Goal: Task Accomplishment & Management: Use online tool/utility

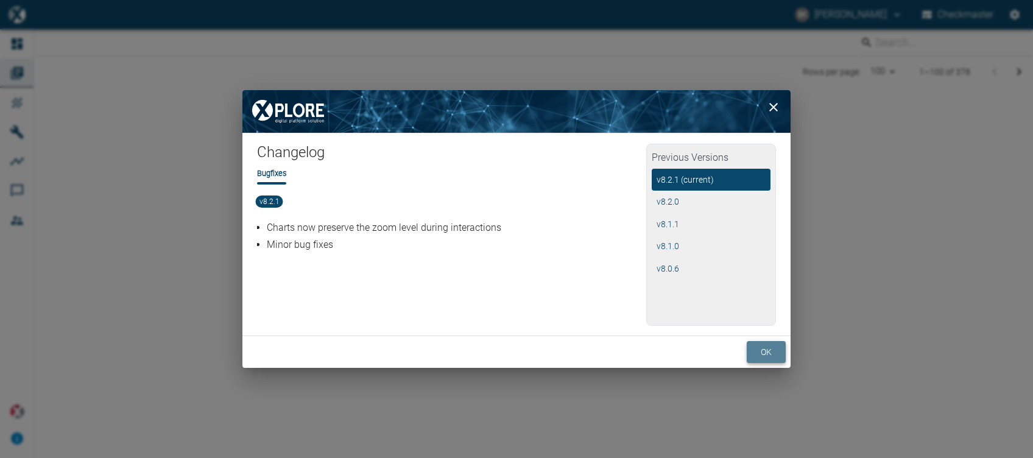
click at [749, 351] on button "ok" at bounding box center [766, 352] width 39 height 23
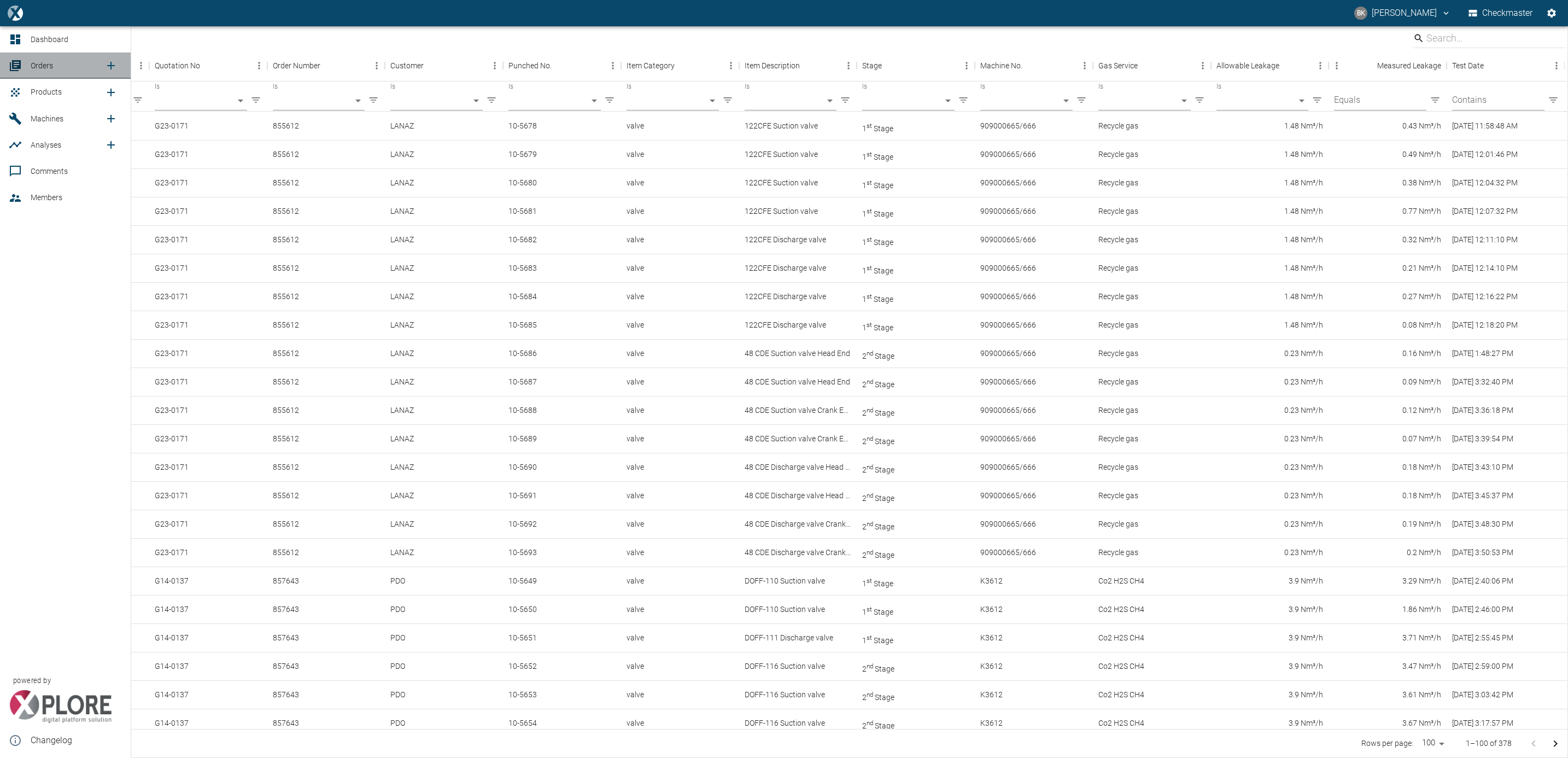
click at [21, 61] on icon at bounding box center [15, 66] width 11 height 11
click at [117, 66] on icon "new /order/list/0" at bounding box center [110, 66] width 13 height 13
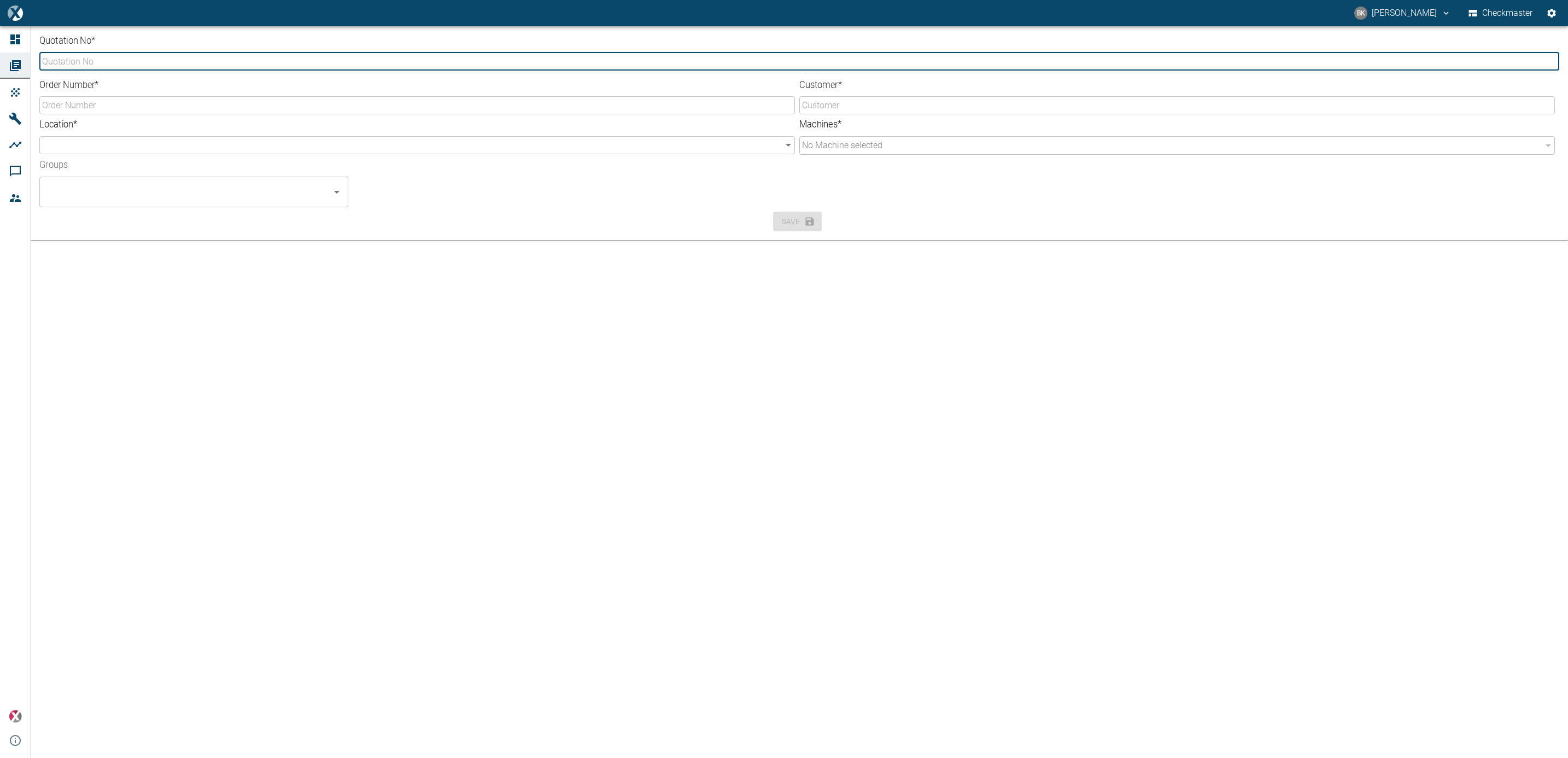
click at [178, 61] on input "Quotation No *" at bounding box center [800, 61] width 1520 height 18
click at [169, 63] on input "Quotation No *" at bounding box center [800, 61] width 1520 height 18
type input "g"
type input "G23-0332"
click at [156, 104] on input "Order Number *" at bounding box center [417, 105] width 756 height 18
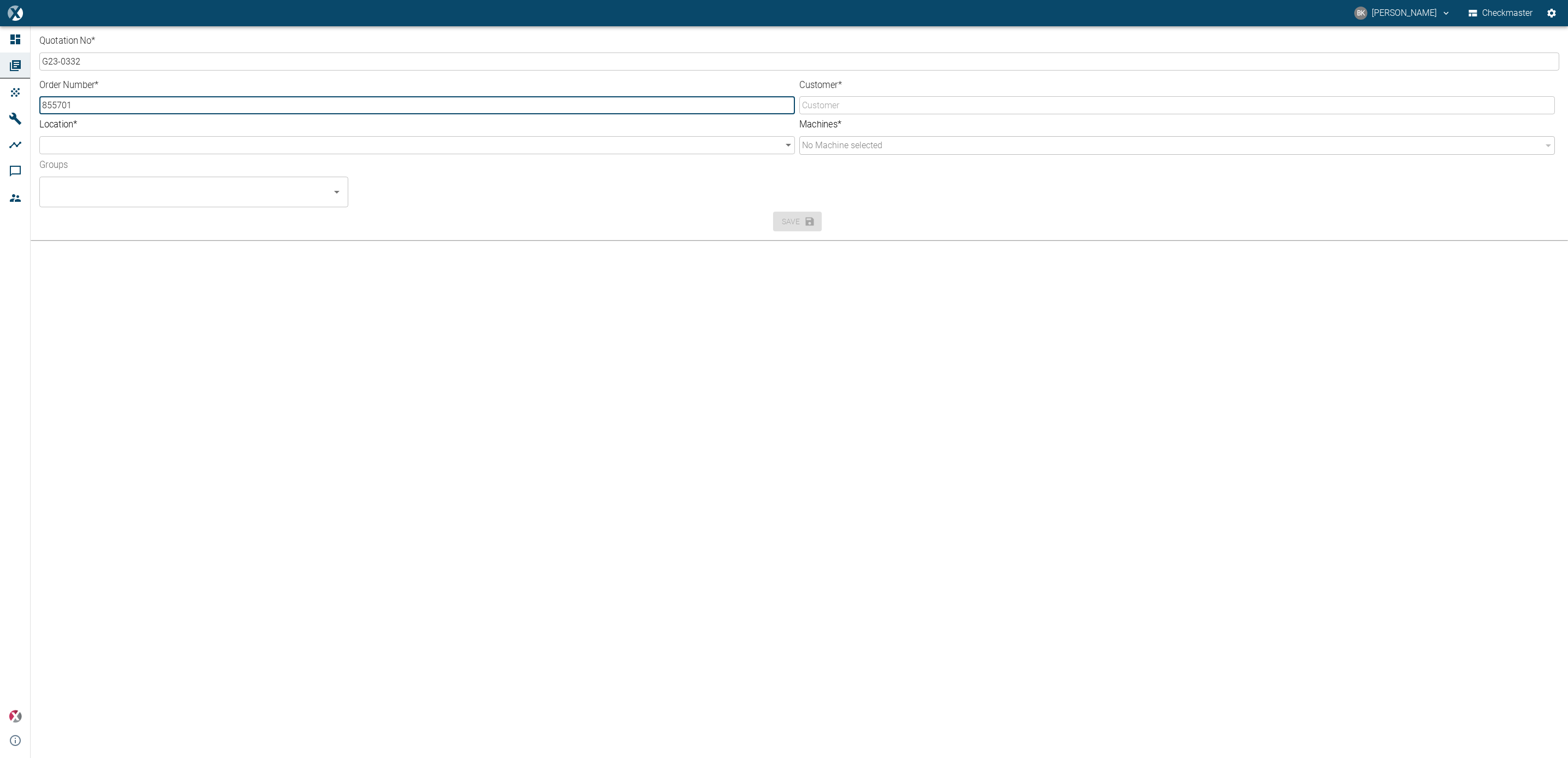
type input "855701"
click at [139, 145] on body "BK BALREDDY KONTHAM Checkmaster Dashboard Orders Products Machines Analyses Com…" at bounding box center [784, 379] width 1568 height 758
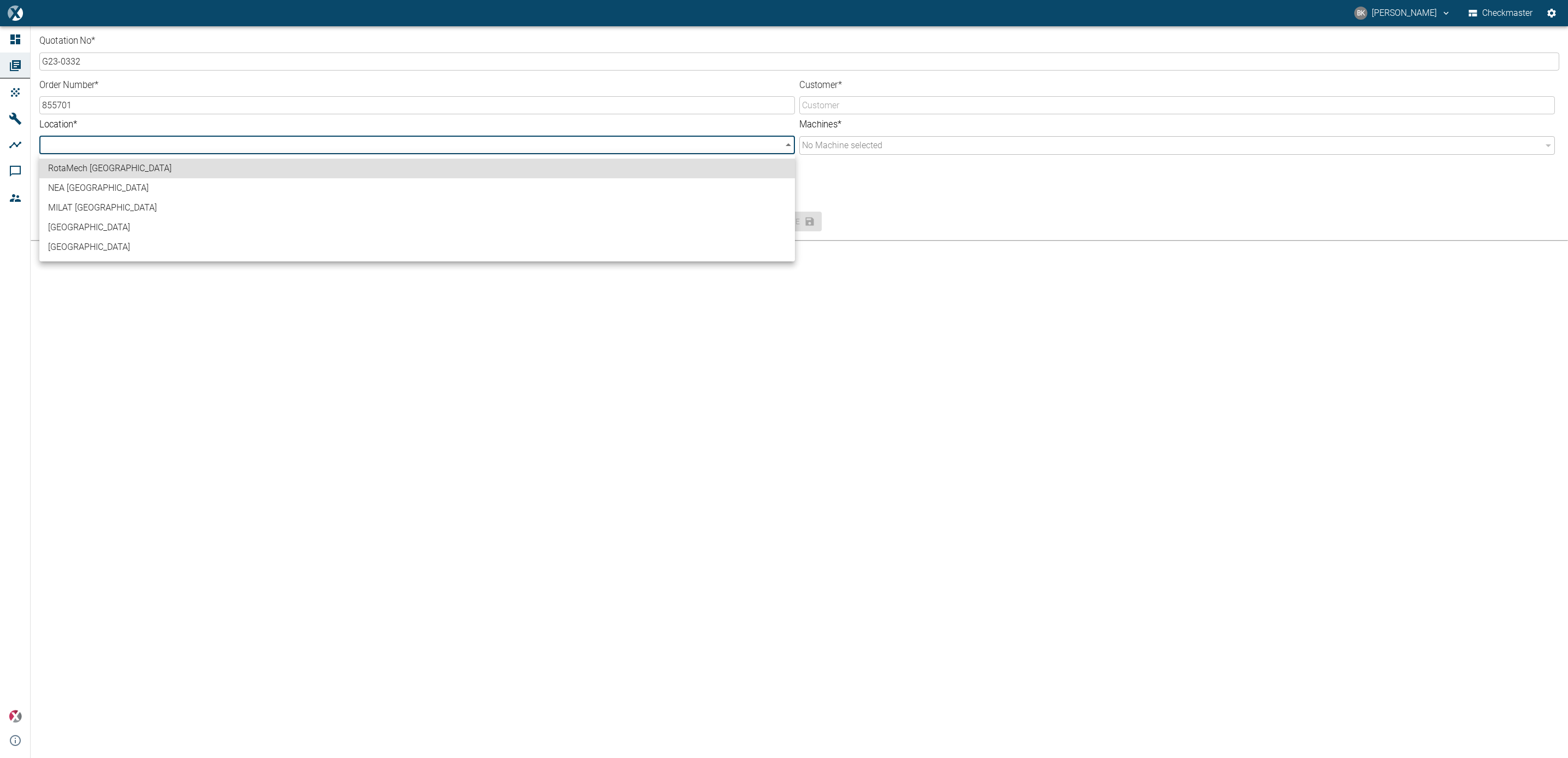
click at [131, 242] on li "[GEOGRAPHIC_DATA]" at bounding box center [417, 247] width 756 height 20
type input "b3608371-b86c-4ea3-bb55-b254703e7039"
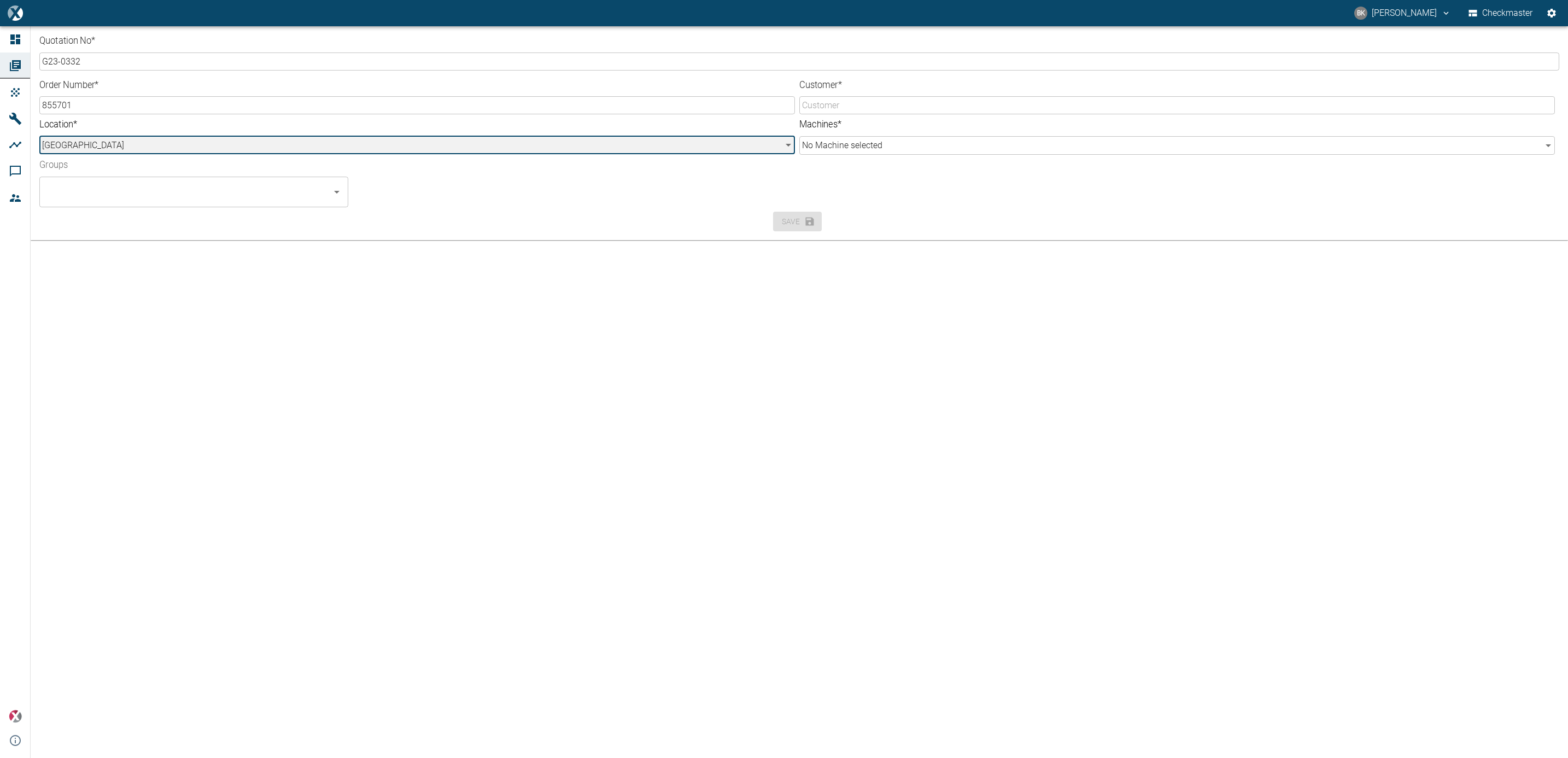
click at [130, 204] on div "​" at bounding box center [194, 192] width 309 height 31
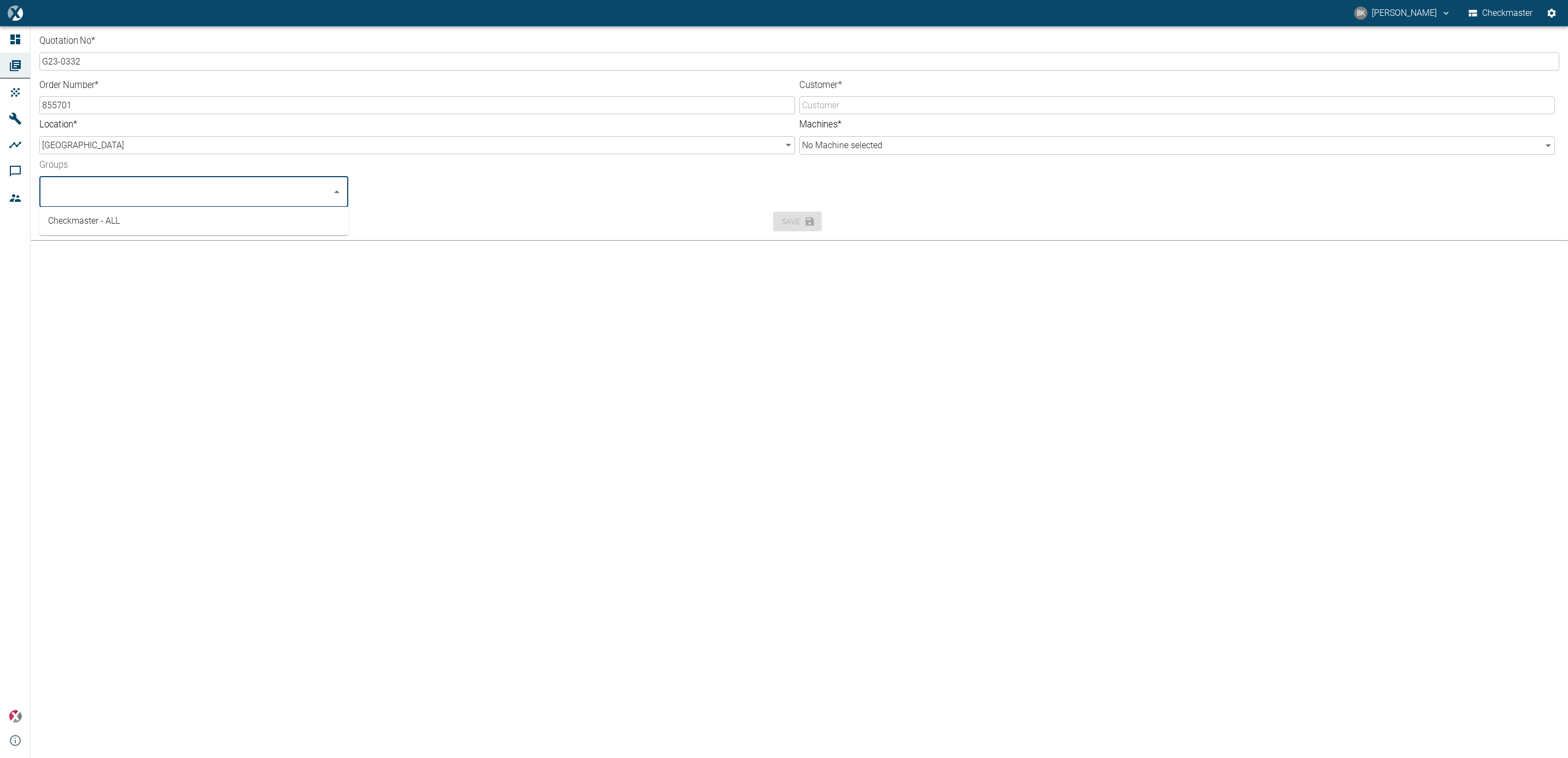
click at [127, 216] on li "Checkmaster - ALL" at bounding box center [194, 221] width 309 height 20
click at [830, 102] on input "Customer *" at bounding box center [1178, 105] width 756 height 18
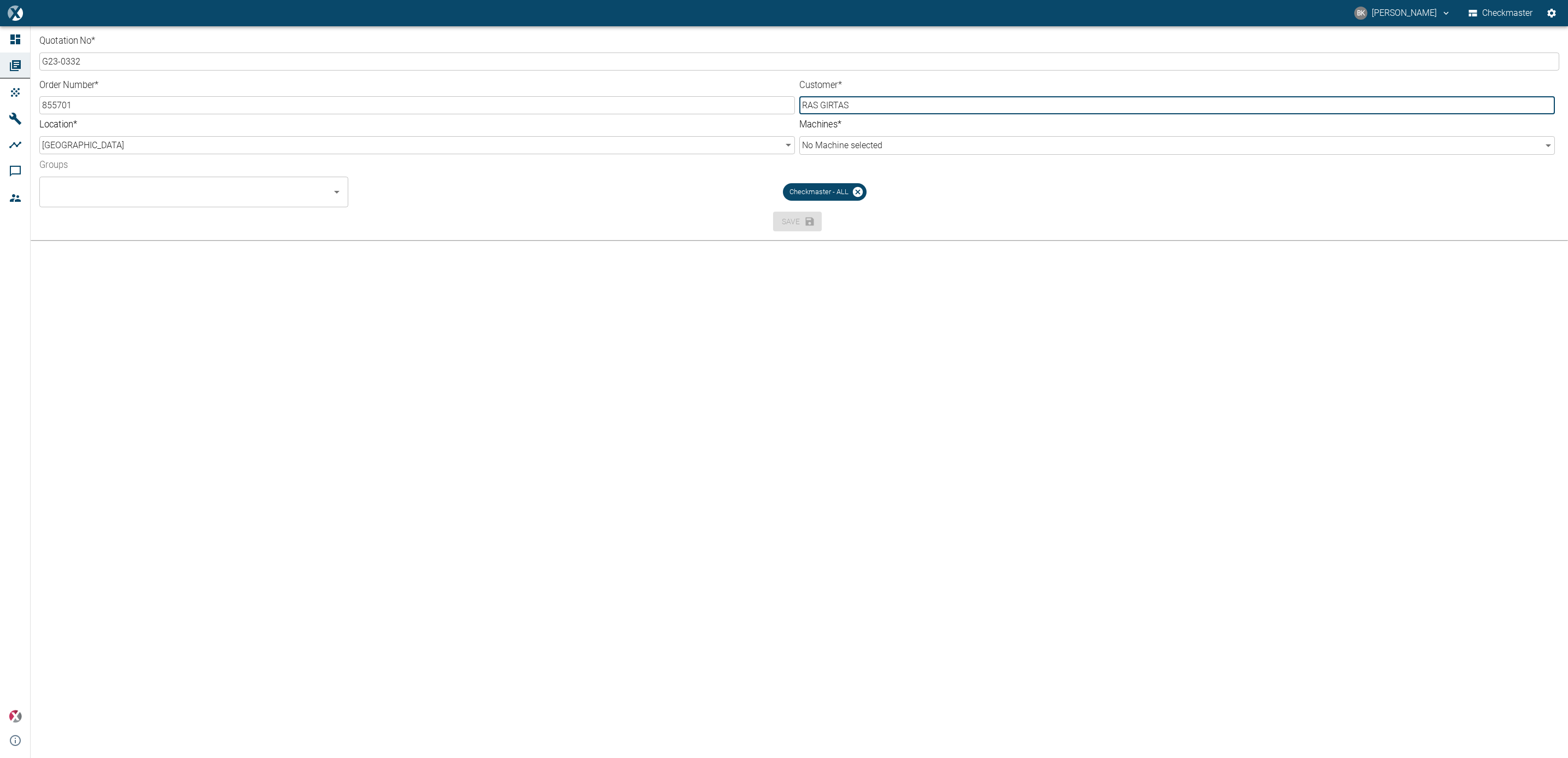
type input "RAS GIRTAS"
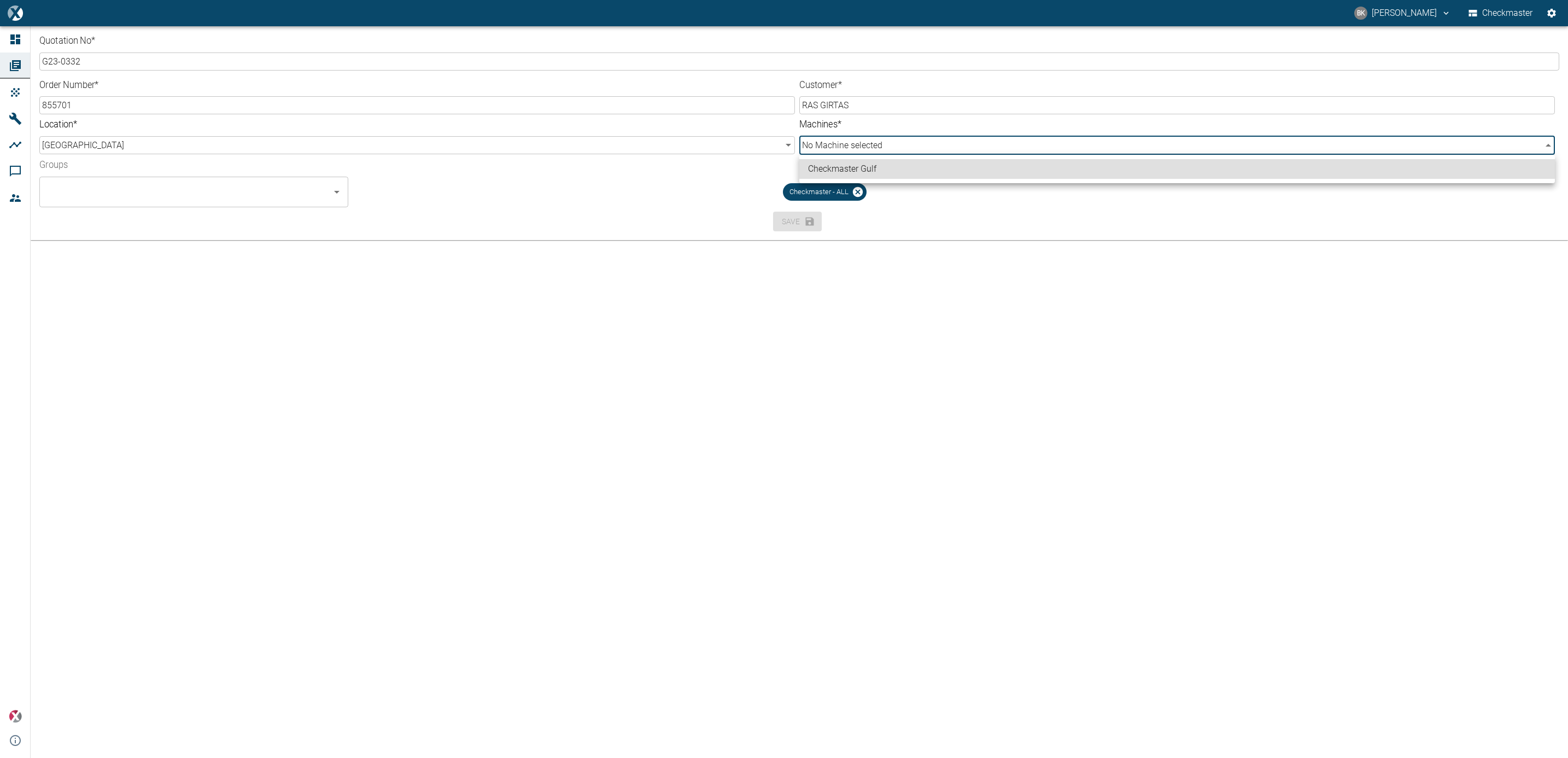
click at [842, 150] on body "BK BALREDDY KONTHAM Checkmaster Dashboard Orders Products Machines Analyses Com…" at bounding box center [784, 379] width 1568 height 758
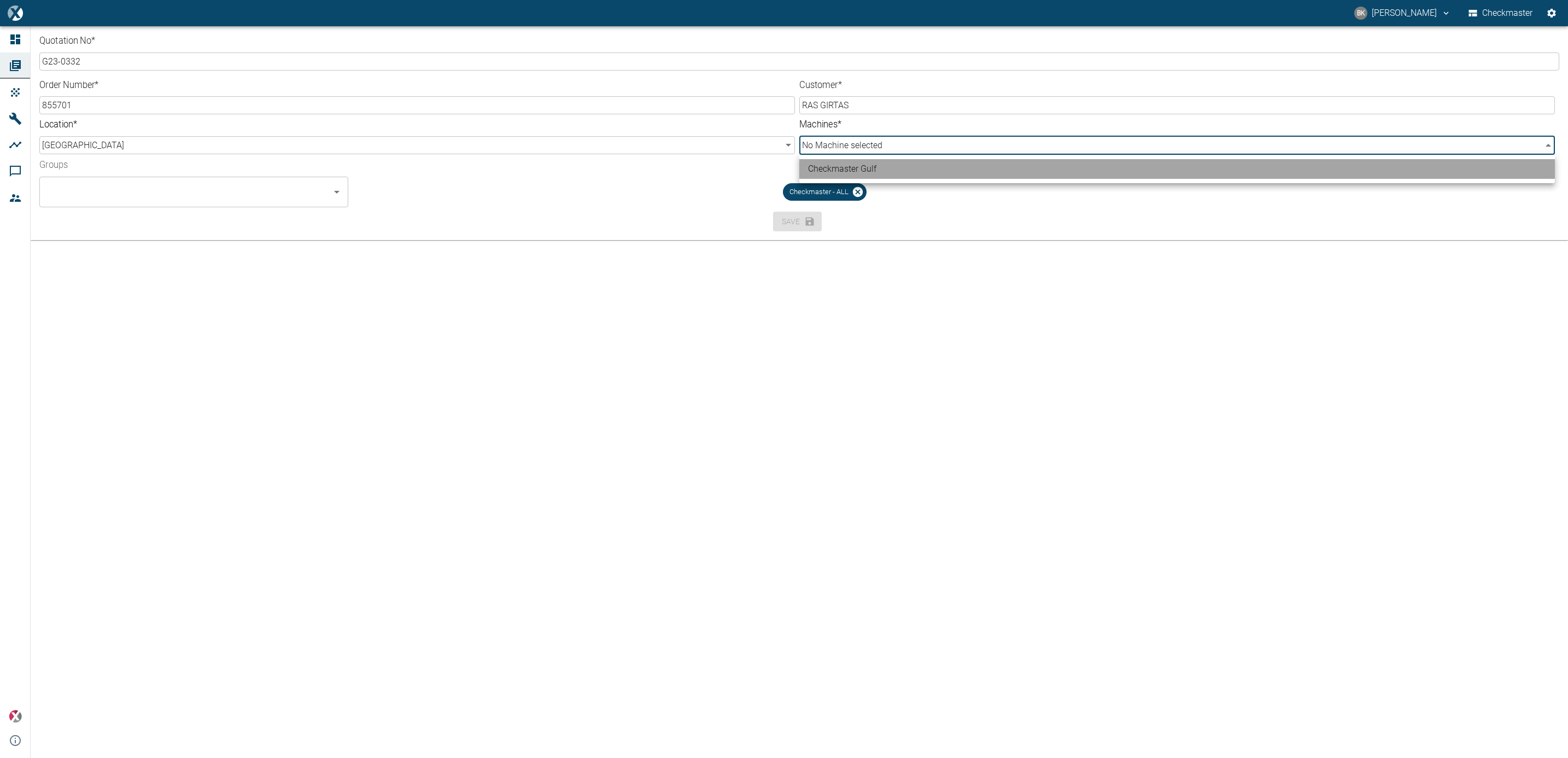
click at [846, 170] on li "Checkmaster Gulf" at bounding box center [1178, 169] width 756 height 20
type input "a9573261-b34e-463c-a649-ade8f1301289"
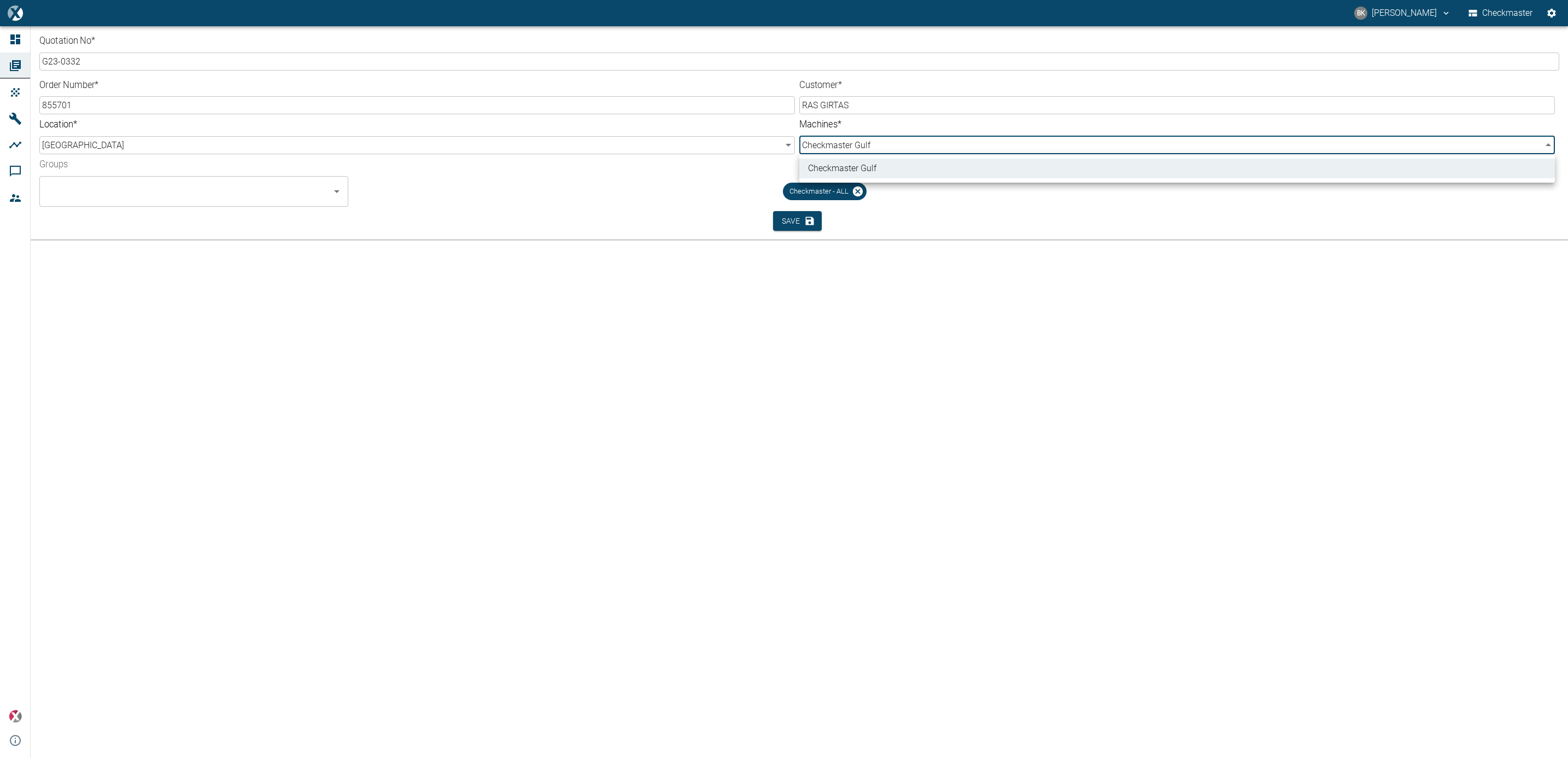
click at [800, 214] on div at bounding box center [784, 379] width 1568 height 758
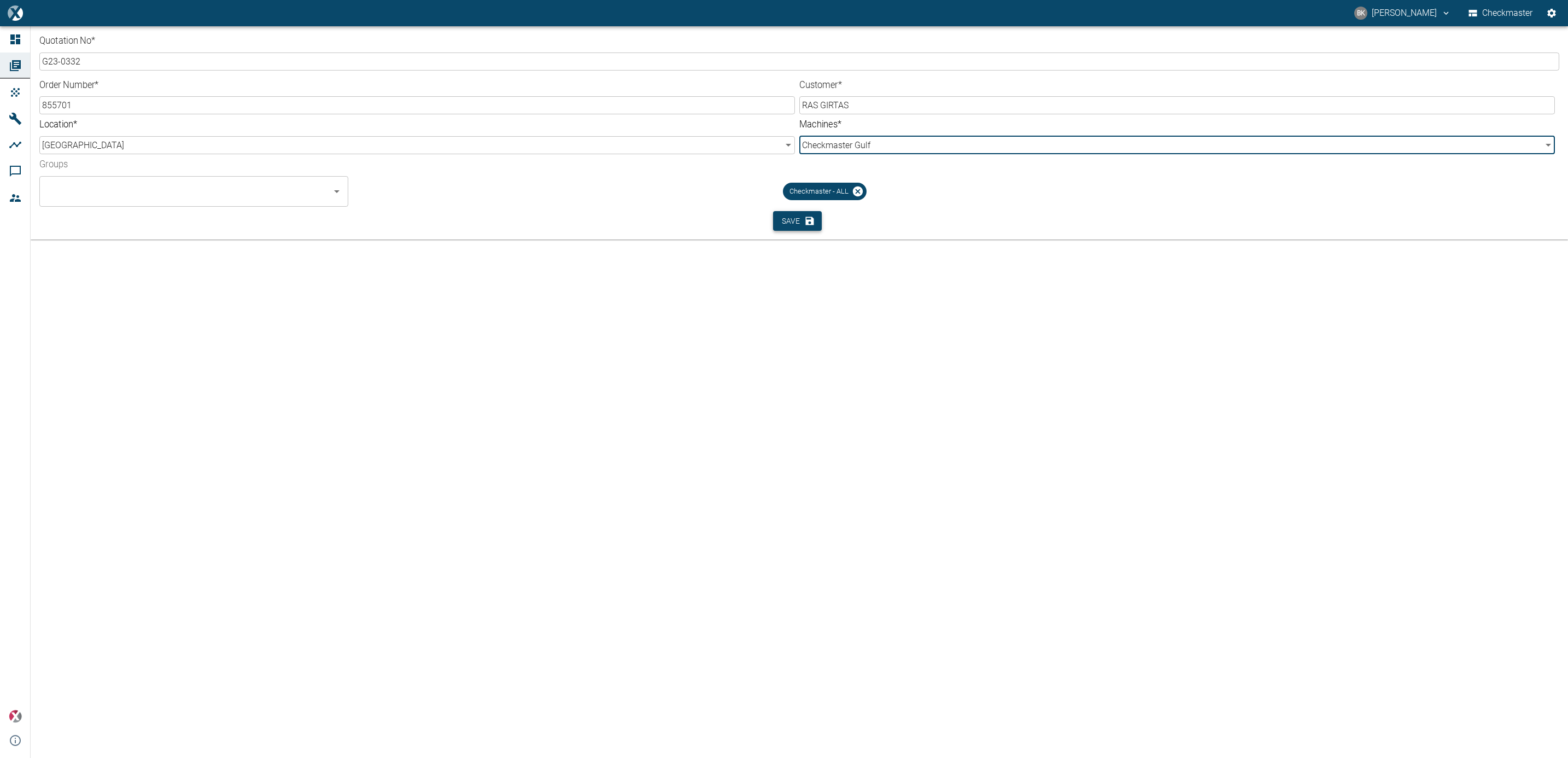
click at [786, 220] on button "Save" at bounding box center [798, 221] width 48 height 21
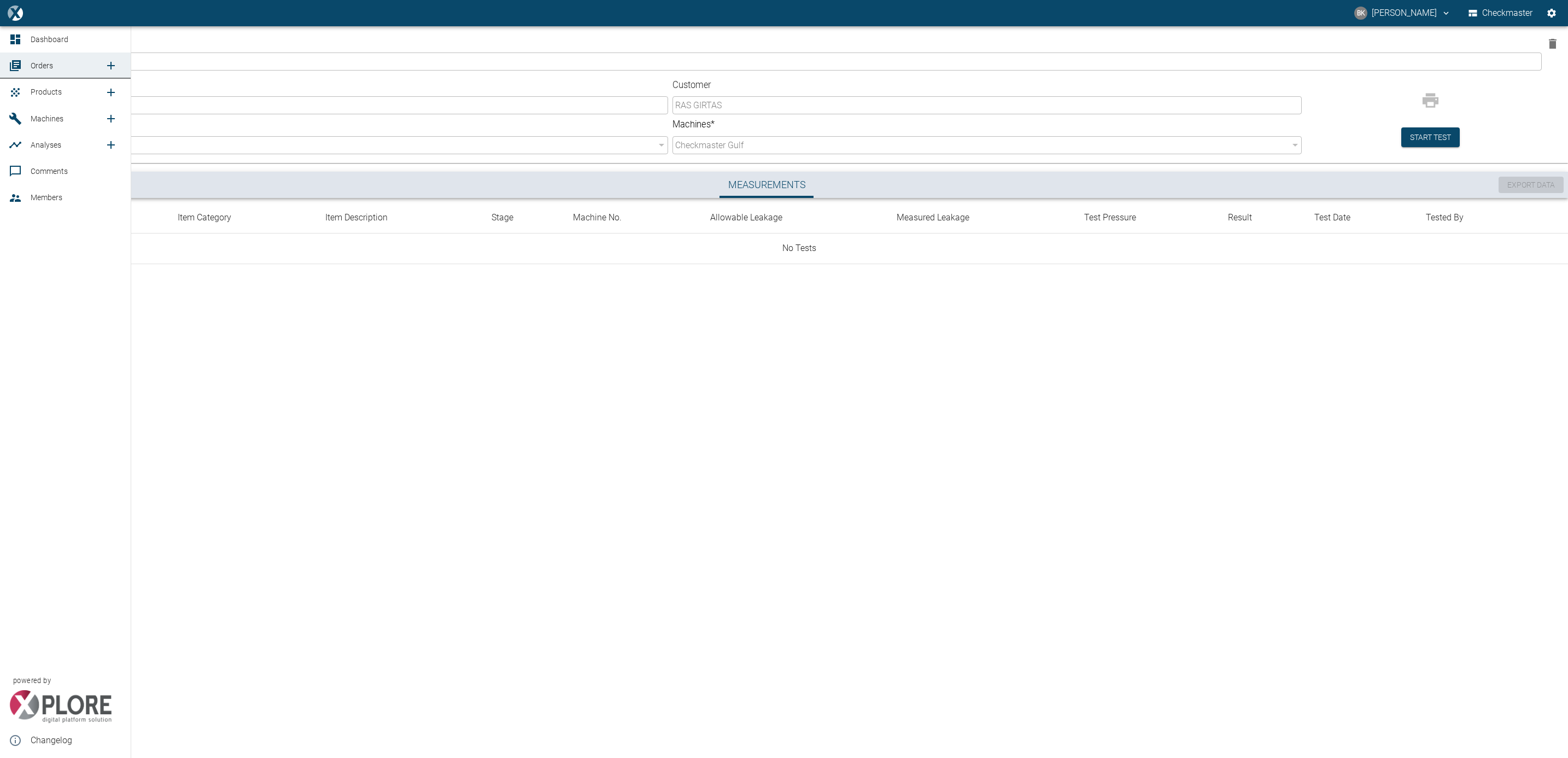
click at [39, 92] on span "Products" at bounding box center [46, 92] width 31 height 9
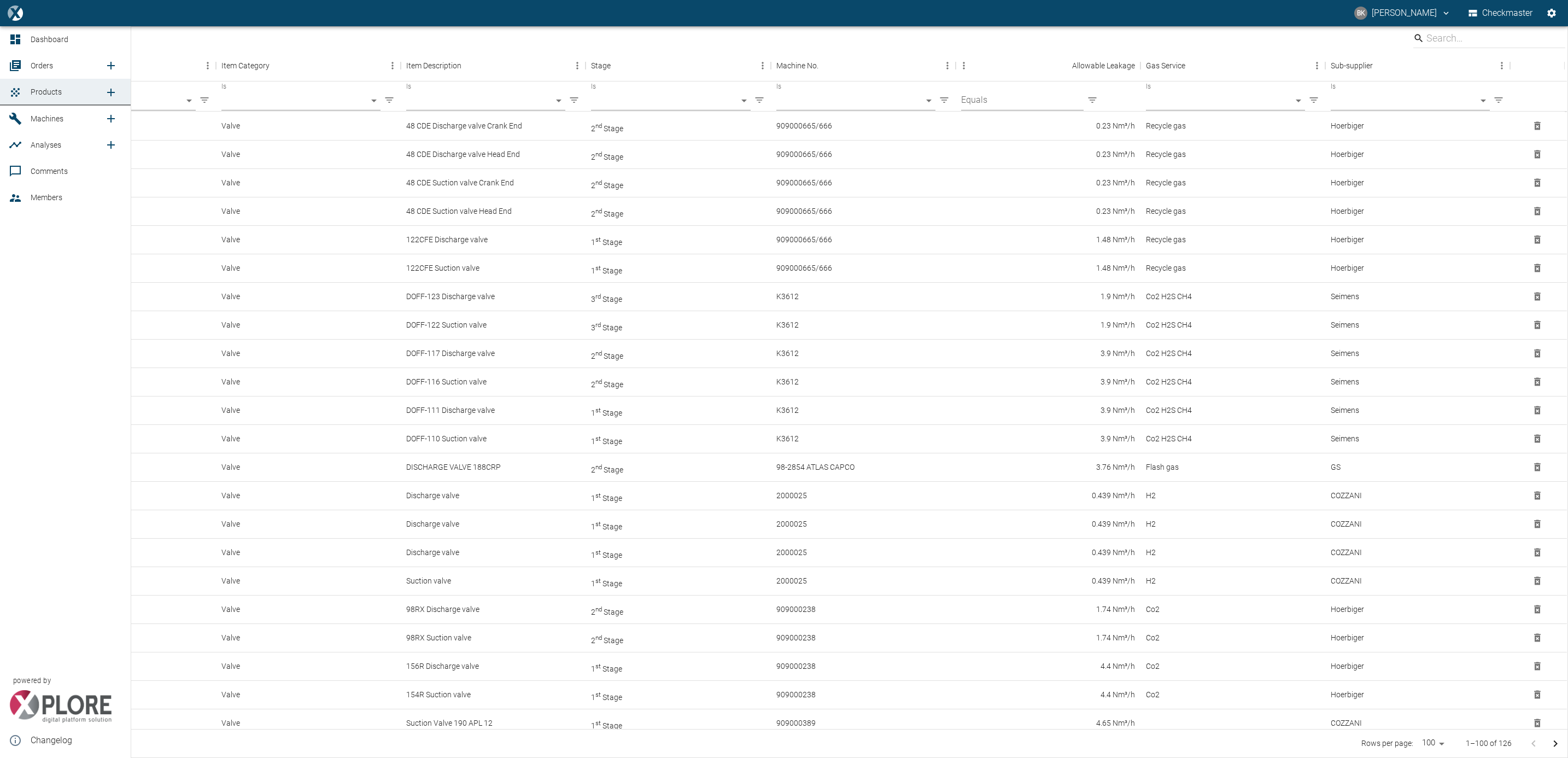
click at [101, 87] on link "new /product/list/0" at bounding box center [110, 93] width 22 height 22
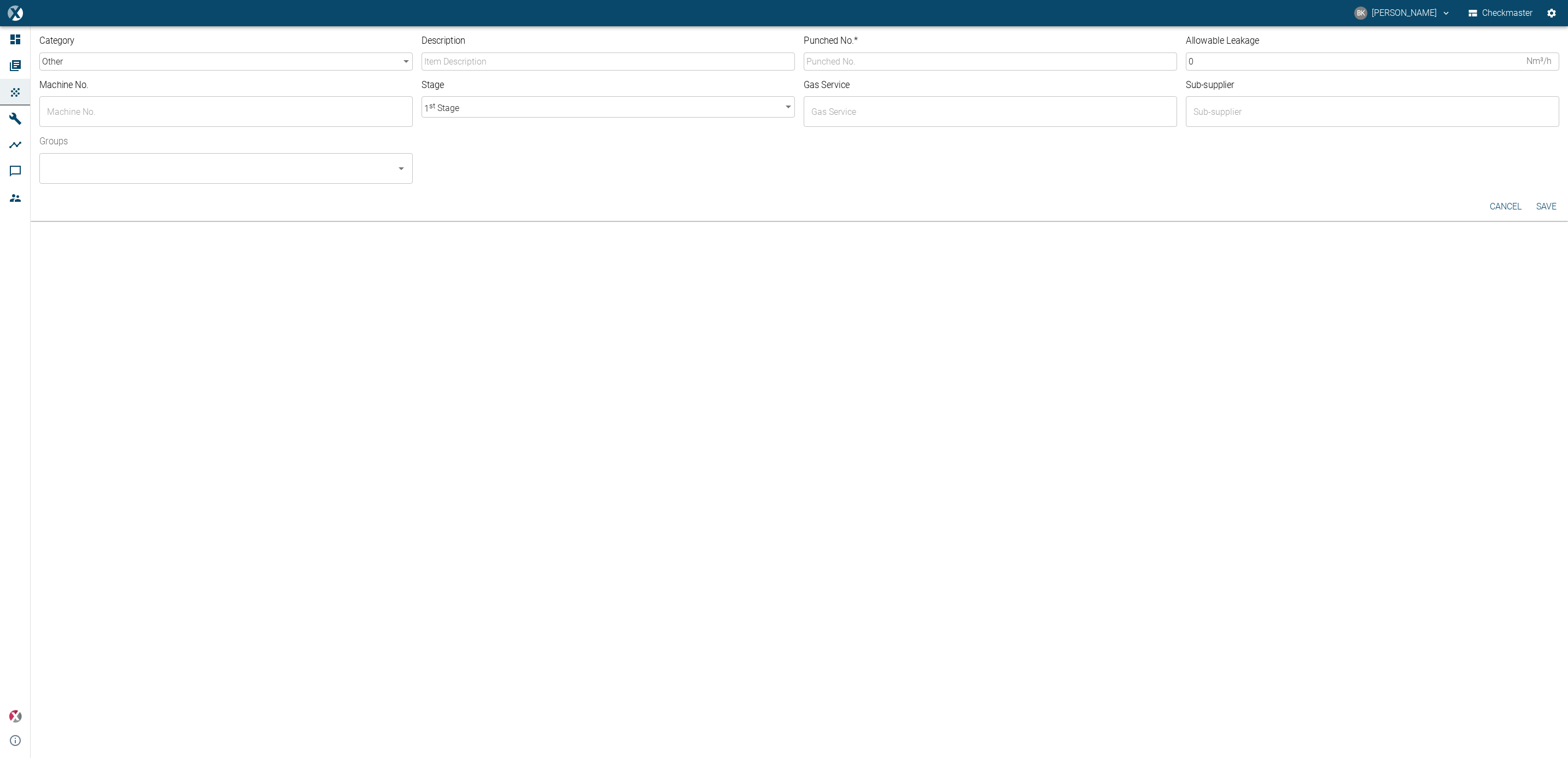
click at [148, 58] on body "BK BALREDDY KONTHAM Checkmaster Dashboard Orders Products Machines Analyses Com…" at bounding box center [784, 379] width 1568 height 758
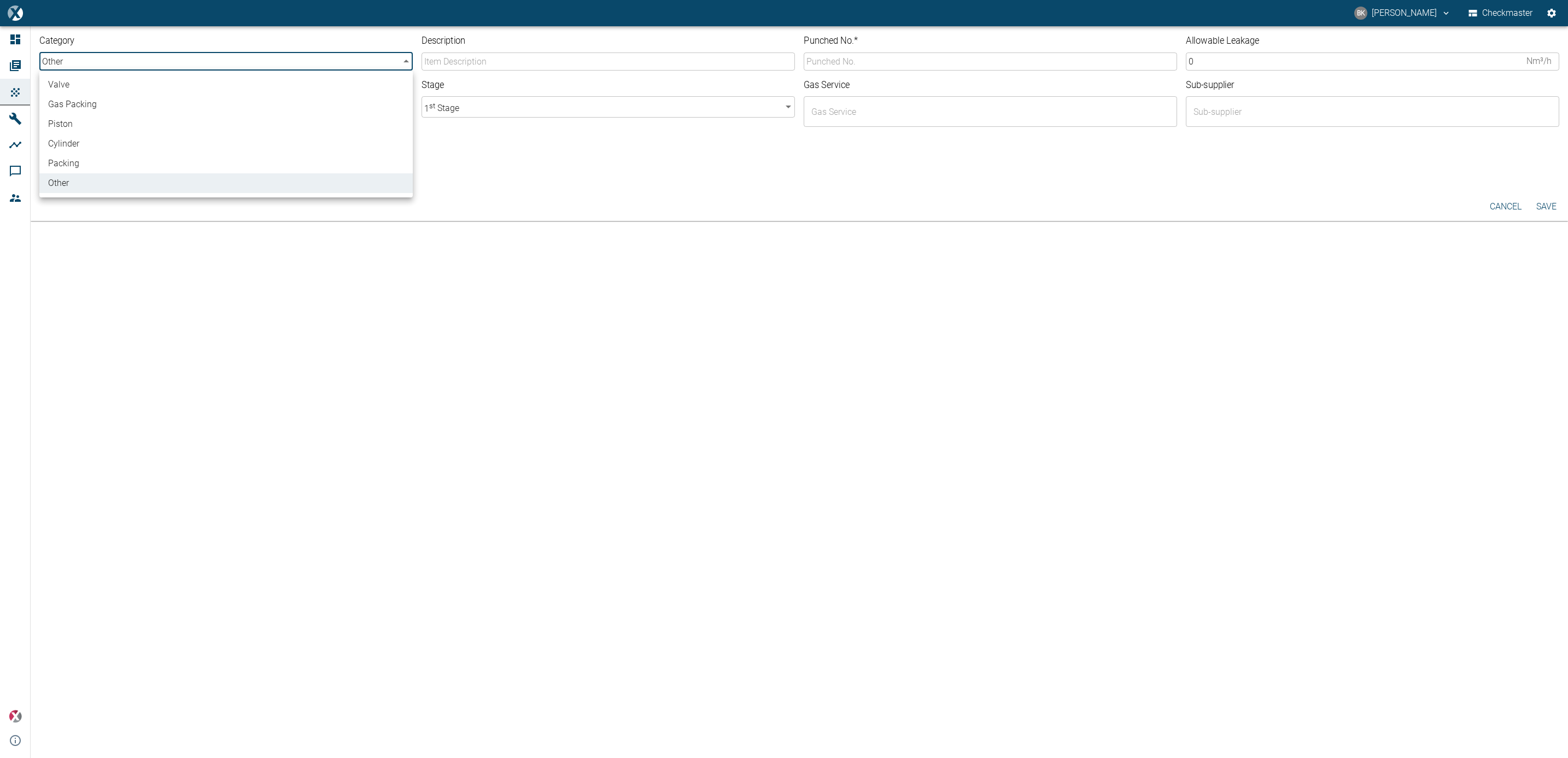
click at [140, 79] on li "valve" at bounding box center [226, 84] width 373 height 20
type input "valve"
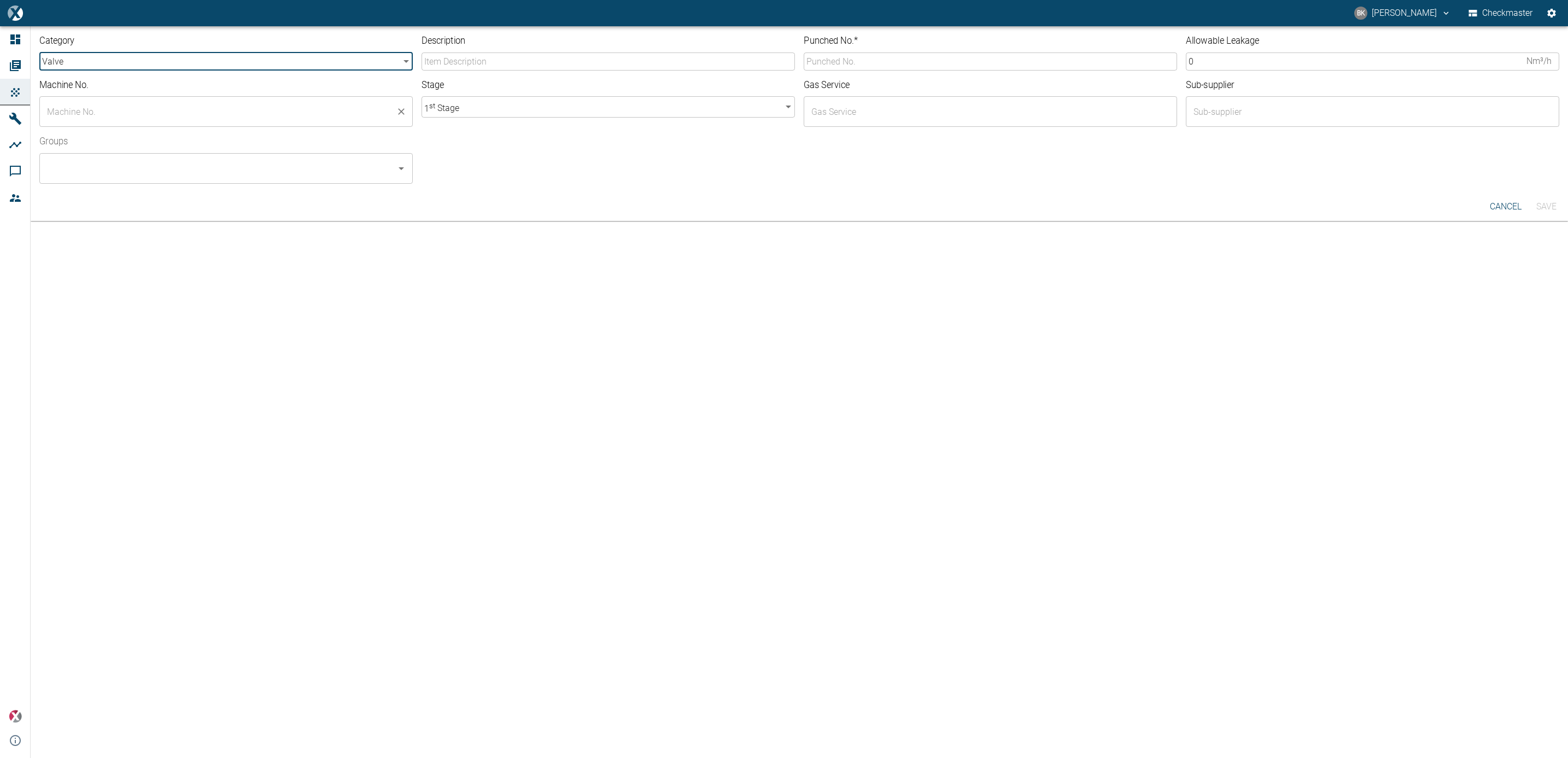
click at [138, 109] on input "text" at bounding box center [217, 111] width 347 height 21
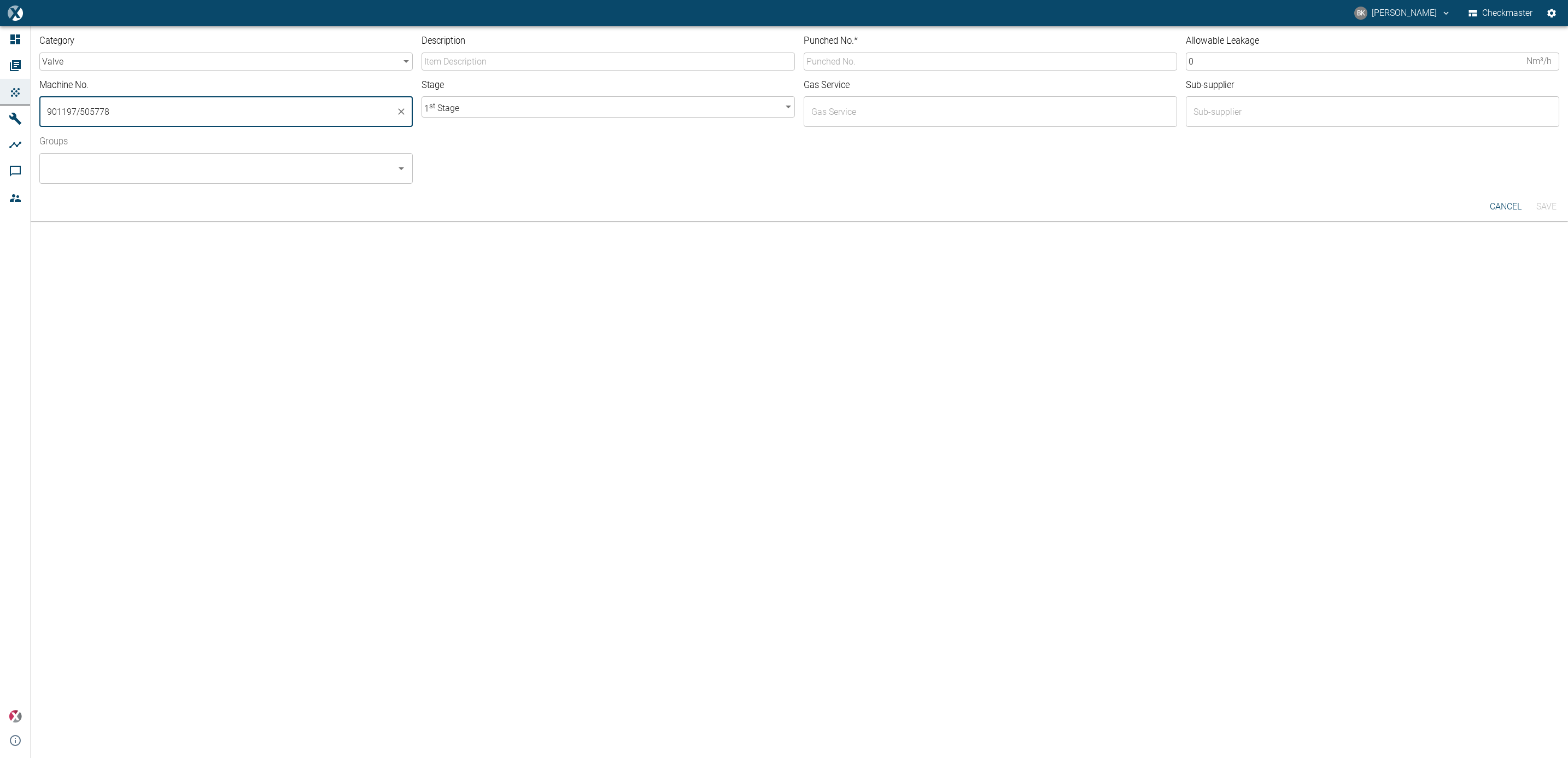
click at [121, 179] on div "​" at bounding box center [226, 169] width 373 height 31
type input "901197/505778"
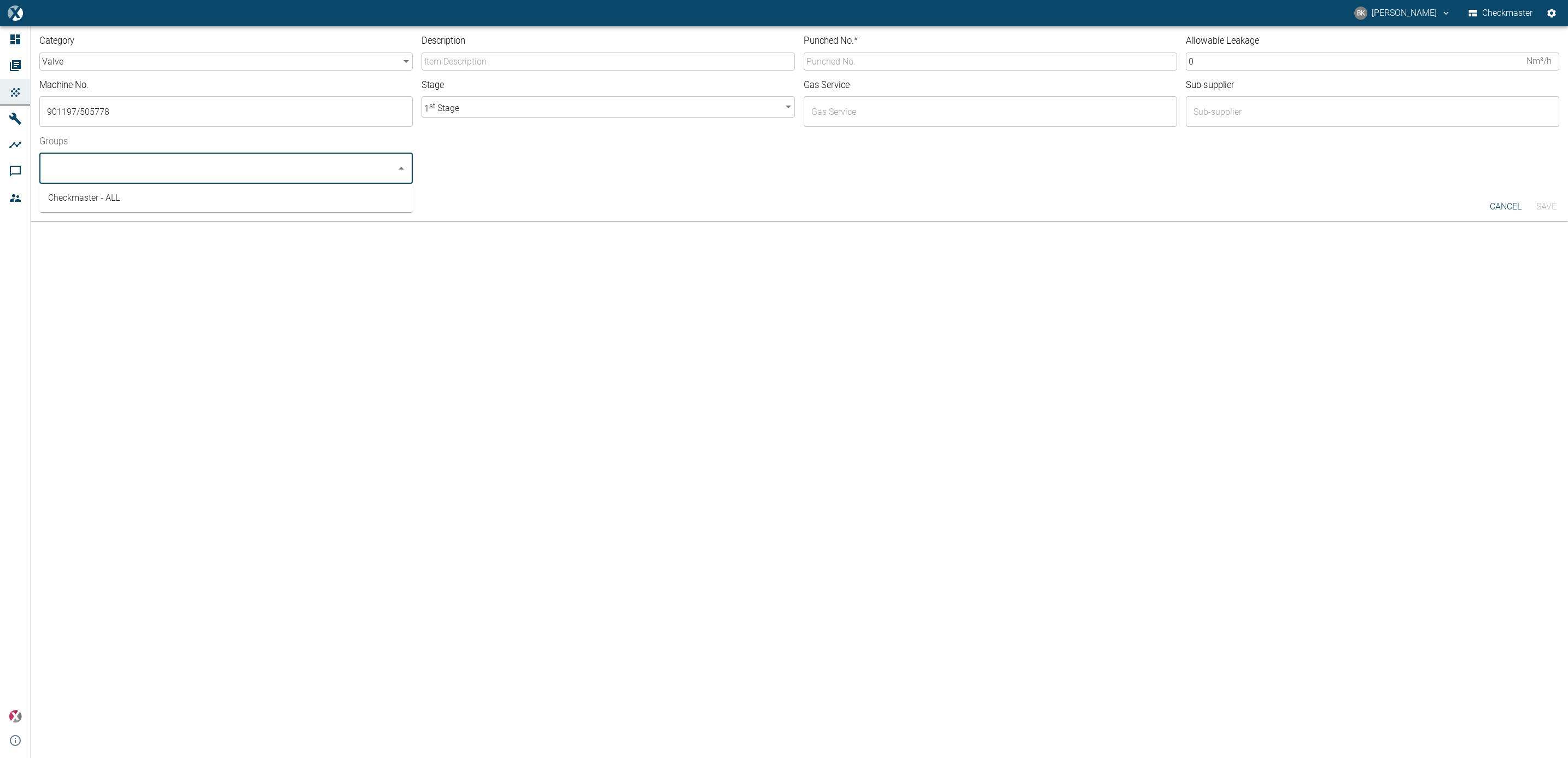
click at [120, 204] on li "Checkmaster - ALL" at bounding box center [226, 198] width 373 height 20
click at [445, 65] on input "Description" at bounding box center [609, 61] width 373 height 18
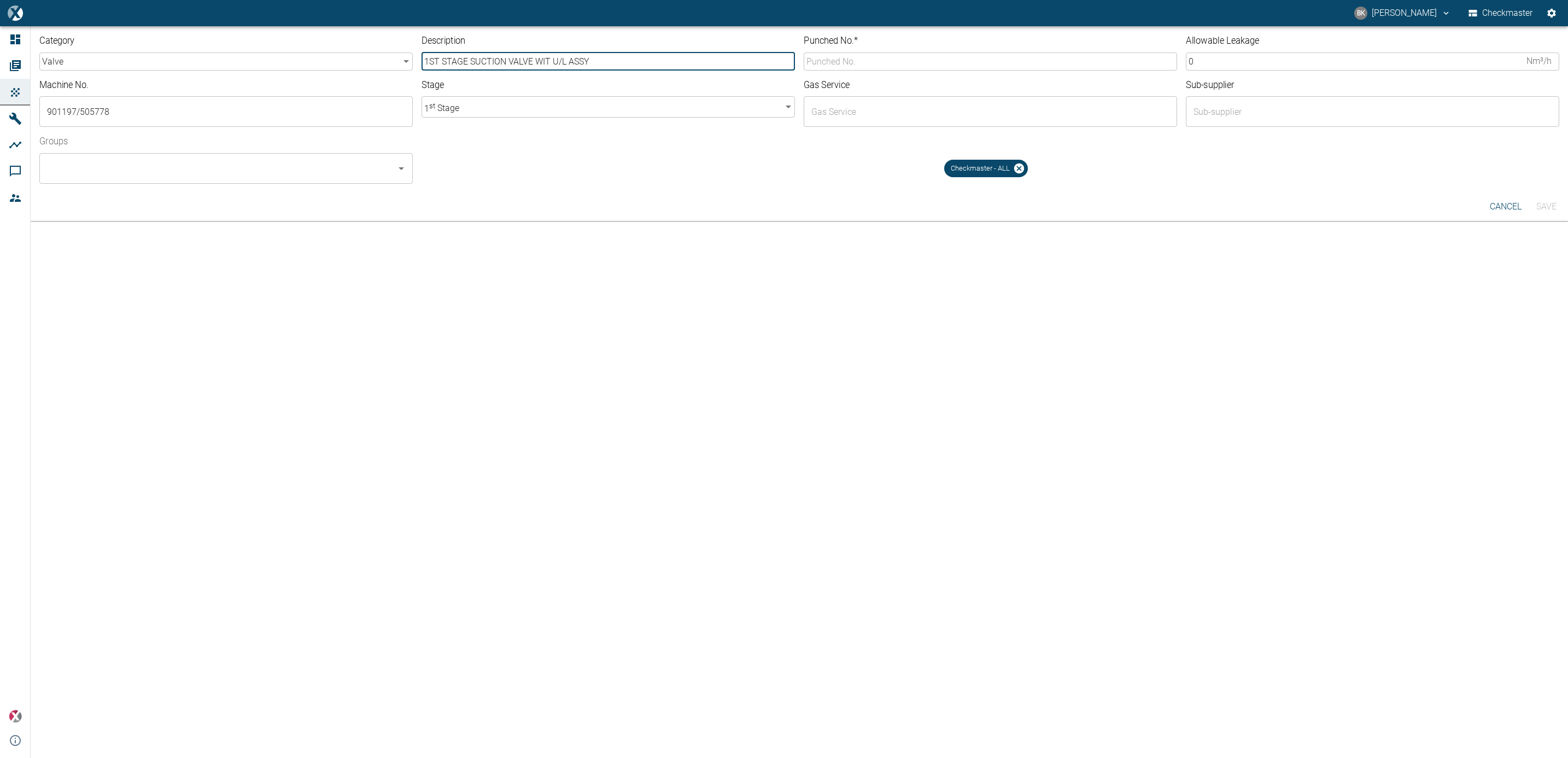
click at [592, 61] on input "1ST STAGE SUCTION VALVE WIT U/L ASSY" at bounding box center [609, 61] width 373 height 18
click at [468, 59] on input "1ST STAGE SUCTION VALVE WIT U/L ASSY 157DCA10" at bounding box center [609, 61] width 373 height 18
click at [590, 59] on input "SUCTION VALVE WIT U/L ASSY 157DCA10" at bounding box center [609, 61] width 373 height 18
type input "SUCTION VALVE WIT U/L ASSY 157DCA10"
click at [775, 105] on body "BK BALREDDY KONTHAM Checkmaster Dashboard Orders Products Machines Analyses Com…" at bounding box center [784, 379] width 1568 height 758
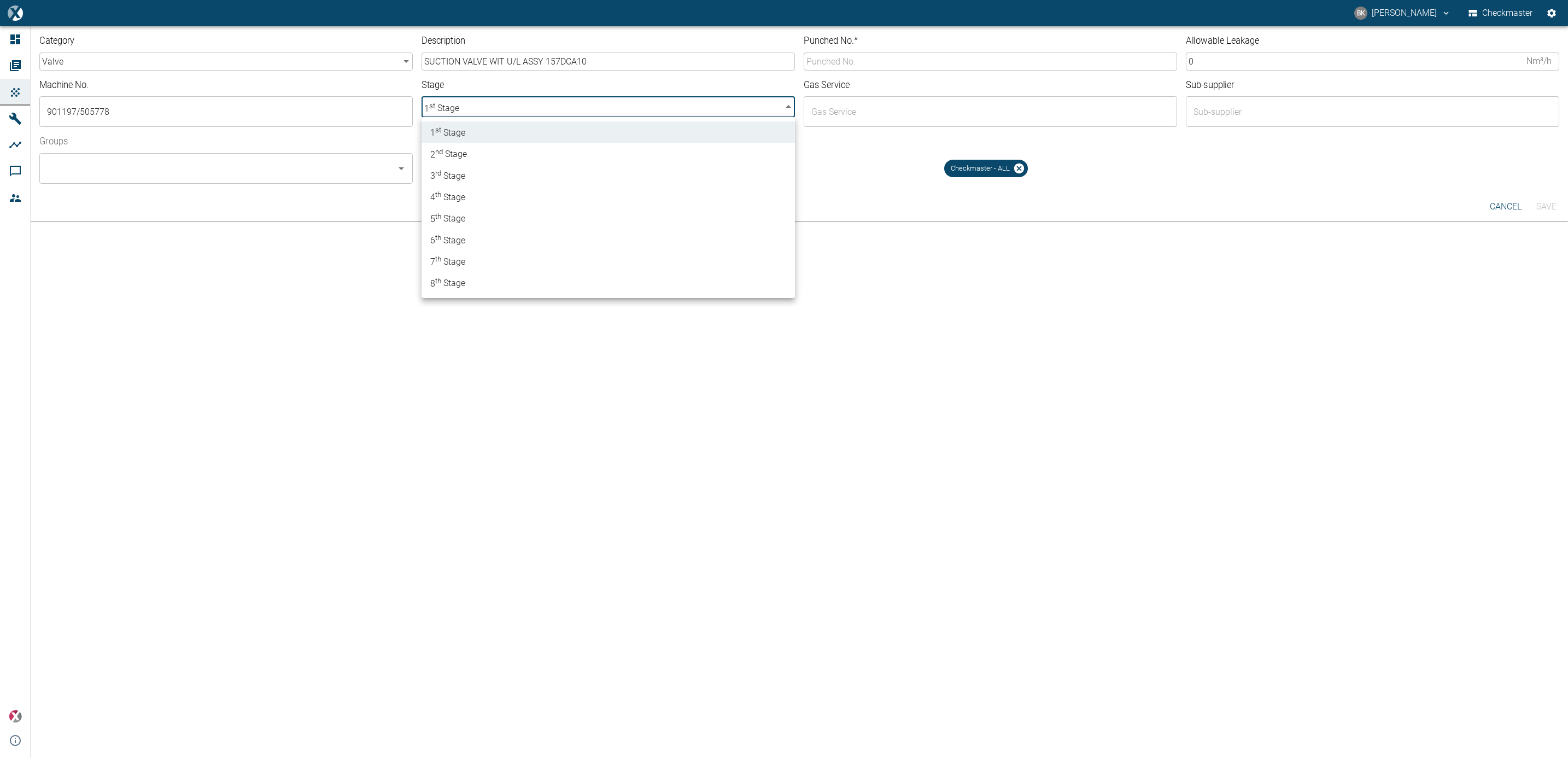
click at [741, 133] on li "1 st Stage" at bounding box center [609, 132] width 373 height 22
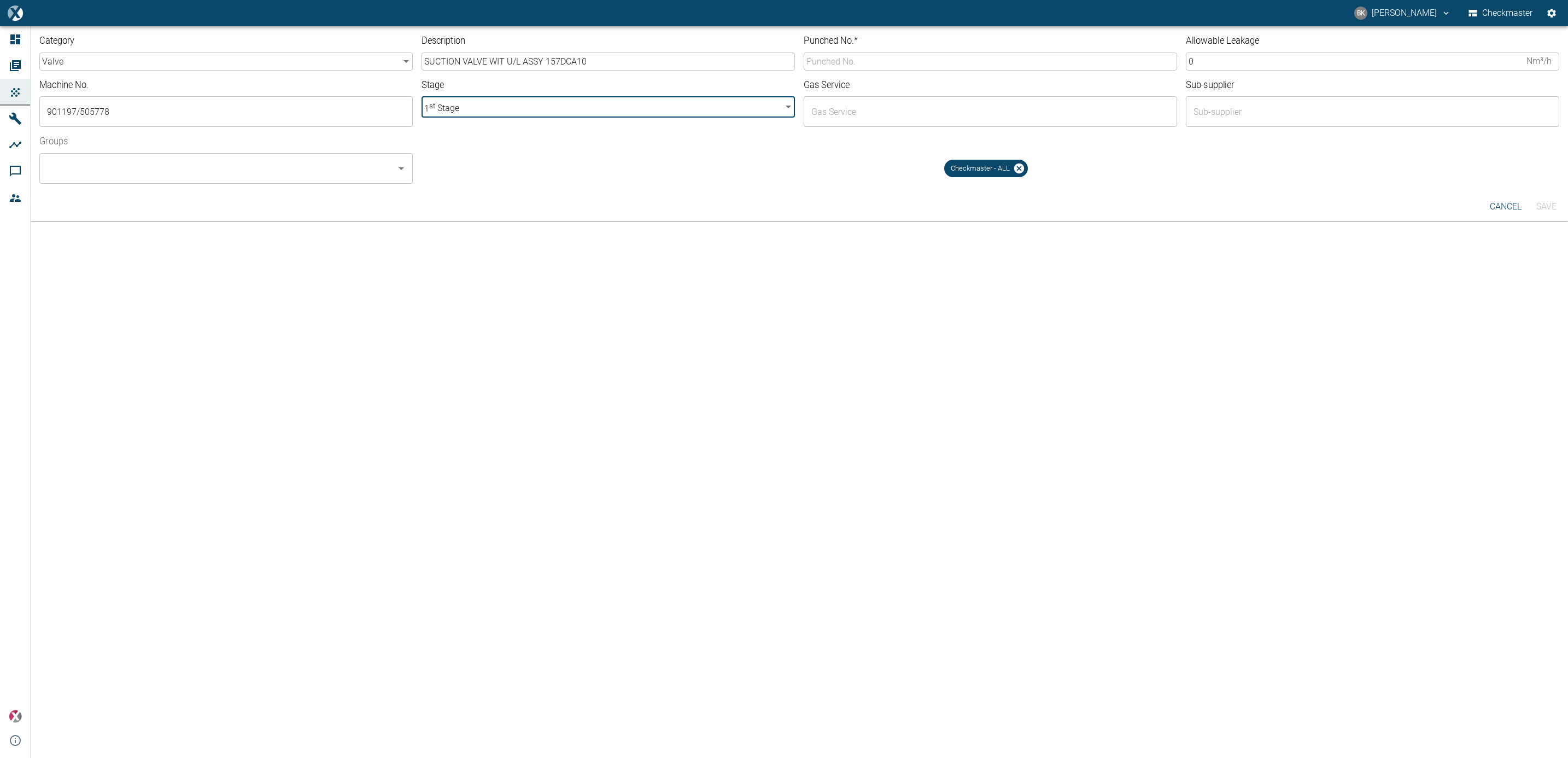
click at [391, 168] on input "Groups" at bounding box center [217, 168] width 347 height 21
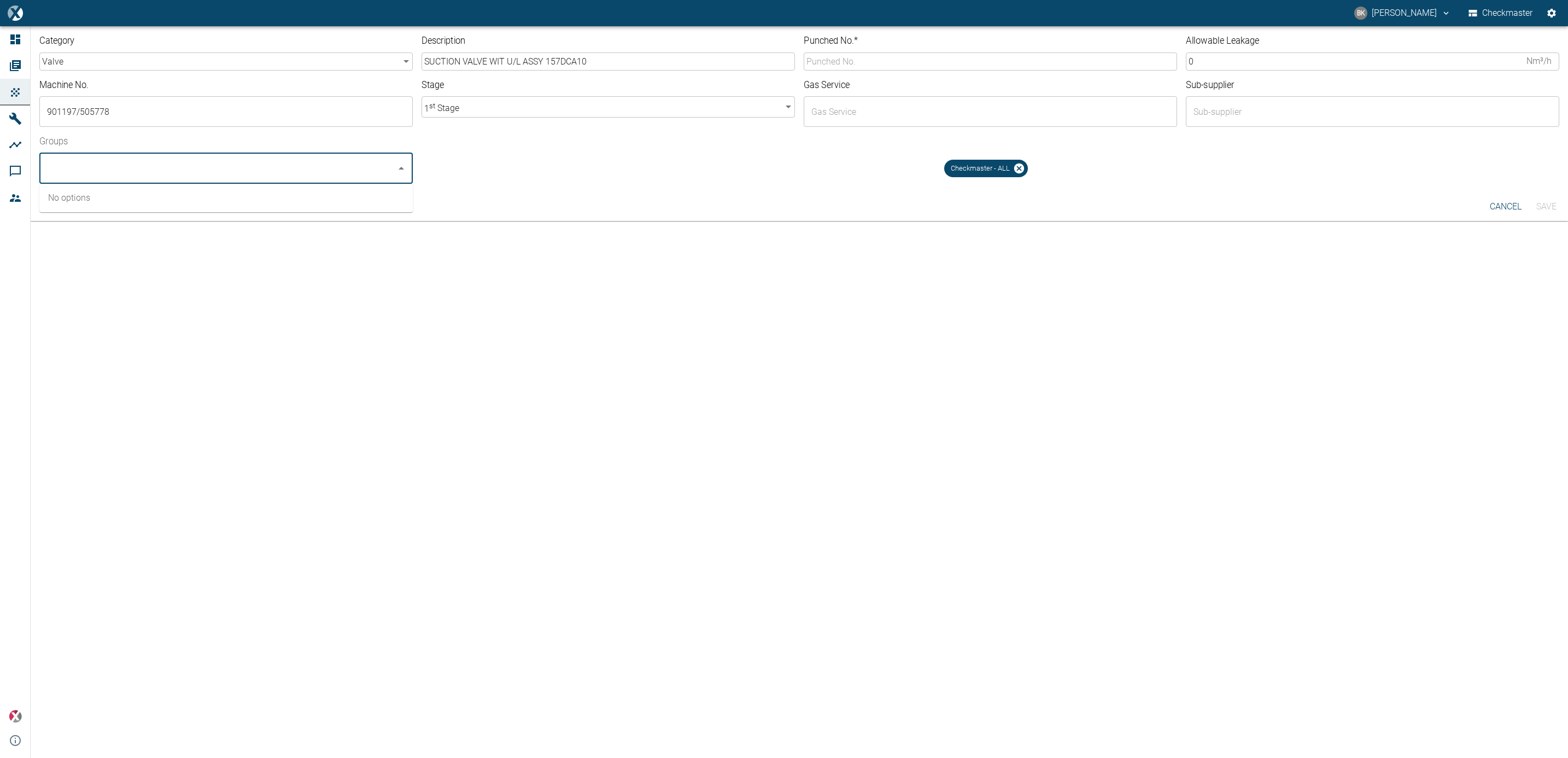
click at [468, 151] on div "Checkmaster - ALL" at bounding box center [991, 164] width 1138 height 40
click at [850, 61] on input "Punched No. *" at bounding box center [991, 61] width 373 height 18
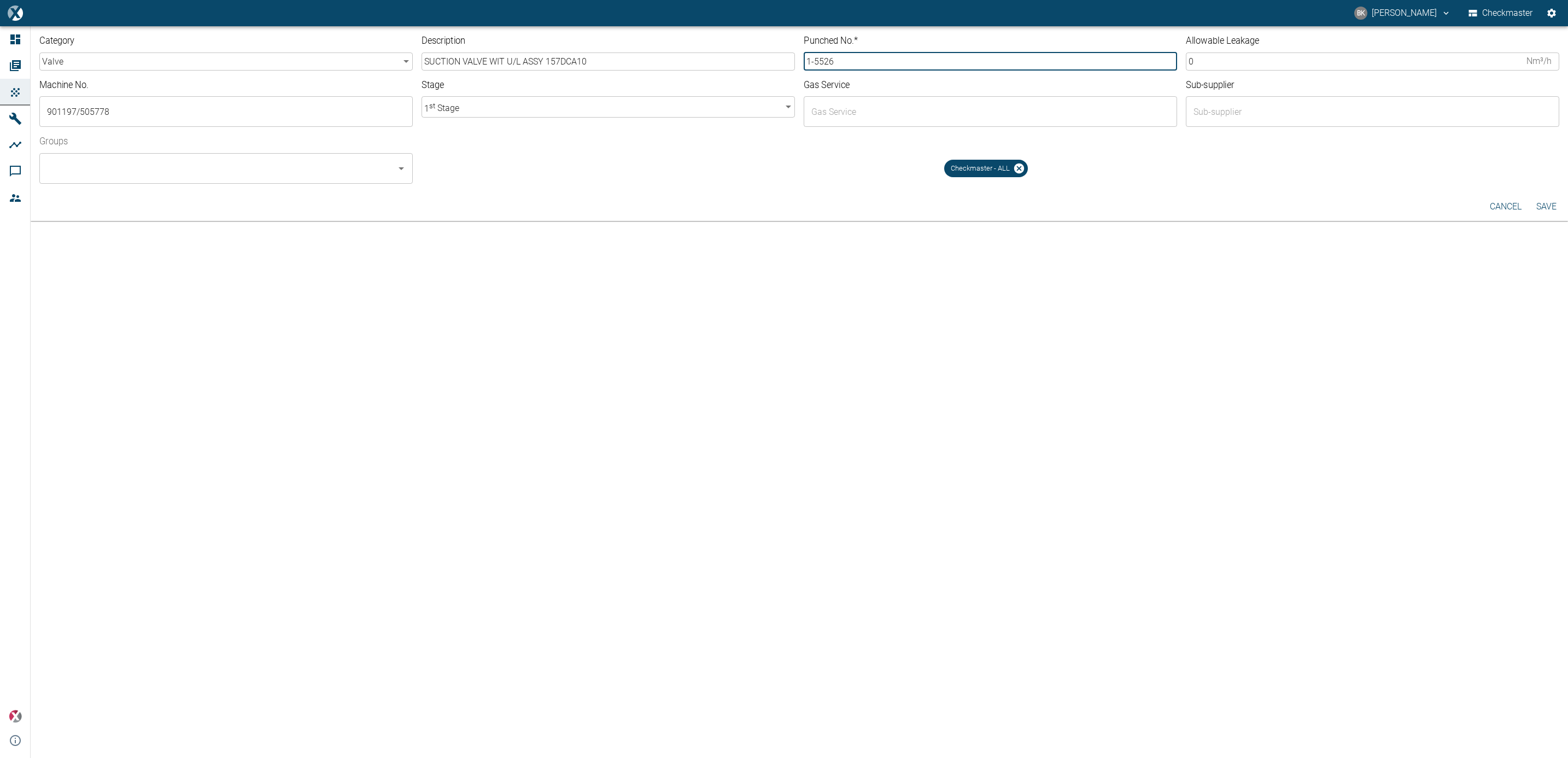
click at [809, 65] on input "1-5526" at bounding box center [991, 61] width 373 height 18
type input "10-5526"
click at [860, 115] on input "text" at bounding box center [982, 111] width 347 height 21
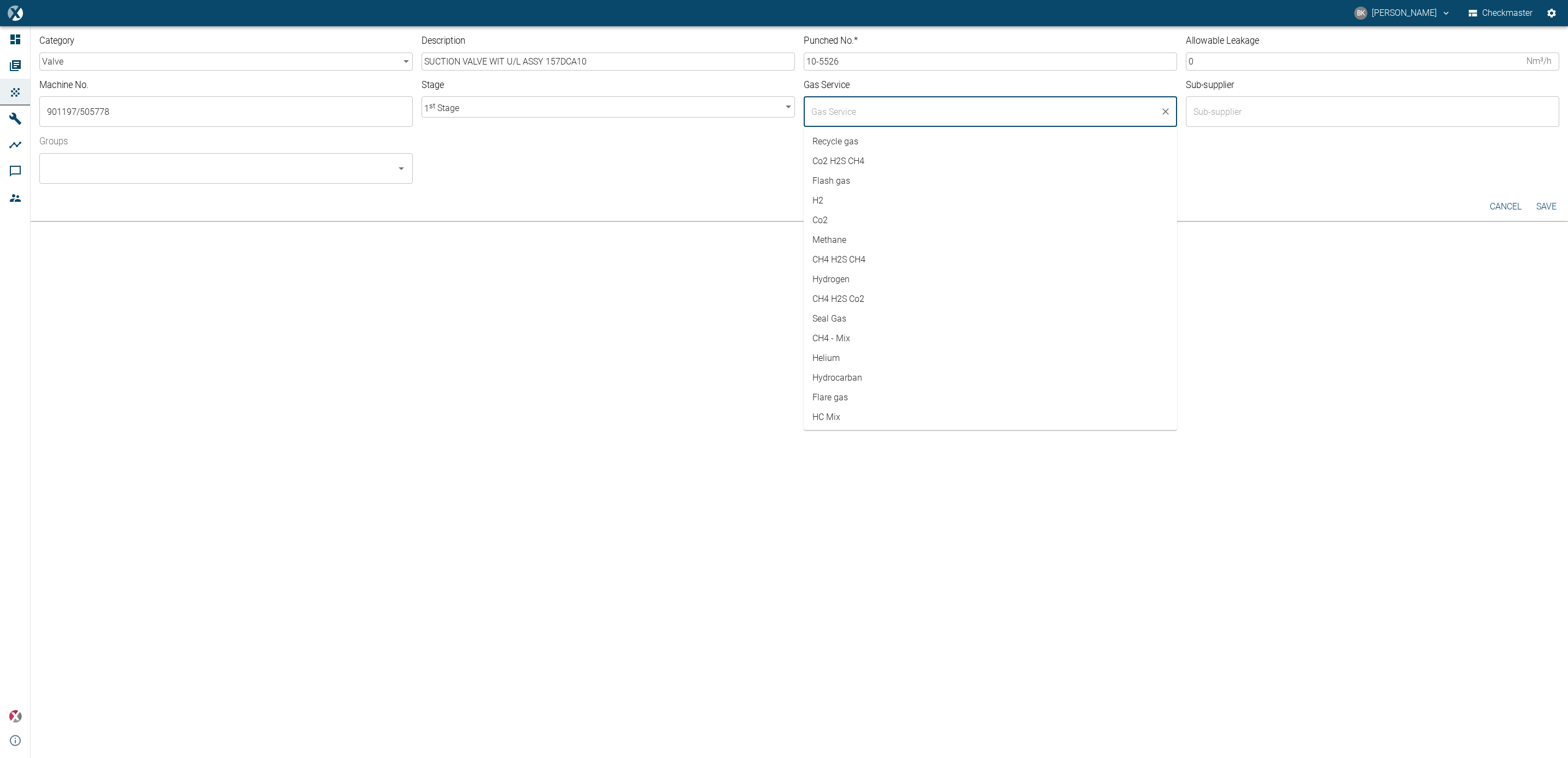
click at [729, 322] on div "Category valve valve ​ Description SUCTION VALVE WIT U/L ASSY 157DCA10 ​ Punche…" at bounding box center [784, 392] width 1568 height 732
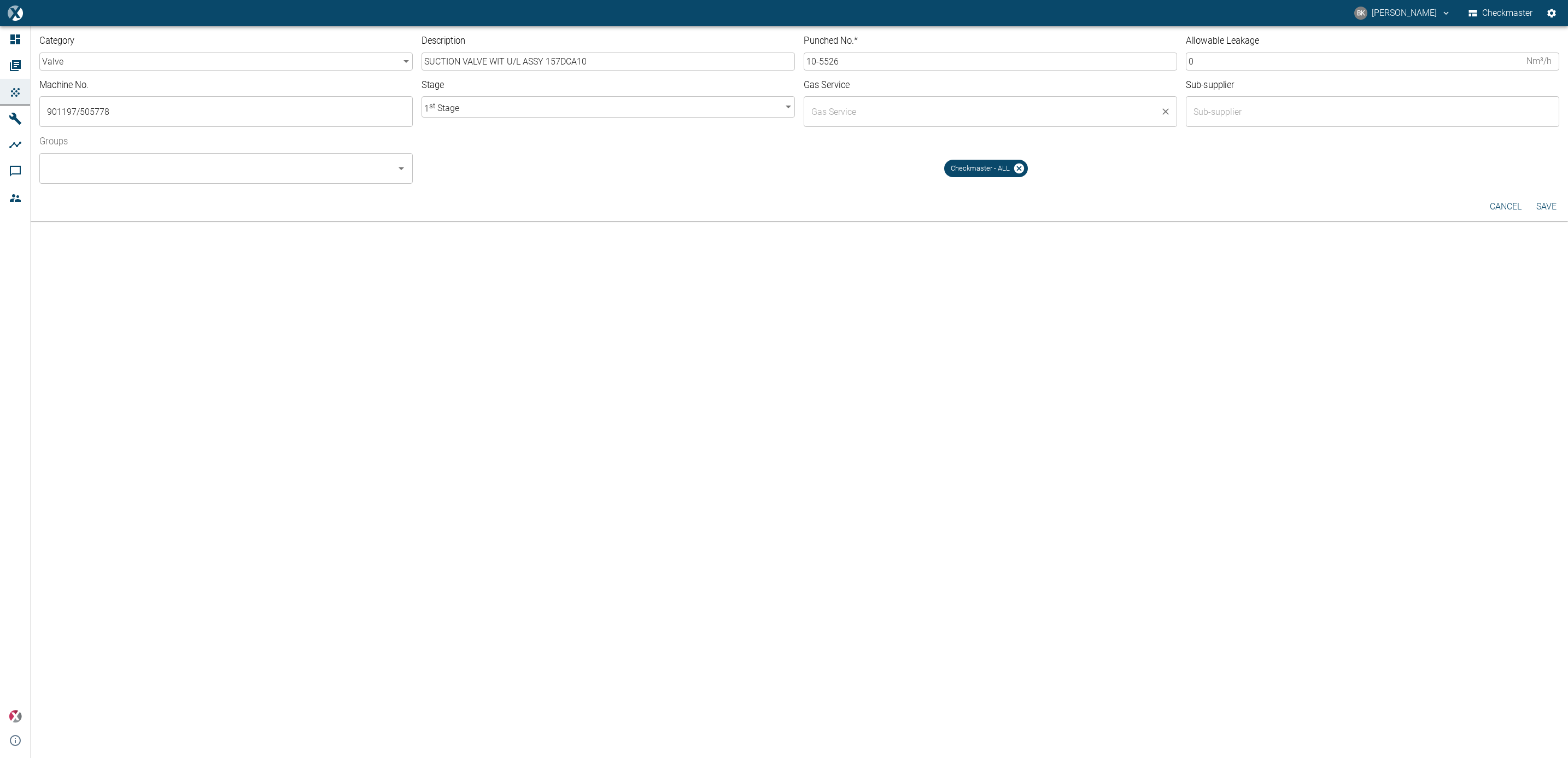
click at [845, 103] on input "text" at bounding box center [982, 111] width 347 height 21
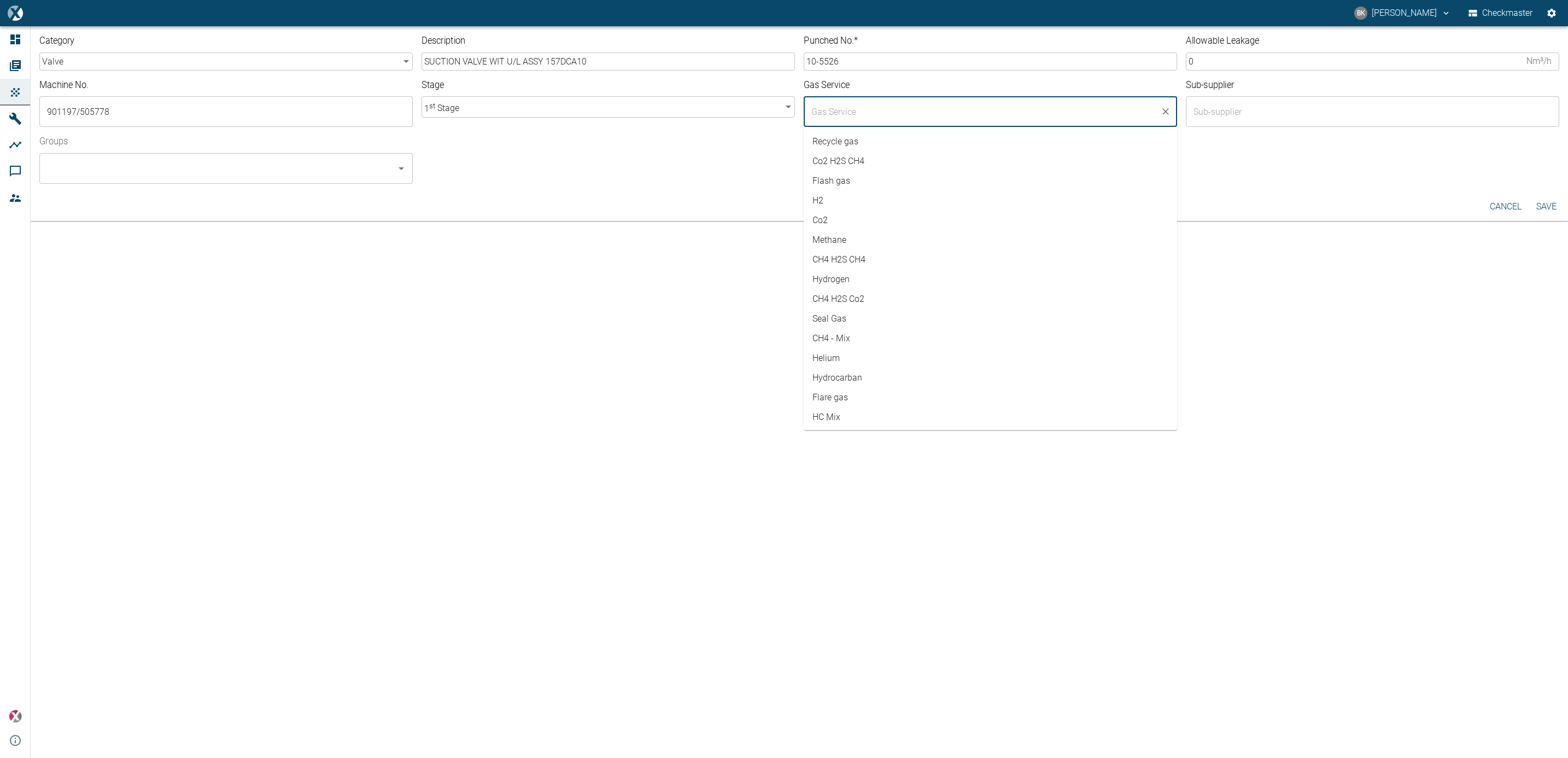
click at [845, 218] on li "Co2" at bounding box center [991, 221] width 373 height 20
type input "Co2"
click at [731, 177] on div "Checkmaster - ALL" at bounding box center [991, 164] width 1138 height 40
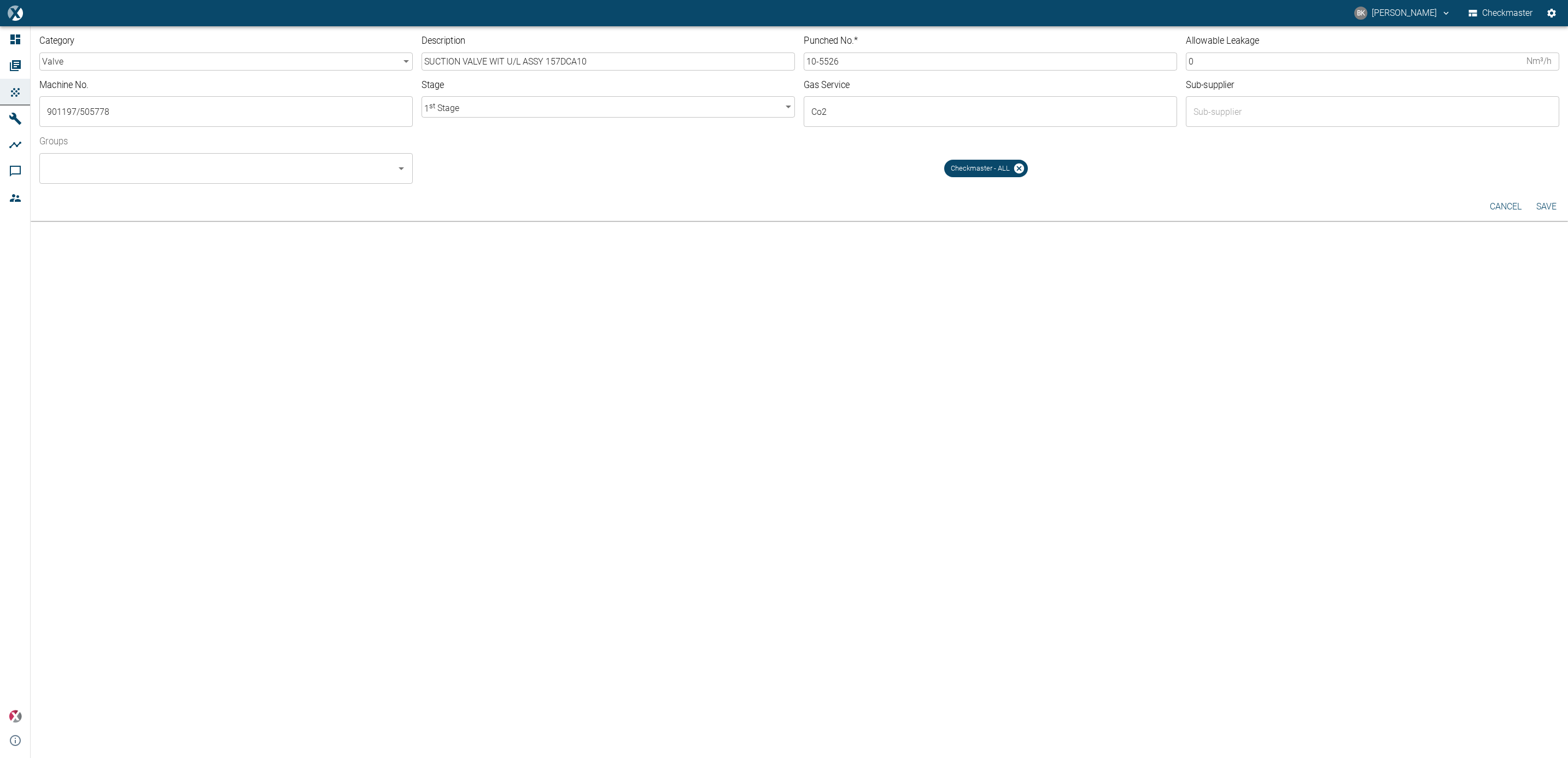
click at [927, 62] on input "0" at bounding box center [1354, 61] width 337 height 18
click at [927, 65] on input "4" at bounding box center [1354, 61] width 337 height 18
click at [927, 58] on input "5" at bounding box center [1354, 61] width 337 height 18
type input "5.0"
click at [927, 104] on input "text" at bounding box center [1364, 111] width 347 height 21
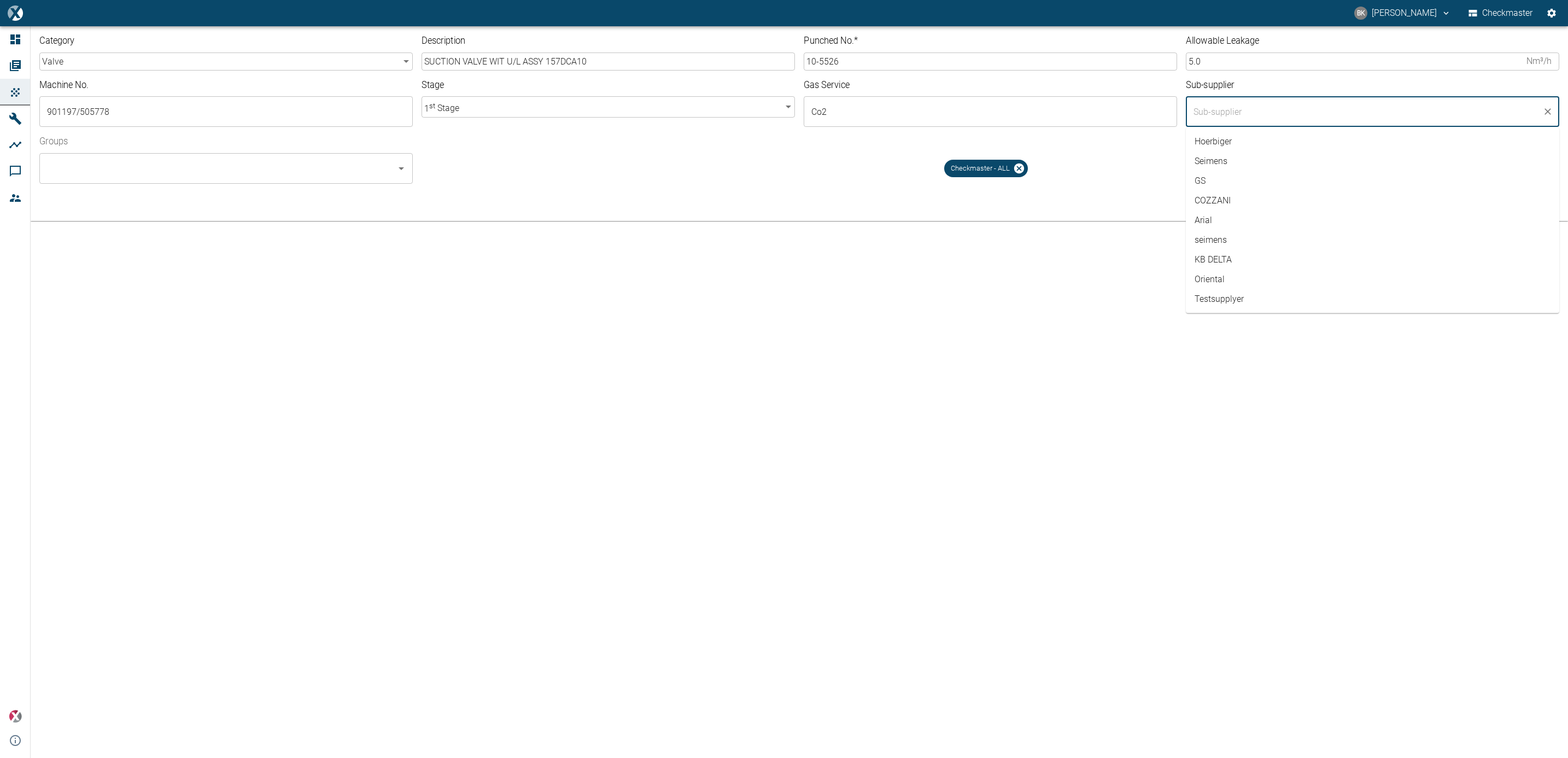
click at [927, 196] on li "COZZANI" at bounding box center [1373, 201] width 373 height 20
type input "COZZANI"
click at [927, 187] on div "Category valve valve ​ Description SUCTION VALVE WIT U/L ASSY 157DCA10 ​ Punche…" at bounding box center [799, 109] width 1537 height 166
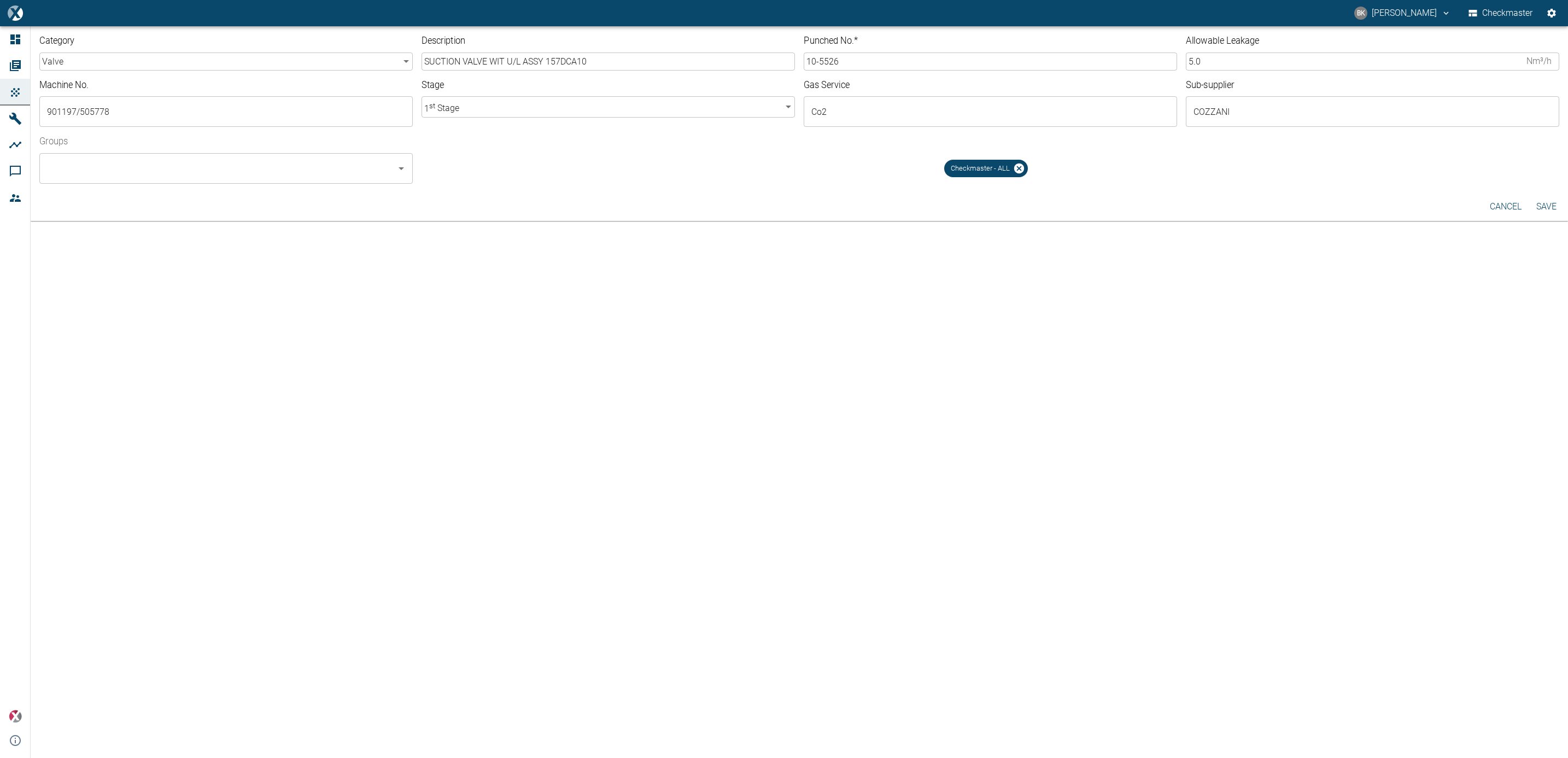
click at [927, 204] on button "Save" at bounding box center [1546, 207] width 35 height 20
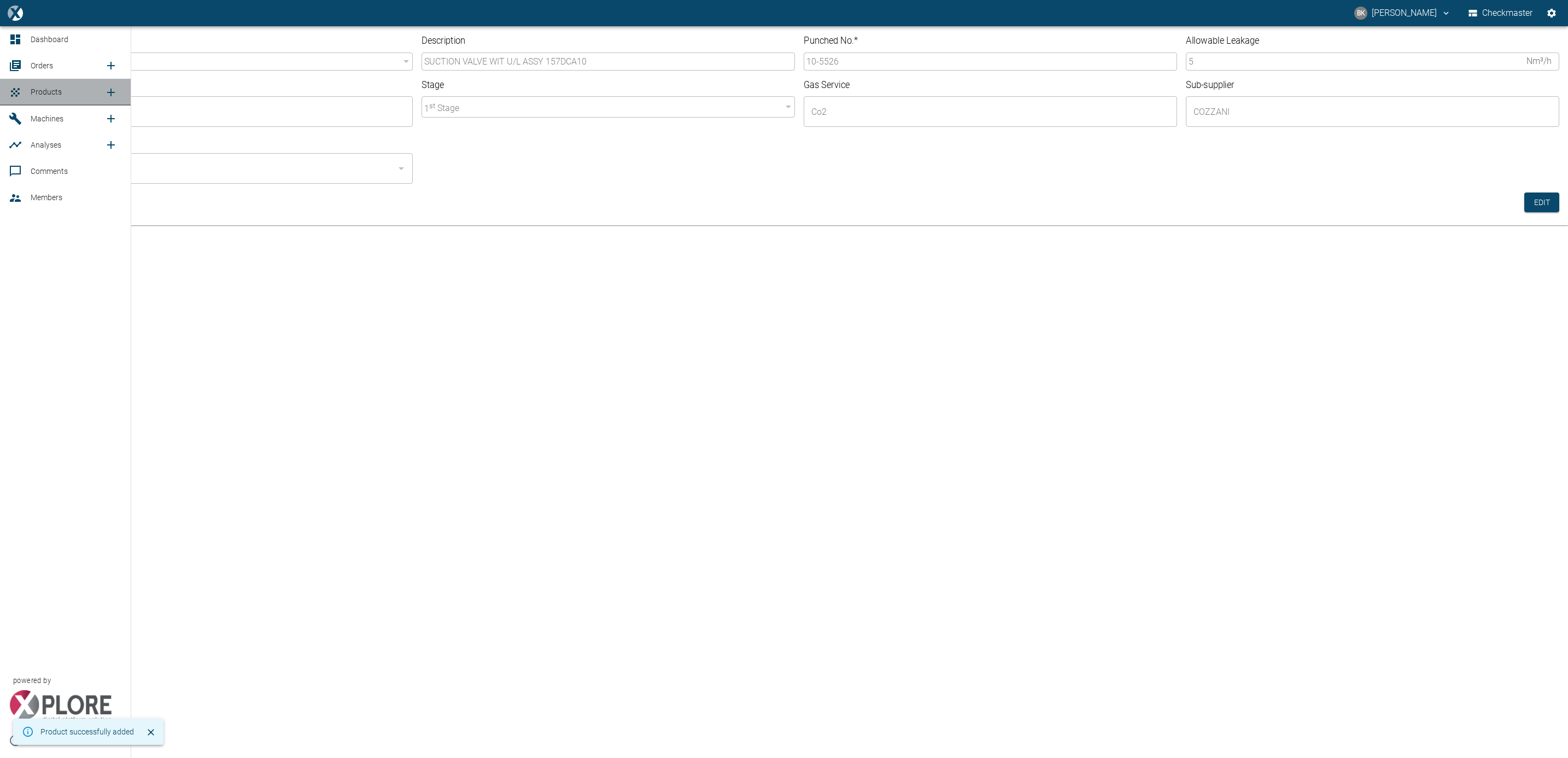
click at [33, 91] on span "Products" at bounding box center [46, 92] width 31 height 9
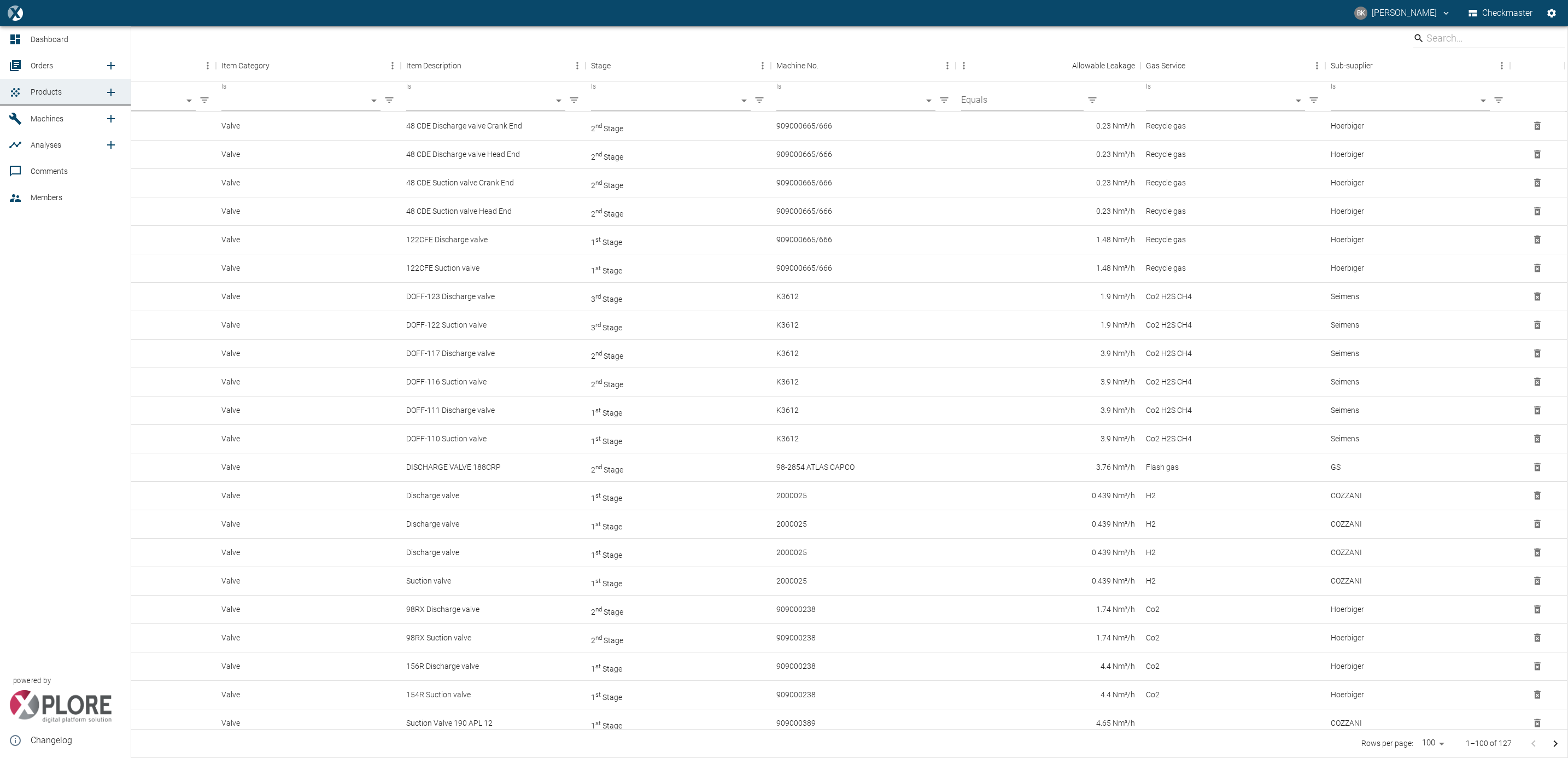
click at [39, 65] on span "Orders" at bounding box center [41, 66] width 22 height 9
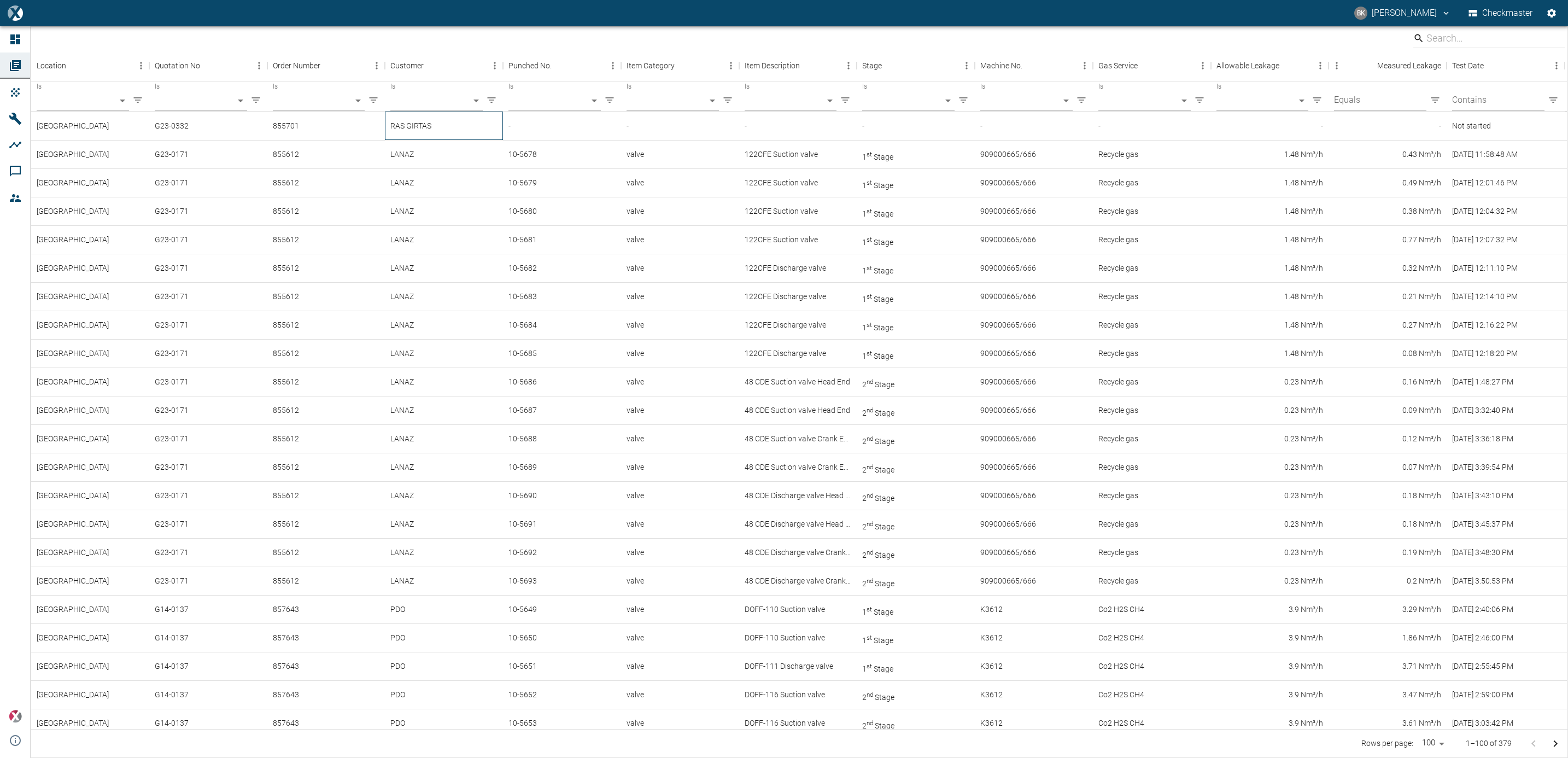
click at [406, 128] on div "RAS GIRTAS" at bounding box center [444, 126] width 118 height 29
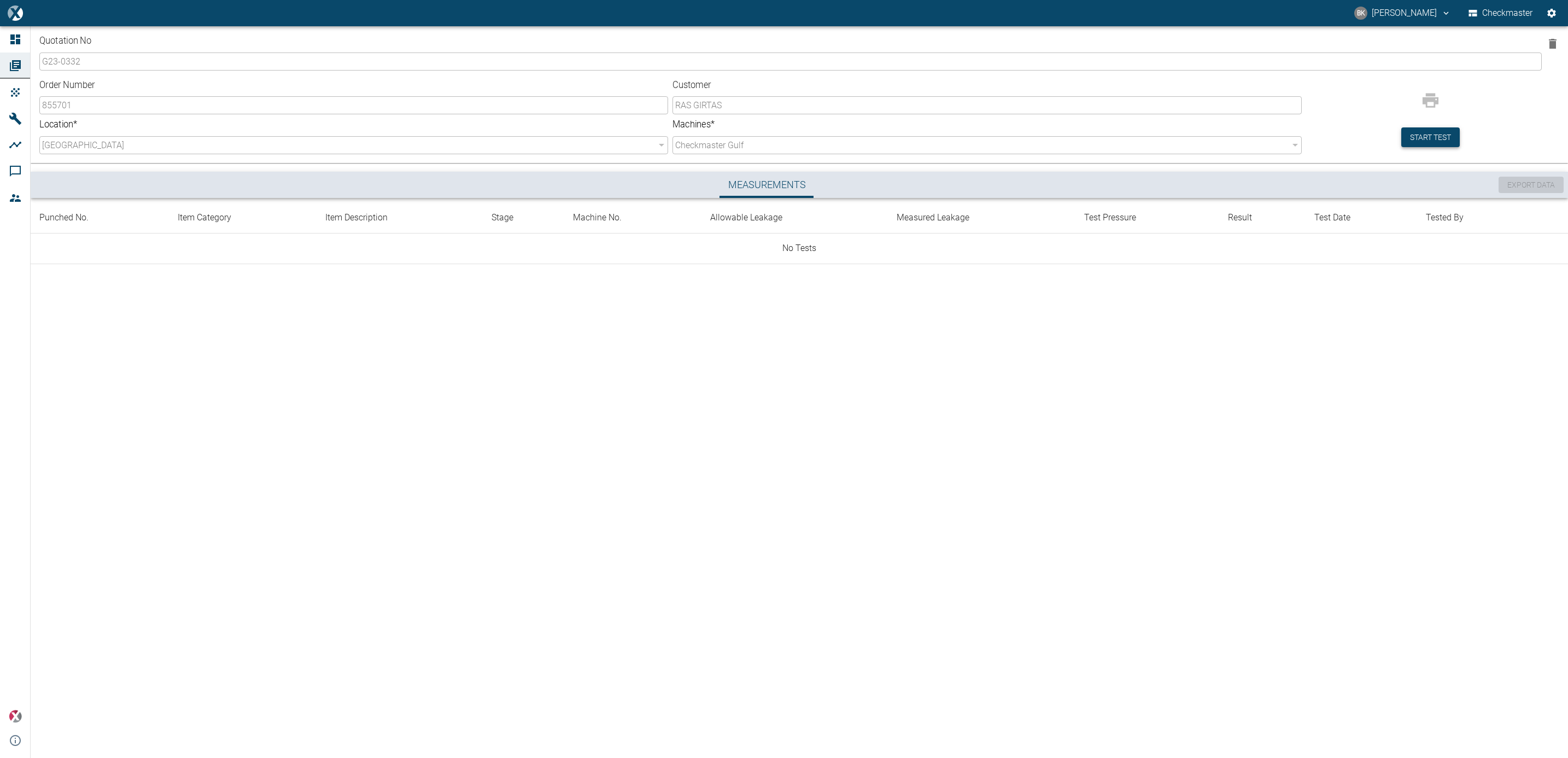
click at [927, 139] on button "Start test" at bounding box center [1431, 137] width 58 height 21
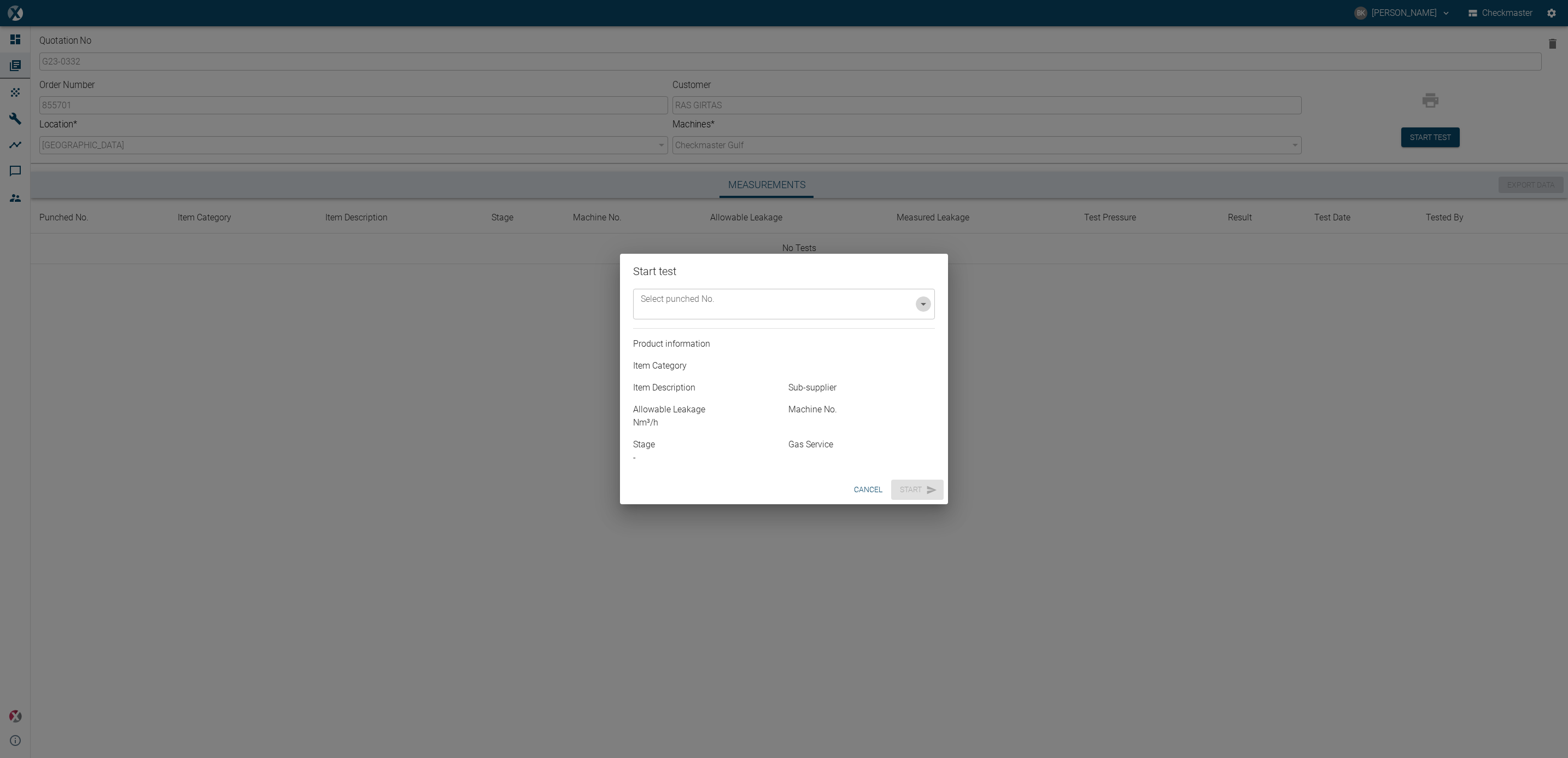
click at [924, 307] on icon "Open" at bounding box center [924, 304] width 13 height 13
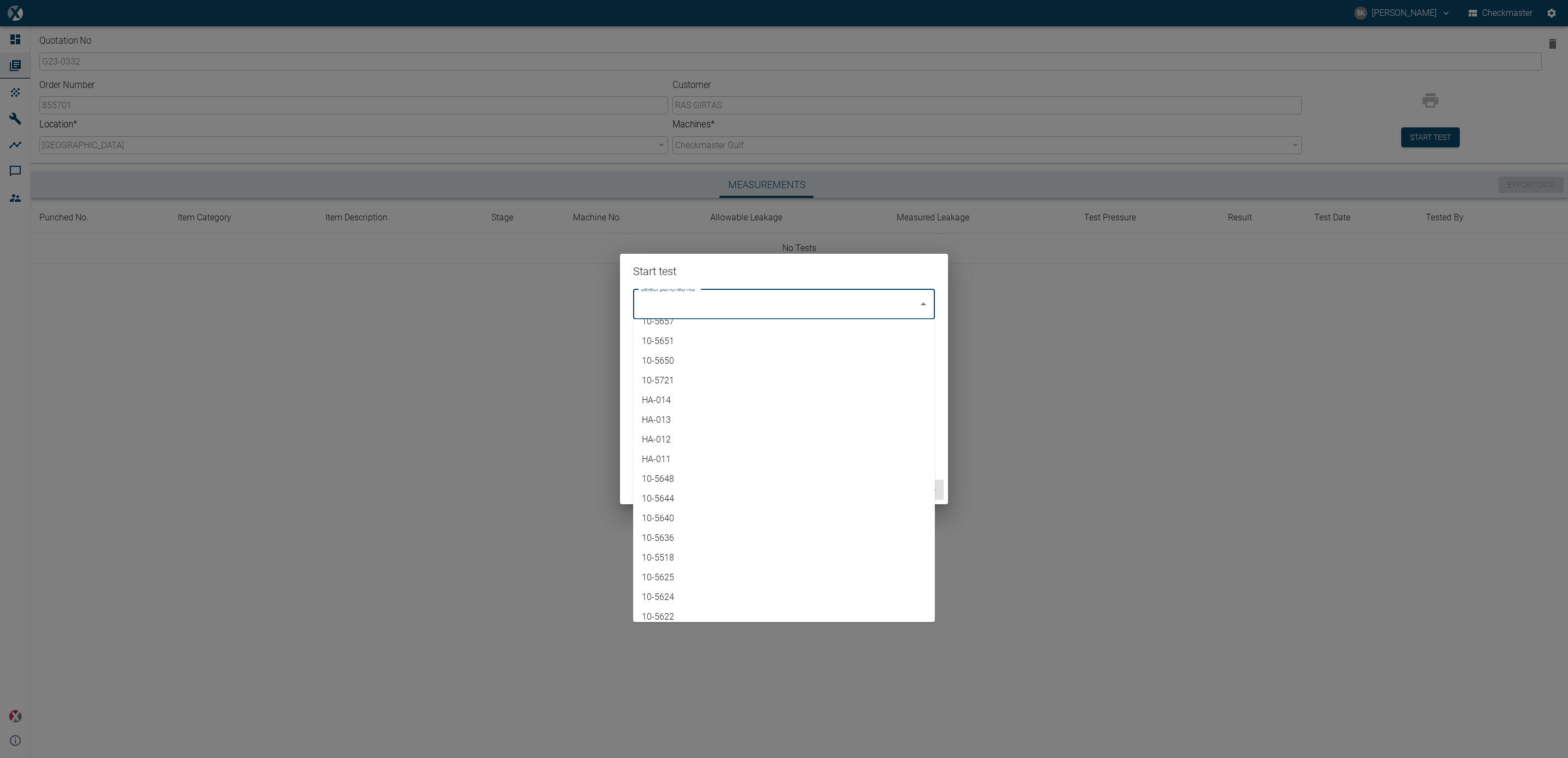
scroll to position [273, 0]
drag, startPoint x: 930, startPoint y: 357, endPoint x: 926, endPoint y: 500, distance: 143.1
click at [926, 411] on ul "10-5693 10-5691 10-5689 10-5687 10-5685 10-5681 10-5672 10-5668 10-5664 10-5657…" at bounding box center [784, 472] width 302 height 304
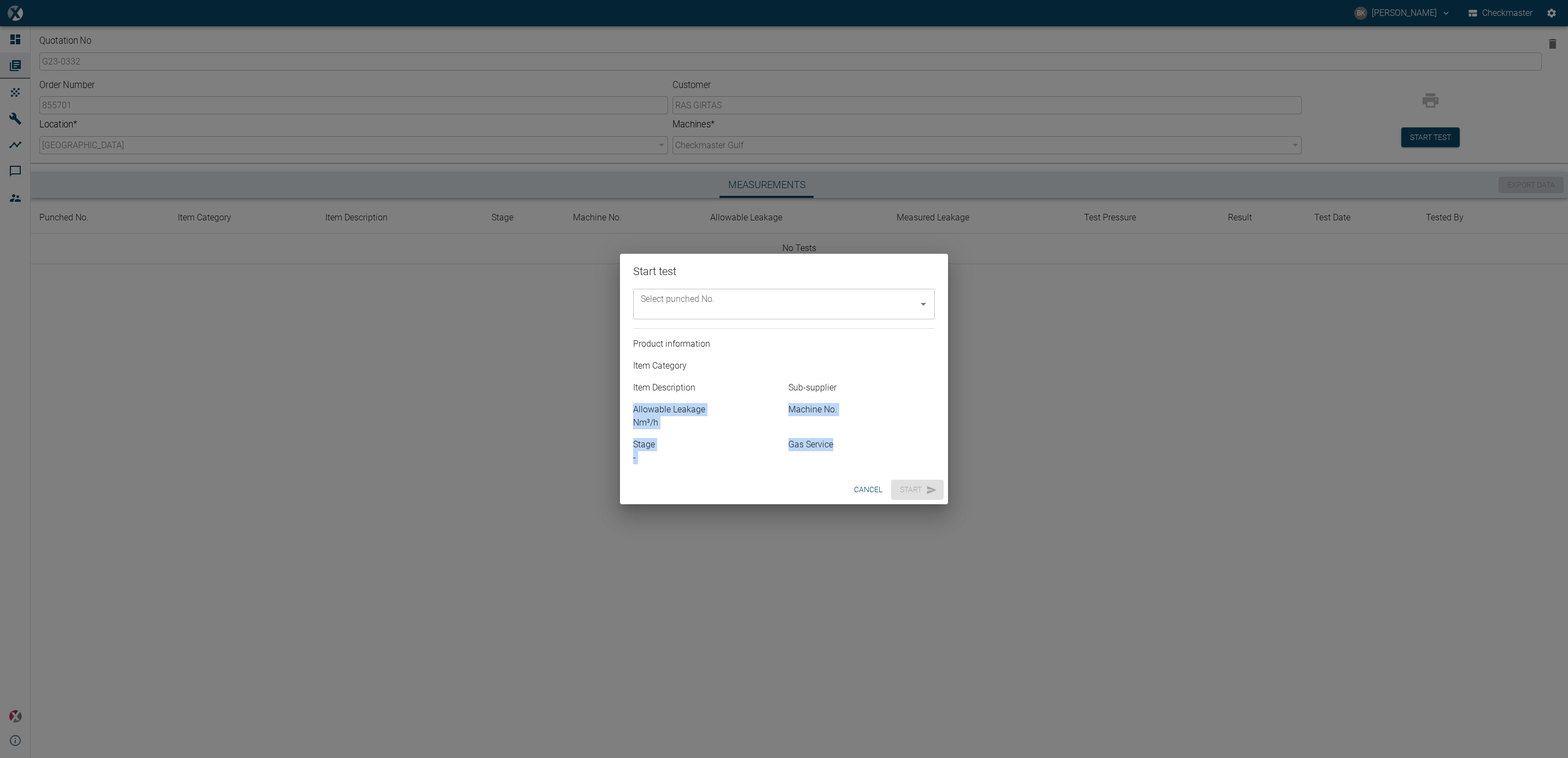
drag, startPoint x: 935, startPoint y: 380, endPoint x: 922, endPoint y: 491, distance: 111.8
click at [922, 411] on div "Start test Select punched No. Select punched No. Product information Item Categ…" at bounding box center [784, 379] width 328 height 251
drag, startPoint x: 922, startPoint y: 491, endPoint x: 924, endPoint y: 309, distance: 182.0
click at [924, 309] on icon "Open" at bounding box center [924, 304] width 13 height 13
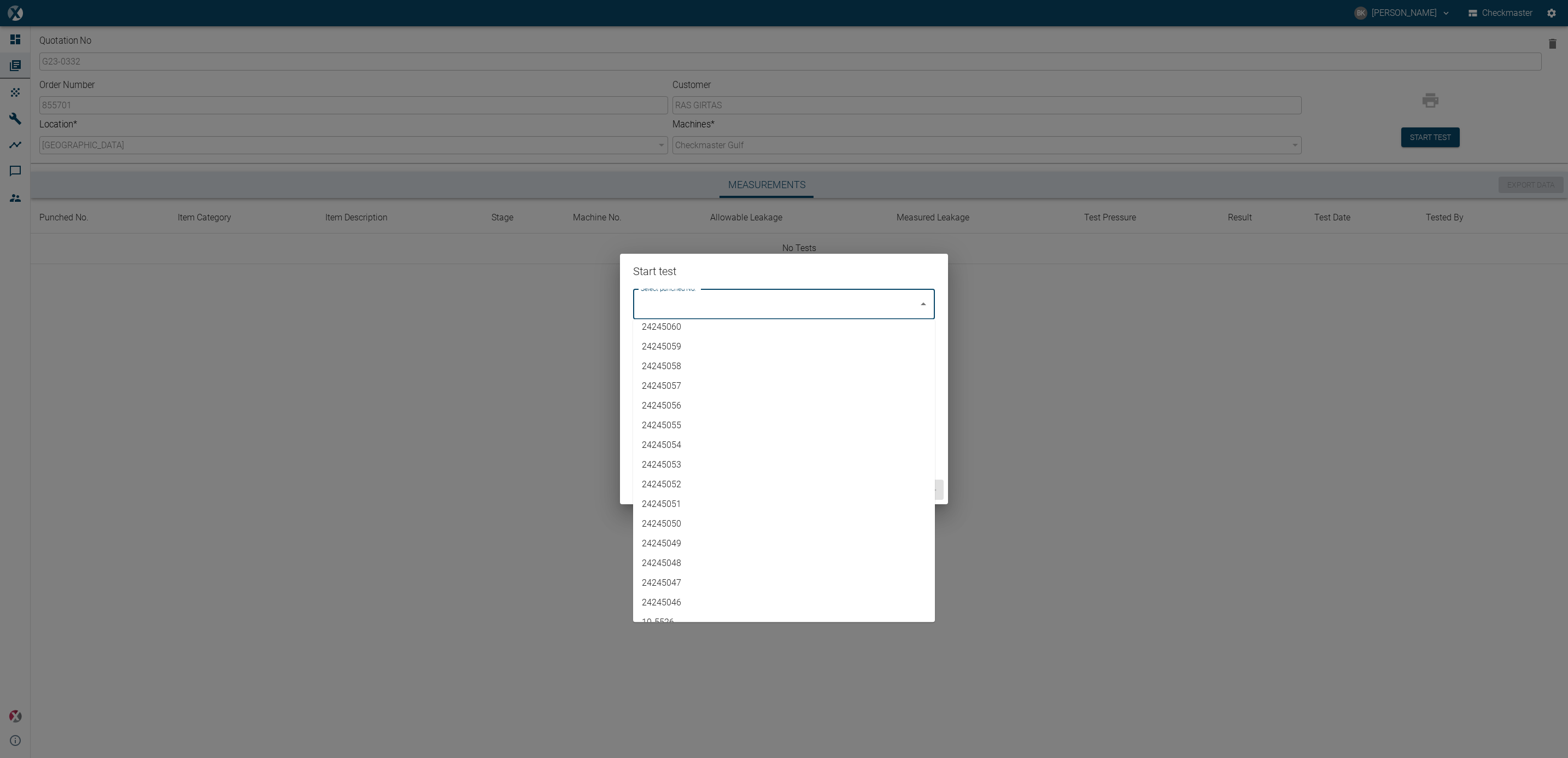
scroll to position [2207, 0]
click at [714, 411] on li "10-5526" at bounding box center [784, 609] width 302 height 20
type input "10-5526"
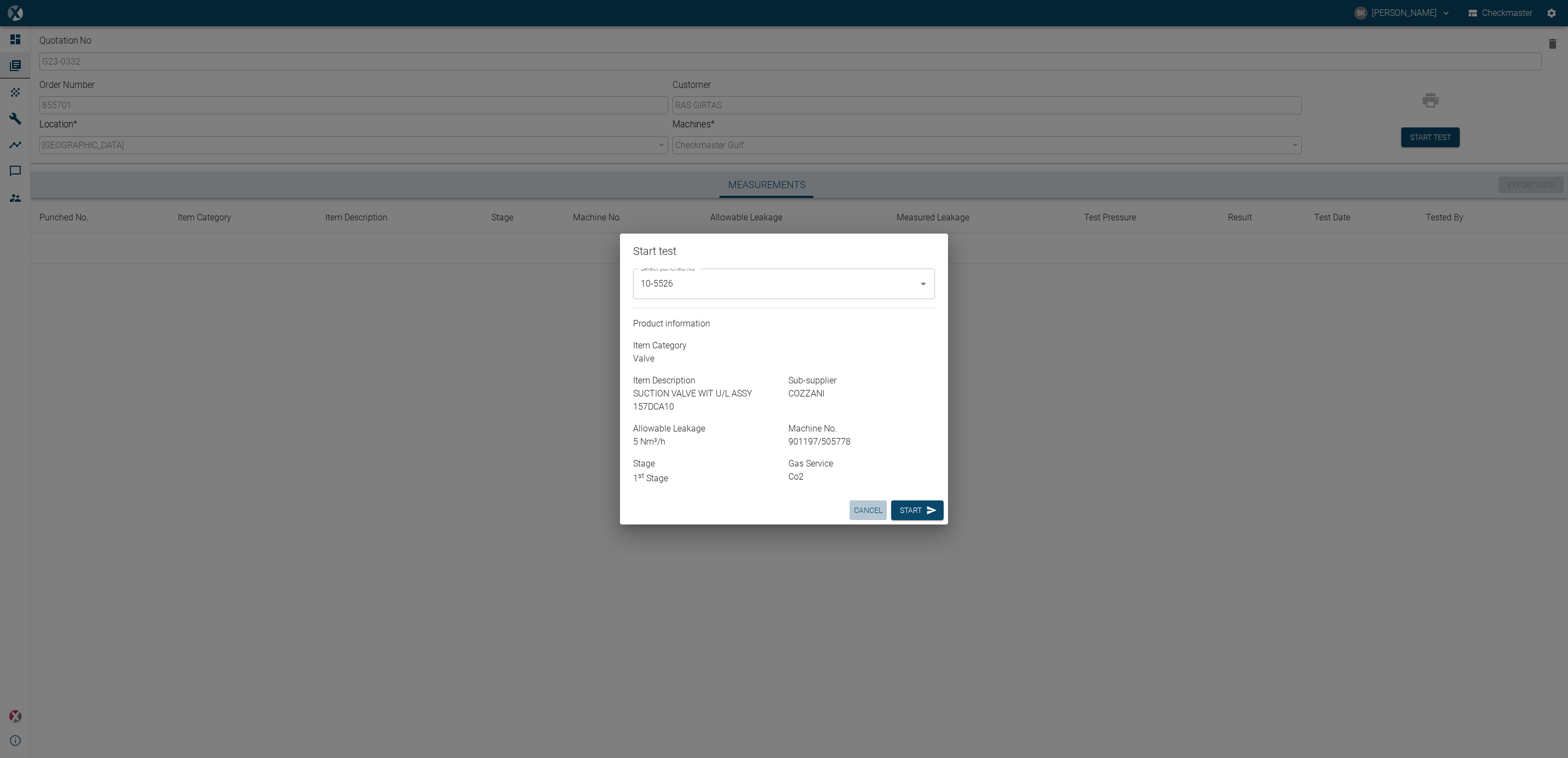
click at [862, 411] on button "cancel" at bounding box center [868, 510] width 37 height 21
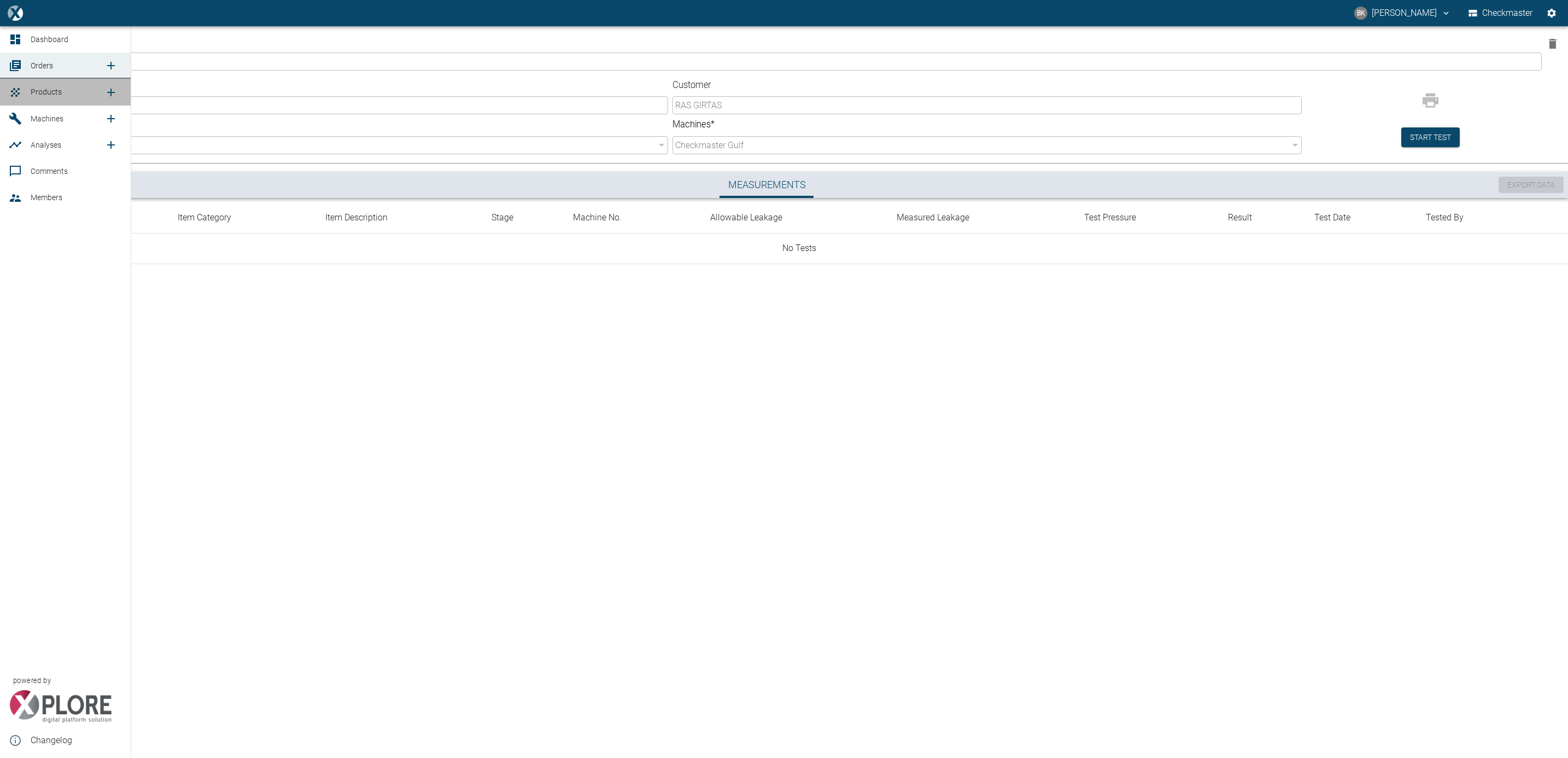
click at [51, 92] on span "Products" at bounding box center [46, 92] width 31 height 9
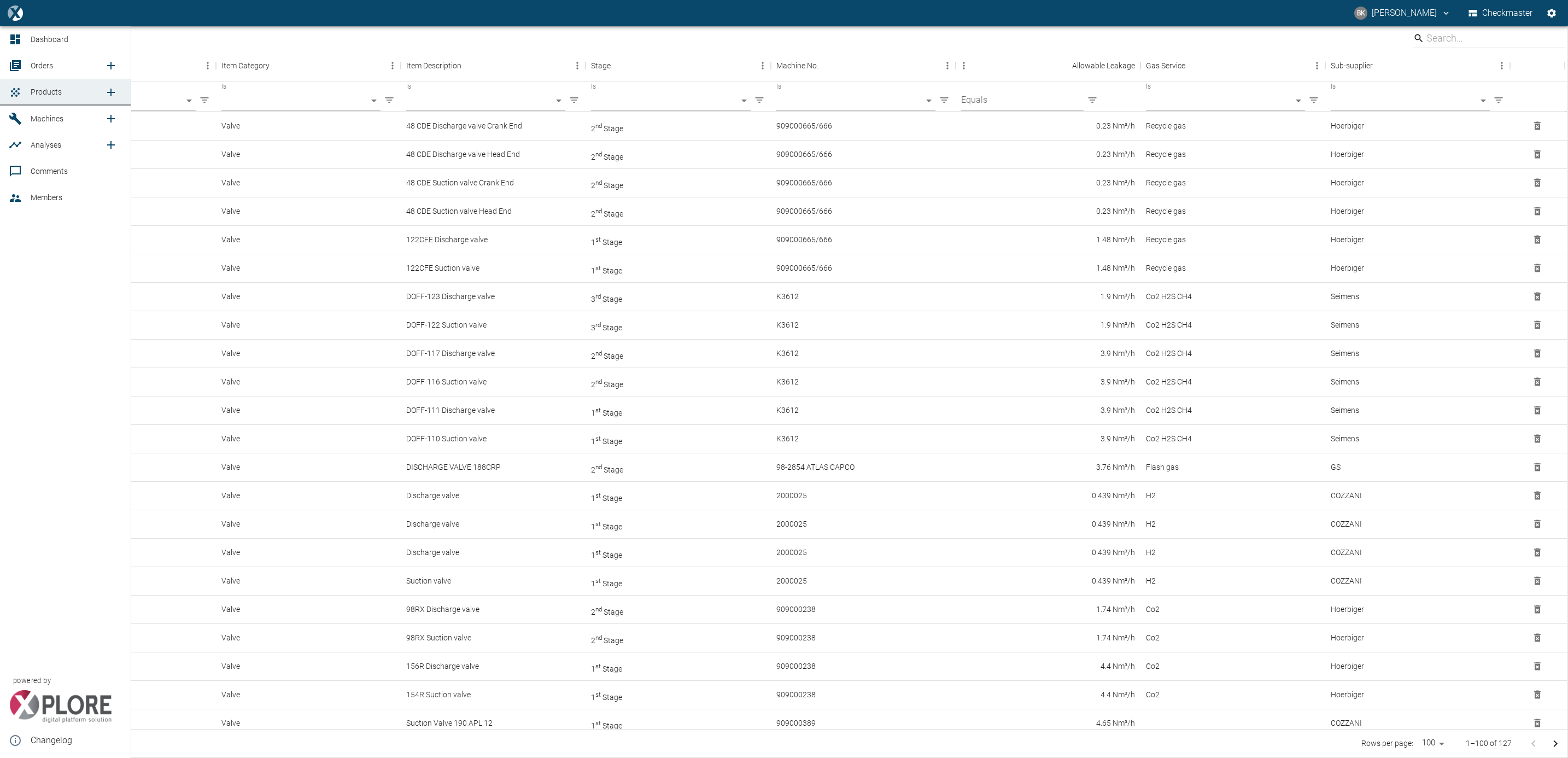
click at [75, 91] on span "Products" at bounding box center [67, 92] width 74 height 13
click at [71, 65] on span "Orders" at bounding box center [67, 66] width 74 height 13
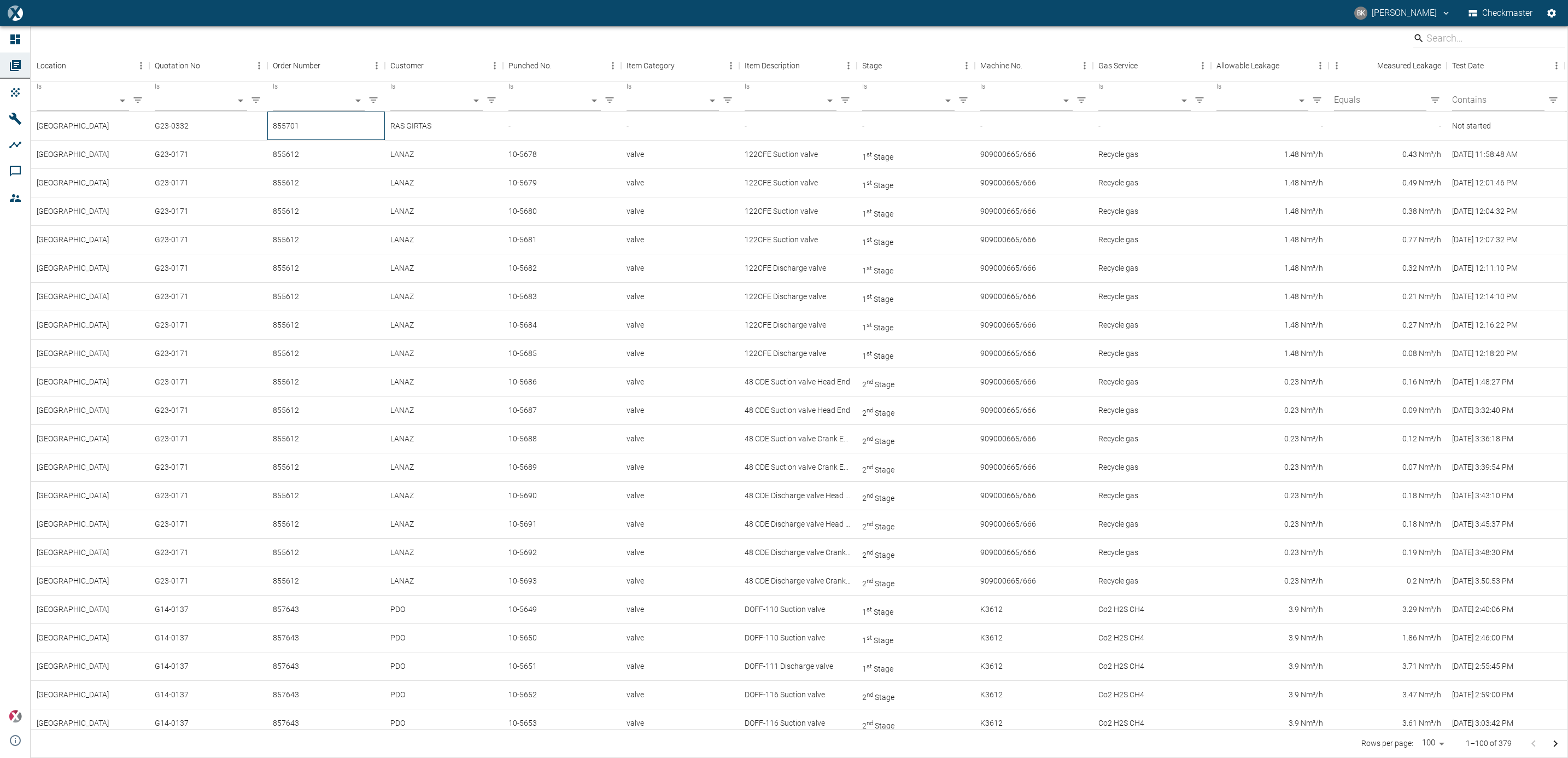
click at [327, 128] on div "855701" at bounding box center [327, 126] width 118 height 29
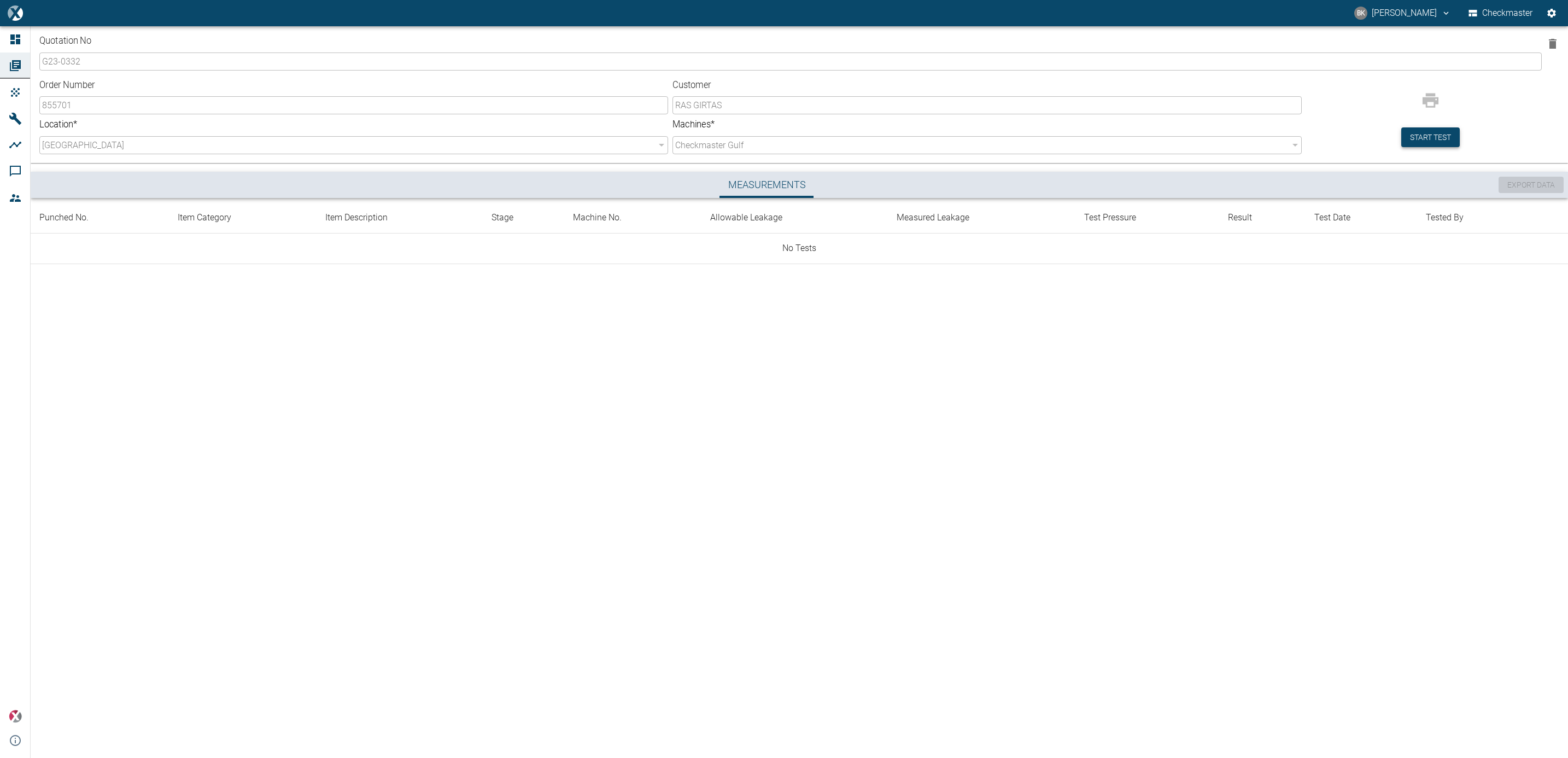
click at [927, 145] on button "Start test" at bounding box center [1431, 137] width 58 height 21
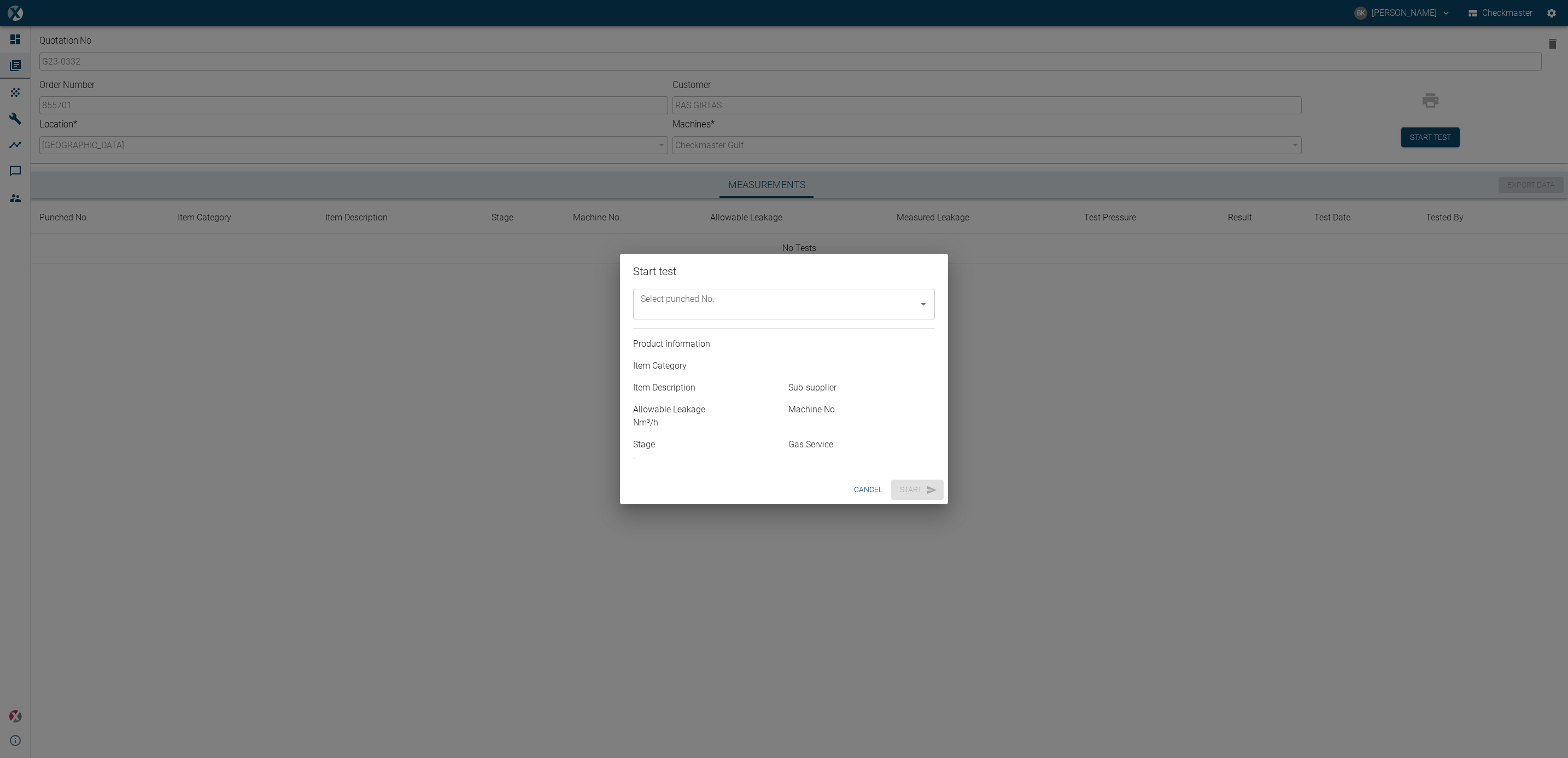
click at [817, 313] on input "Select punched No." at bounding box center [775, 304] width 276 height 21
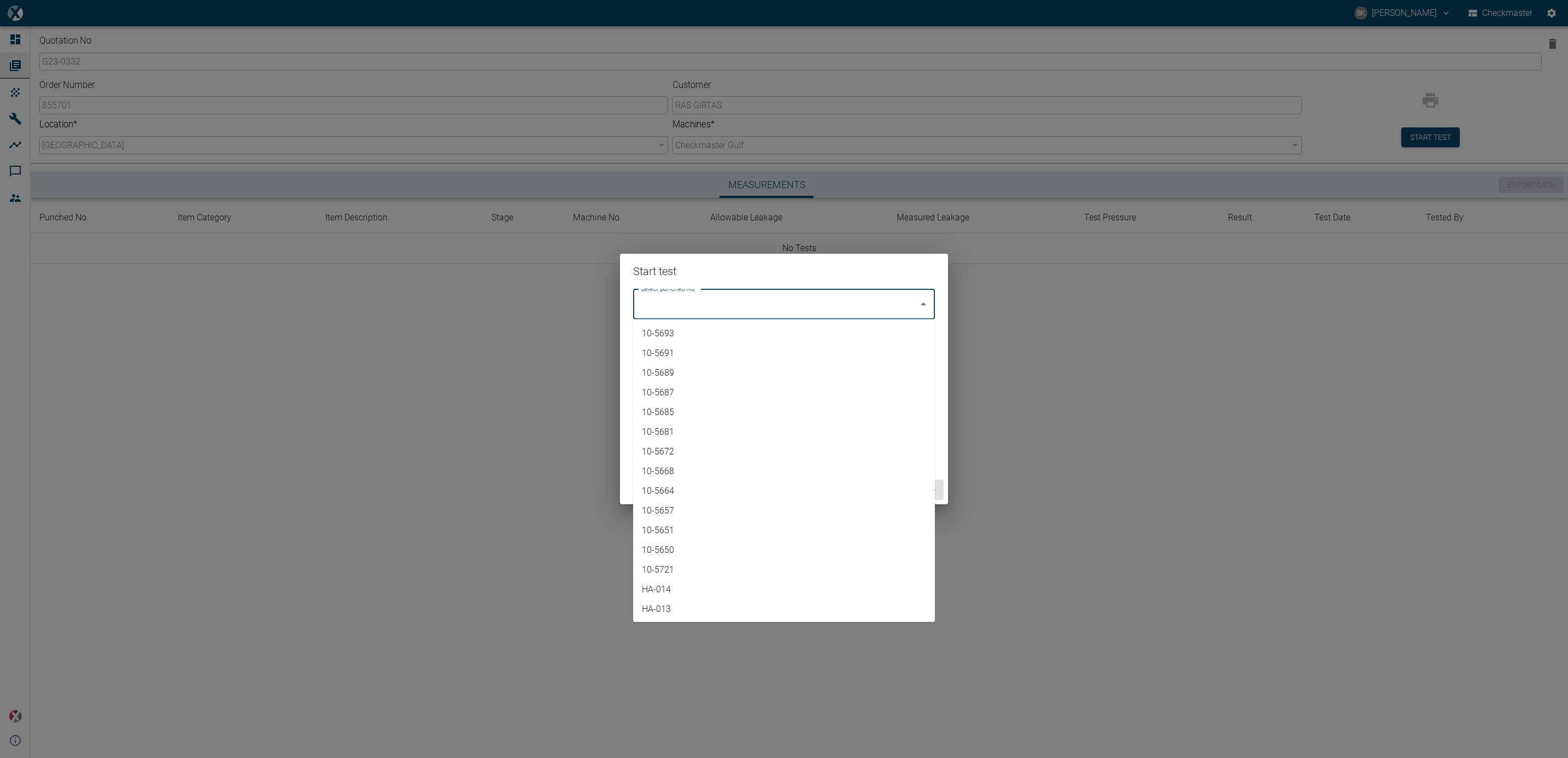
click at [720, 312] on input "Select punched No." at bounding box center [775, 304] width 276 height 21
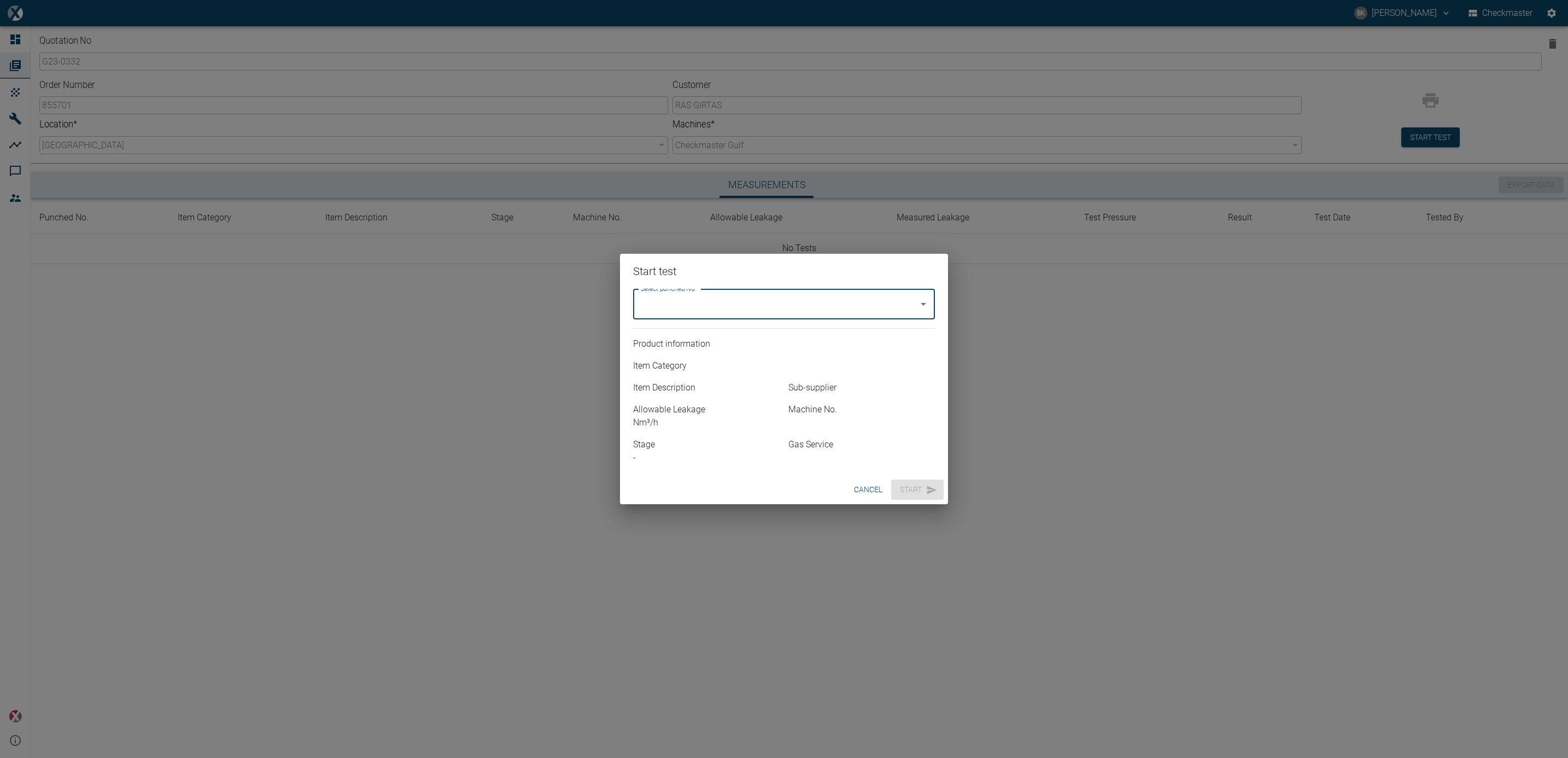
click at [854, 411] on button "cancel" at bounding box center [868, 489] width 37 height 21
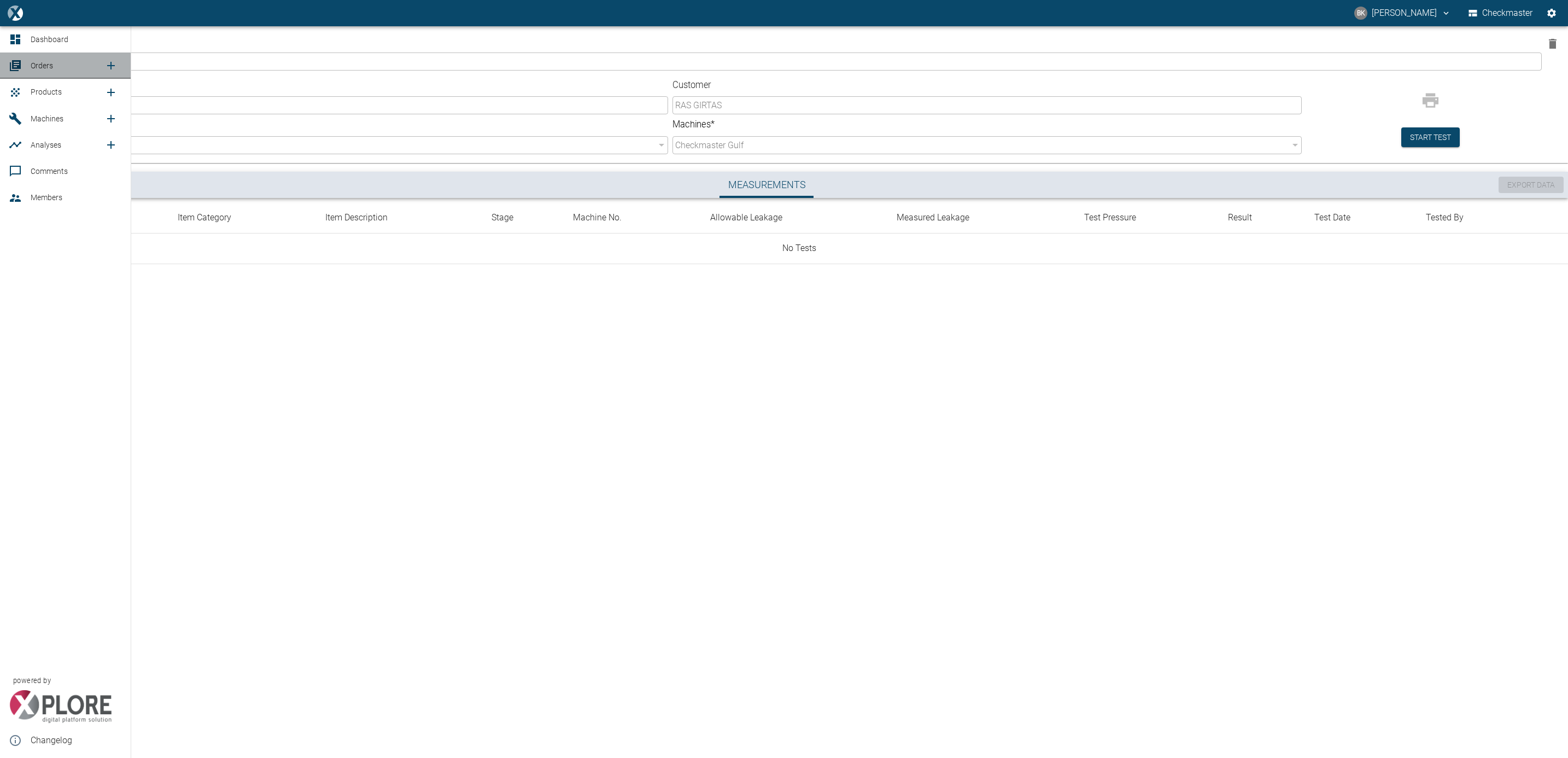
click at [30, 66] on link "Orders" at bounding box center [66, 65] width 131 height 26
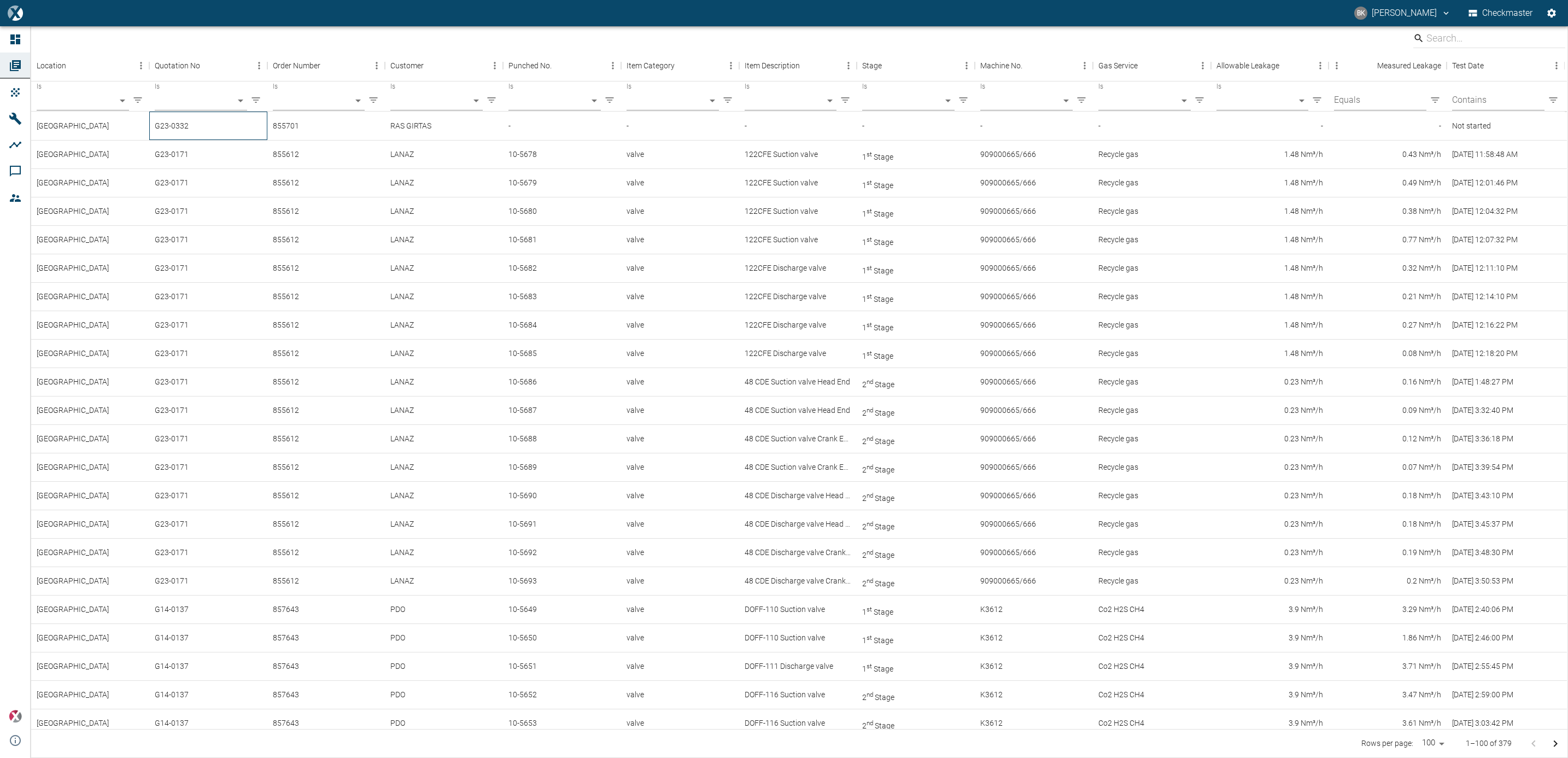
click at [200, 123] on div "G23-0332" at bounding box center [208, 126] width 118 height 29
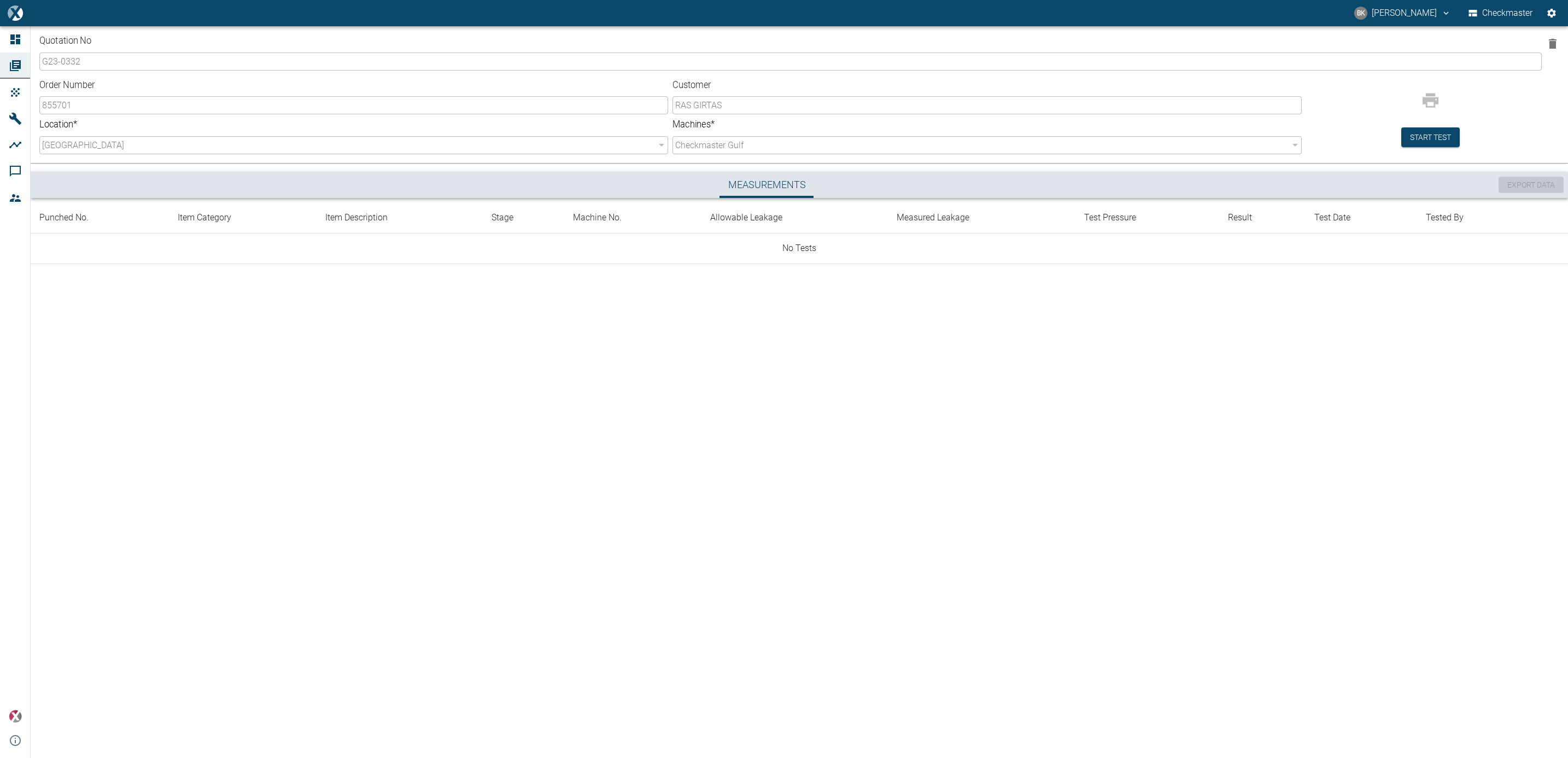
drag, startPoint x: 200, startPoint y: 123, endPoint x: 91, endPoint y: 251, distance: 168.1
click at [91, 251] on td "No Tests" at bounding box center [799, 249] width 1537 height 31
click at [15, 66] on icon at bounding box center [15, 66] width 13 height 13
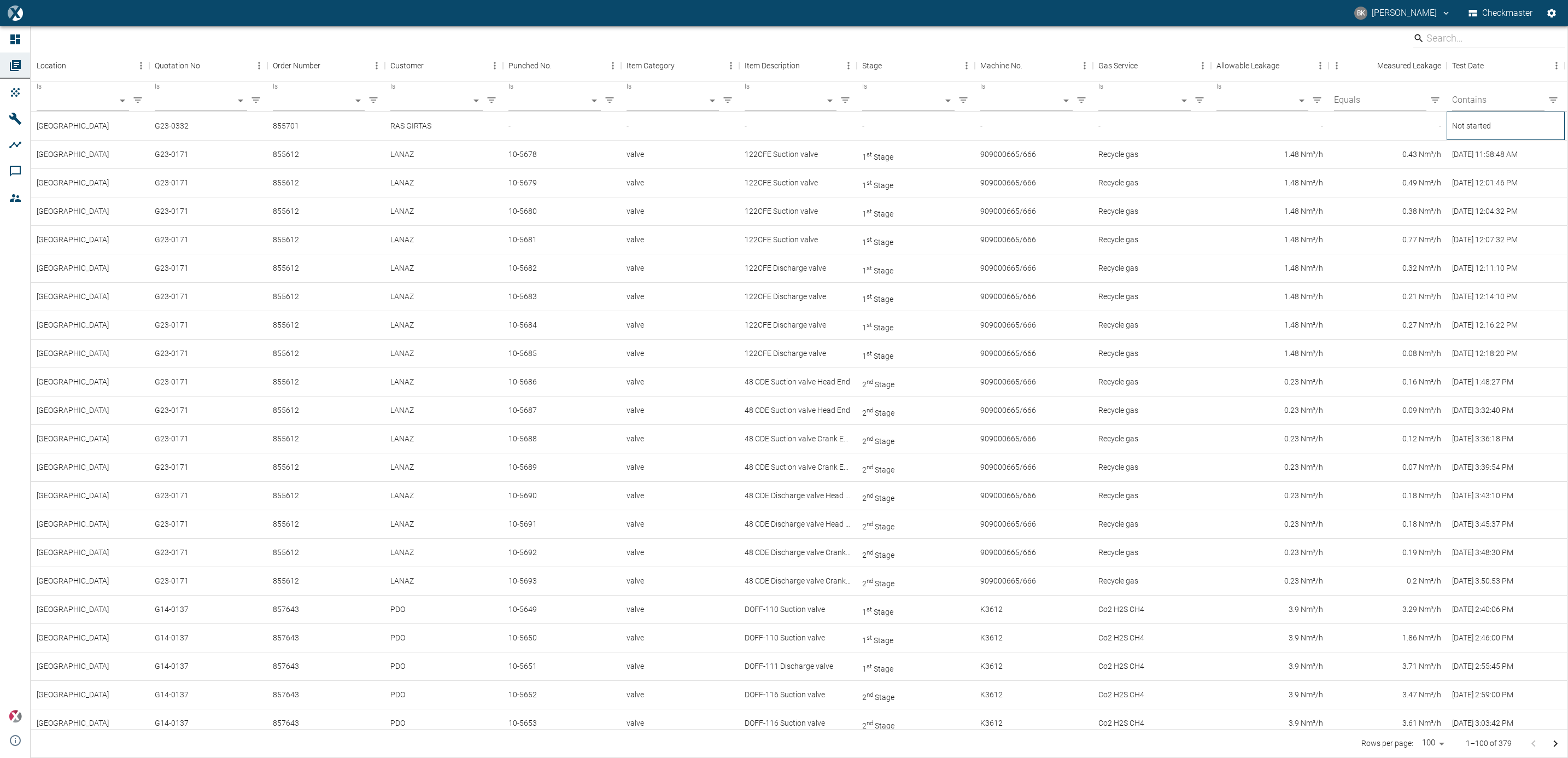
drag, startPoint x: 146, startPoint y: 127, endPoint x: 1478, endPoint y: 127, distance: 1332.0
click at [927, 127] on div "Not started" at bounding box center [1506, 126] width 118 height 29
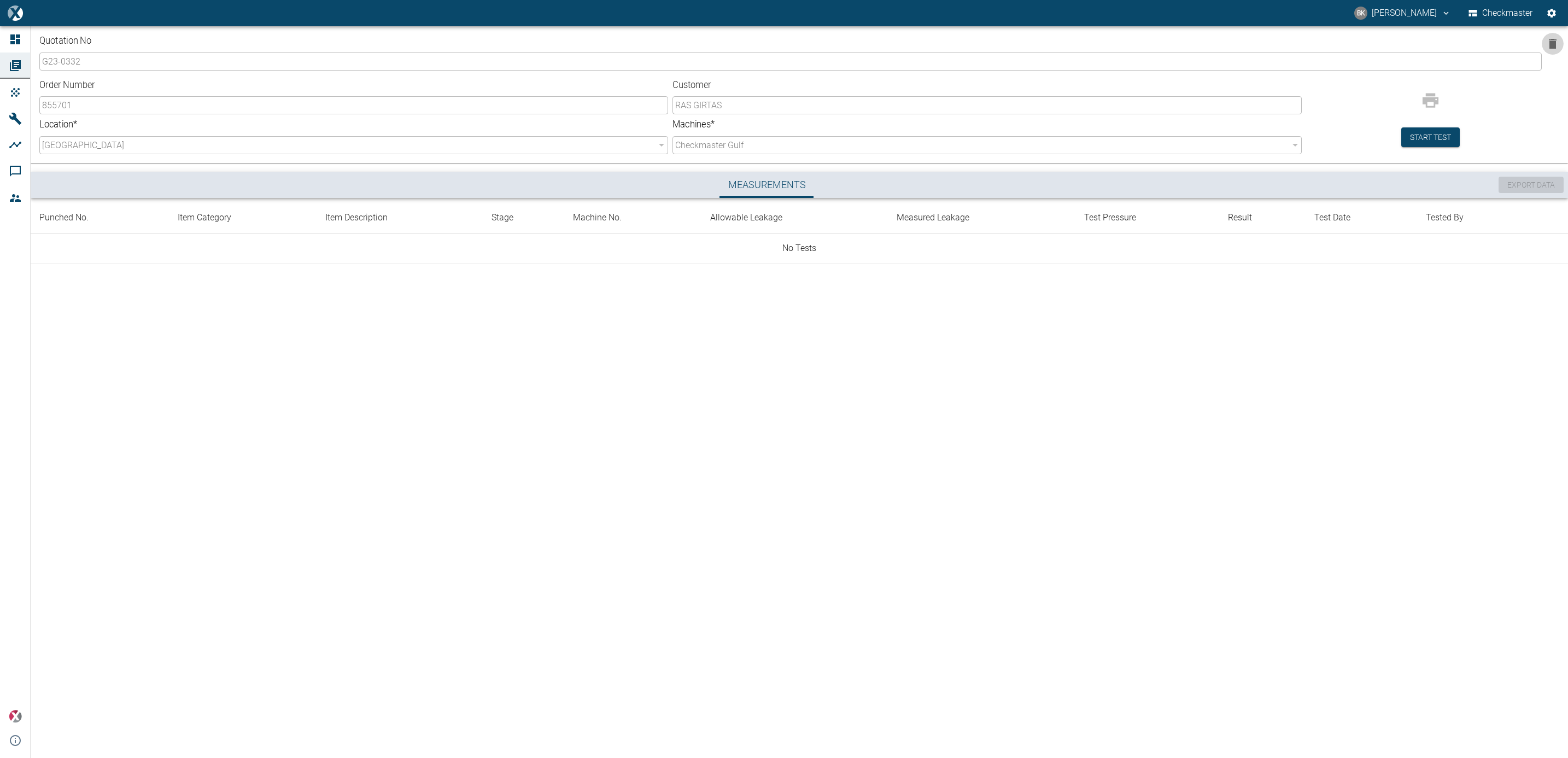
click at [927, 41] on icon "button" at bounding box center [1553, 43] width 8 height 10
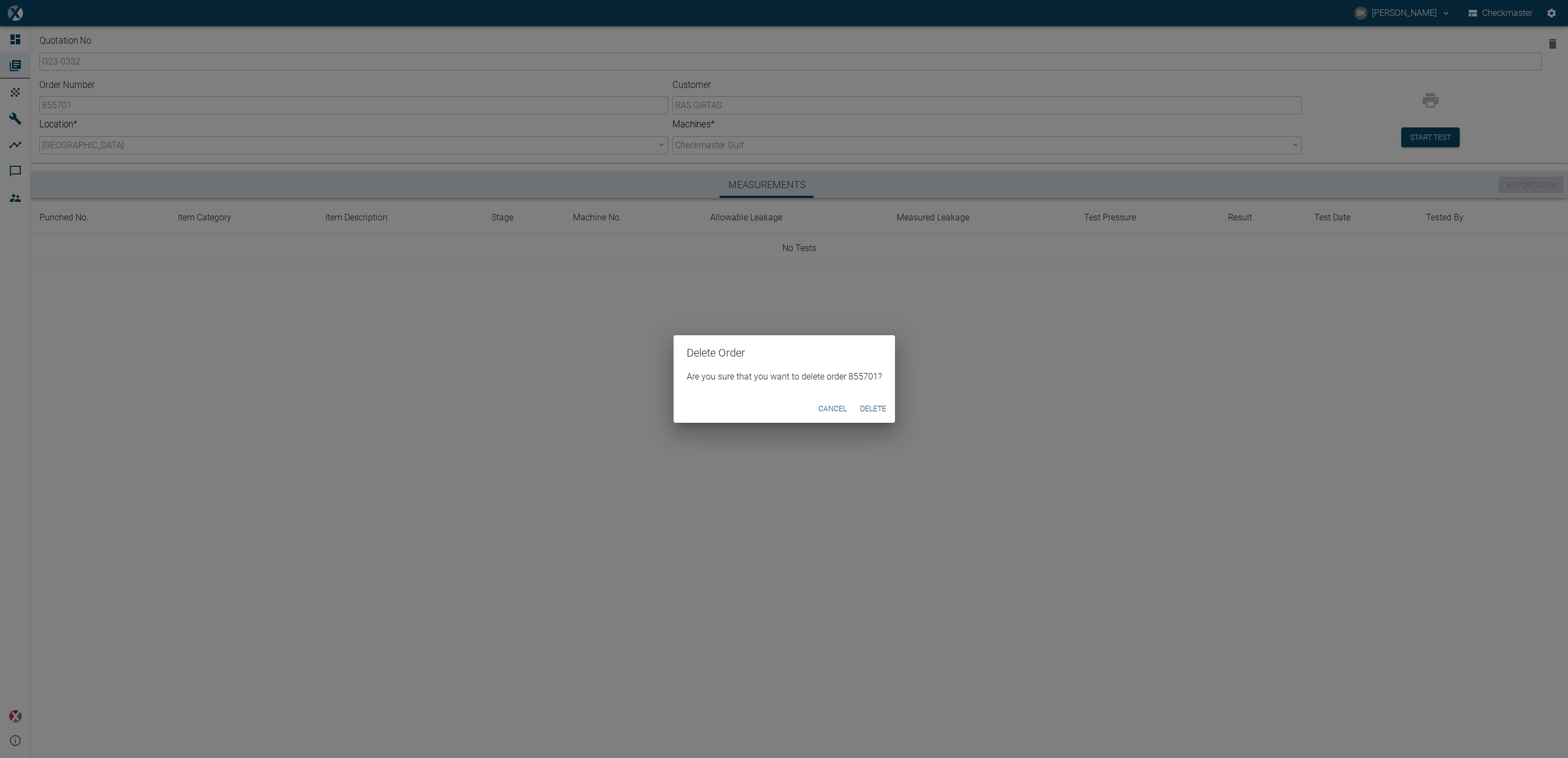
click at [880, 401] on button "Delete" at bounding box center [873, 409] width 35 height 21
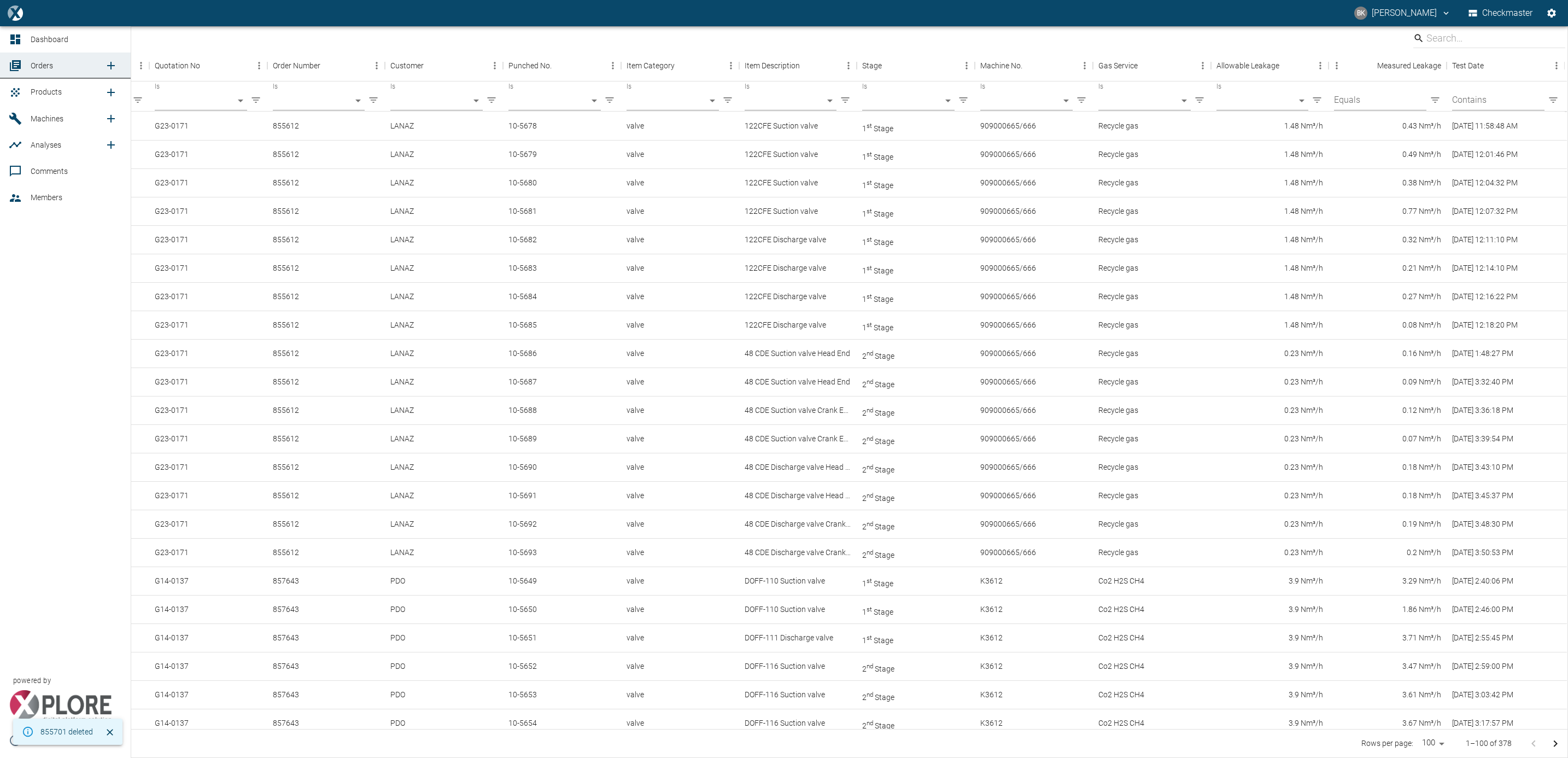
click at [52, 65] on span "Orders" at bounding box center [41, 66] width 22 height 9
click at [104, 66] on icon "new /order/list/0" at bounding box center [110, 66] width 13 height 13
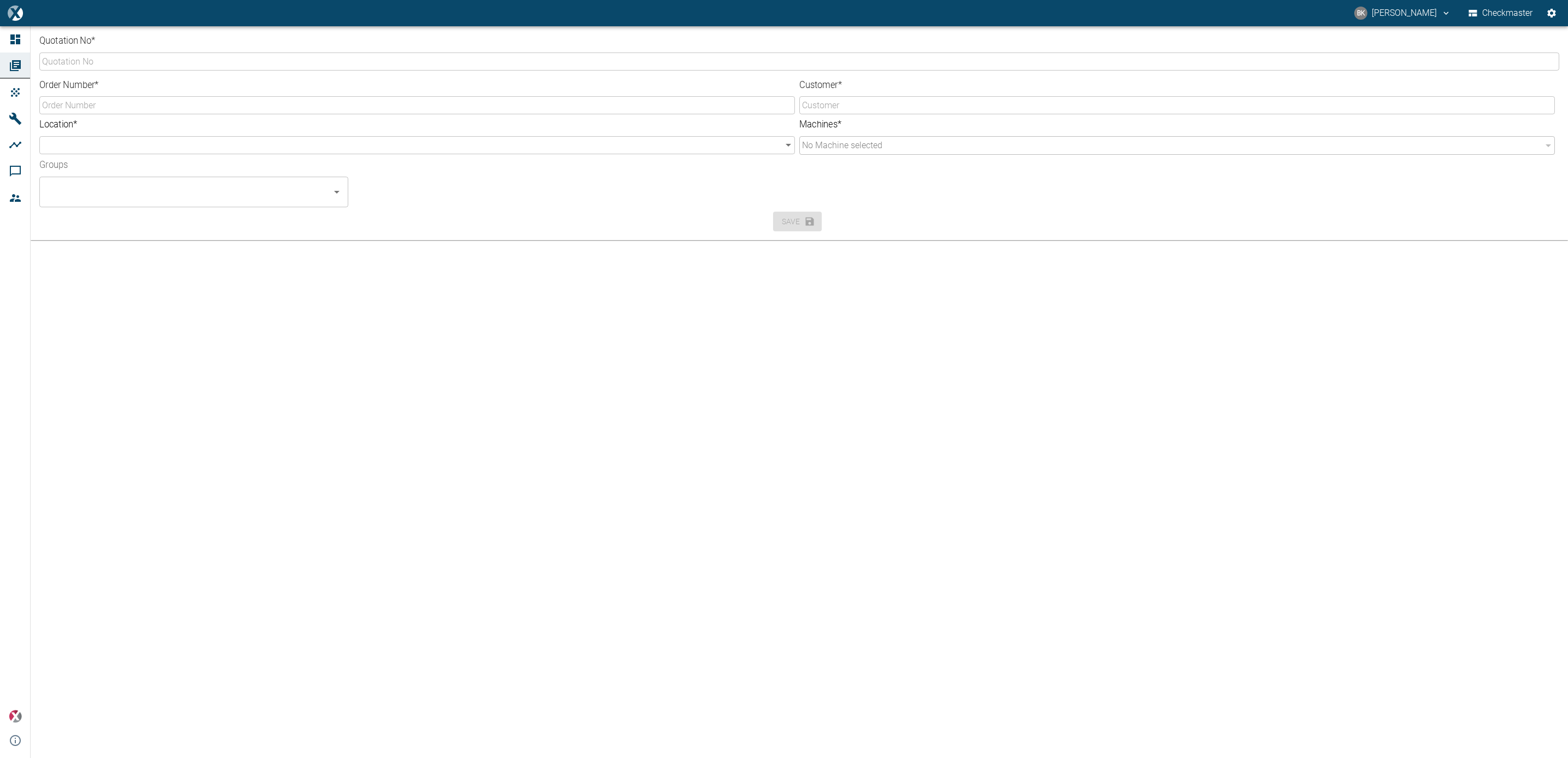
click at [168, 58] on input "Quotation No *" at bounding box center [800, 61] width 1520 height 18
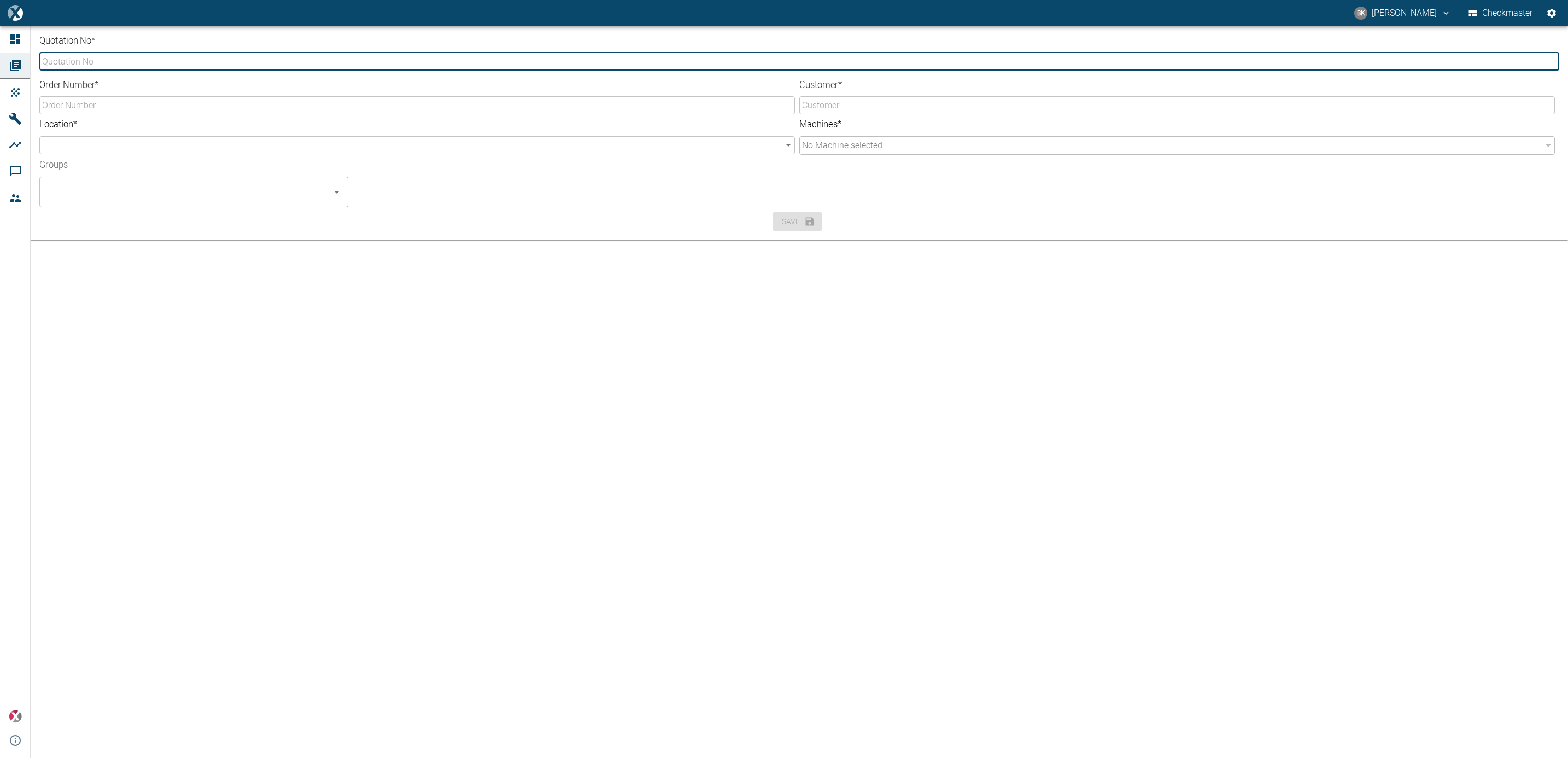
type input "G23-0332"
type input "855701"
type input "RAS GIRTAS"
type input "b3608371-b86c-4ea3-bb55-b254703e7039"
click at [118, 184] on input "Groups" at bounding box center [185, 191] width 283 height 21
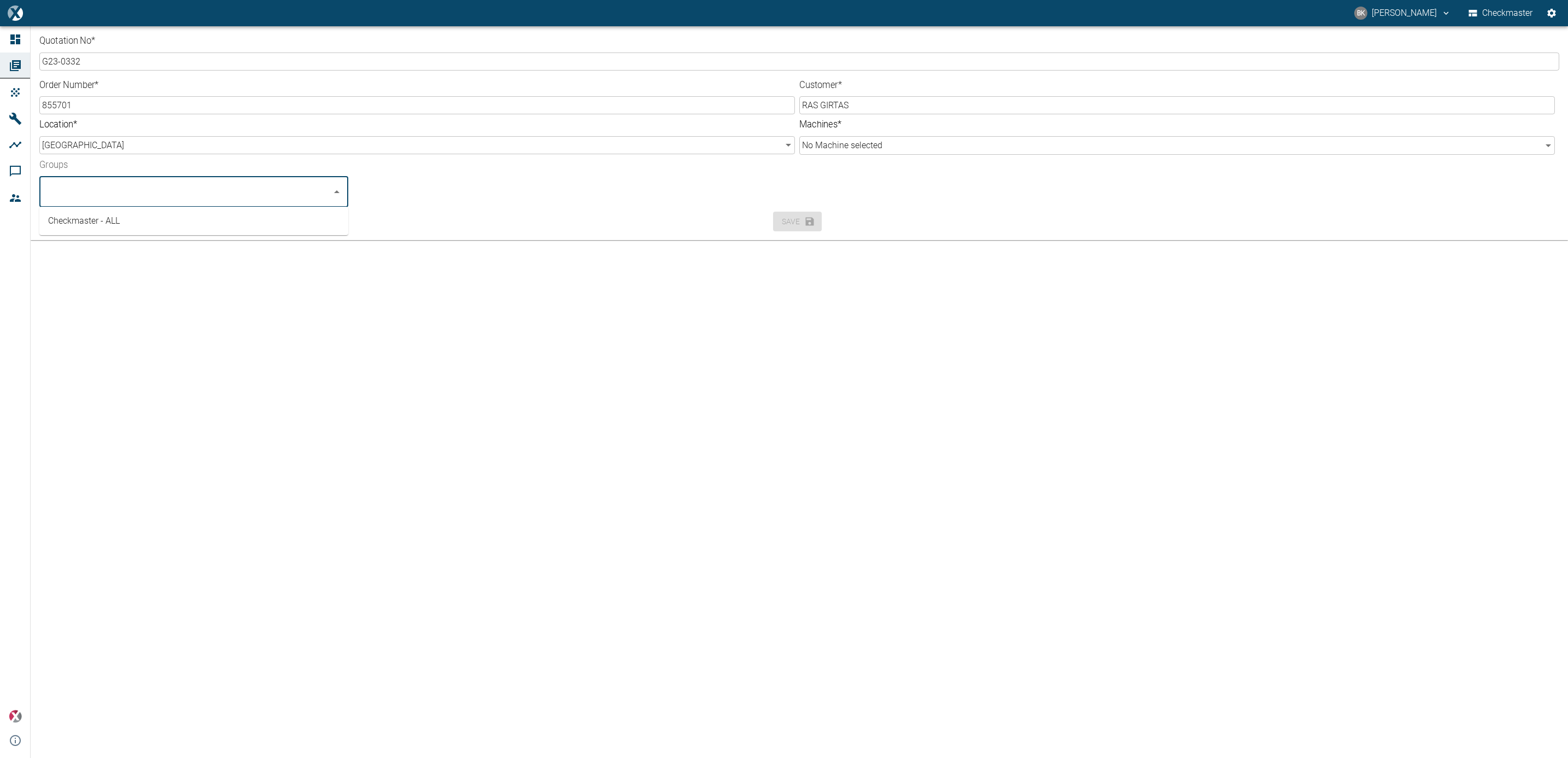
click at [118, 222] on li "Checkmaster - ALL" at bounding box center [194, 221] width 309 height 20
click at [842, 140] on body "BK BALREDDY KONTHAM Checkmaster Dashboard Orders Products Machines Analyses Com…" at bounding box center [784, 379] width 1568 height 758
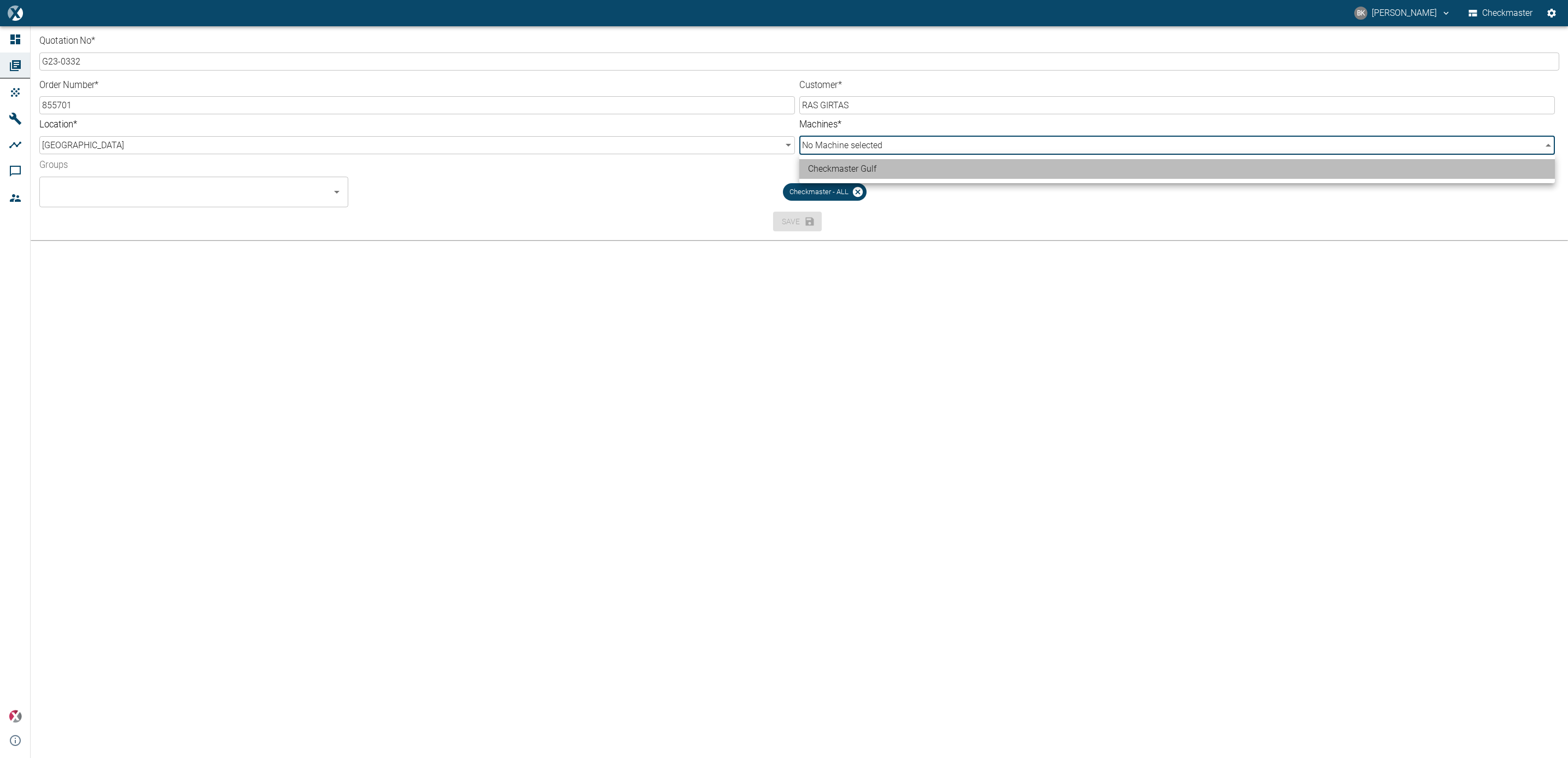
click at [850, 163] on li "Checkmaster Gulf" at bounding box center [1178, 169] width 756 height 20
type input "a9573261-b34e-463c-a649-ade8f1301289"
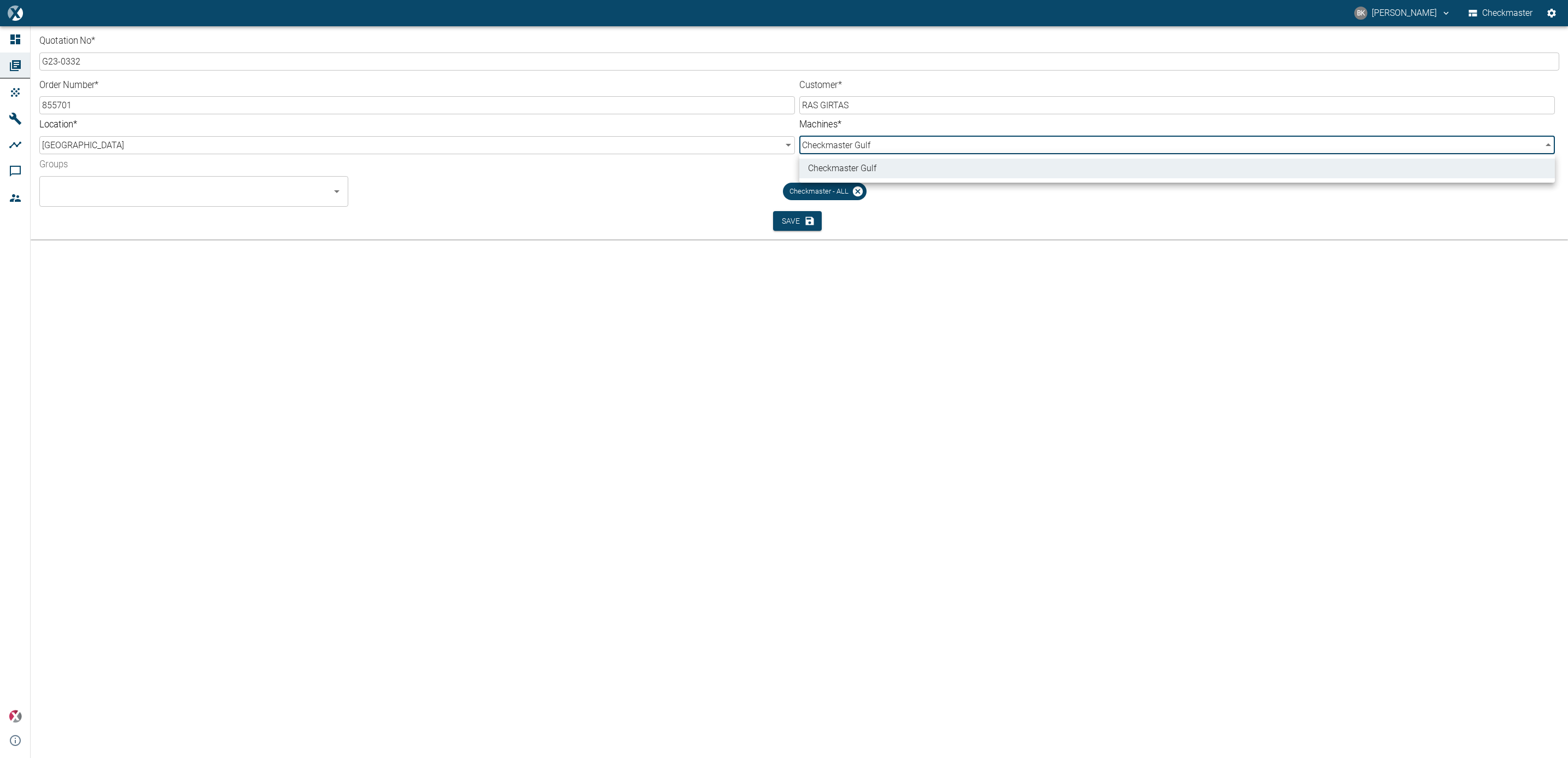
click at [793, 216] on div at bounding box center [784, 379] width 1568 height 758
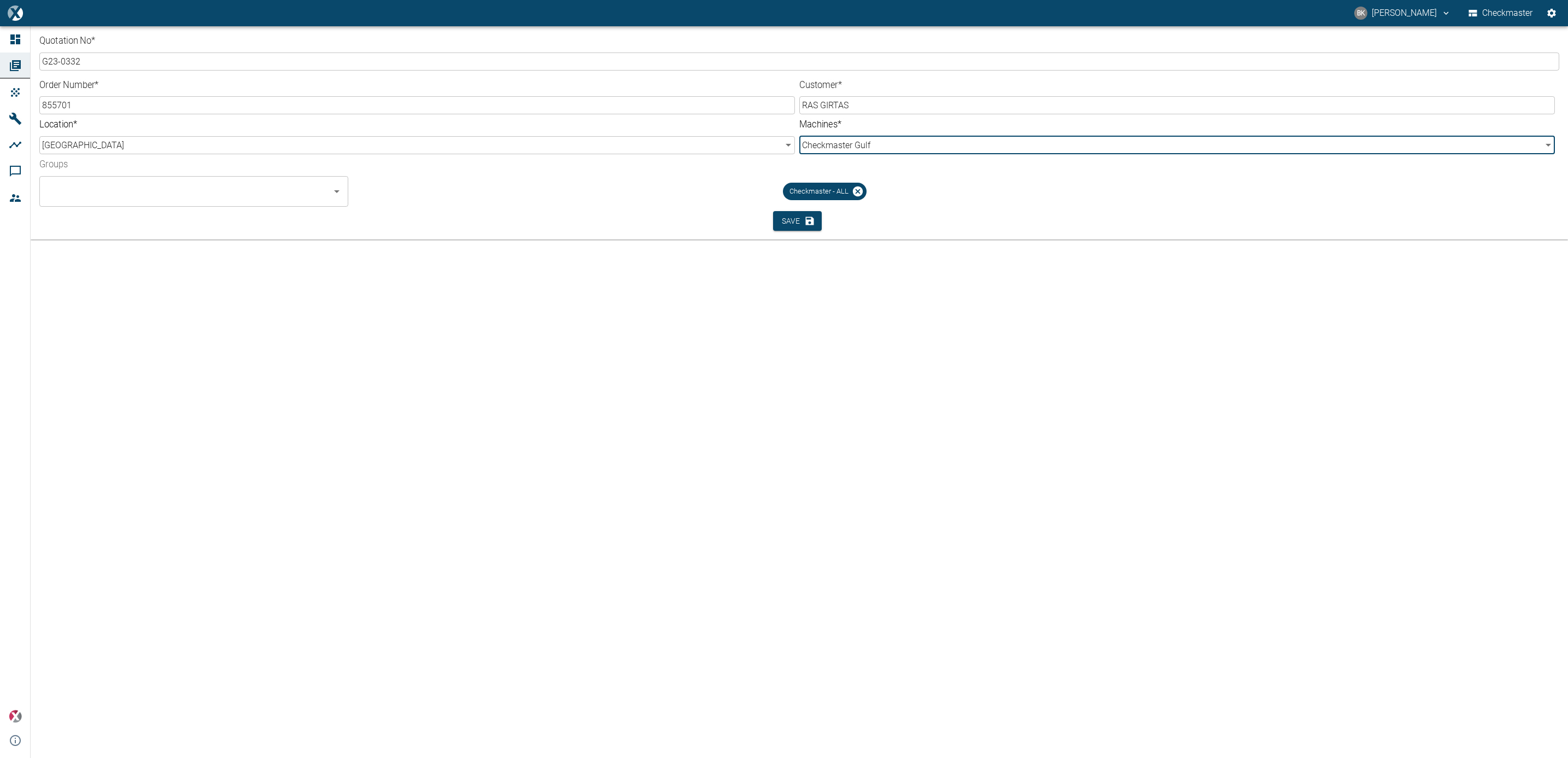
click at [793, 216] on button "Save" at bounding box center [798, 221] width 48 height 21
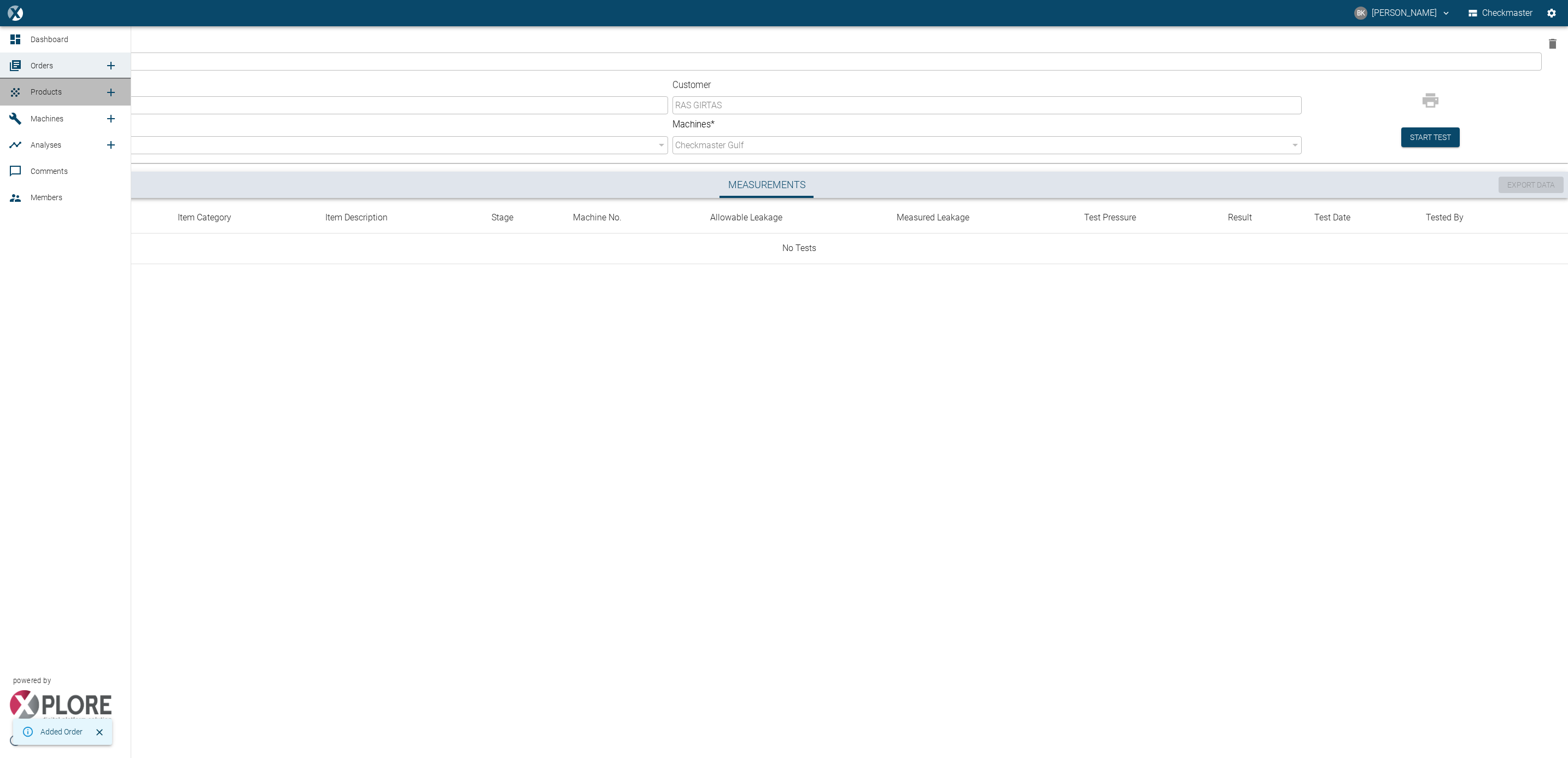
click at [30, 89] on link "Products" at bounding box center [66, 92] width 131 height 26
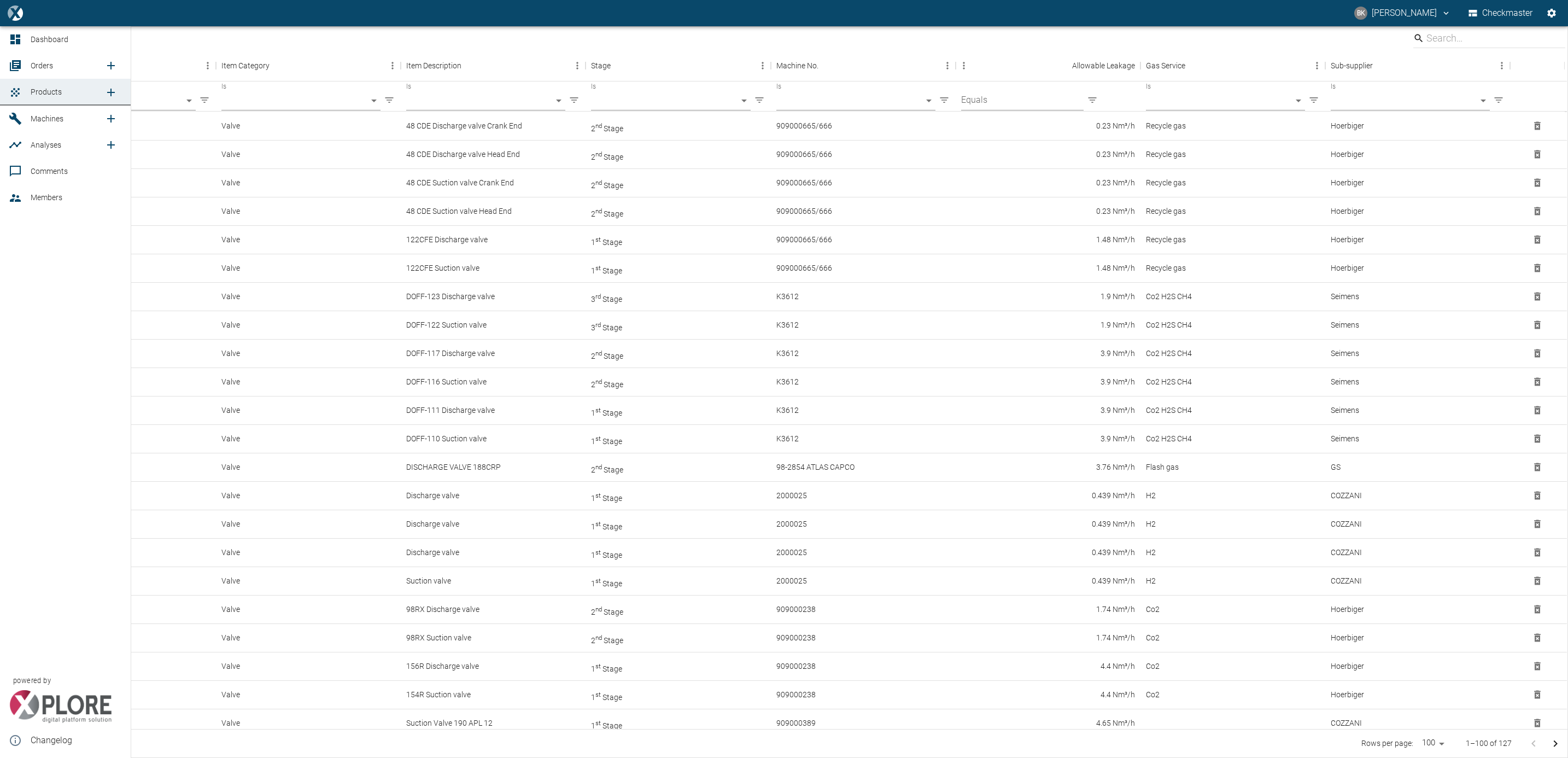
click at [104, 89] on icon "new /product/list/0" at bounding box center [110, 93] width 13 height 13
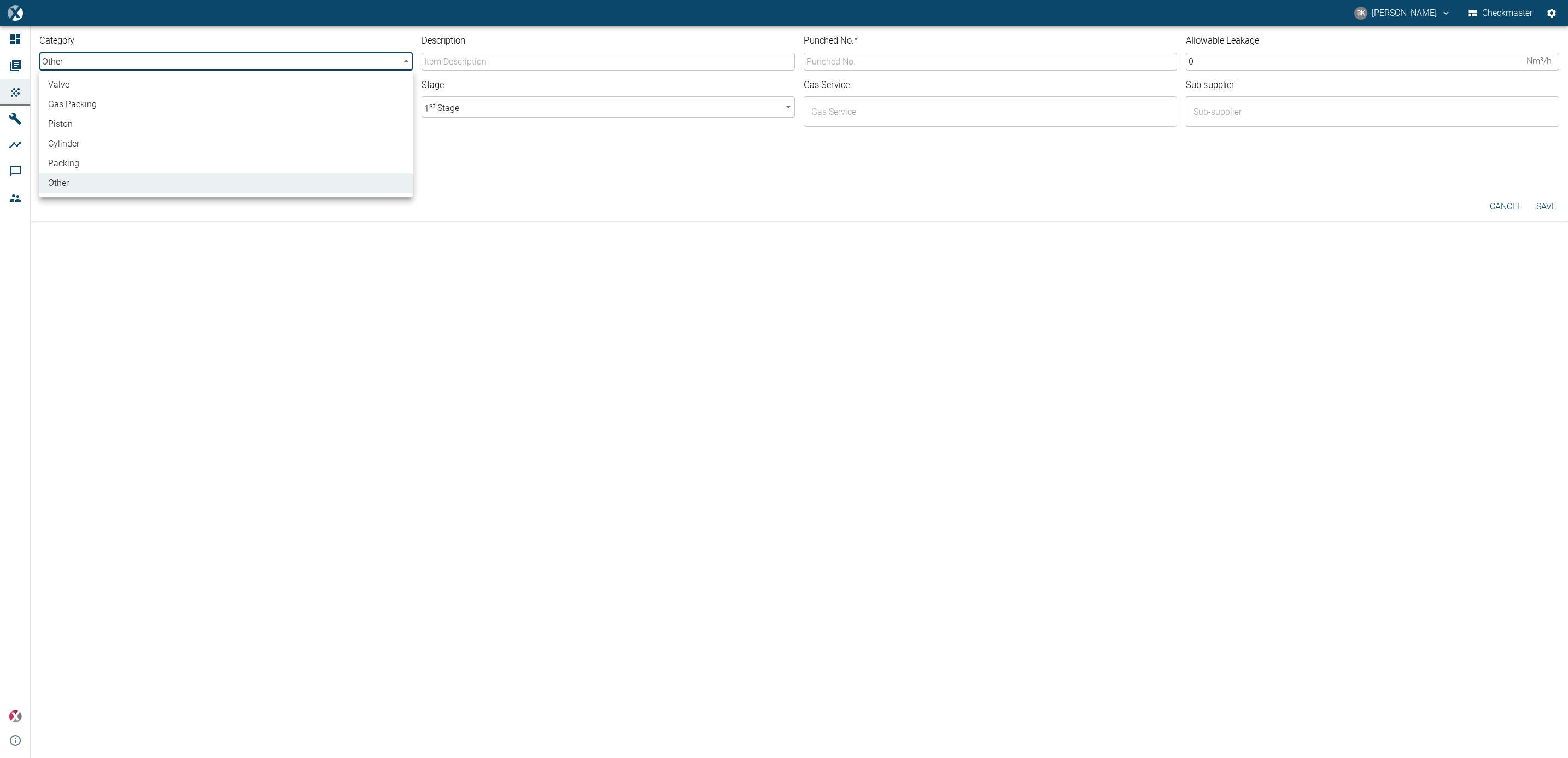
click at [274, 62] on body "BK BALREDDY KONTHAM Checkmaster Dashboard Orders Products Machines Analyses Com…" at bounding box center [784, 379] width 1568 height 758
click at [251, 93] on li "valve" at bounding box center [226, 84] width 373 height 20
type input "valve"
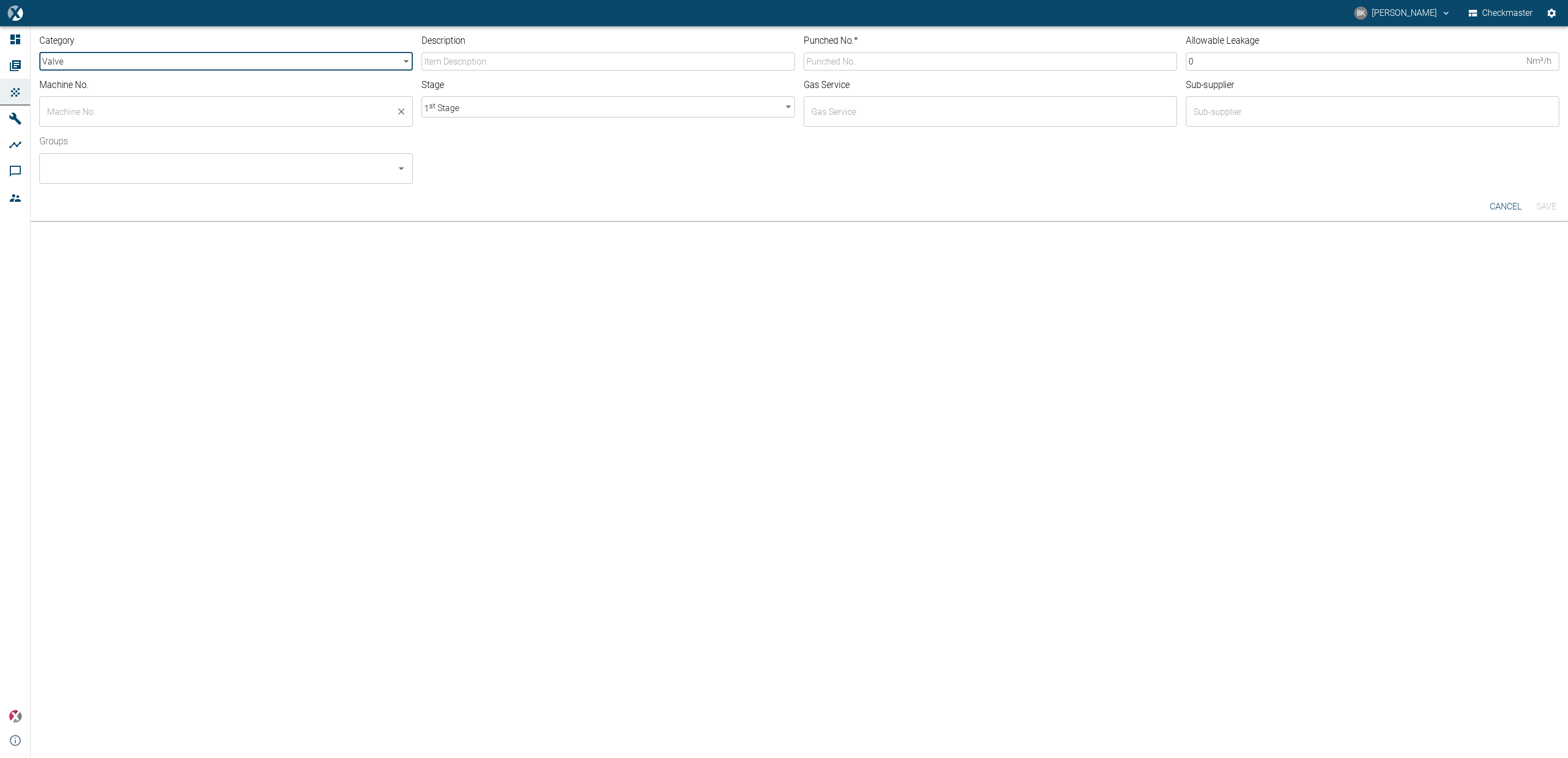
click at [187, 119] on input "text" at bounding box center [217, 111] width 347 height 21
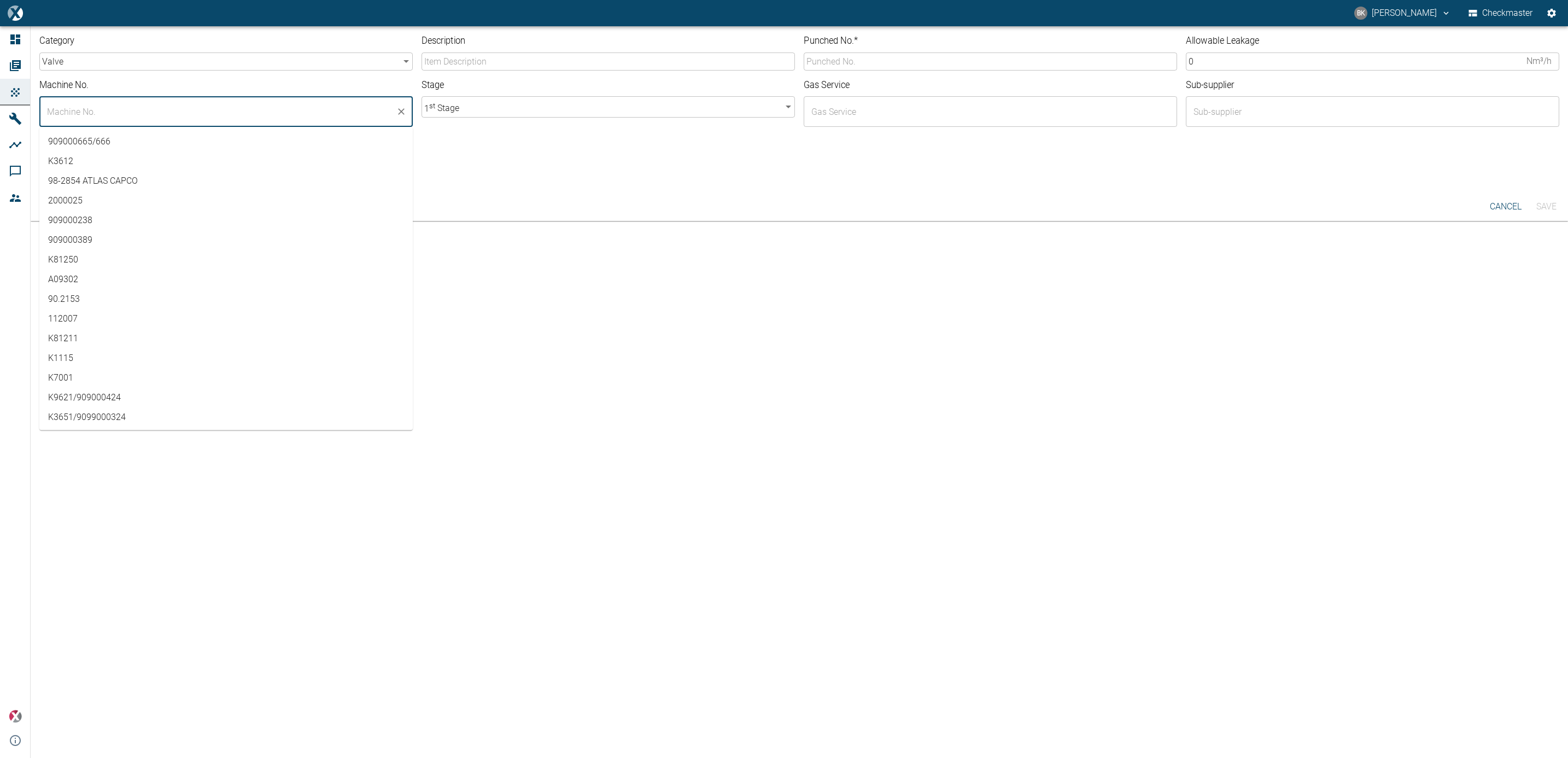
click at [112, 110] on input "text" at bounding box center [217, 111] width 347 height 21
click at [123, 111] on input "901197/505778" at bounding box center [217, 111] width 347 height 21
type input "901197/505778"
click at [445, 168] on div "Groups ​" at bounding box center [795, 154] width 1529 height 57
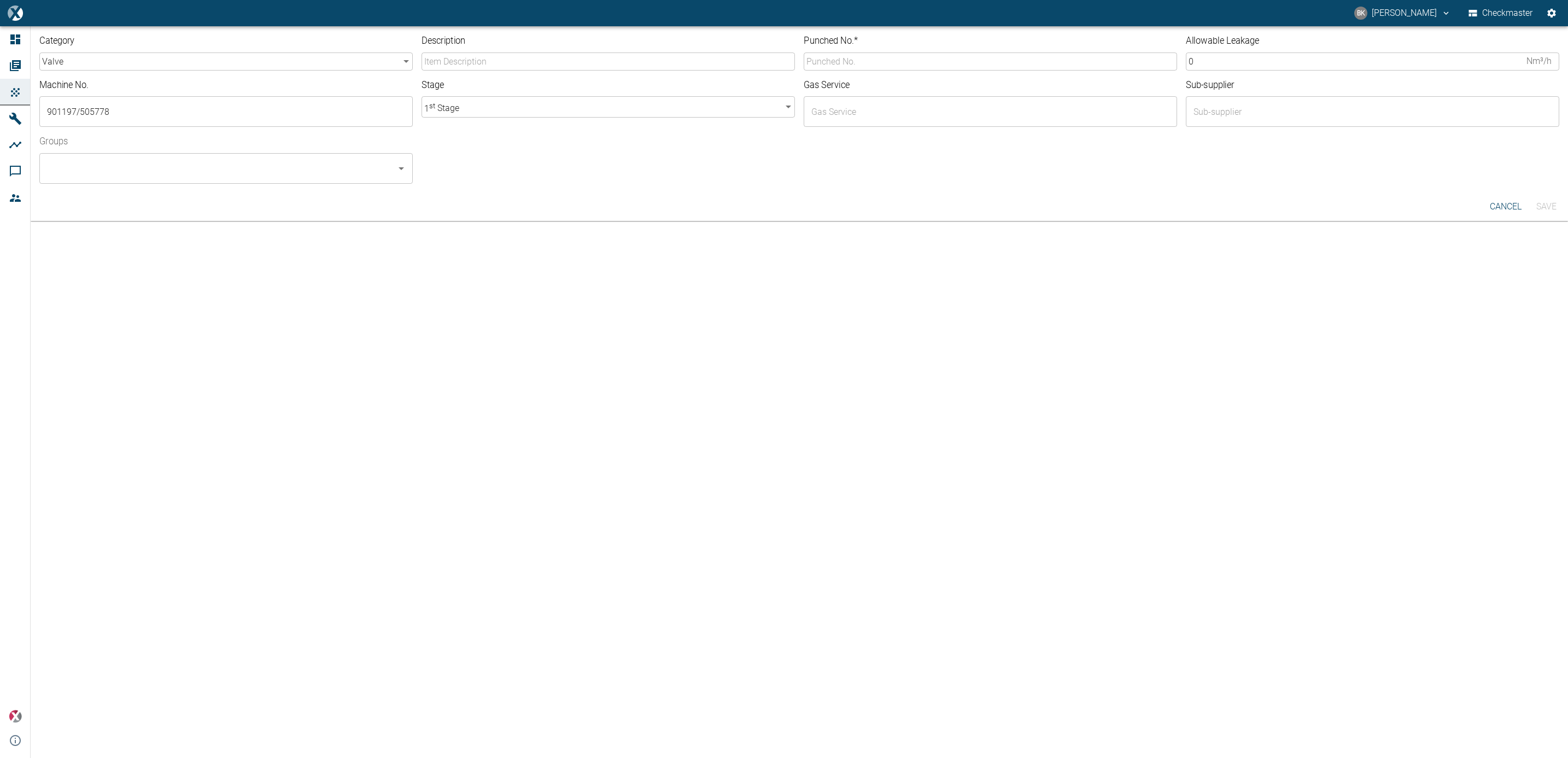
click at [174, 180] on div "​" at bounding box center [226, 169] width 373 height 31
click at [162, 201] on li "Checkmaster - ALL" at bounding box center [226, 198] width 373 height 20
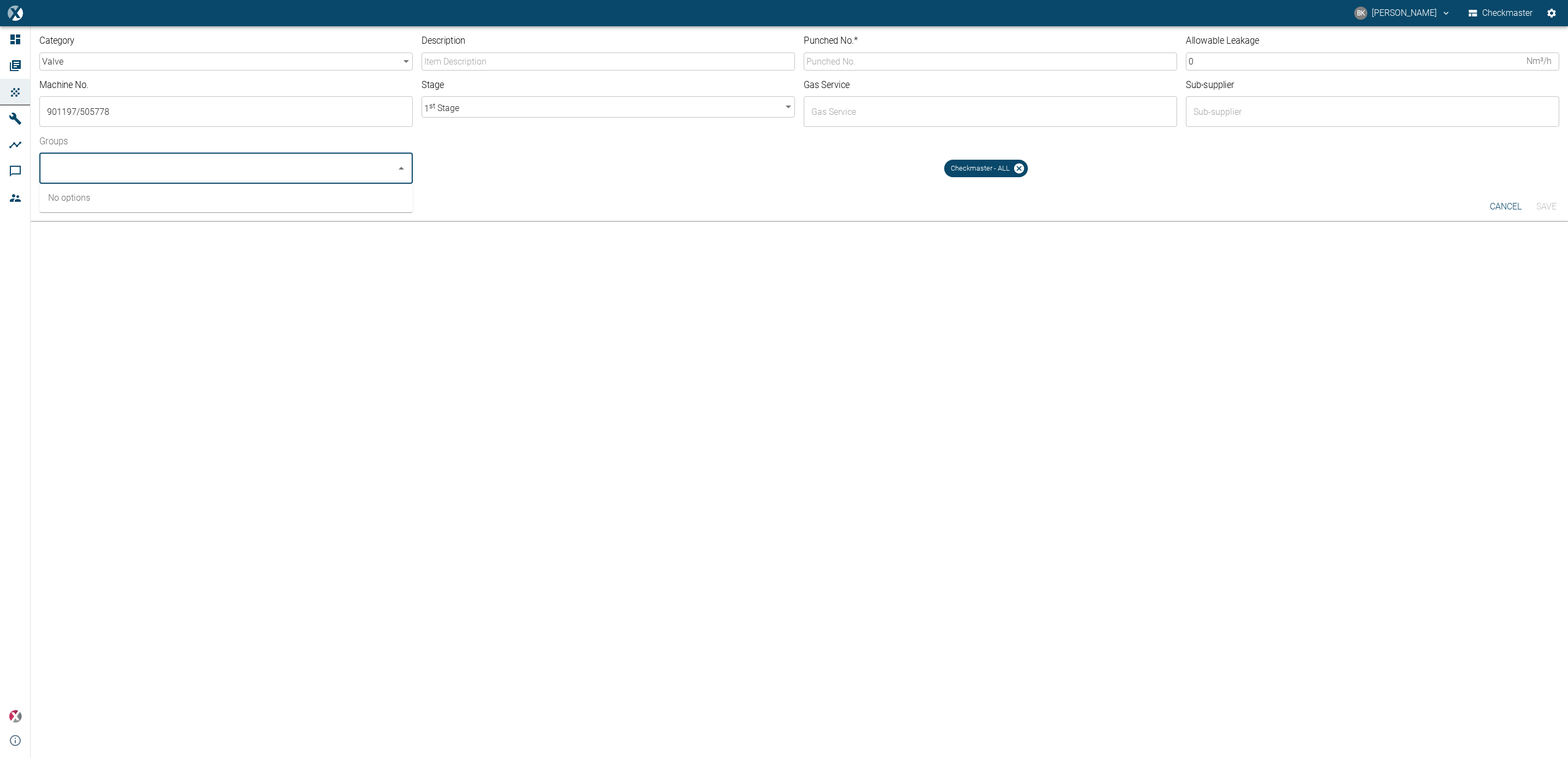
click at [460, 64] on input "Description" at bounding box center [609, 61] width 373 height 18
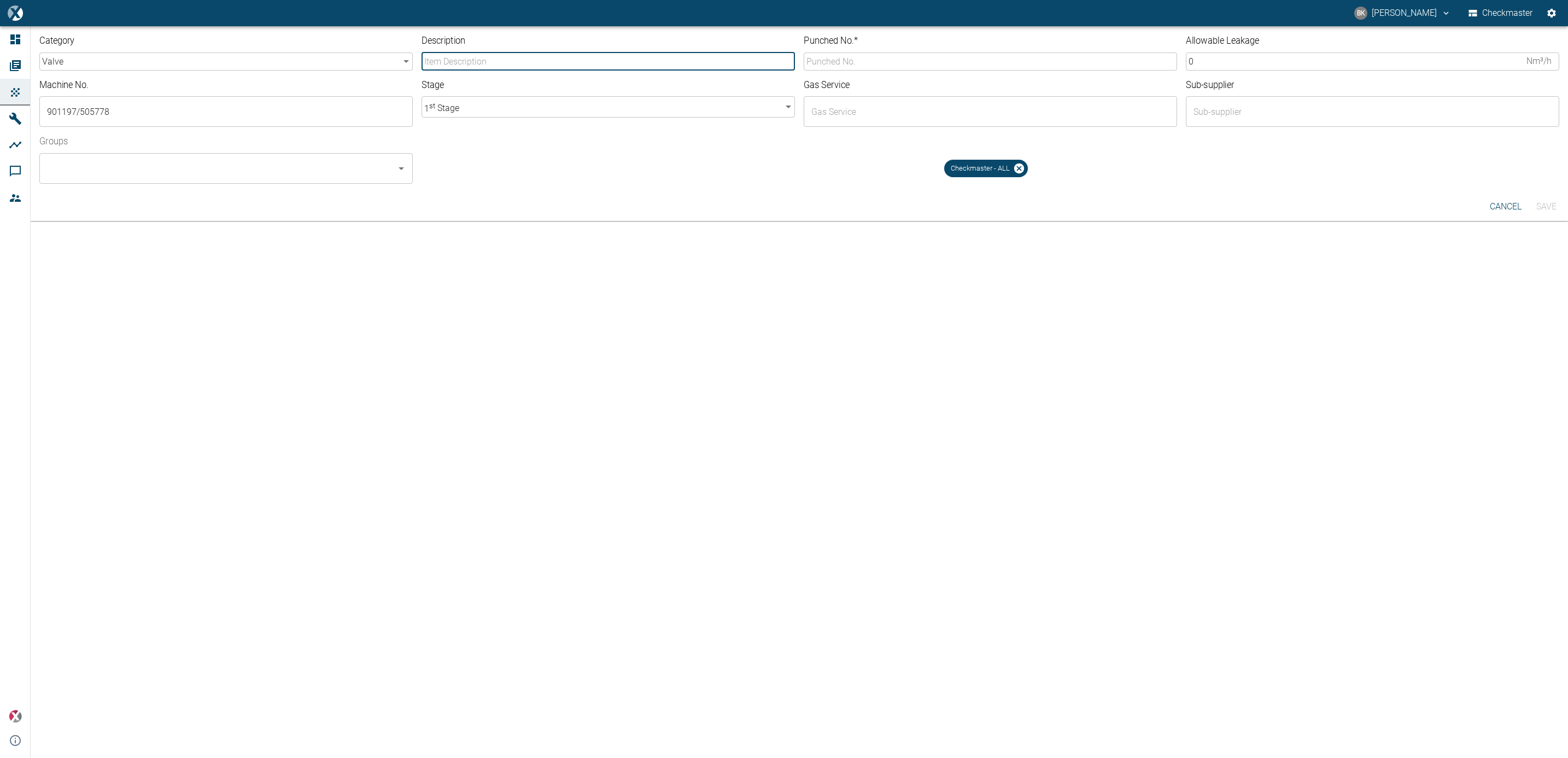
type input "SUCTION VALVE WIT U/L ASSY 157DCA10"
type input "10-5526"
type input "Co2"
type input "COZZANI"
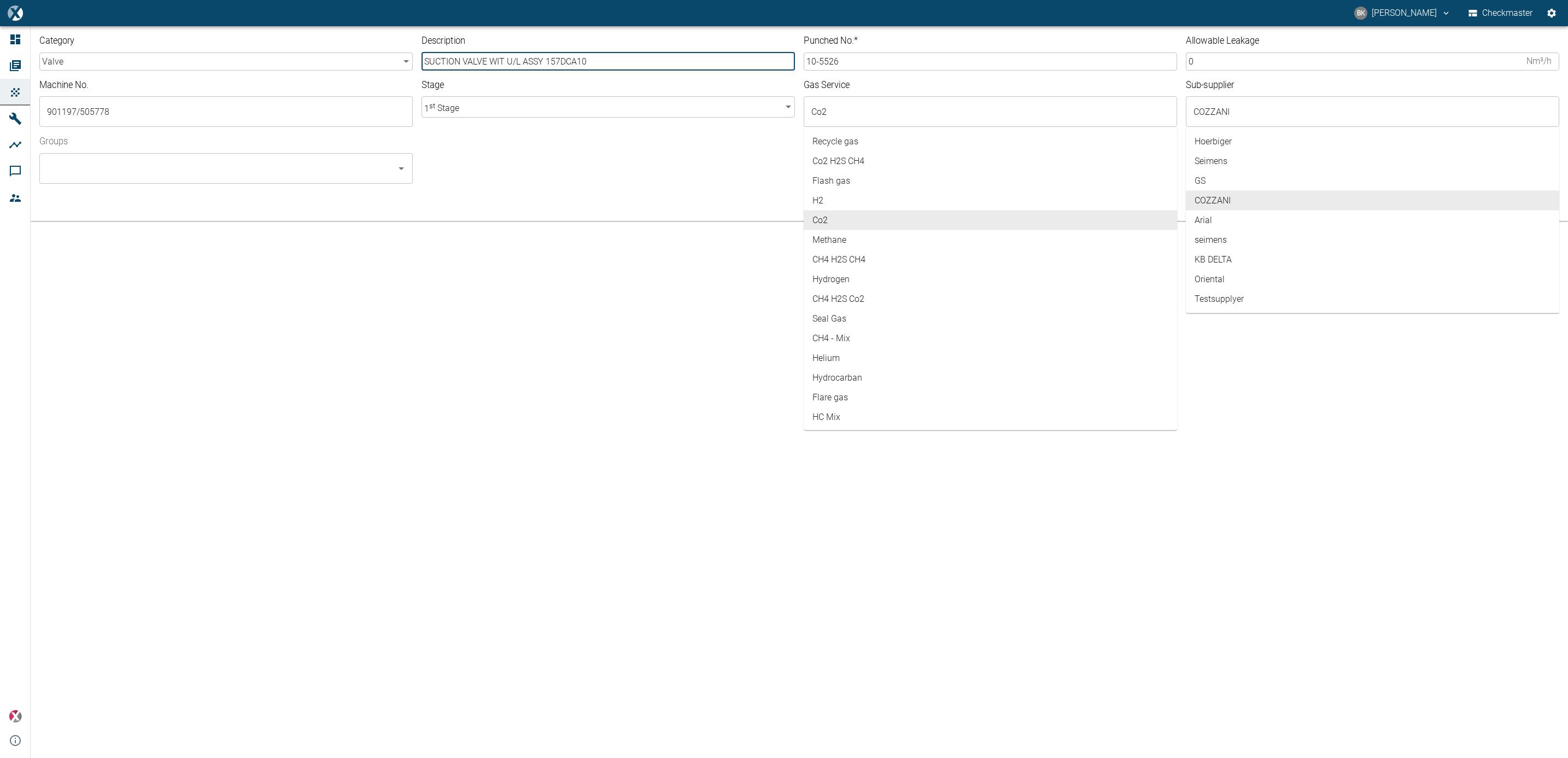
click at [497, 110] on body "BK BALREDDY KONTHAM Checkmaster Dashboard Orders Products Machines Analyses Com…" at bounding box center [784, 379] width 1568 height 758
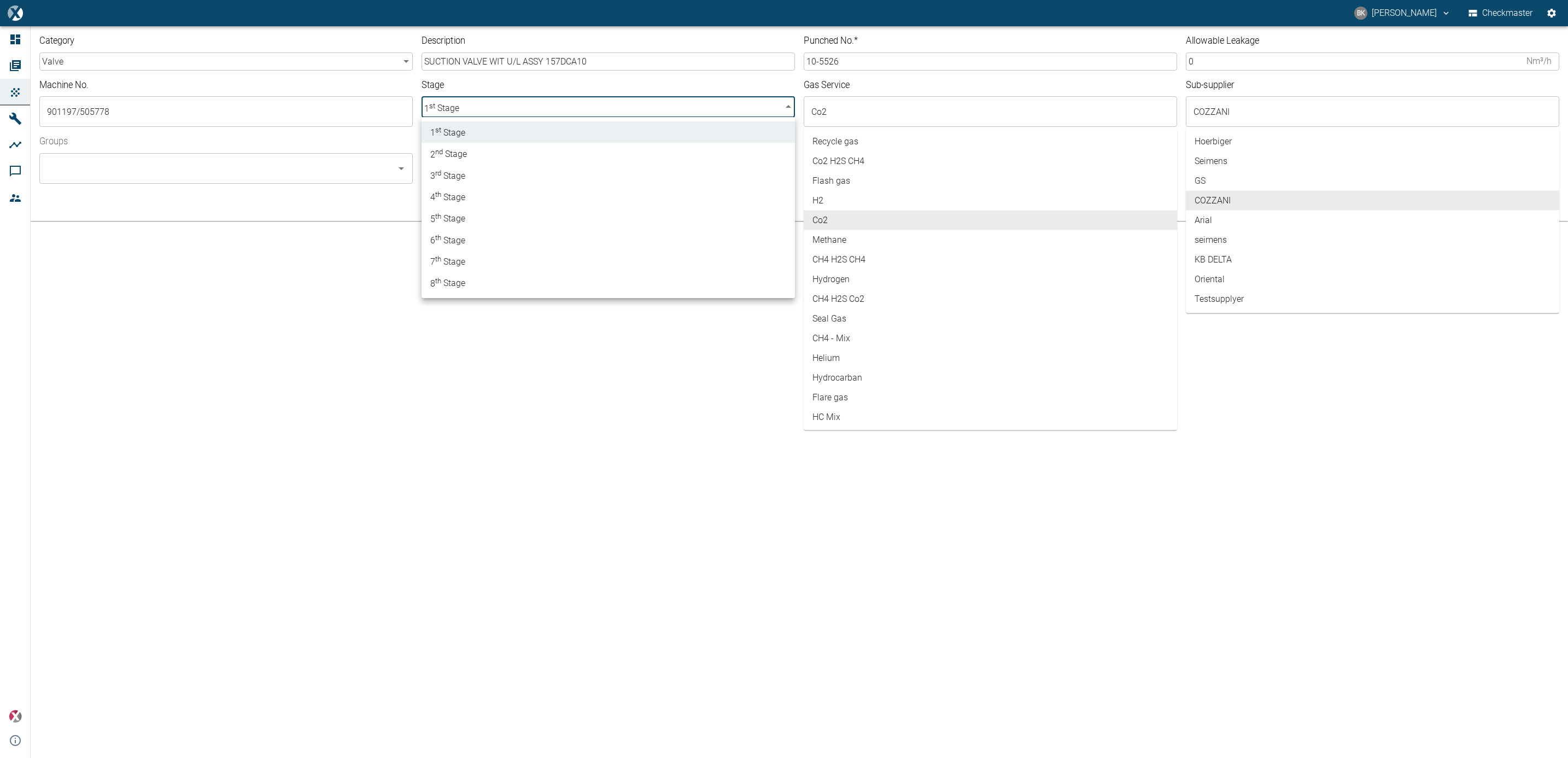
click at [497, 139] on li "1 st Stage" at bounding box center [609, 132] width 373 height 22
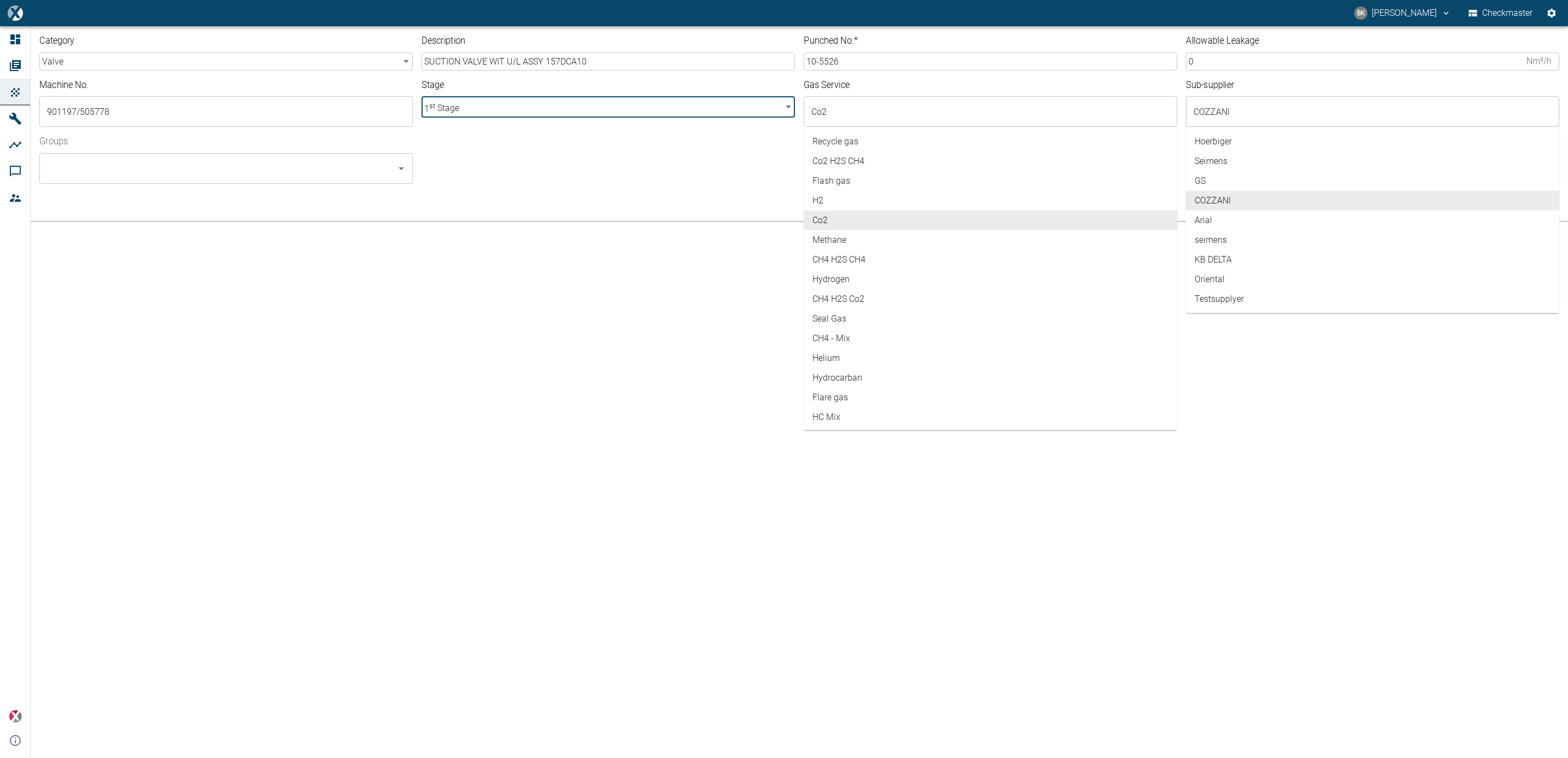
click at [499, 142] on div "Checkmaster - ALL" at bounding box center [986, 160] width 1147 height 48
click at [828, 112] on input "Co2" at bounding box center [982, 111] width 347 height 21
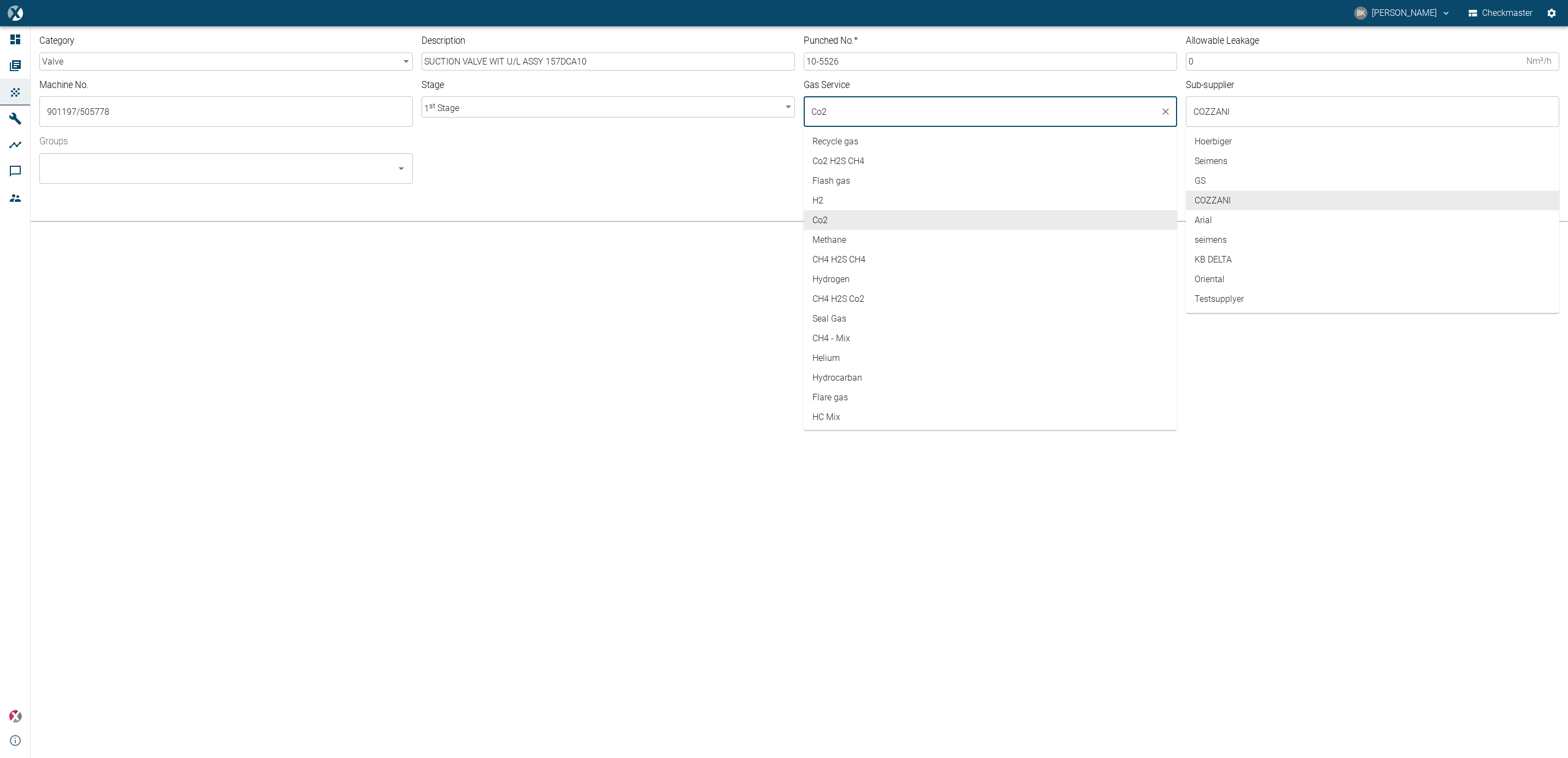
click at [854, 62] on input "10-5526" at bounding box center [991, 61] width 373 height 18
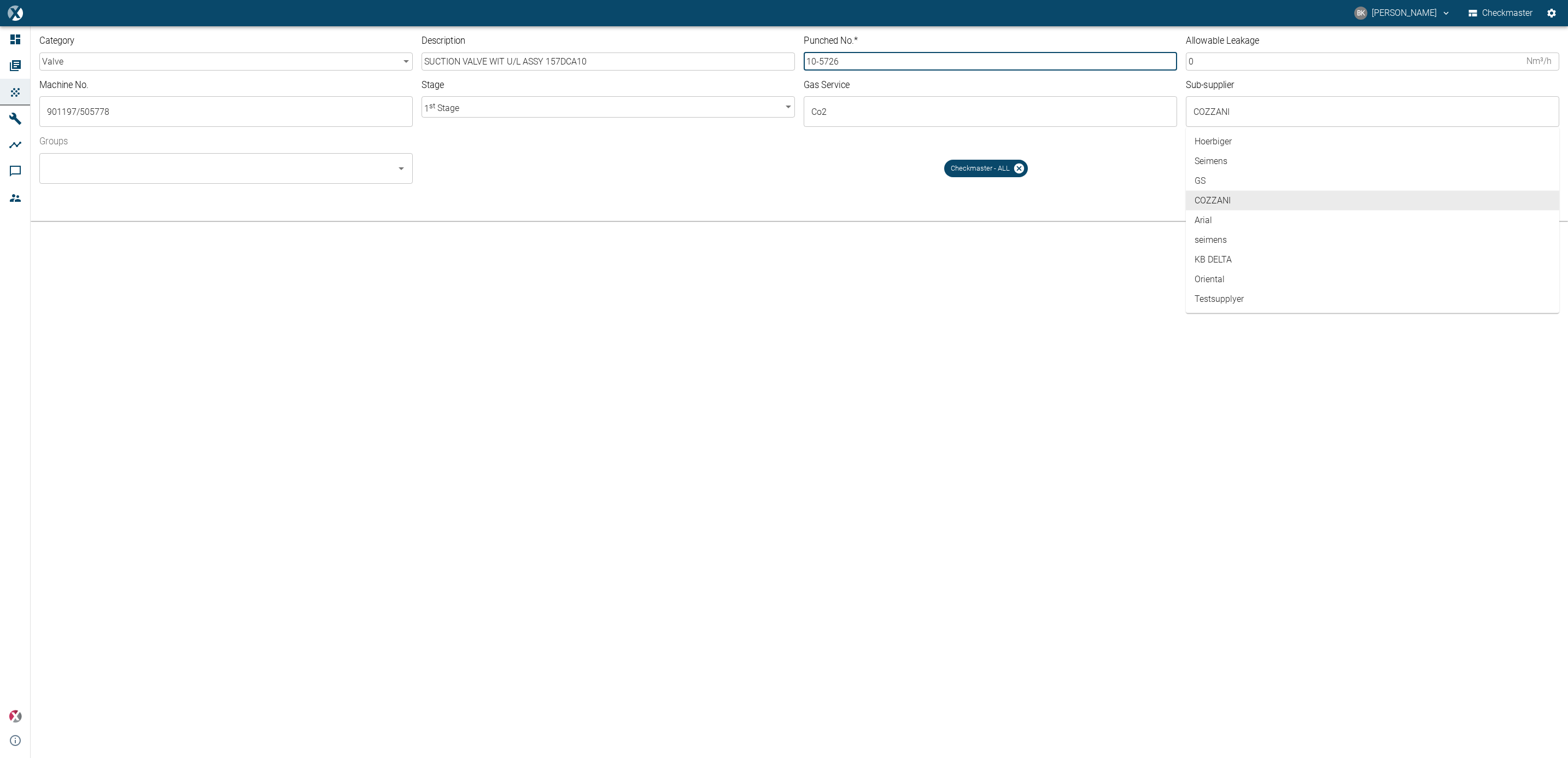
type input "10-5726"
click at [870, 176] on div "Checkmaster - ALL" at bounding box center [991, 164] width 1138 height 40
click at [927, 180] on div "Checkmaster - ALL" at bounding box center [991, 164] width 1138 height 40
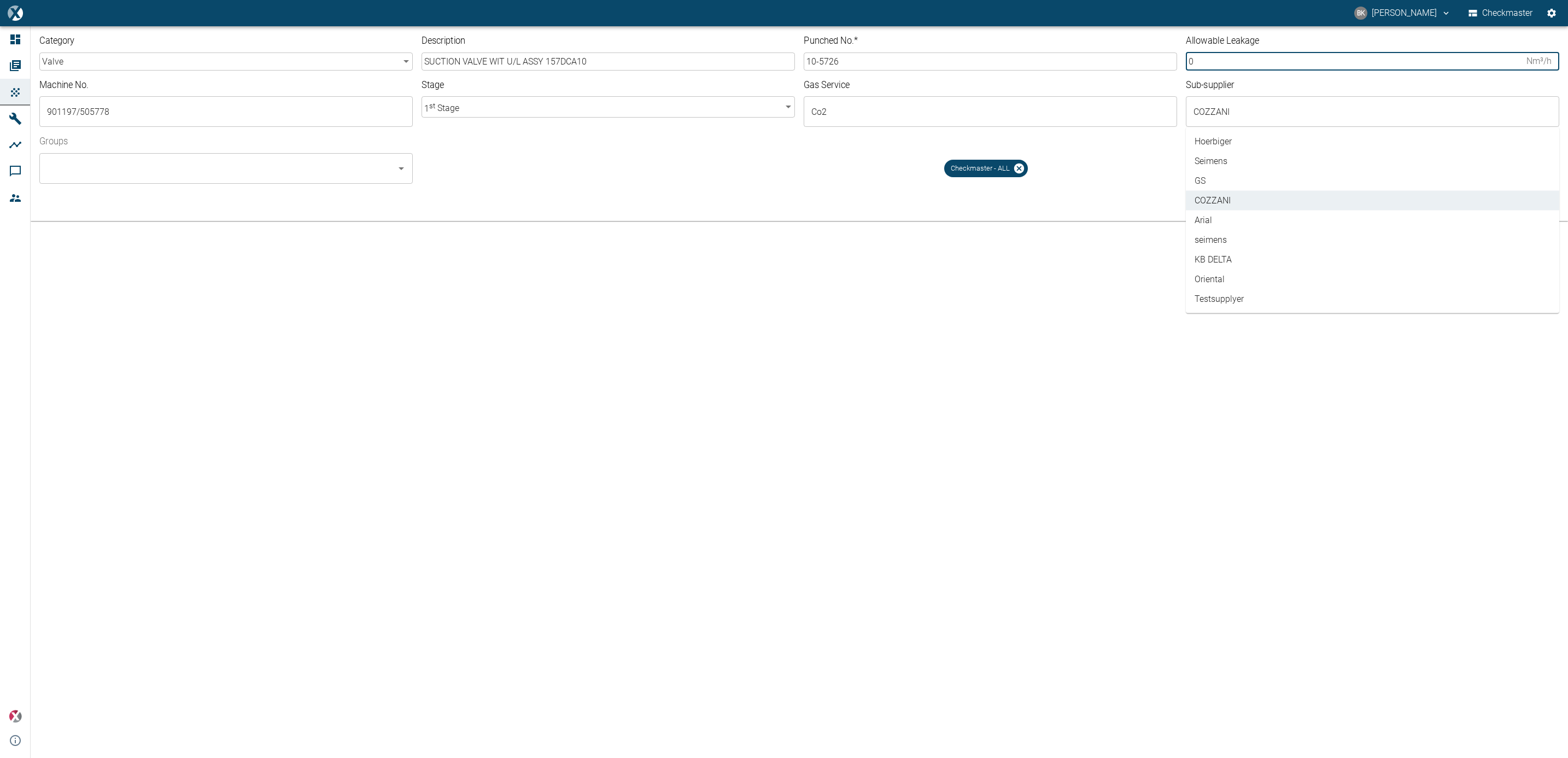
click at [927, 59] on input "0" at bounding box center [1354, 61] width 337 height 18
click at [927, 198] on li "COZZANI" at bounding box center [1373, 201] width 373 height 20
type input "5.0"
click at [927, 201] on div "cancel Save" at bounding box center [799, 207] width 1537 height 29
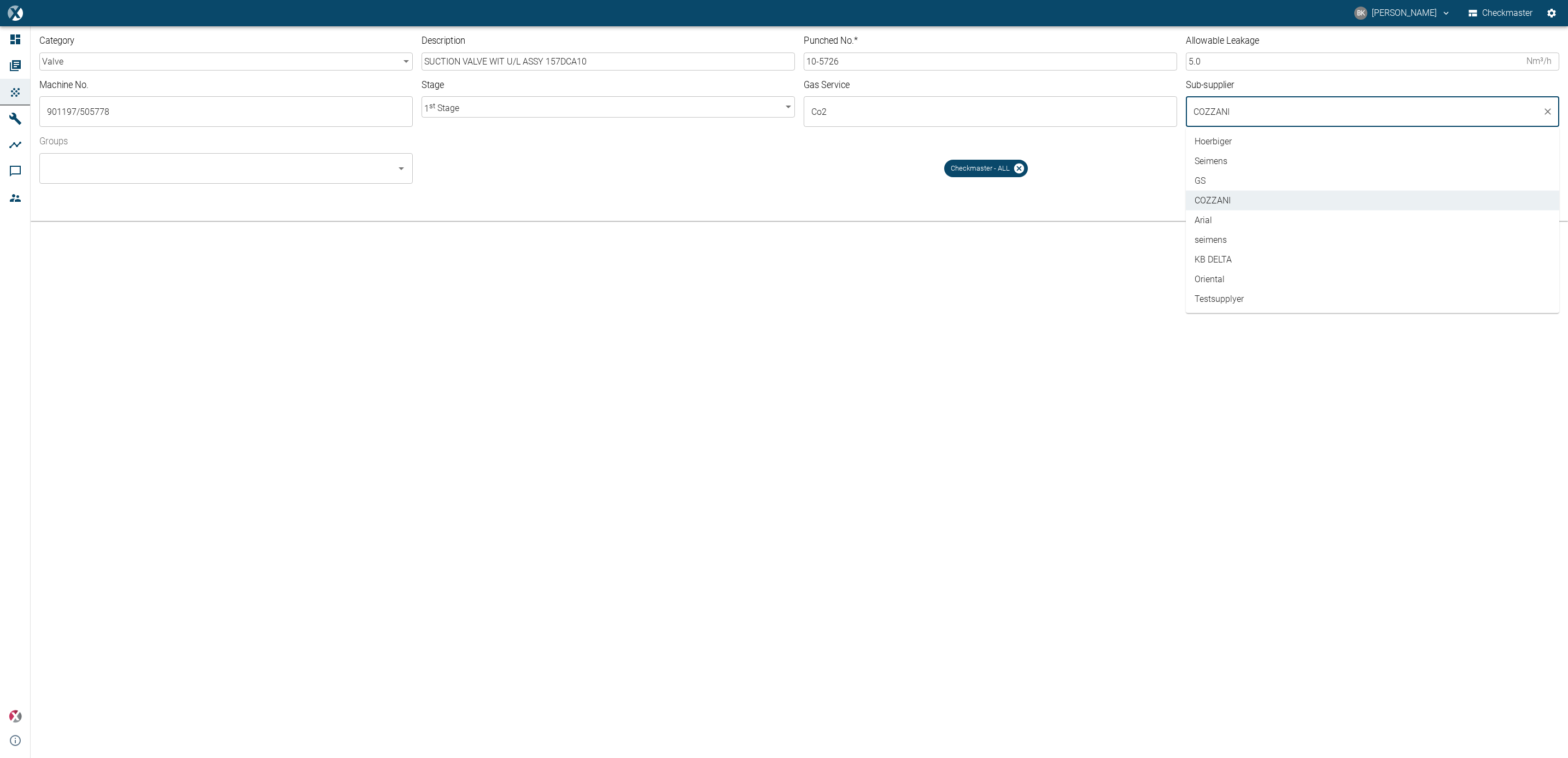
click at [927, 117] on input "COZZANI" at bounding box center [1364, 111] width 347 height 21
drag, startPoint x: 1244, startPoint y: 110, endPoint x: 1442, endPoint y: 89, distance: 199.1
click at [927, 110] on input "COZZANI" at bounding box center [1364, 111] width 347 height 21
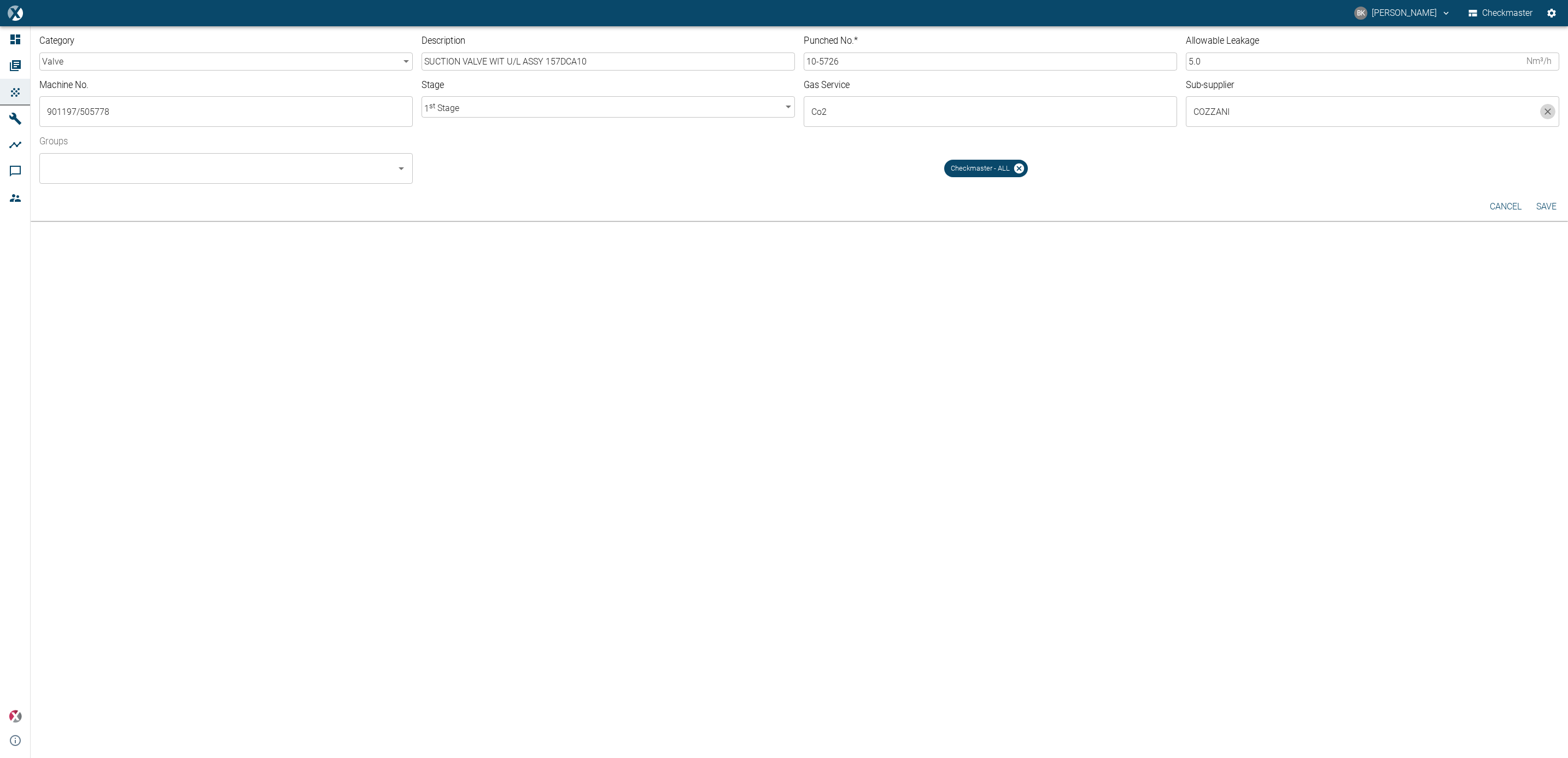
click at [927, 110] on icon "Clear" at bounding box center [1547, 111] width 6 height 6
click at [927, 125] on div "​" at bounding box center [1373, 111] width 373 height 31
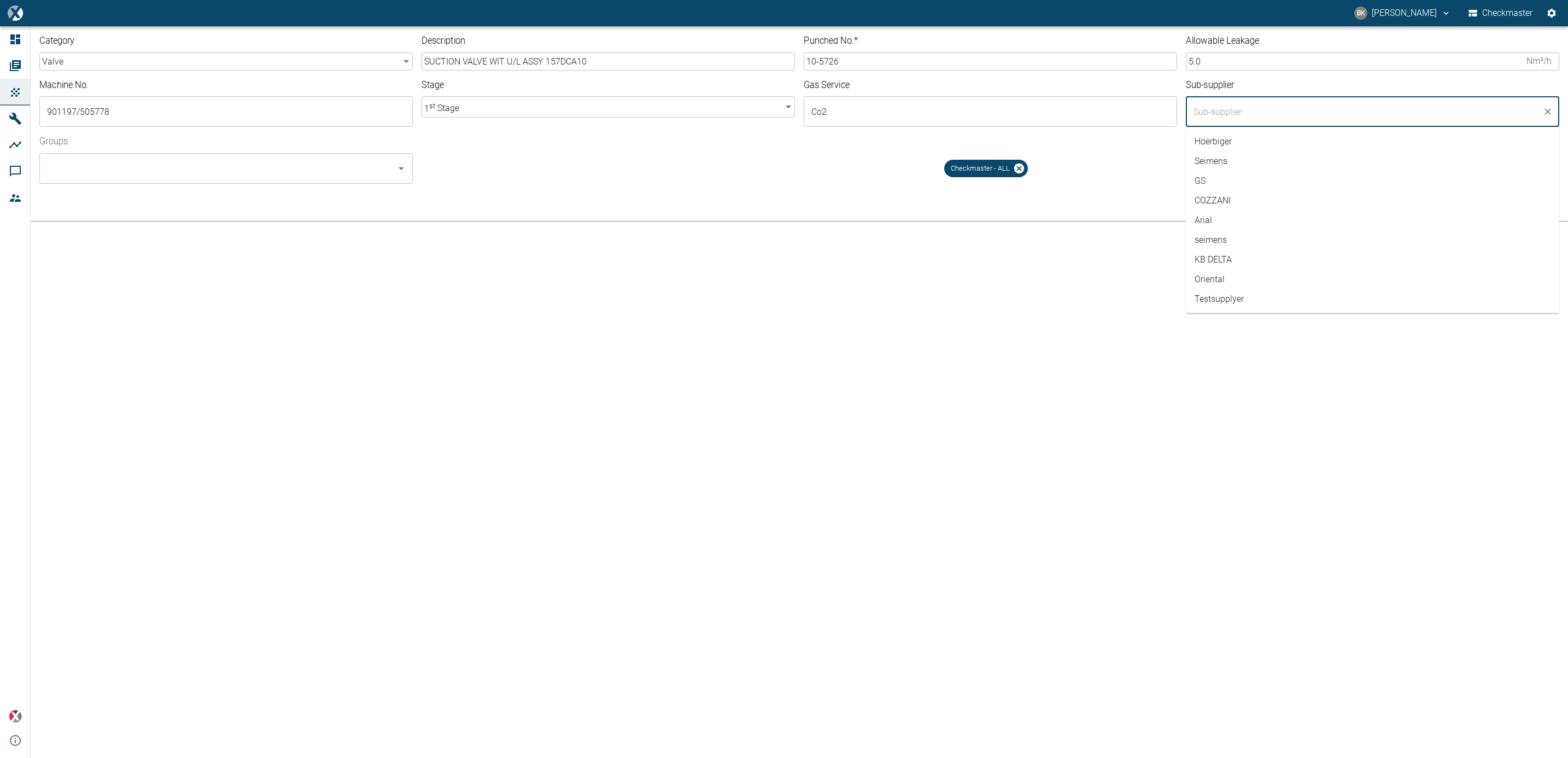
click at [927, 200] on li "COZZANI" at bounding box center [1373, 201] width 373 height 20
type input "COZZANI"
click at [927, 196] on div "cancel Save" at bounding box center [799, 207] width 1537 height 29
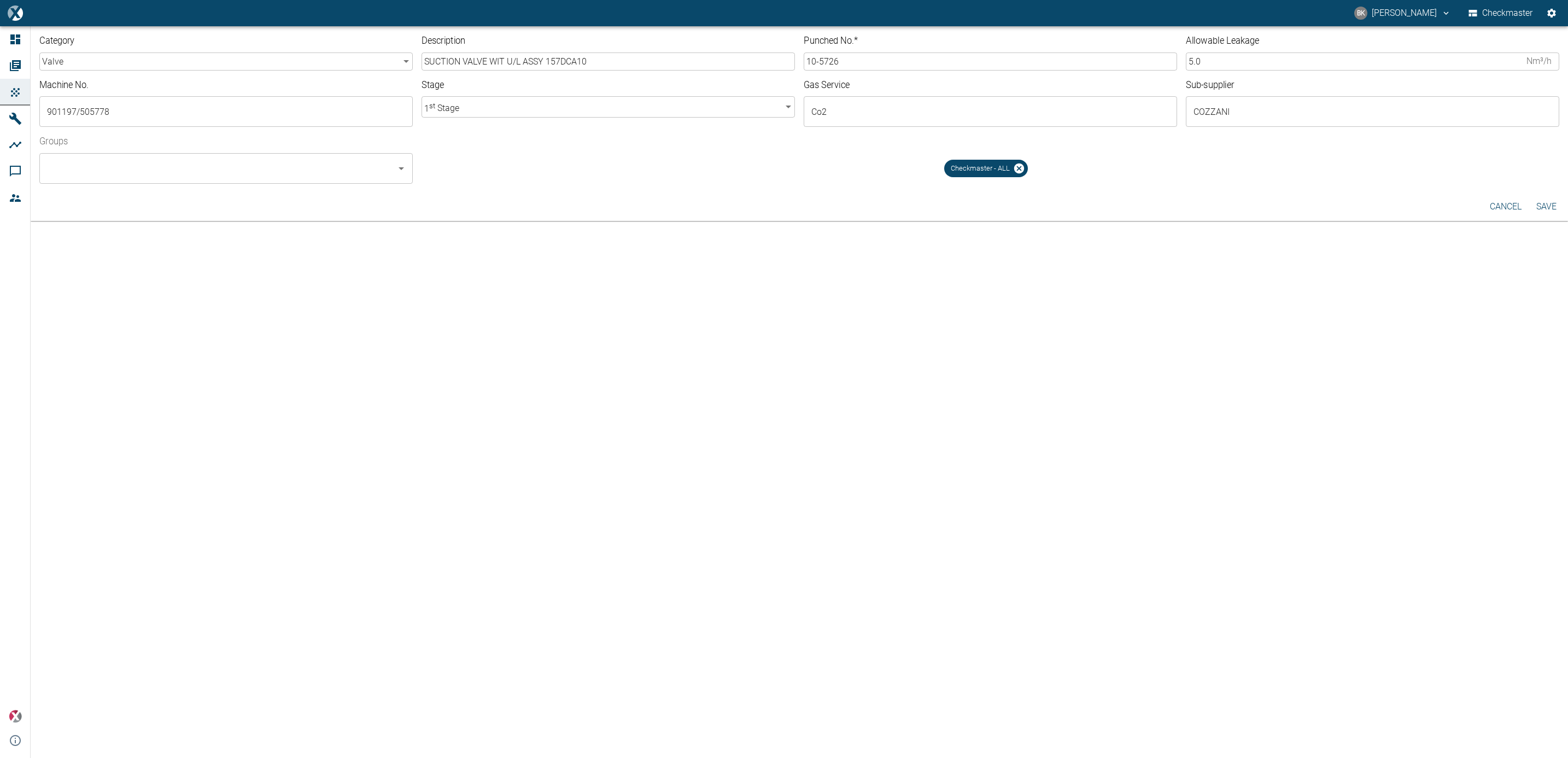
click at [394, 170] on button "Open" at bounding box center [401, 168] width 15 height 15
click at [504, 166] on div "Checkmaster - ALL" at bounding box center [991, 164] width 1138 height 40
click at [927, 204] on button "Save" at bounding box center [1546, 207] width 35 height 20
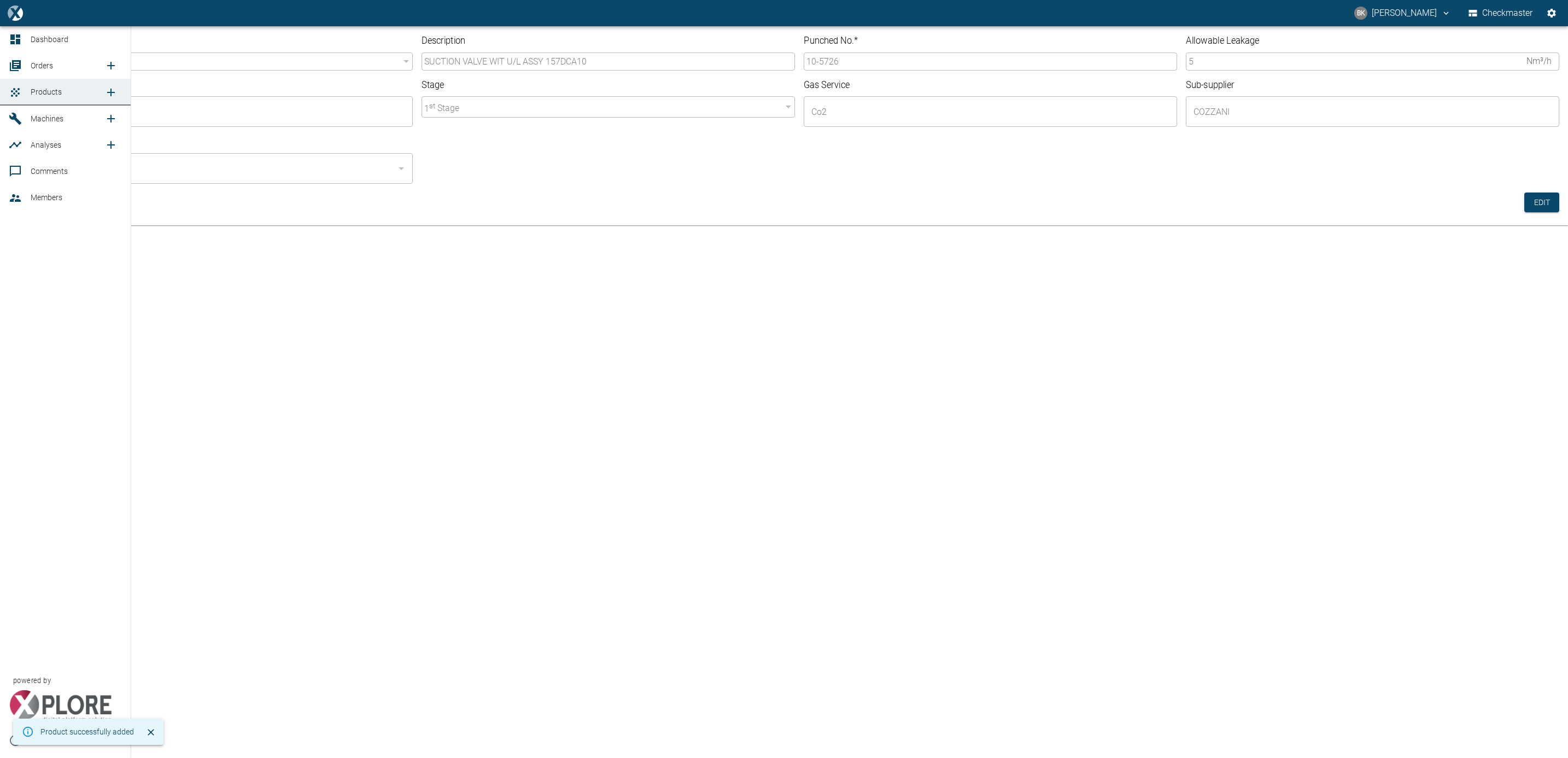
click at [35, 66] on span "Orders" at bounding box center [41, 66] width 22 height 9
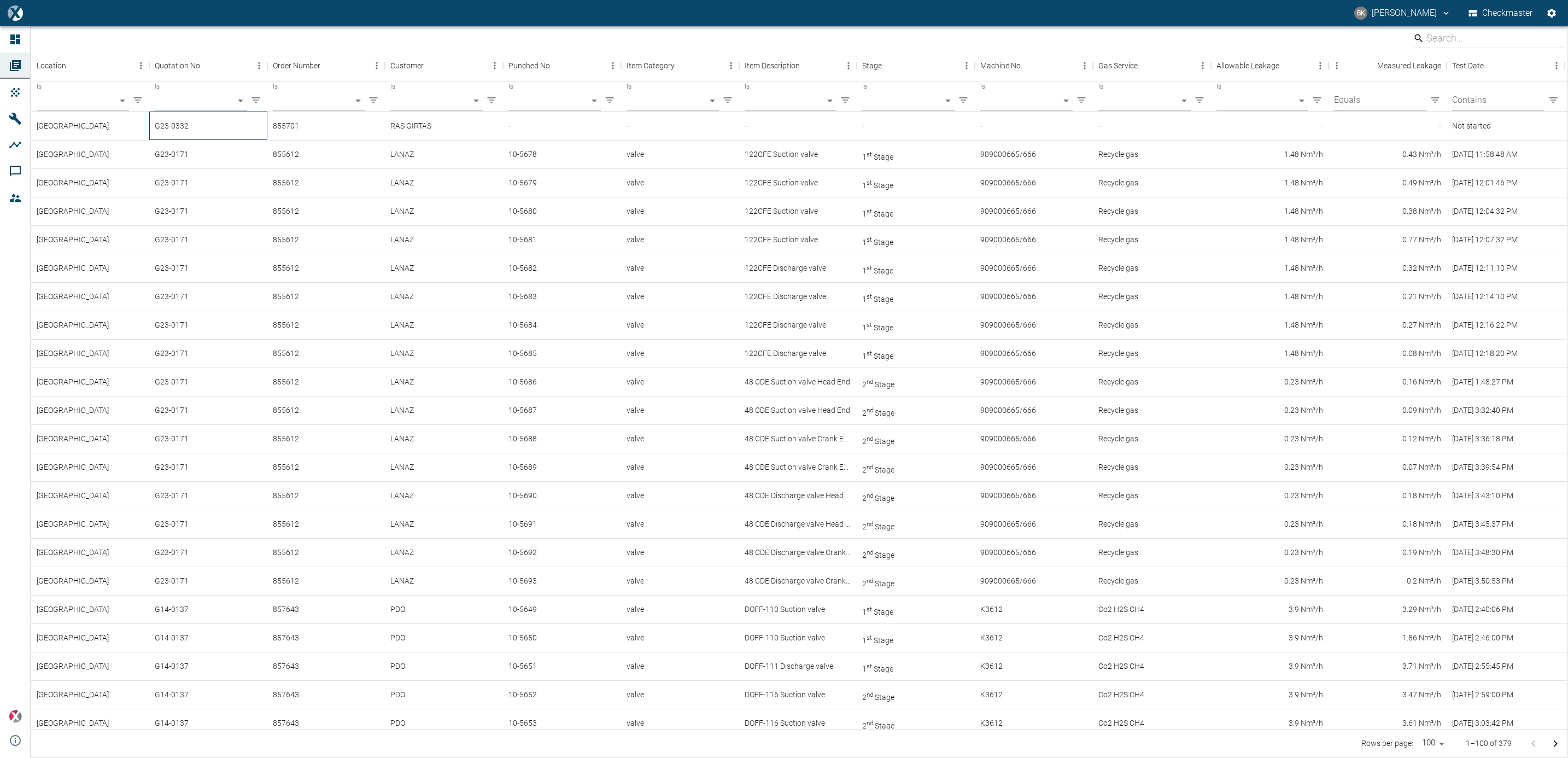
click at [263, 129] on div "G23-0332" at bounding box center [208, 126] width 118 height 29
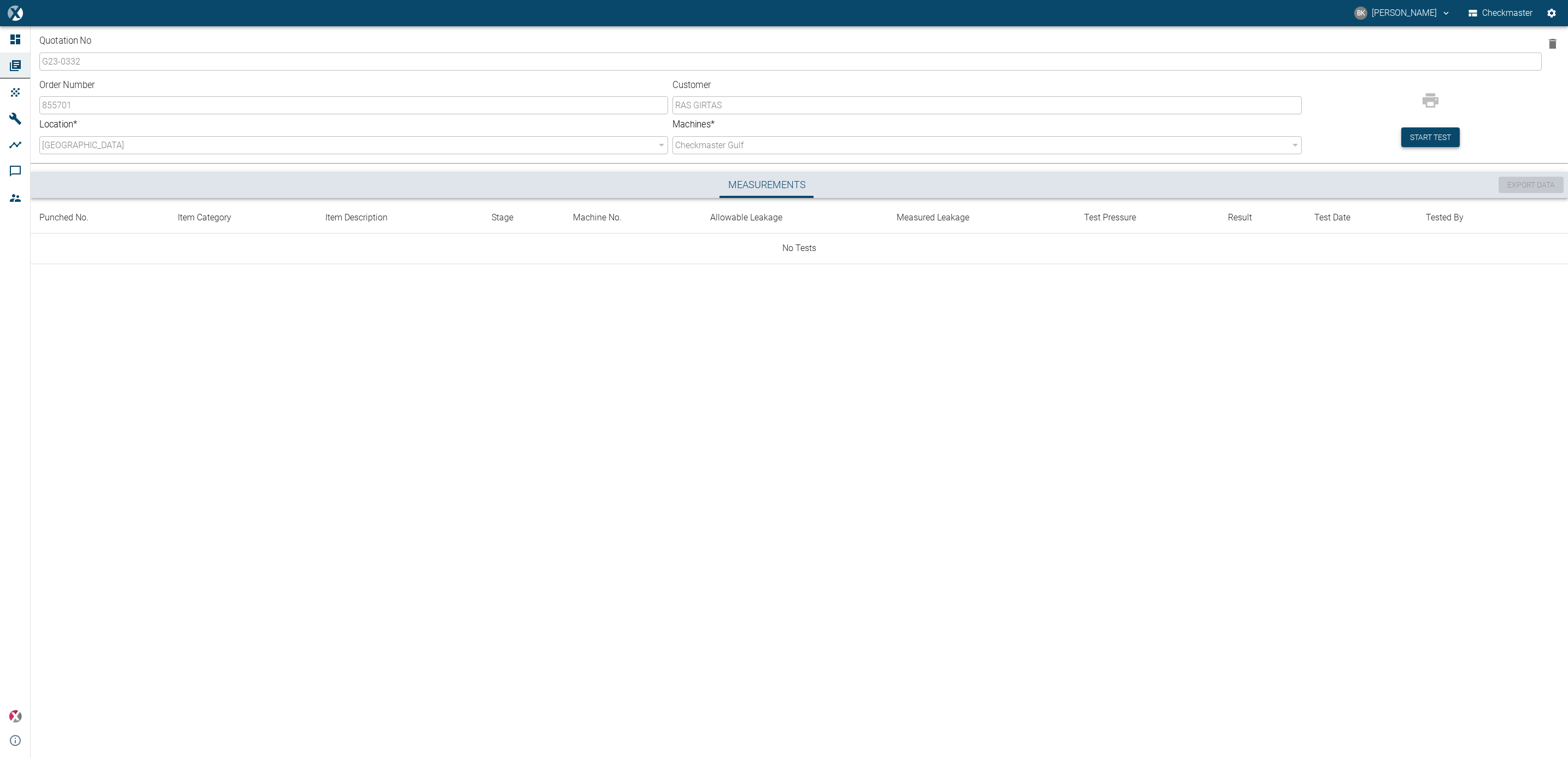
click at [927, 137] on button "Start test" at bounding box center [1431, 137] width 58 height 21
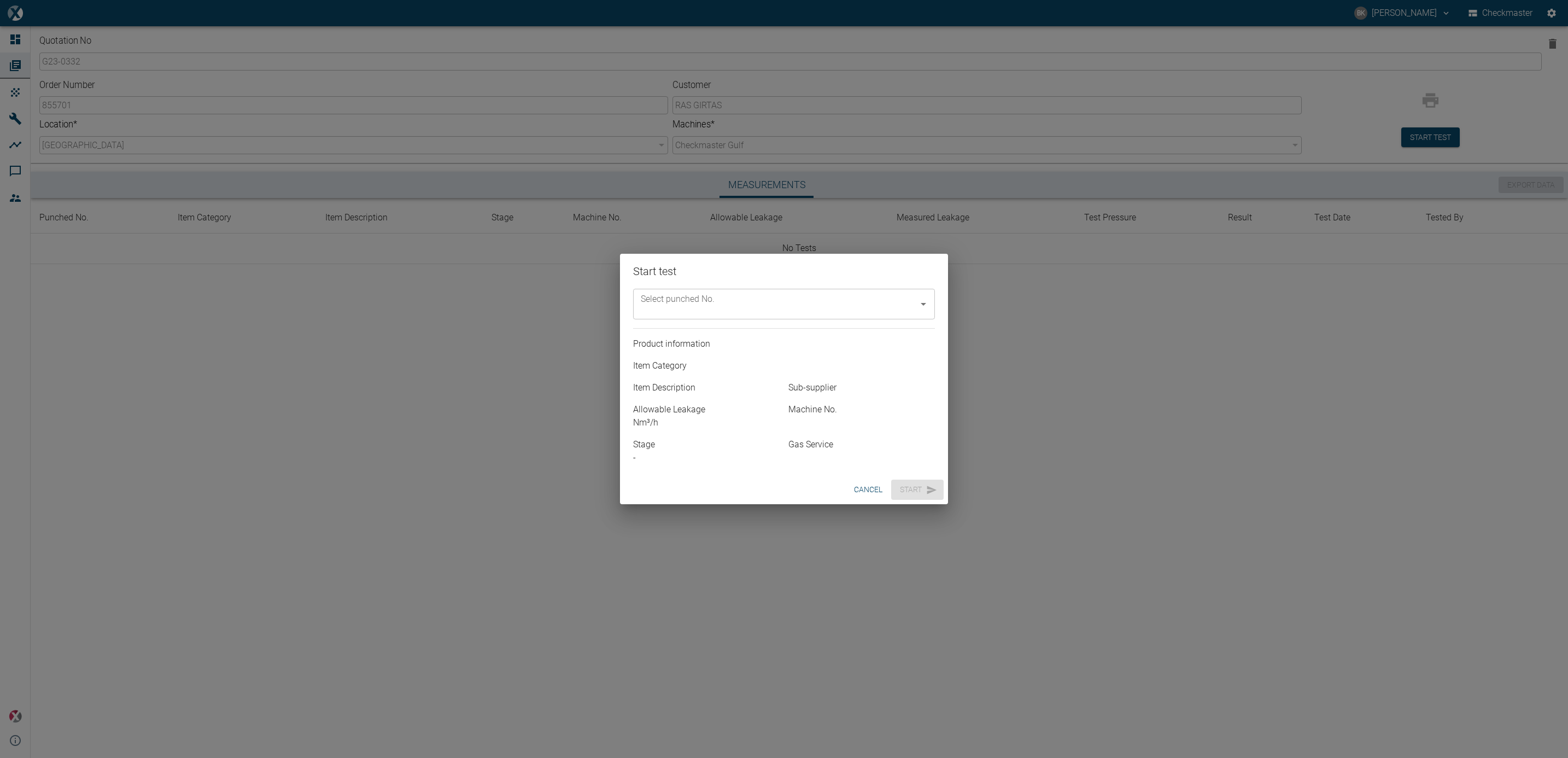
click at [810, 307] on input "Select punched No." at bounding box center [775, 304] width 276 height 21
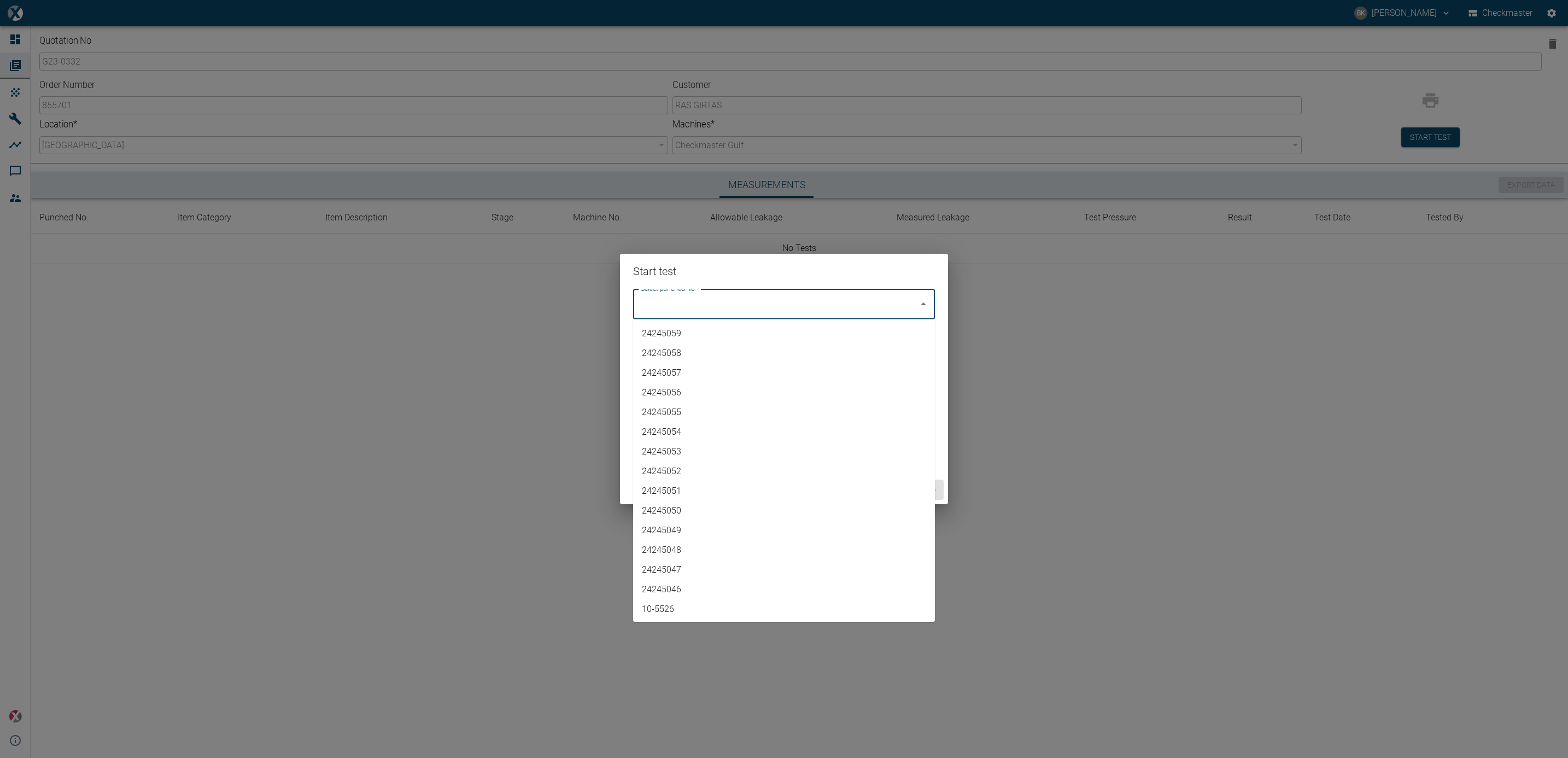
scroll to position [2226, 0]
click at [675, 411] on li "10-5726" at bounding box center [784, 609] width 302 height 20
type input "10-5726"
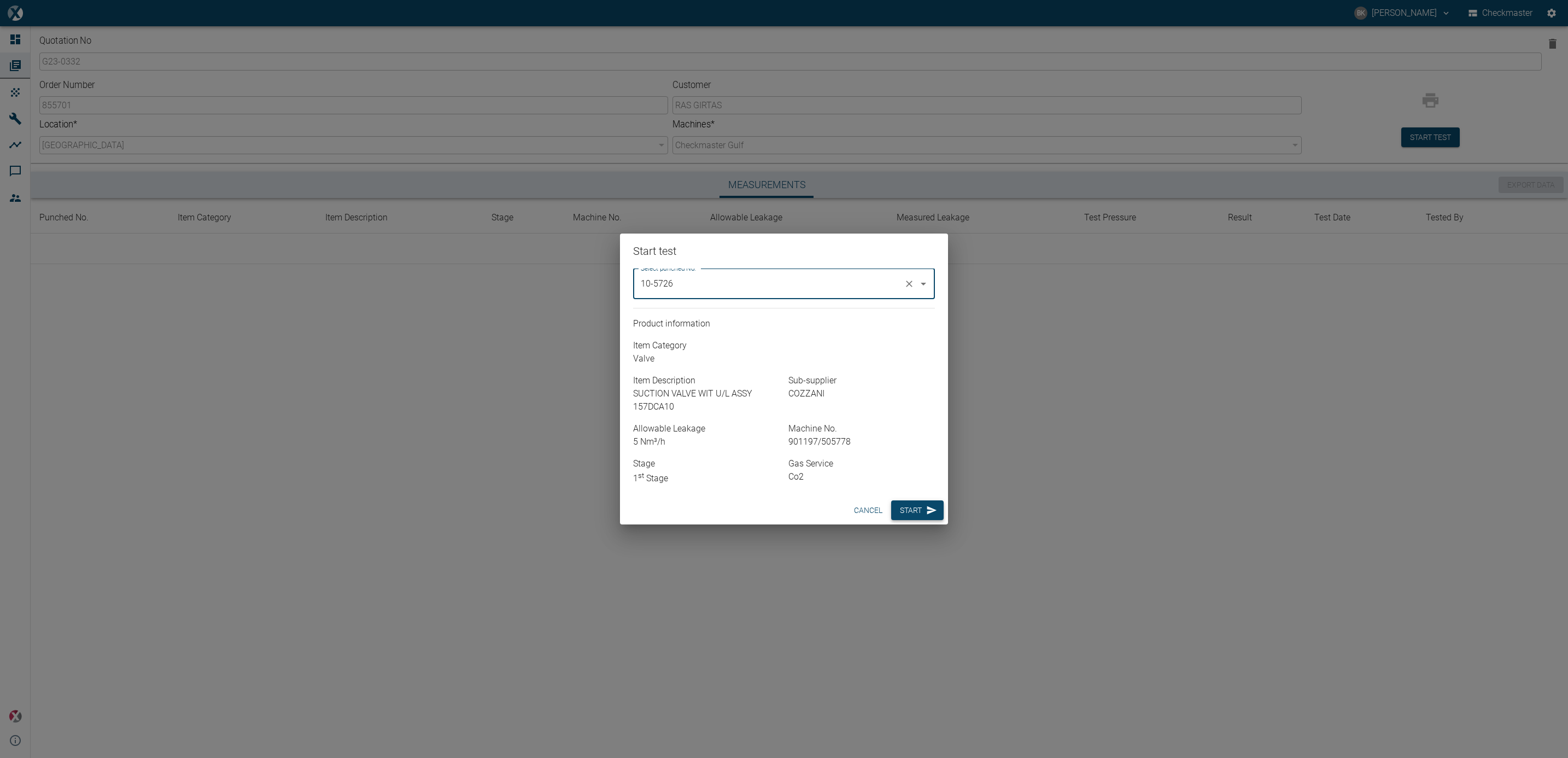
click at [922, 411] on button "Start" at bounding box center [917, 510] width 52 height 21
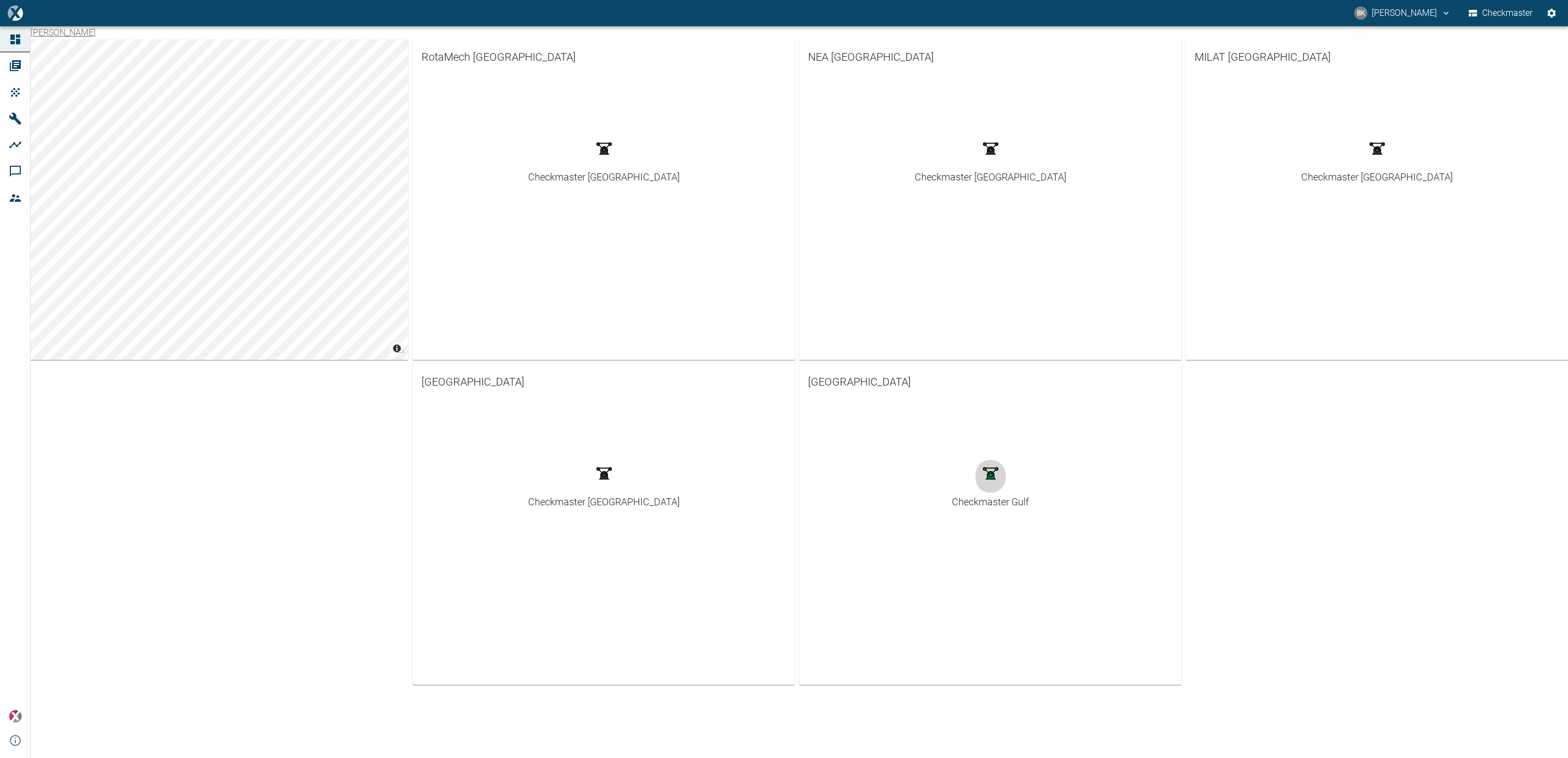
click at [998, 484] on icon "button" at bounding box center [991, 473] width 22 height 22
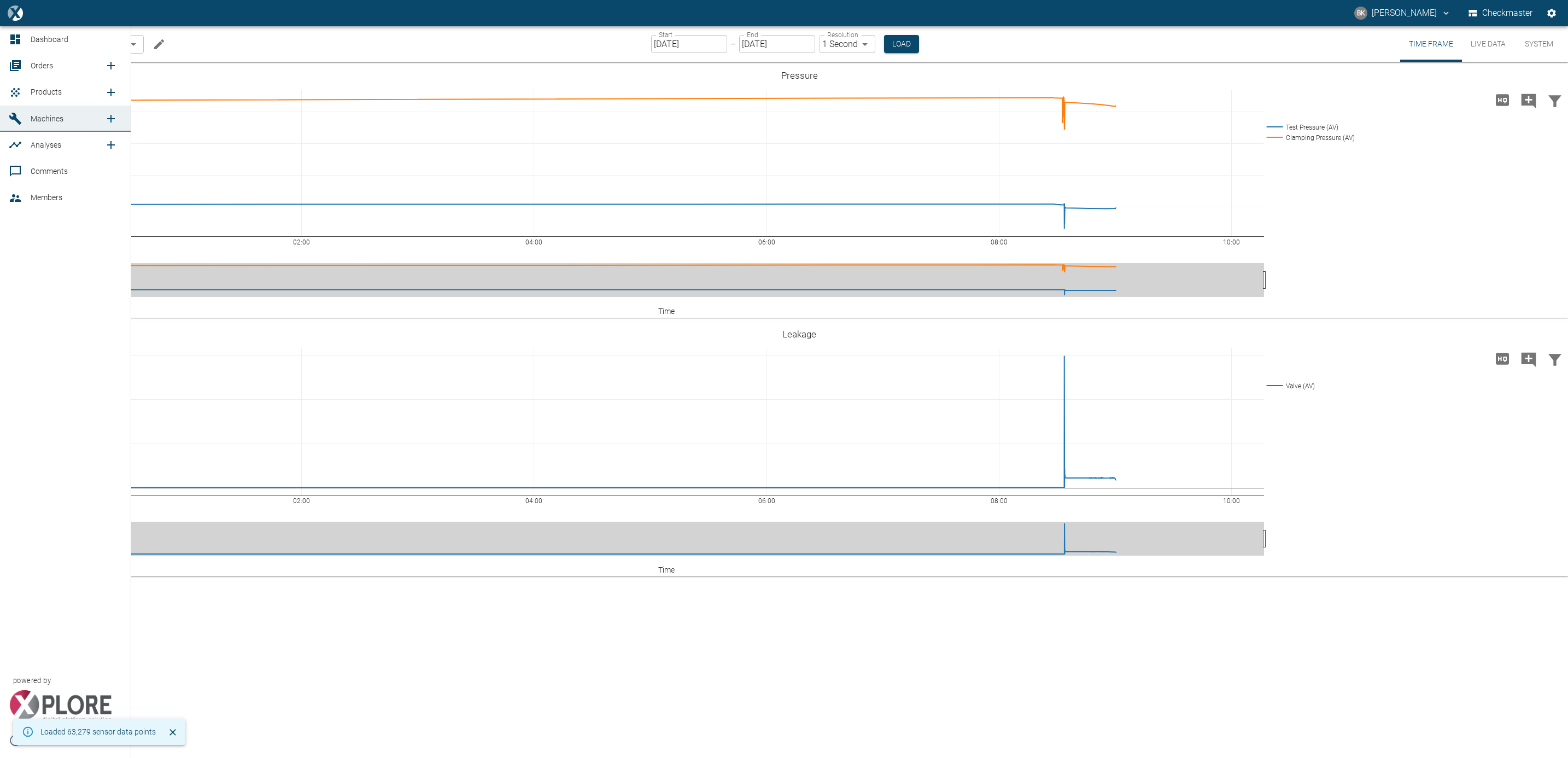
click at [29, 66] on link "Orders" at bounding box center [66, 65] width 131 height 26
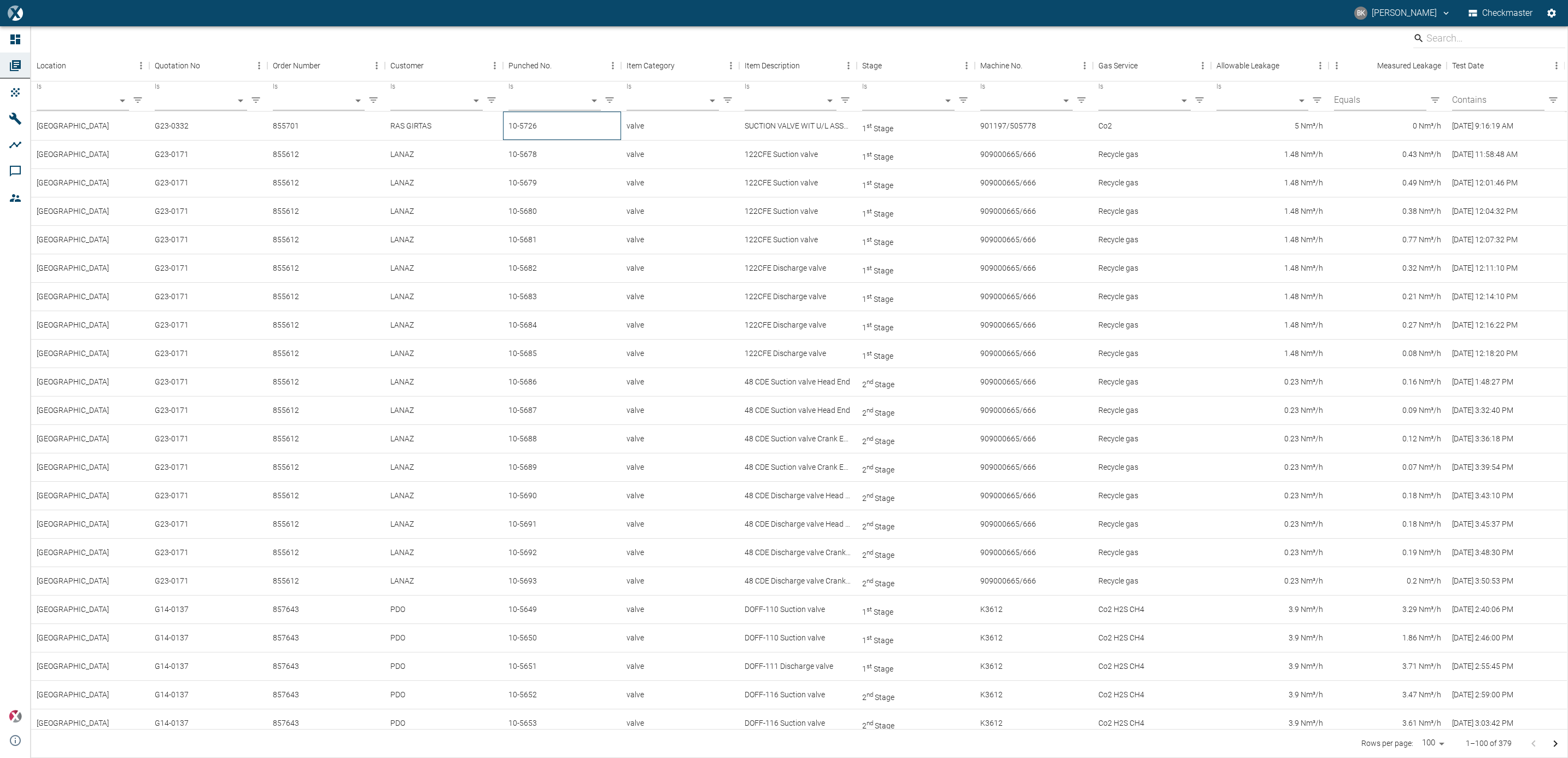
click at [537, 129] on div "10-5726" at bounding box center [563, 126] width 118 height 29
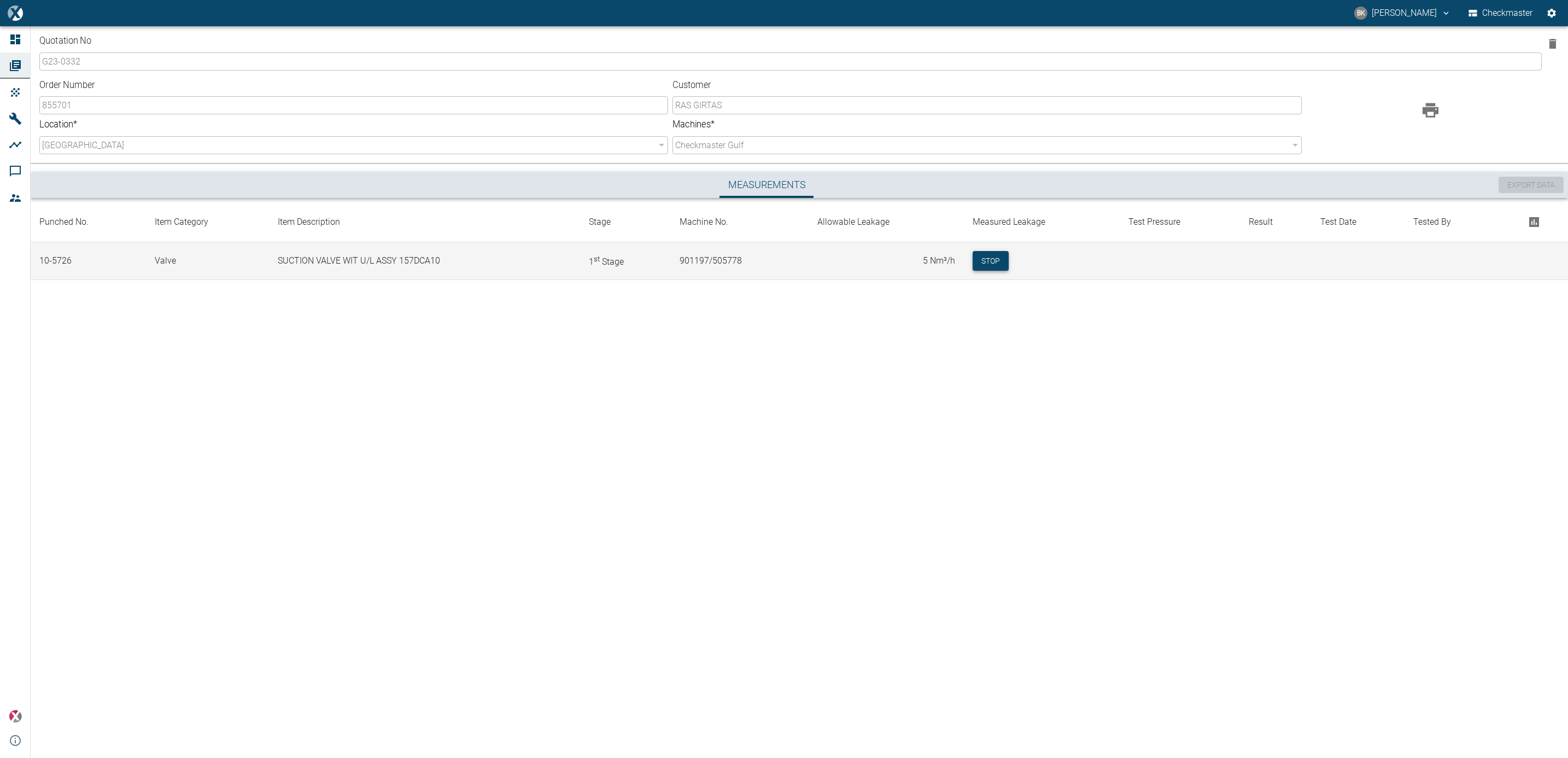
click at [994, 258] on button "Stop" at bounding box center [991, 261] width 36 height 21
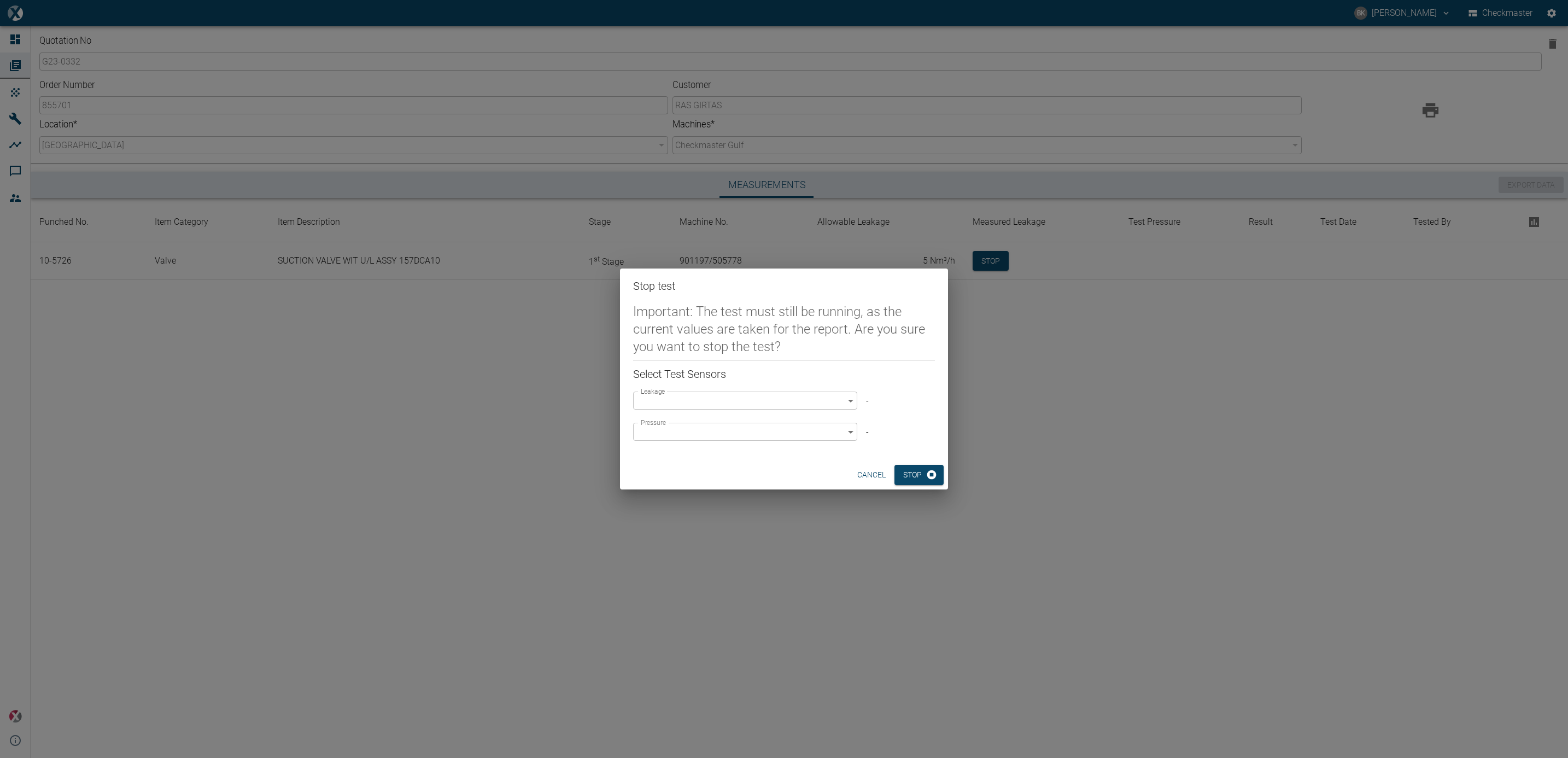
click at [850, 402] on body "BK BALREDDY KONTHAM Checkmaster Dashboard Orders Products Machines Analyses Com…" at bounding box center [784, 379] width 1568 height 758
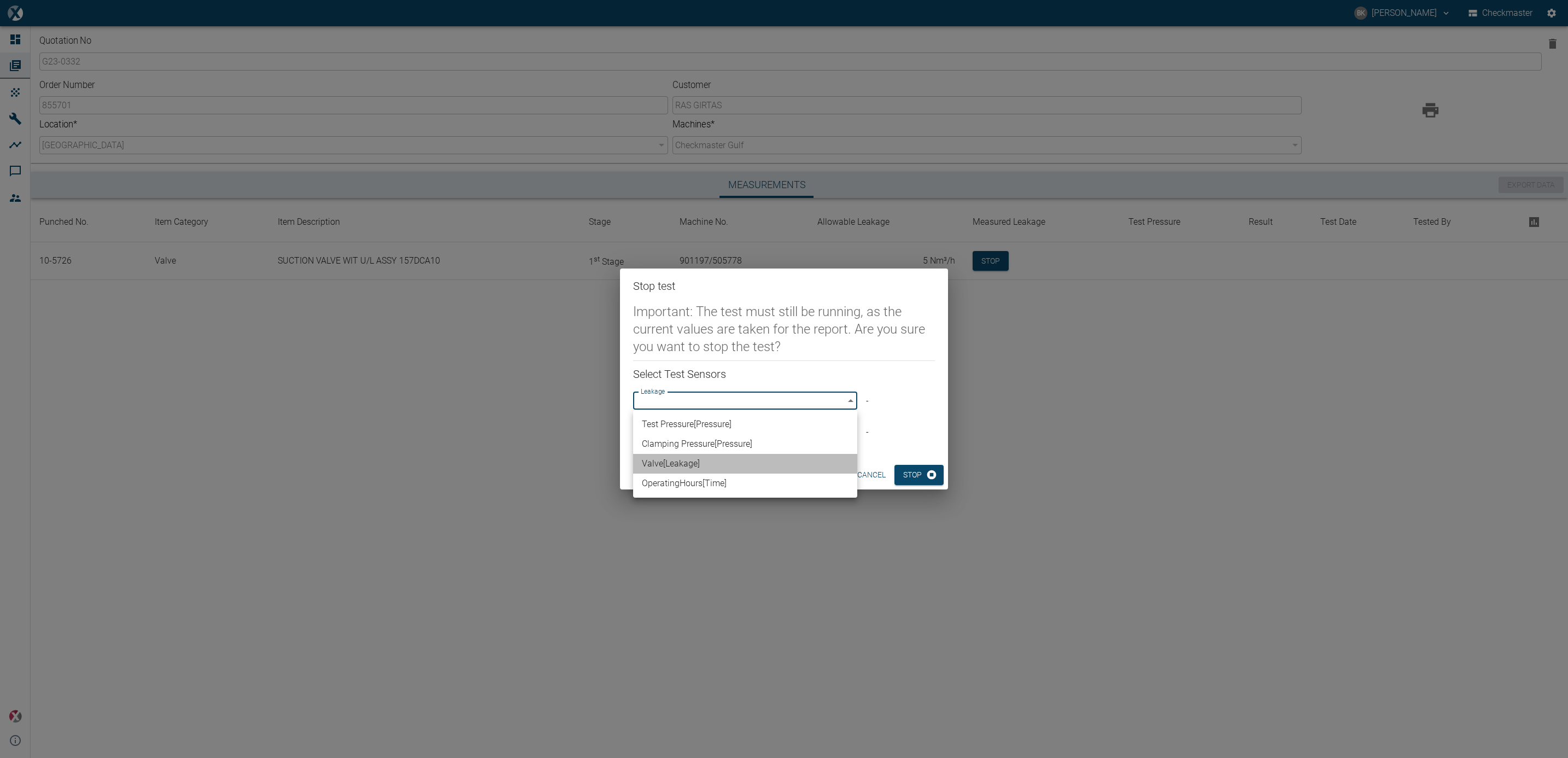
click at [800, 463] on li "Valve [ Leakage ]" at bounding box center [746, 464] width 224 height 20
type input "63523832-2fd8-4b06-8fde-b619cda4f705"
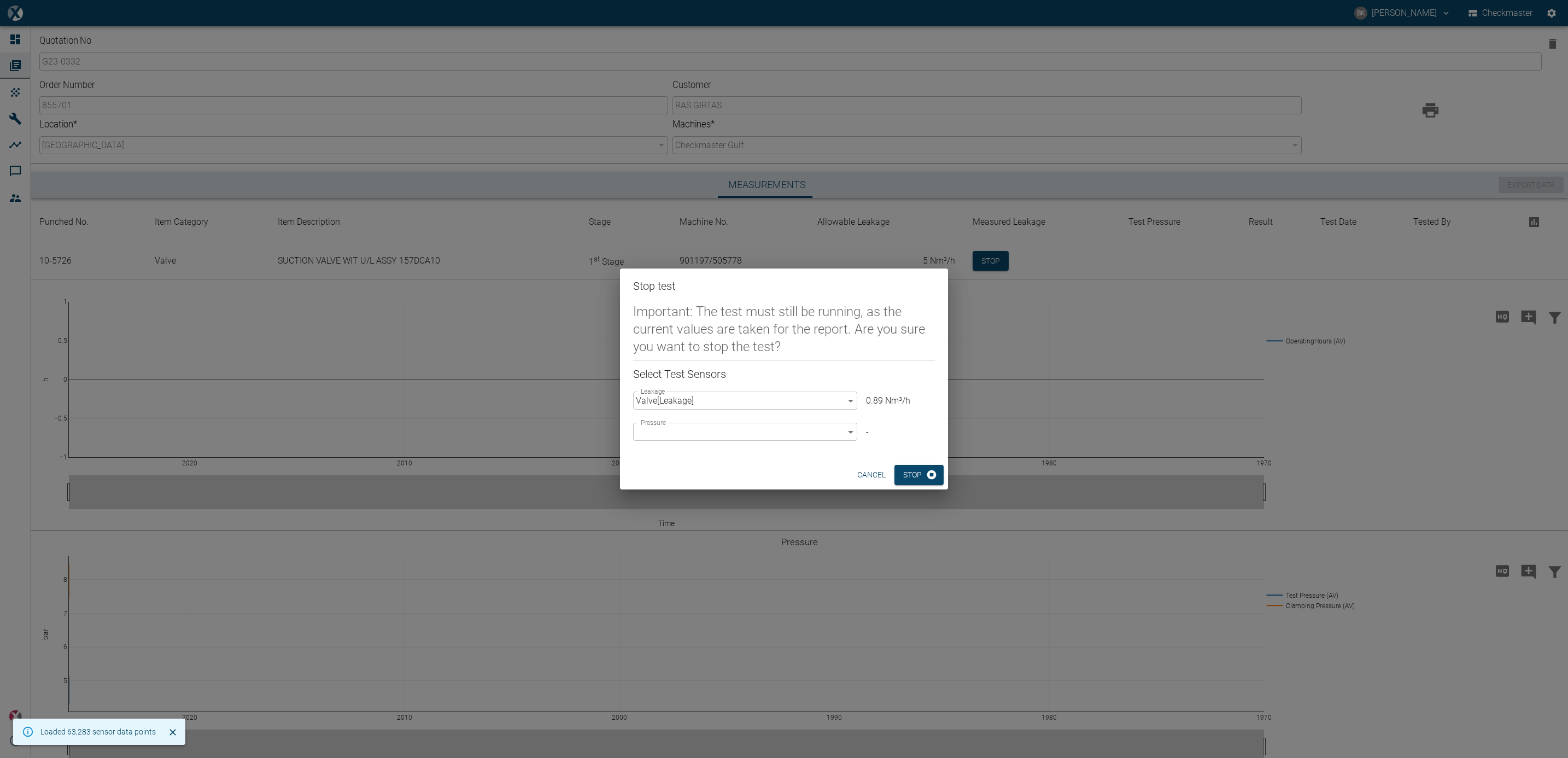
click at [849, 432] on body "BK BALREDDY KONTHAM Checkmaster Dashboard Orders Products Machines Analyses Com…" at bounding box center [784, 379] width 1568 height 758
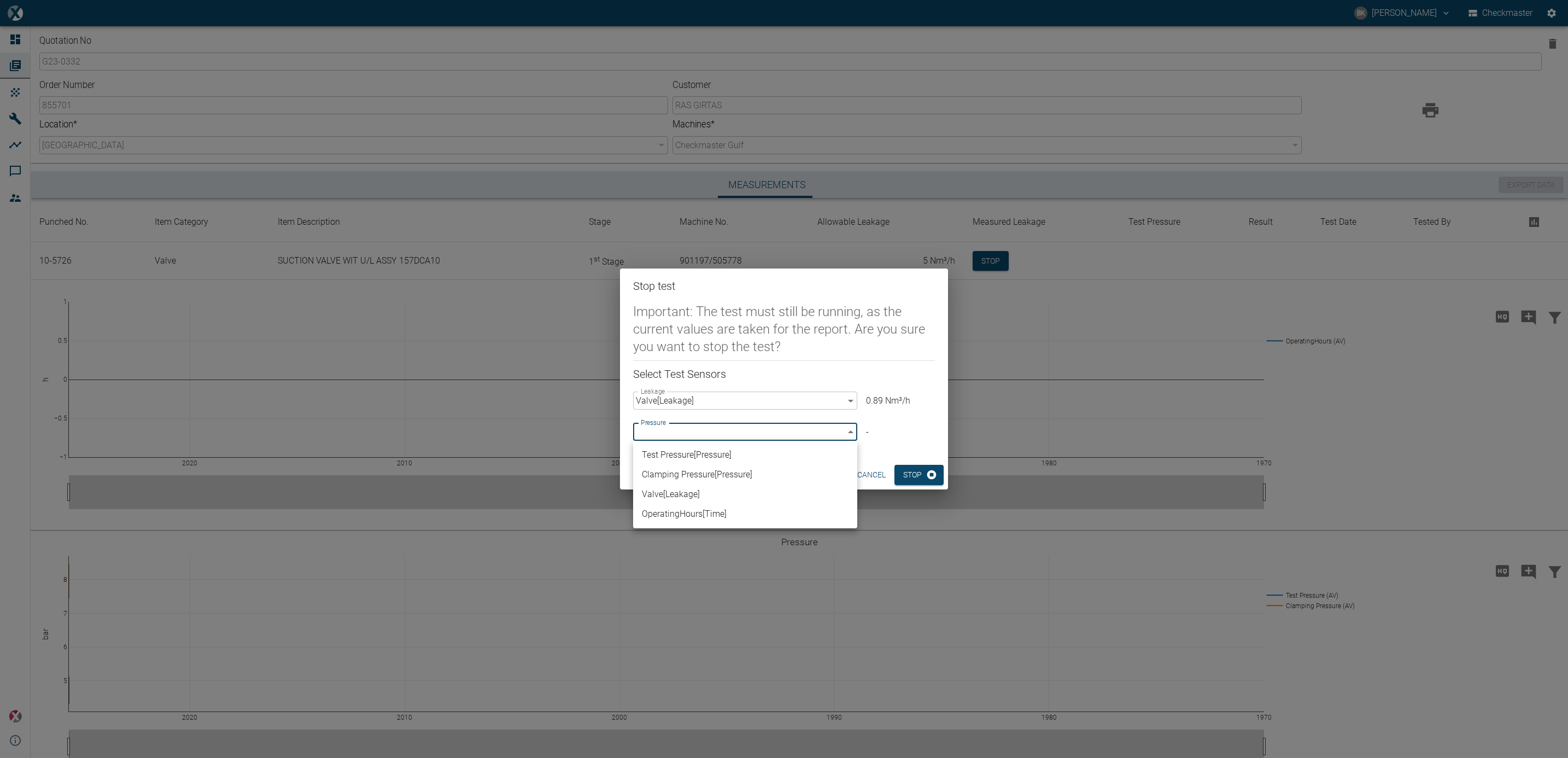
click at [781, 460] on li "Test Pressure [ Pressure ]" at bounding box center [746, 455] width 224 height 20
type input "296ba20a-df48-400a-9375-c3db24d786fc"
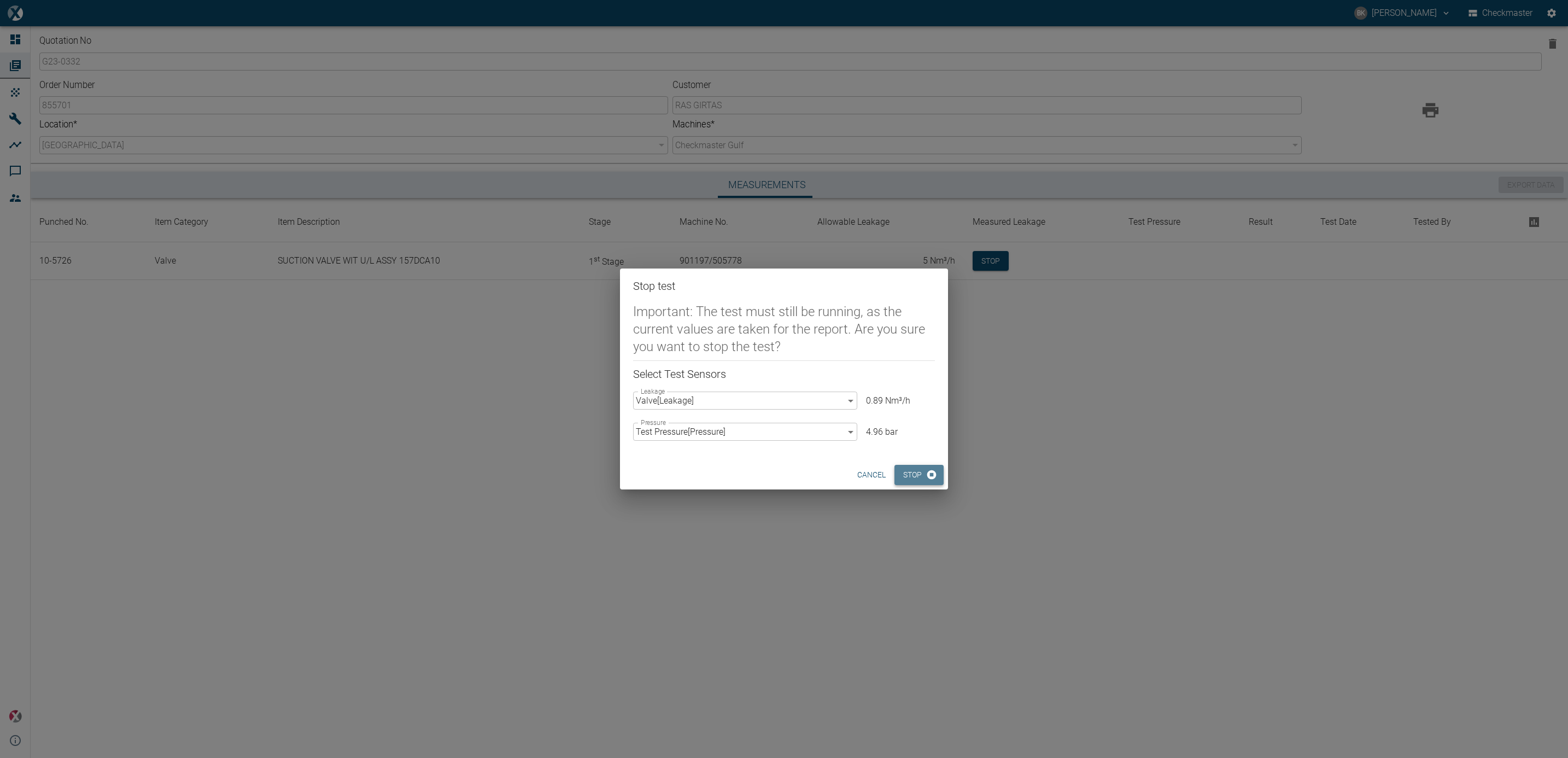
click at [902, 472] on button "Stop" at bounding box center [919, 475] width 49 height 21
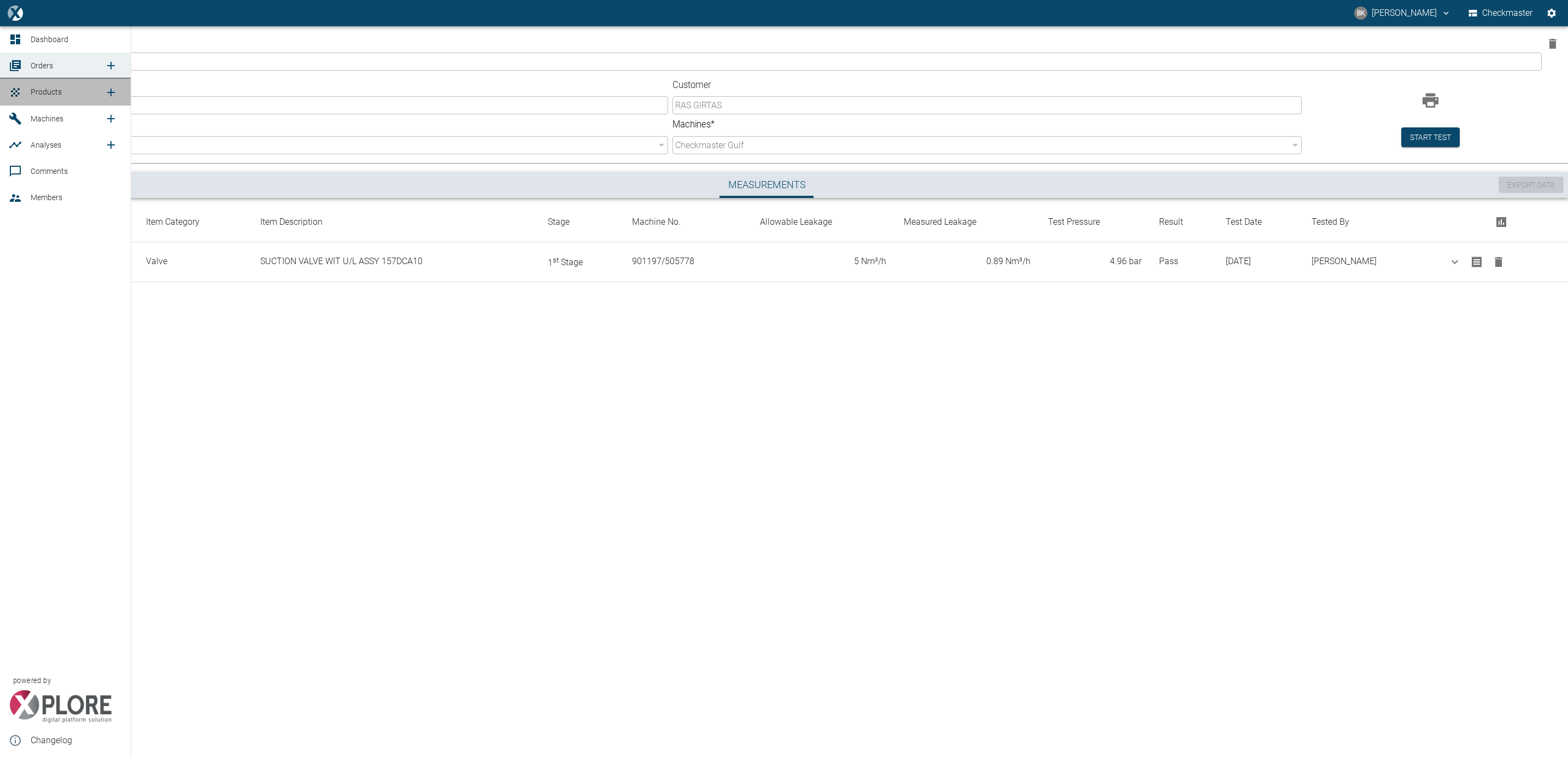
click at [38, 87] on span "Products" at bounding box center [46, 92] width 31 height 9
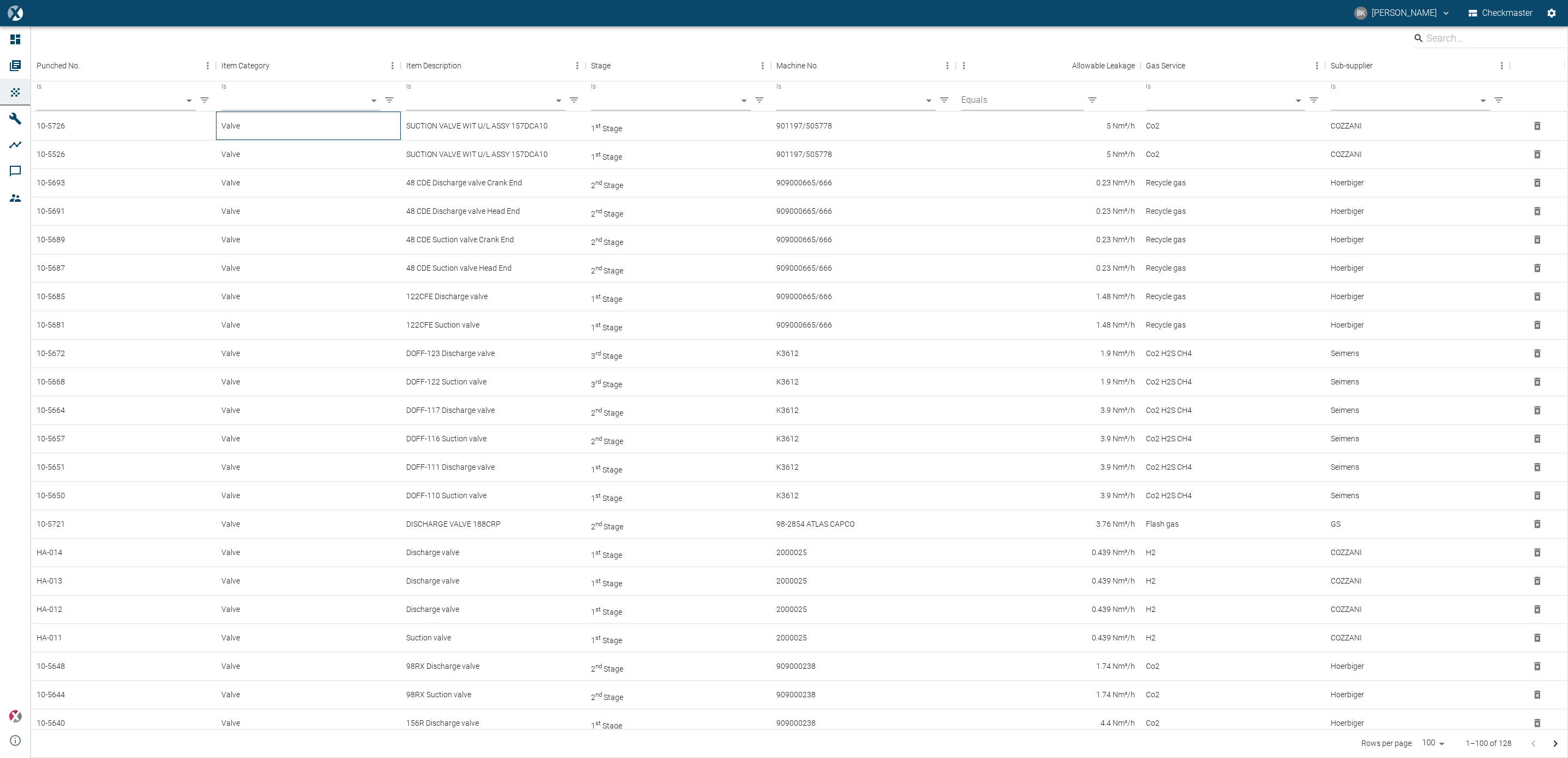
click at [327, 129] on div "Valve" at bounding box center [309, 126] width 185 height 29
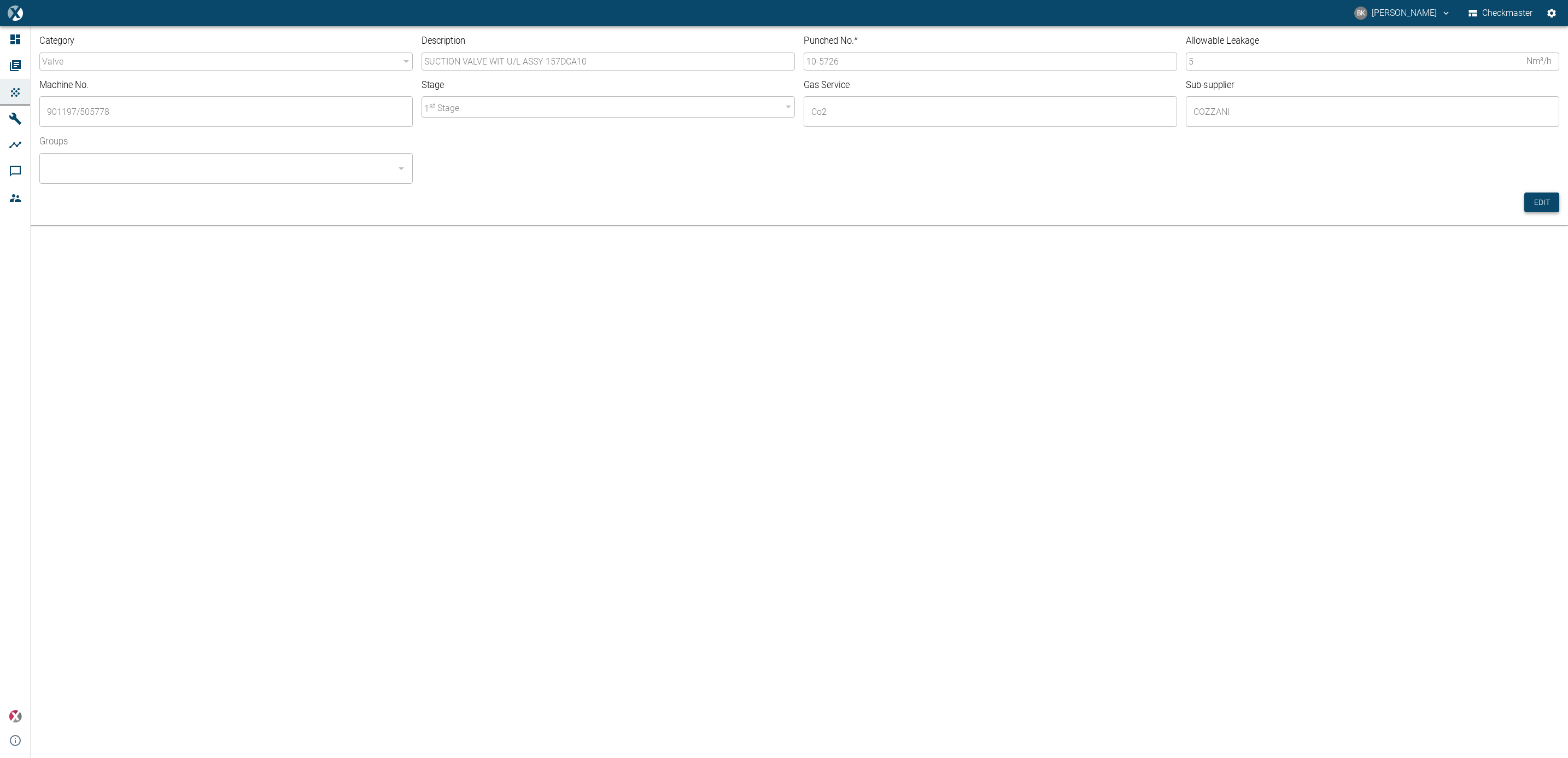
click at [1537, 200] on button "Edit" at bounding box center [1542, 202] width 35 height 21
click at [863, 61] on input "10-5726" at bounding box center [991, 61] width 373 height 18
type input "10-5727"
click at [246, 169] on input "Groups" at bounding box center [217, 168] width 347 height 21
click at [229, 196] on li "Checkmaster - ALL" at bounding box center [226, 198] width 373 height 20
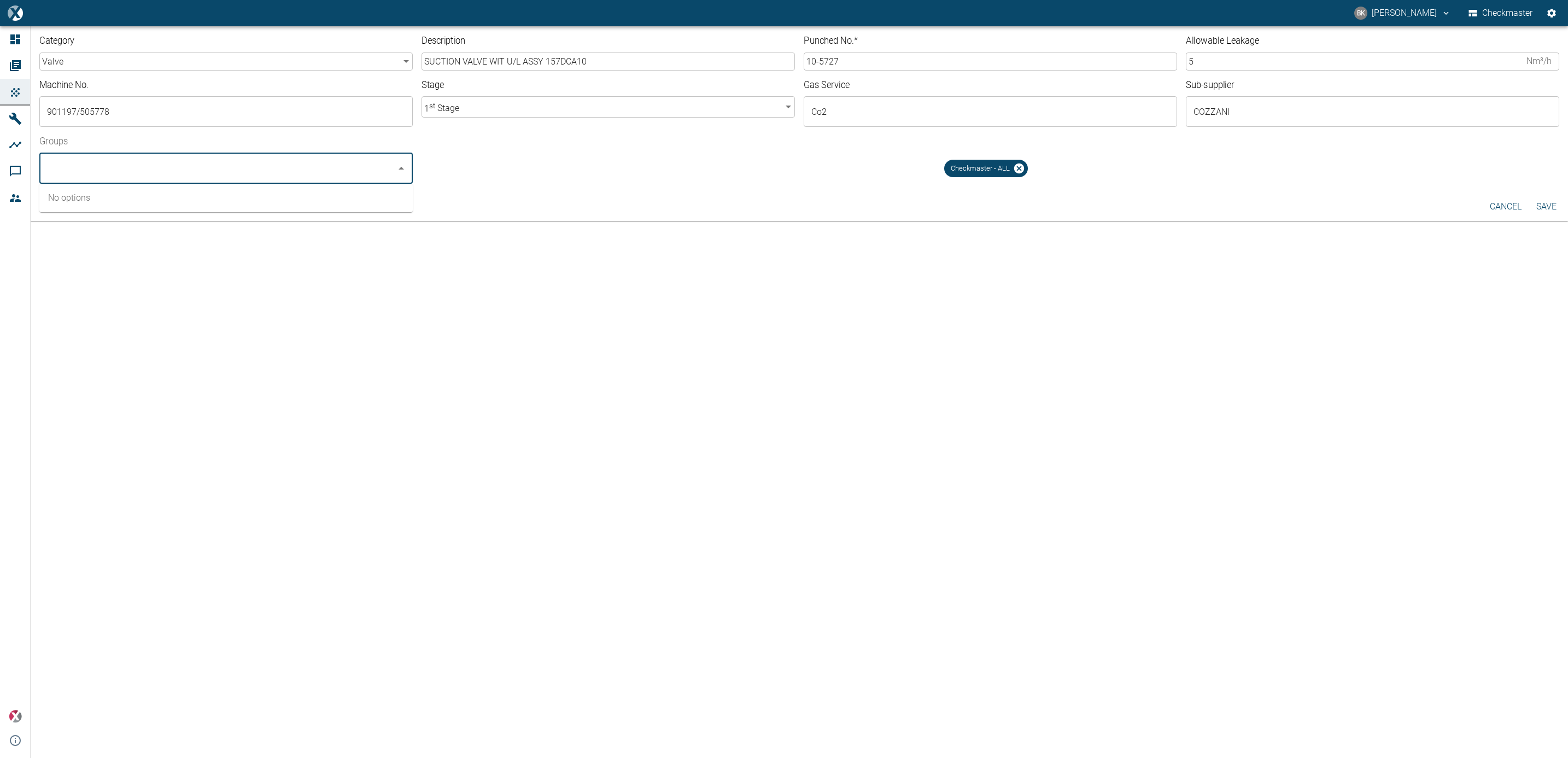
click at [1549, 207] on button "Save" at bounding box center [1546, 207] width 35 height 20
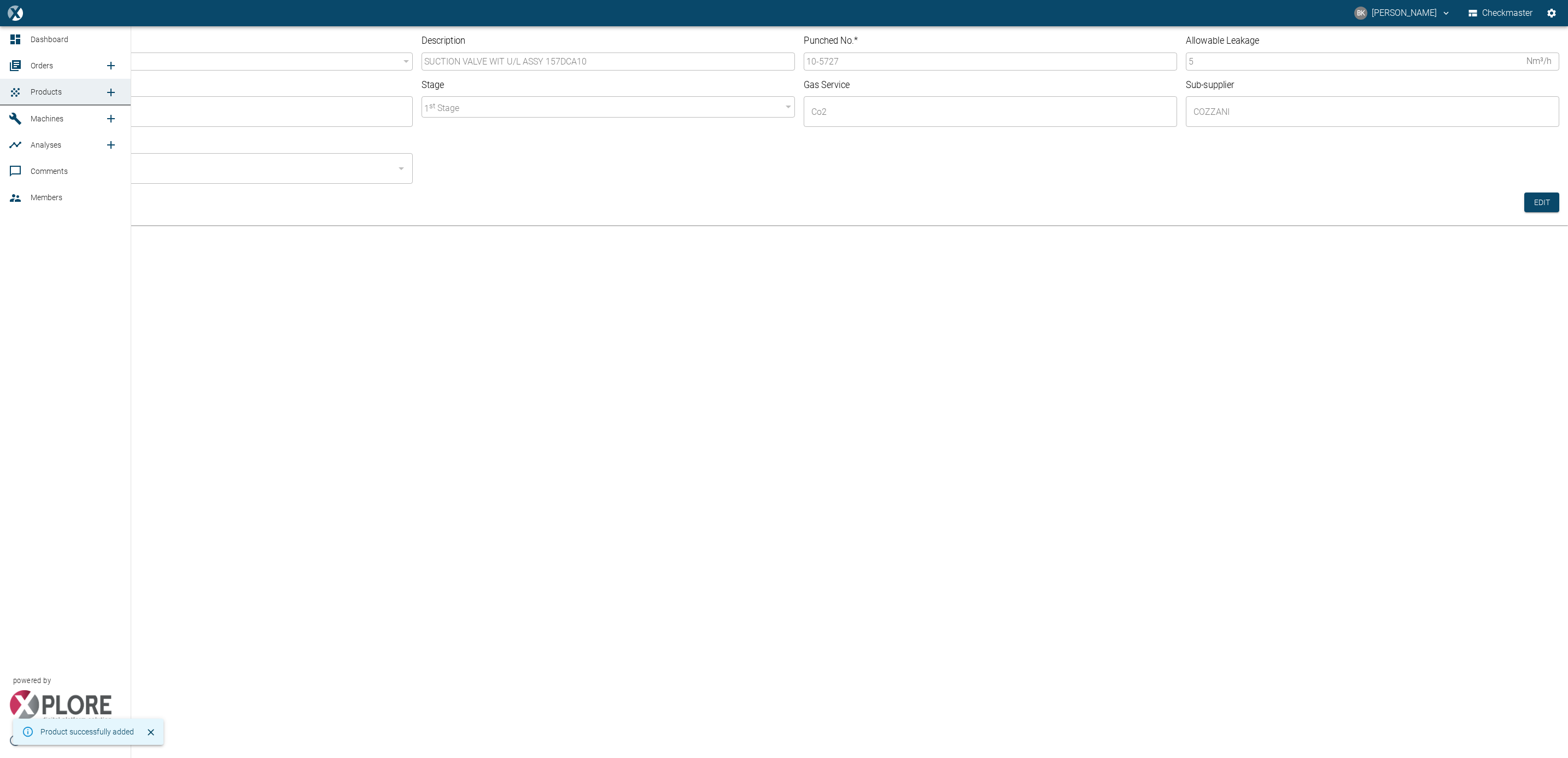
click at [31, 65] on span "Orders" at bounding box center [41, 66] width 22 height 9
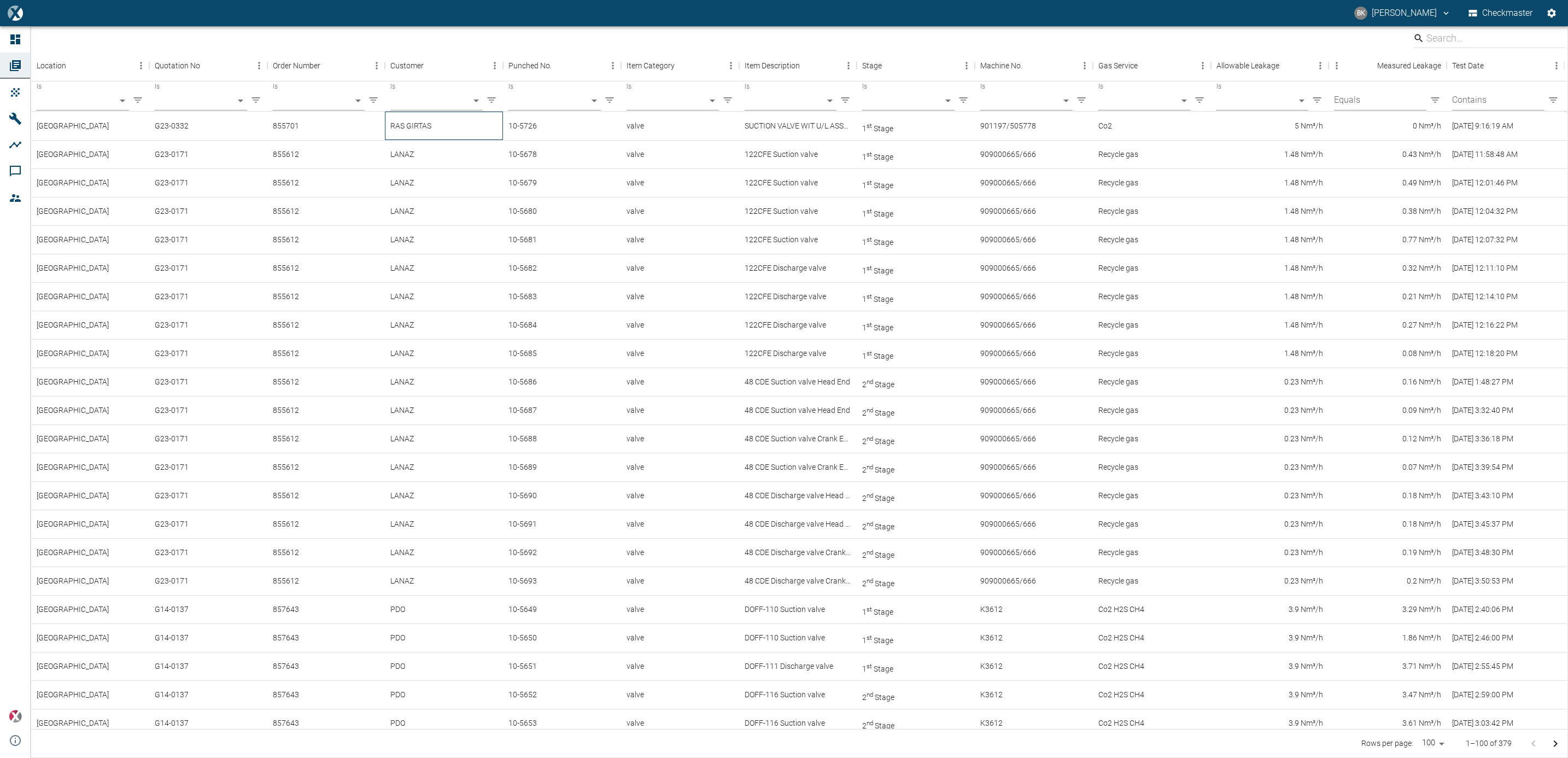
click at [410, 131] on div "RAS GIRTAS" at bounding box center [444, 126] width 118 height 29
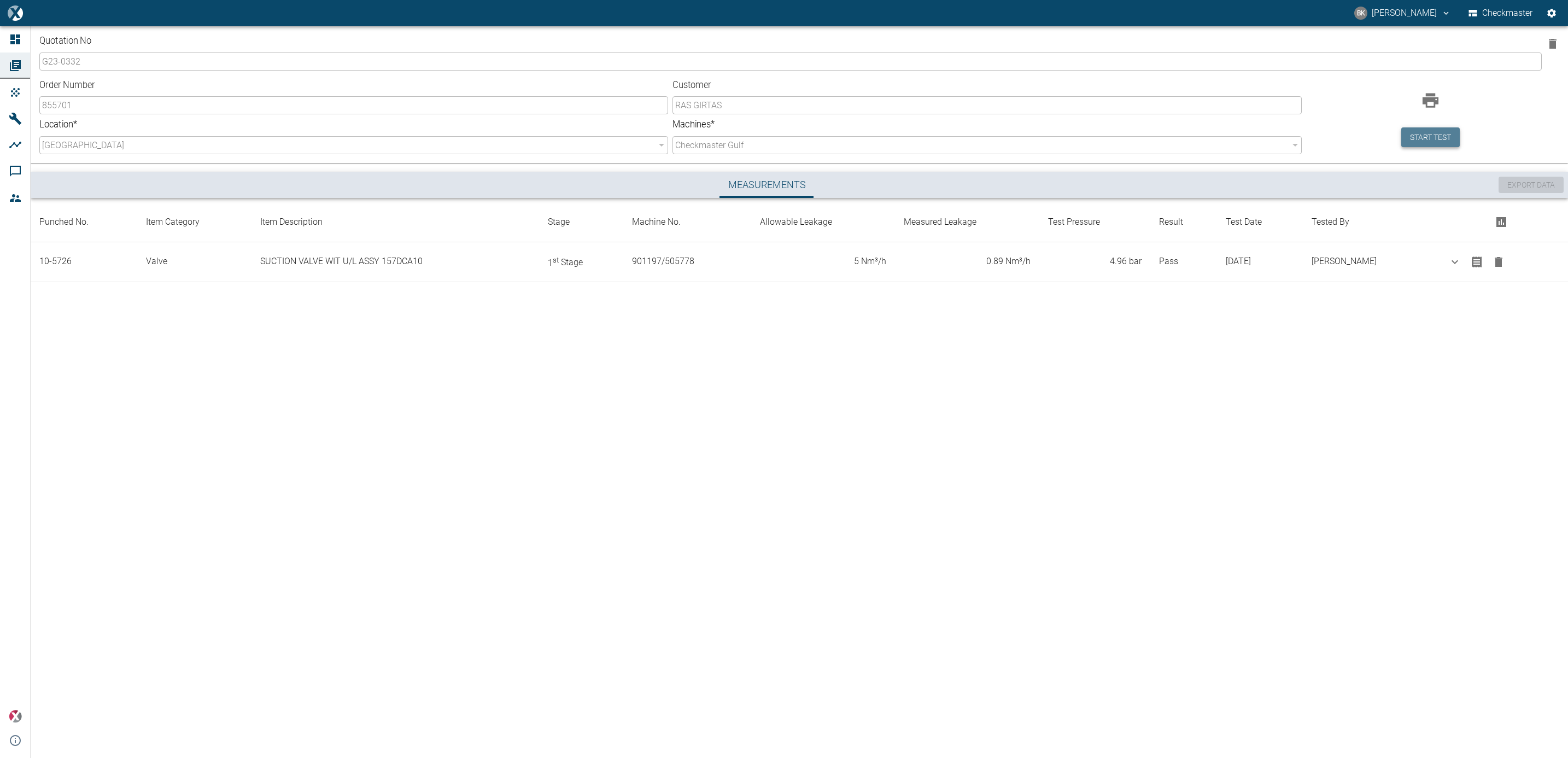
click at [1416, 134] on button "Start test" at bounding box center [1431, 137] width 58 height 21
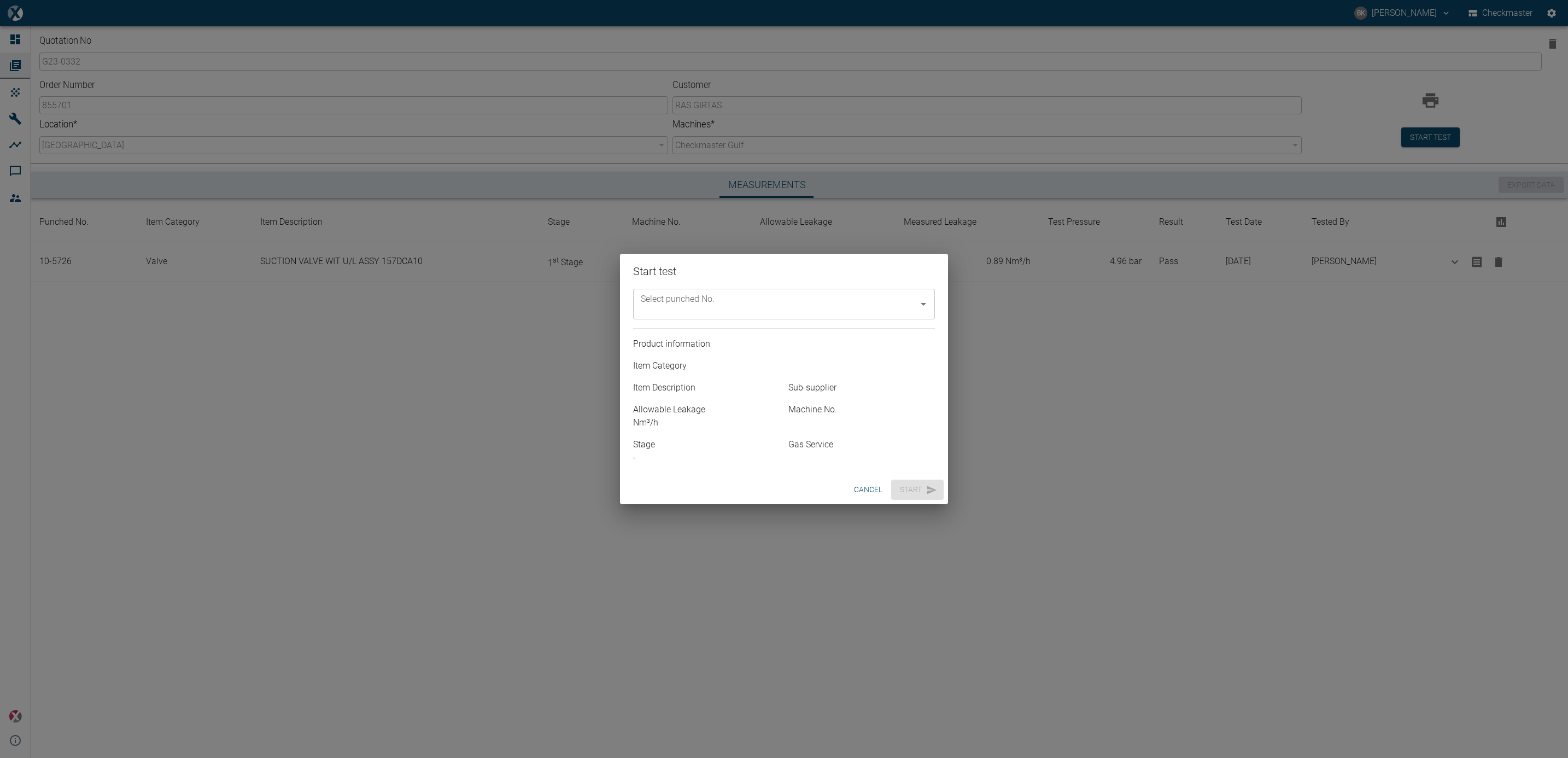
click at [924, 305] on icon "Open" at bounding box center [924, 304] width 5 height 3
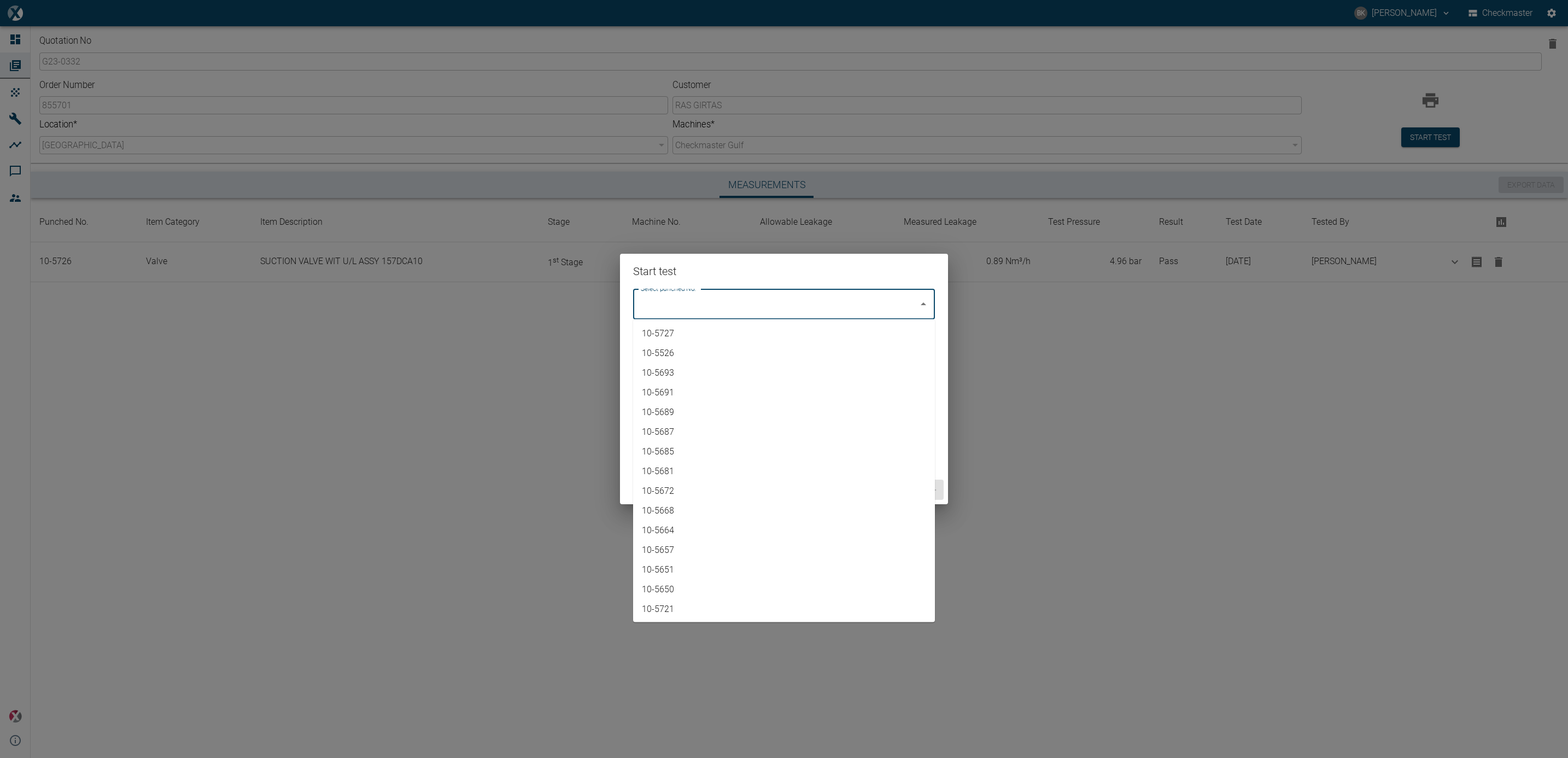
click at [860, 332] on li "10-5727" at bounding box center [784, 334] width 302 height 20
type input "10-5727"
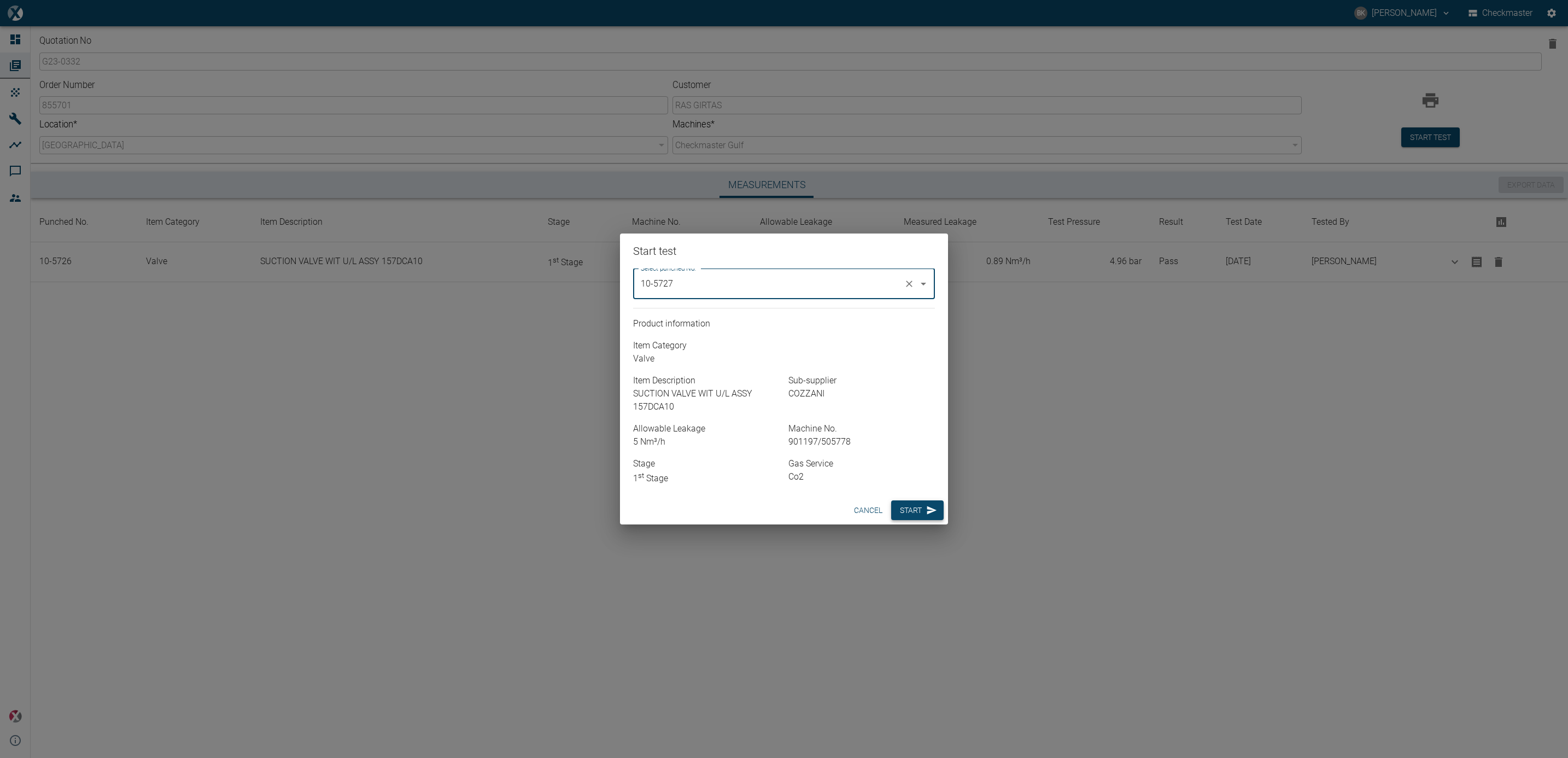
click at [915, 505] on button "Start" at bounding box center [917, 510] width 52 height 21
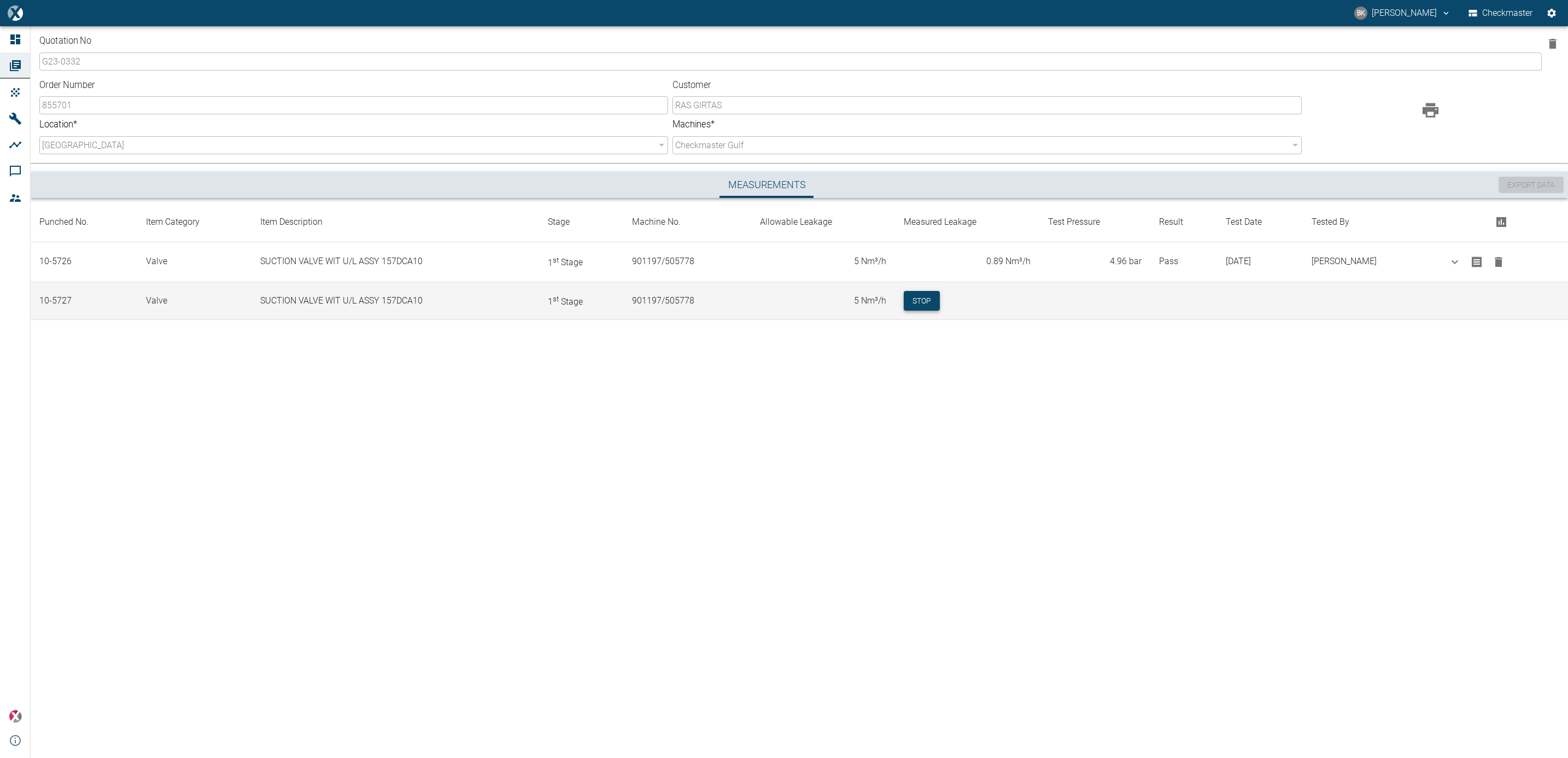
click at [904, 297] on button "Stop" at bounding box center [922, 301] width 36 height 21
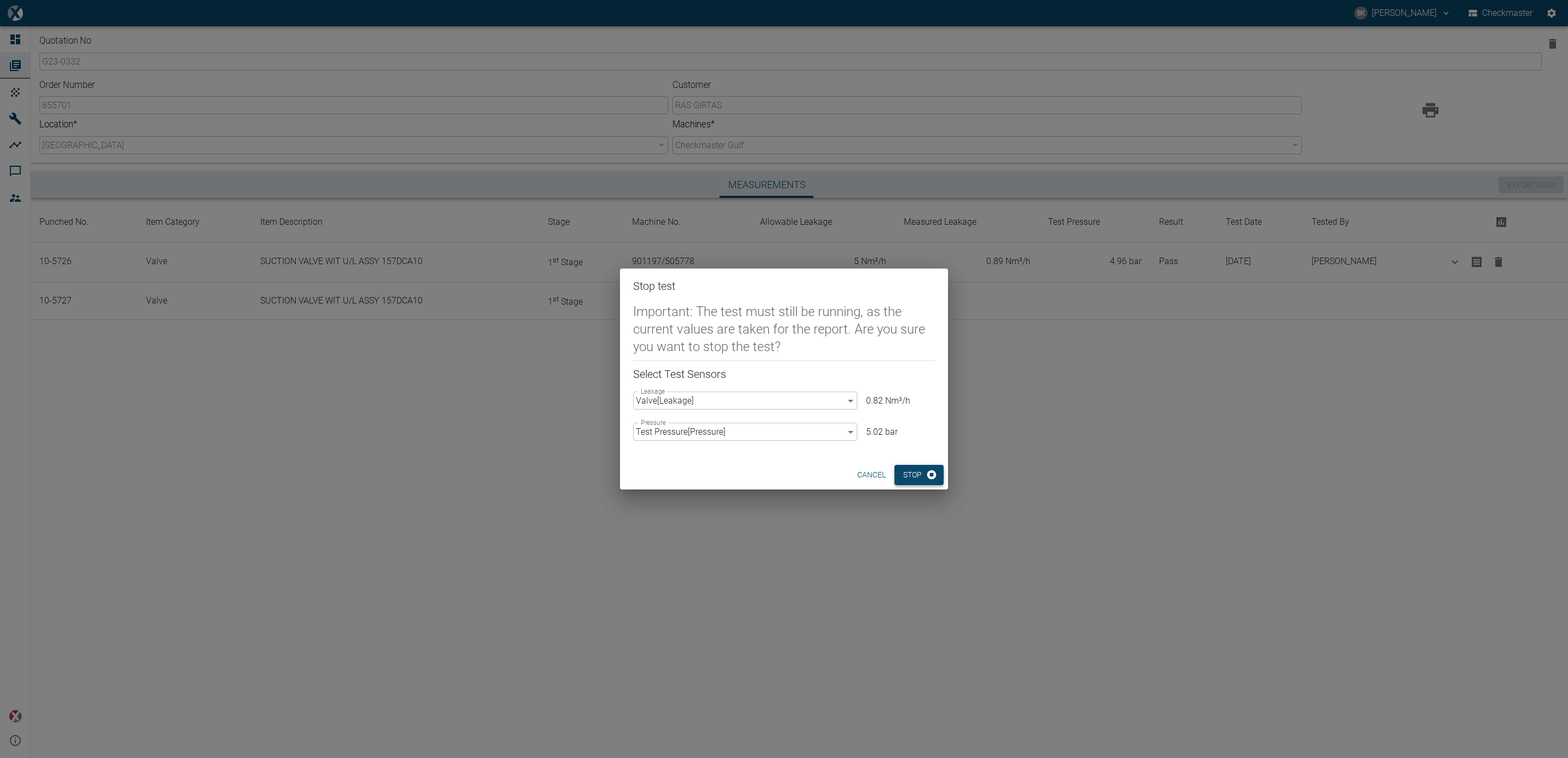
click at [915, 475] on button "Stop" at bounding box center [919, 475] width 49 height 21
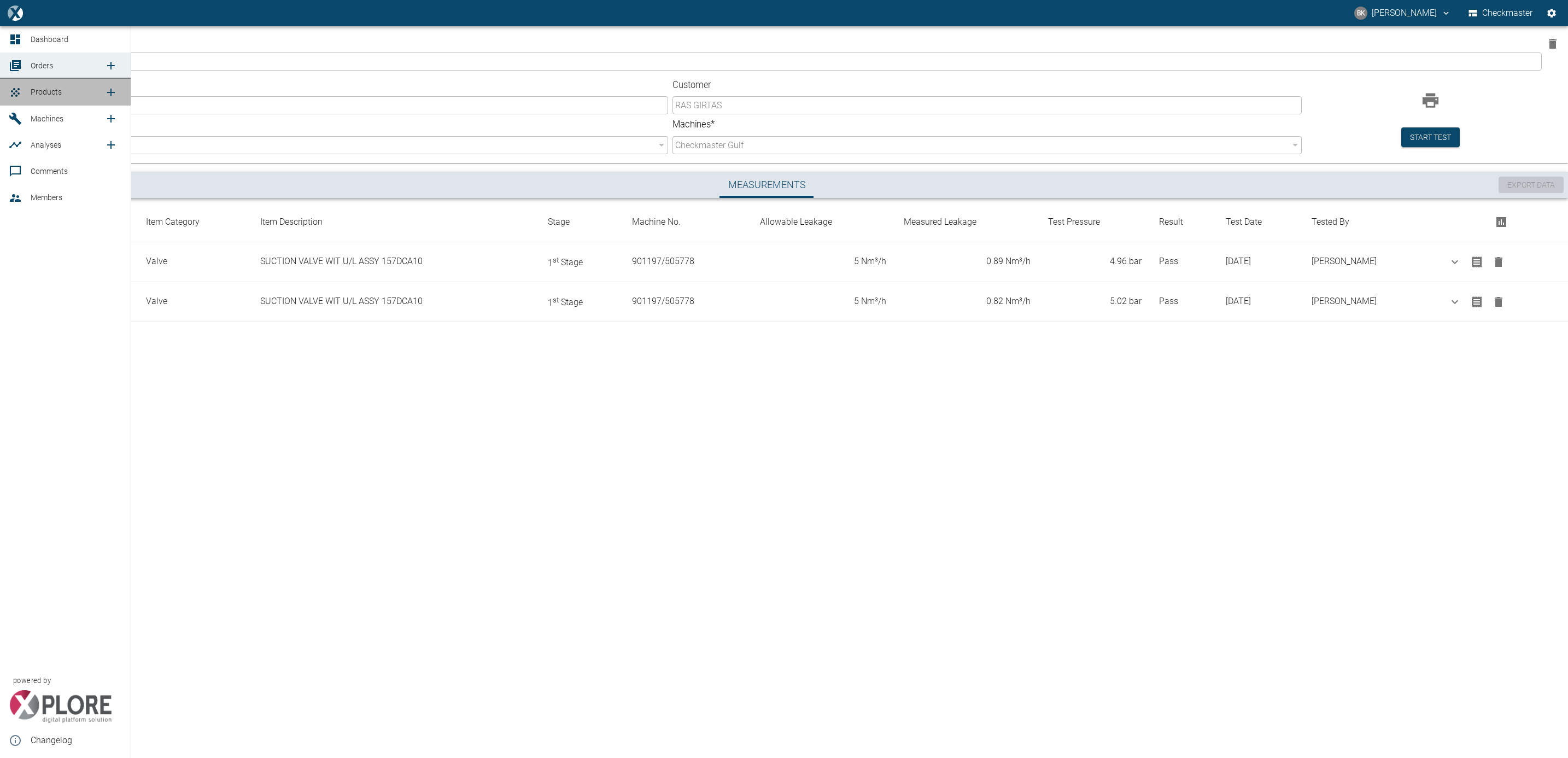
click at [48, 87] on span "Products" at bounding box center [46, 92] width 31 height 9
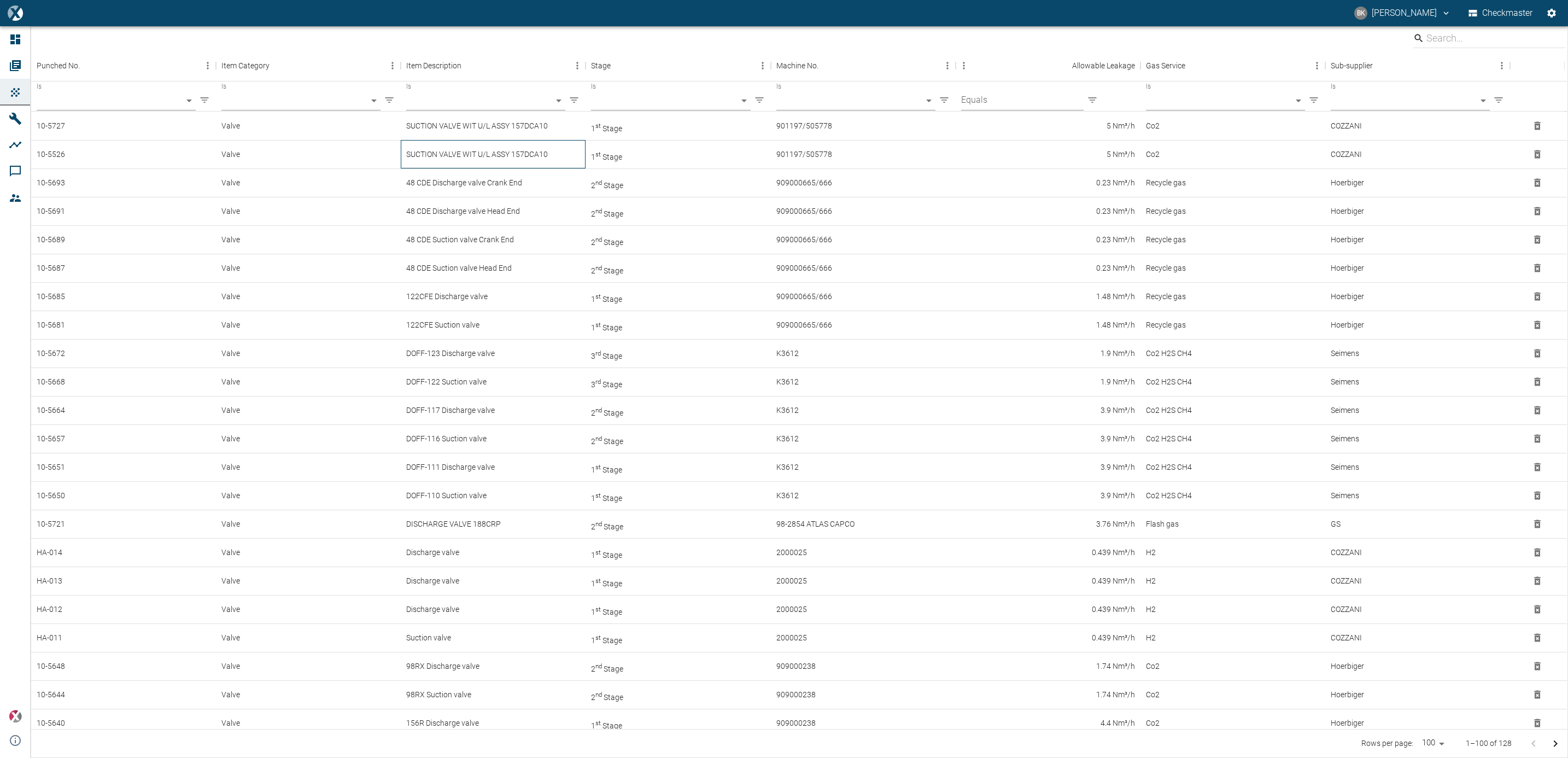
click at [404, 154] on div "SUCTION VALVE WIT U/L ASSY 157DCA10" at bounding box center [494, 154] width 185 height 29
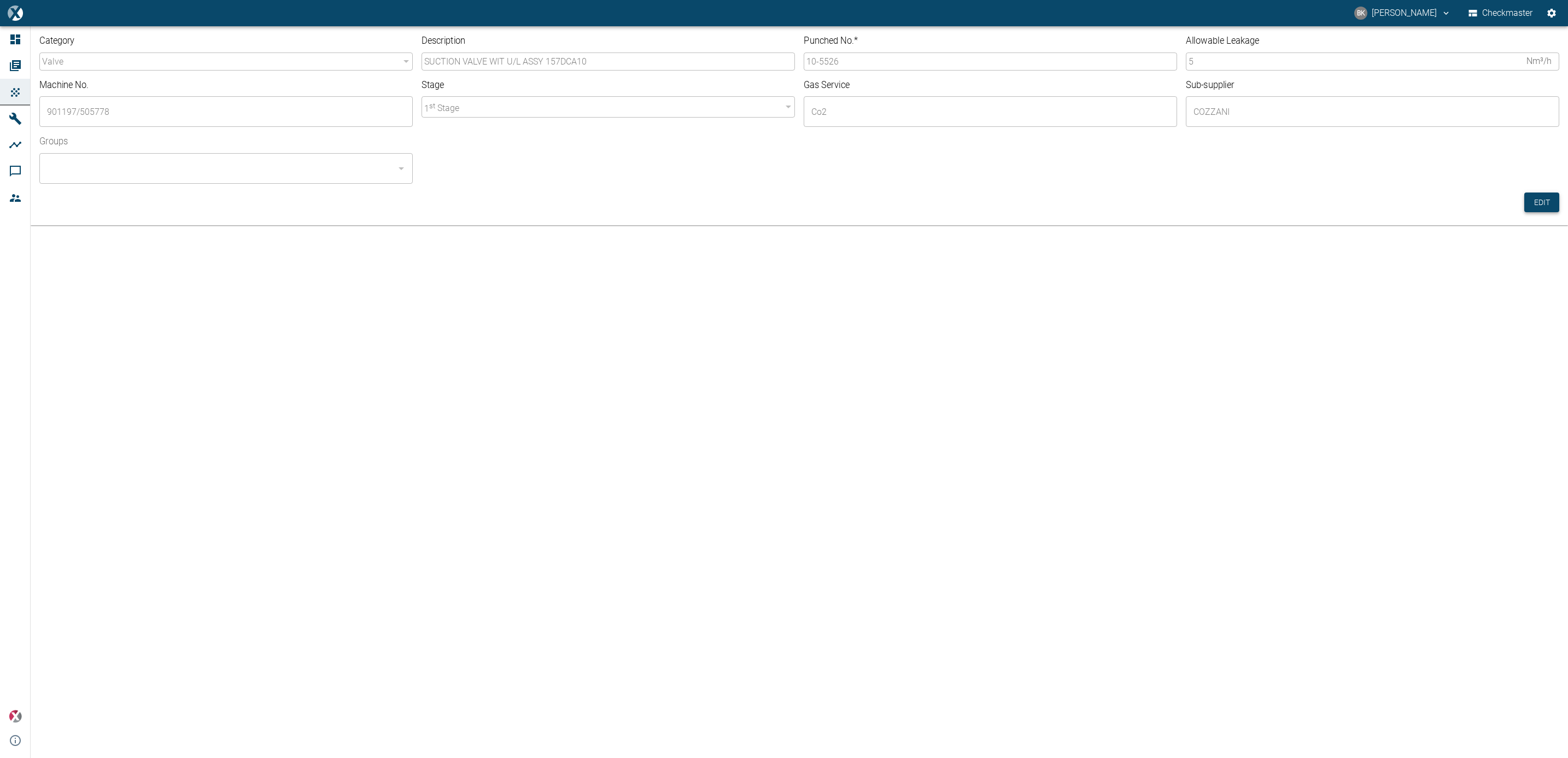
click at [1540, 204] on button "Edit" at bounding box center [1542, 202] width 35 height 21
click at [894, 56] on input "10-5526" at bounding box center [991, 61] width 373 height 18
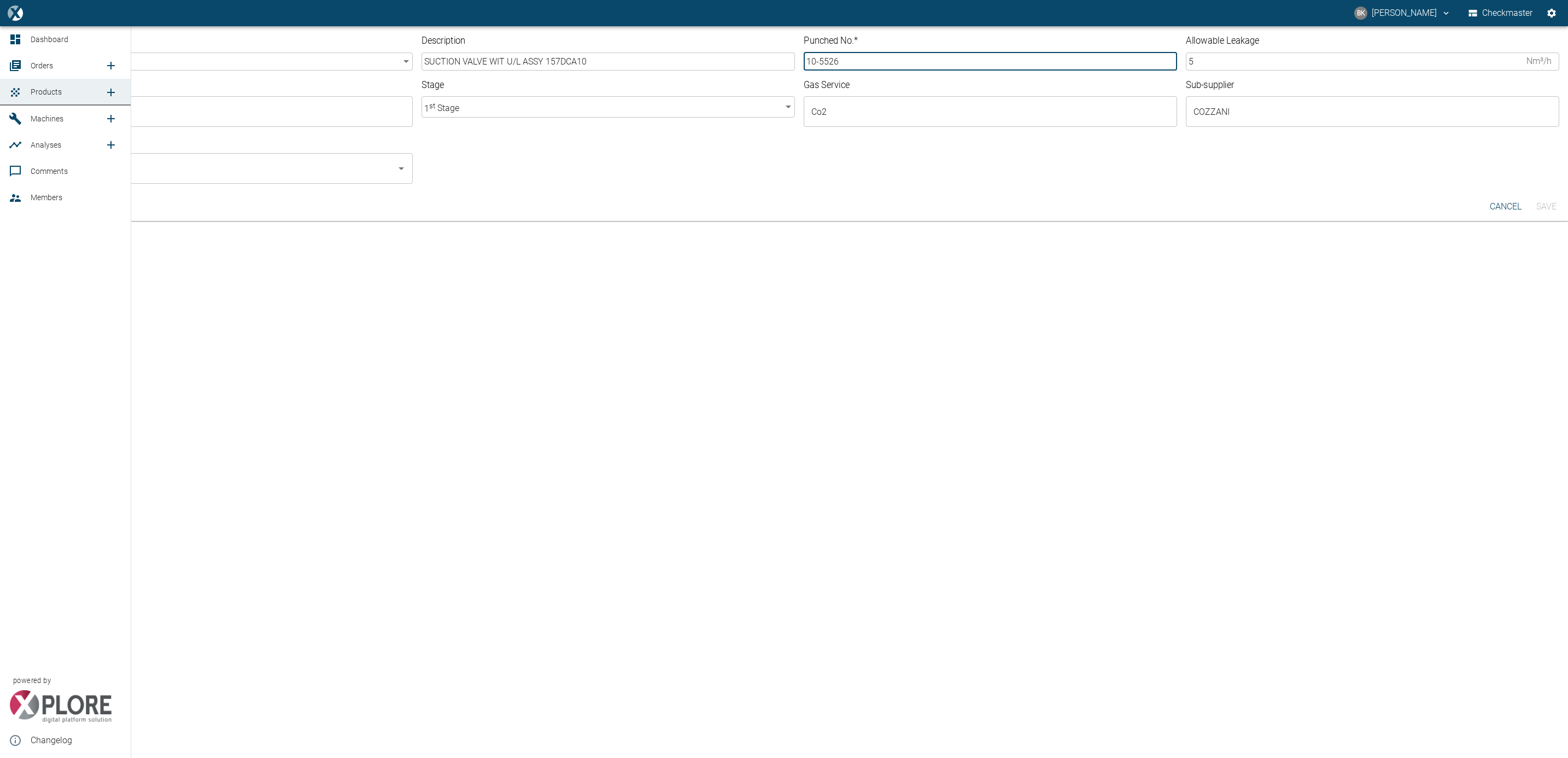
click at [24, 95] on div at bounding box center [17, 93] width 16 height 13
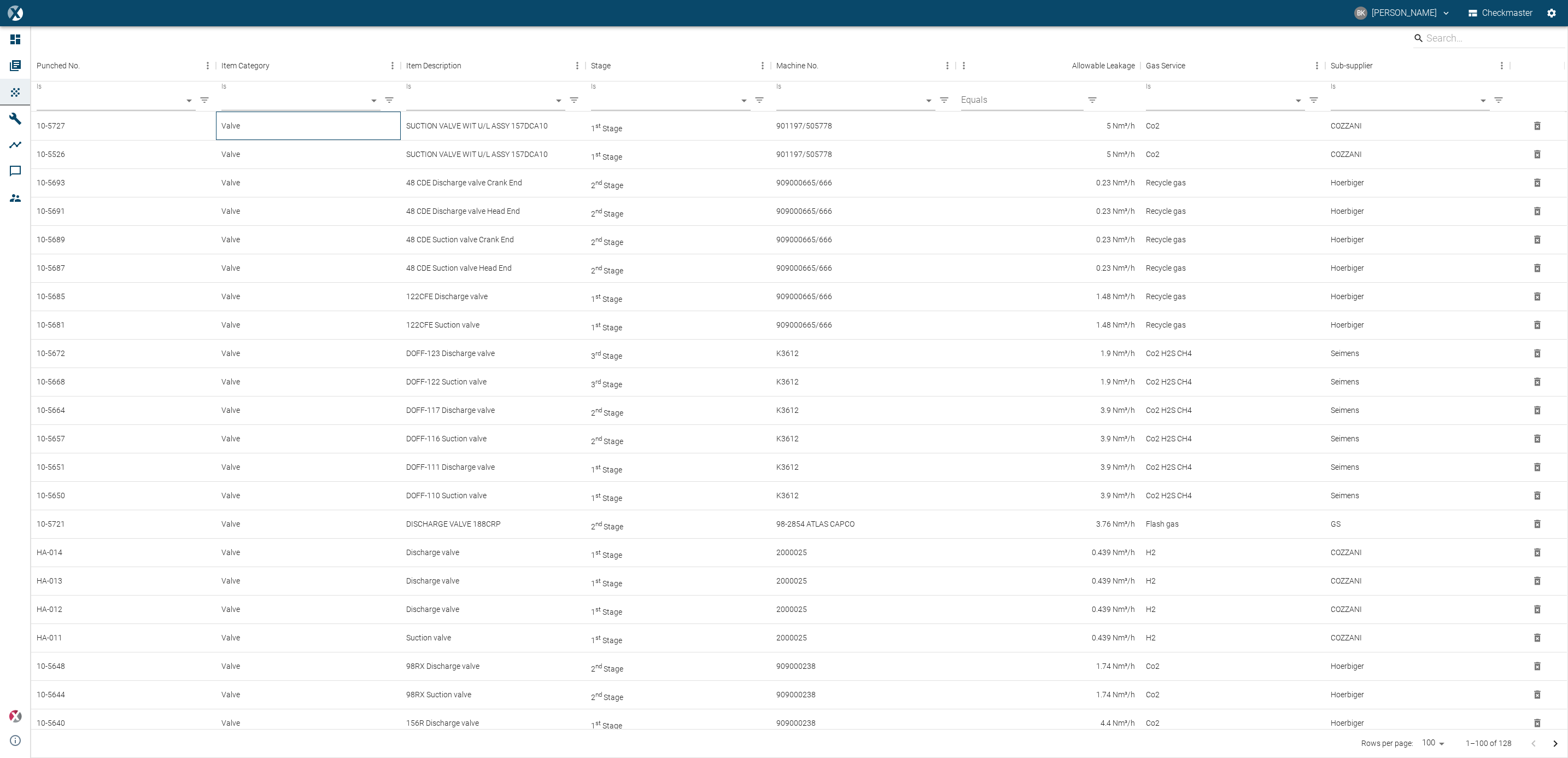
click at [267, 128] on div "Valve" at bounding box center [309, 126] width 185 height 29
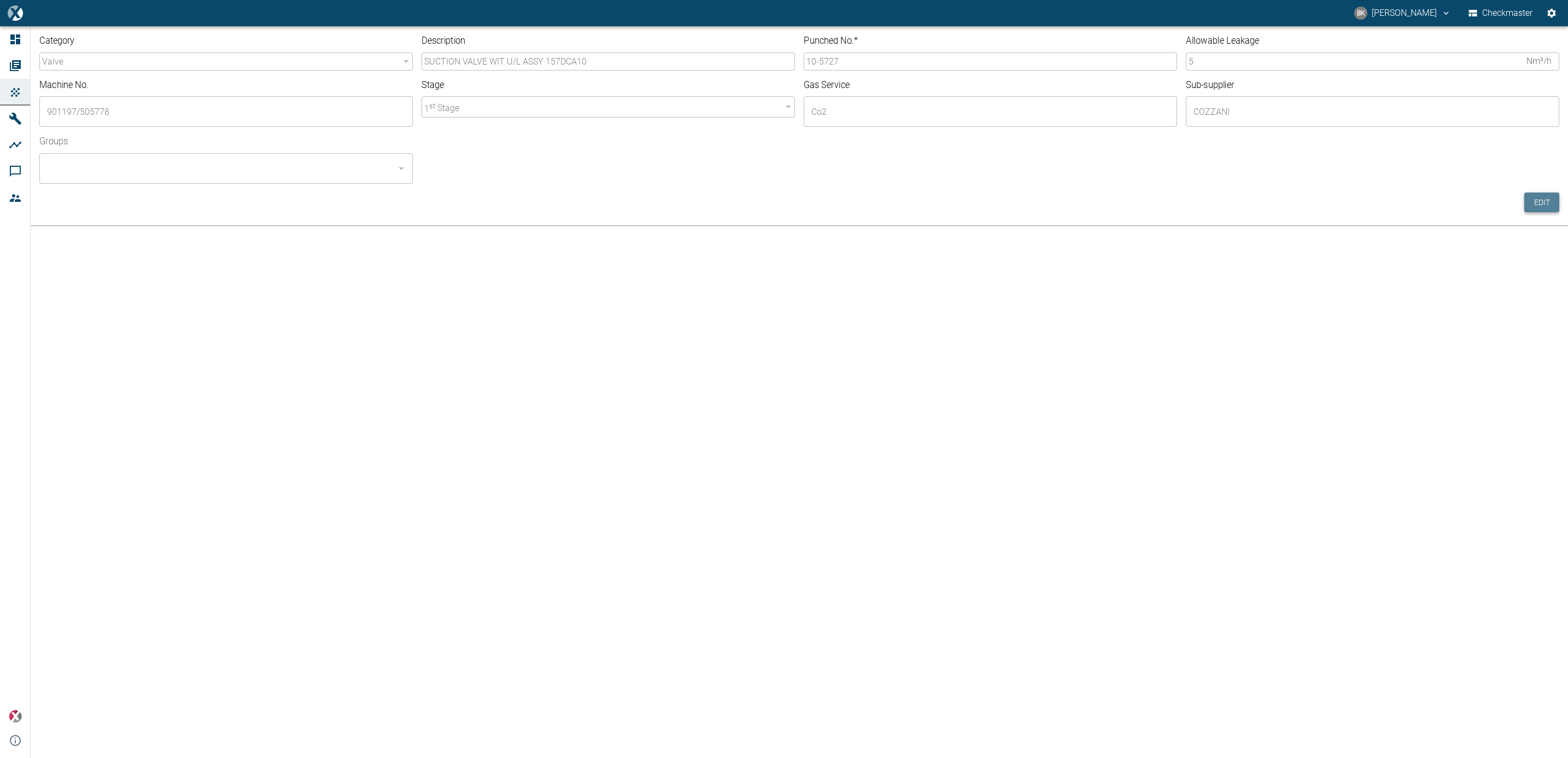
click at [1533, 196] on button "Edit" at bounding box center [1542, 202] width 35 height 21
click at [855, 58] on input "10-5727" at bounding box center [991, 61] width 373 height 18
click at [394, 176] on div at bounding box center [401, 168] width 14 height 15
type input "10-5728"
click at [376, 190] on li "Checkmaster - ALL" at bounding box center [226, 198] width 373 height 20
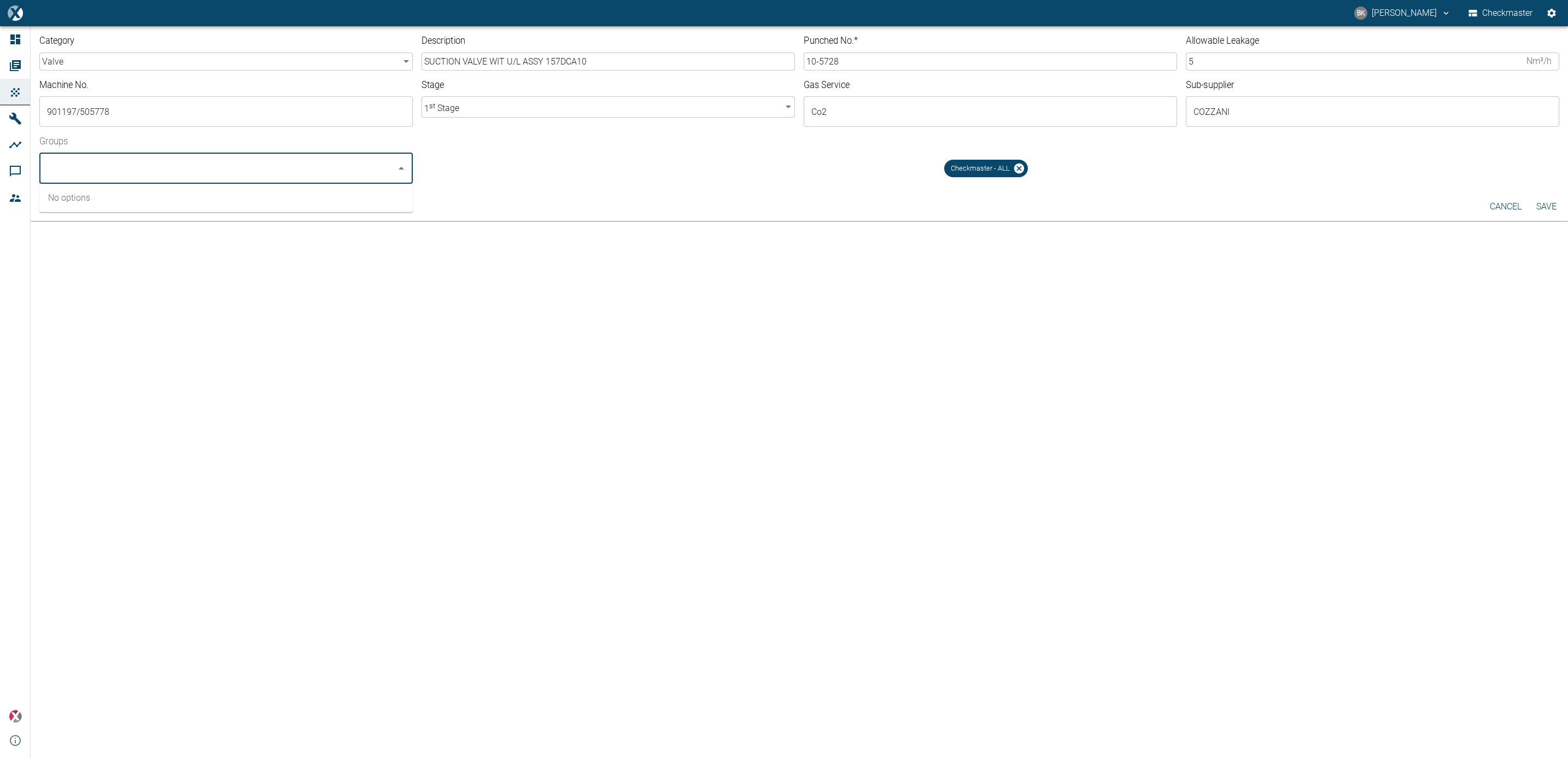
click at [1002, 161] on div "Checkmaster - ALL" at bounding box center [985, 168] width 83 height 17
click at [1543, 200] on button "Save" at bounding box center [1546, 207] width 35 height 20
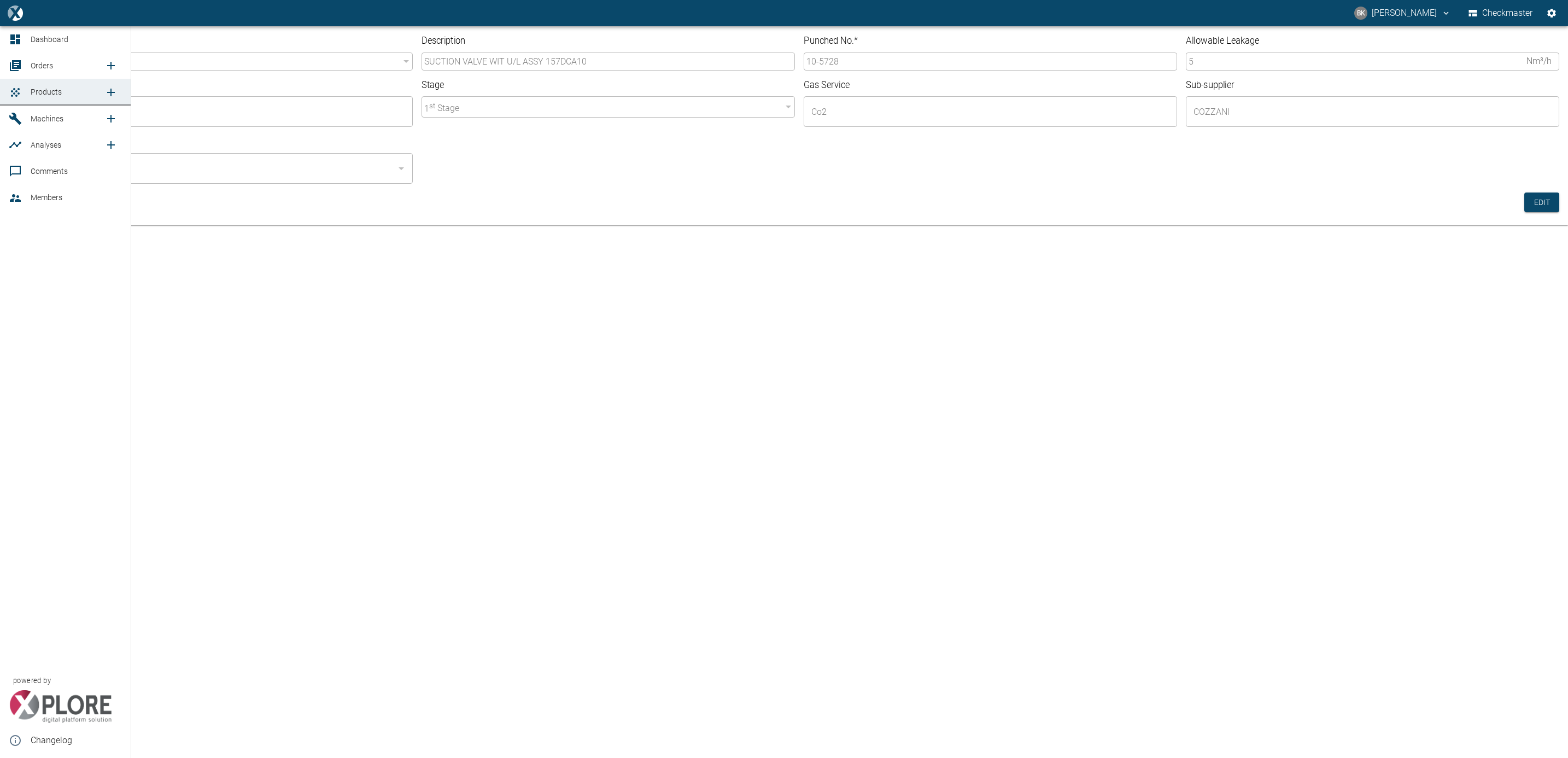
click at [31, 66] on span "Orders" at bounding box center [41, 66] width 22 height 9
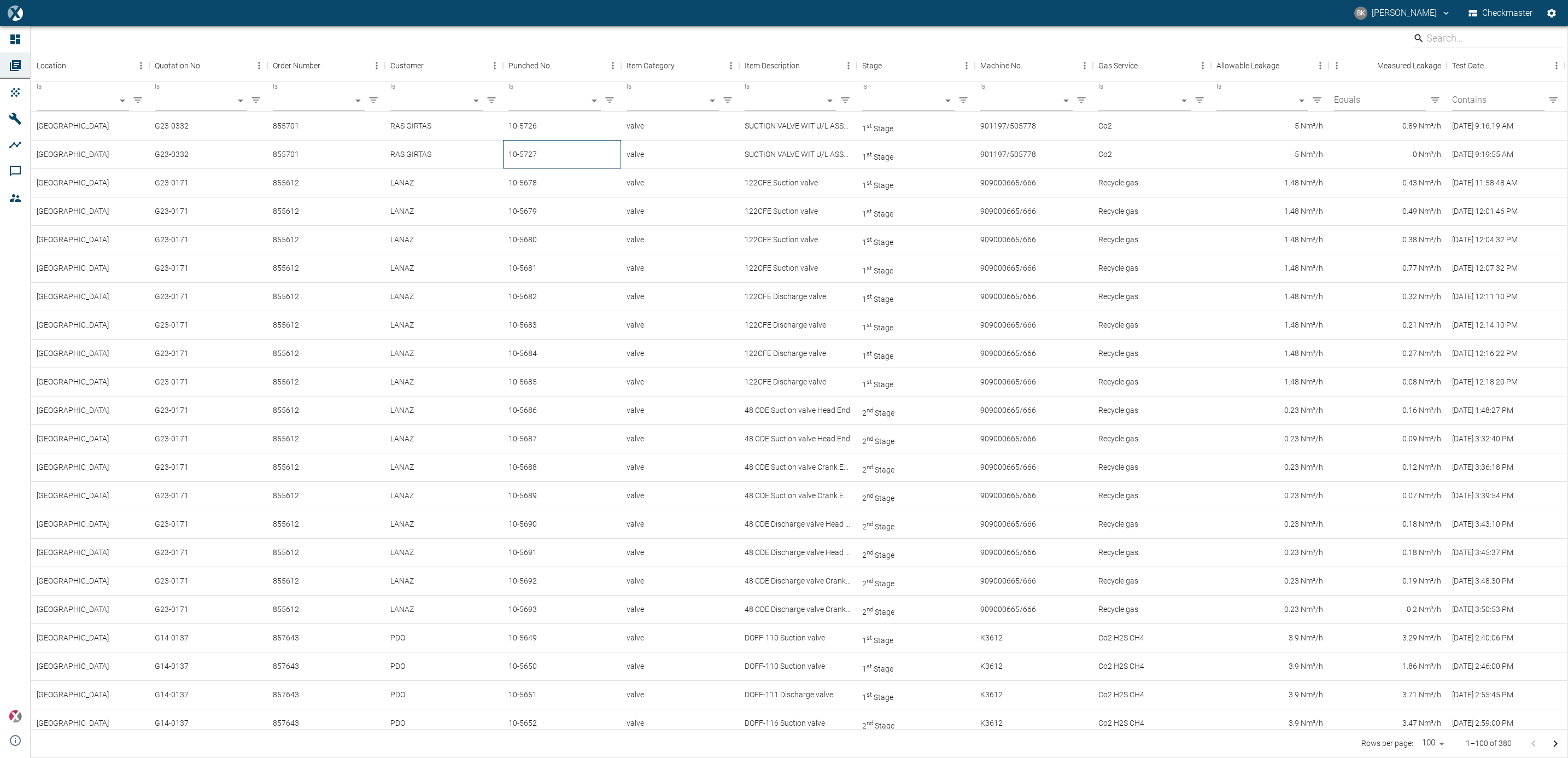
click at [539, 157] on div "10-5727" at bounding box center [563, 154] width 118 height 29
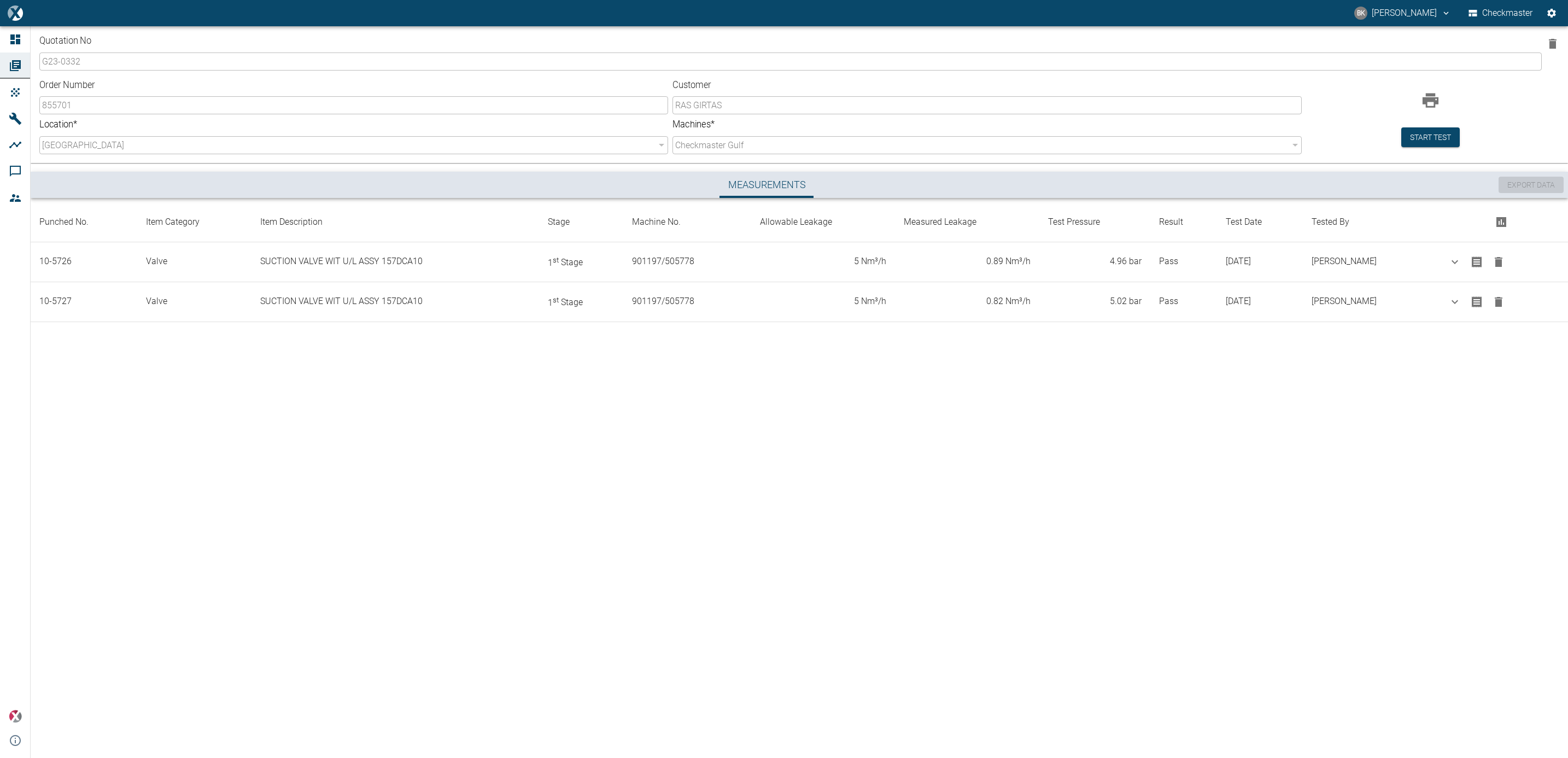
click at [1424, 117] on div "Start test" at bounding box center [1431, 117] width 58 height 61
click at [1424, 130] on button "Start test" at bounding box center [1431, 137] width 58 height 21
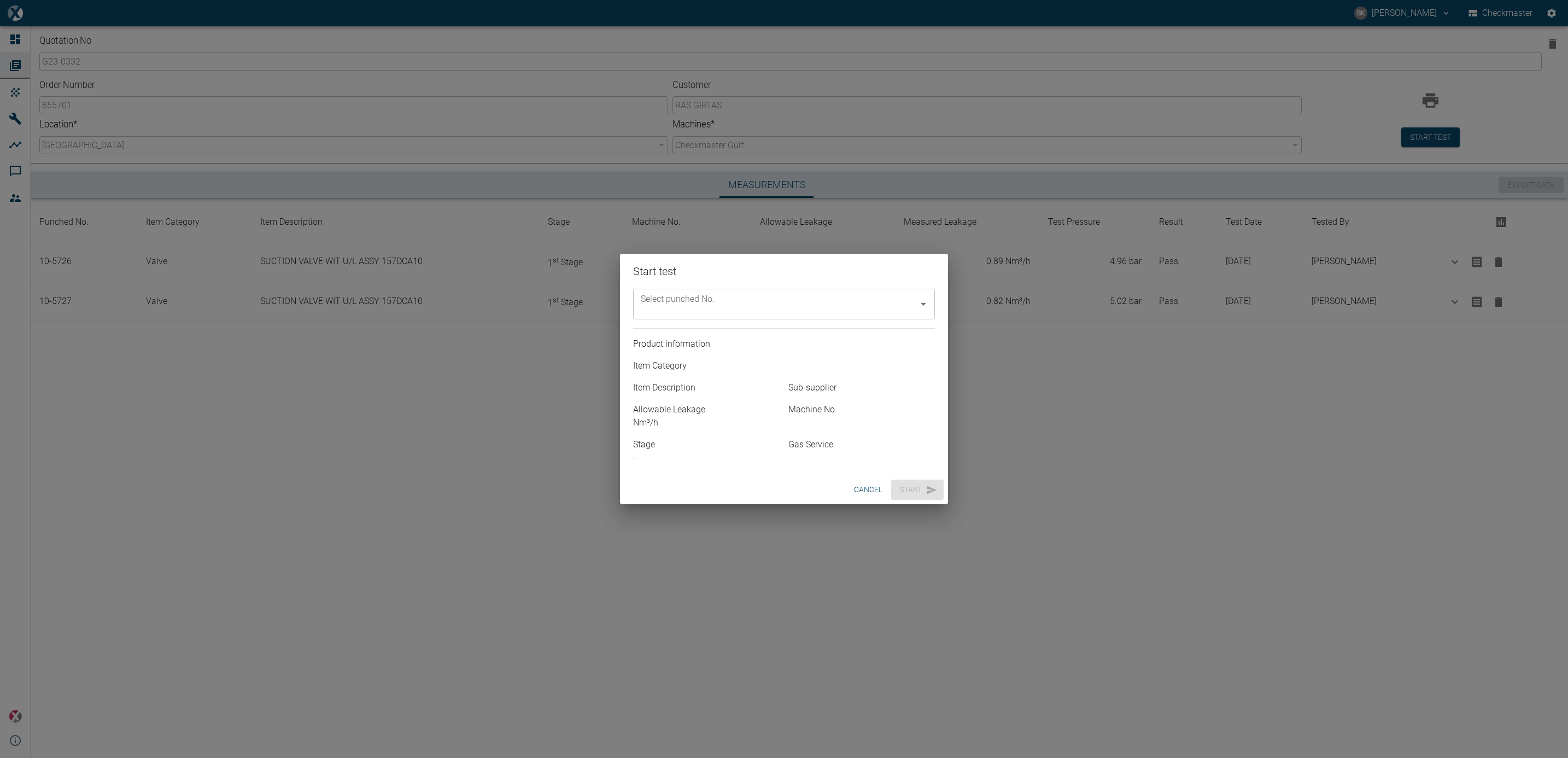
click at [924, 306] on icon "Open" at bounding box center [924, 304] width 13 height 13
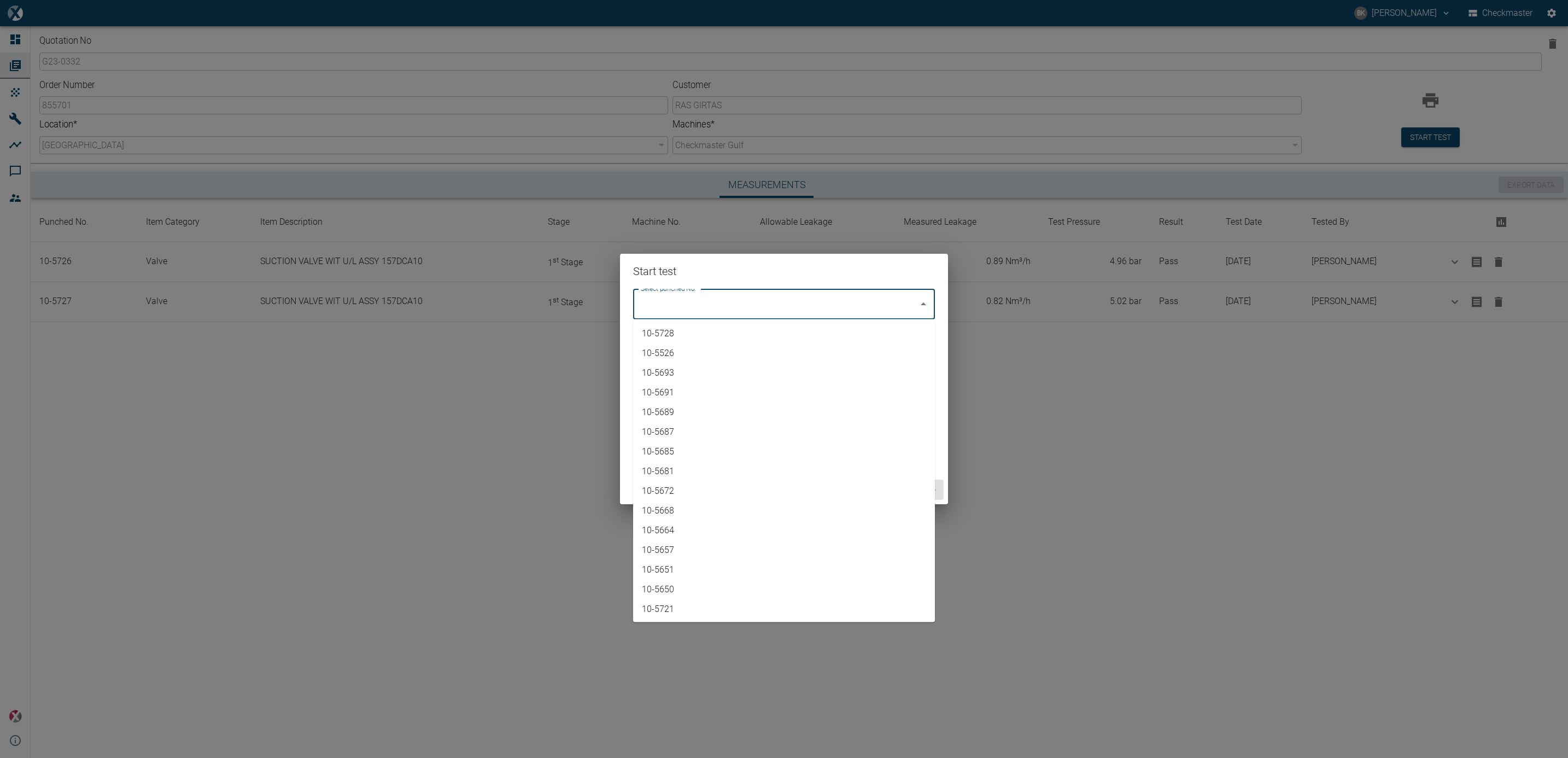
click at [896, 331] on li "10-5728" at bounding box center [784, 334] width 302 height 20
type input "10-5728"
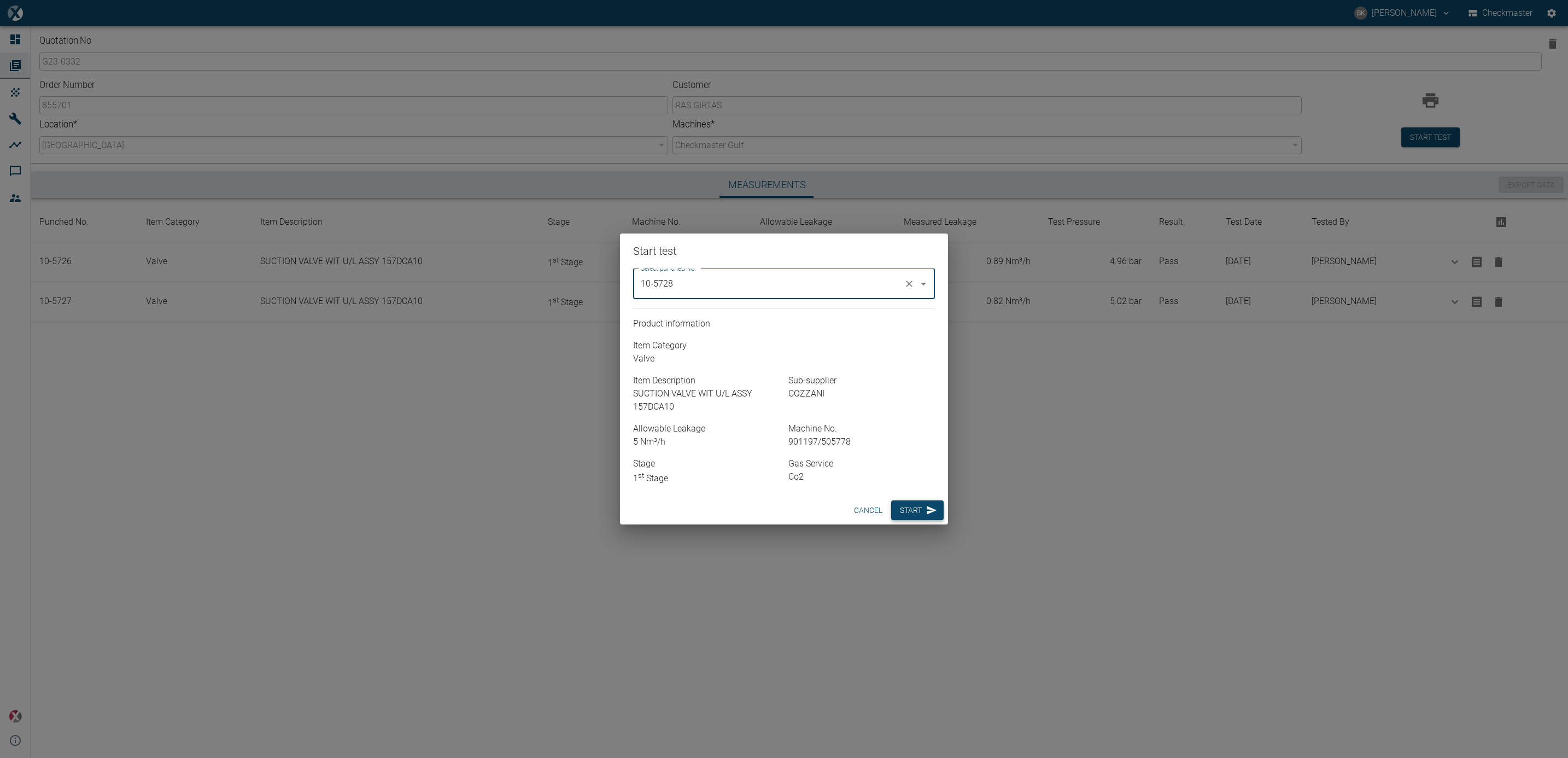
click at [924, 515] on button "Start" at bounding box center [917, 510] width 52 height 21
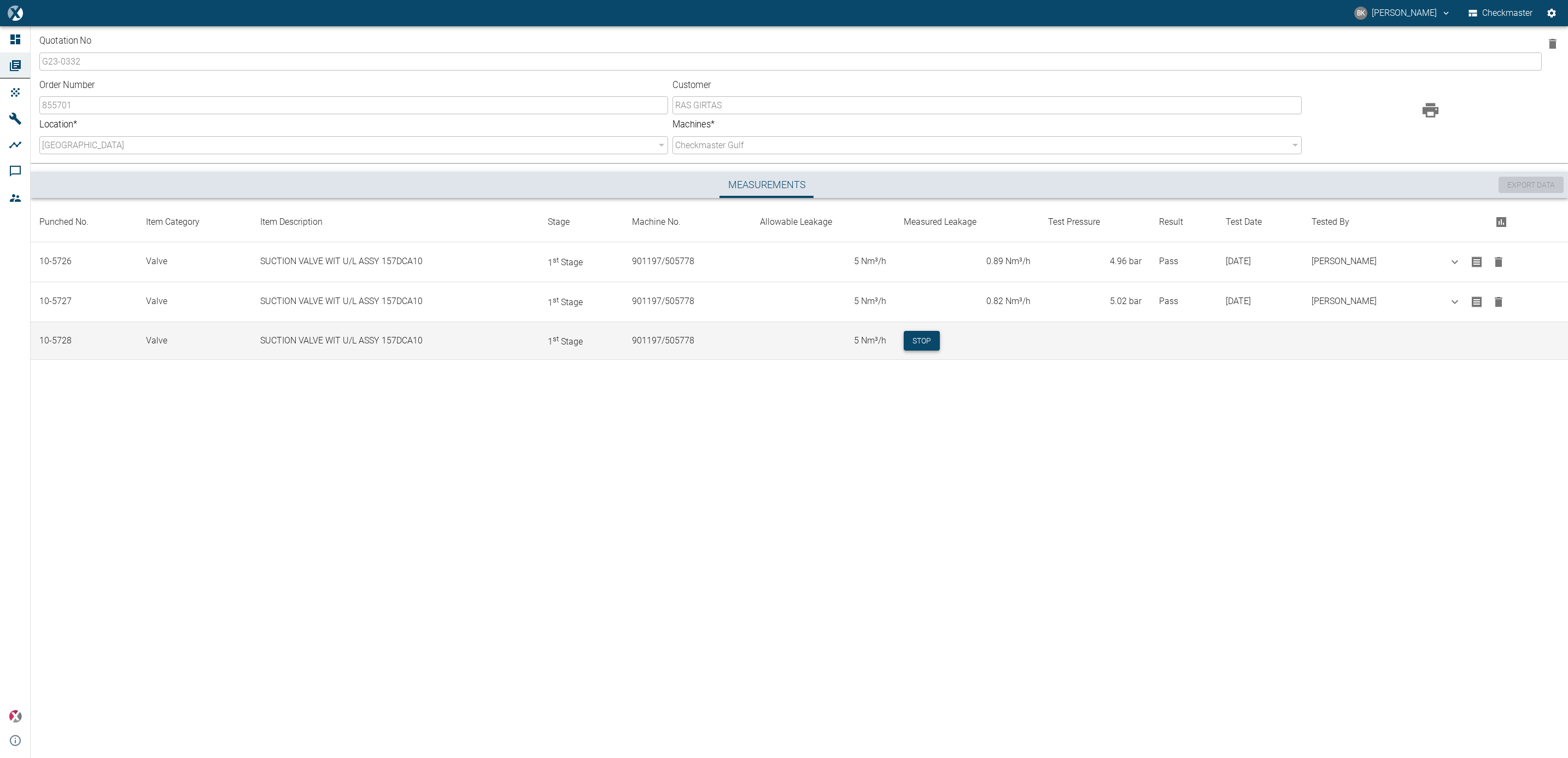
click at [904, 341] on button "Stop" at bounding box center [922, 341] width 36 height 21
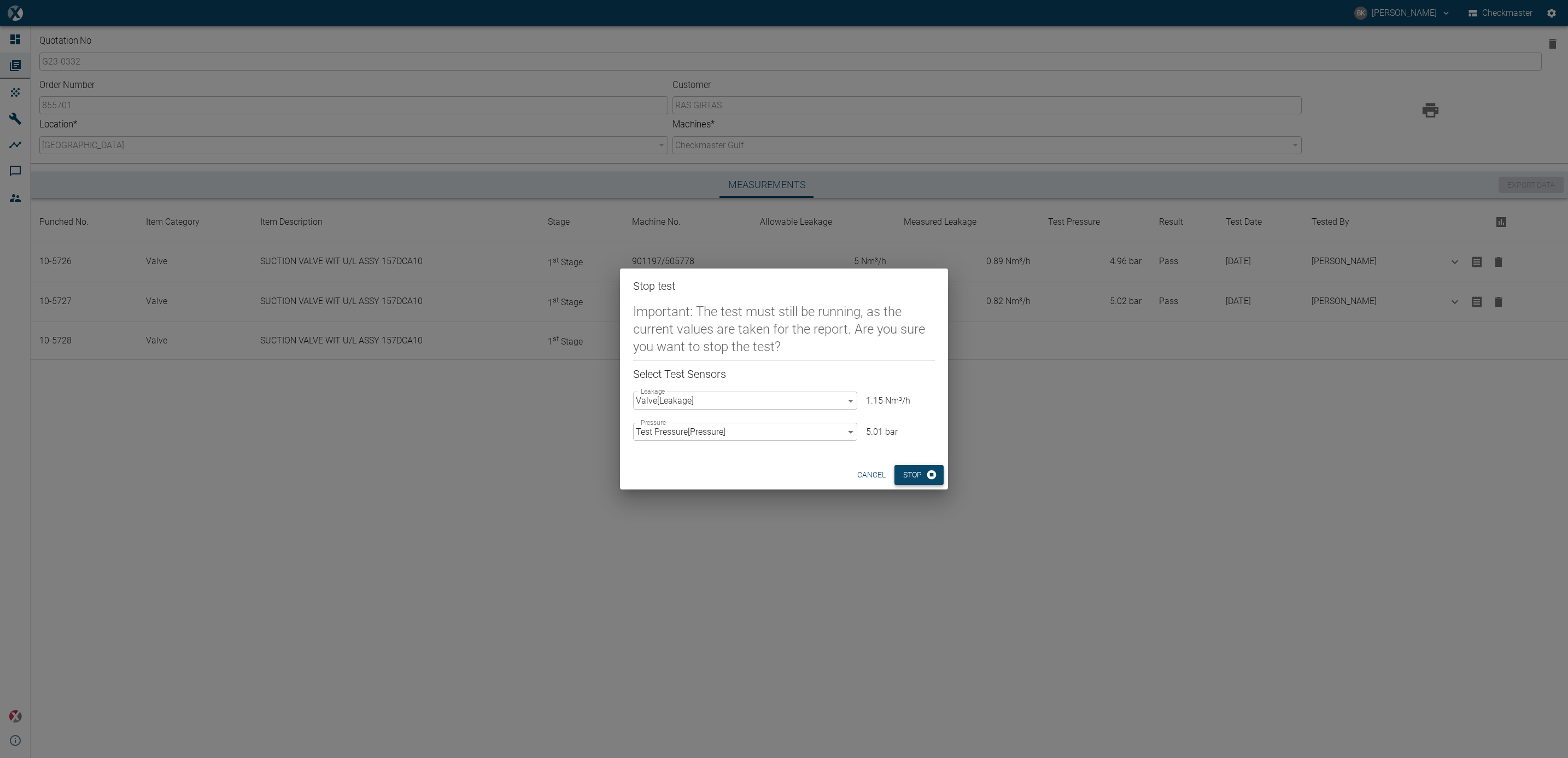
click at [907, 473] on button "Stop" at bounding box center [919, 475] width 49 height 21
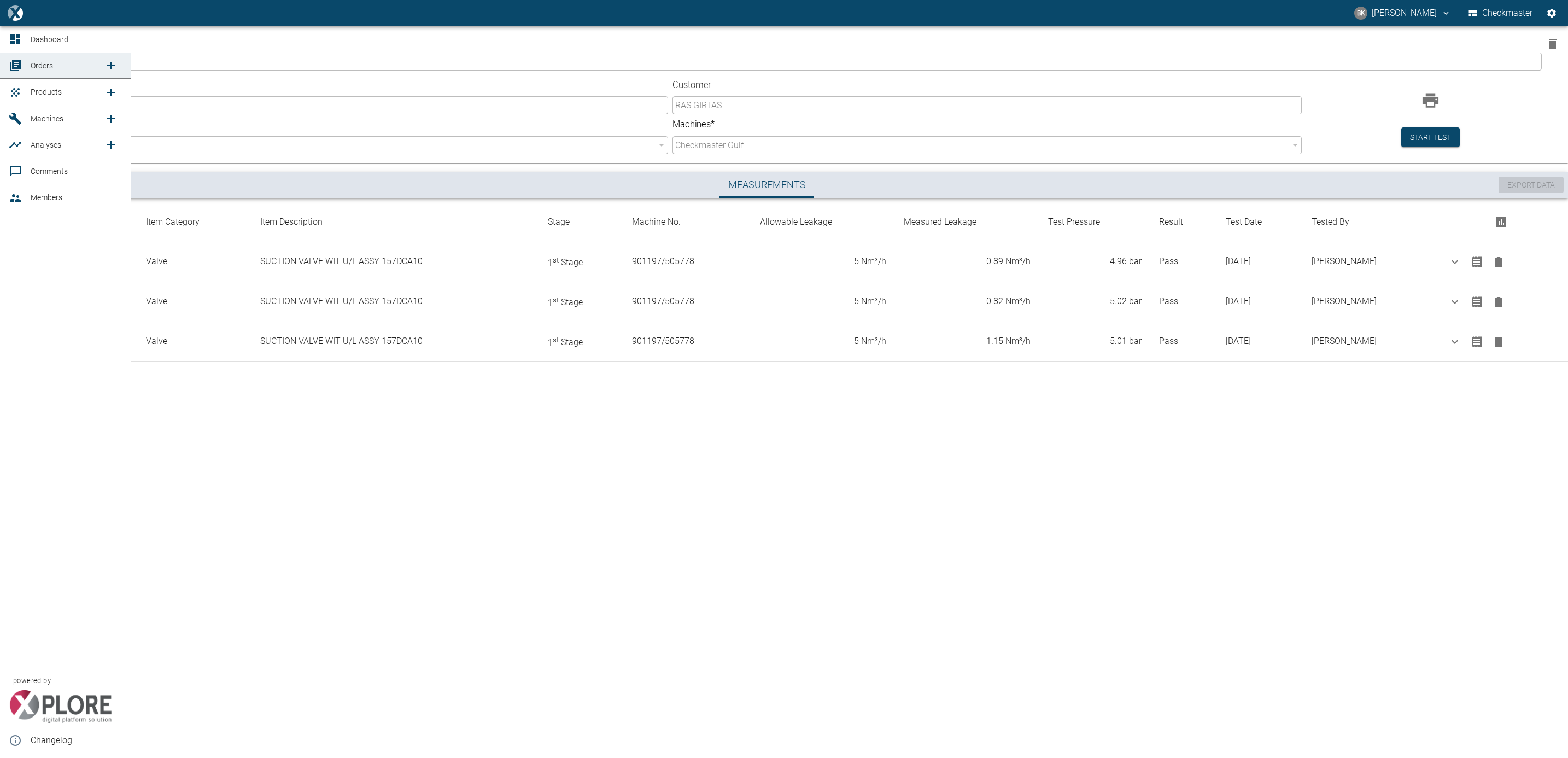
click at [28, 66] on link "Orders" at bounding box center [66, 65] width 131 height 26
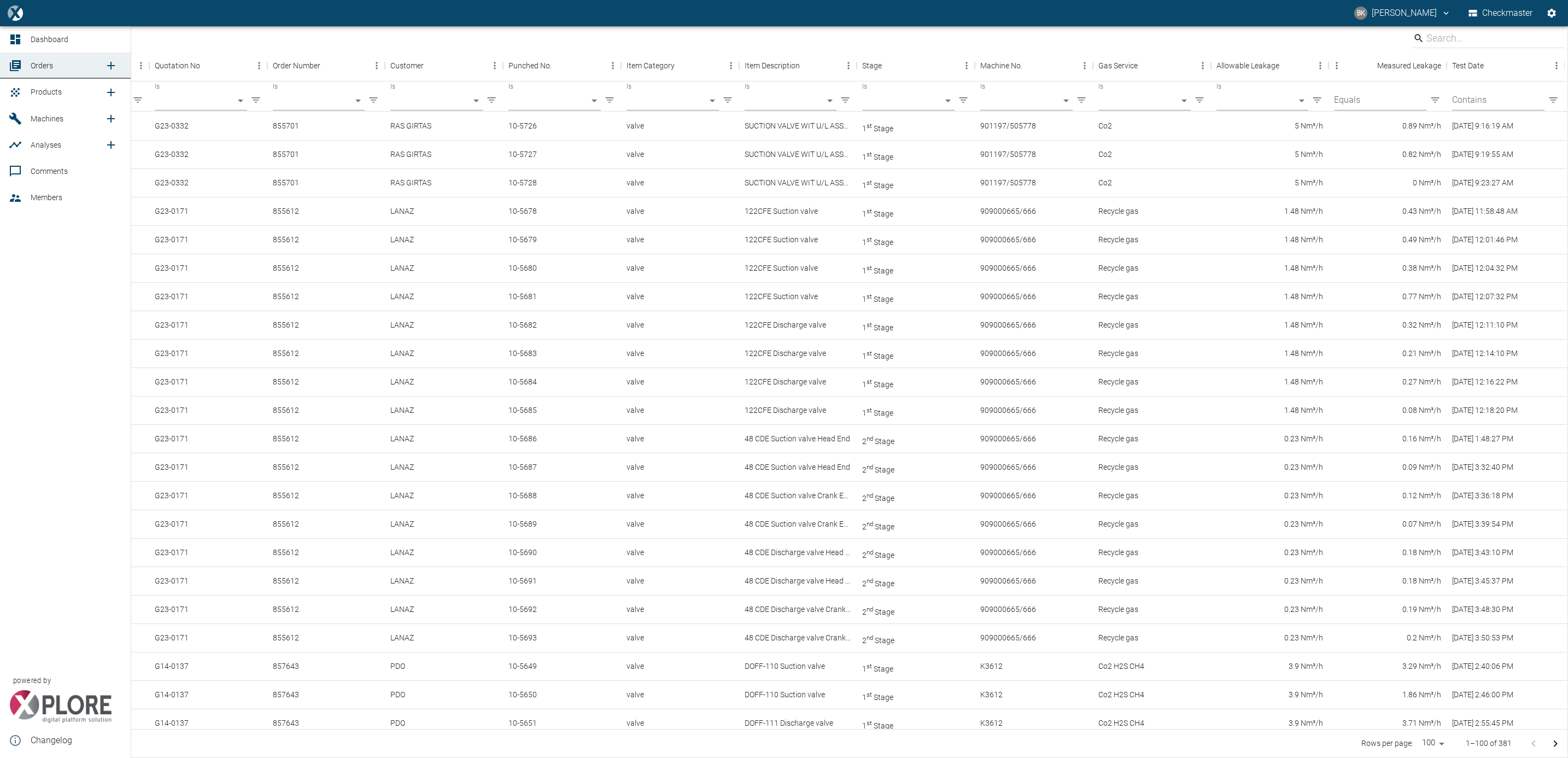
click at [23, 92] on div at bounding box center [17, 93] width 16 height 13
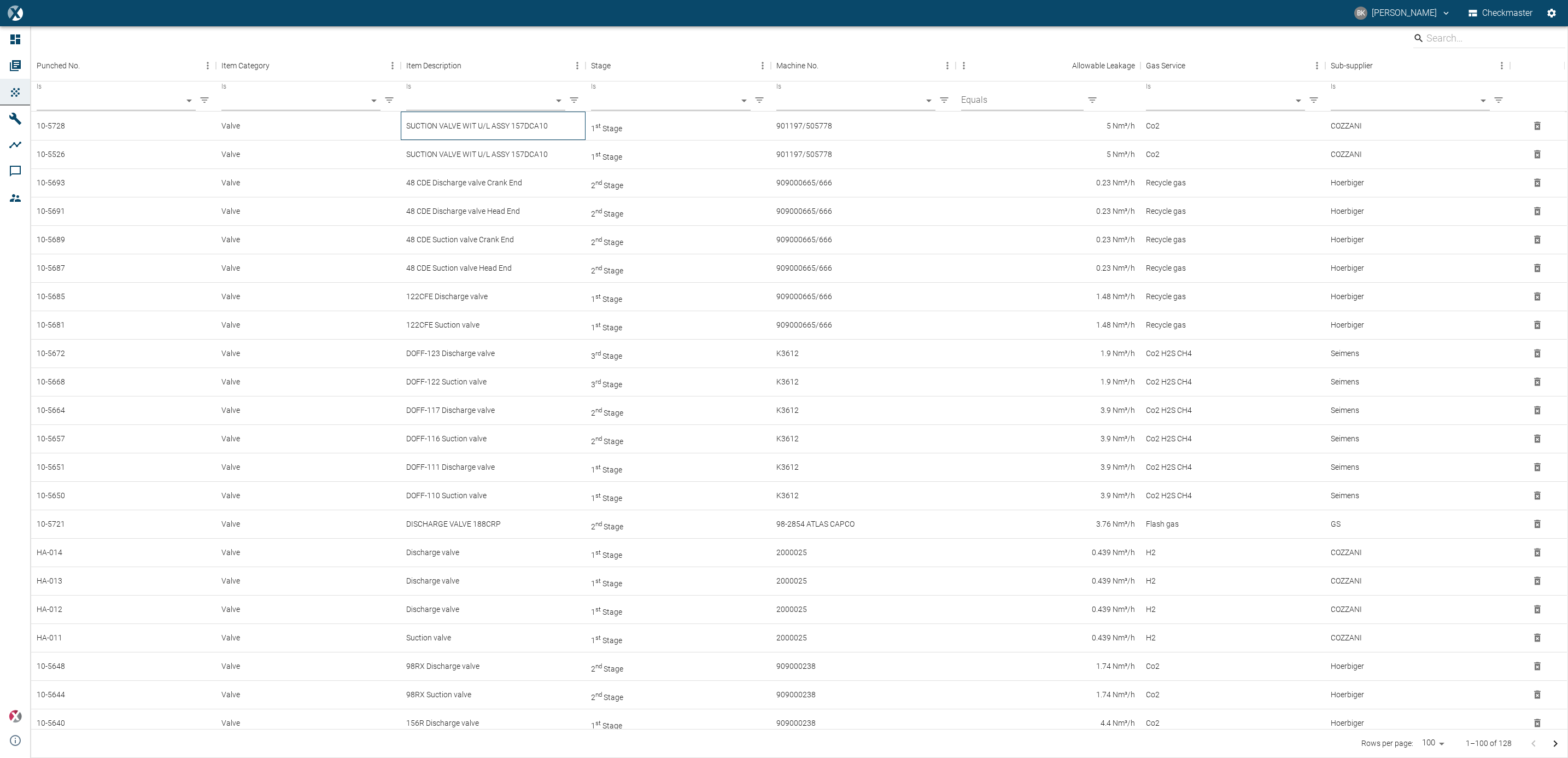
click at [458, 131] on div "SUCTION VALVE WIT U/L ASSY 157DCA10" at bounding box center [494, 126] width 185 height 29
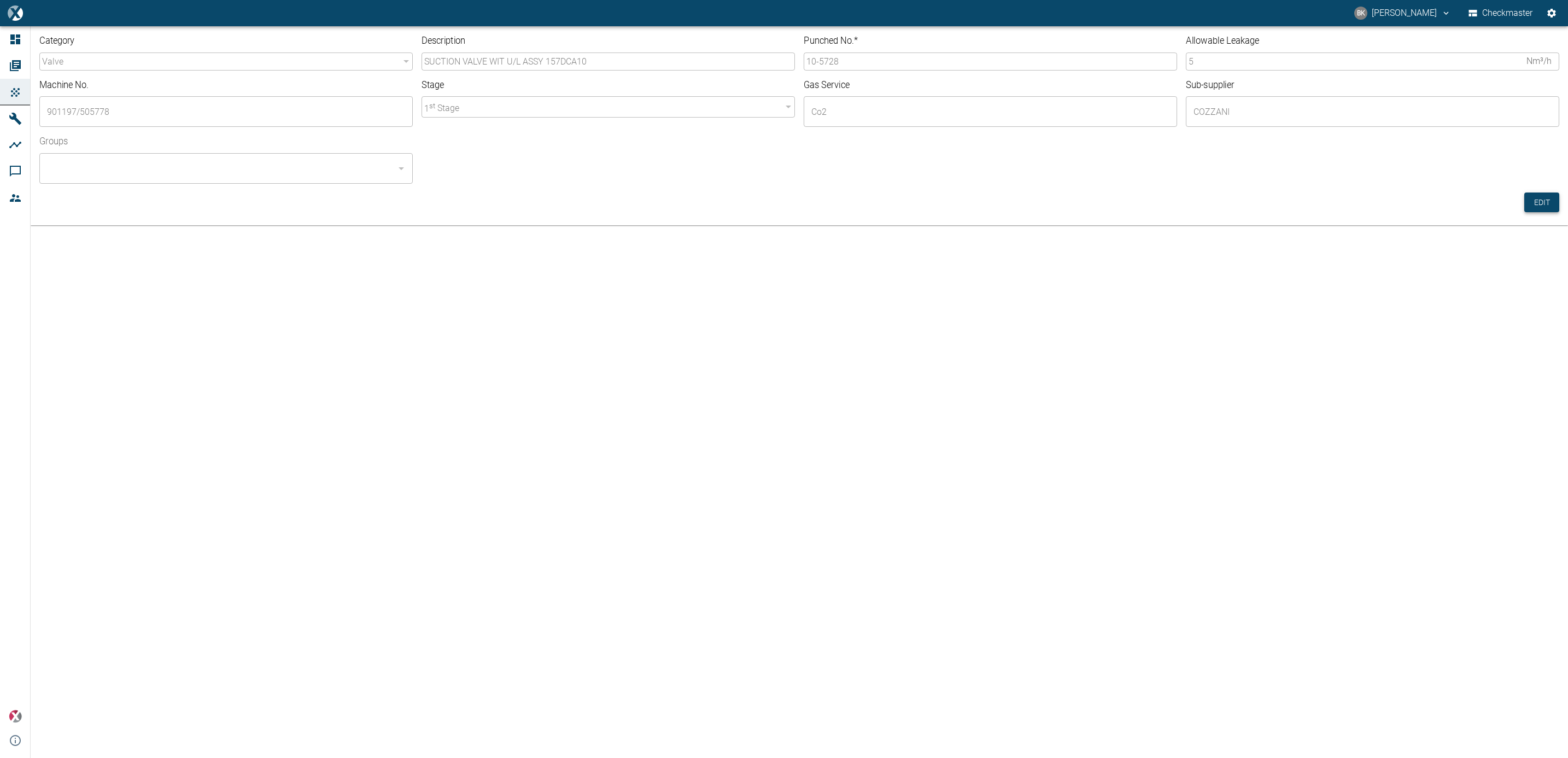
click at [1544, 204] on button "Edit" at bounding box center [1542, 202] width 35 height 21
click at [858, 66] on input "10-5728" at bounding box center [991, 61] width 373 height 18
type input "10-5729"
click at [127, 178] on input "Groups" at bounding box center [217, 168] width 347 height 21
click at [117, 204] on li "Checkmaster - ALL" at bounding box center [226, 198] width 373 height 20
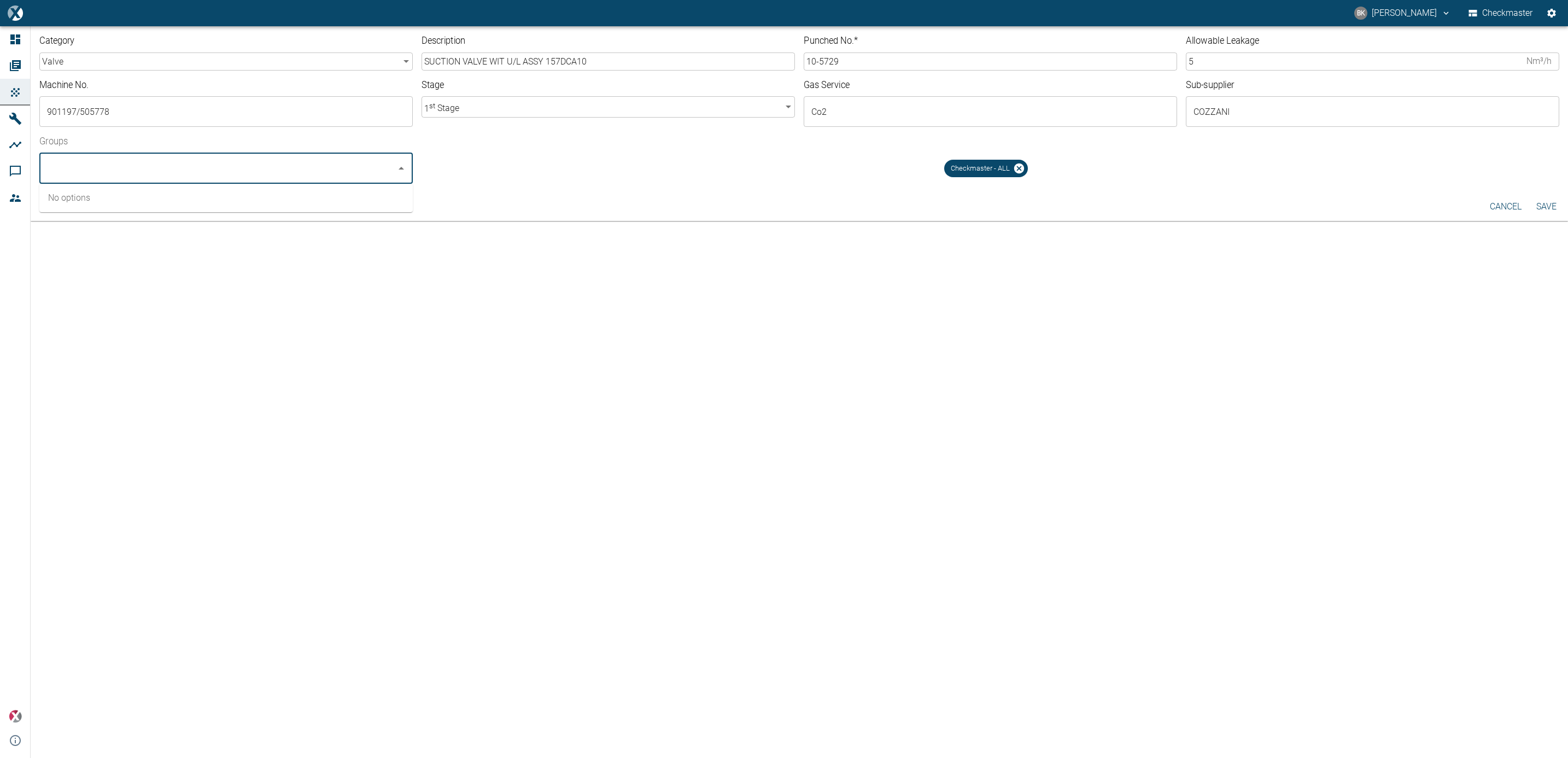
click at [1537, 204] on button "Save" at bounding box center [1546, 207] width 35 height 20
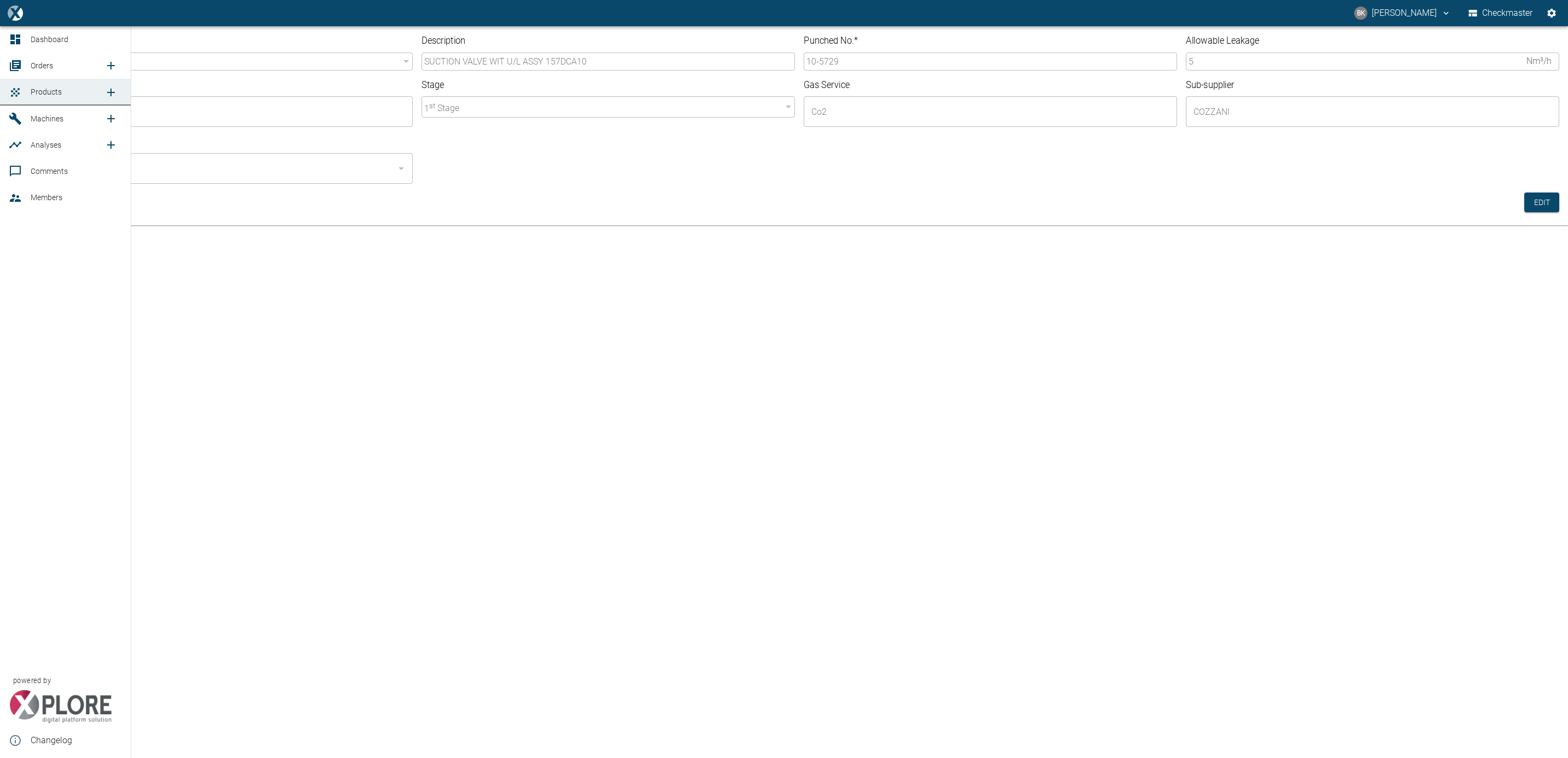
click at [31, 62] on span "Orders" at bounding box center [41, 66] width 22 height 9
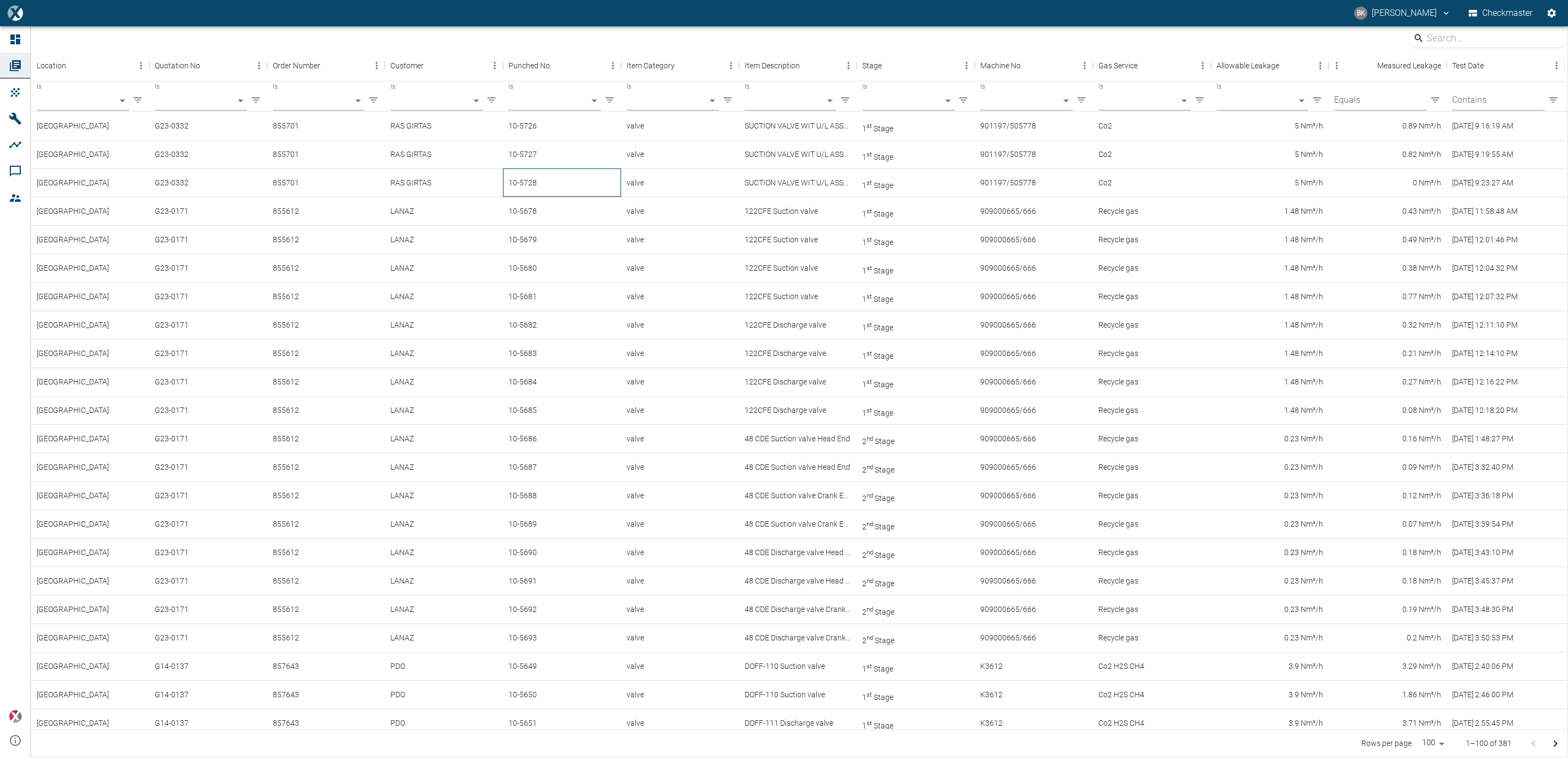
click at [553, 188] on div "10-5728" at bounding box center [563, 183] width 118 height 29
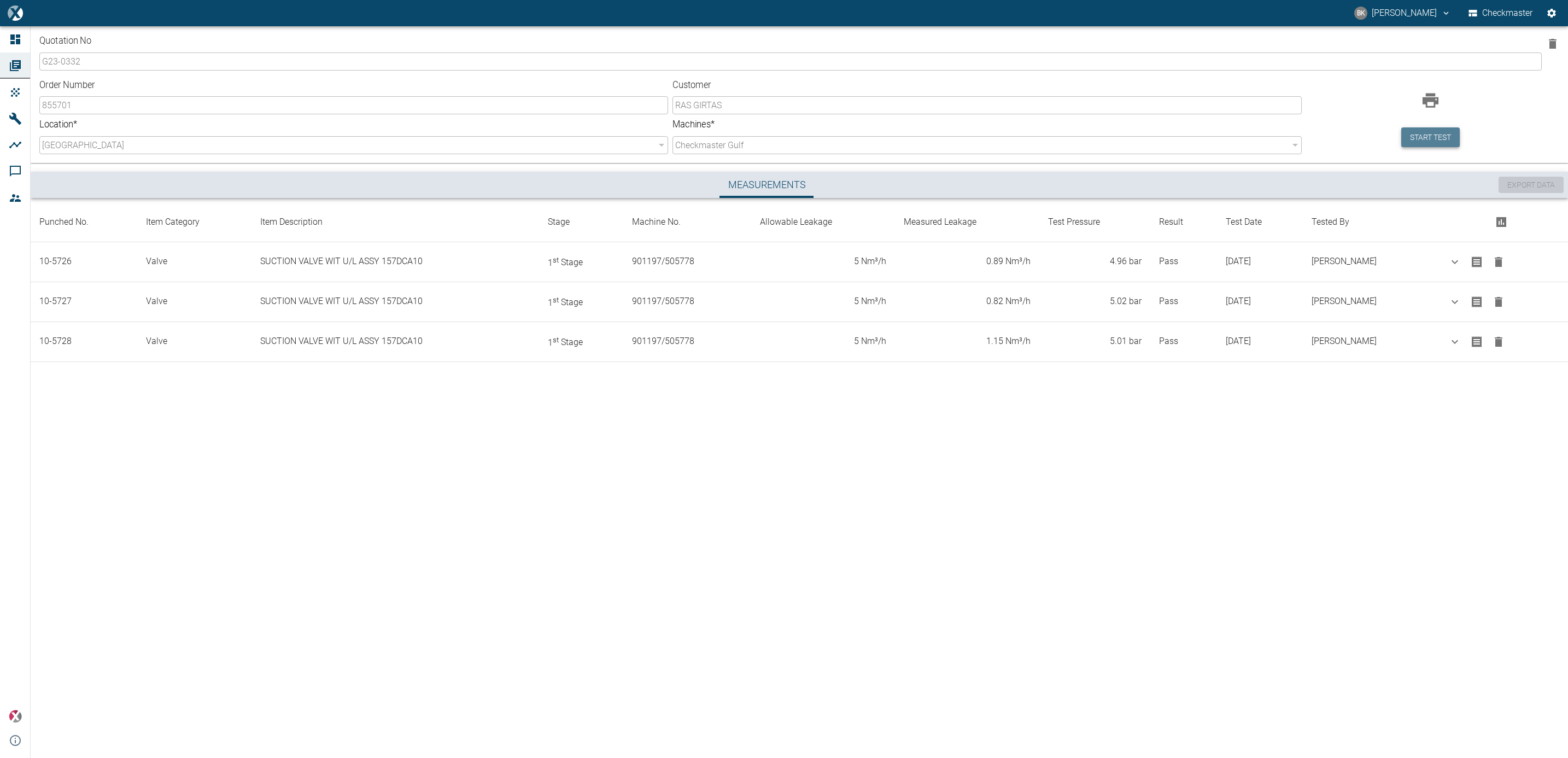
click at [1413, 137] on button "Start test" at bounding box center [1431, 137] width 58 height 21
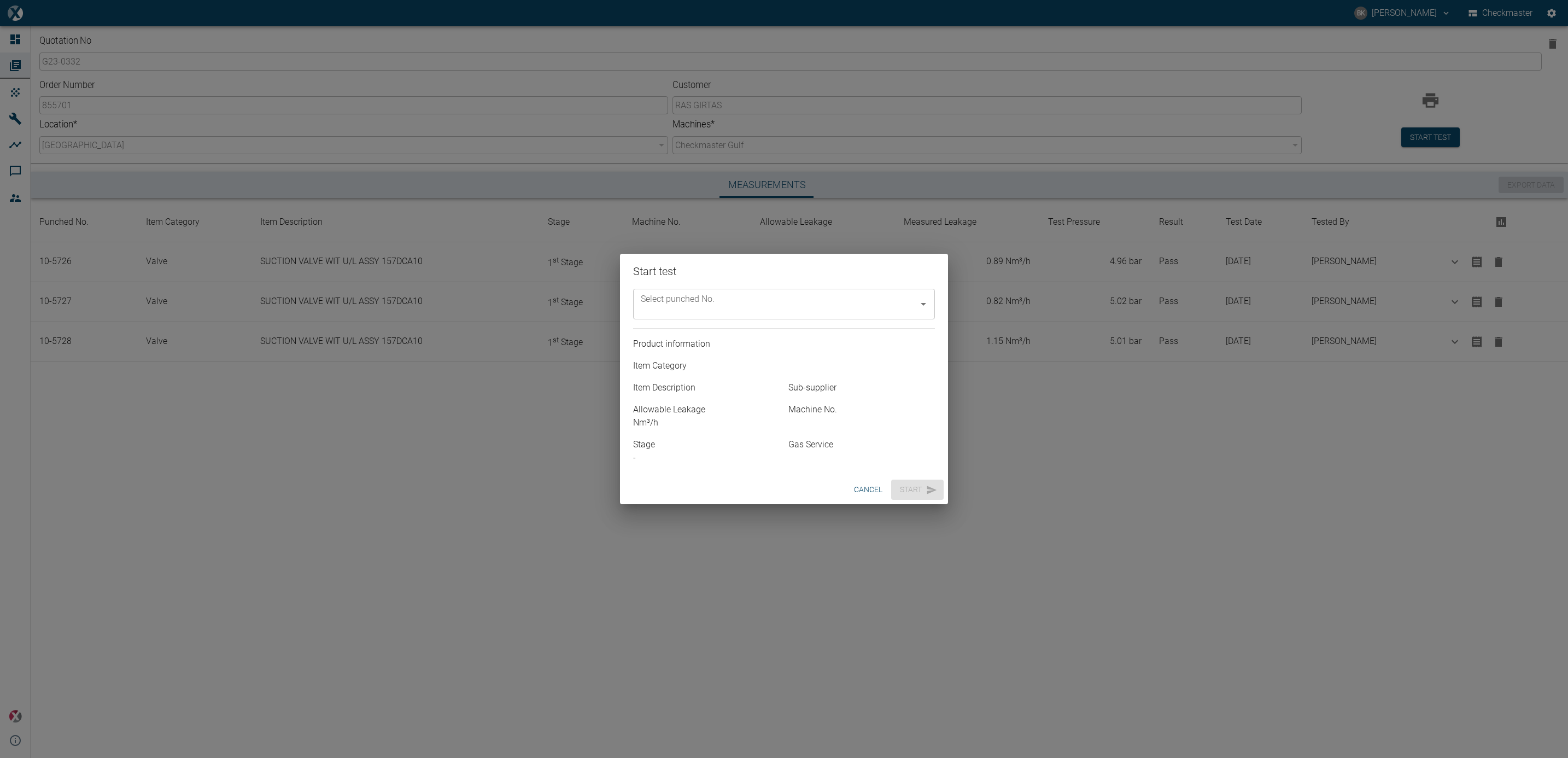
click at [927, 300] on icon "Open" at bounding box center [924, 304] width 13 height 13
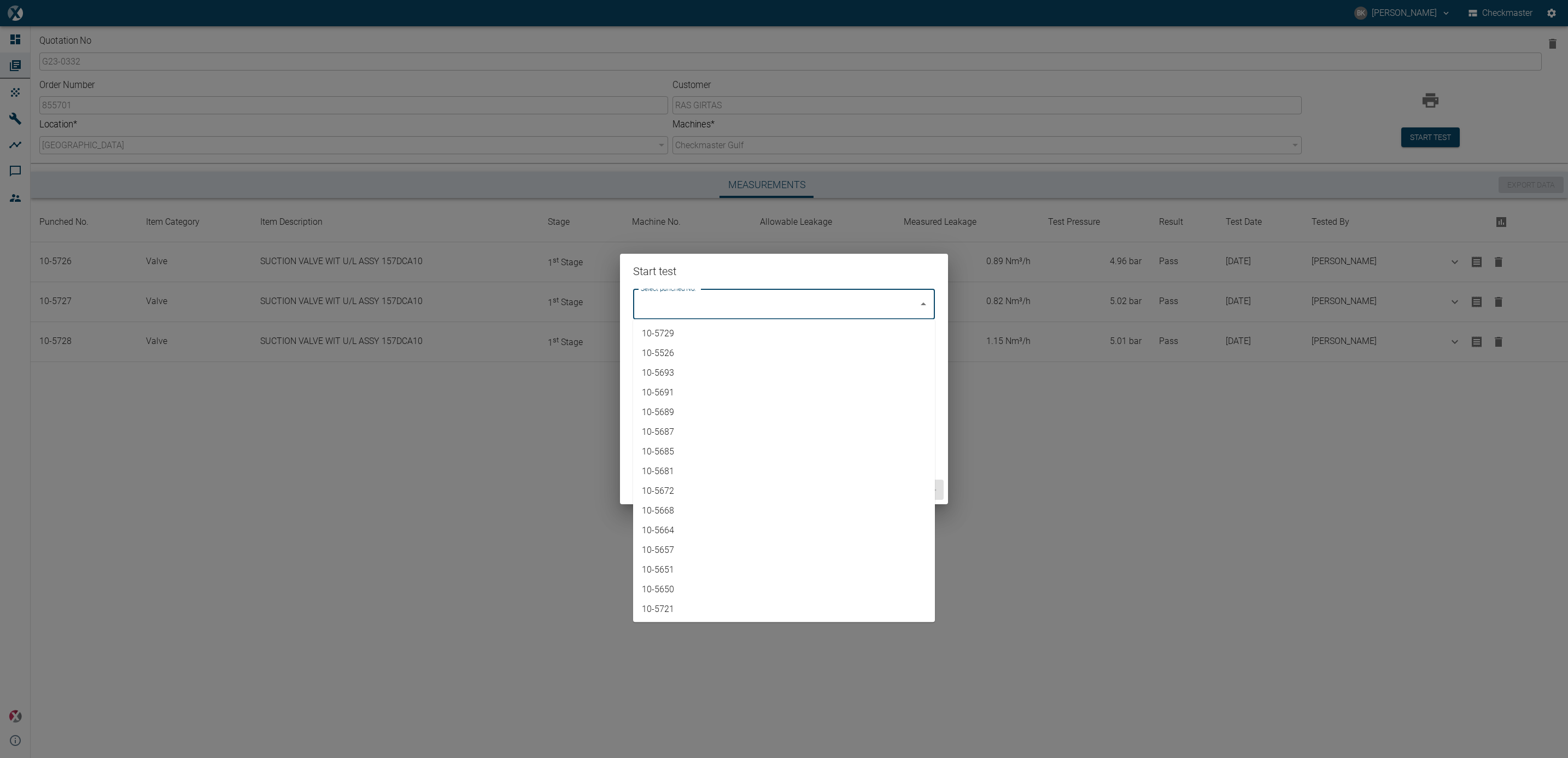
click at [885, 339] on li "10-5729" at bounding box center [784, 334] width 302 height 20
type input "10-5729"
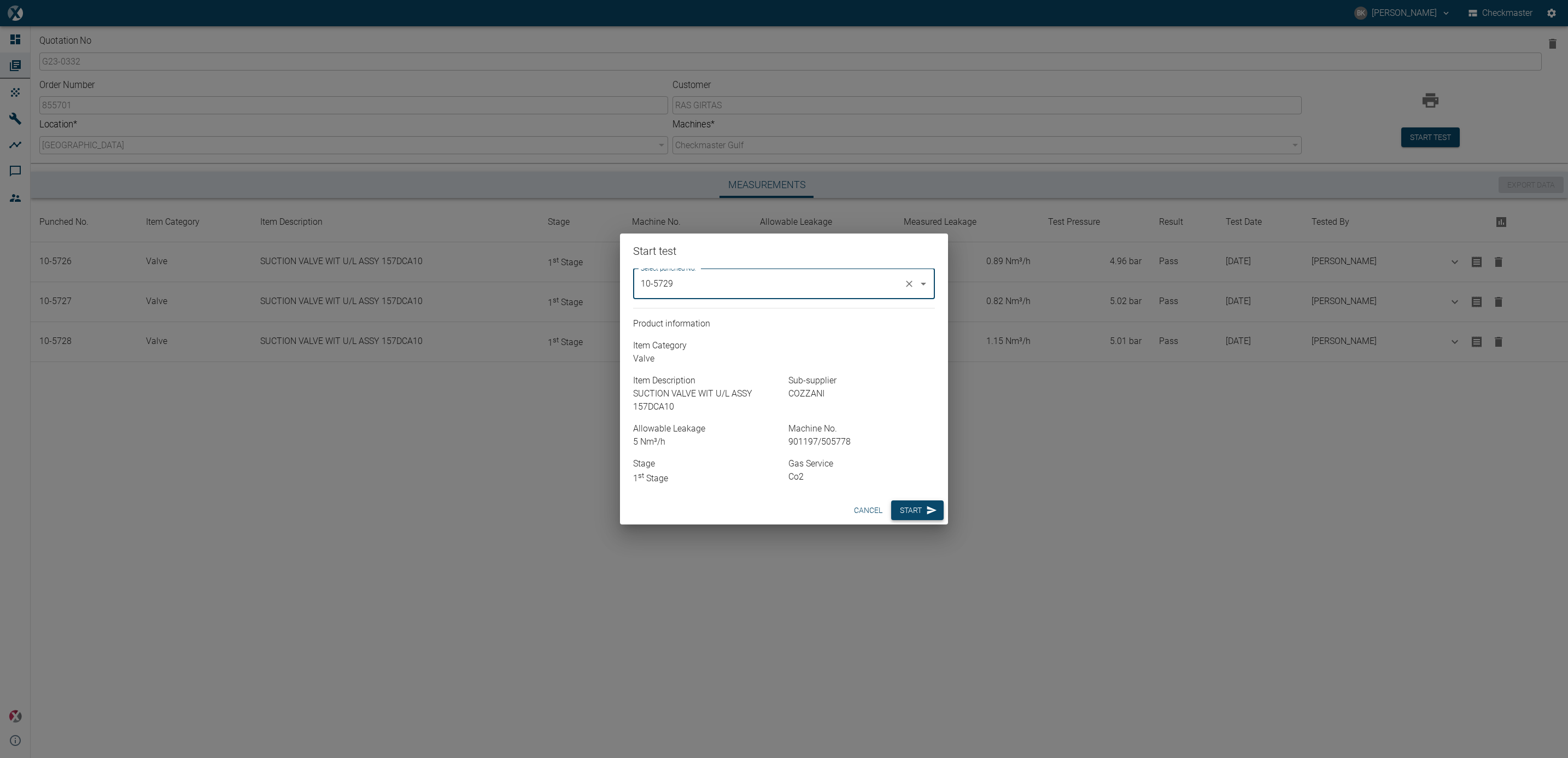
click at [917, 513] on button "Start" at bounding box center [917, 510] width 52 height 21
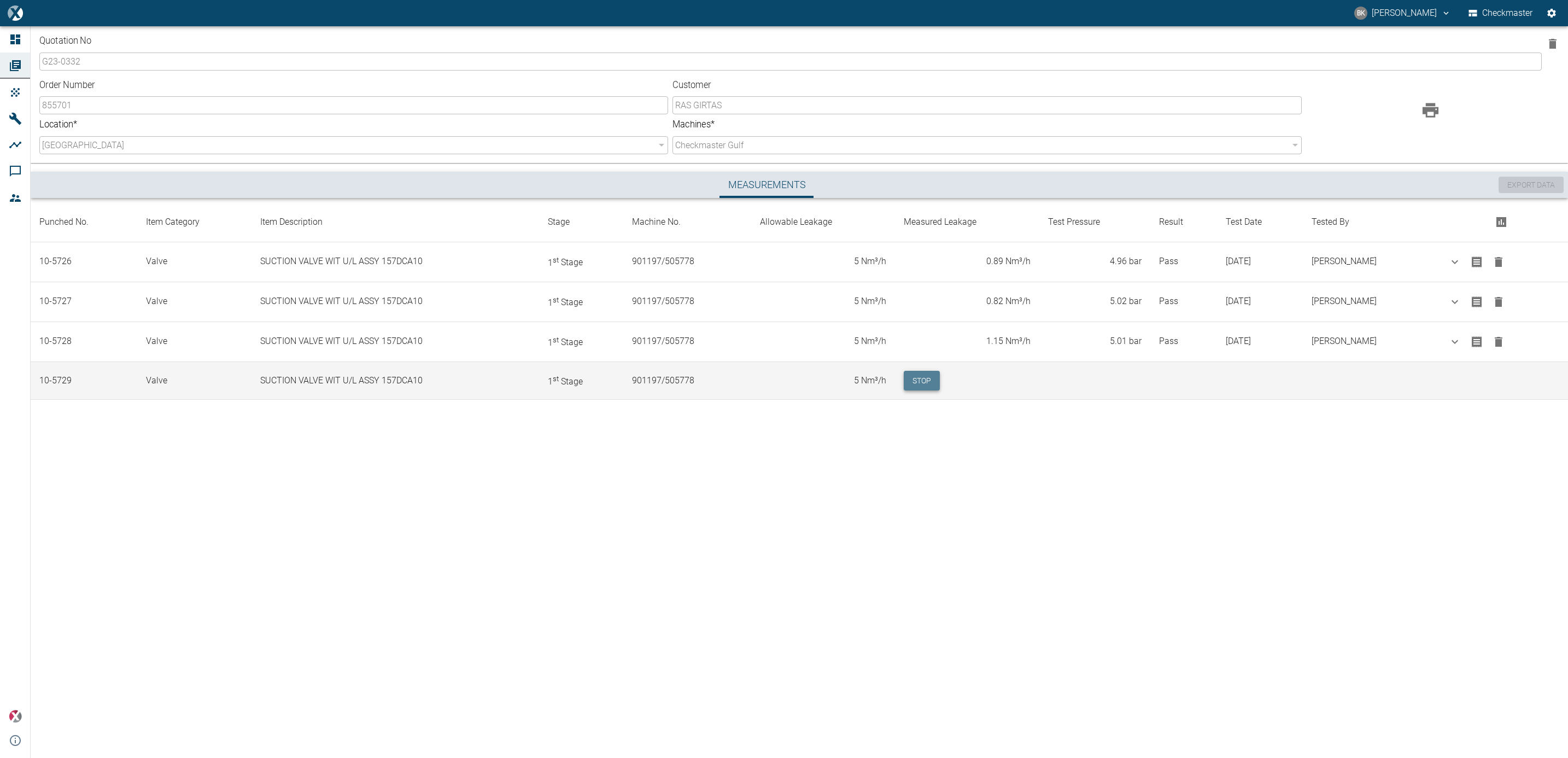
click at [904, 376] on button "Stop" at bounding box center [922, 381] width 36 height 21
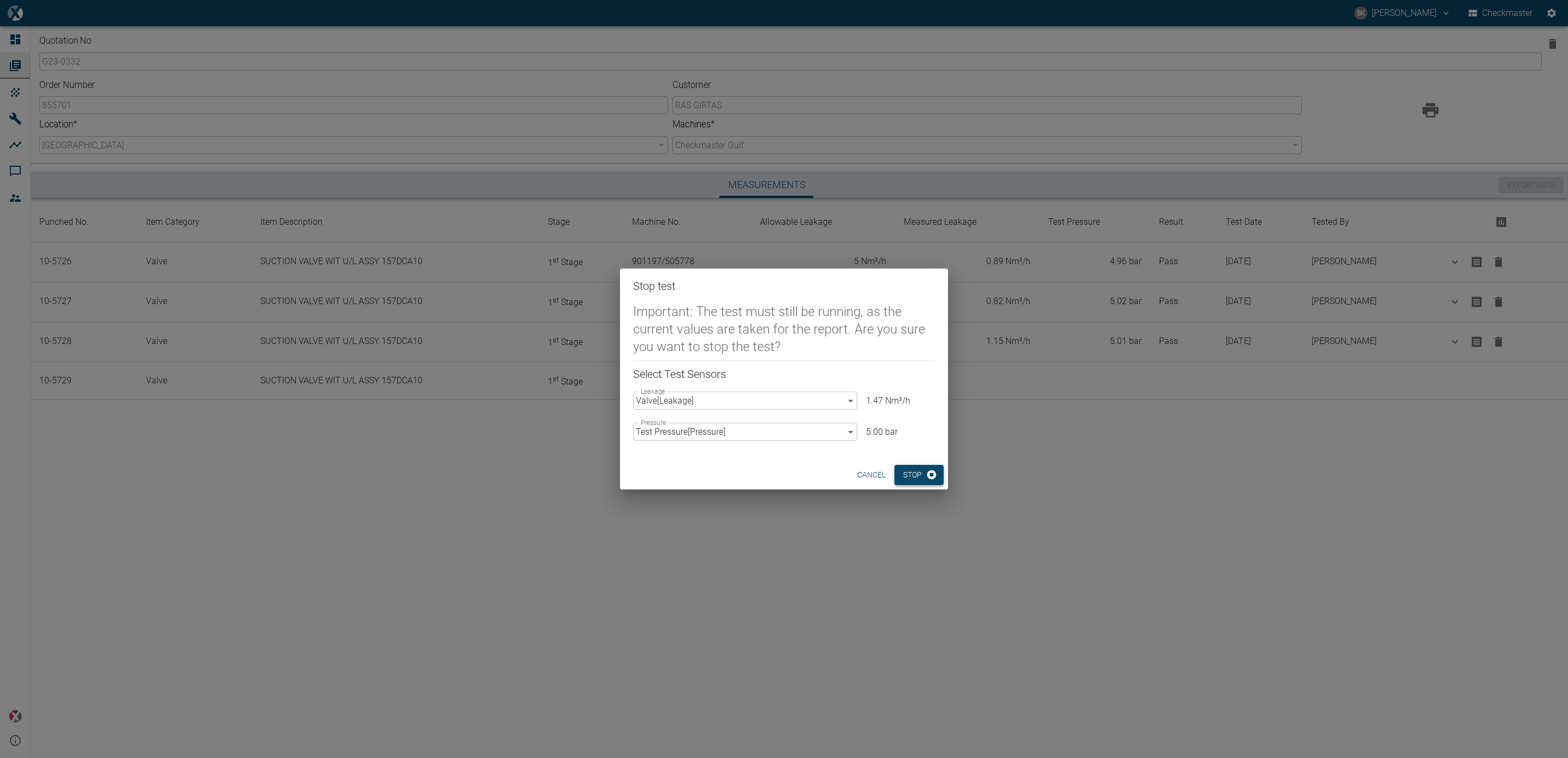
click at [911, 477] on button "Stop" at bounding box center [919, 475] width 49 height 21
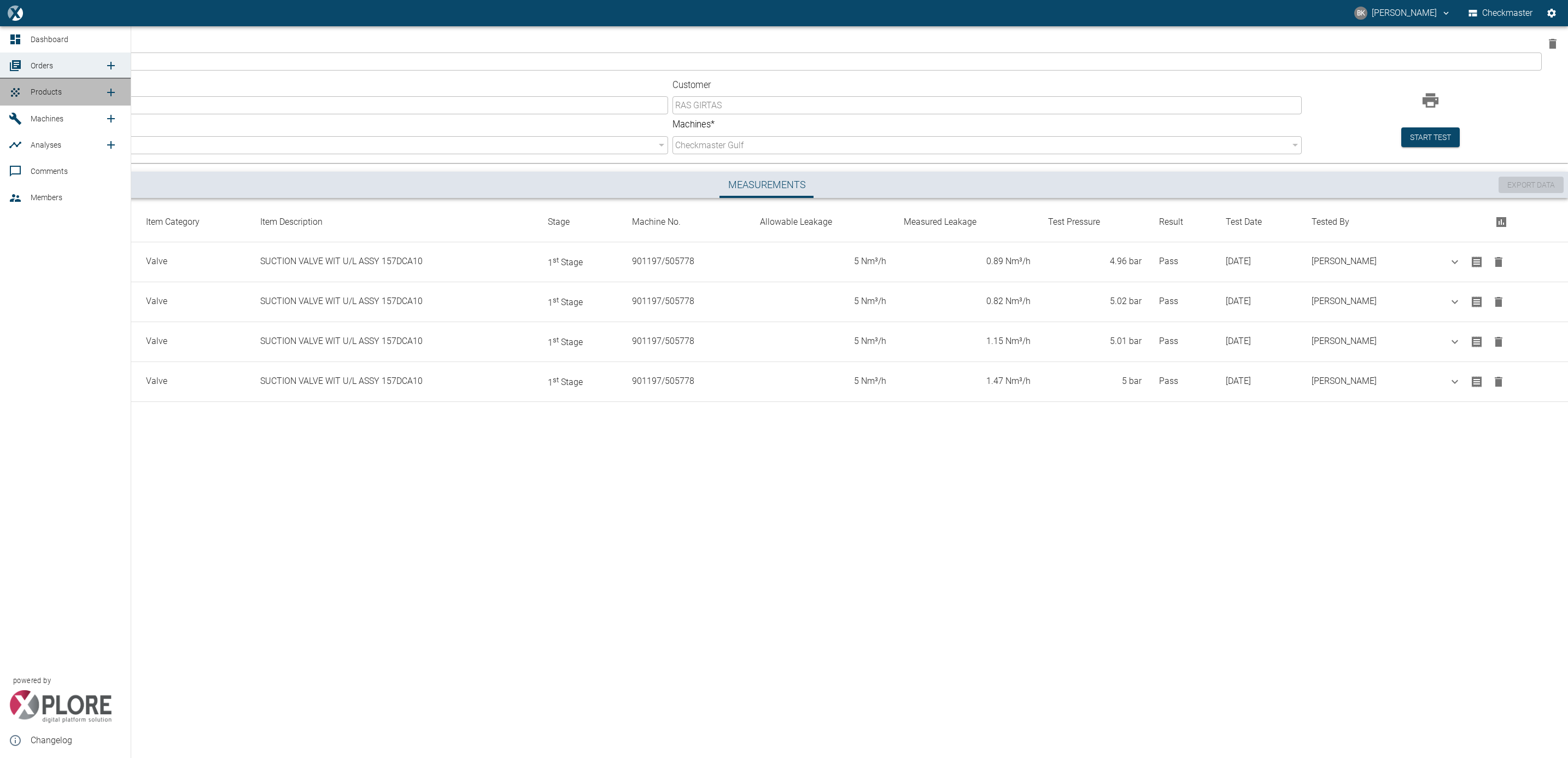
click at [43, 85] on span "Products" at bounding box center [67, 92] width 74 height 13
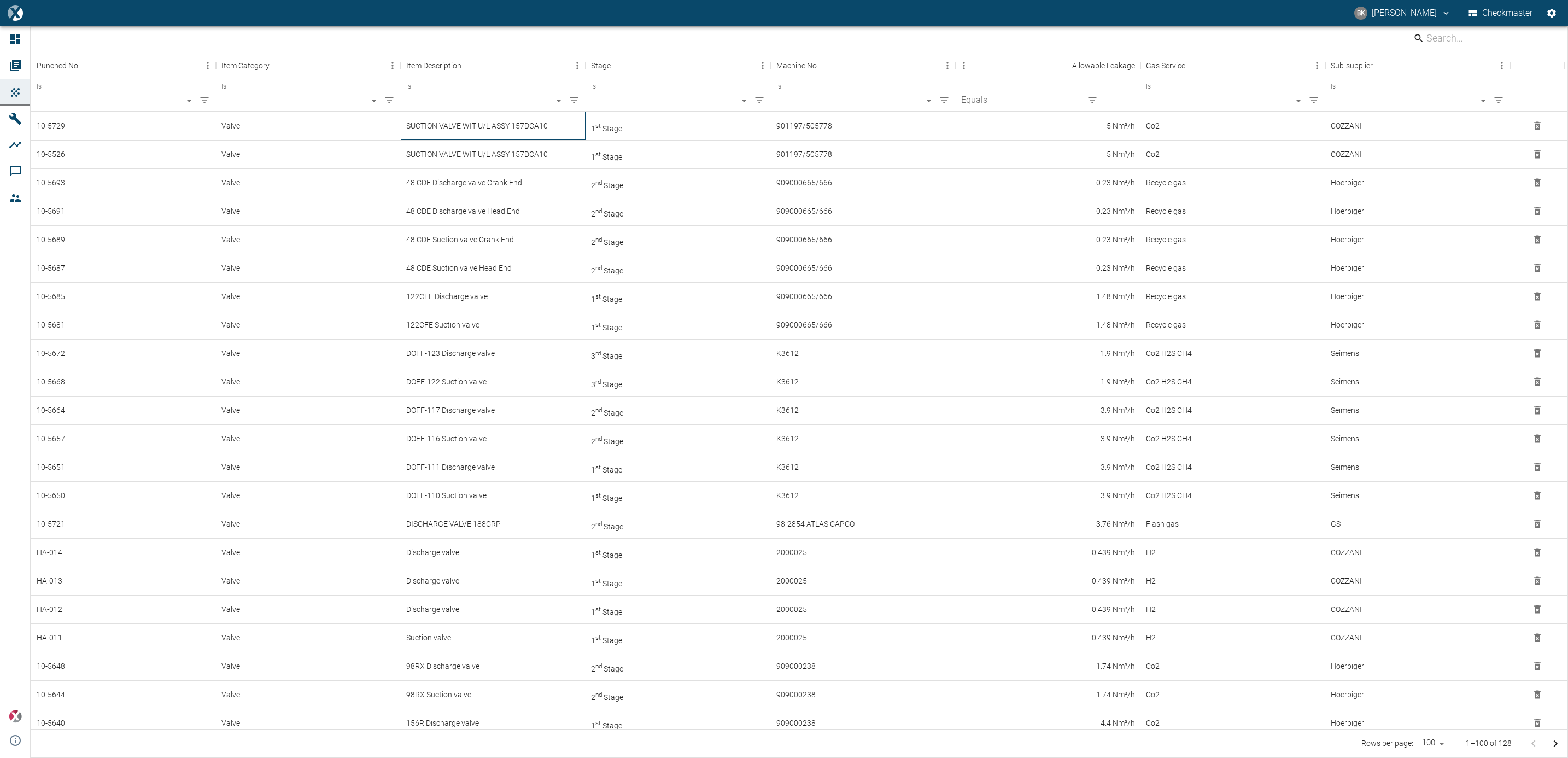
click at [583, 137] on div "SUCTION VALVE WIT U/L ASSY 157DCA10" at bounding box center [494, 126] width 185 height 29
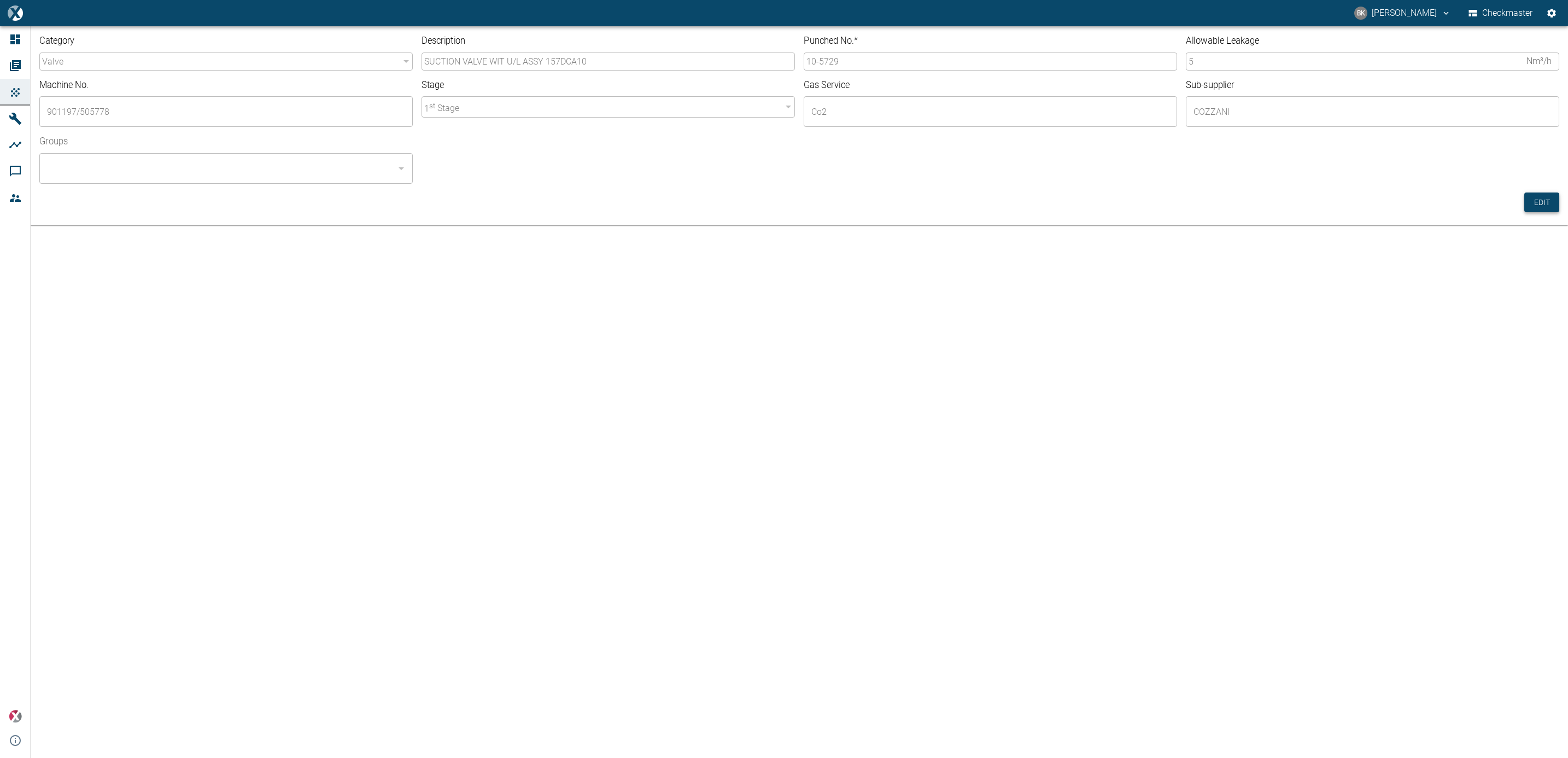
click at [1532, 201] on button "Edit" at bounding box center [1542, 202] width 35 height 21
click at [866, 62] on input "10-5729" at bounding box center [991, 61] width 373 height 18
type input "10-5730"
click at [323, 167] on input "Groups" at bounding box center [217, 168] width 347 height 21
click at [303, 199] on li "Checkmaster - ALL" at bounding box center [226, 198] width 373 height 20
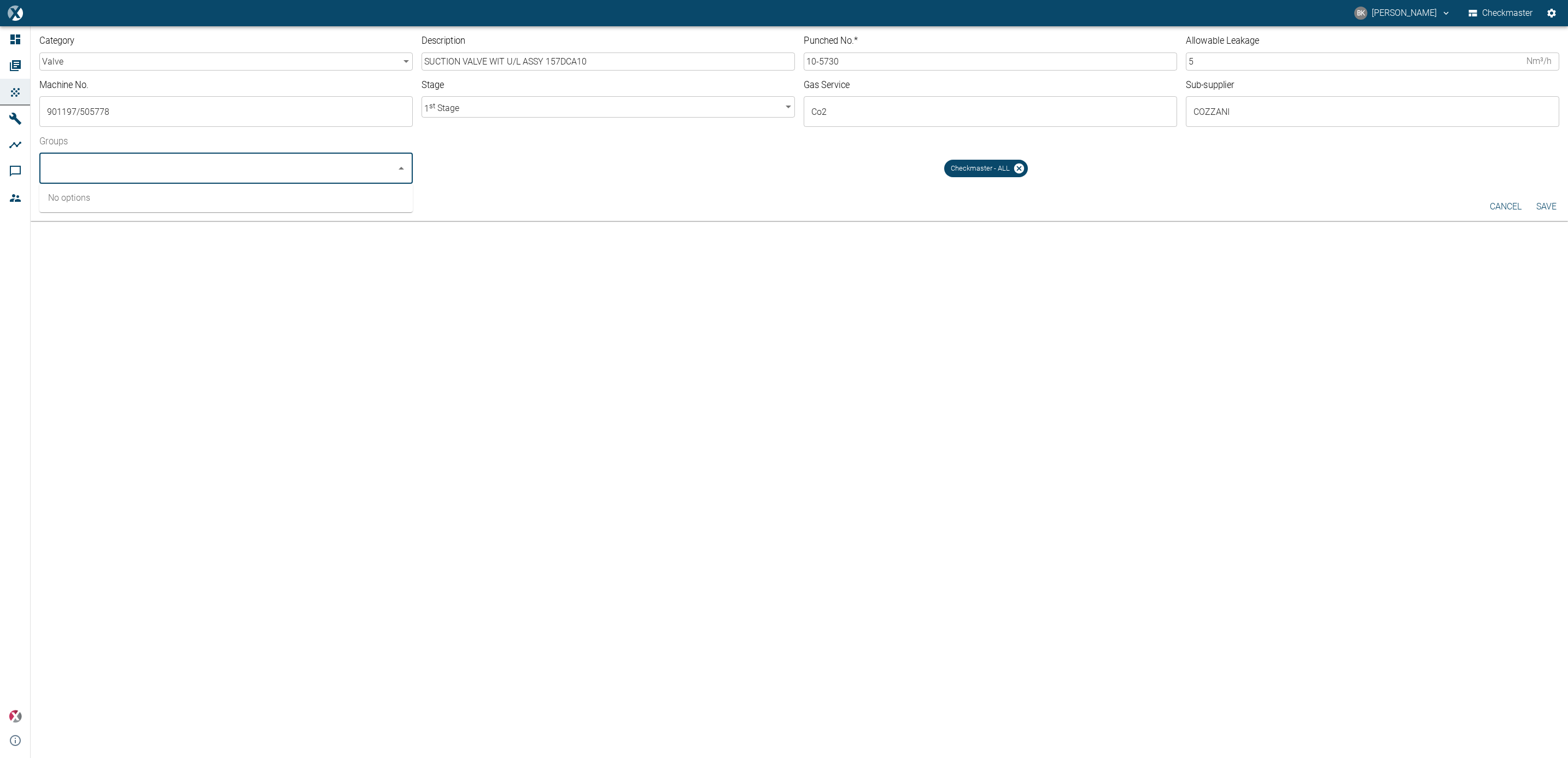
click at [1545, 198] on button "Save" at bounding box center [1546, 207] width 35 height 20
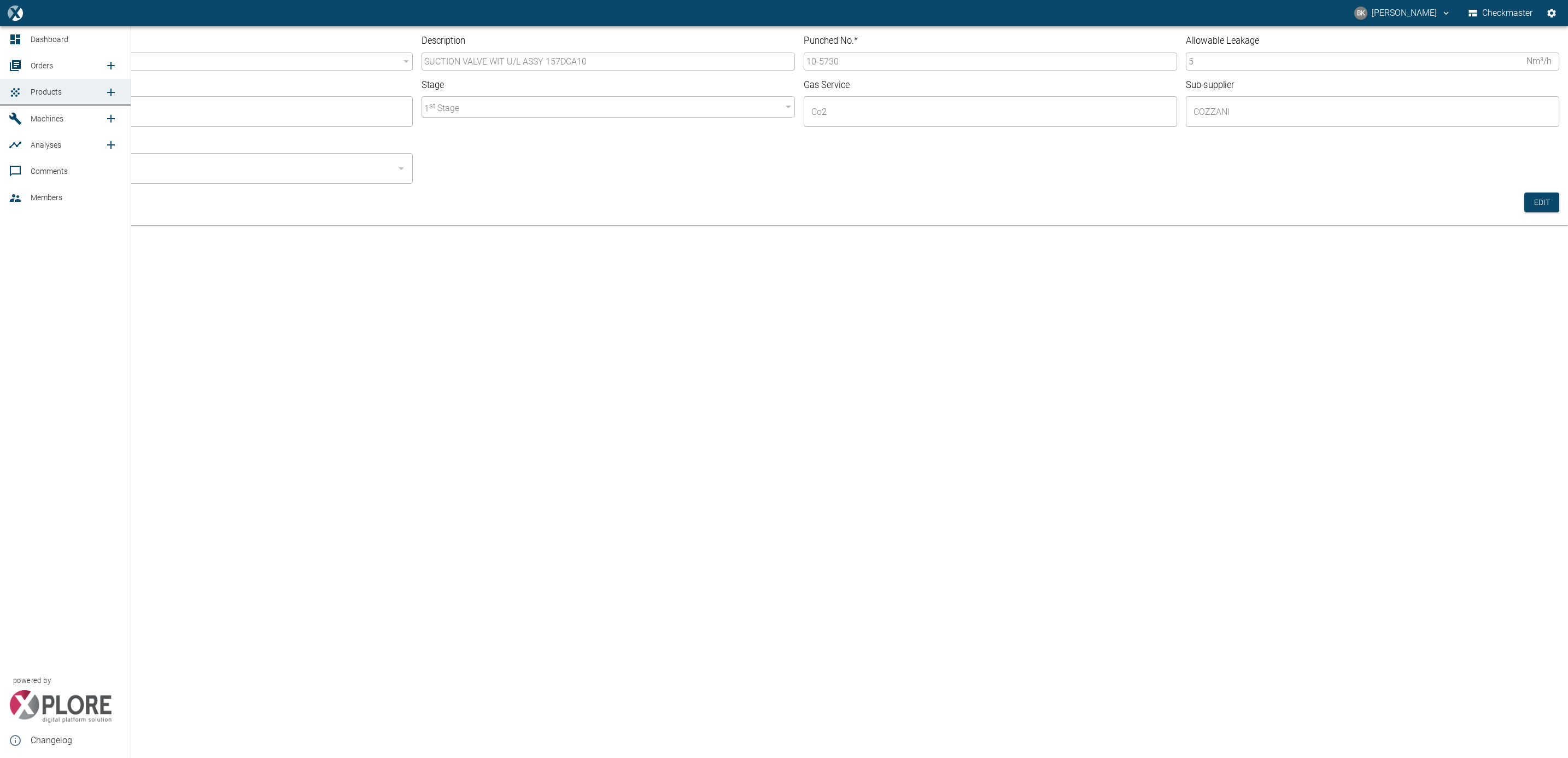
click at [31, 67] on span "Orders" at bounding box center [41, 66] width 22 height 9
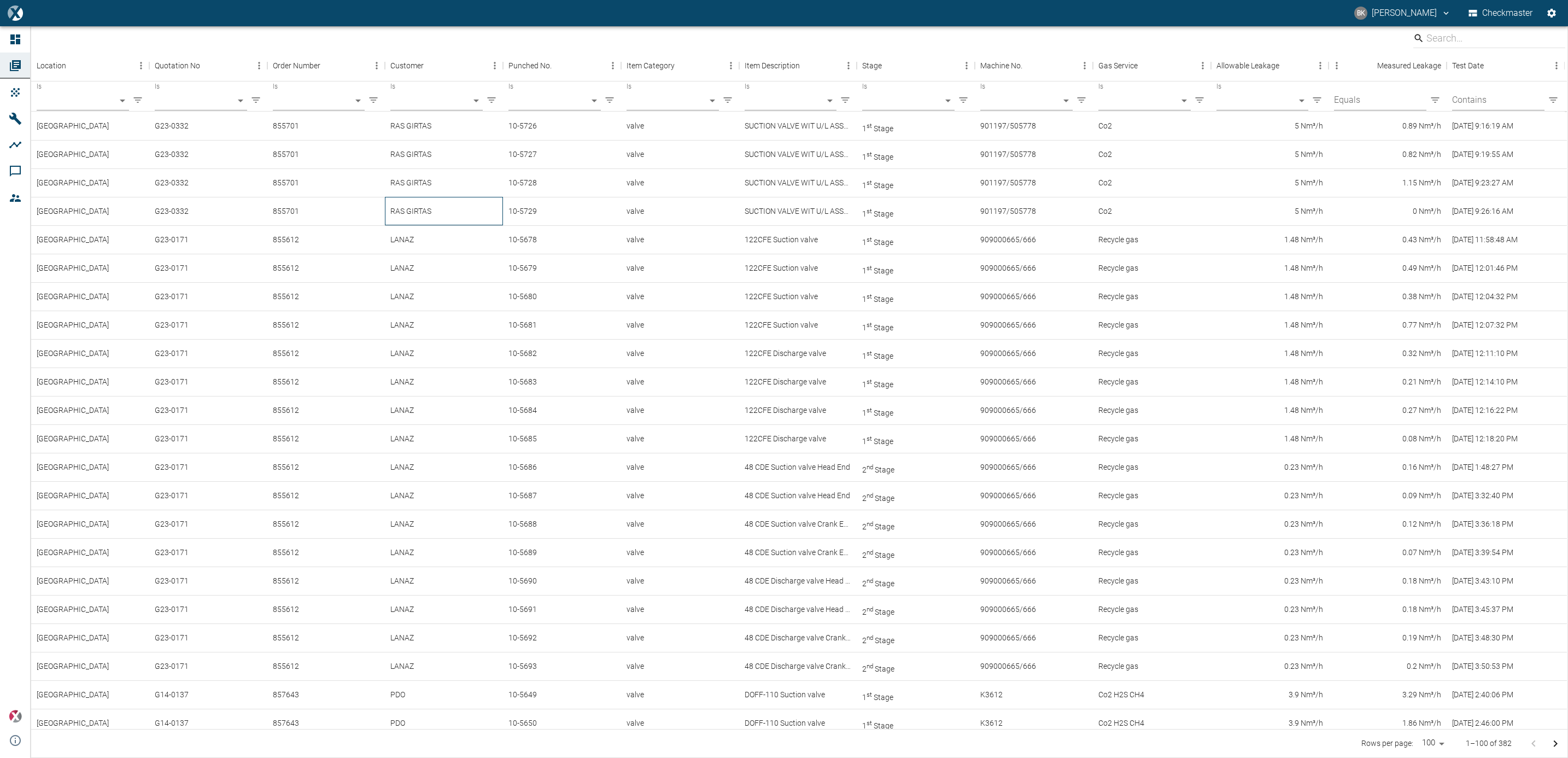
click at [482, 218] on div "RAS GIRTAS" at bounding box center [444, 211] width 118 height 29
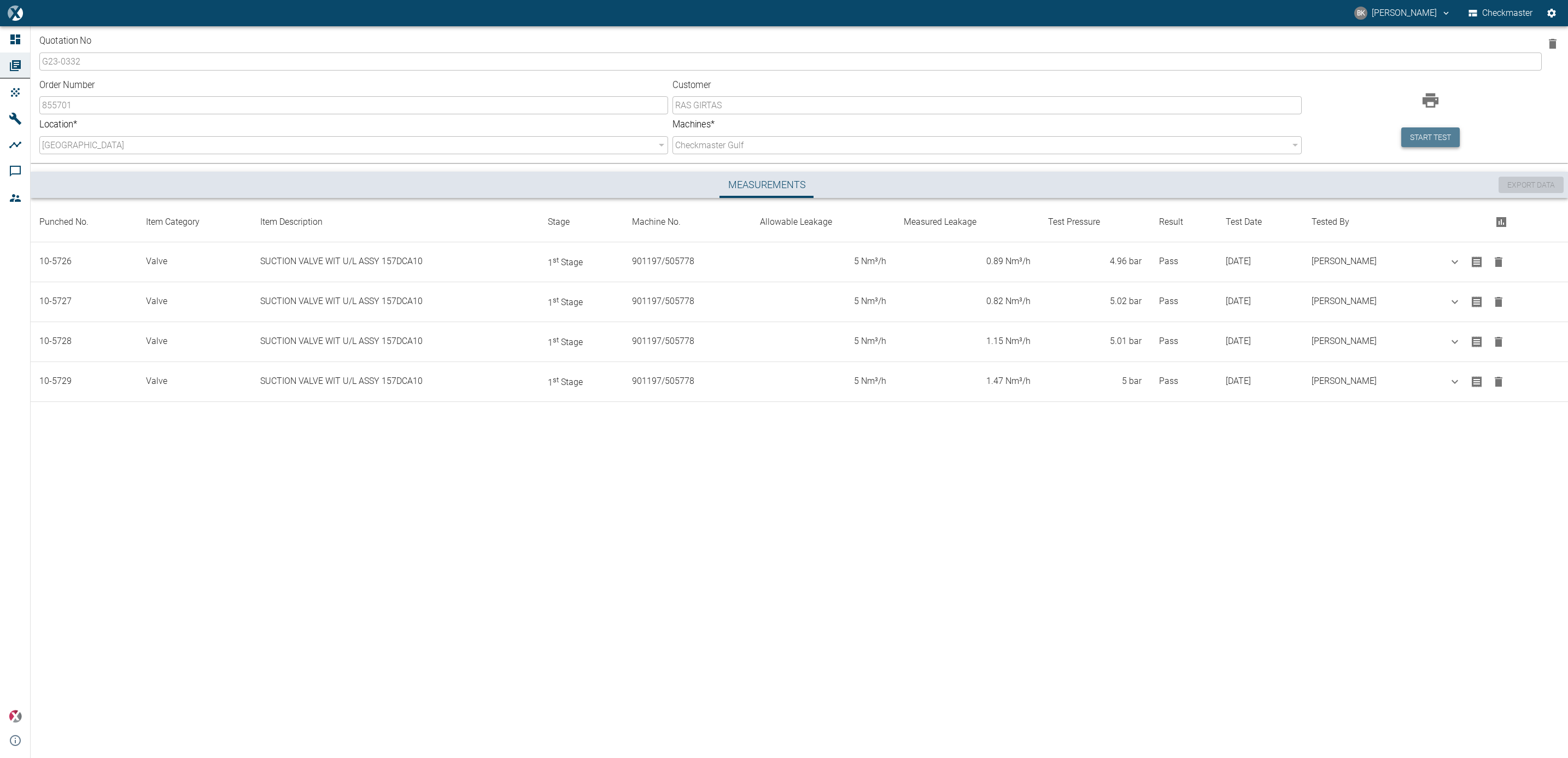
click at [1412, 134] on button "Start test" at bounding box center [1431, 137] width 58 height 21
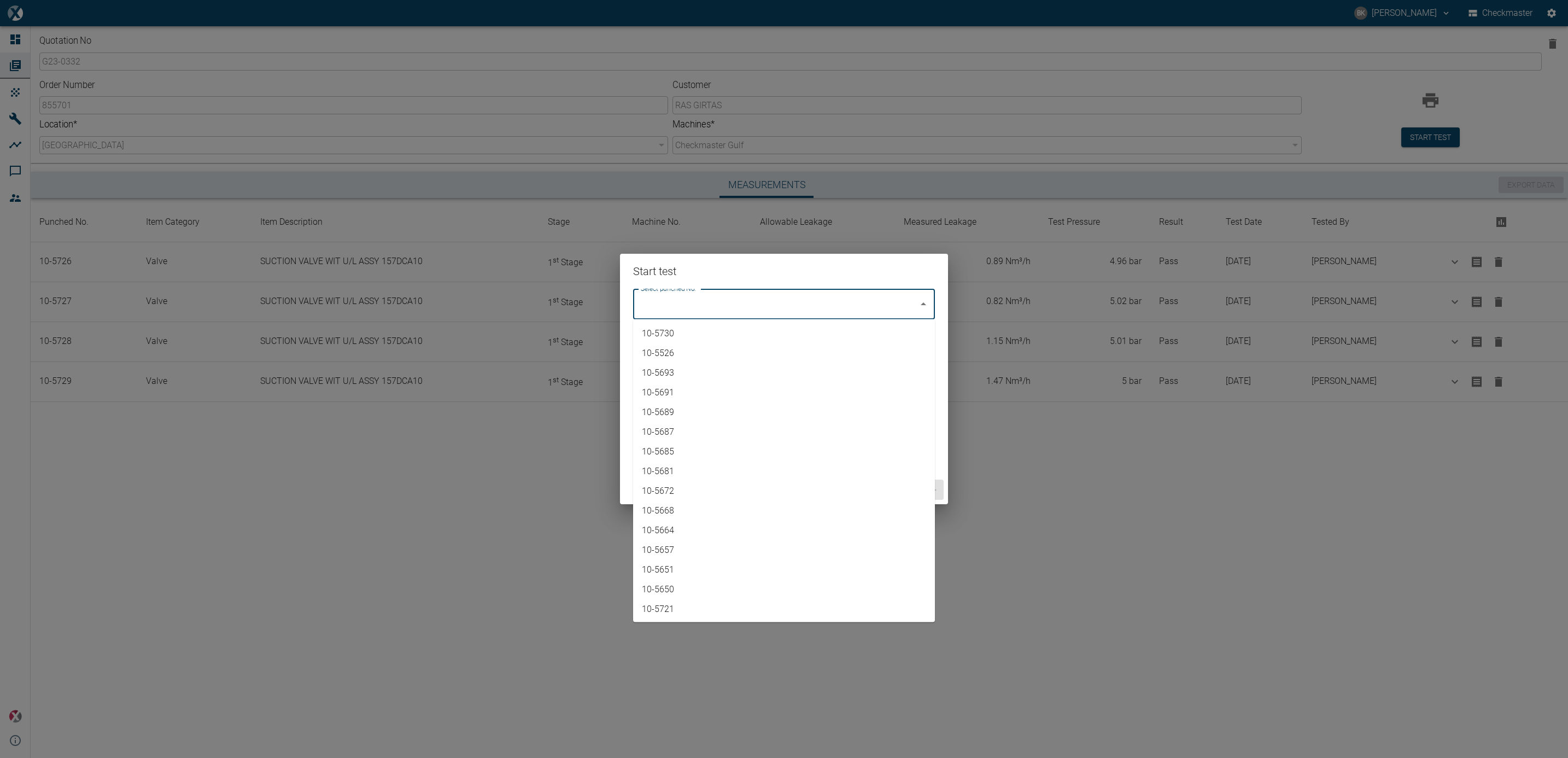
click at [913, 300] on input "Select punched No." at bounding box center [775, 304] width 276 height 21
click at [877, 339] on li "10-5730" at bounding box center [784, 334] width 302 height 20
type input "10-5730"
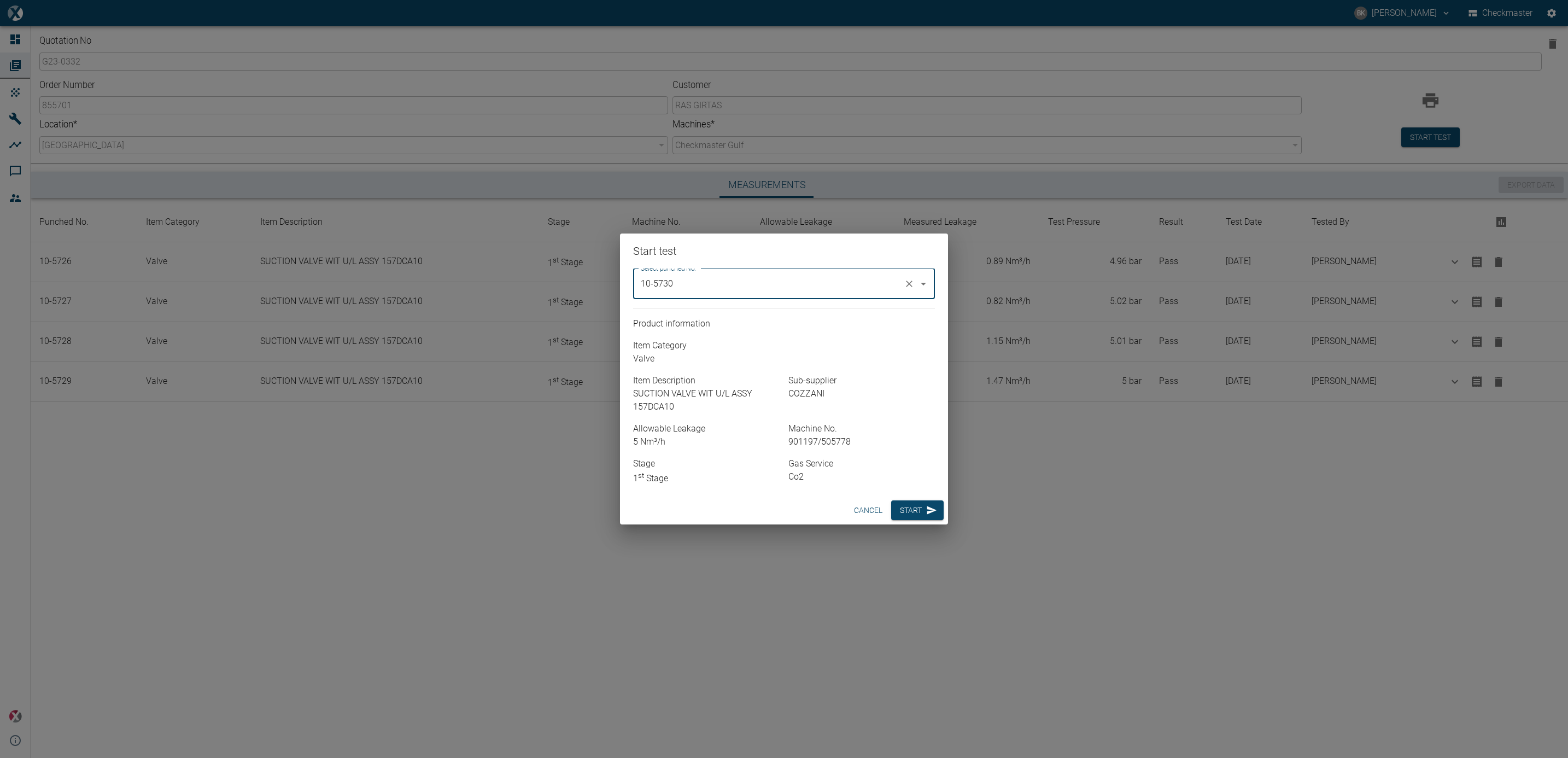
click at [906, 286] on icon "Clear" at bounding box center [909, 284] width 11 height 11
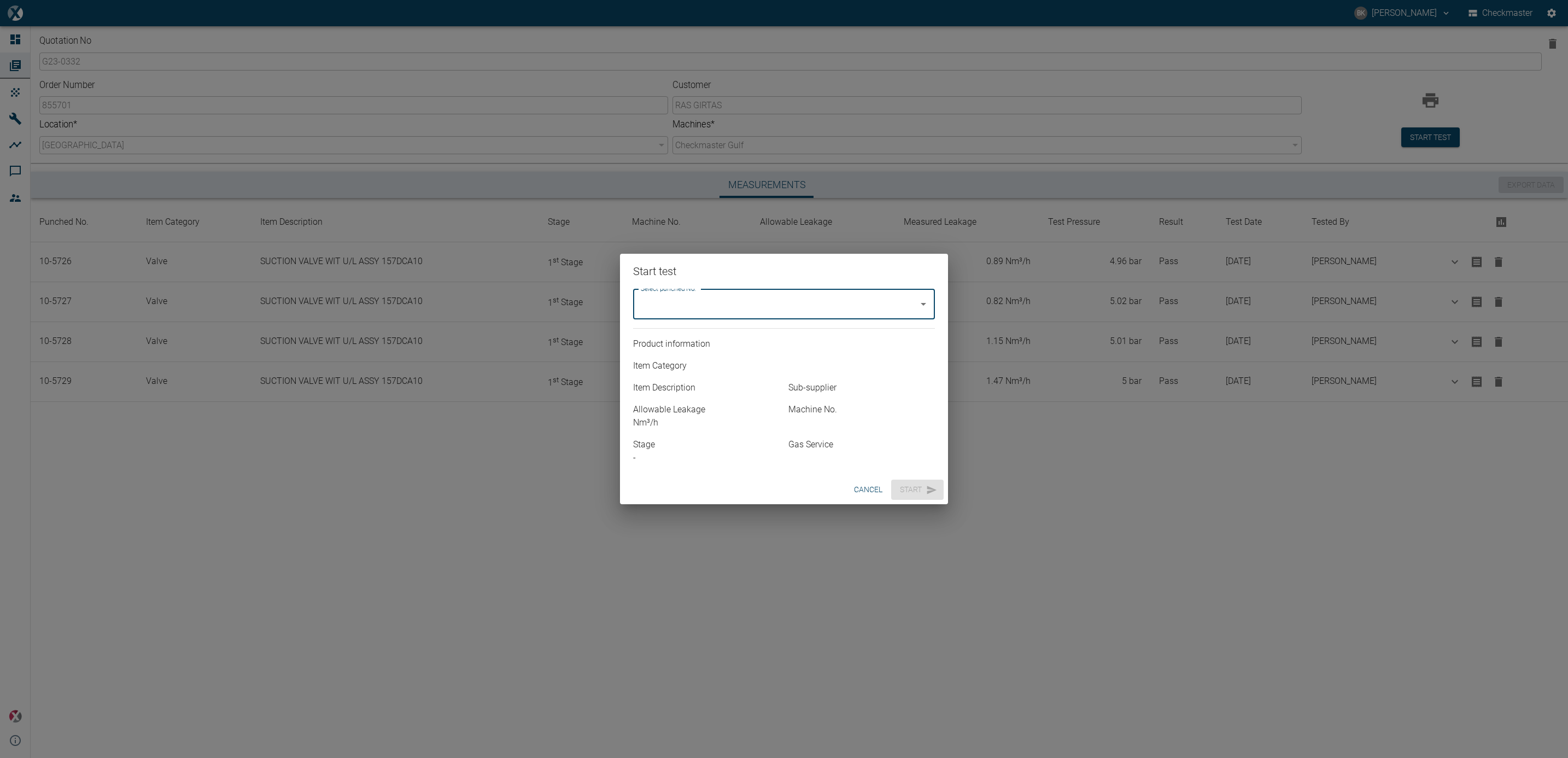
click at [863, 492] on button "cancel" at bounding box center [868, 489] width 37 height 21
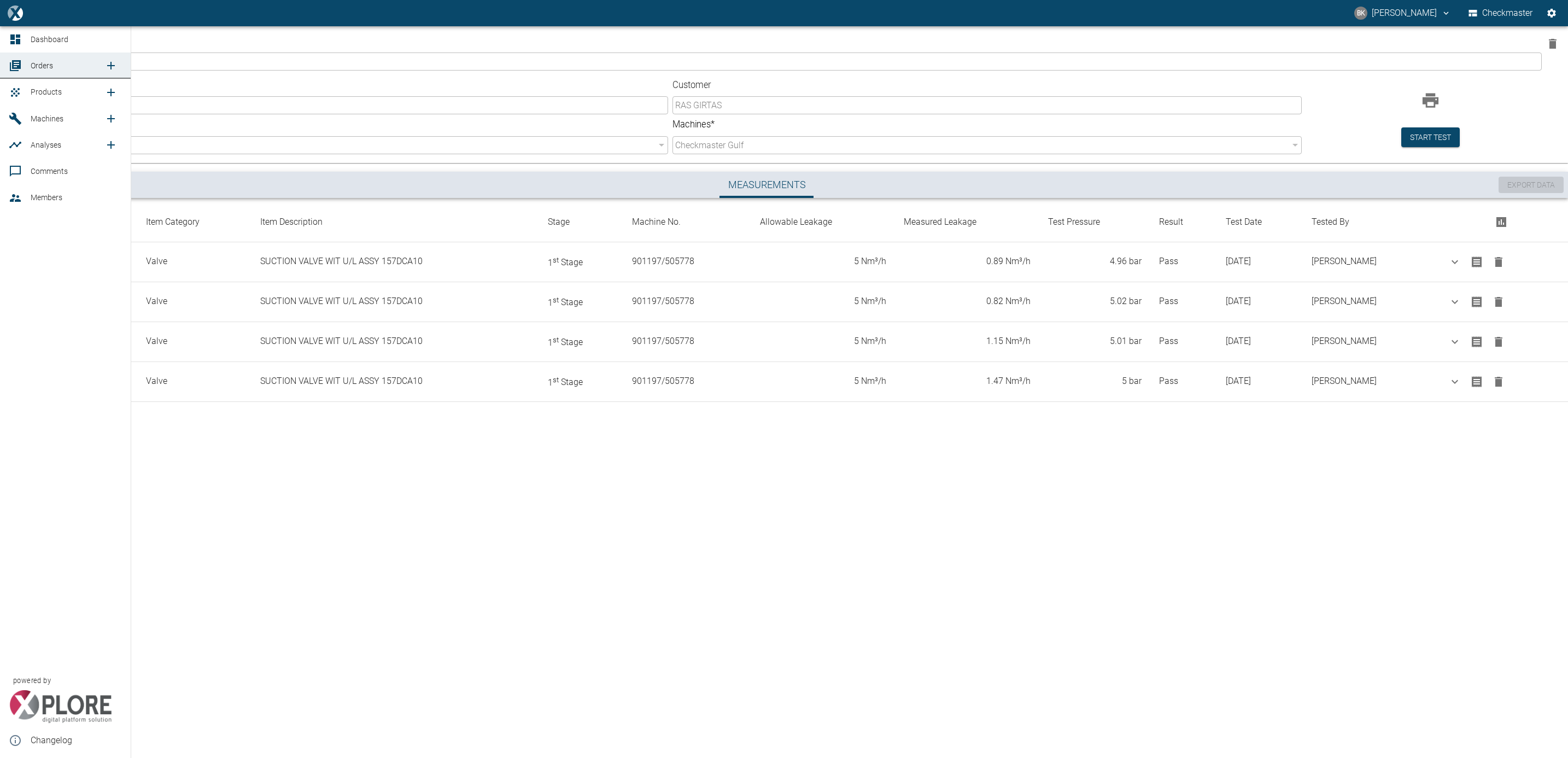
click at [27, 89] on link "Products" at bounding box center [66, 92] width 131 height 26
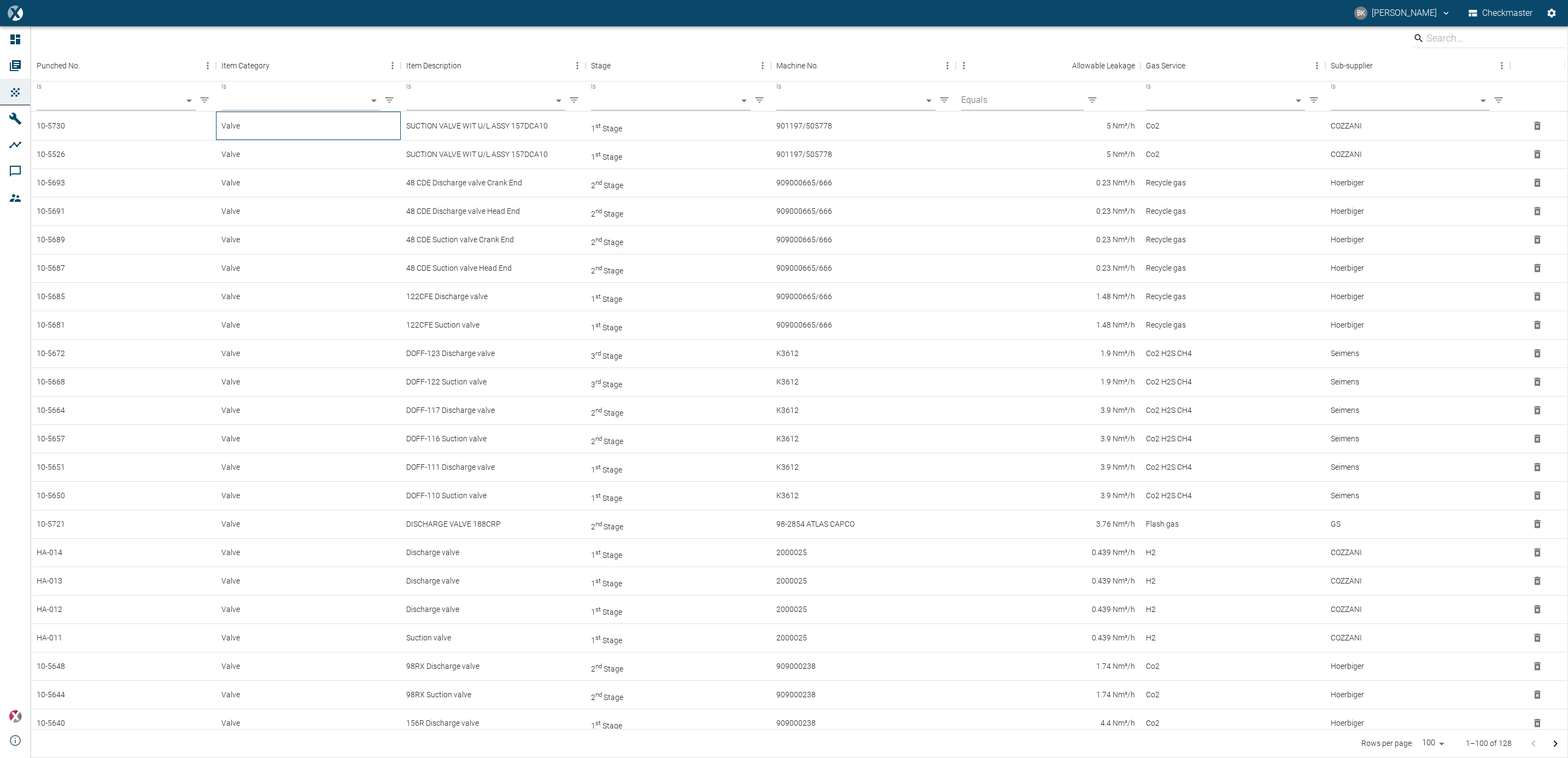
click at [380, 130] on div "Valve" at bounding box center [309, 126] width 185 height 29
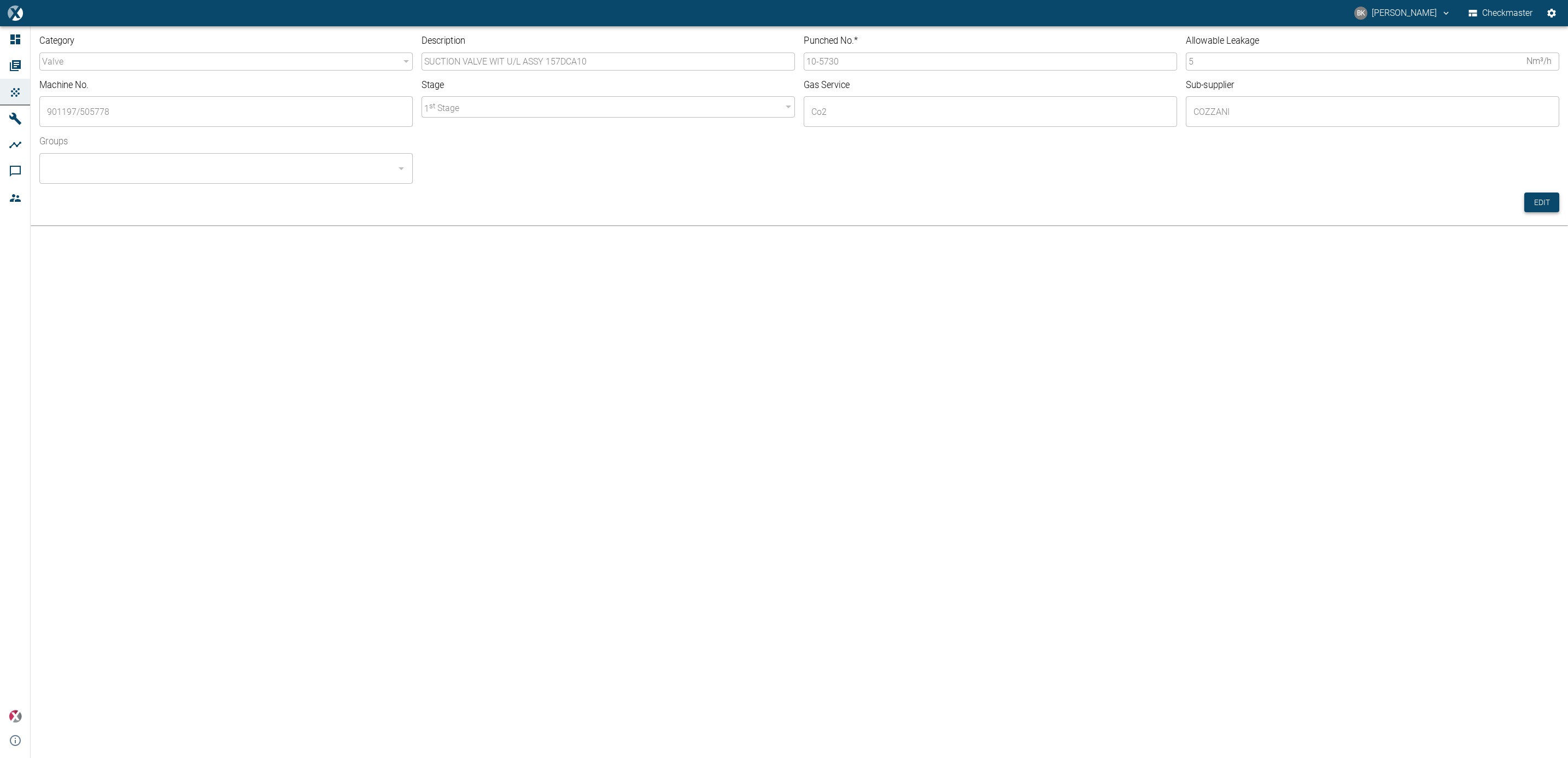
click at [1531, 196] on button "Edit" at bounding box center [1542, 202] width 35 height 21
click at [544, 61] on input "SUCTION VALVE WIT U/L ASSY 157DCA10" at bounding box center [609, 61] width 373 height 18
click at [396, 172] on icon "Open" at bounding box center [401, 168] width 13 height 13
type input "DICHARGE VALVE 157DCA10"
click at [382, 196] on li "Checkmaster - ALL" at bounding box center [226, 198] width 373 height 20
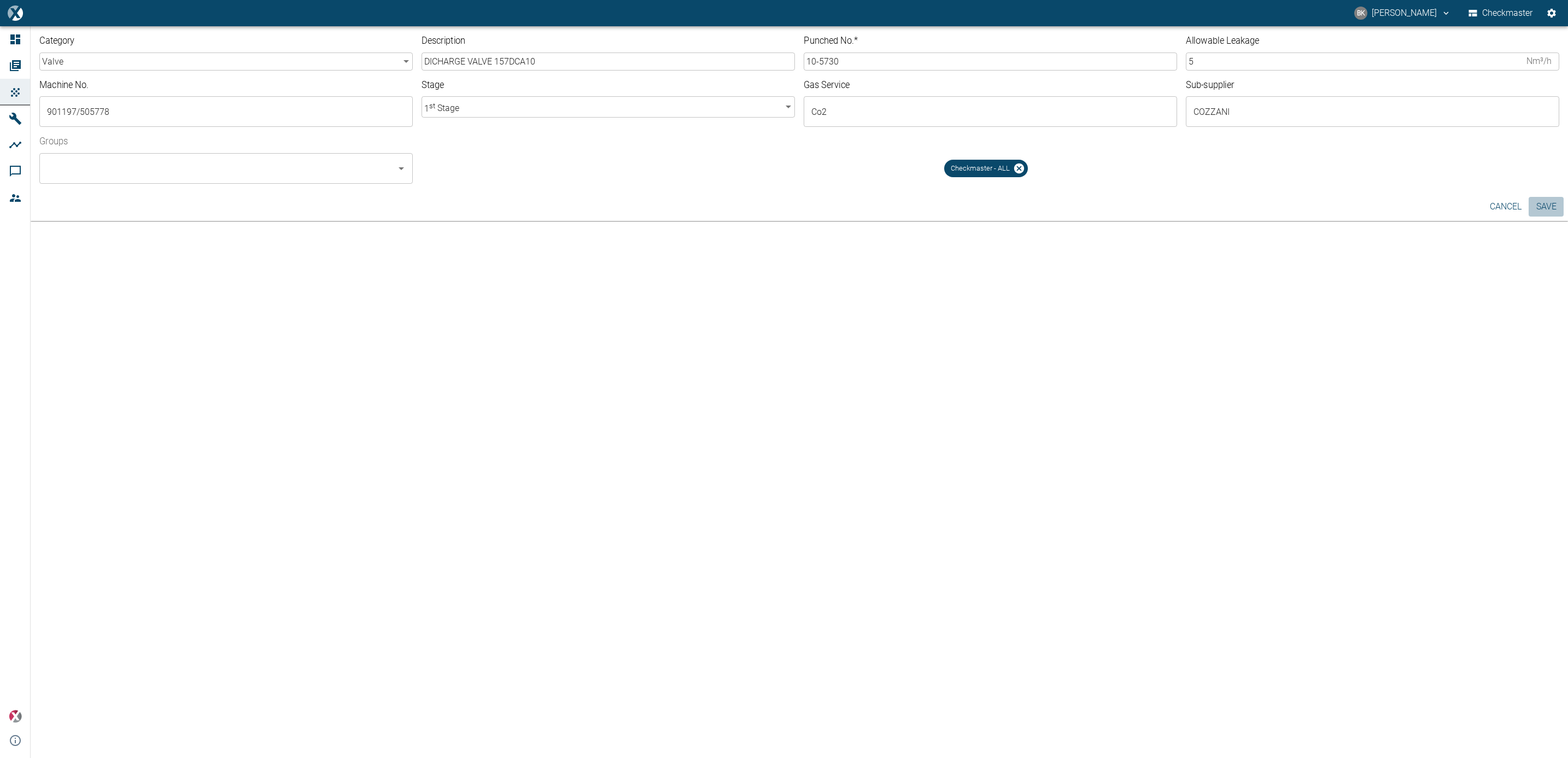
click at [1546, 201] on button "Save" at bounding box center [1546, 207] width 35 height 20
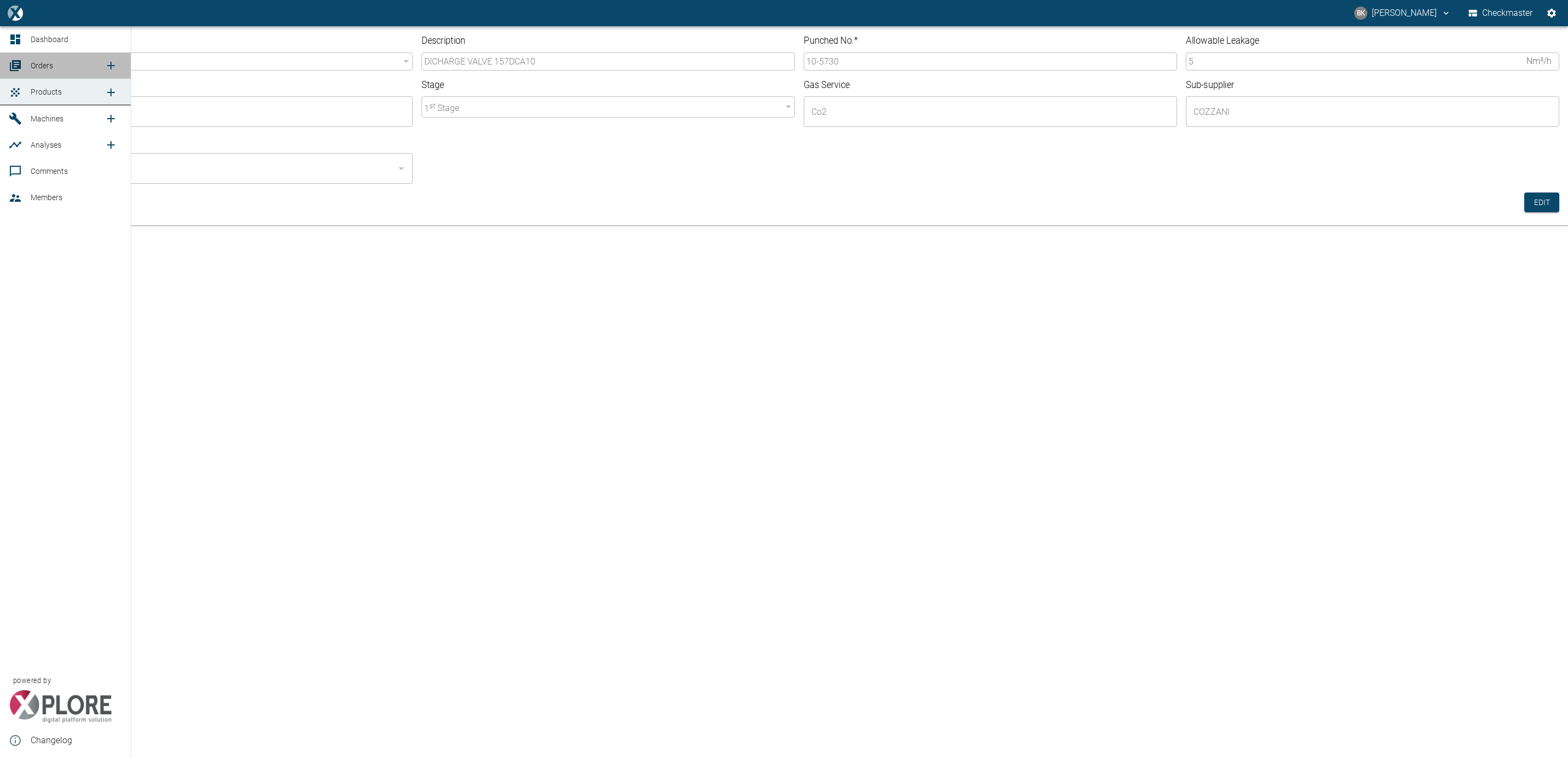
click at [24, 67] on div at bounding box center [17, 66] width 16 height 13
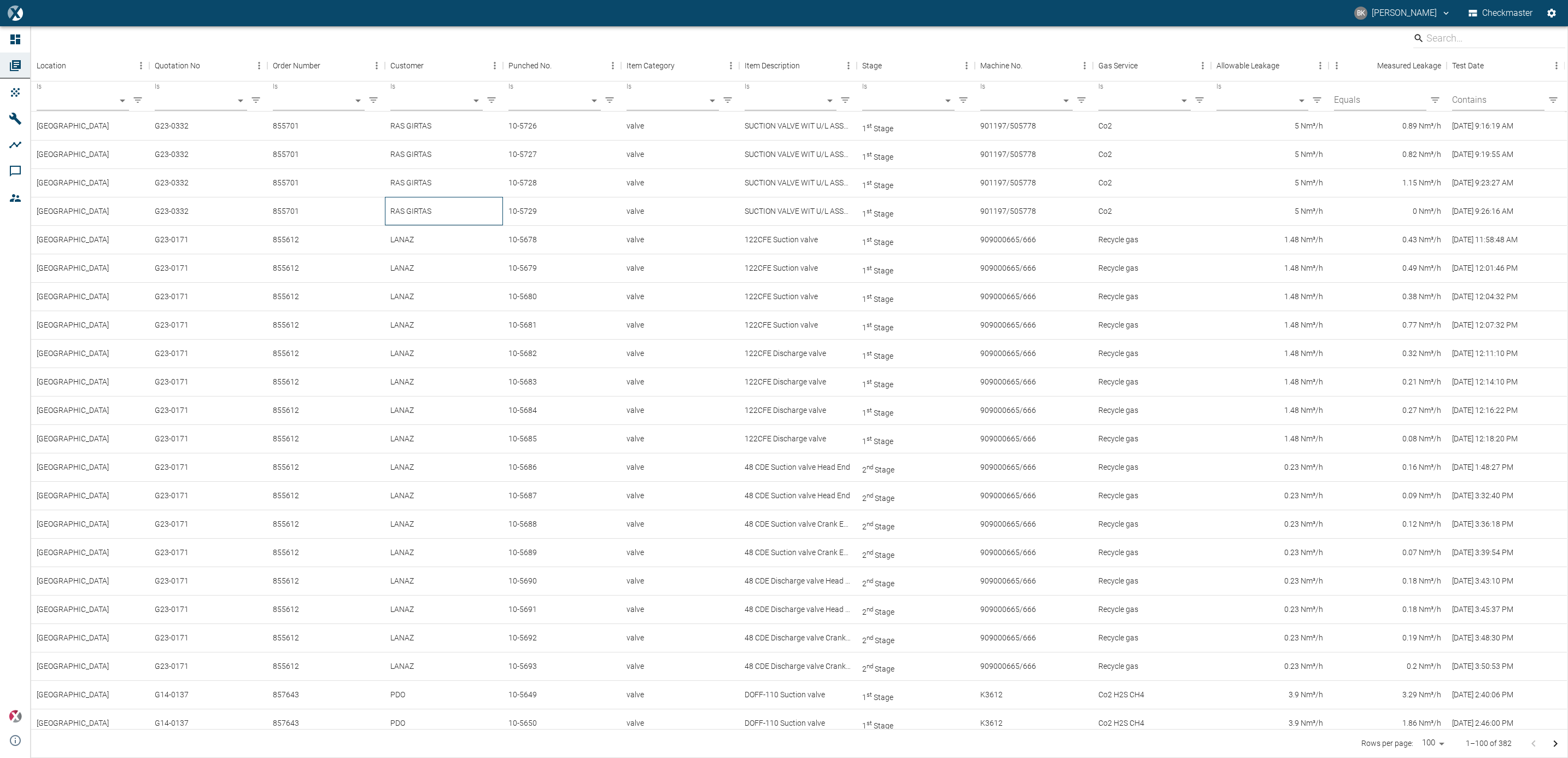
click at [406, 214] on div "RAS GIRTAS" at bounding box center [444, 211] width 118 height 29
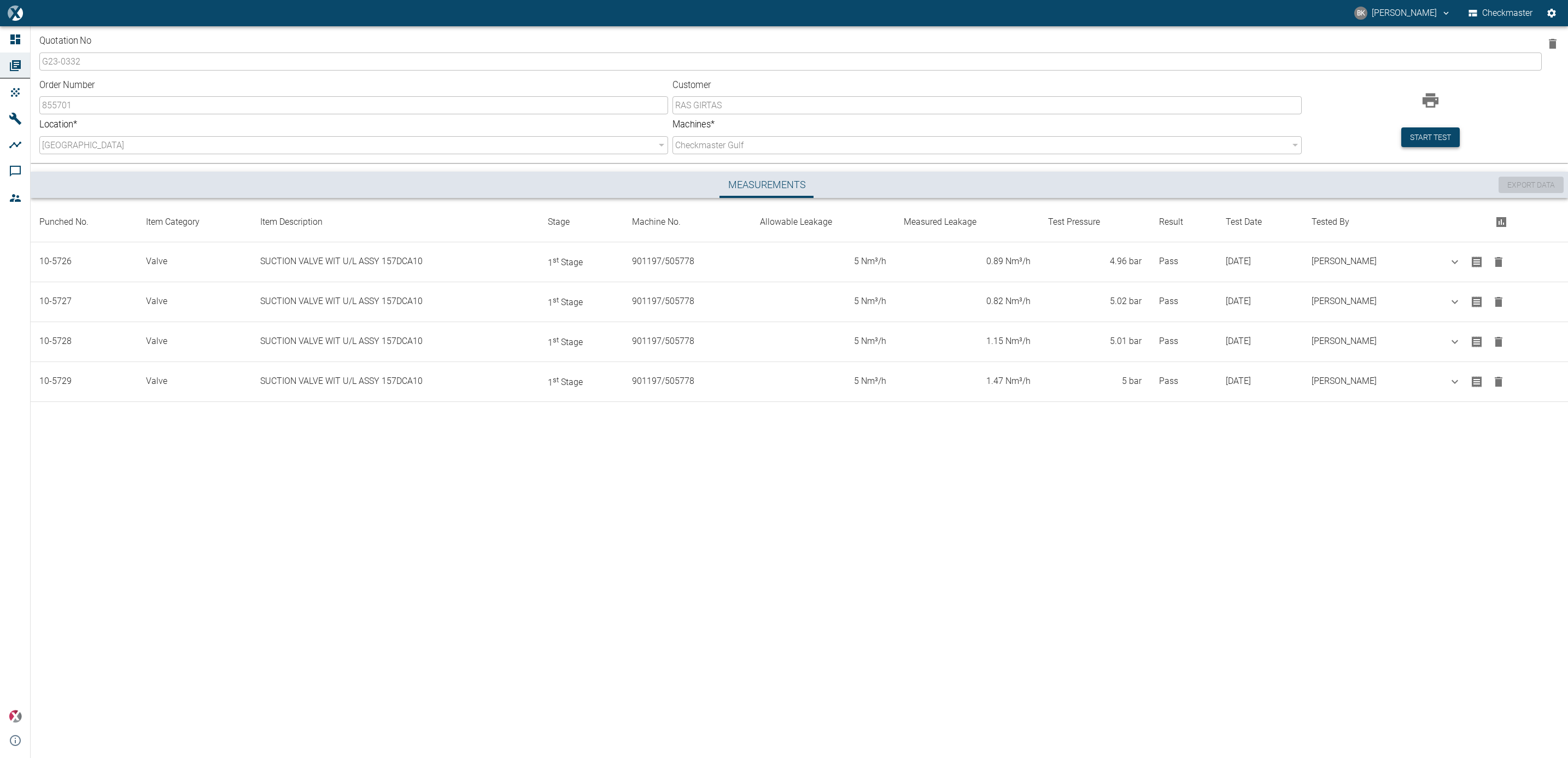
click at [1426, 138] on button "Start test" at bounding box center [1431, 137] width 58 height 21
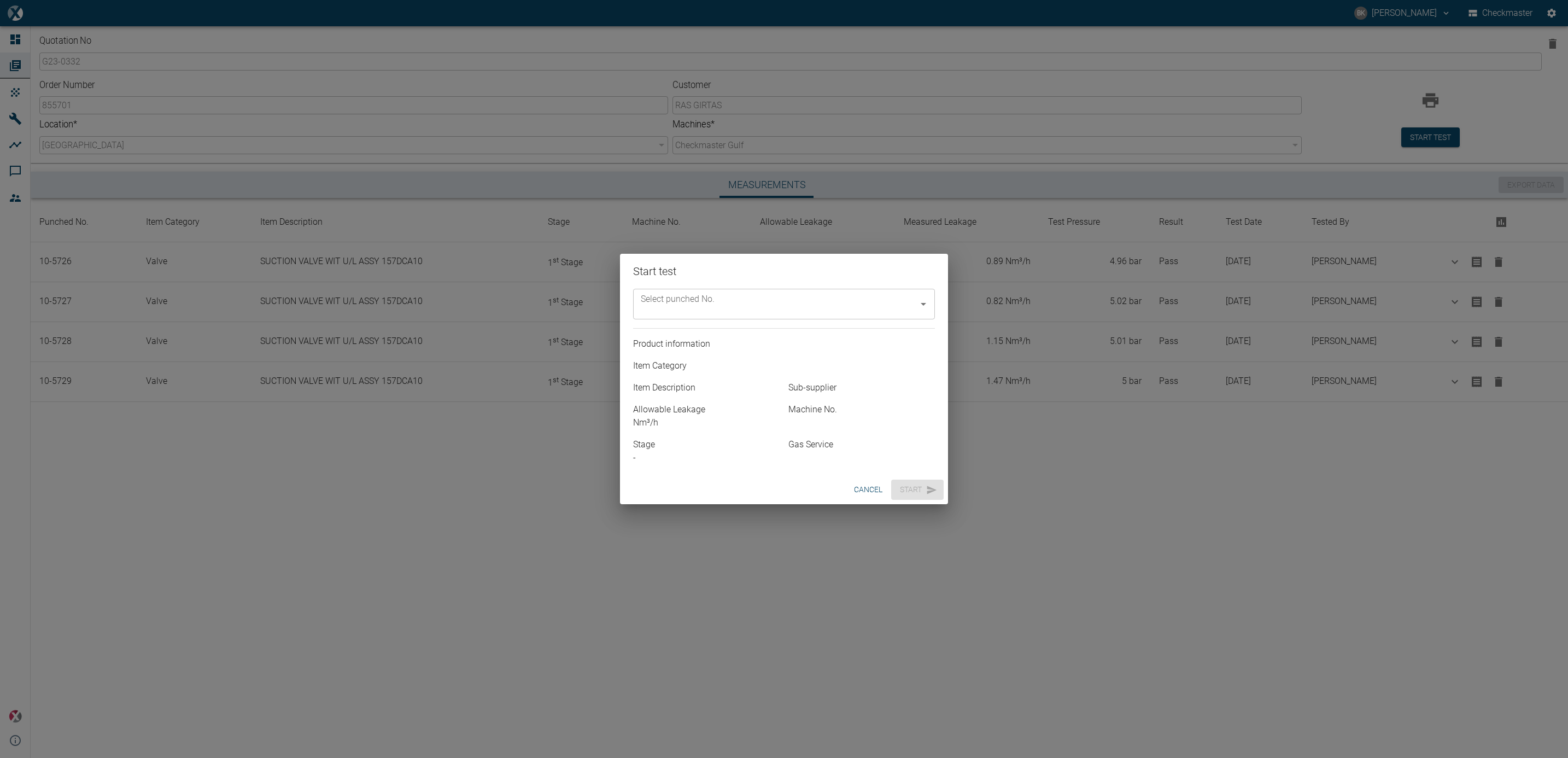
click at [924, 304] on icon "Open" at bounding box center [924, 304] width 5 height 3
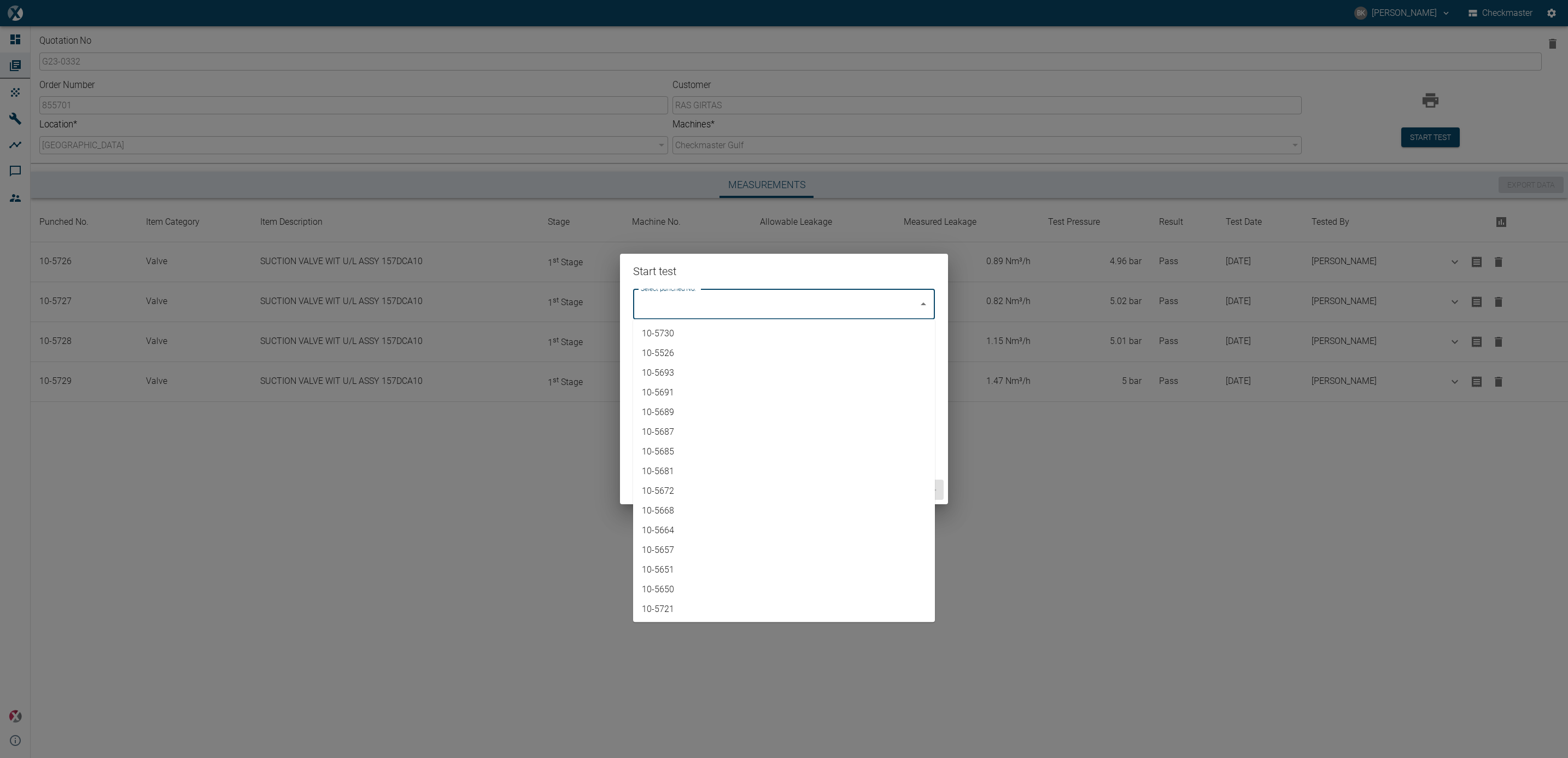
click at [891, 339] on li "10-5730" at bounding box center [784, 334] width 302 height 20
type input "10-5730"
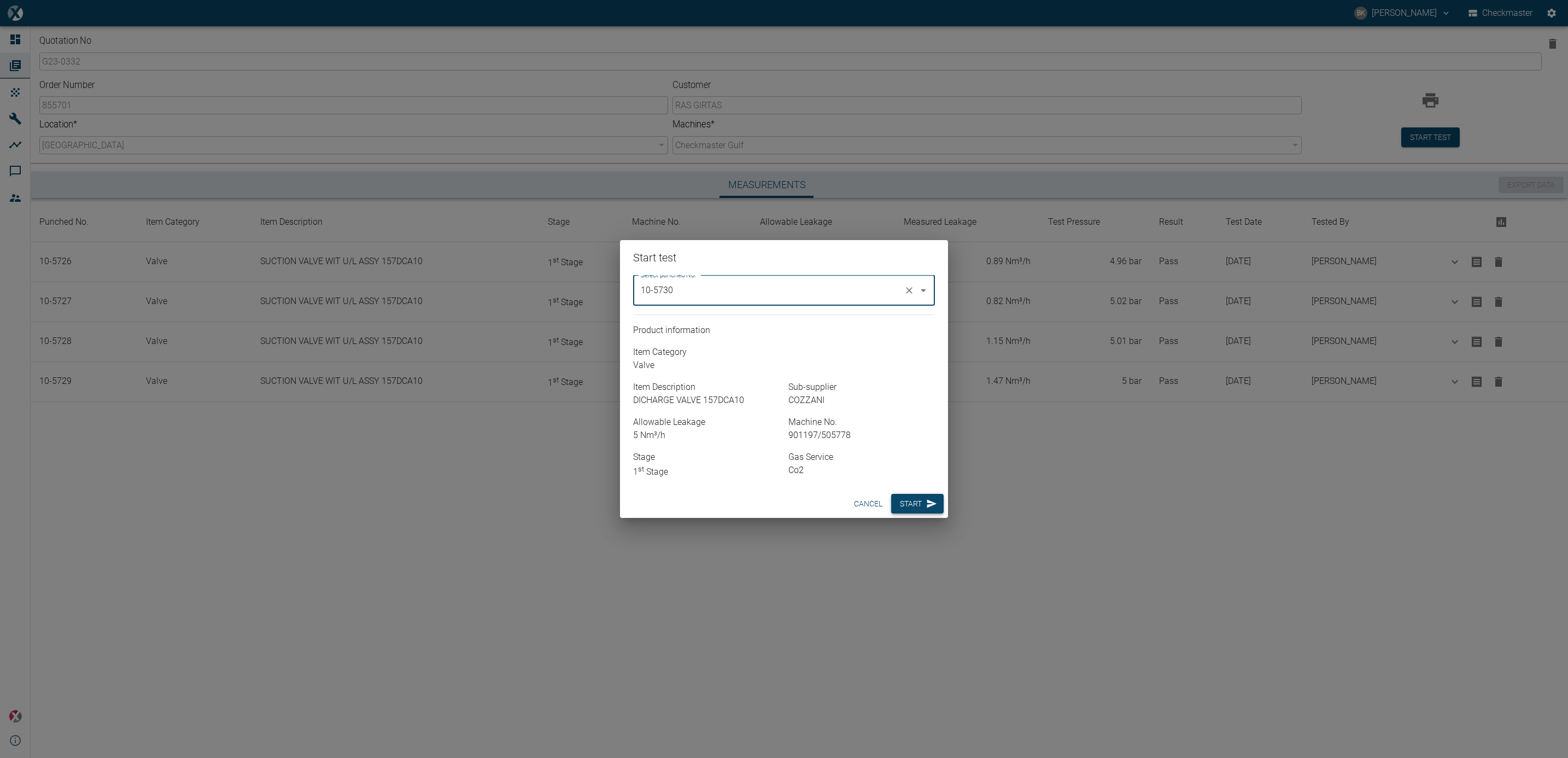
click at [907, 498] on button "Start" at bounding box center [917, 504] width 52 height 21
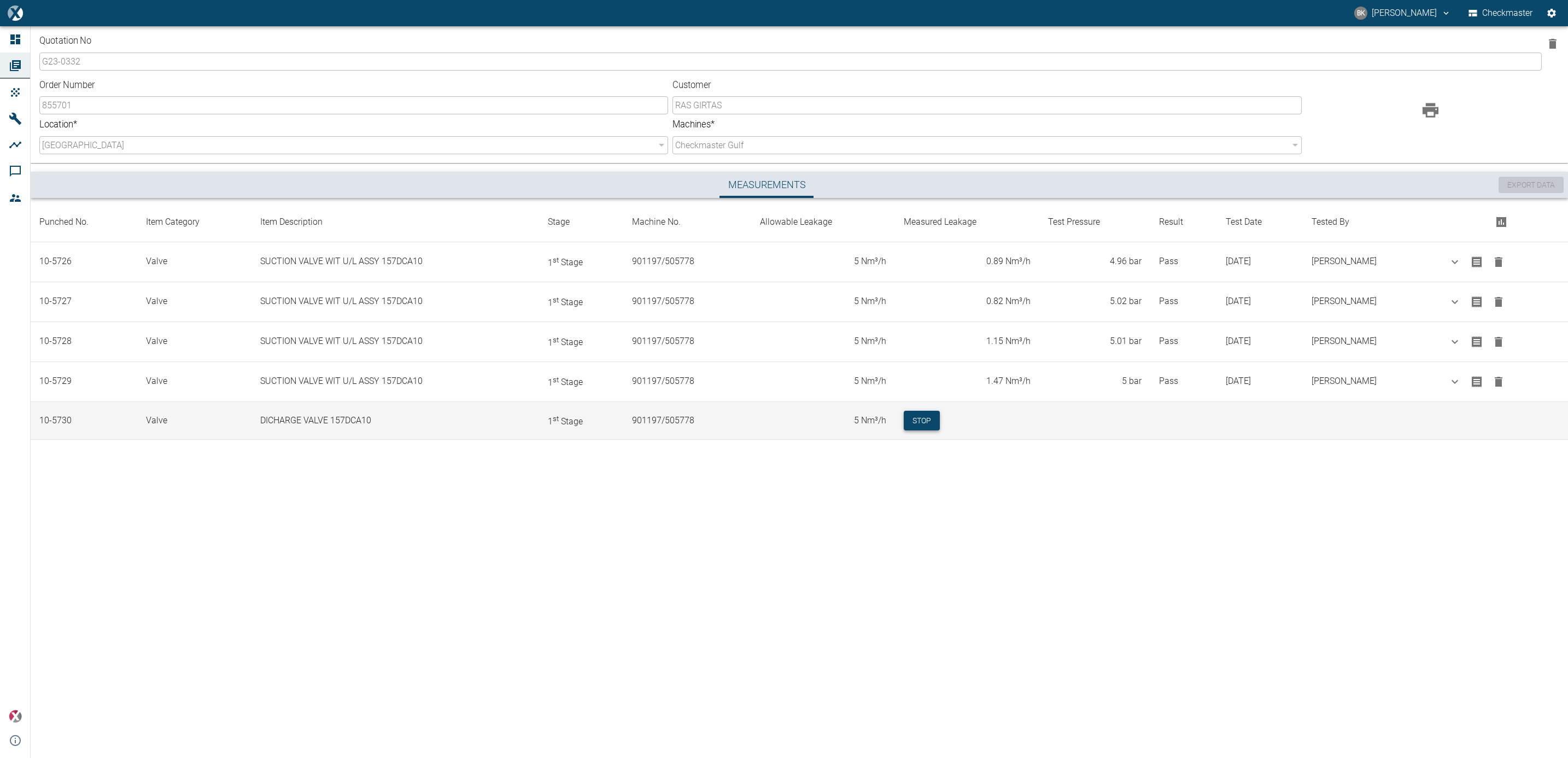
click at [904, 425] on button "Stop" at bounding box center [922, 421] width 36 height 21
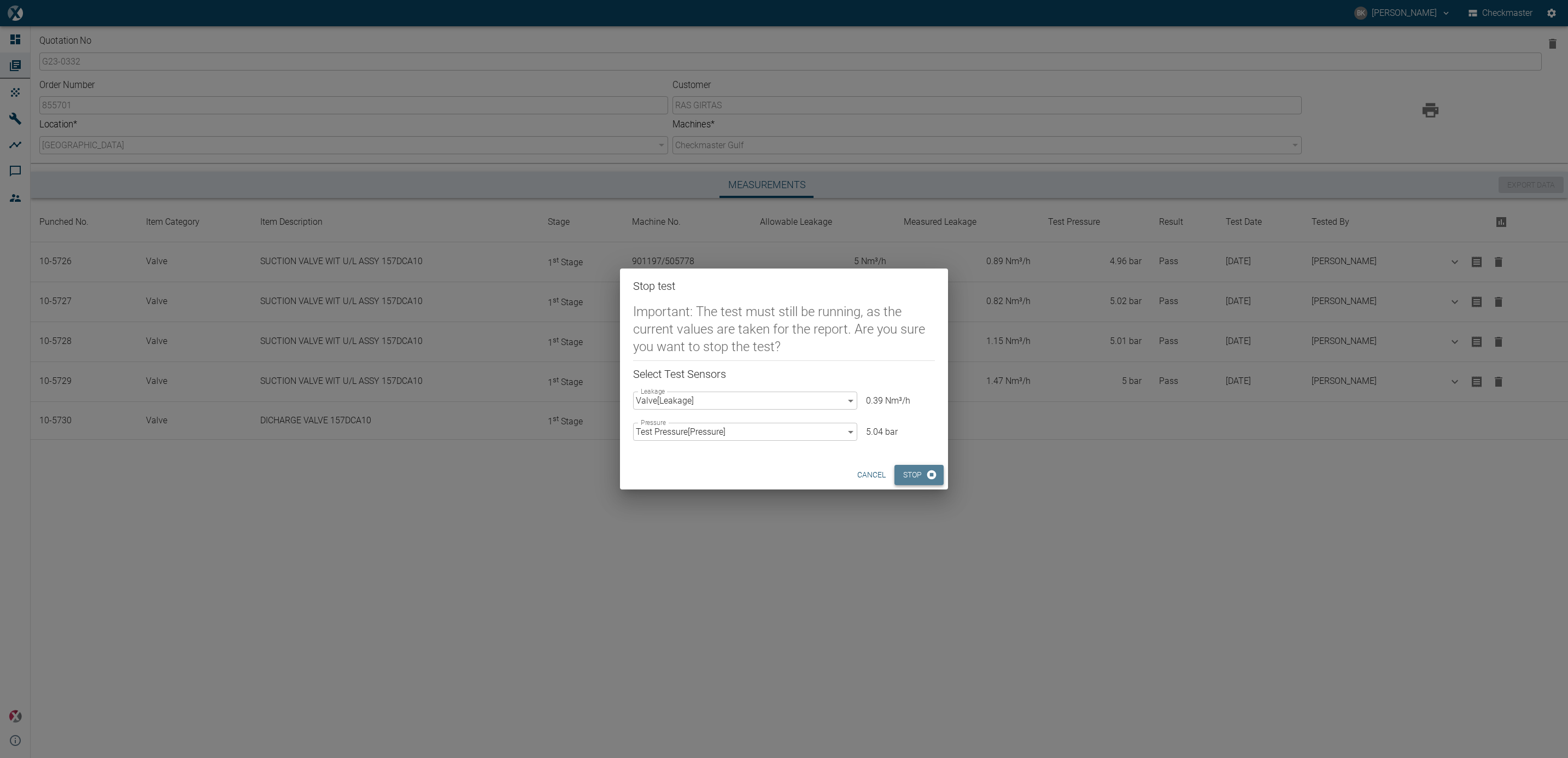
click at [916, 481] on button "Stop" at bounding box center [919, 475] width 49 height 21
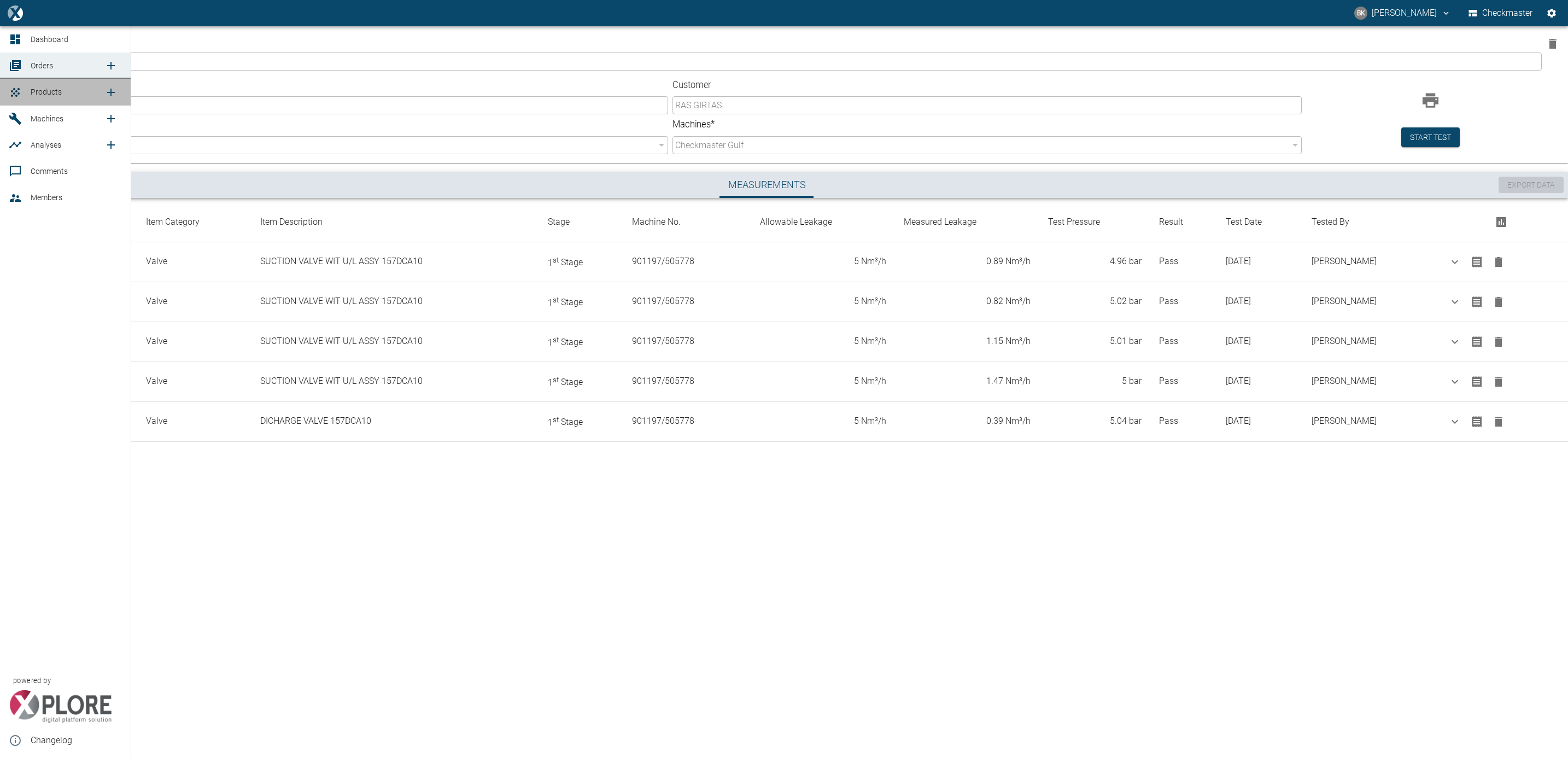
click at [22, 97] on div at bounding box center [17, 93] width 16 height 13
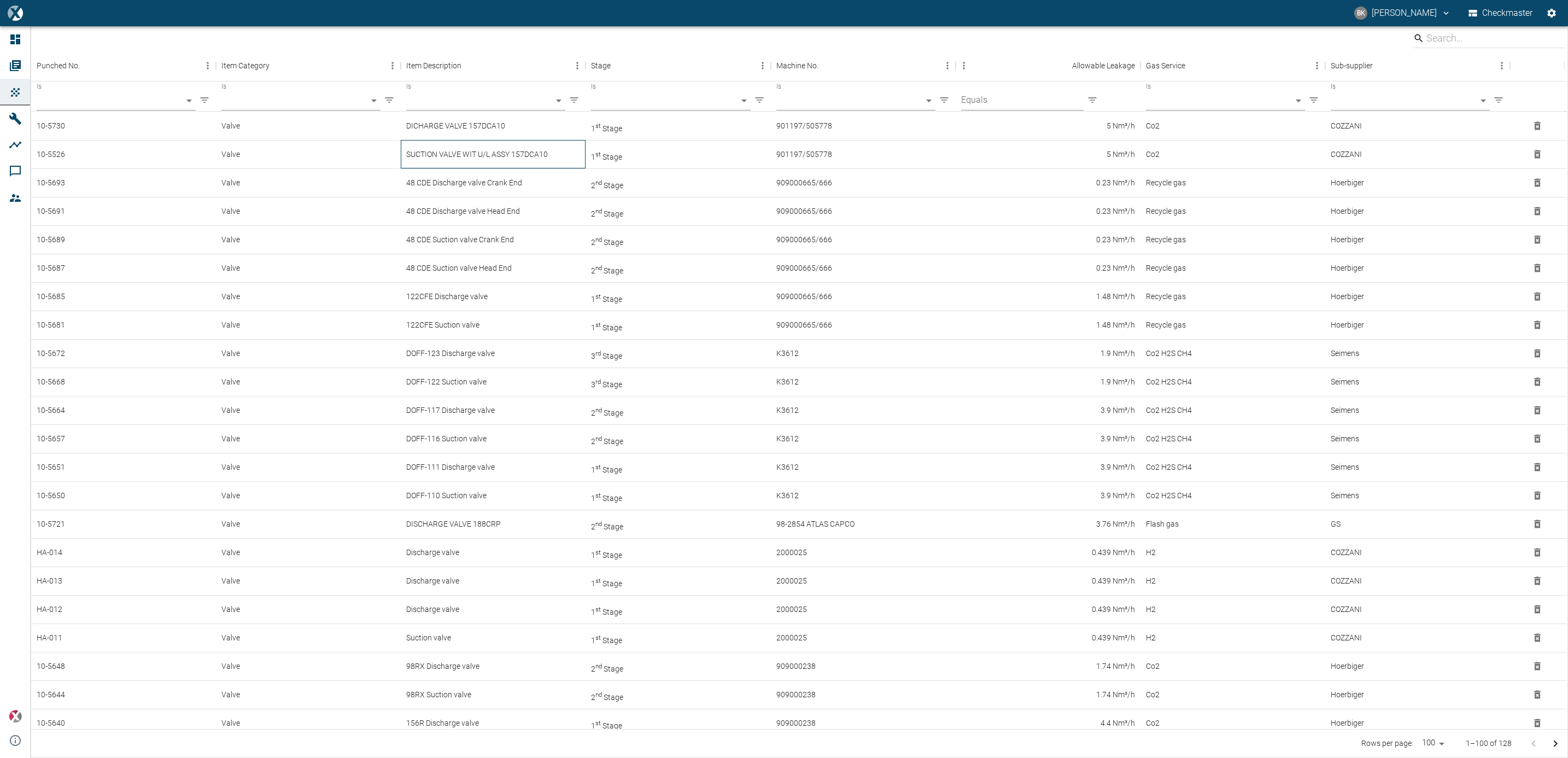
click at [469, 156] on div "SUCTION VALVE WIT U/L ASSY 157DCA10" at bounding box center [494, 154] width 185 height 29
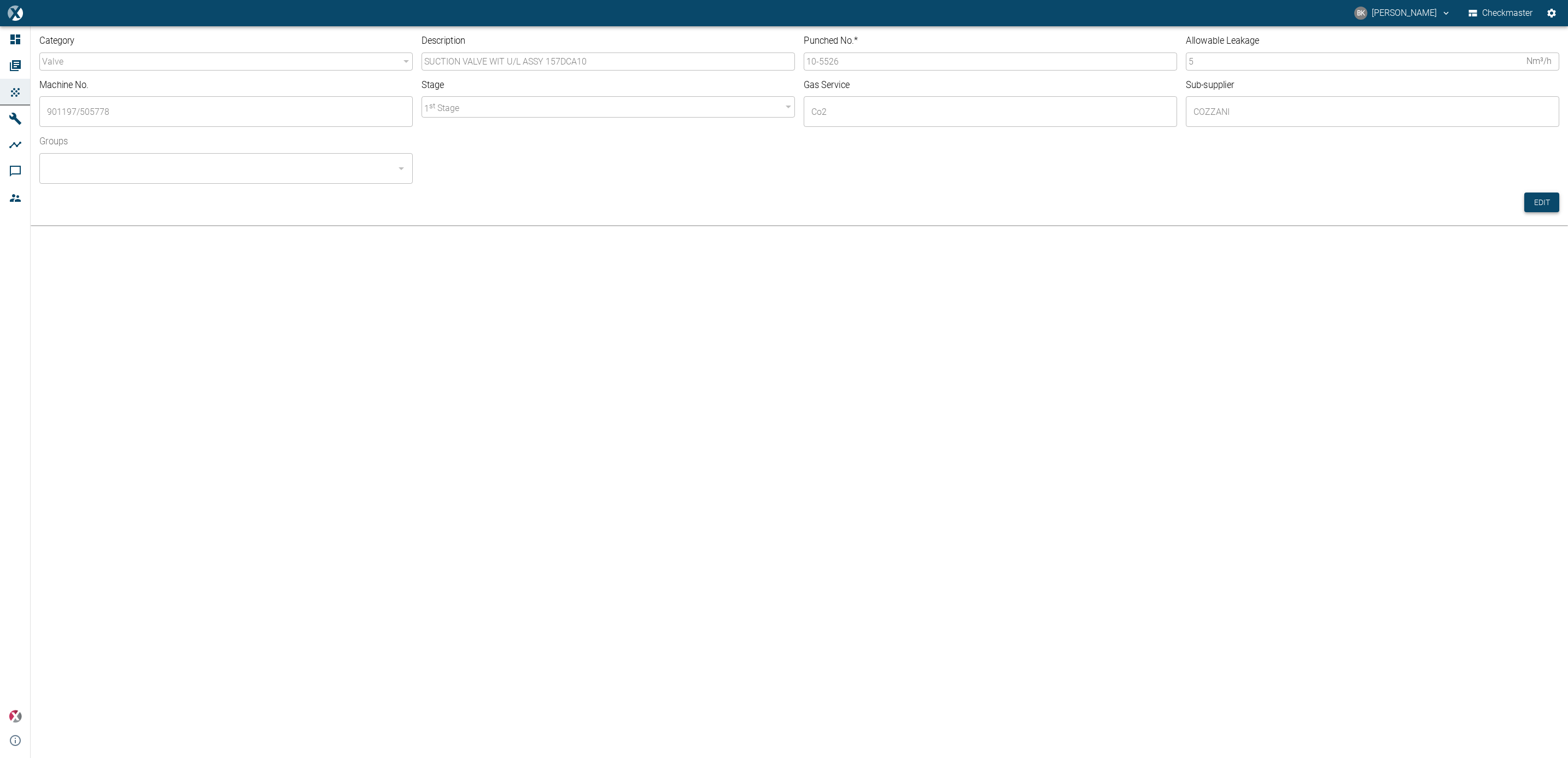
click at [1543, 201] on button "Edit" at bounding box center [1542, 202] width 35 height 21
click at [879, 65] on input "10-5526" at bounding box center [991, 61] width 373 height 18
type input "10-5531"
click at [317, 177] on input "Groups" at bounding box center [217, 168] width 347 height 21
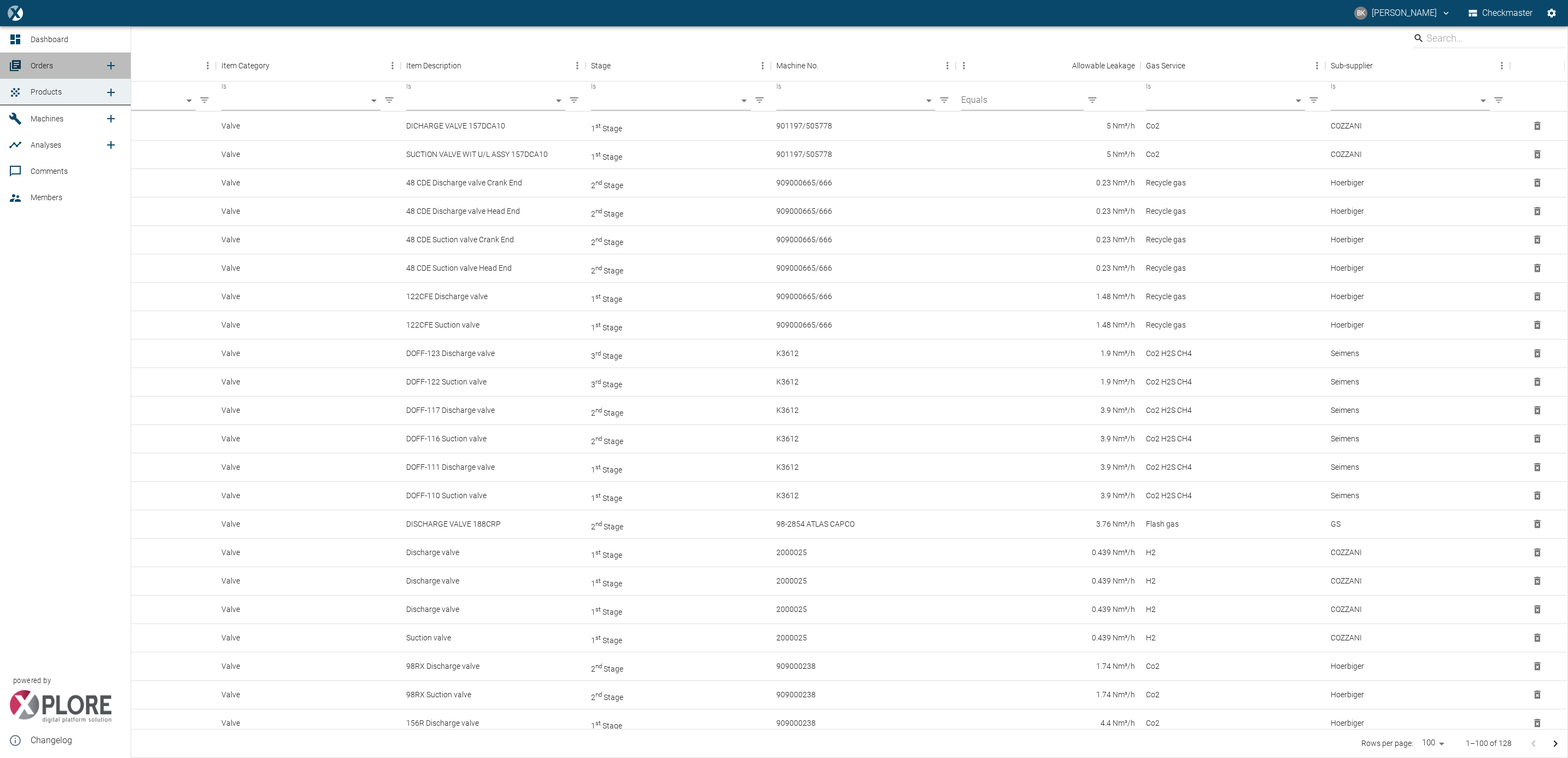
click at [63, 55] on link "Orders" at bounding box center [66, 65] width 131 height 26
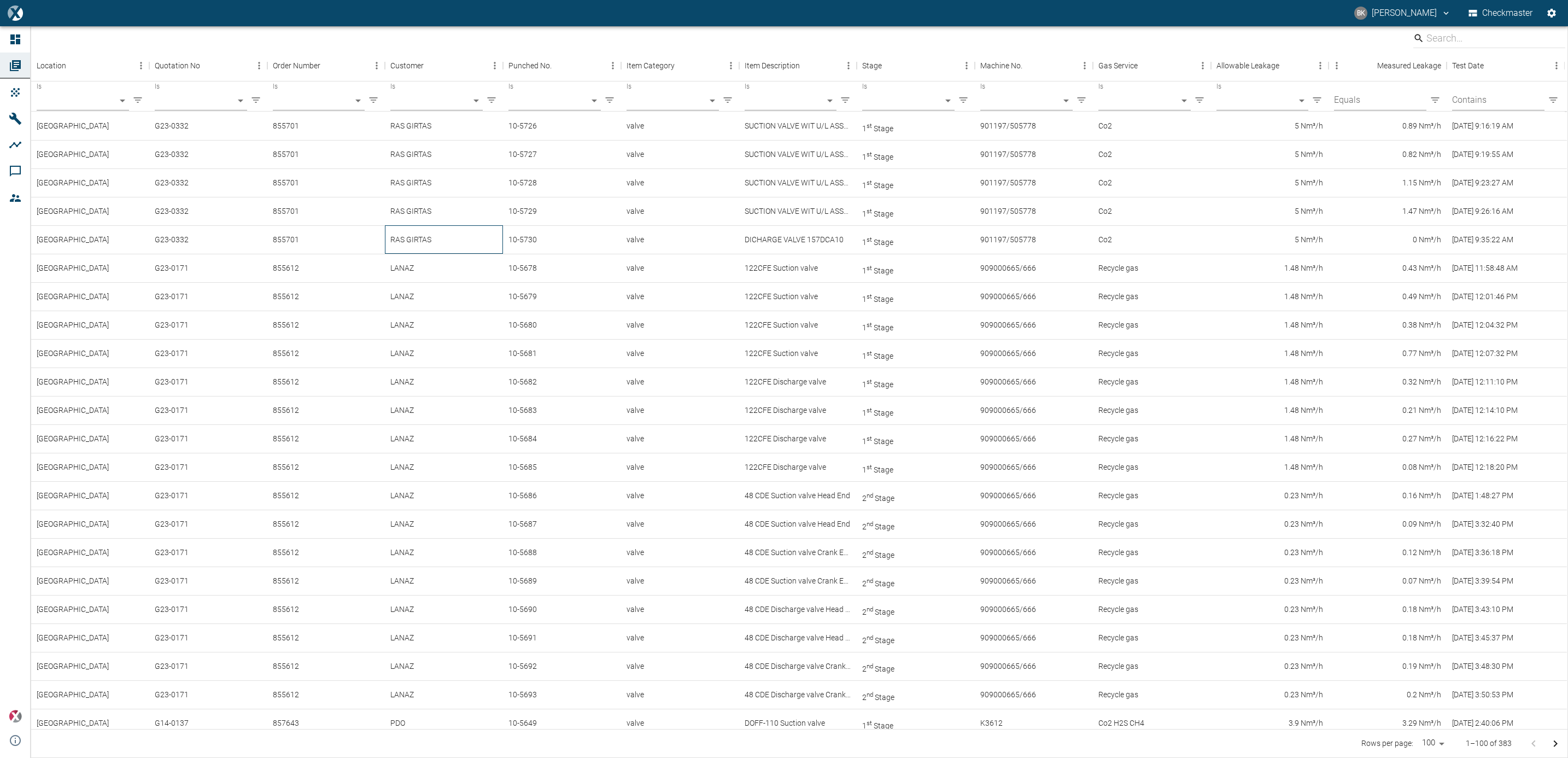
click at [453, 242] on div "RAS GIRTAS" at bounding box center [444, 240] width 118 height 29
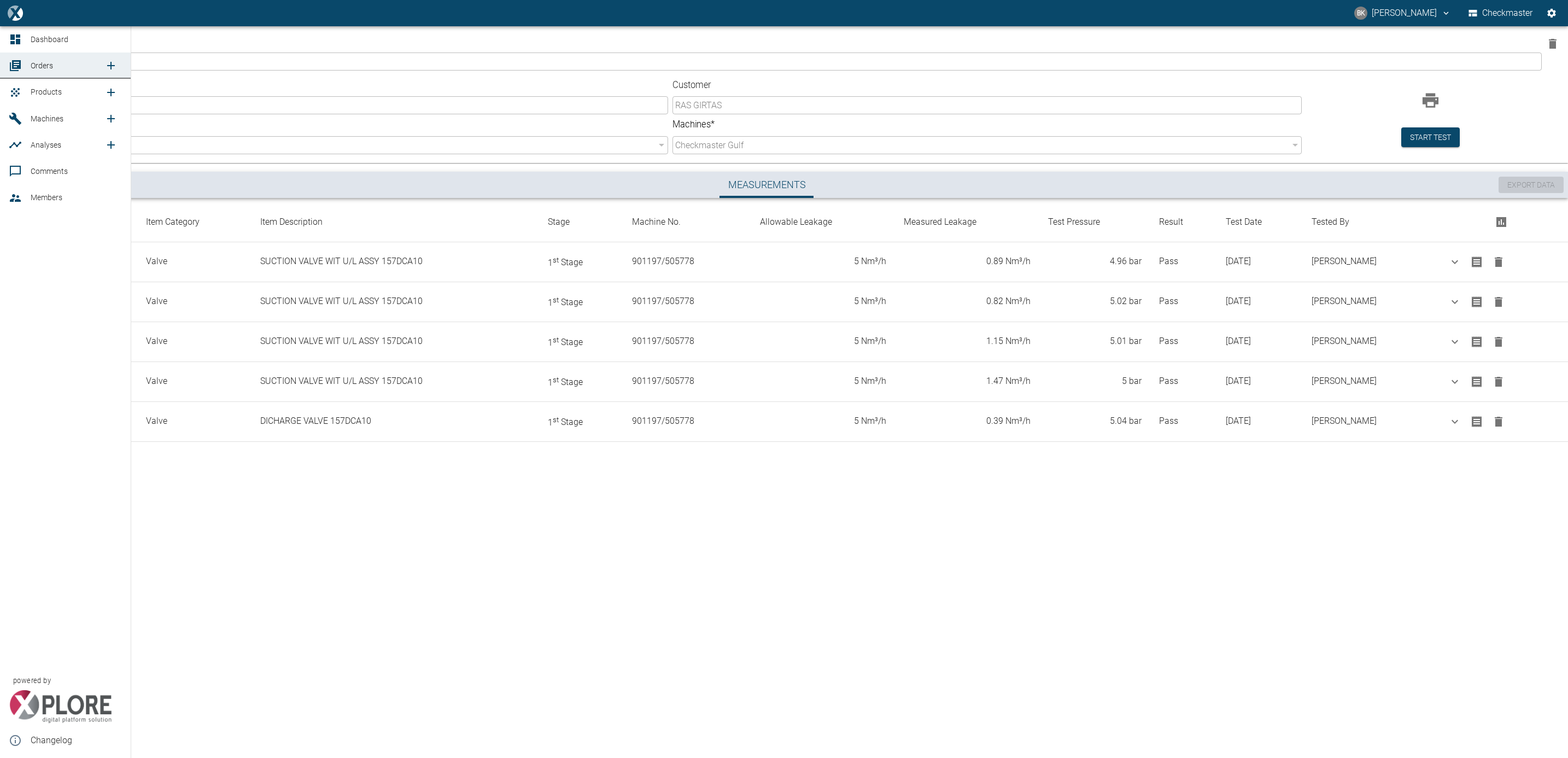
click at [39, 87] on span "Products" at bounding box center [46, 92] width 31 height 9
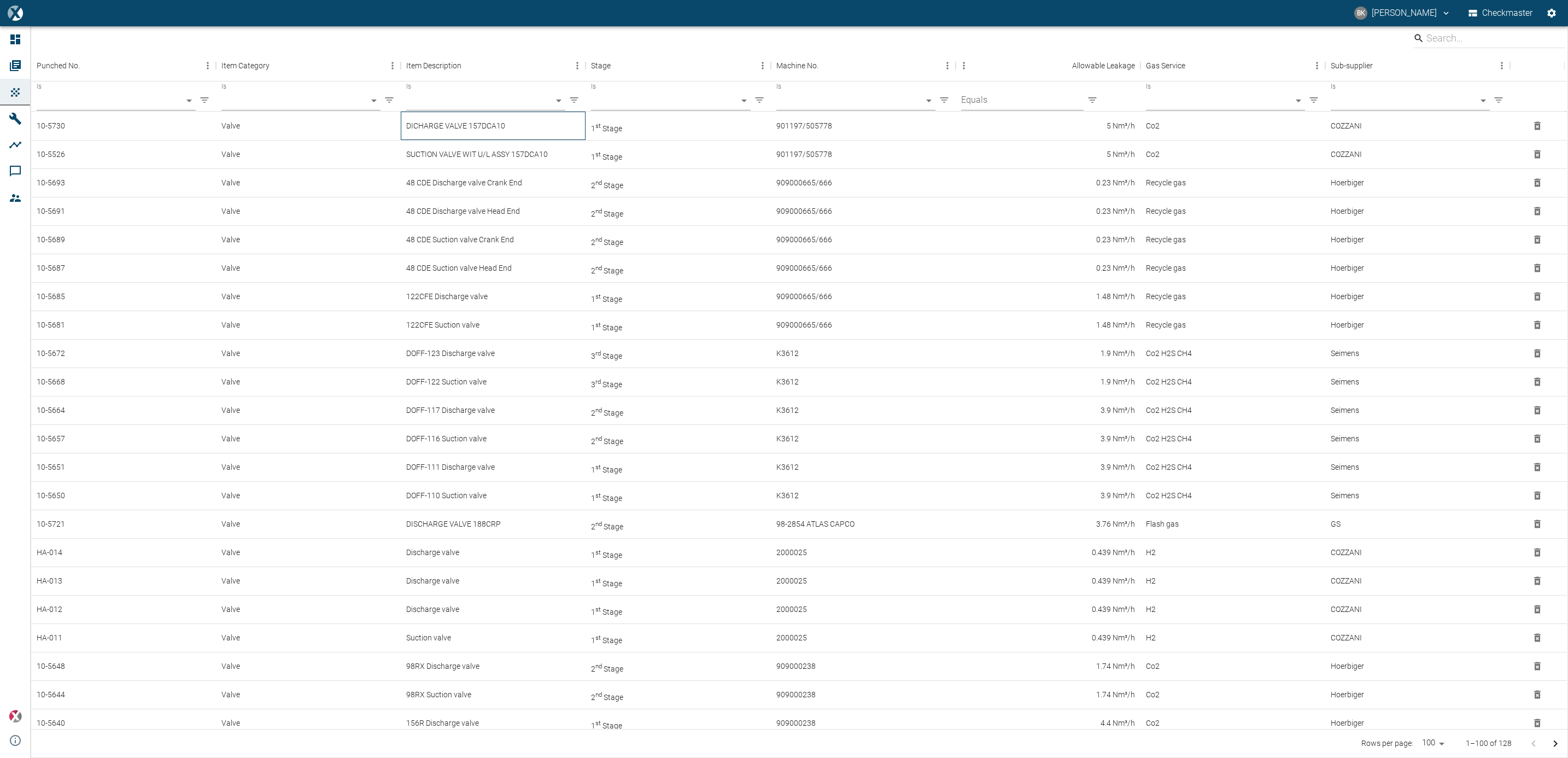
click at [509, 128] on div "DICHARGE VALVE 157DCA10" at bounding box center [494, 126] width 185 height 29
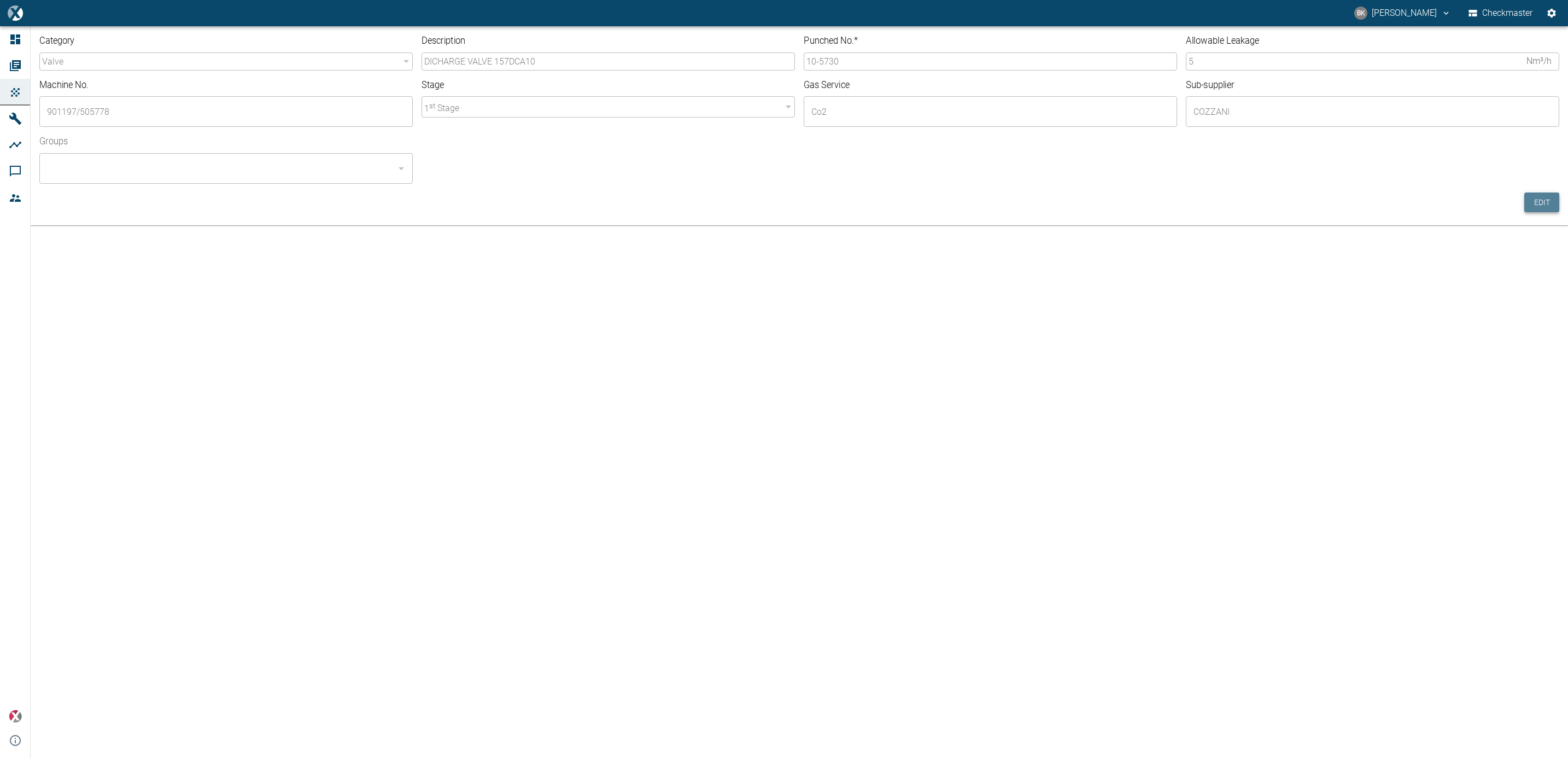
click at [1548, 194] on button "Edit" at bounding box center [1542, 202] width 35 height 21
click at [865, 64] on input "10-5730" at bounding box center [991, 61] width 373 height 18
type input "10-5731"
click at [373, 184] on div "Category valve valve ​ Description DICHARGE VALVE 157DCA10 ​ Punched No. * 10-5…" at bounding box center [799, 109] width 1537 height 166
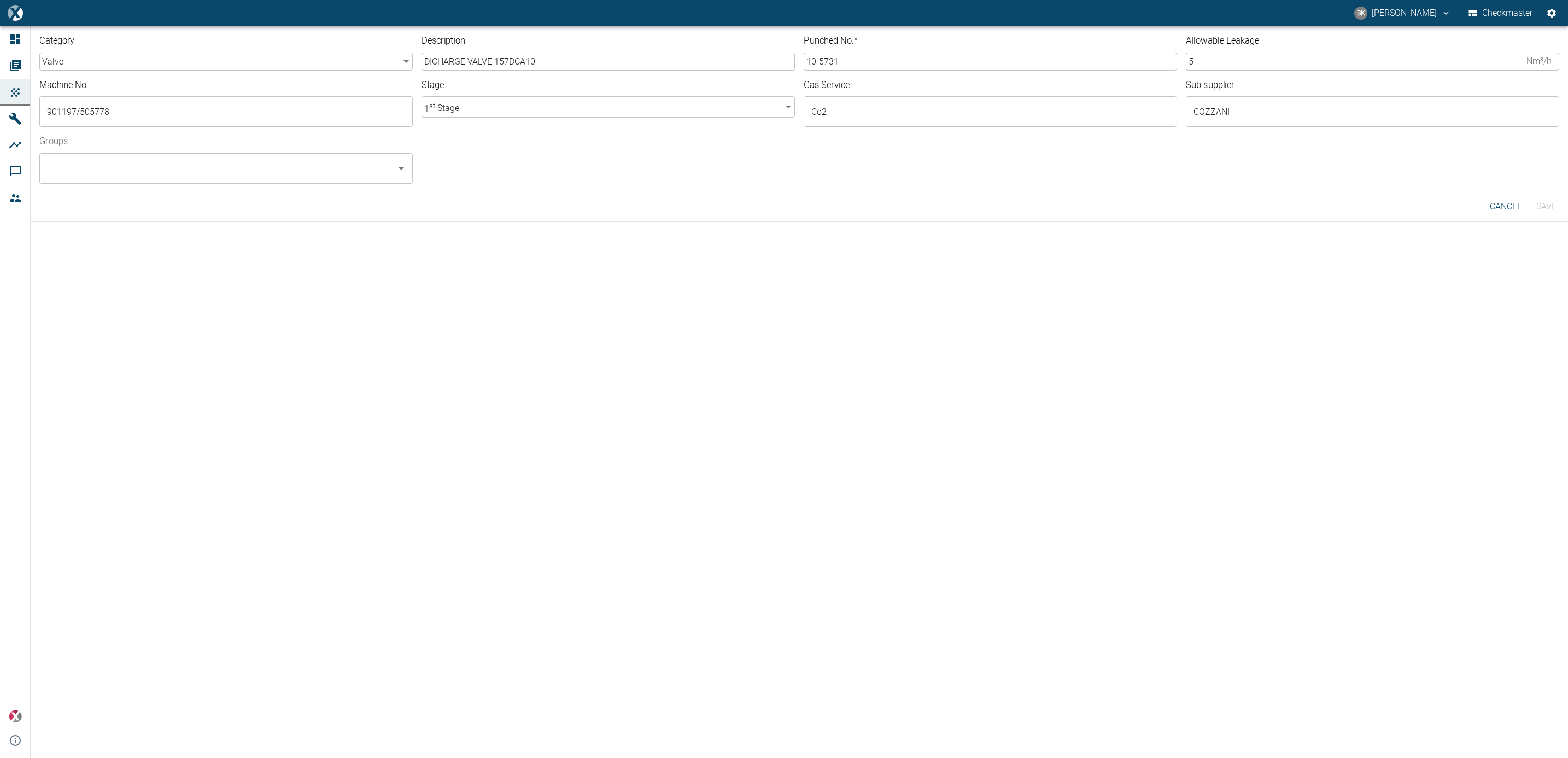
click at [376, 166] on input "Groups" at bounding box center [217, 168] width 347 height 21
click at [337, 201] on li "Checkmaster - ALL" at bounding box center [226, 198] width 373 height 20
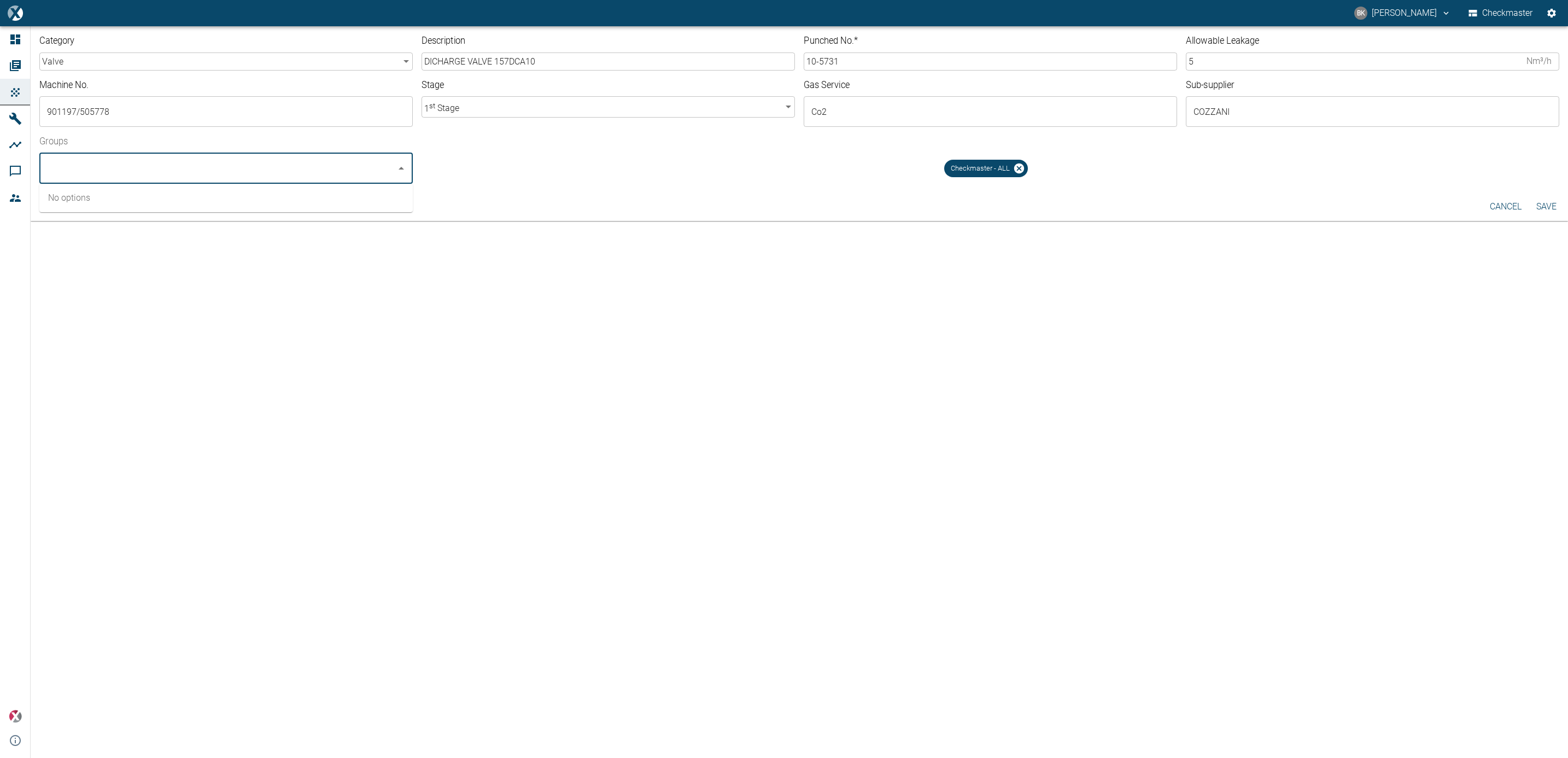
click at [1540, 201] on button "Save" at bounding box center [1546, 207] width 35 height 20
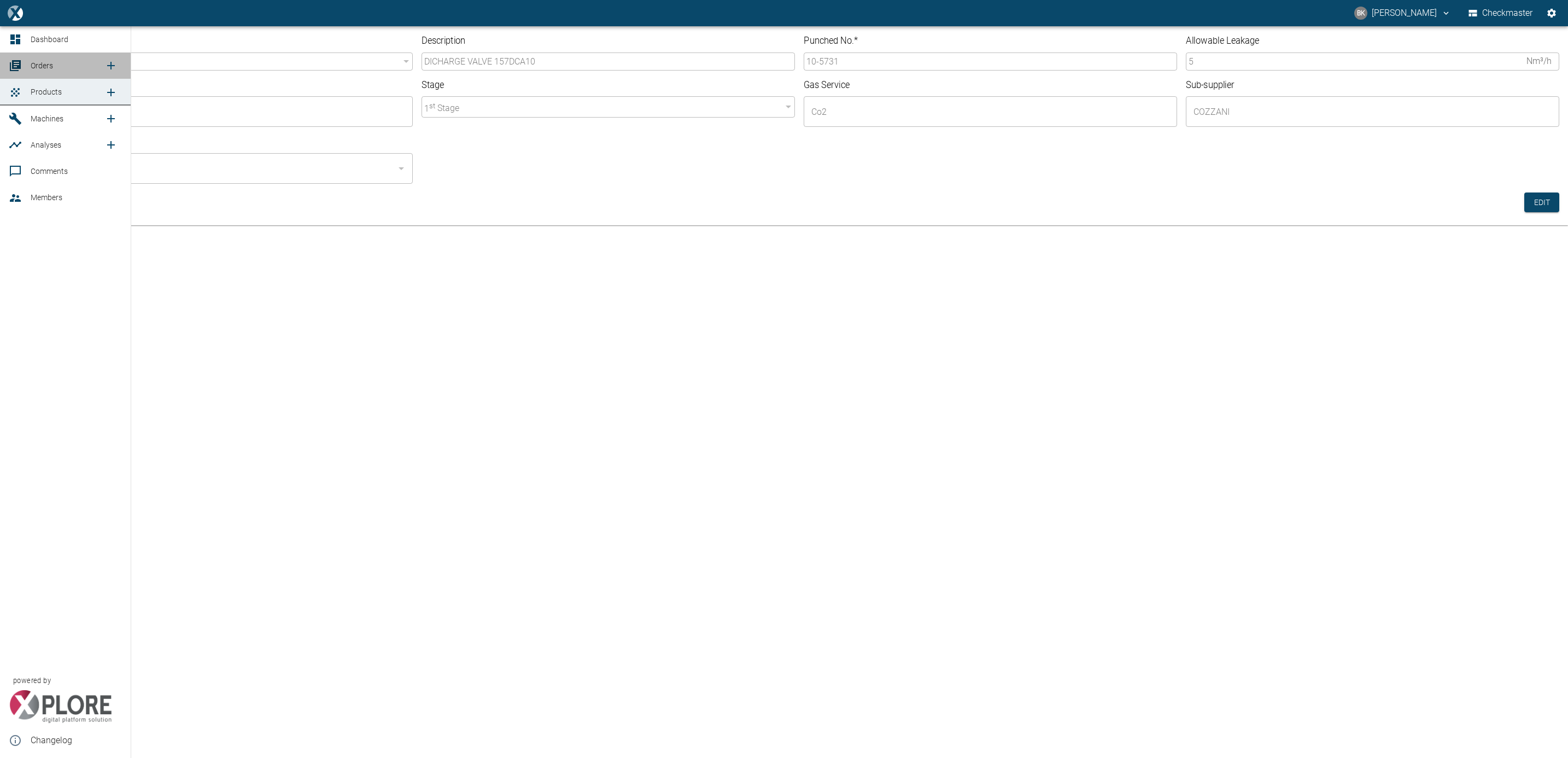
click at [71, 59] on span "Orders" at bounding box center [67, 66] width 74 height 13
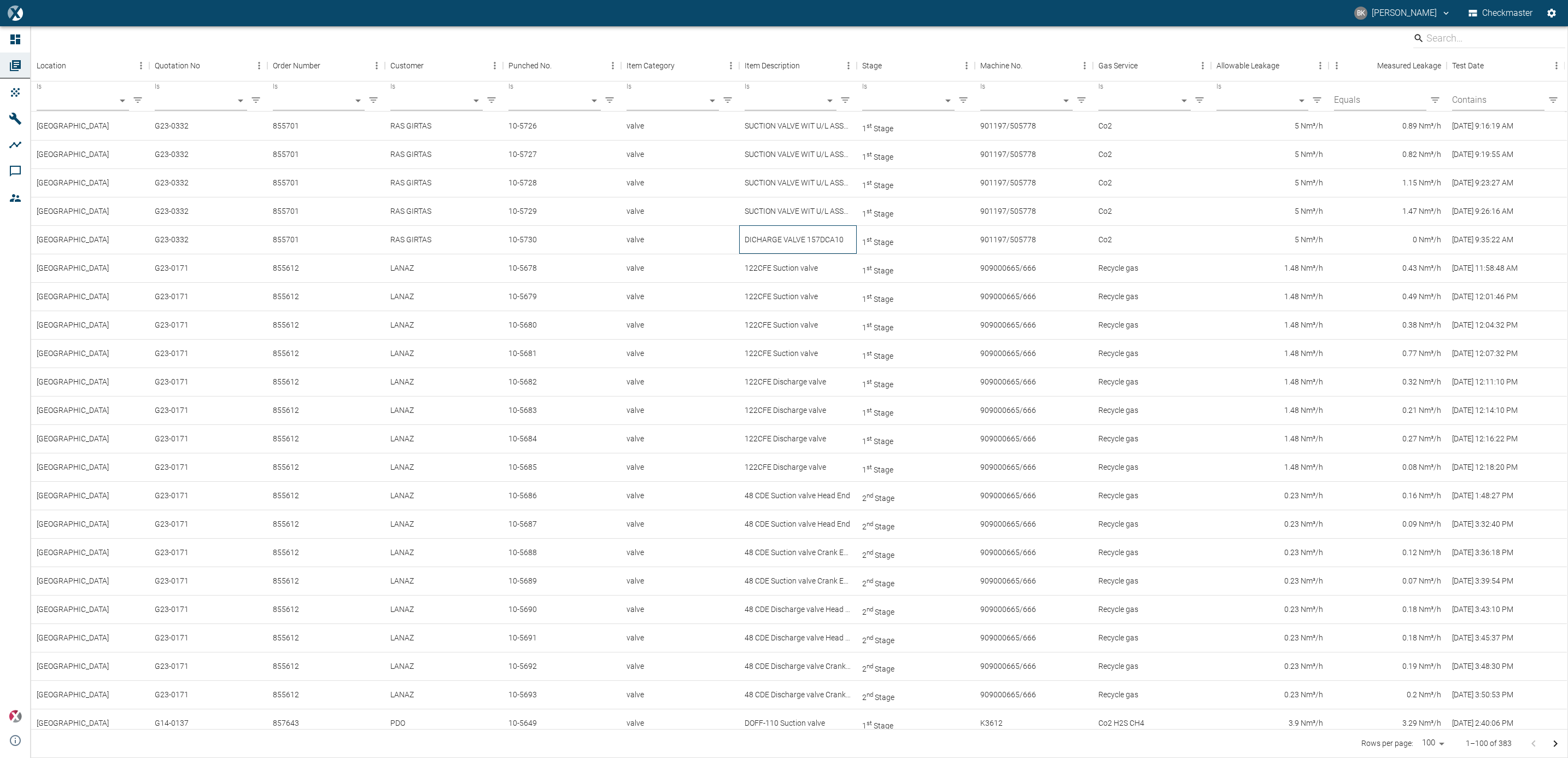
click at [790, 247] on div "DICHARGE VALVE 157DCA10" at bounding box center [799, 240] width 118 height 29
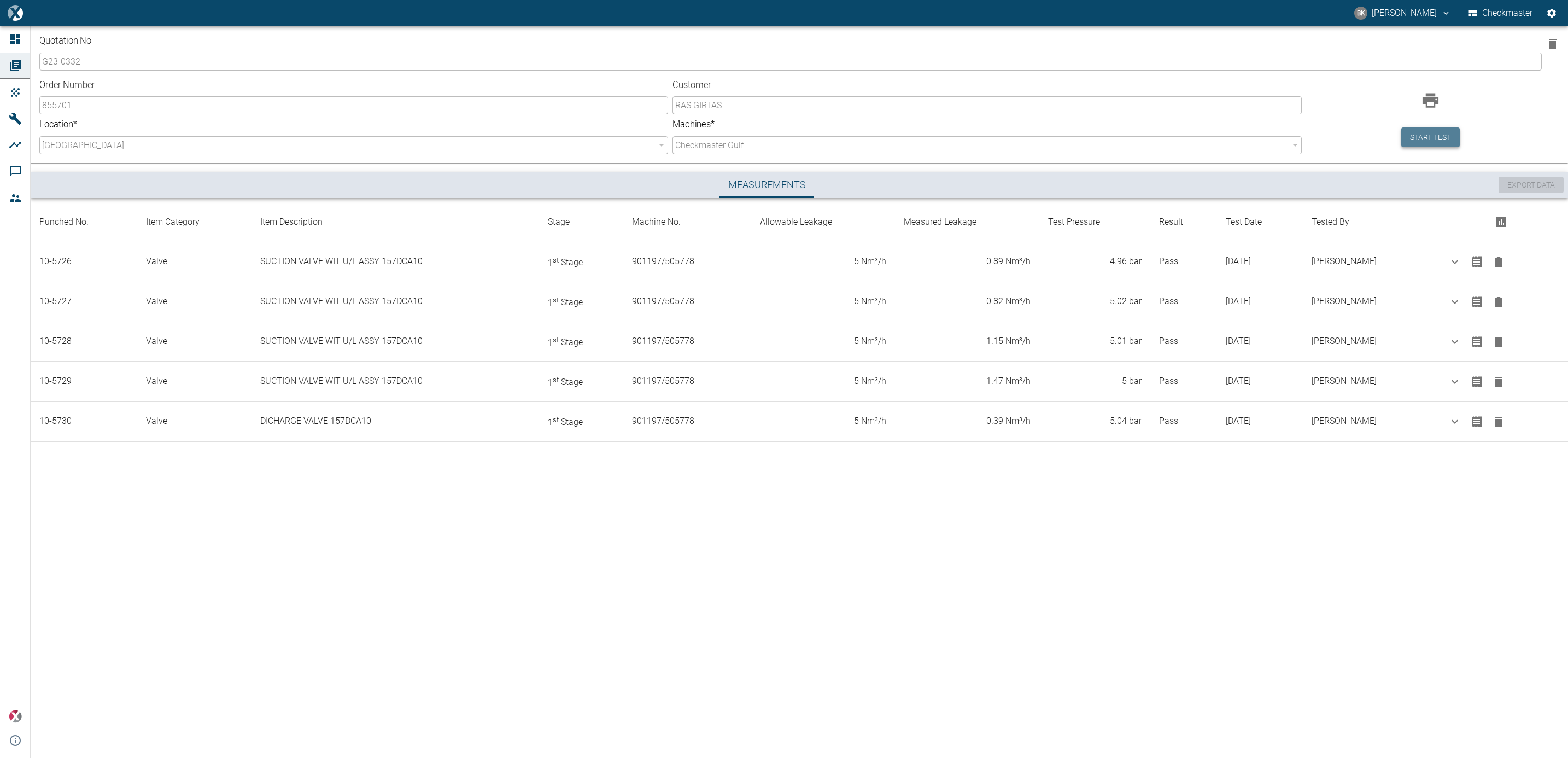
click at [1417, 144] on button "Start test" at bounding box center [1431, 137] width 58 height 21
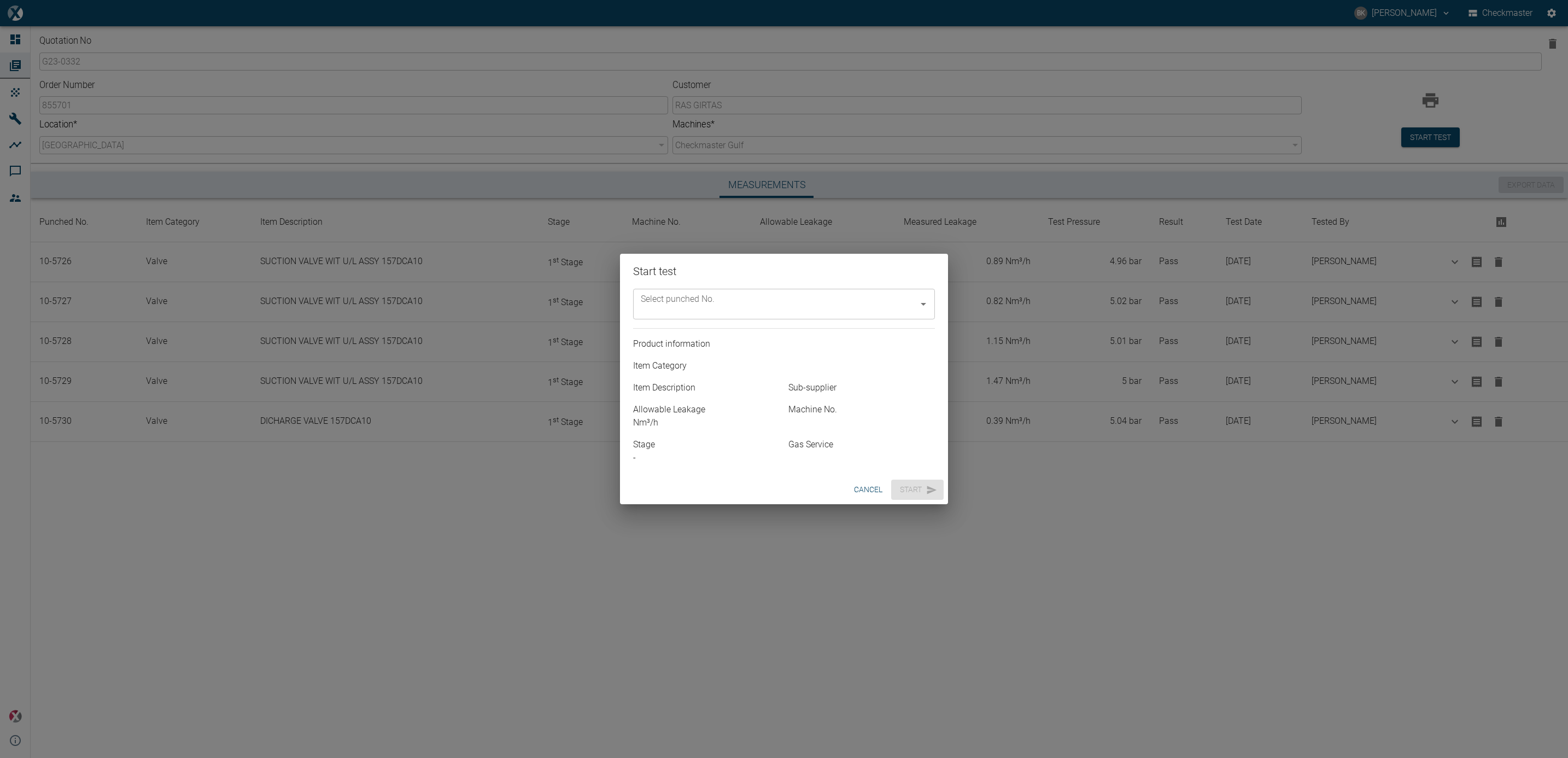
click at [925, 305] on icon "Open" at bounding box center [924, 304] width 13 height 13
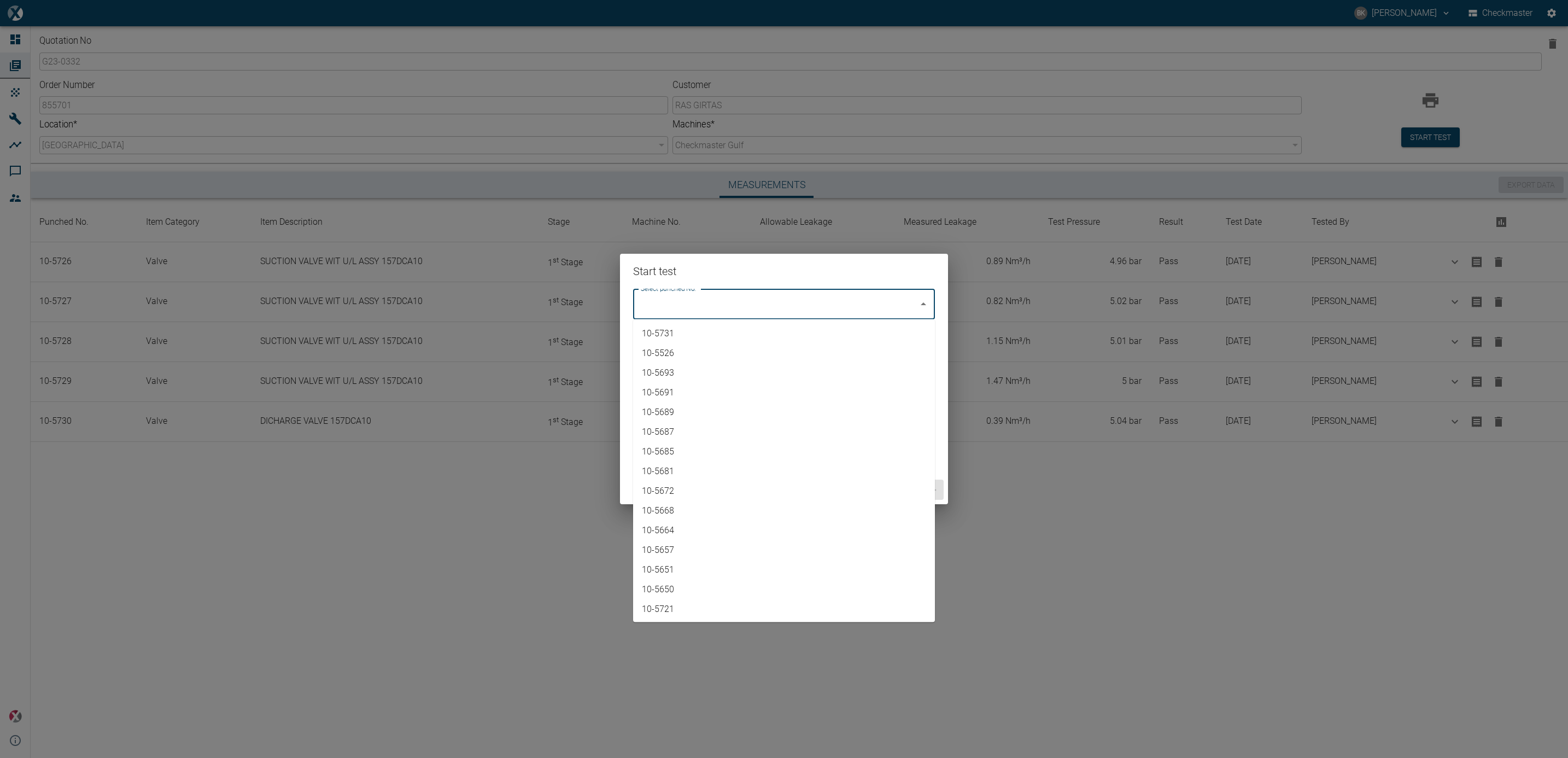
click at [869, 326] on li "10-5731" at bounding box center [784, 334] width 302 height 20
type input "10-5731"
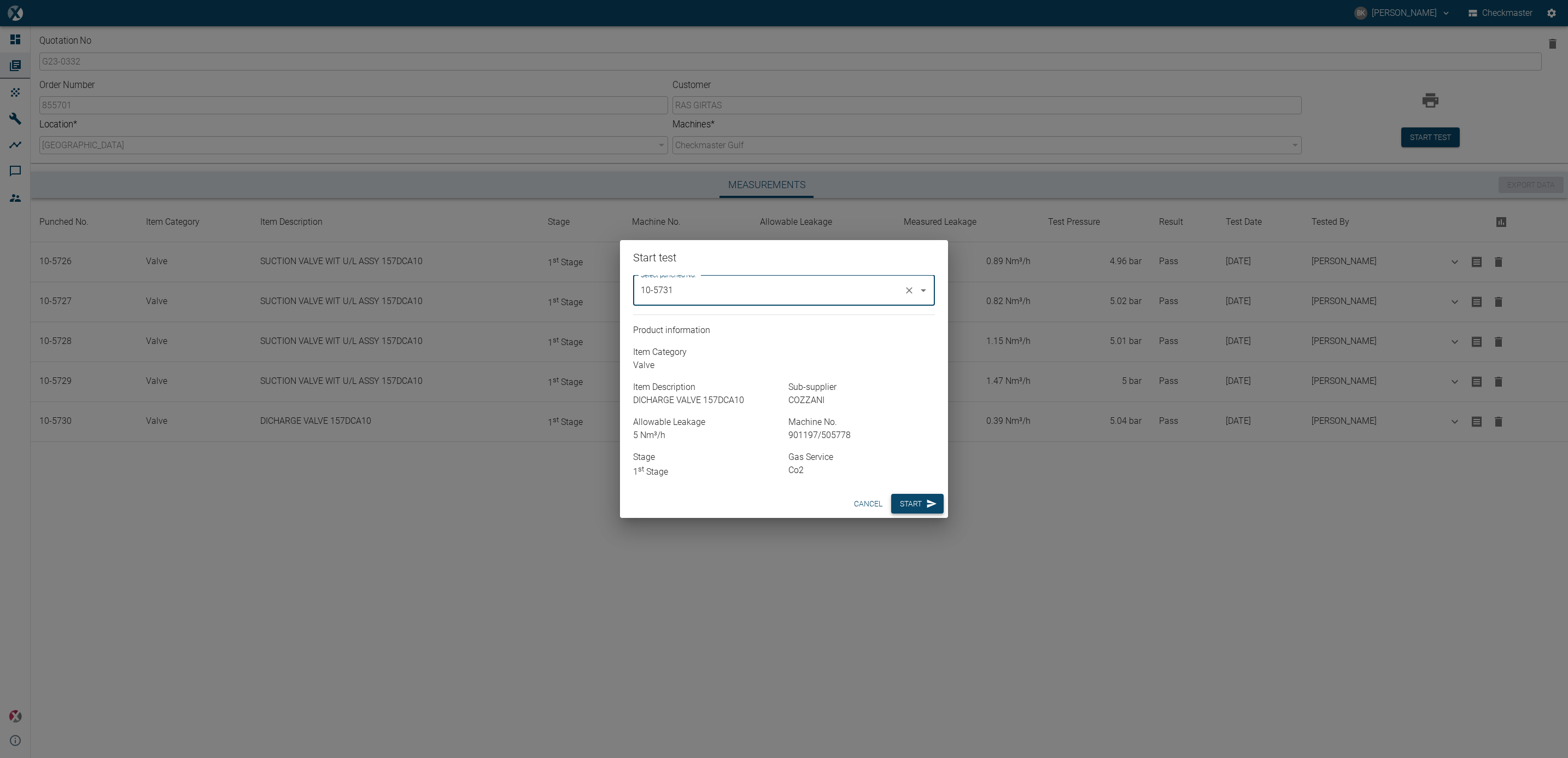
click at [899, 499] on button "Start" at bounding box center [917, 504] width 52 height 21
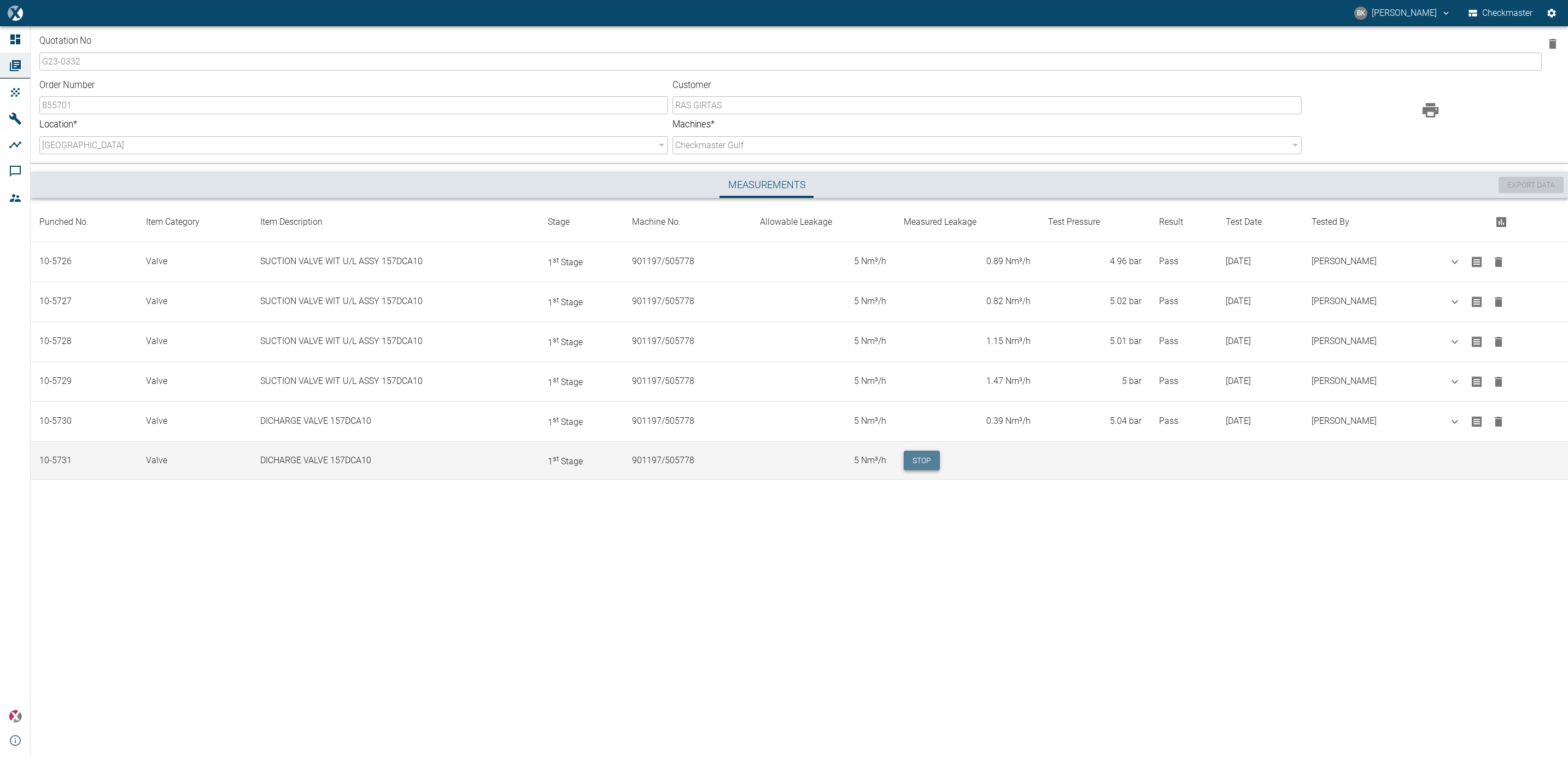
click at [904, 468] on button "Stop" at bounding box center [922, 461] width 36 height 21
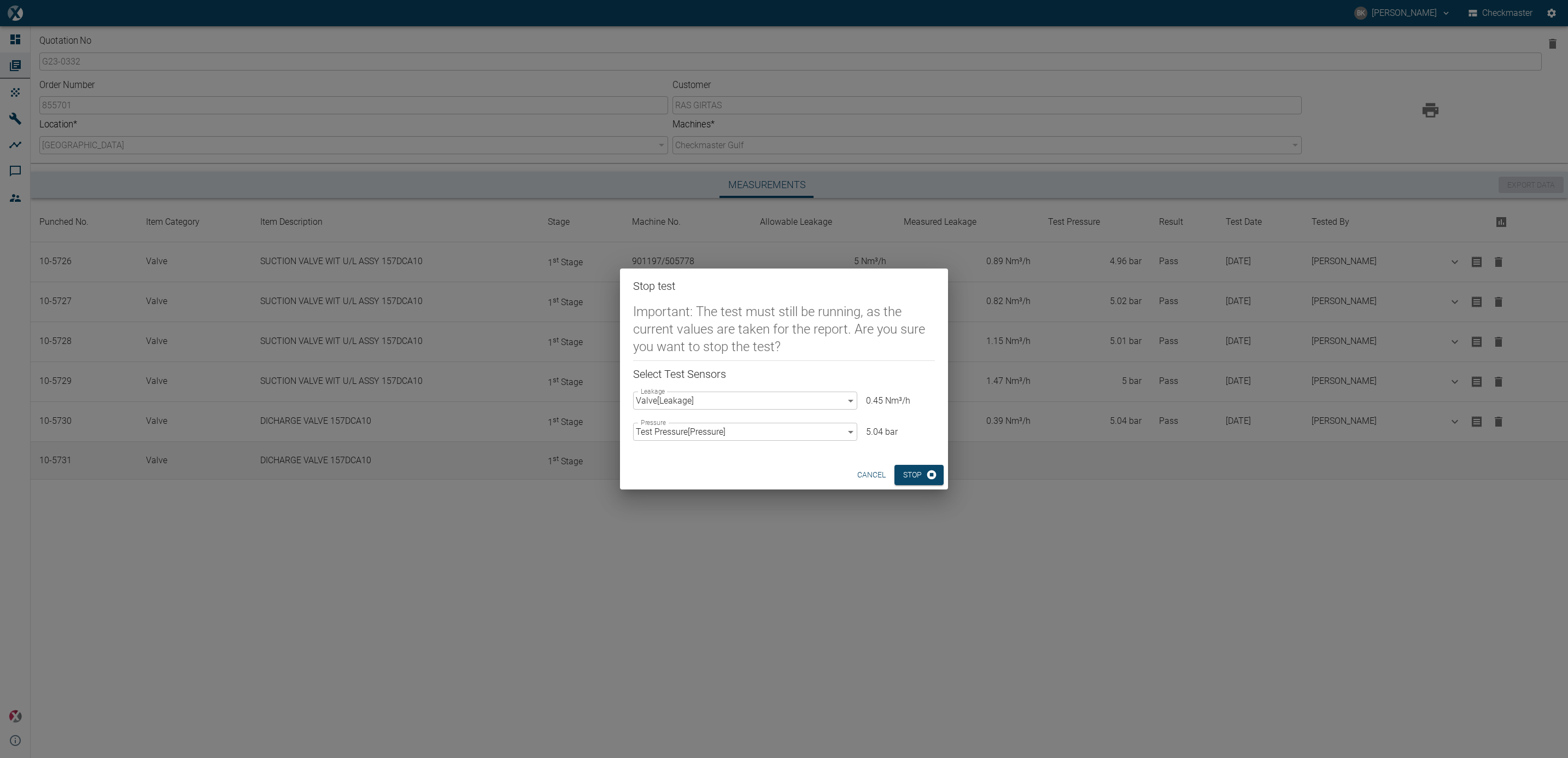
click at [898, 468] on button "Stop" at bounding box center [919, 475] width 49 height 21
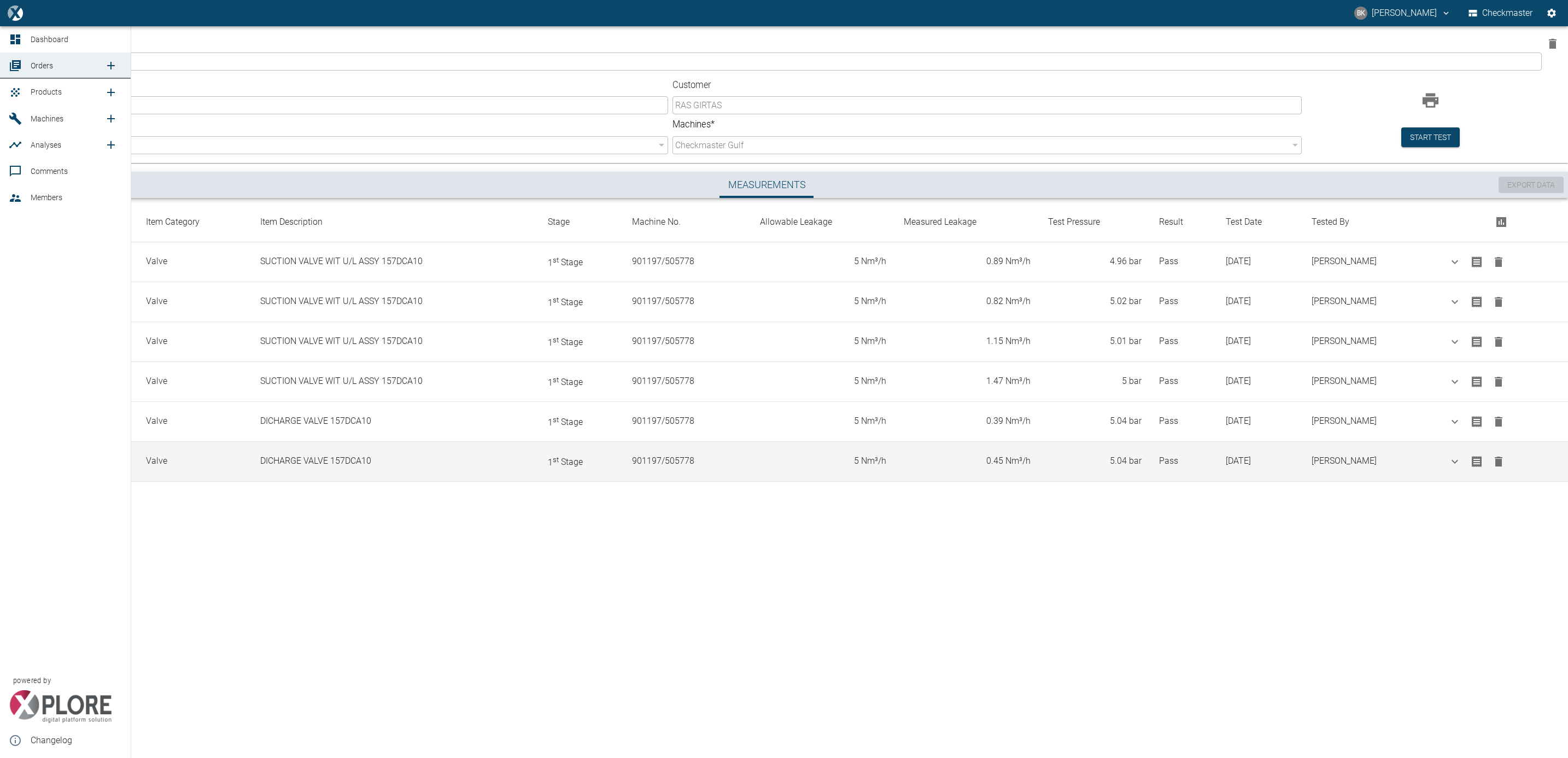
click at [31, 91] on span "Products" at bounding box center [46, 92] width 31 height 9
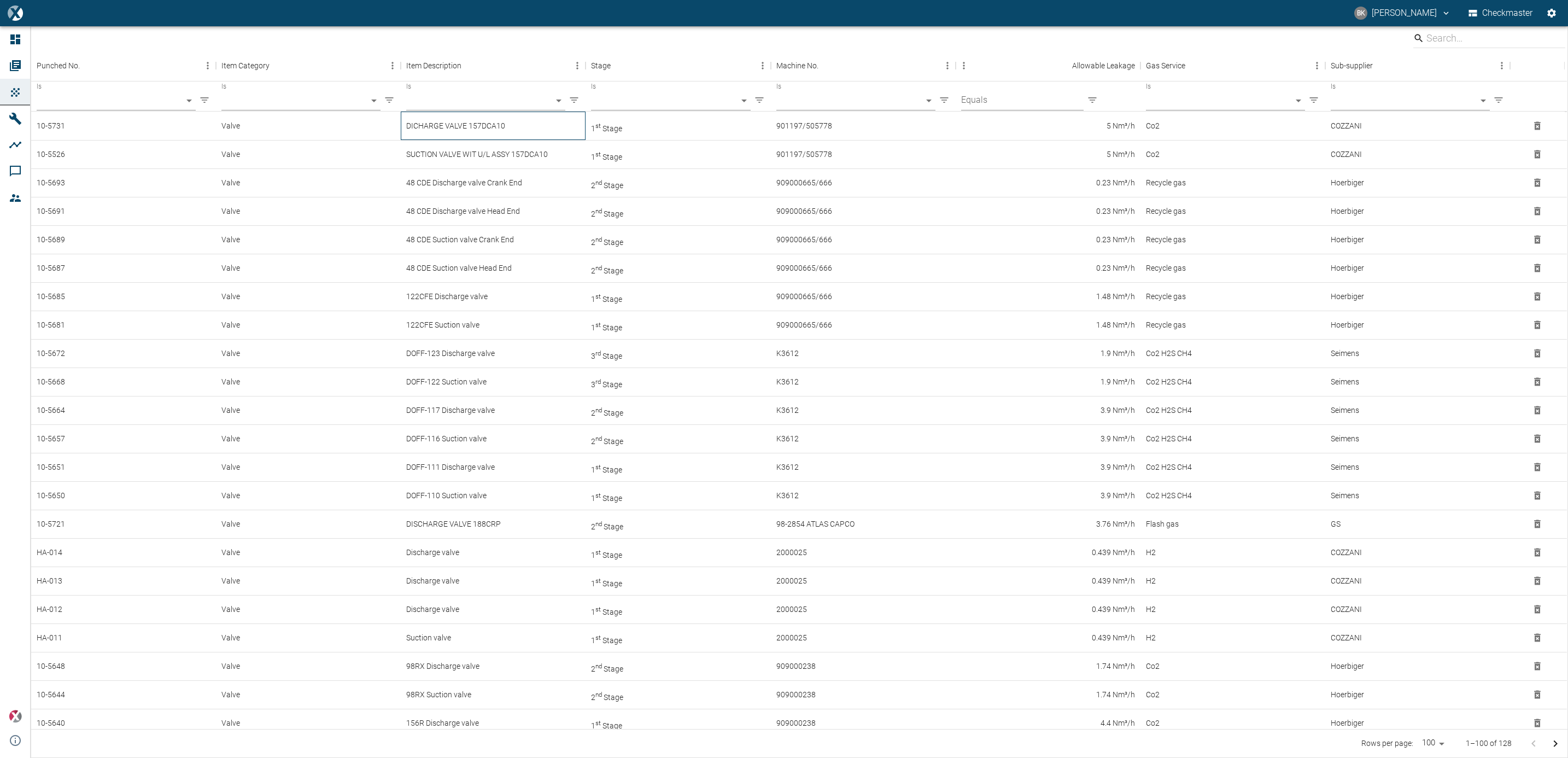
click at [447, 130] on div "DICHARGE VALVE 157DCA10" at bounding box center [494, 126] width 185 height 29
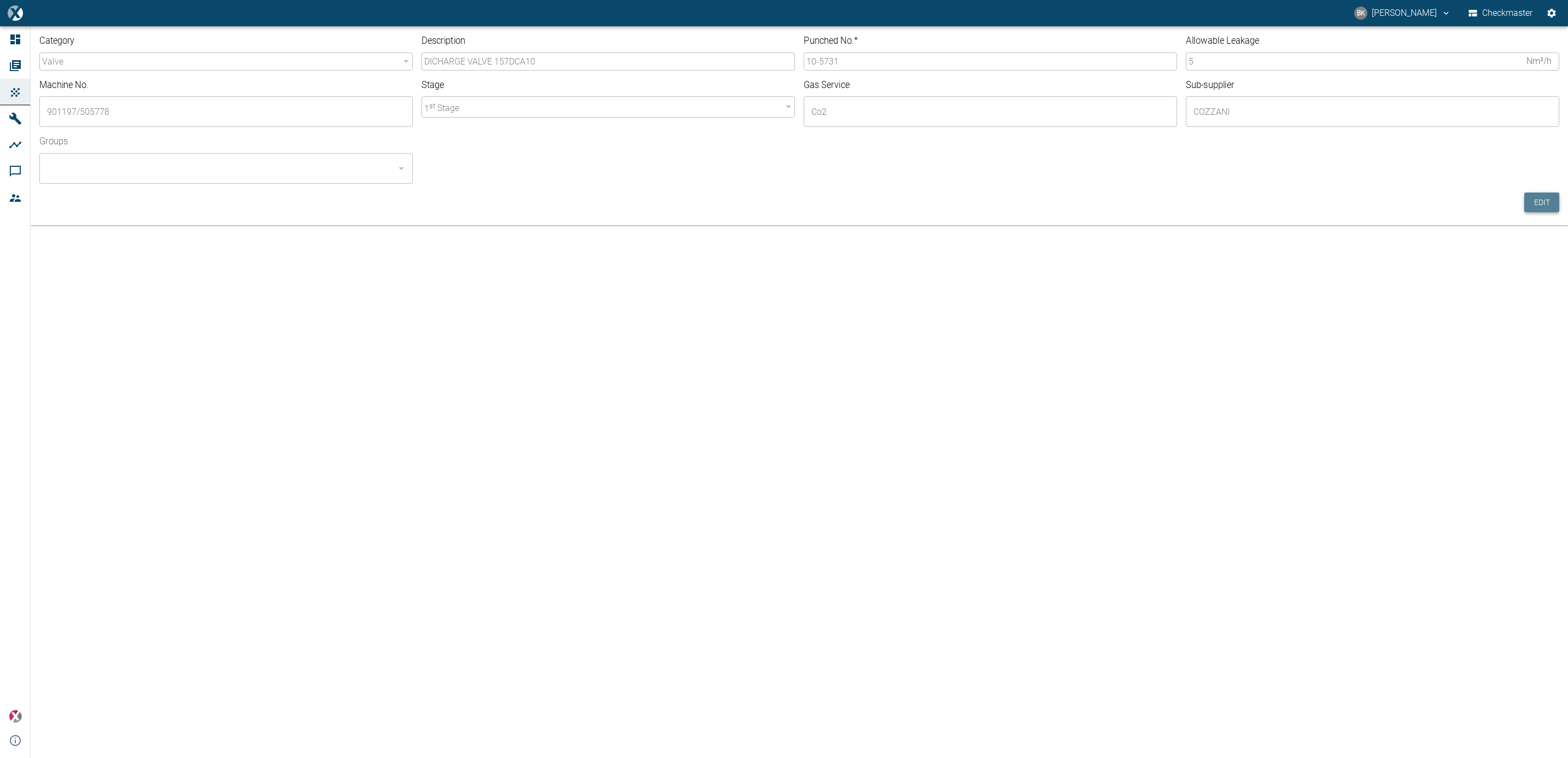
click at [1546, 202] on button "Edit" at bounding box center [1542, 202] width 35 height 21
click at [842, 64] on input "10-5731" at bounding box center [991, 61] width 373 height 18
type input "10-5732"
click at [180, 171] on input "Groups" at bounding box center [217, 168] width 347 height 21
click at [177, 192] on li "Checkmaster - ALL" at bounding box center [226, 198] width 373 height 20
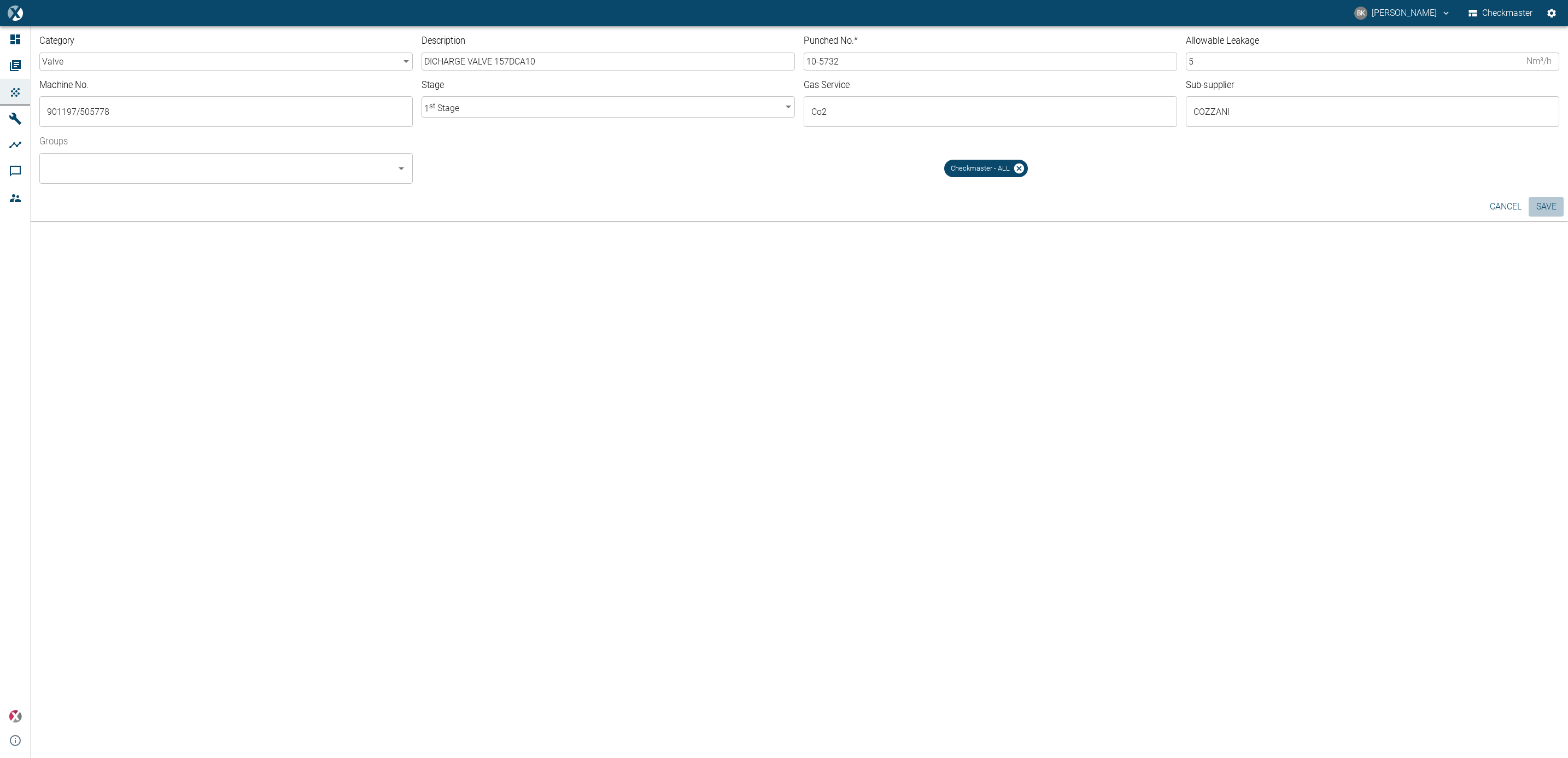
click at [1536, 204] on button "Save" at bounding box center [1546, 207] width 35 height 20
click at [44, 66] on span "Orders" at bounding box center [41, 66] width 22 height 9
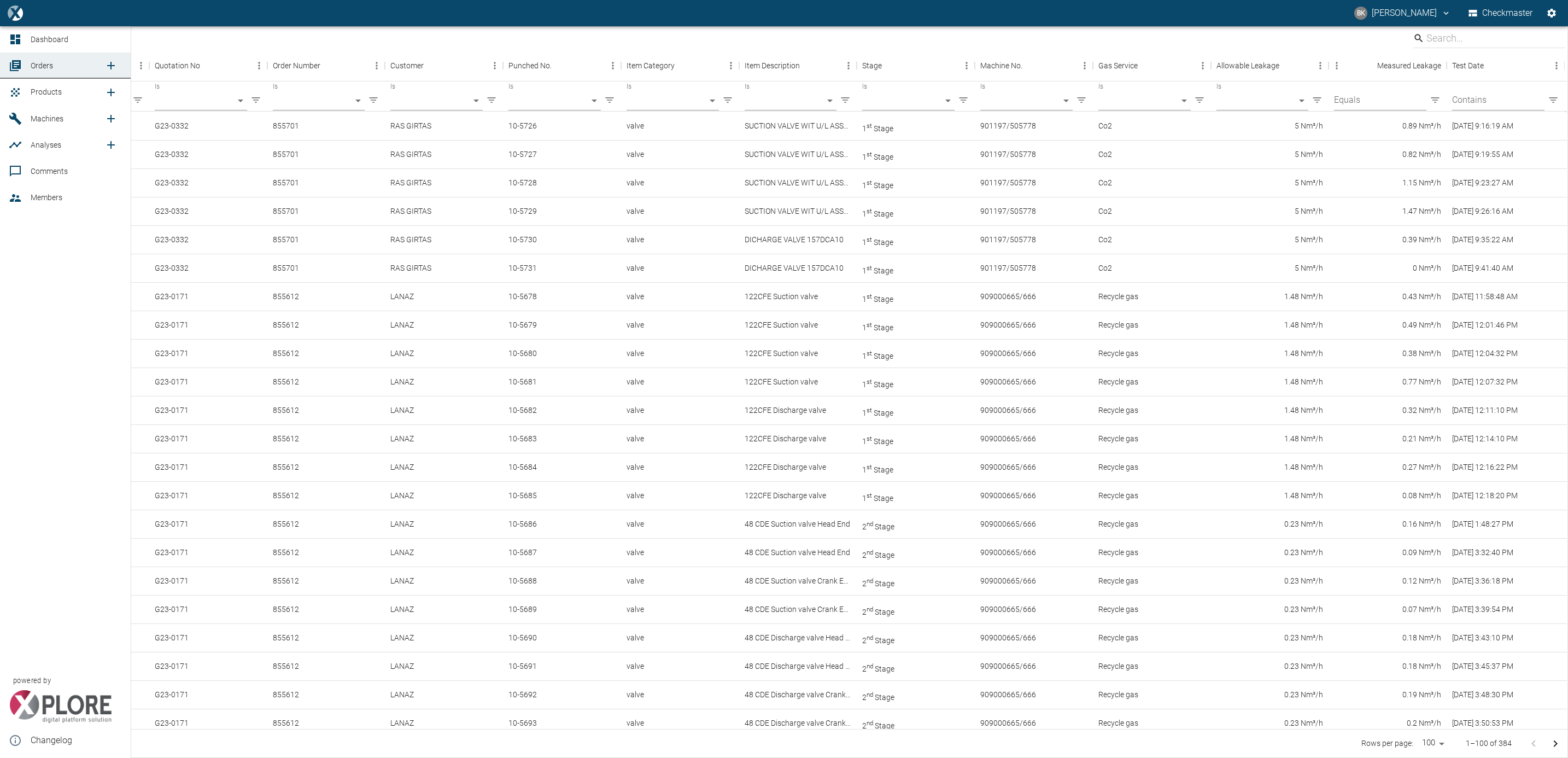
click at [55, 91] on span "Products" at bounding box center [46, 92] width 31 height 9
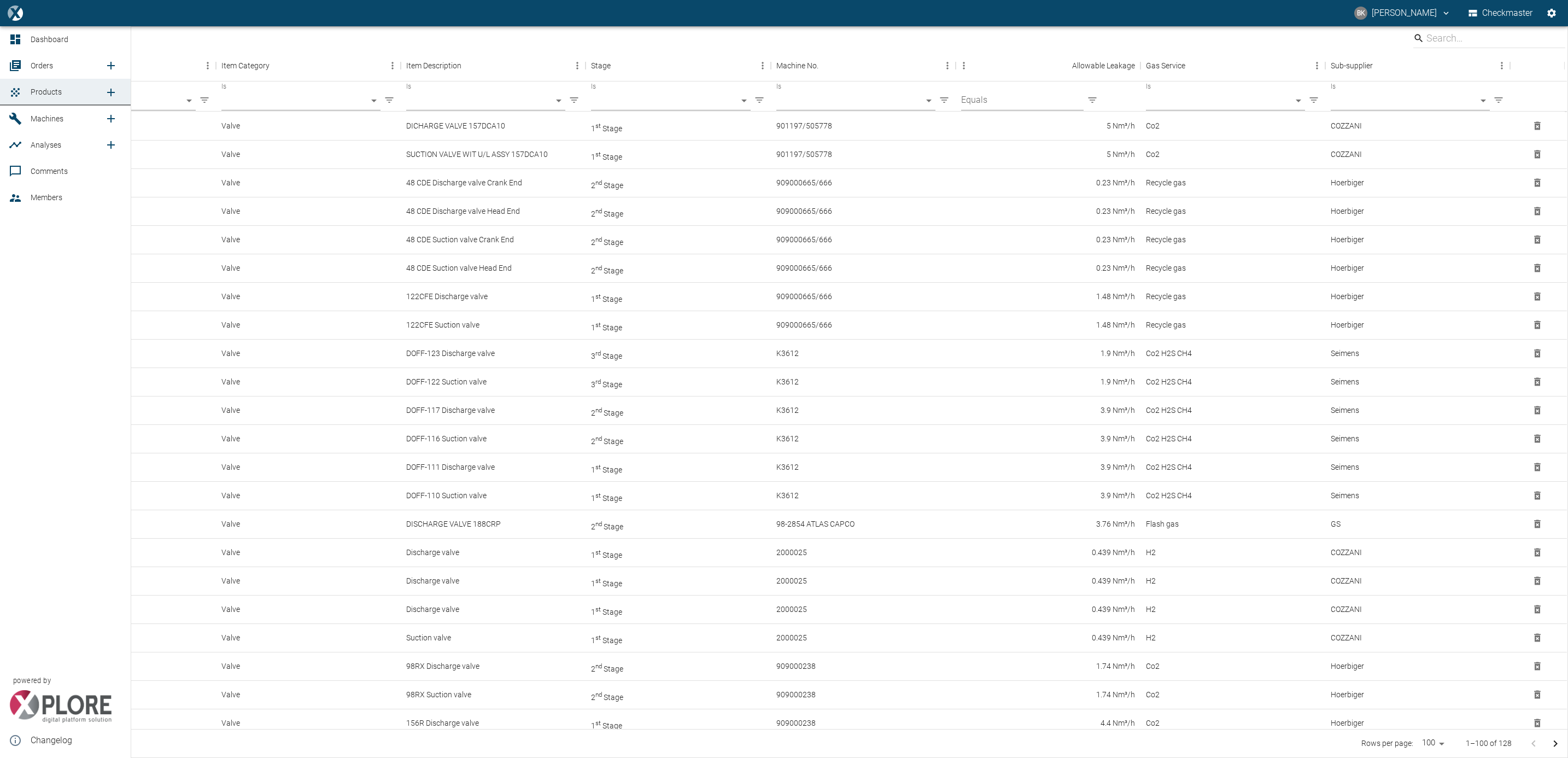
click at [57, 59] on span "Orders" at bounding box center [67, 66] width 74 height 13
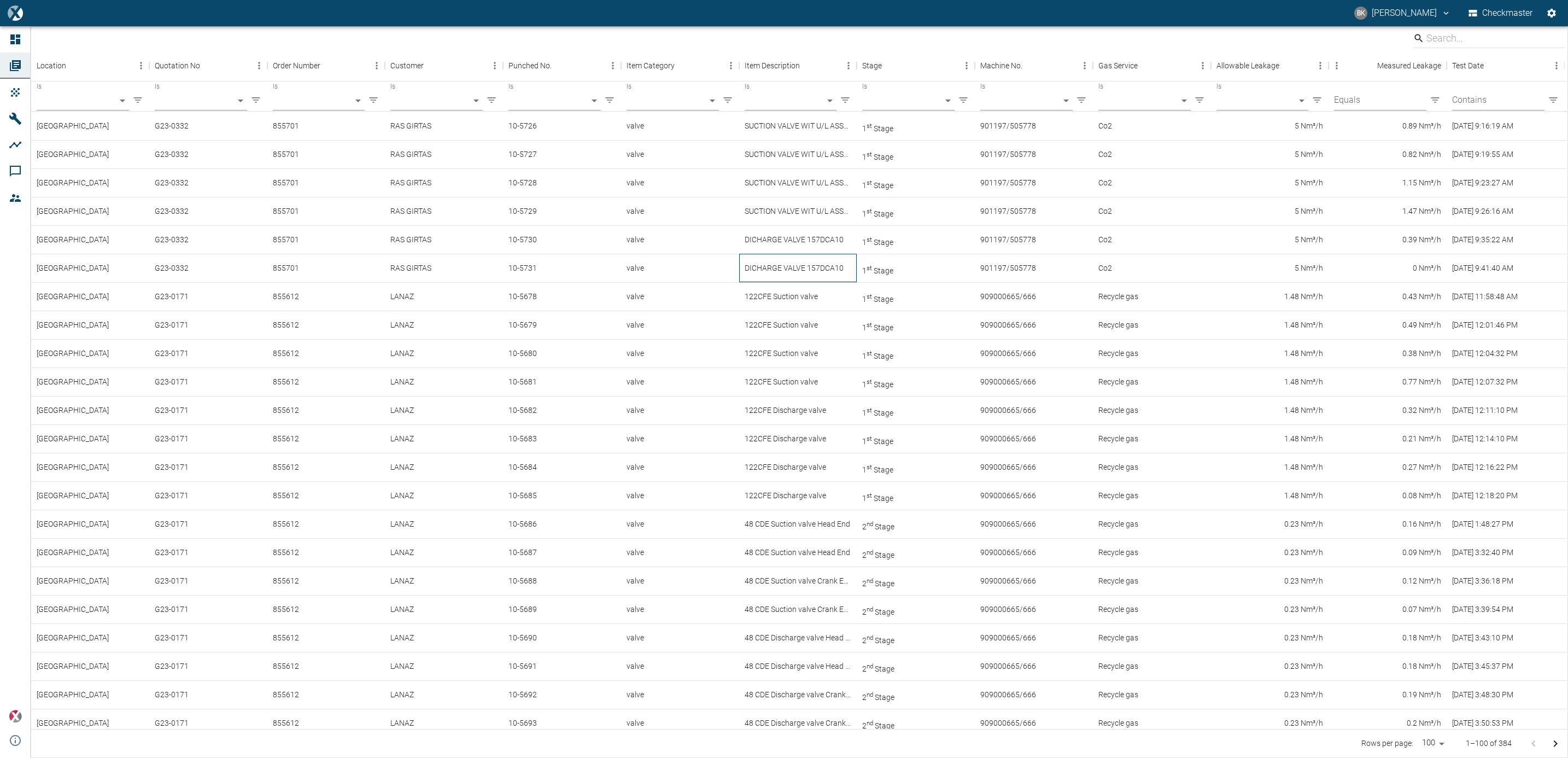
click at [762, 277] on div "DICHARGE VALVE 157DCA10" at bounding box center [799, 269] width 118 height 29
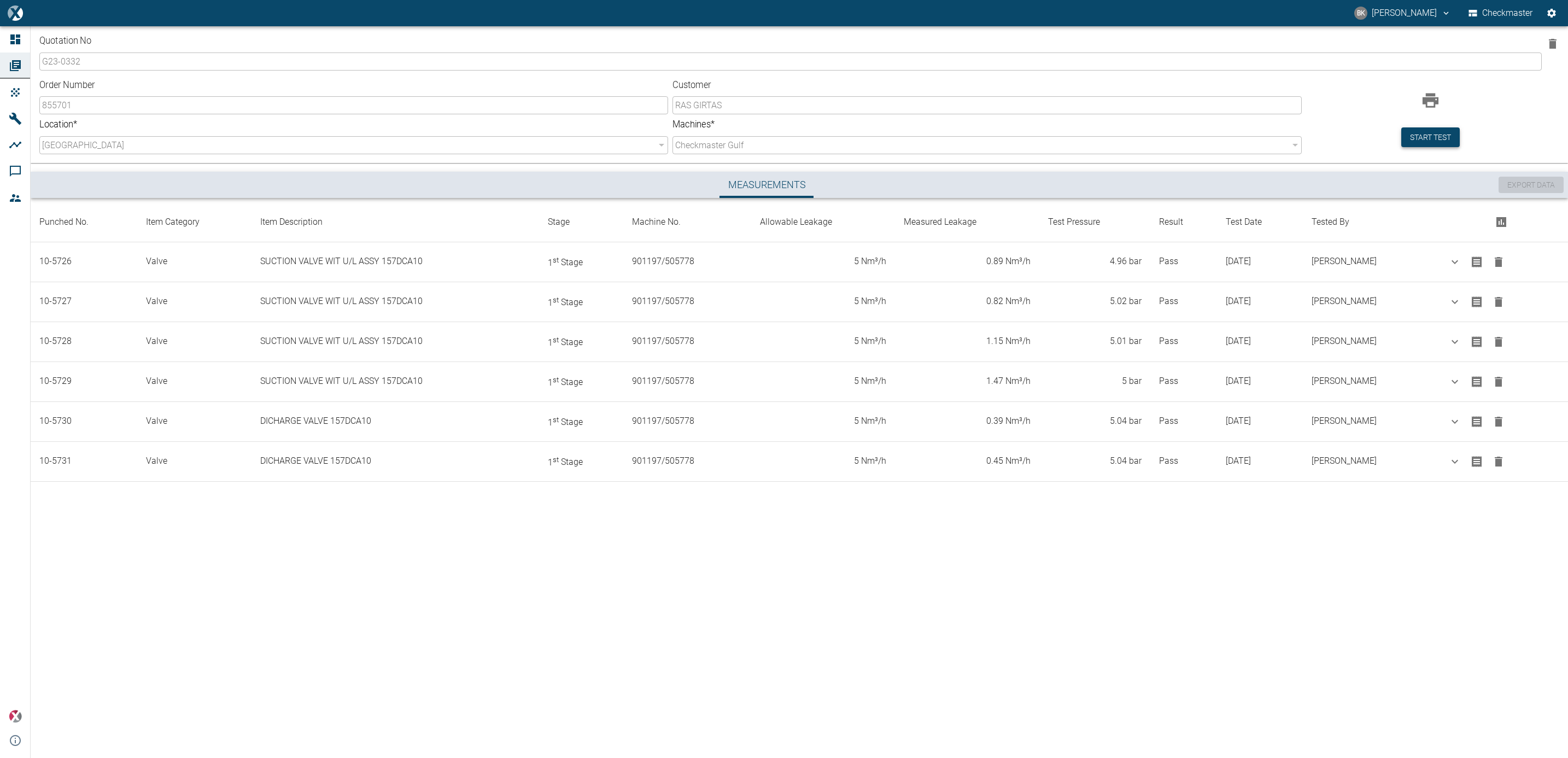
click at [1439, 139] on button "Start test" at bounding box center [1431, 137] width 58 height 21
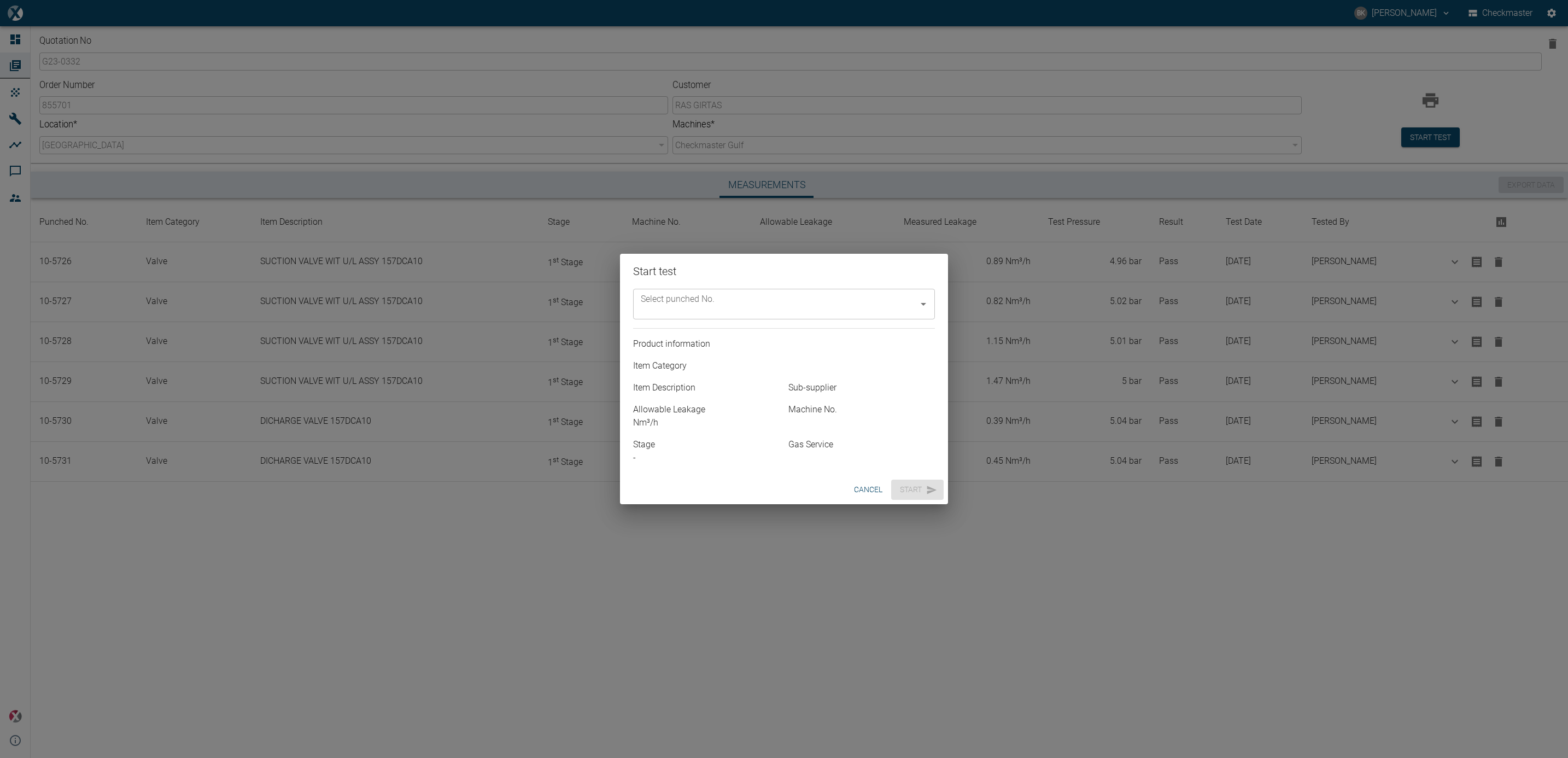
click at [924, 306] on icon "Open" at bounding box center [924, 304] width 13 height 13
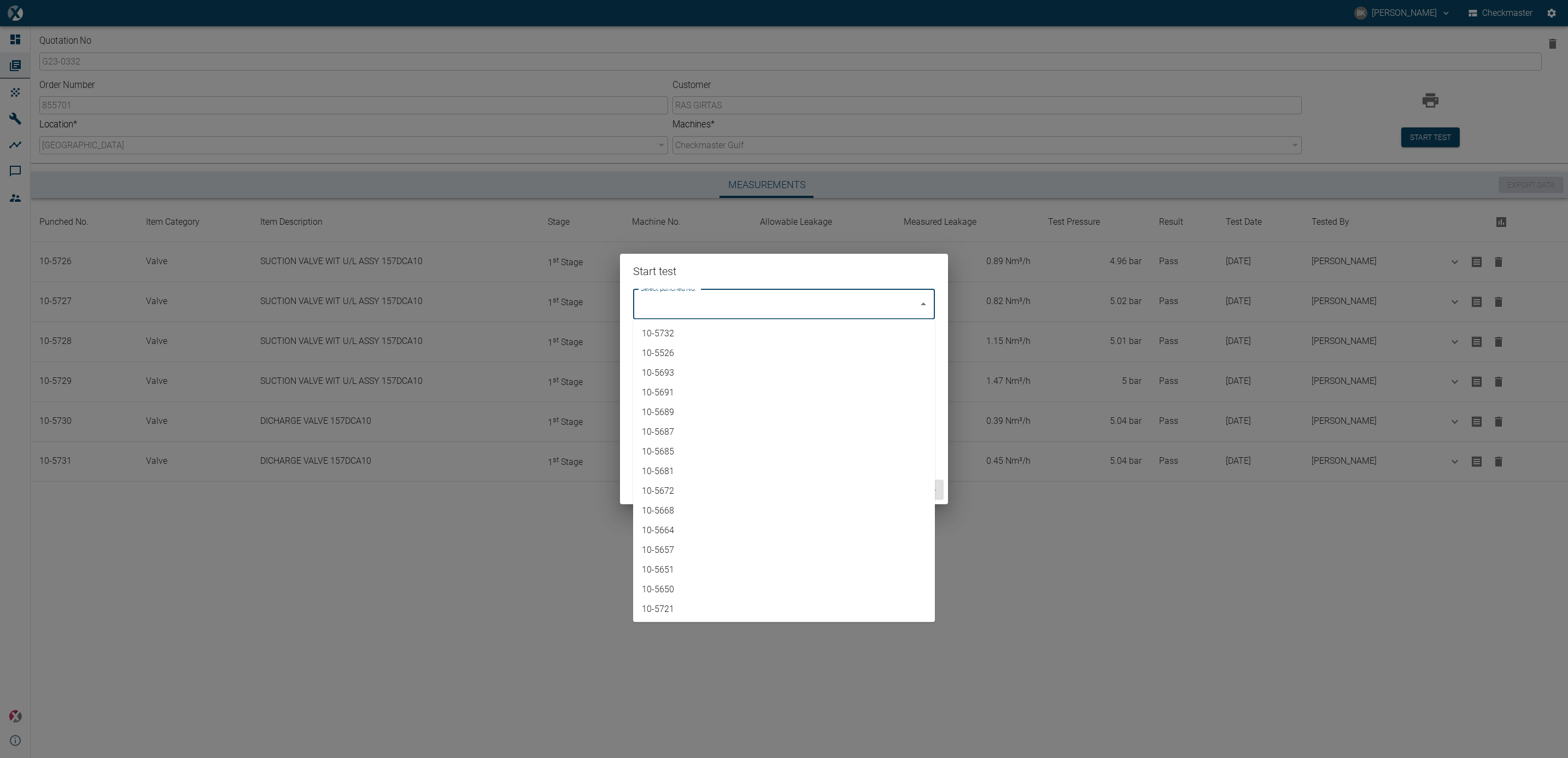
click at [878, 335] on li "10-5732" at bounding box center [784, 334] width 302 height 20
type input "10-5732"
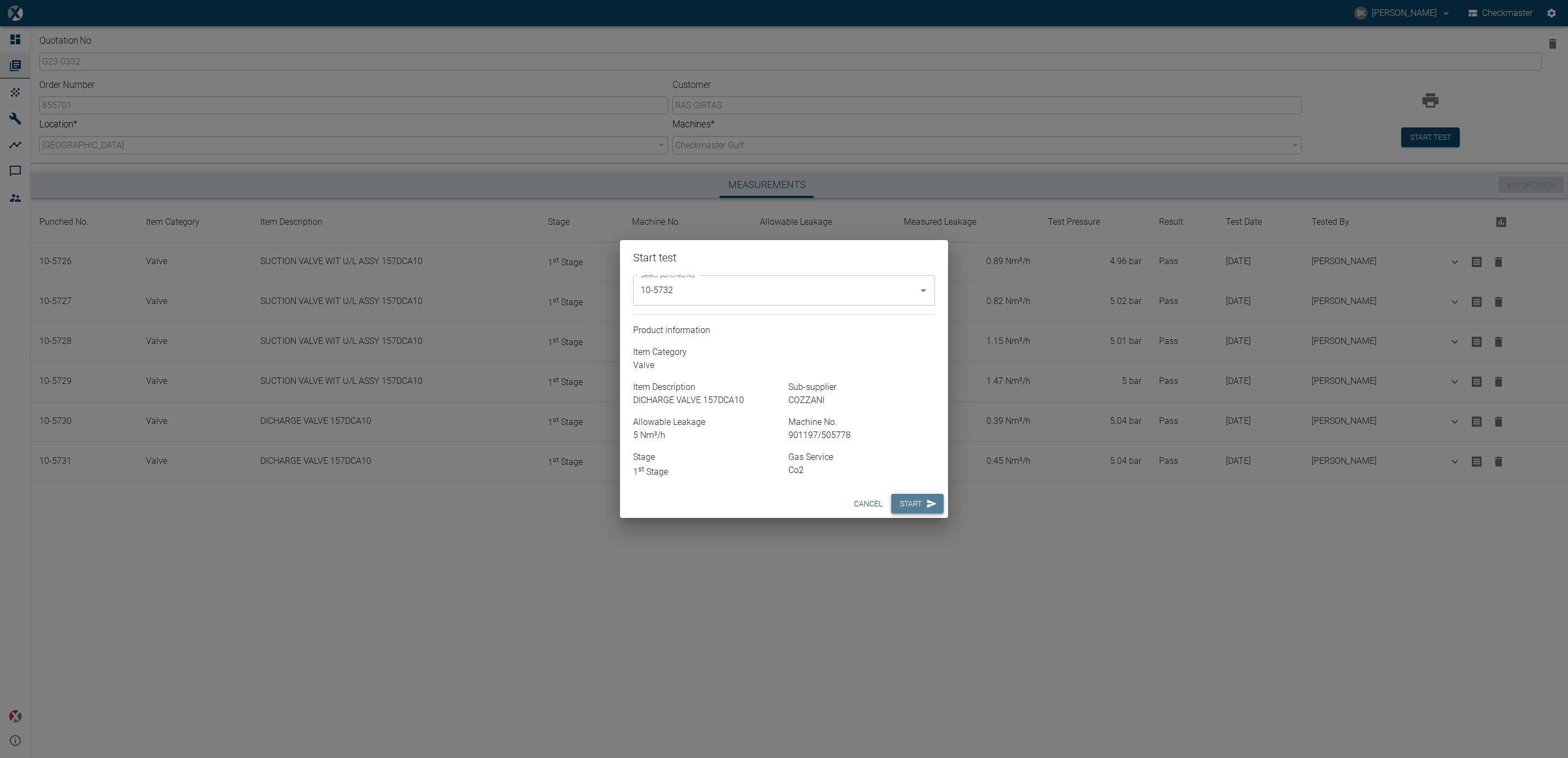
click at [904, 507] on button "Start" at bounding box center [917, 504] width 52 height 21
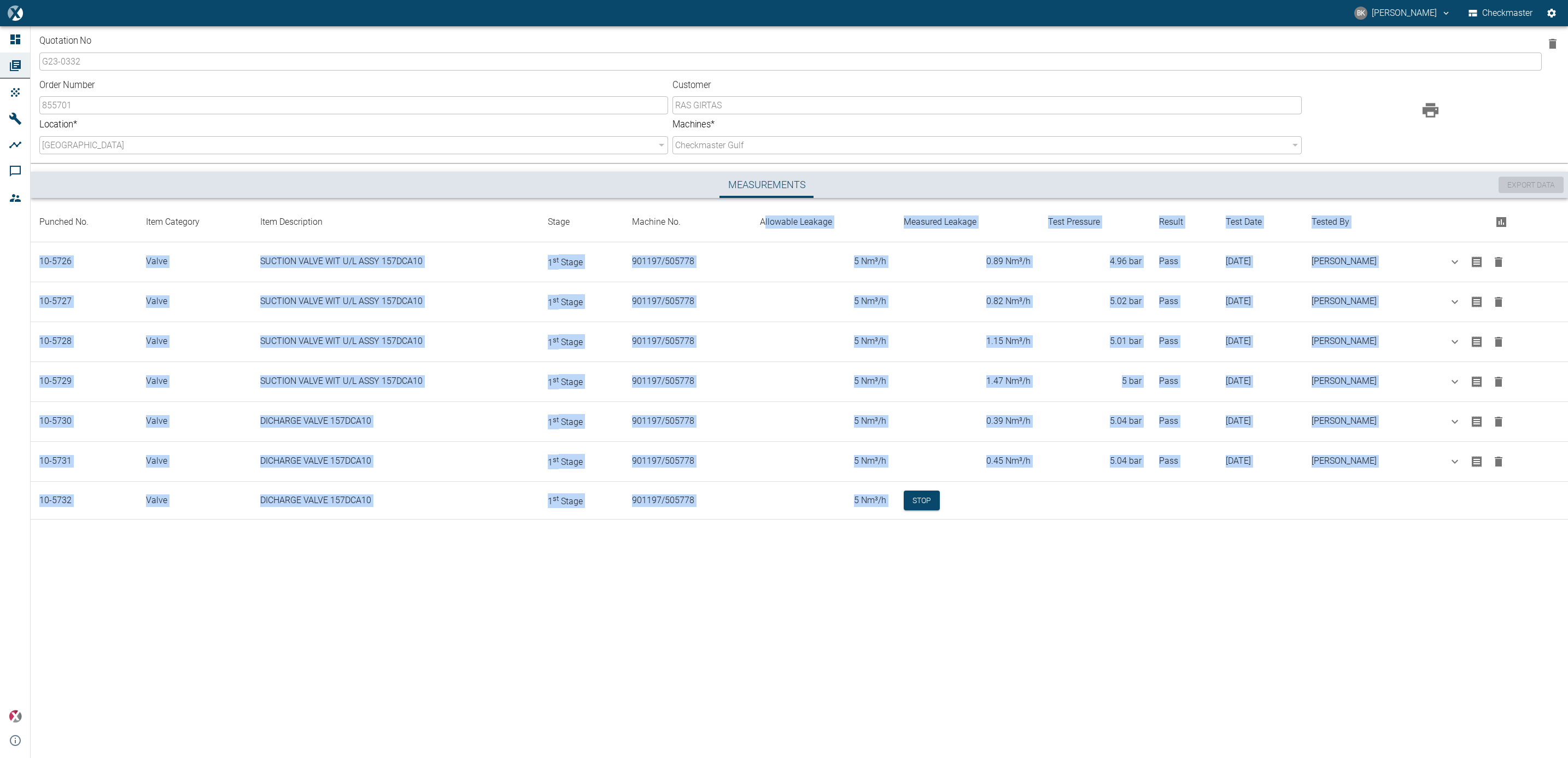
drag, startPoint x: 744, startPoint y: 220, endPoint x: 1000, endPoint y: 539, distance: 409.0
click at [1000, 539] on div "Quotation No G23-0332 ​ Order Number 855701 ​ Customer RAS GIRTAS ​ Location * …" at bounding box center [799, 286] width 1537 height 521
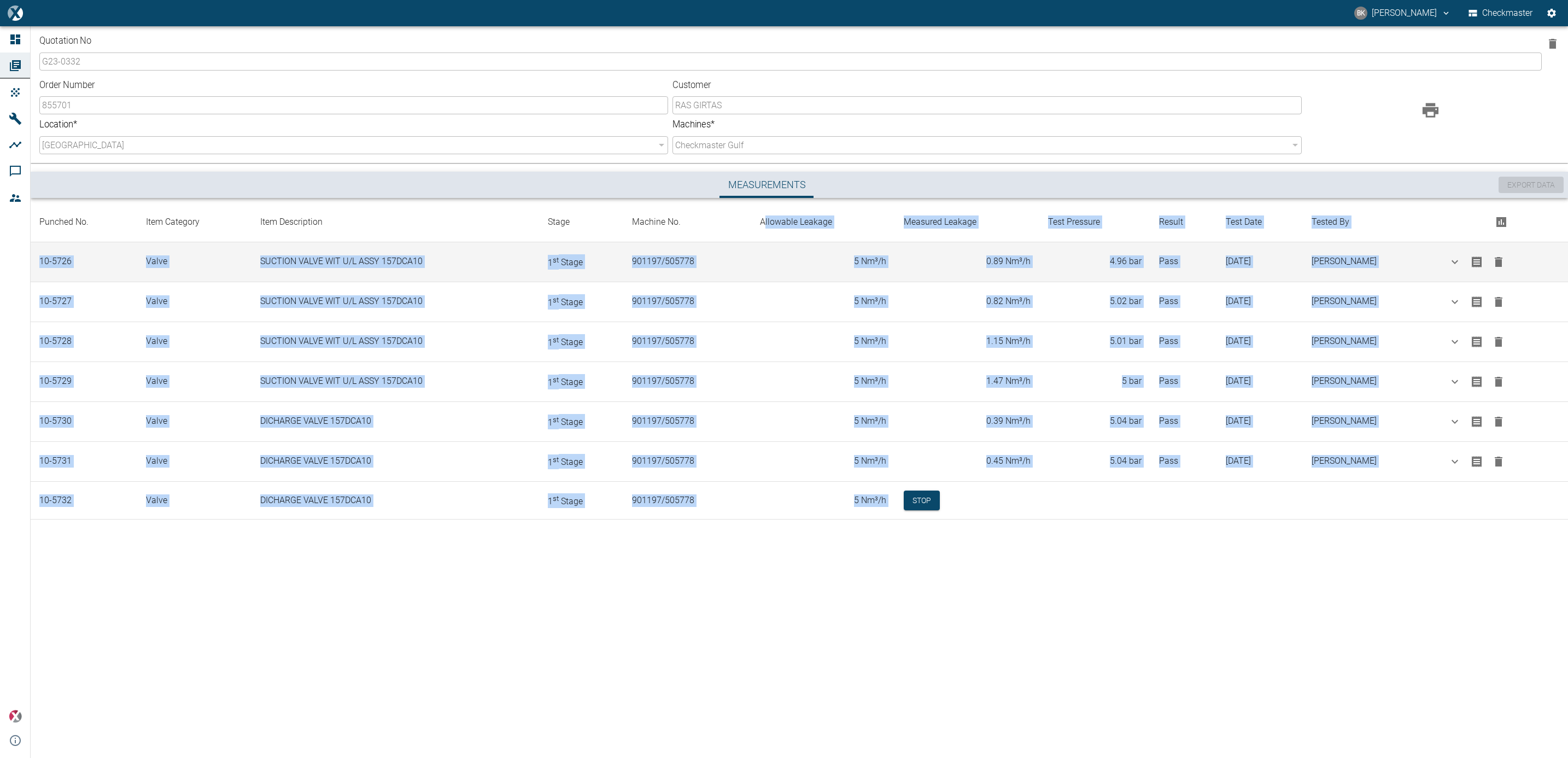
click at [751, 273] on td "5 Nm³/h" at bounding box center [823, 261] width 144 height 40
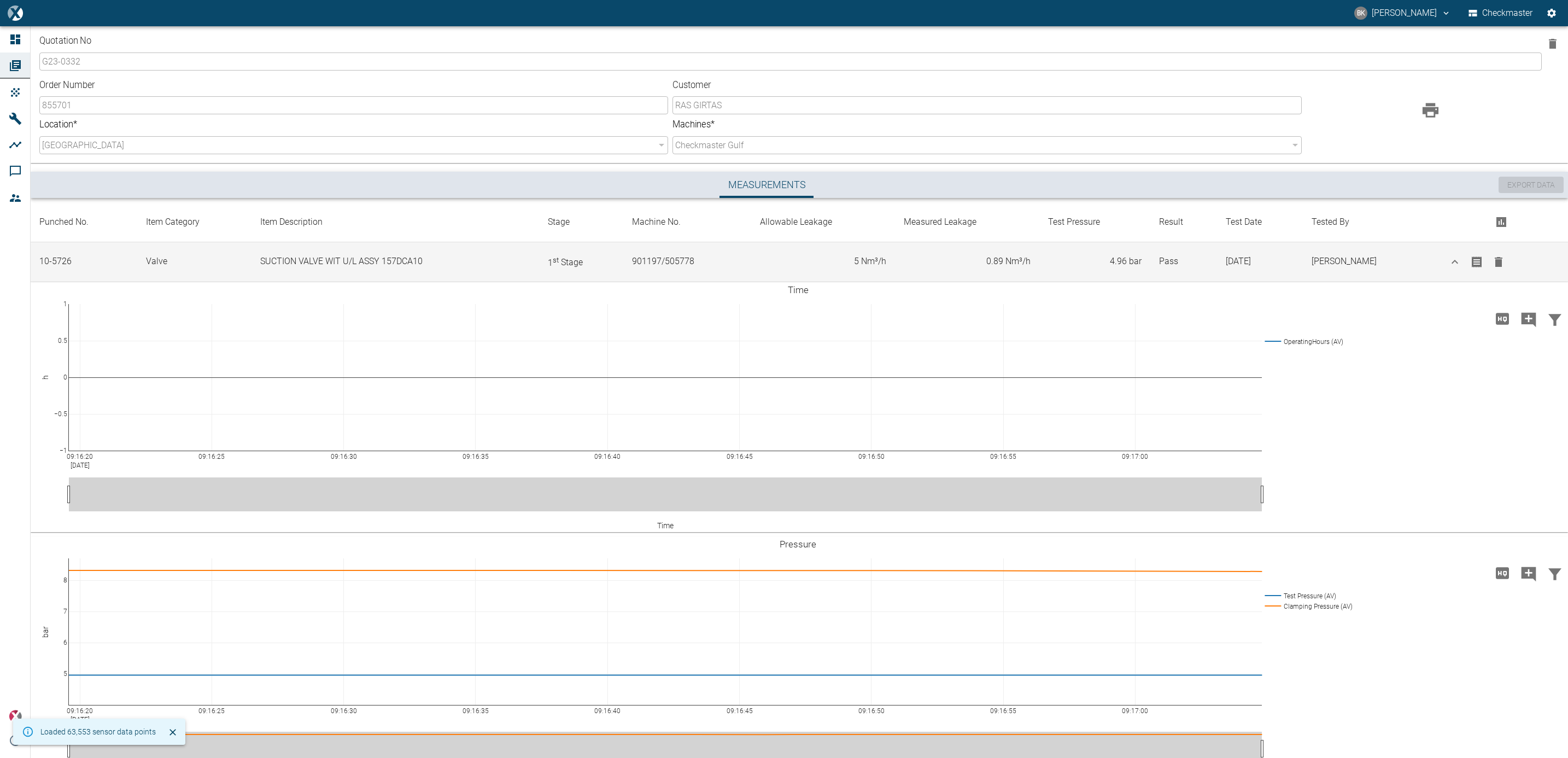
click at [1455, 260] on icon "button" at bounding box center [1455, 262] width 13 height 13
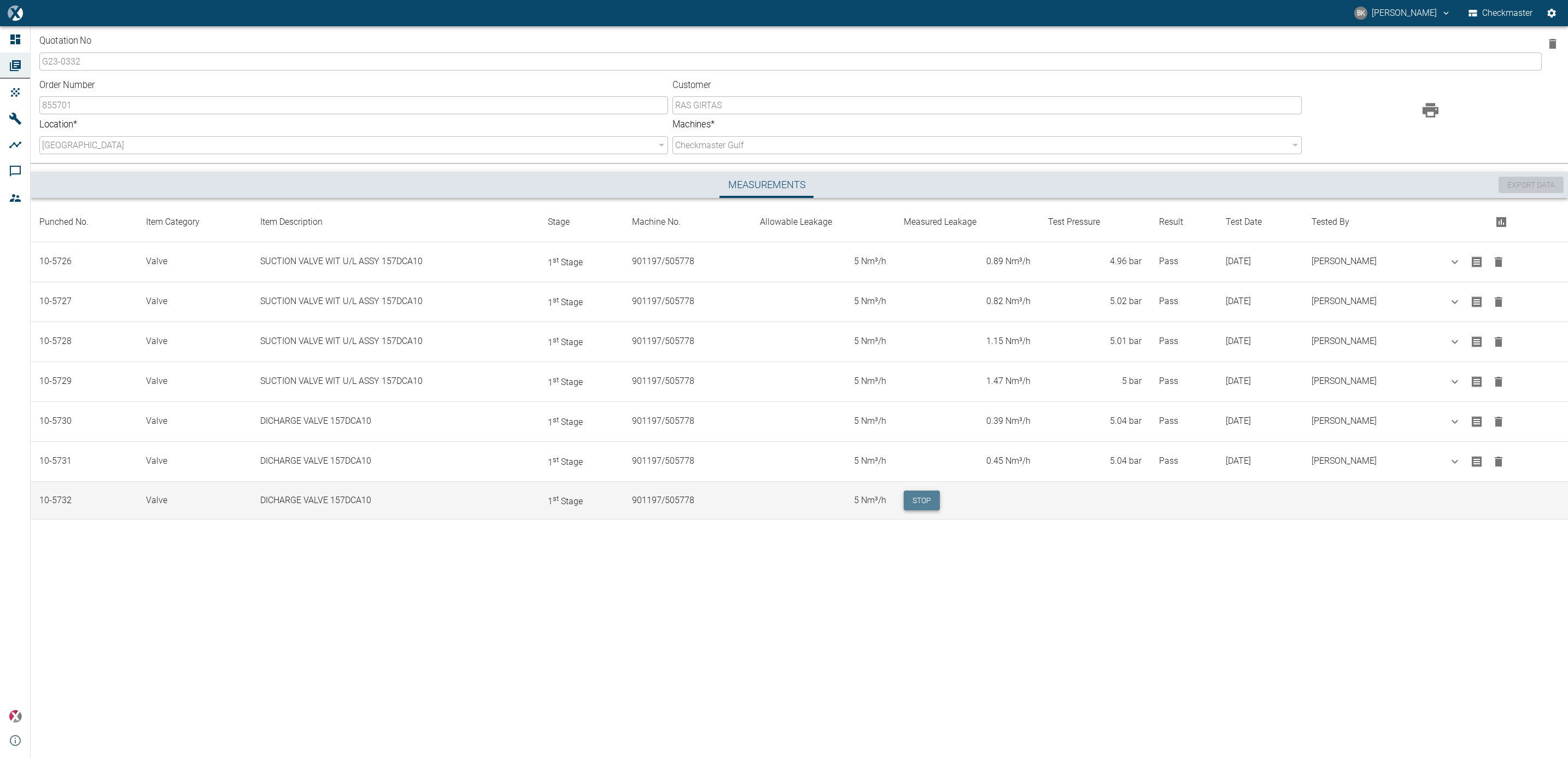
click at [904, 505] on button "Stop" at bounding box center [922, 501] width 36 height 21
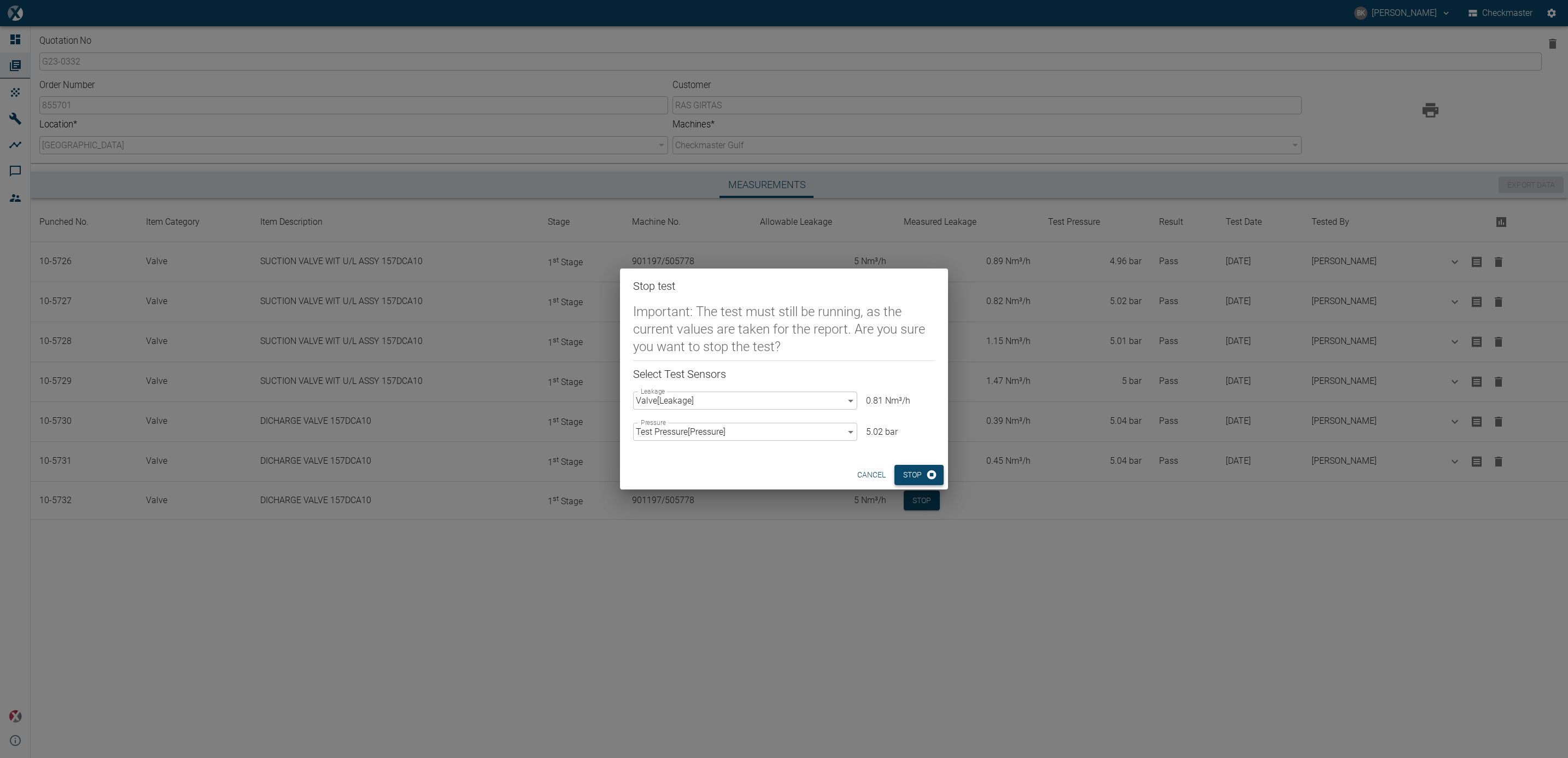
click at [912, 469] on button "Stop" at bounding box center [919, 475] width 49 height 21
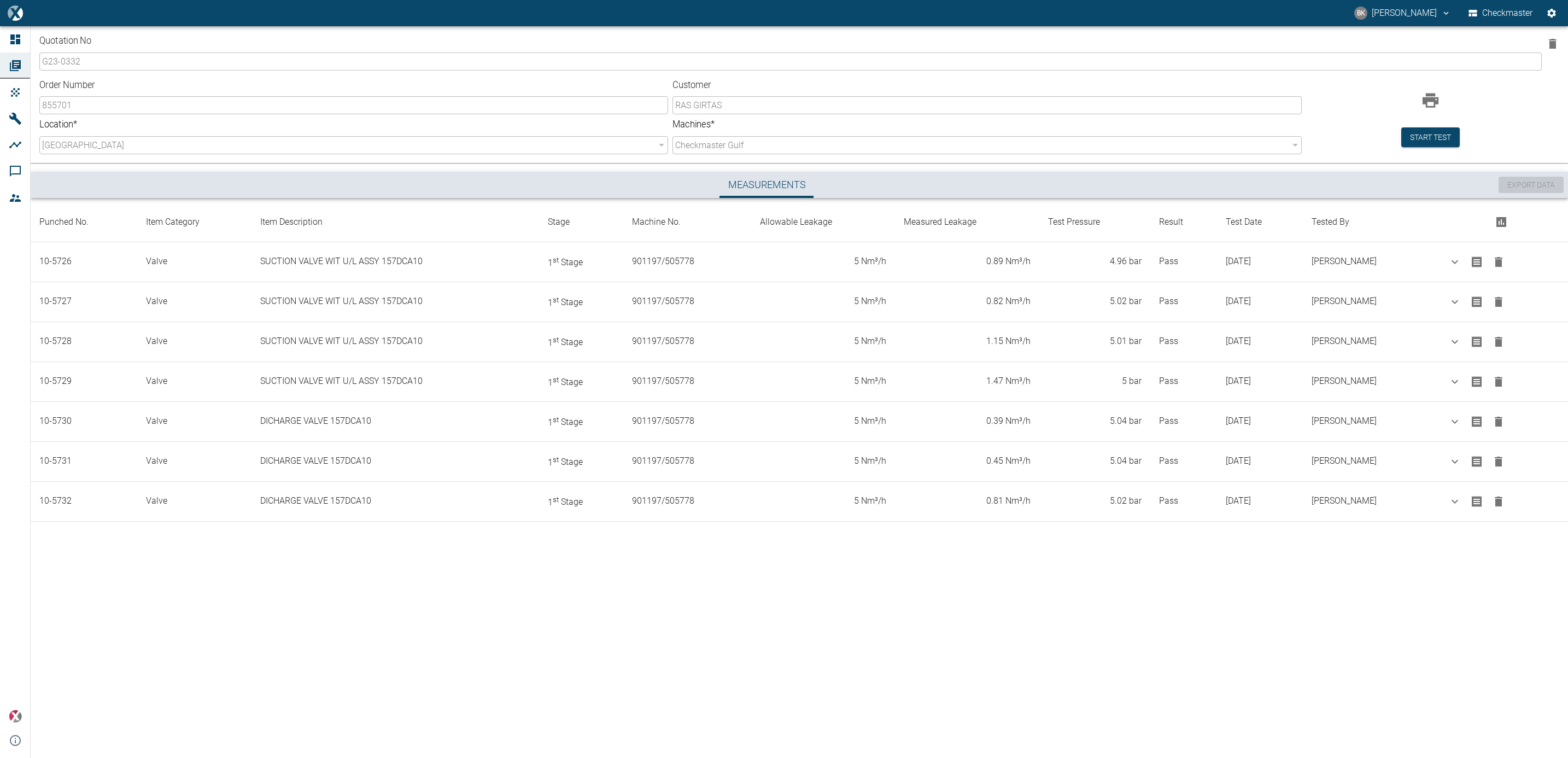
click at [1507, 12] on button "Checkmaster" at bounding box center [1501, 13] width 69 height 20
click at [1555, 13] on icon "Settings" at bounding box center [1552, 13] width 9 height 9
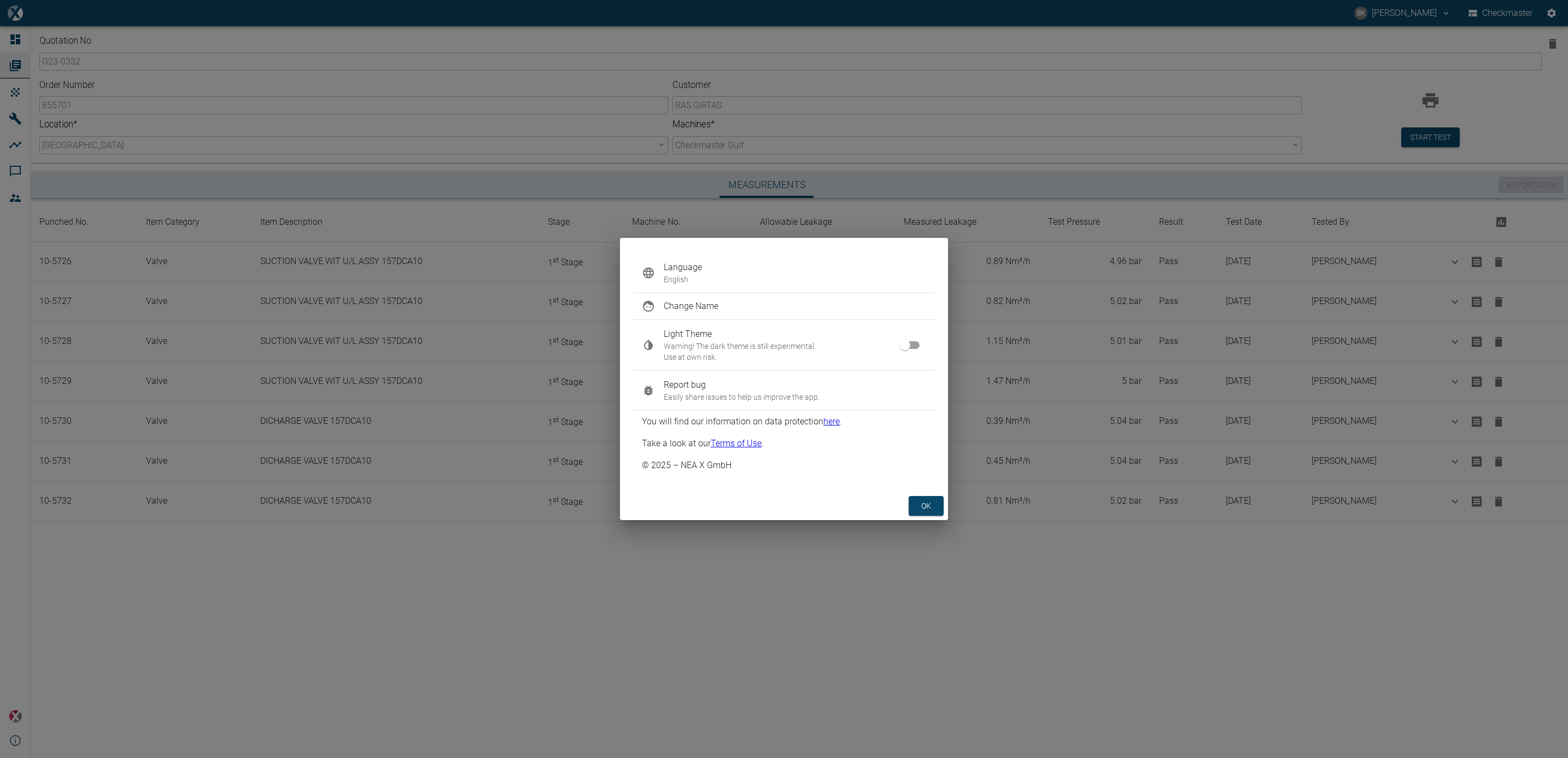
click at [777, 313] on div "Change Name" at bounding box center [784, 306] width 302 height 26
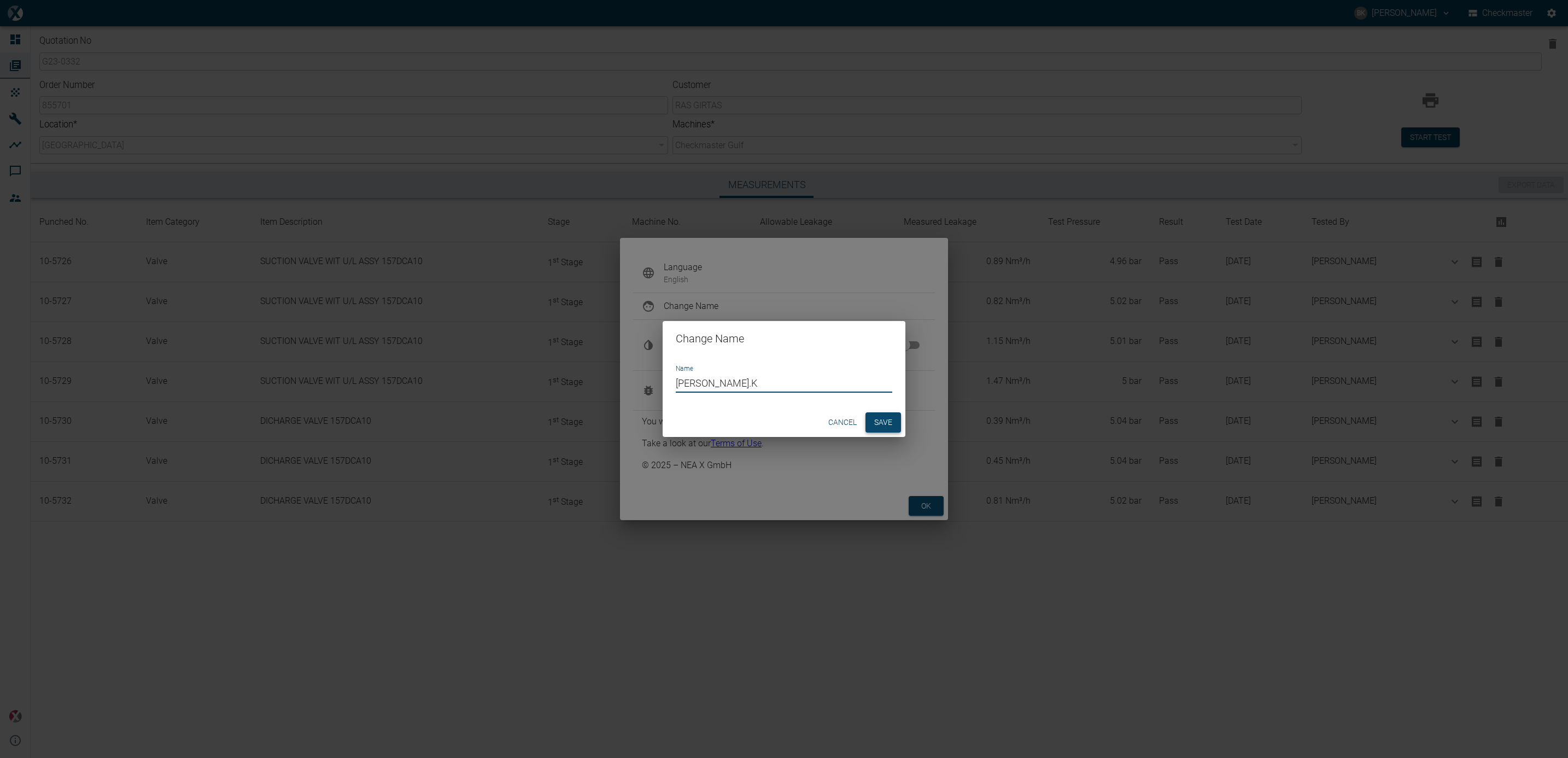
type input "[PERSON_NAME].K"
click at [891, 424] on button "Save" at bounding box center [883, 422] width 36 height 21
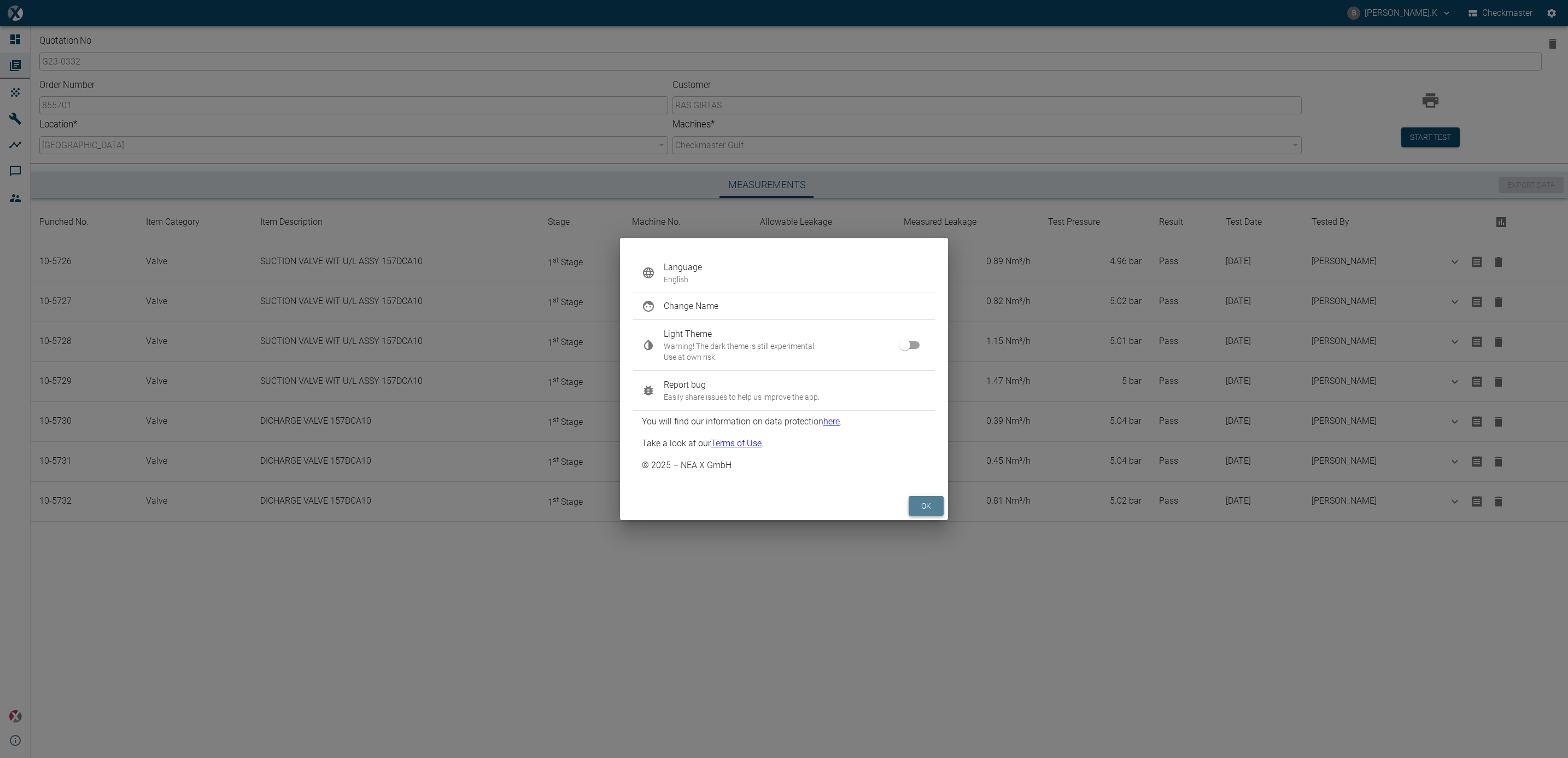
click at [929, 502] on button "ok" at bounding box center [926, 507] width 35 height 21
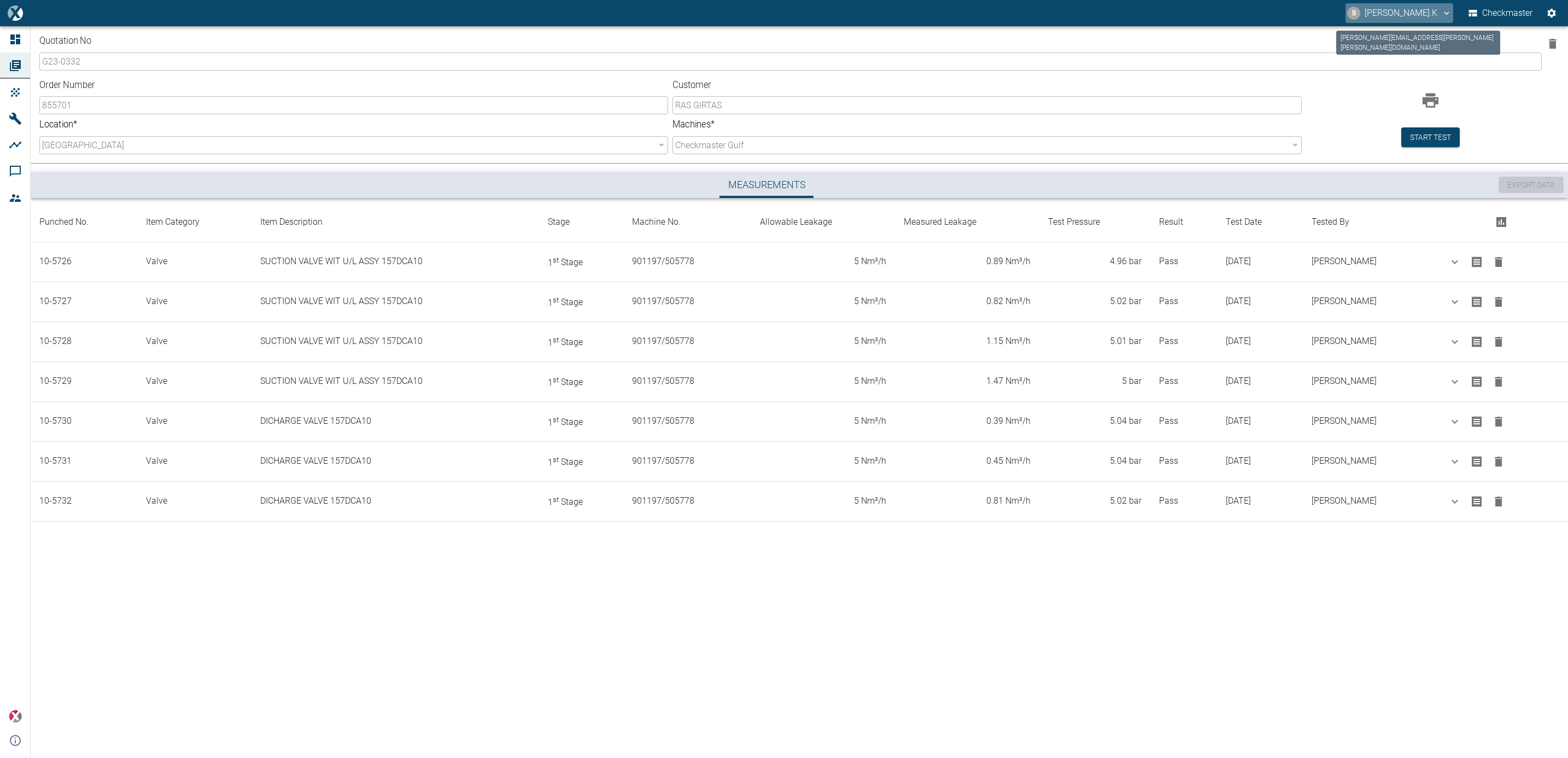
click at [1442, 14] on icon "balreddy.kontham@neuman-esser.ae" at bounding box center [1447, 13] width 10 height 10
click at [1275, 570] on div at bounding box center [784, 379] width 1568 height 758
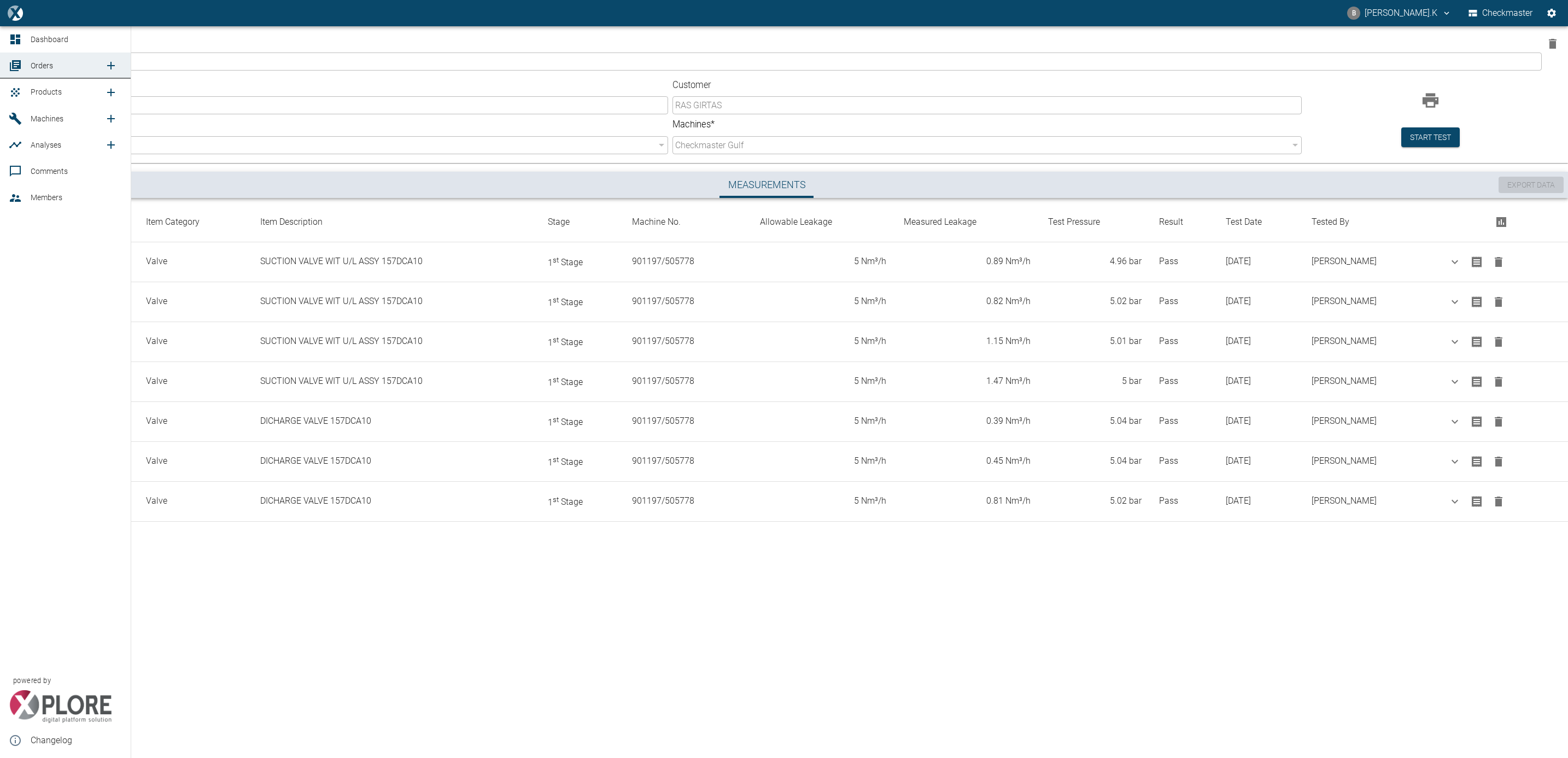
click at [41, 82] on link "Products" at bounding box center [66, 92] width 131 height 26
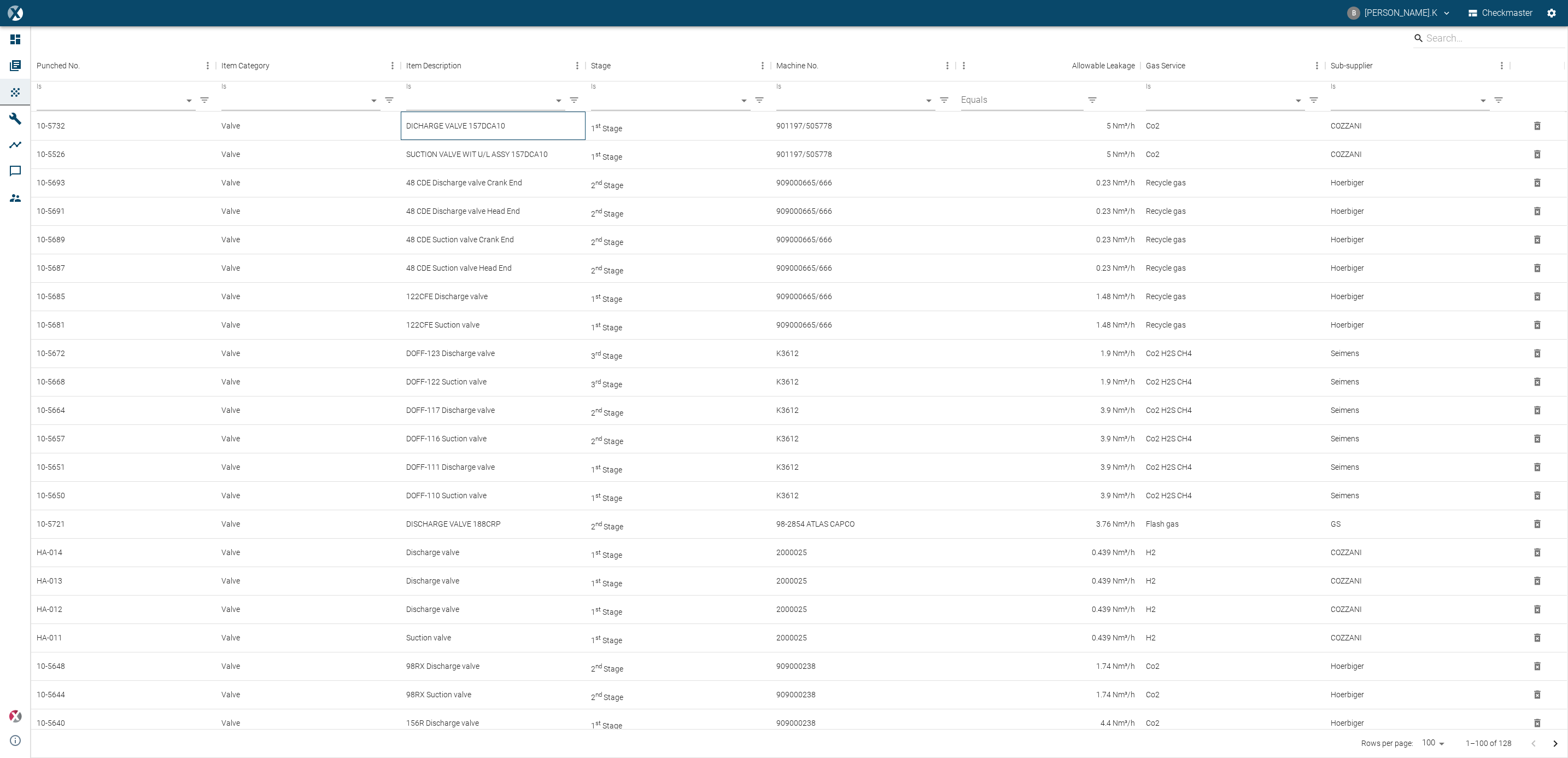
click at [495, 119] on div "DICHARGE VALVE 157DCA10" at bounding box center [494, 126] width 185 height 29
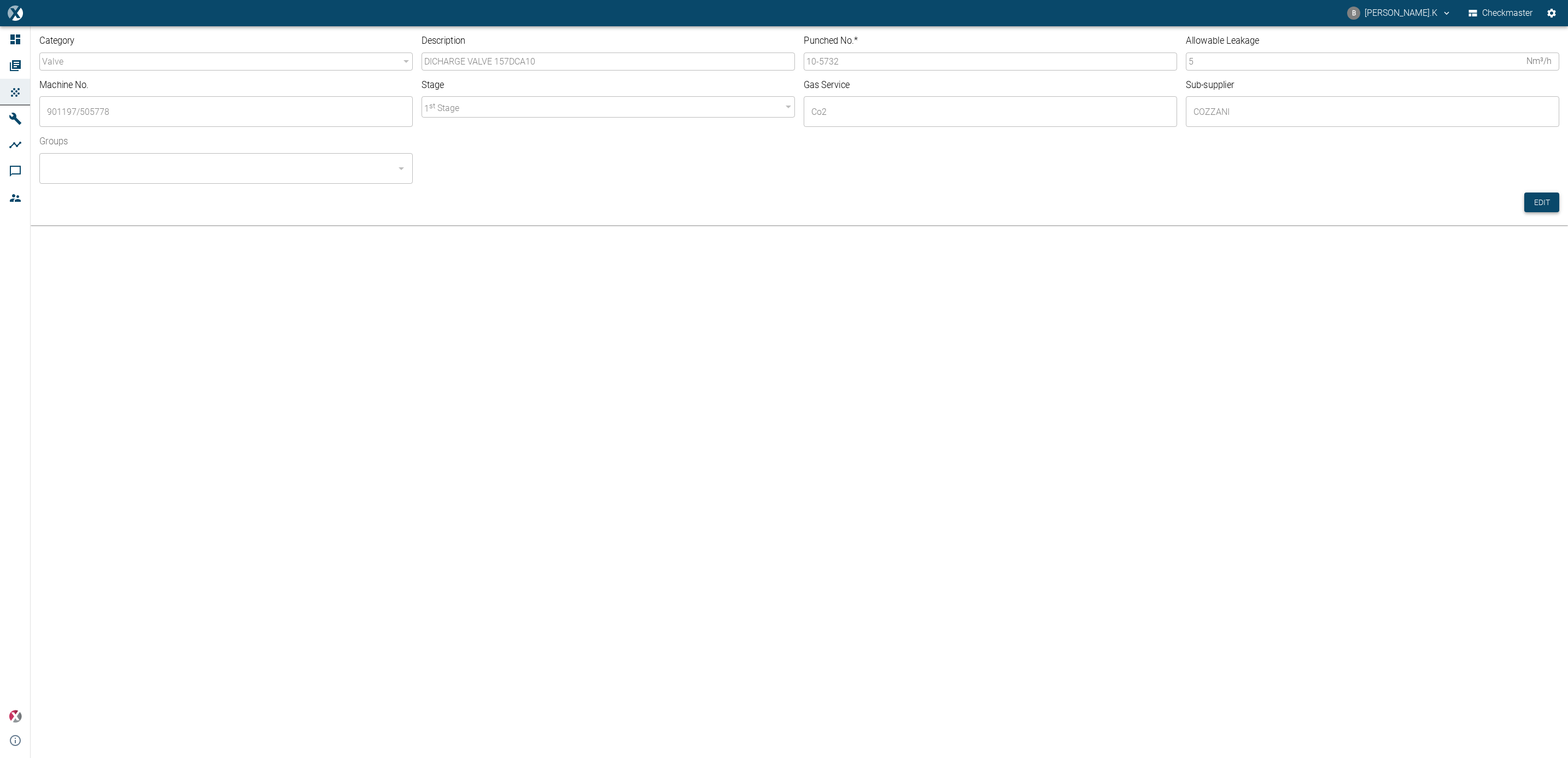
click at [1544, 198] on button "Edit" at bounding box center [1542, 202] width 35 height 21
click at [875, 62] on input "10-5732" at bounding box center [991, 61] width 373 height 18
type input "10-5733"
click at [331, 161] on input "Groups" at bounding box center [217, 168] width 347 height 21
click at [312, 201] on li "Checkmaster - ALL" at bounding box center [226, 198] width 373 height 20
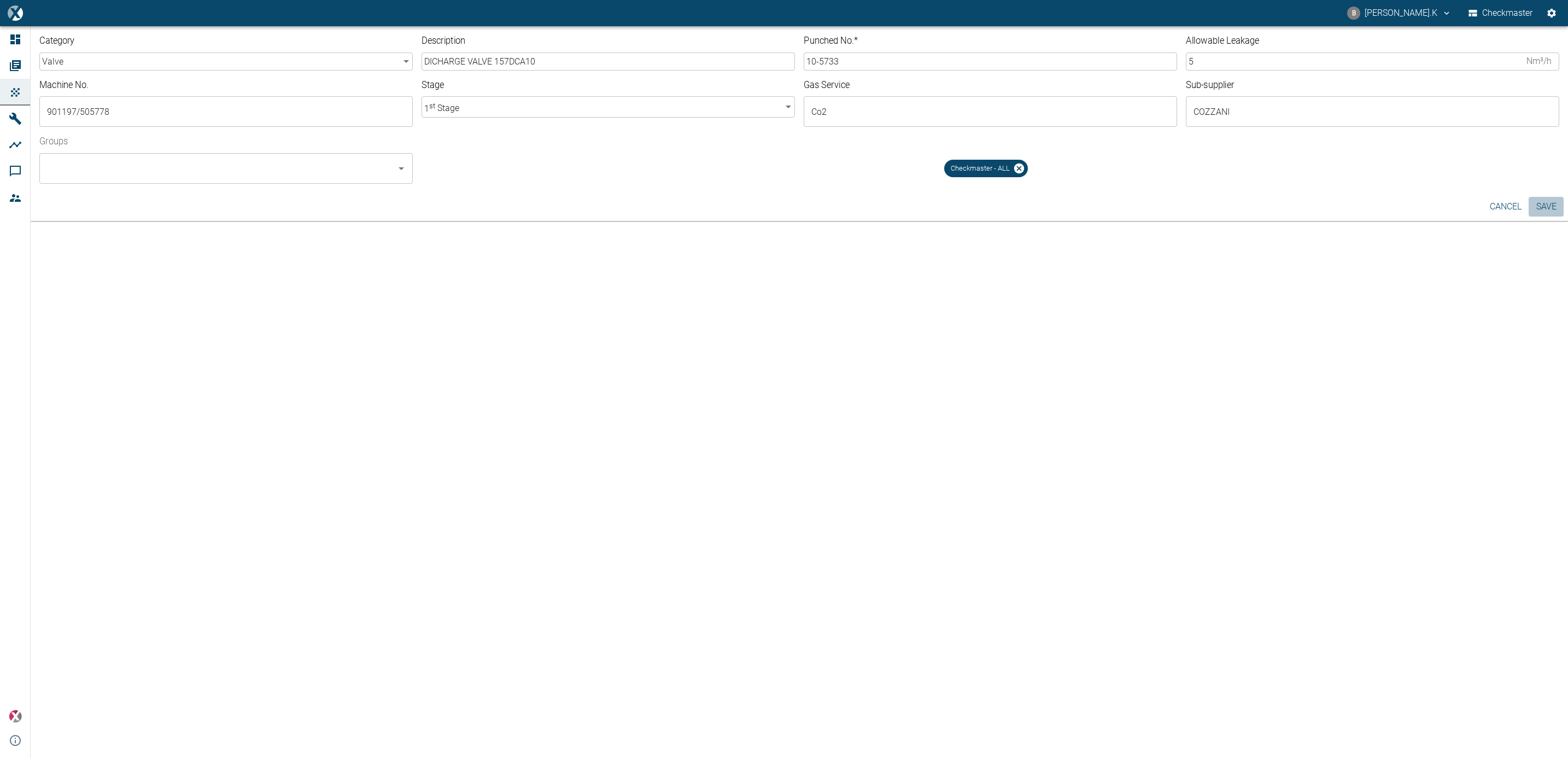
click at [1557, 209] on button "Save" at bounding box center [1546, 207] width 35 height 20
click at [25, 67] on link "Orders" at bounding box center [66, 65] width 131 height 26
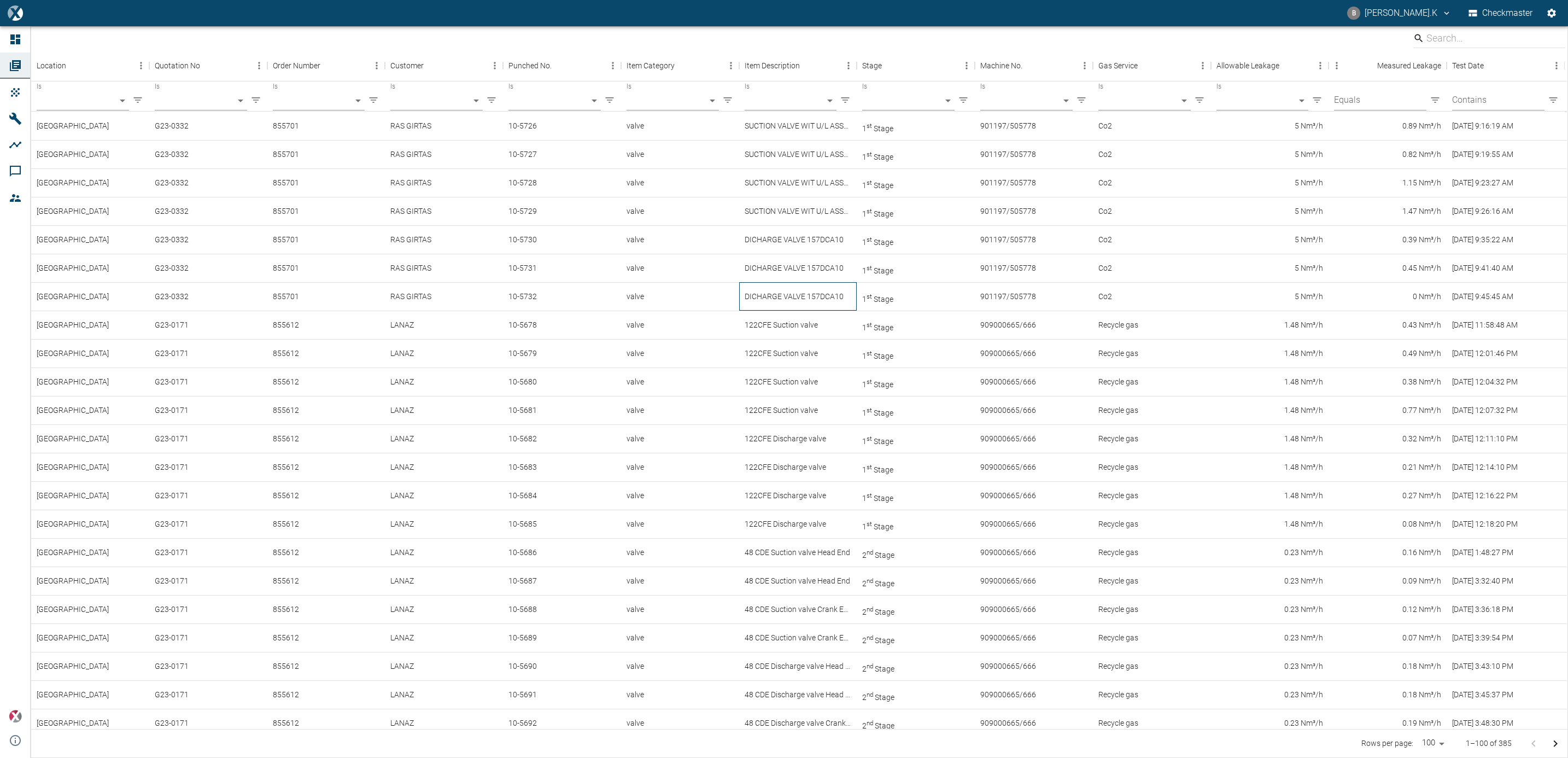
click at [810, 300] on div "DICHARGE VALVE 157DCA10" at bounding box center [799, 296] width 118 height 29
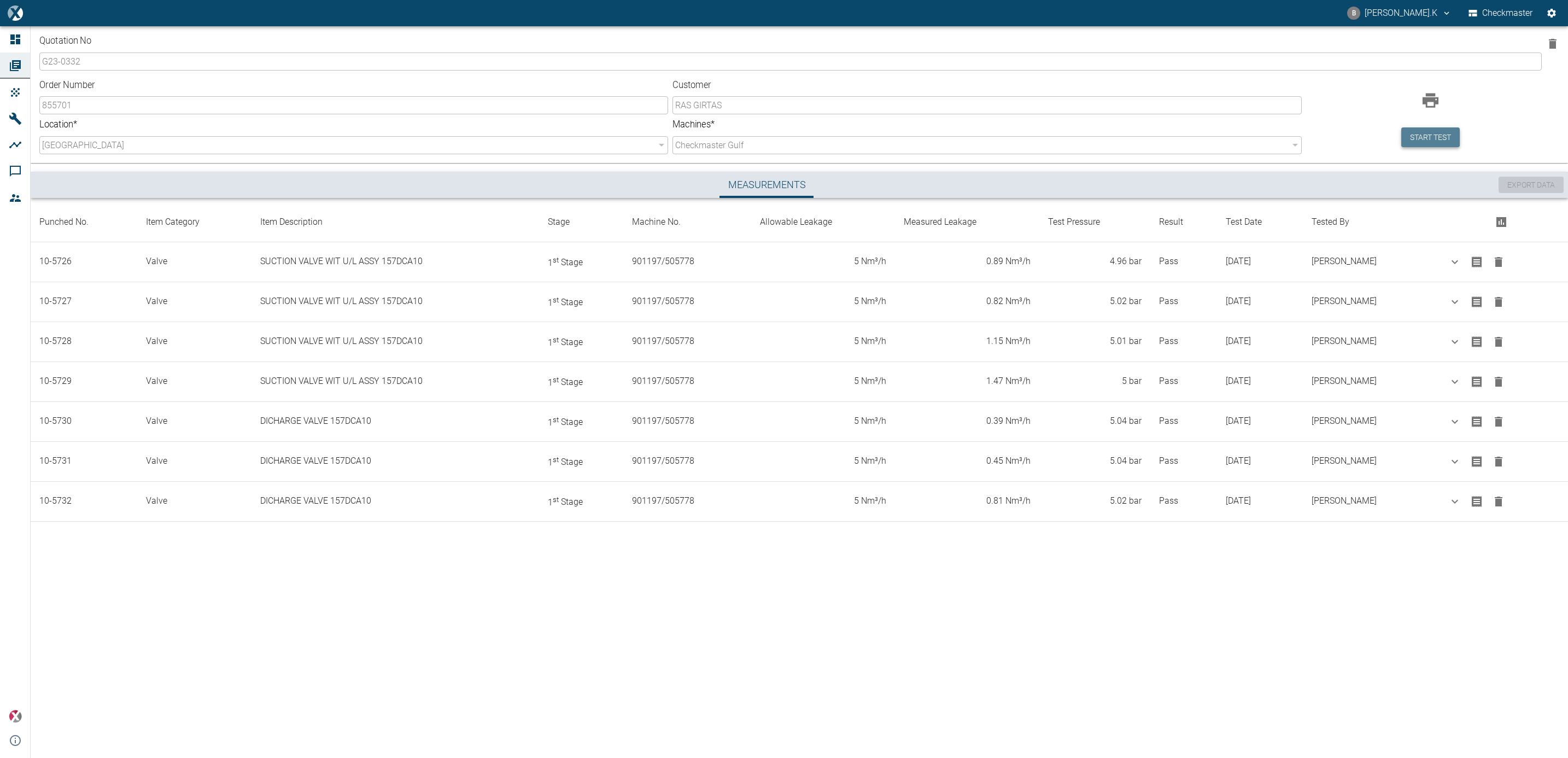
click at [1431, 133] on button "Start test" at bounding box center [1431, 137] width 58 height 21
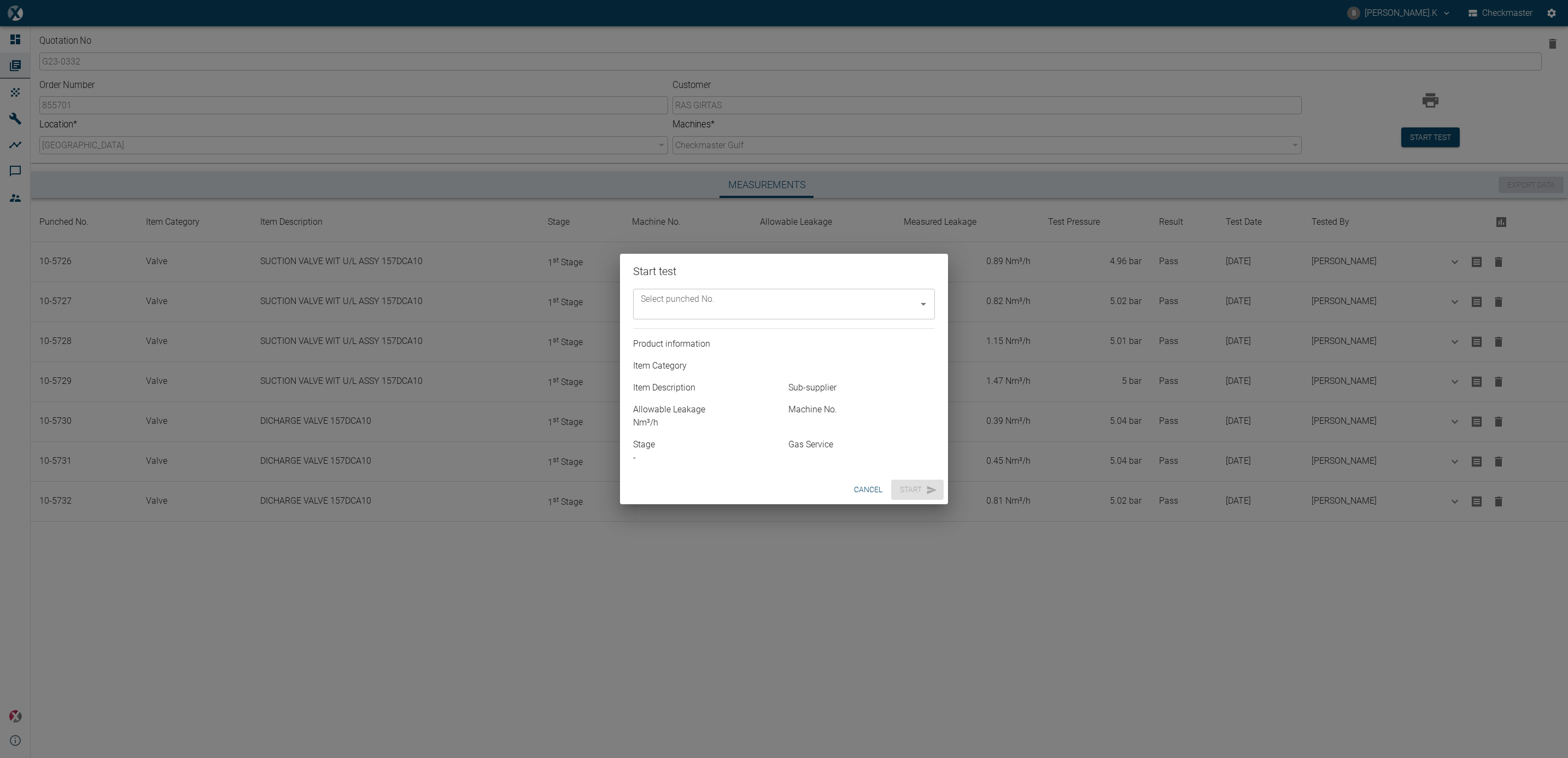
click at [925, 299] on icon "Open" at bounding box center [924, 304] width 13 height 13
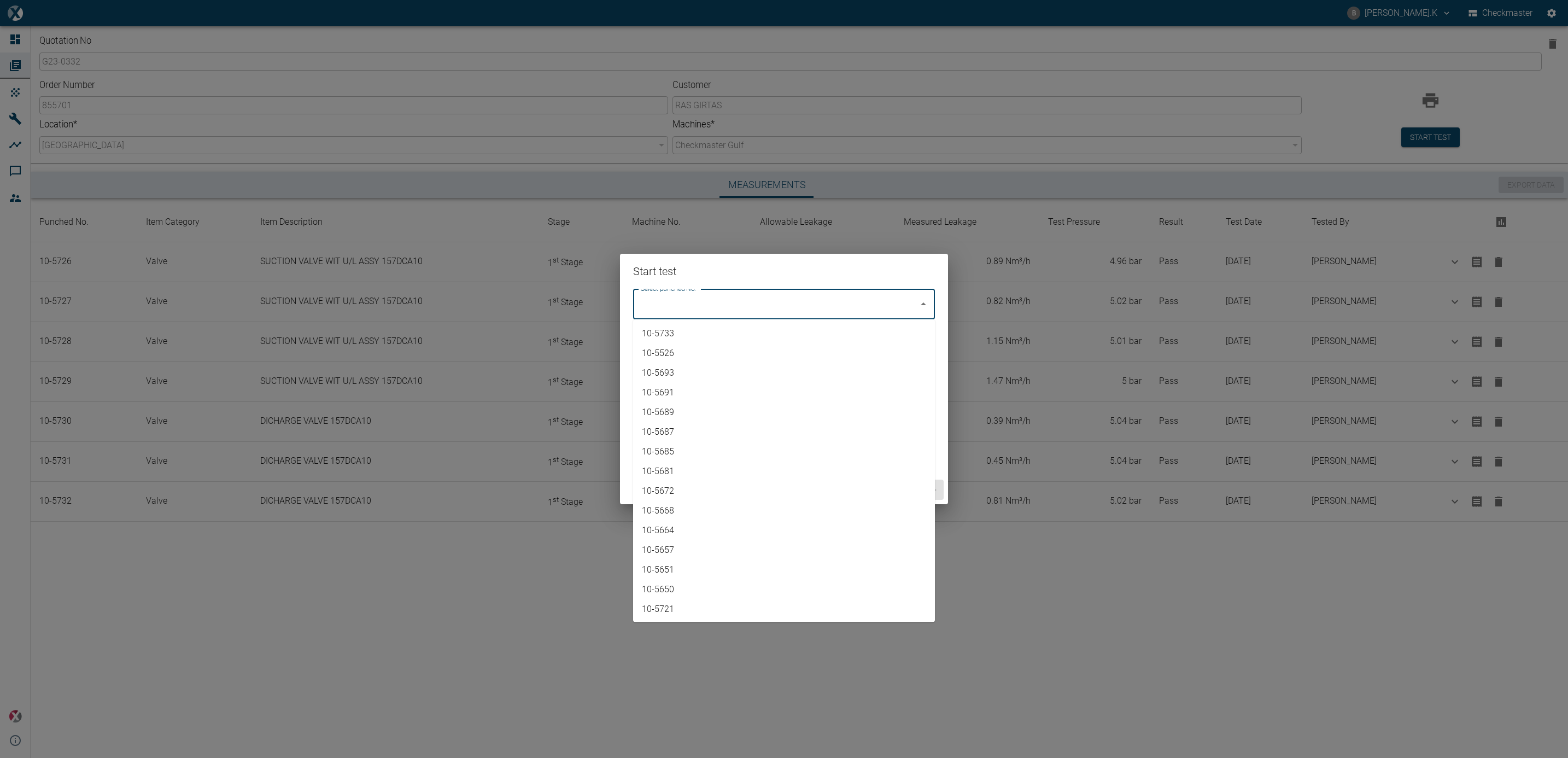
click at [865, 331] on li "10-5733" at bounding box center [784, 334] width 302 height 20
type input "10-5733"
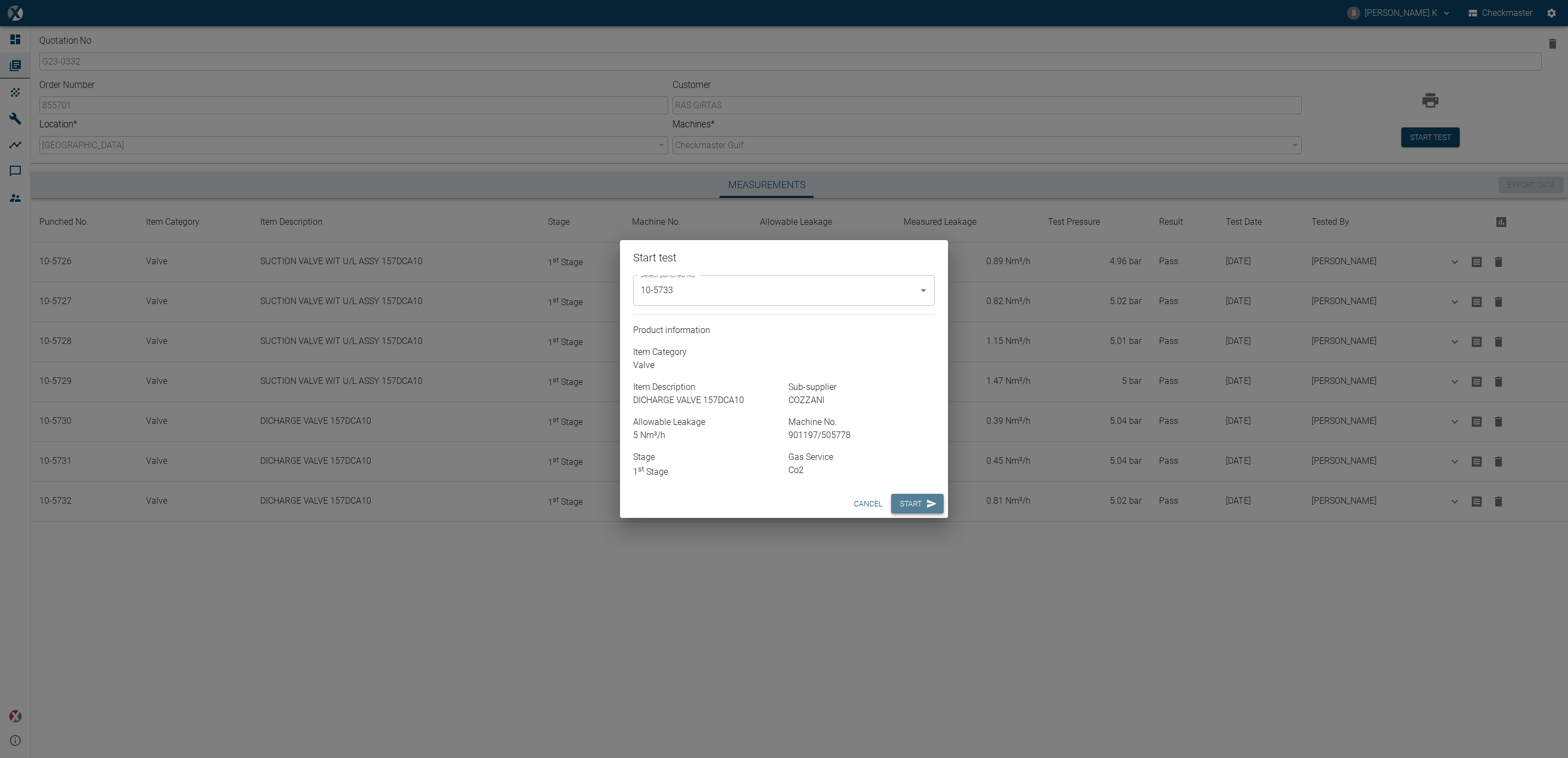
click at [932, 496] on button "Start" at bounding box center [917, 504] width 52 height 21
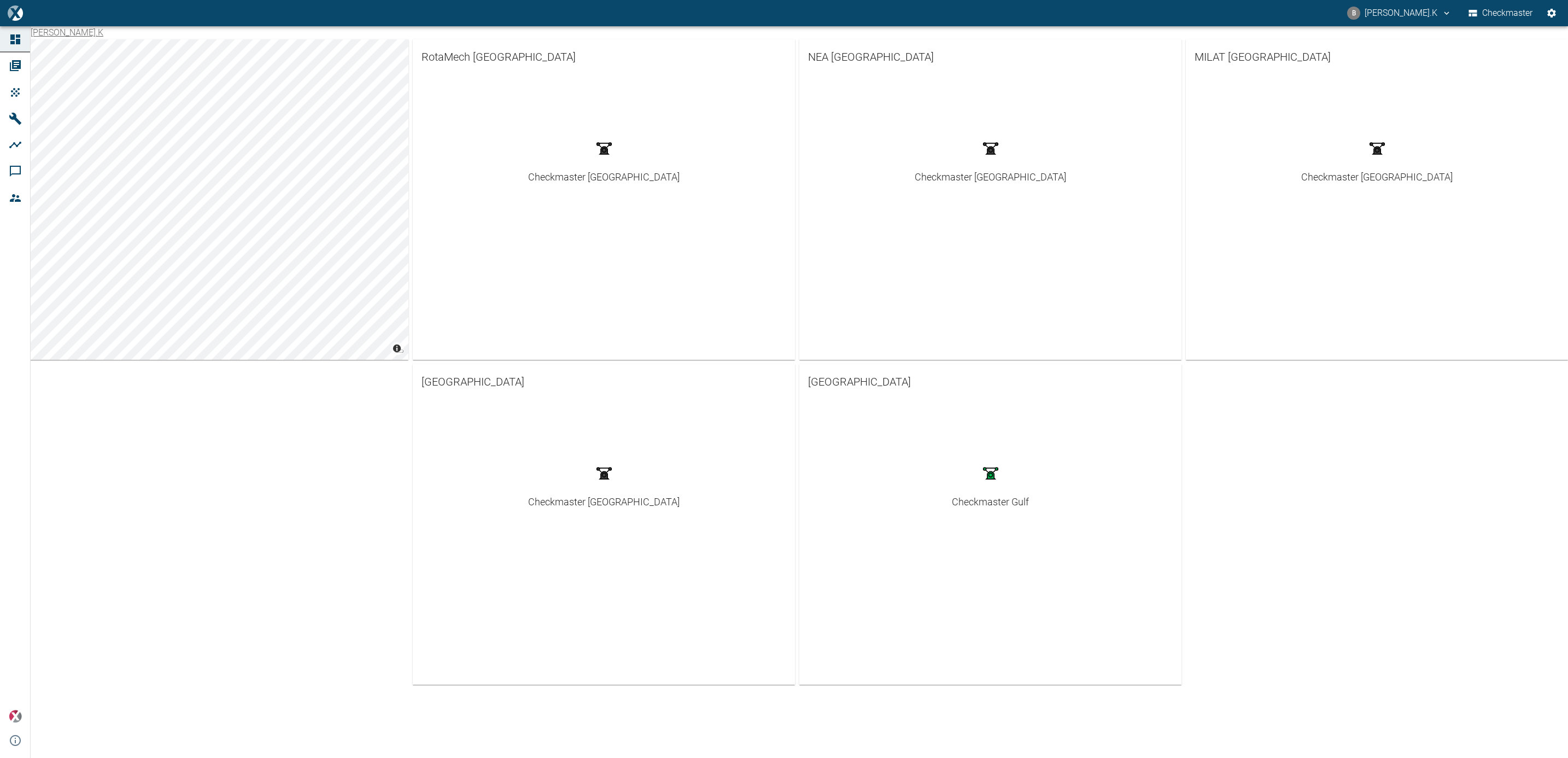
click at [968, 496] on div "Checkmaster Gulf" at bounding box center [991, 502] width 77 height 14
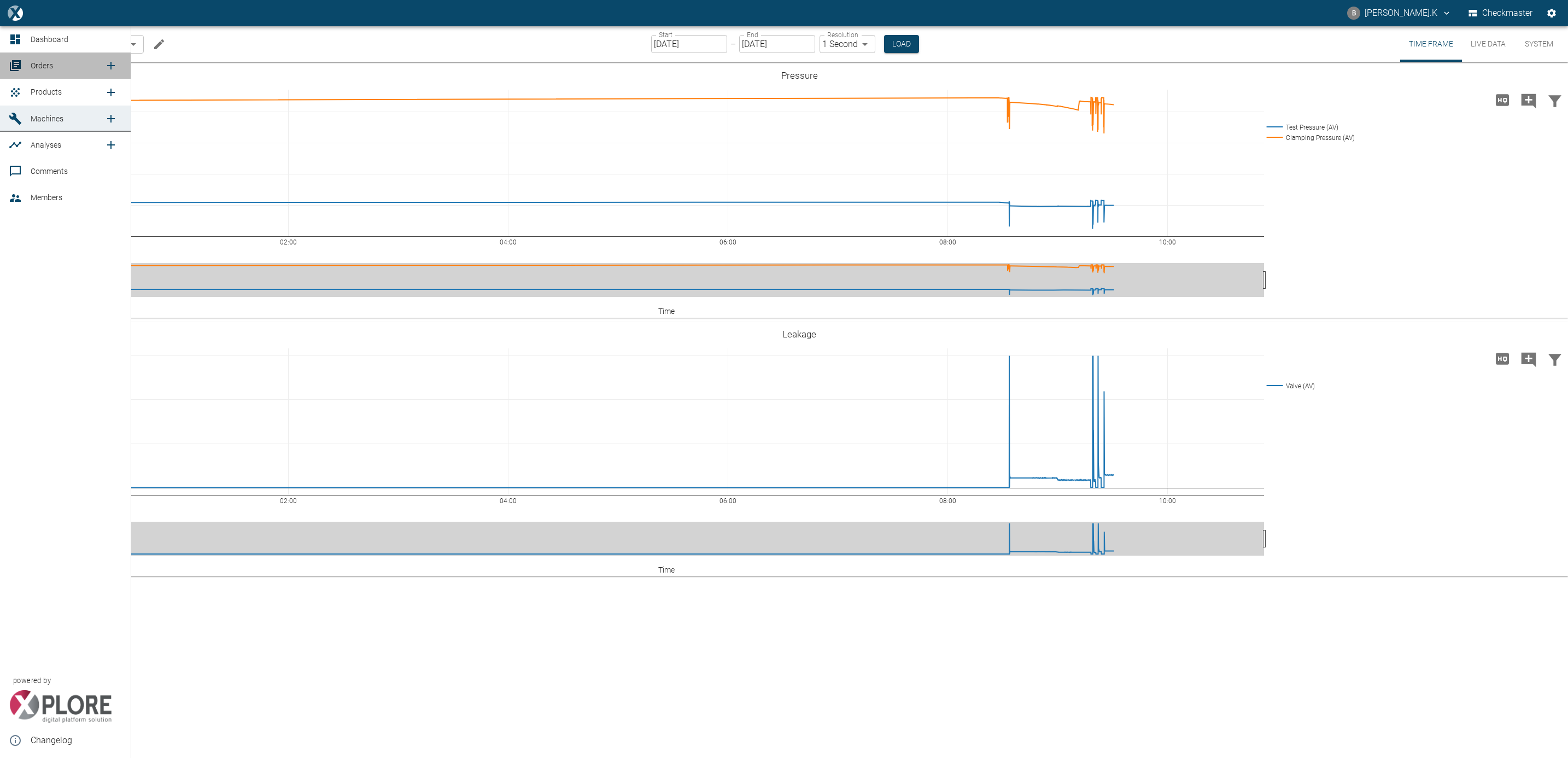
click at [25, 69] on link "Orders" at bounding box center [66, 65] width 131 height 26
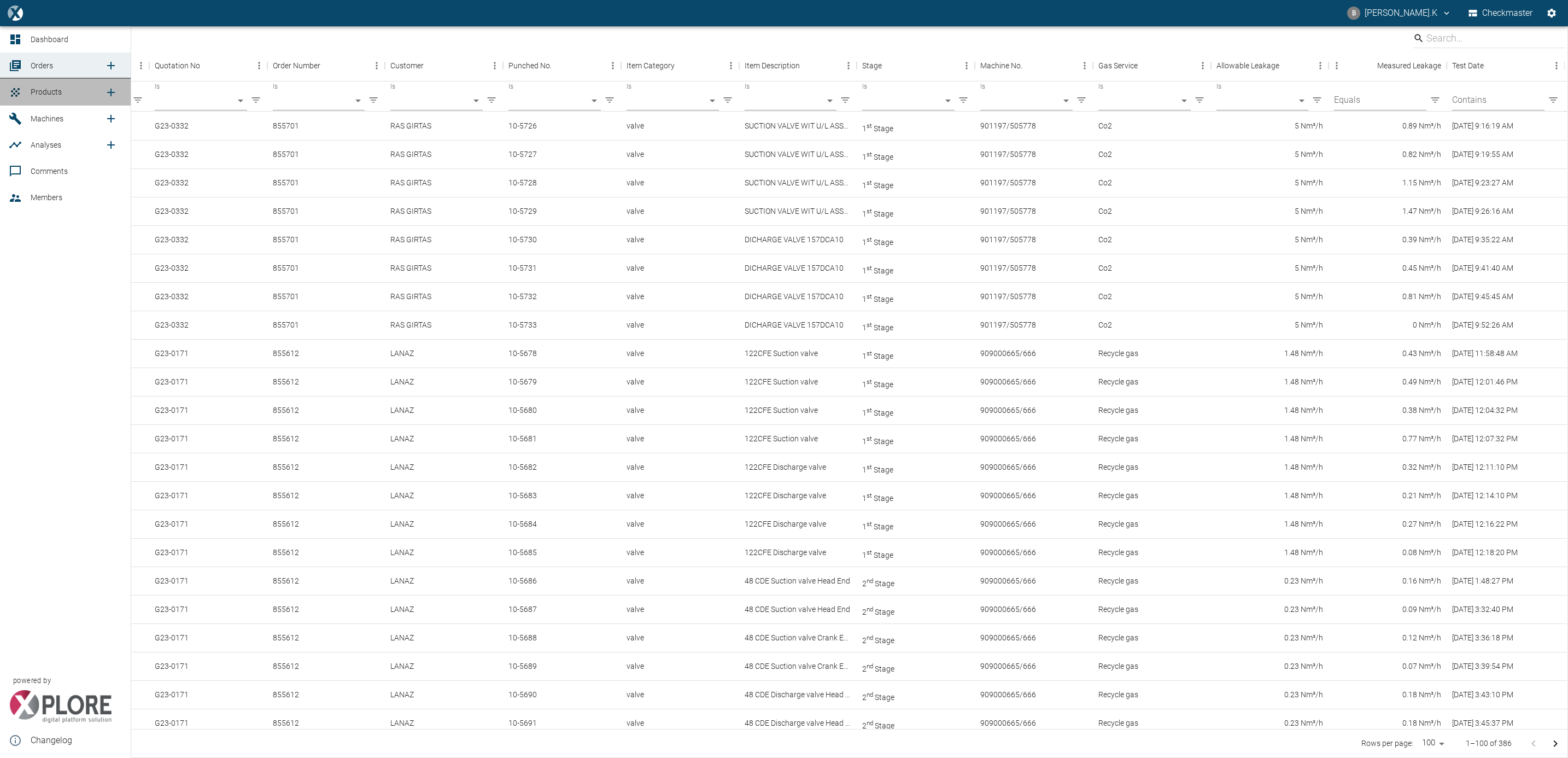
click at [28, 89] on link "Products" at bounding box center [66, 92] width 131 height 26
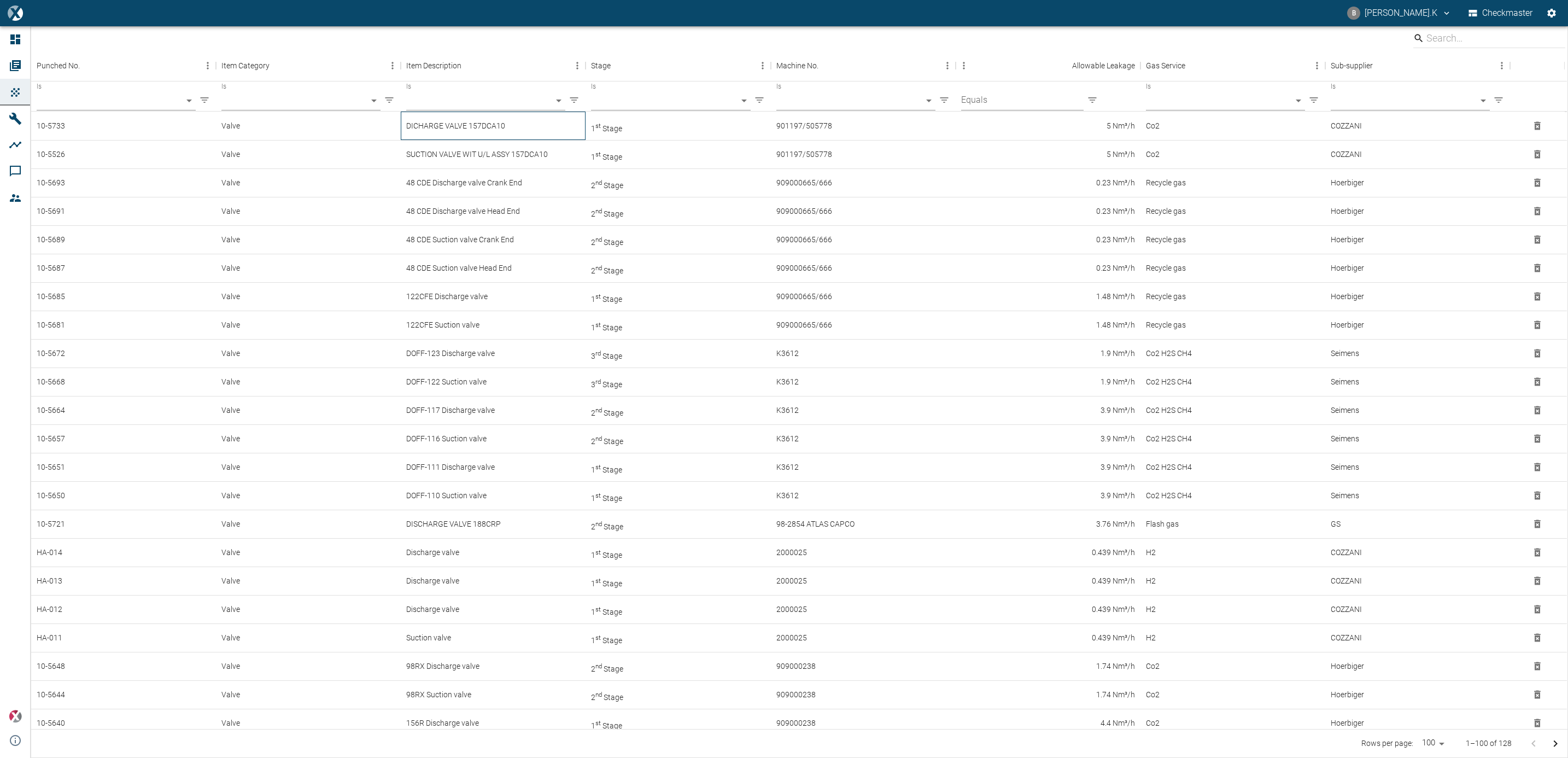
click at [477, 127] on div "DICHARGE VALVE 157DCA10" at bounding box center [494, 126] width 185 height 29
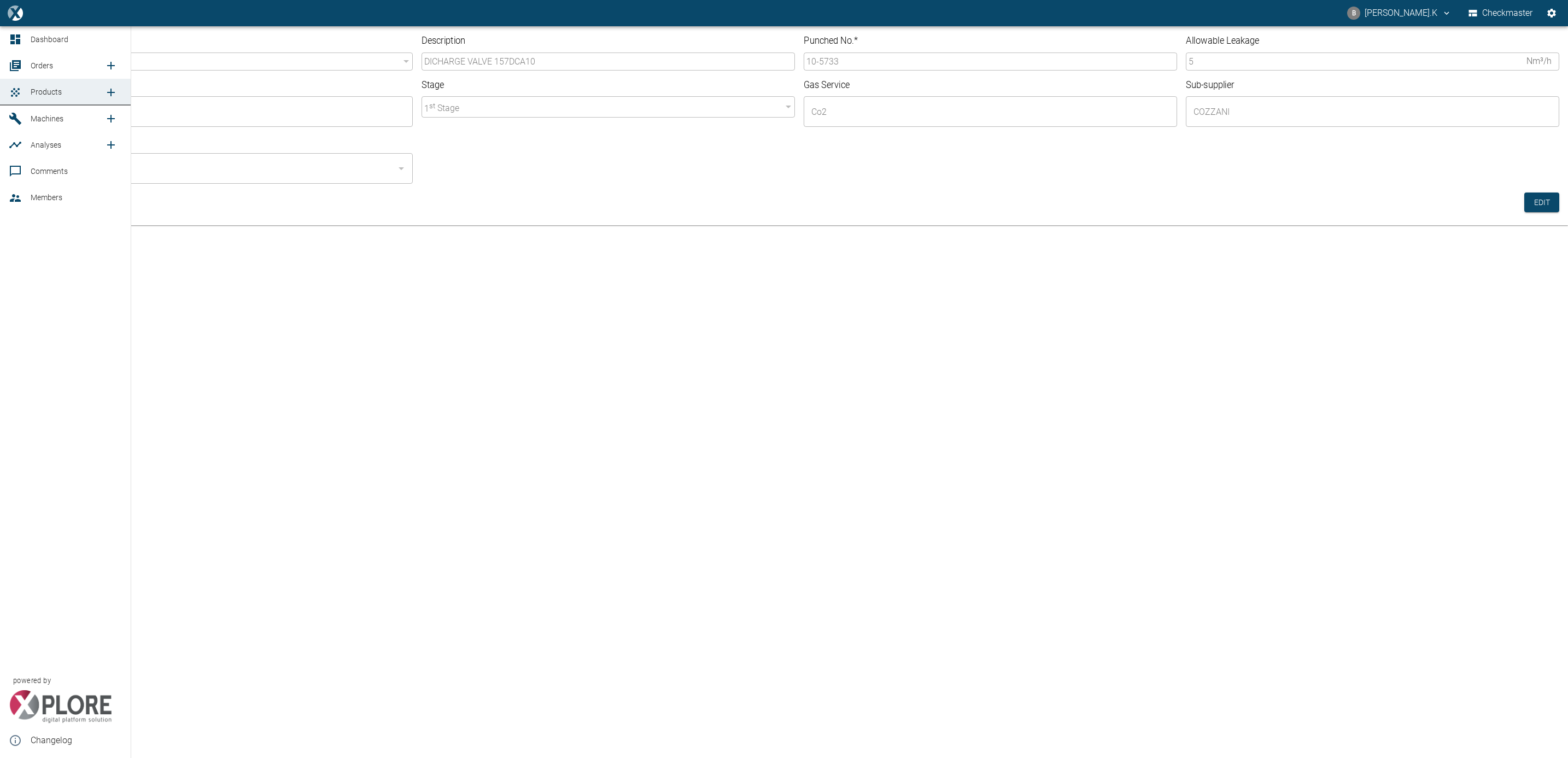
click at [37, 68] on span "Orders" at bounding box center [41, 66] width 22 height 9
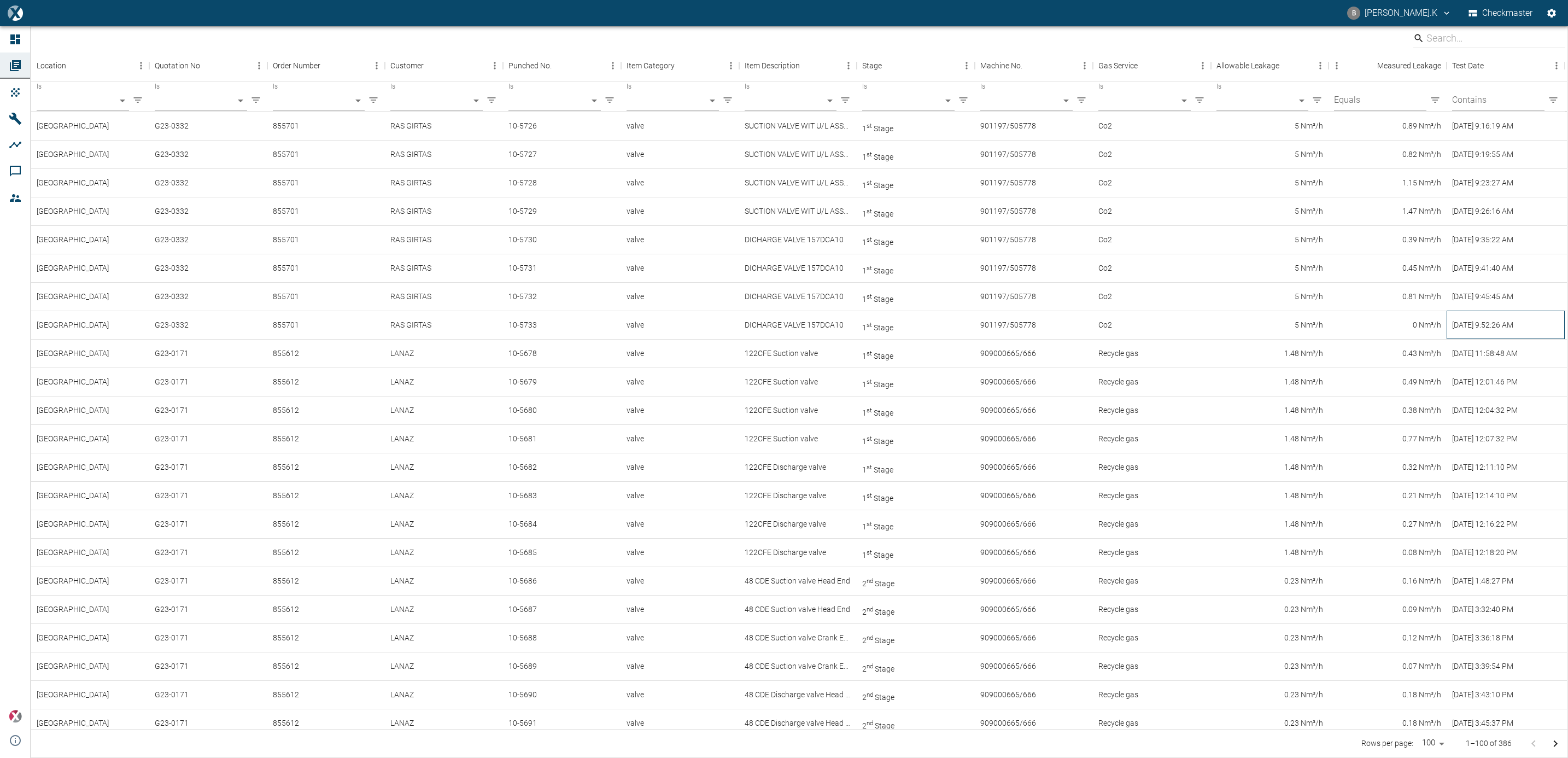
drag, startPoint x: 51, startPoint y: 323, endPoint x: 1480, endPoint y: 335, distance: 1429.1
click at [1480, 335] on div "8/20/2025 - 9:52:26 AM" at bounding box center [1506, 325] width 118 height 29
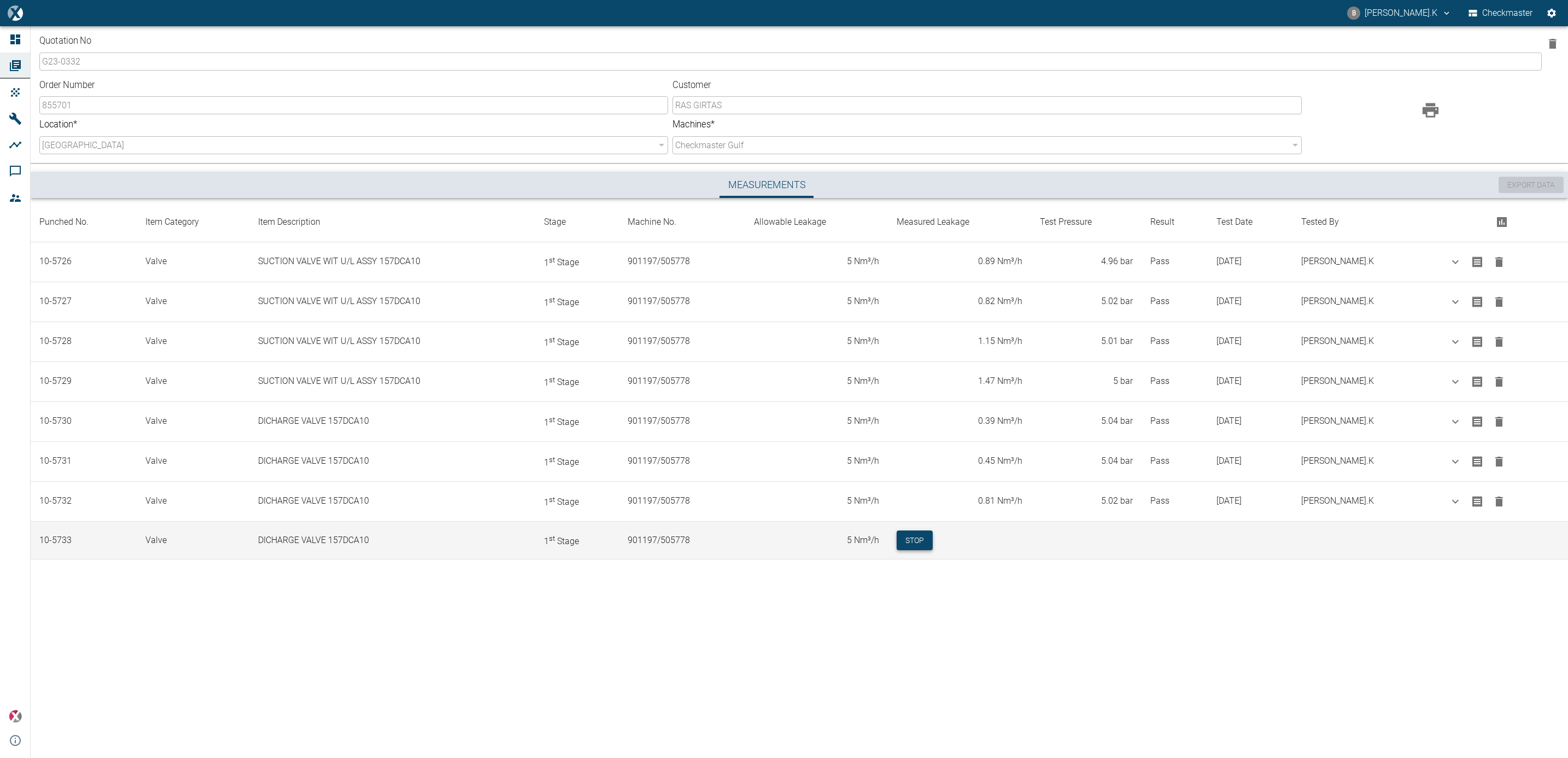
click at [933, 547] on button "Stop" at bounding box center [915, 541] width 36 height 21
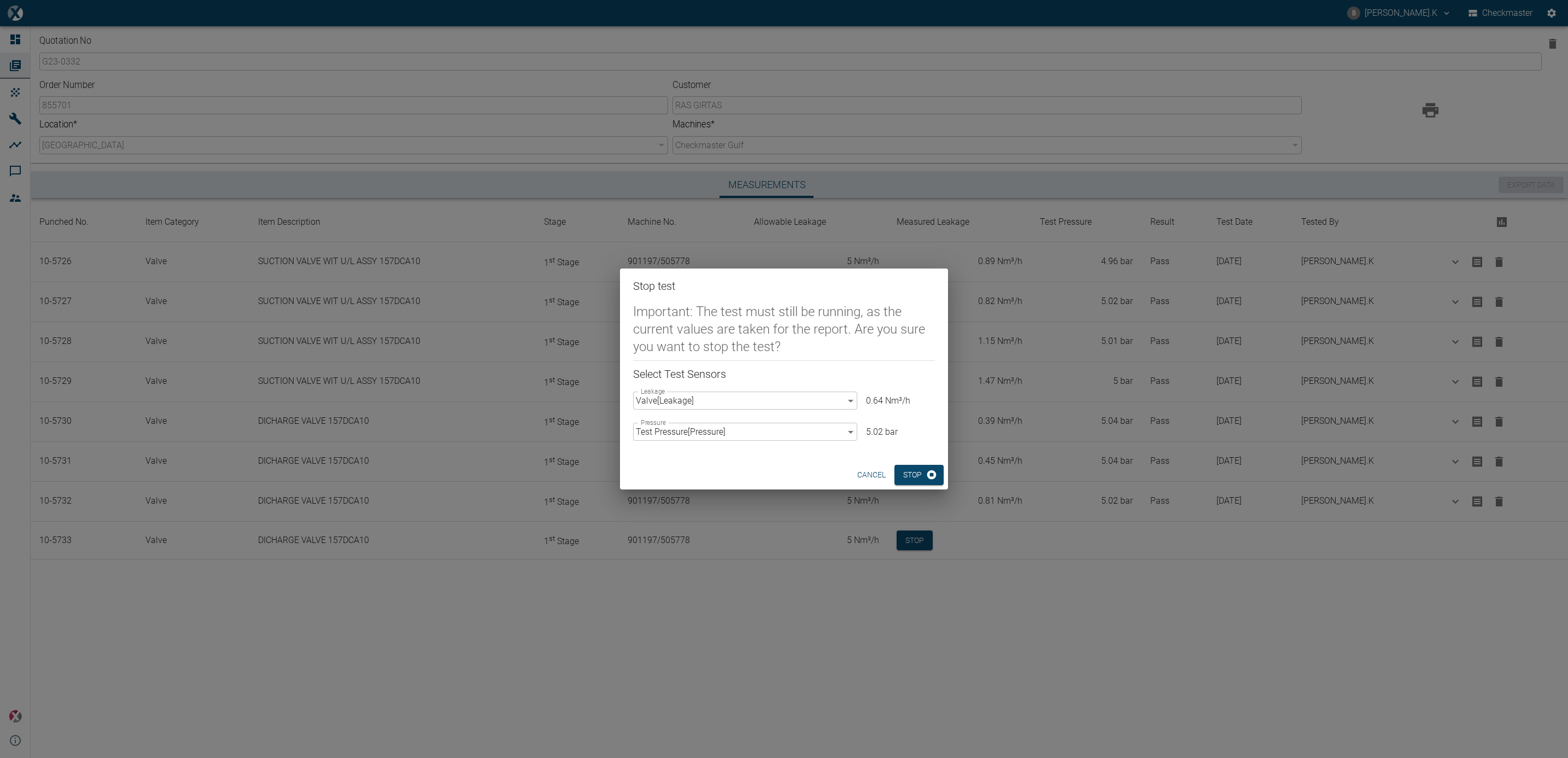
click at [845, 404] on body "B BALREDDY.K Checkmaster Dashboard Orders Products Machines Analyses Comments M…" at bounding box center [784, 379] width 1568 height 758
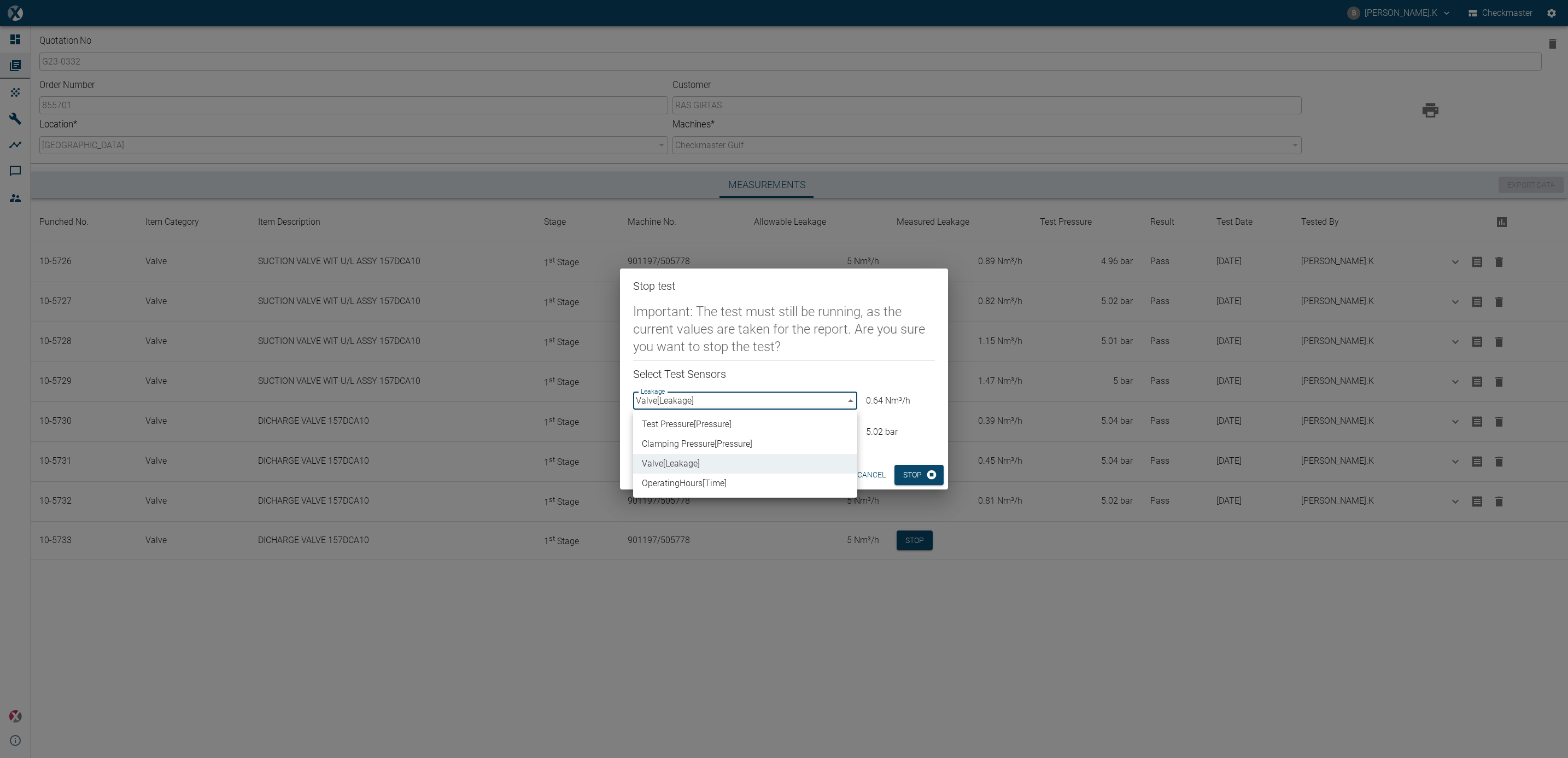
click at [845, 404] on div at bounding box center [784, 379] width 1568 height 758
click at [913, 472] on button "Stop" at bounding box center [919, 475] width 49 height 21
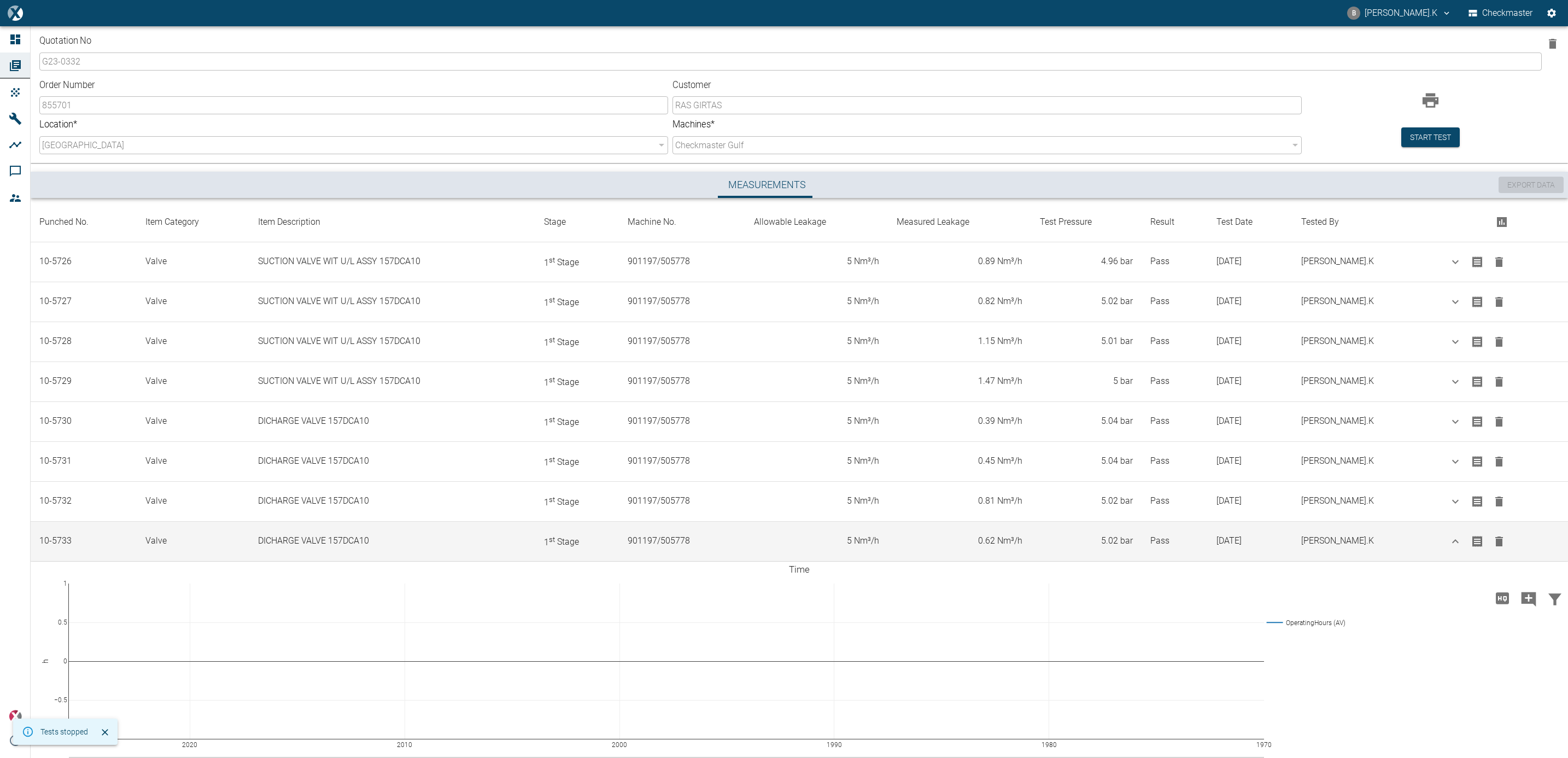
click at [1455, 541] on icon "button" at bounding box center [1456, 542] width 13 height 13
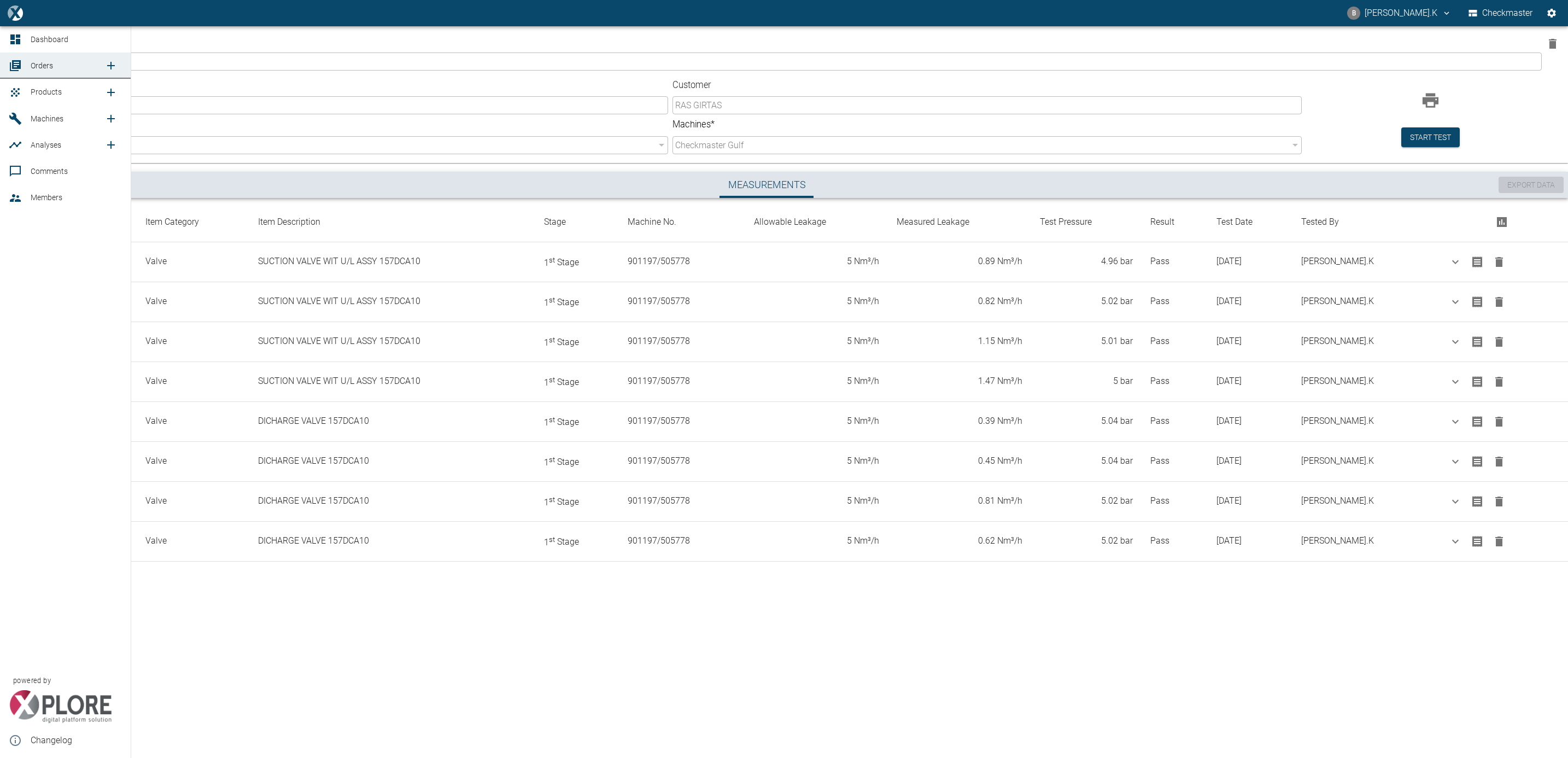
click at [38, 66] on span "Orders" at bounding box center [41, 66] width 22 height 9
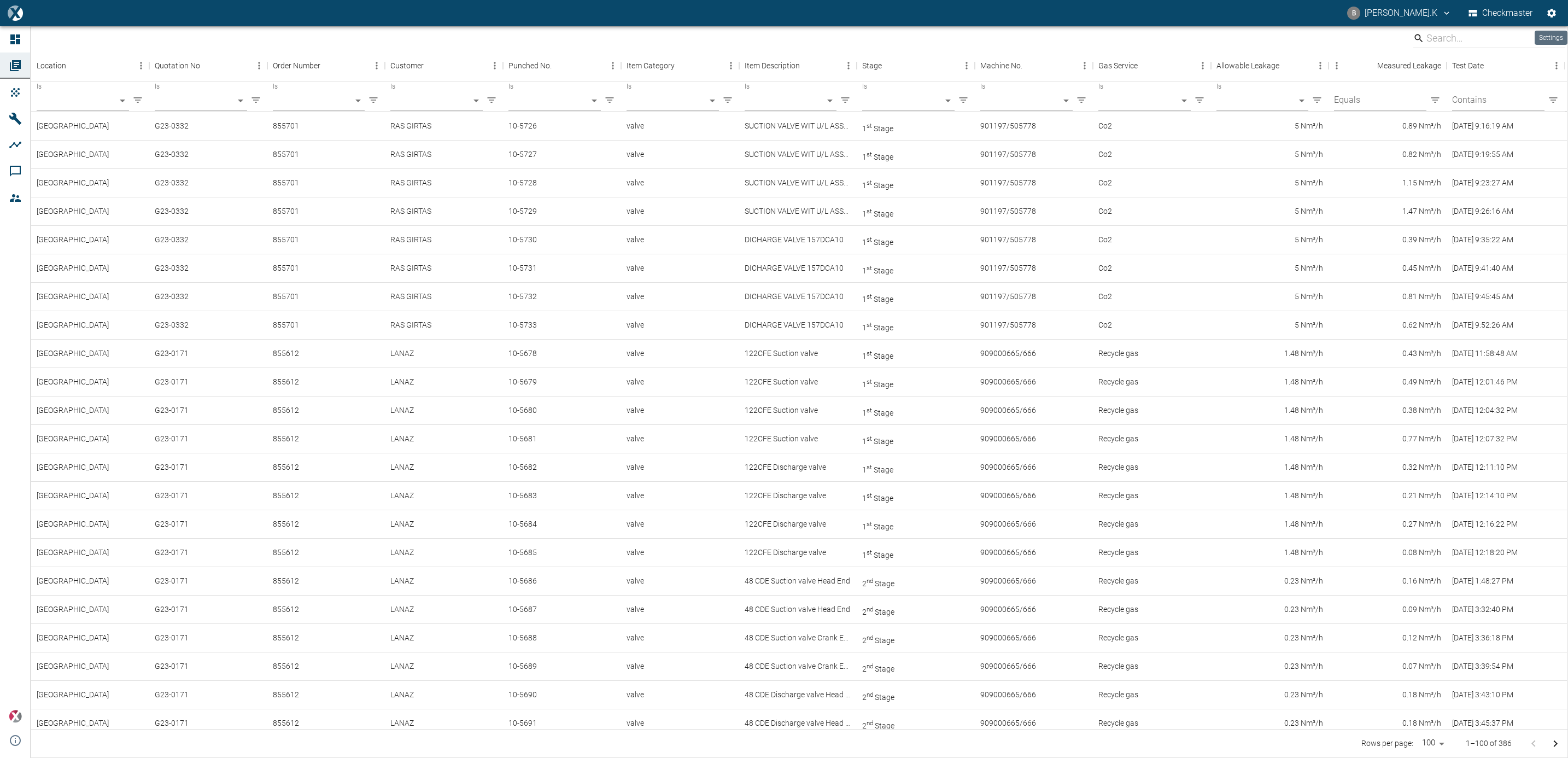
click at [1547, 12] on icon "Settings" at bounding box center [1552, 13] width 11 height 11
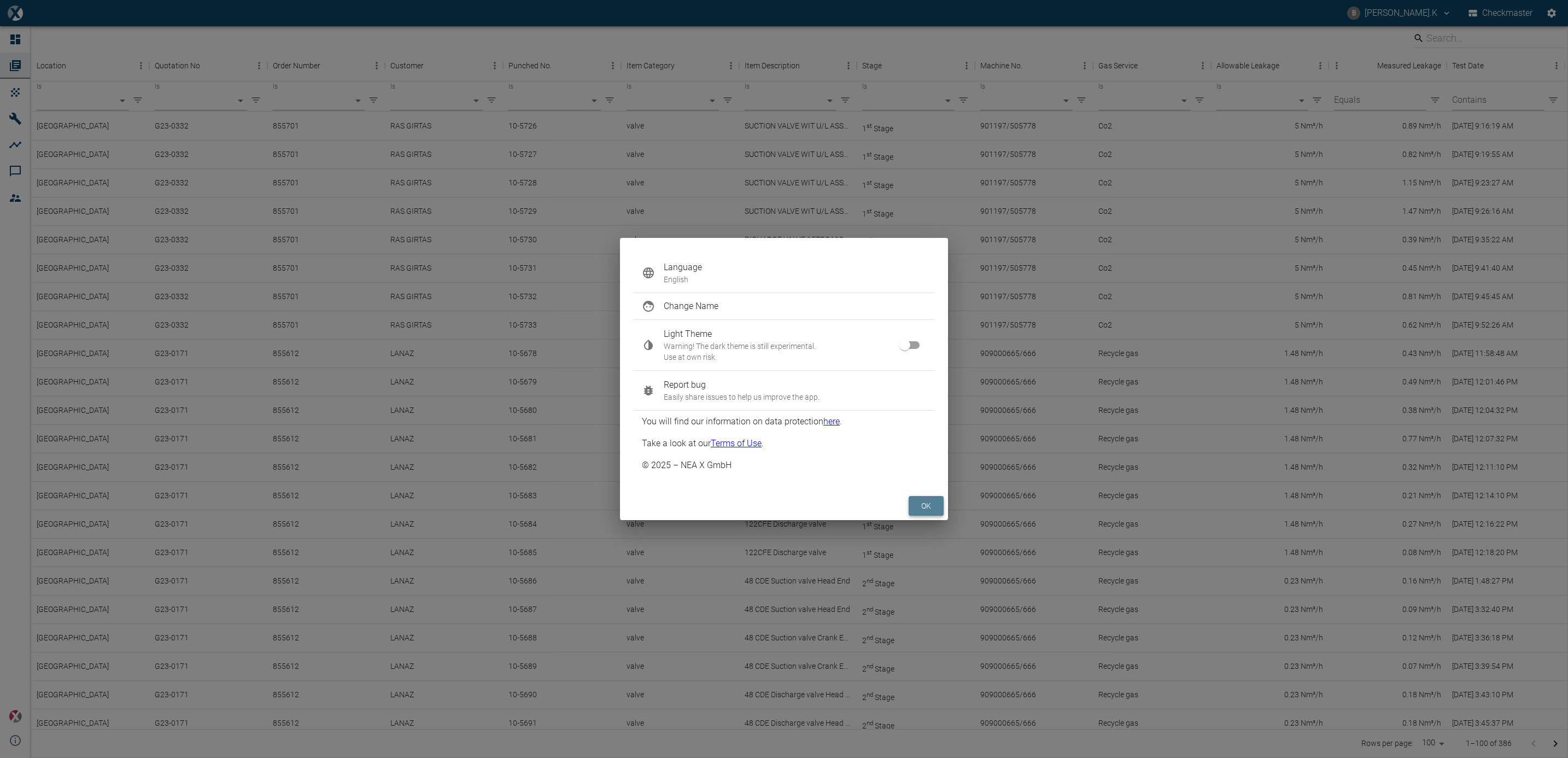
click at [925, 505] on button "ok" at bounding box center [926, 507] width 35 height 21
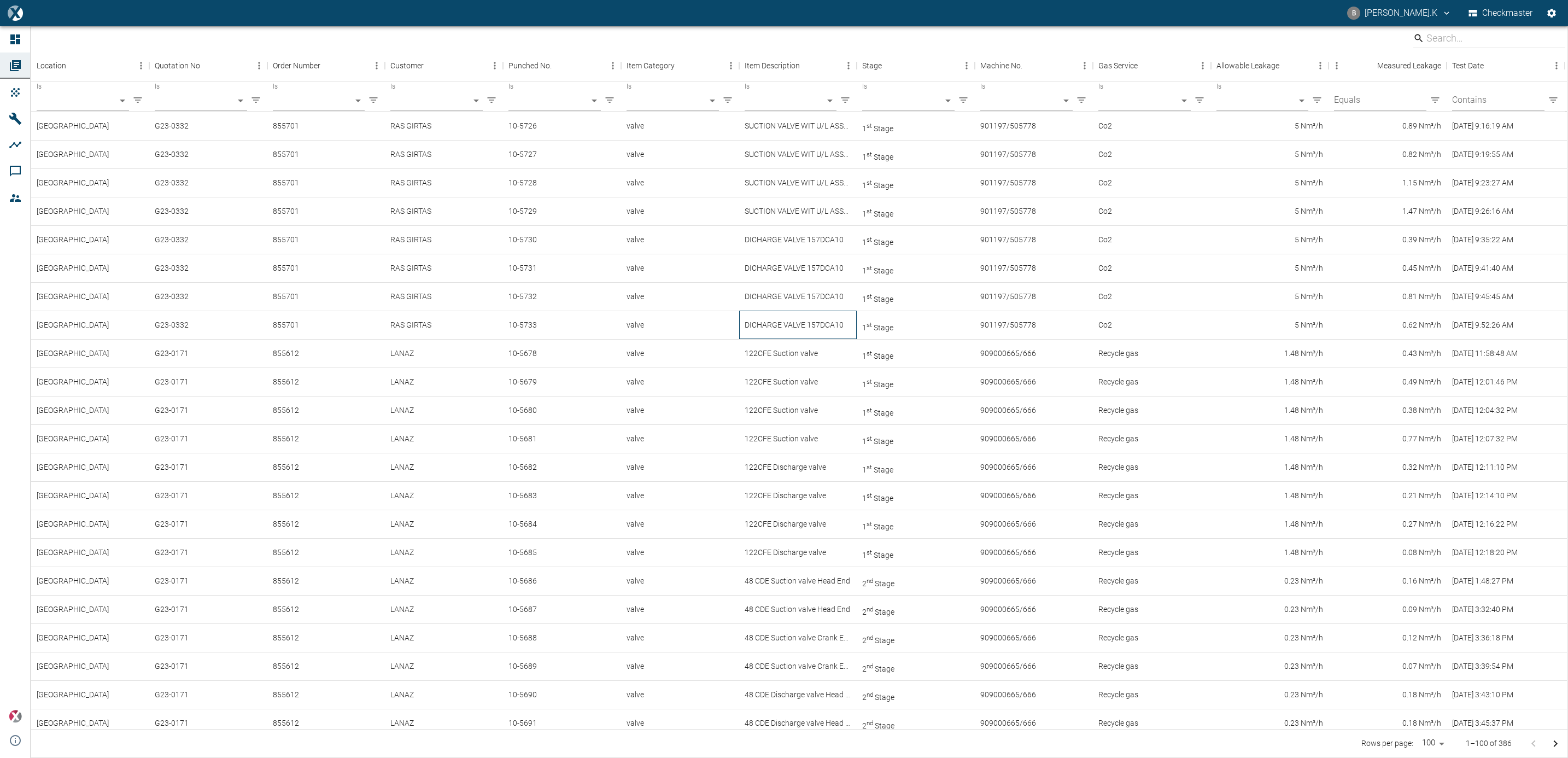
click at [741, 327] on div "DICHARGE VALVE 157DCA10" at bounding box center [799, 325] width 118 height 29
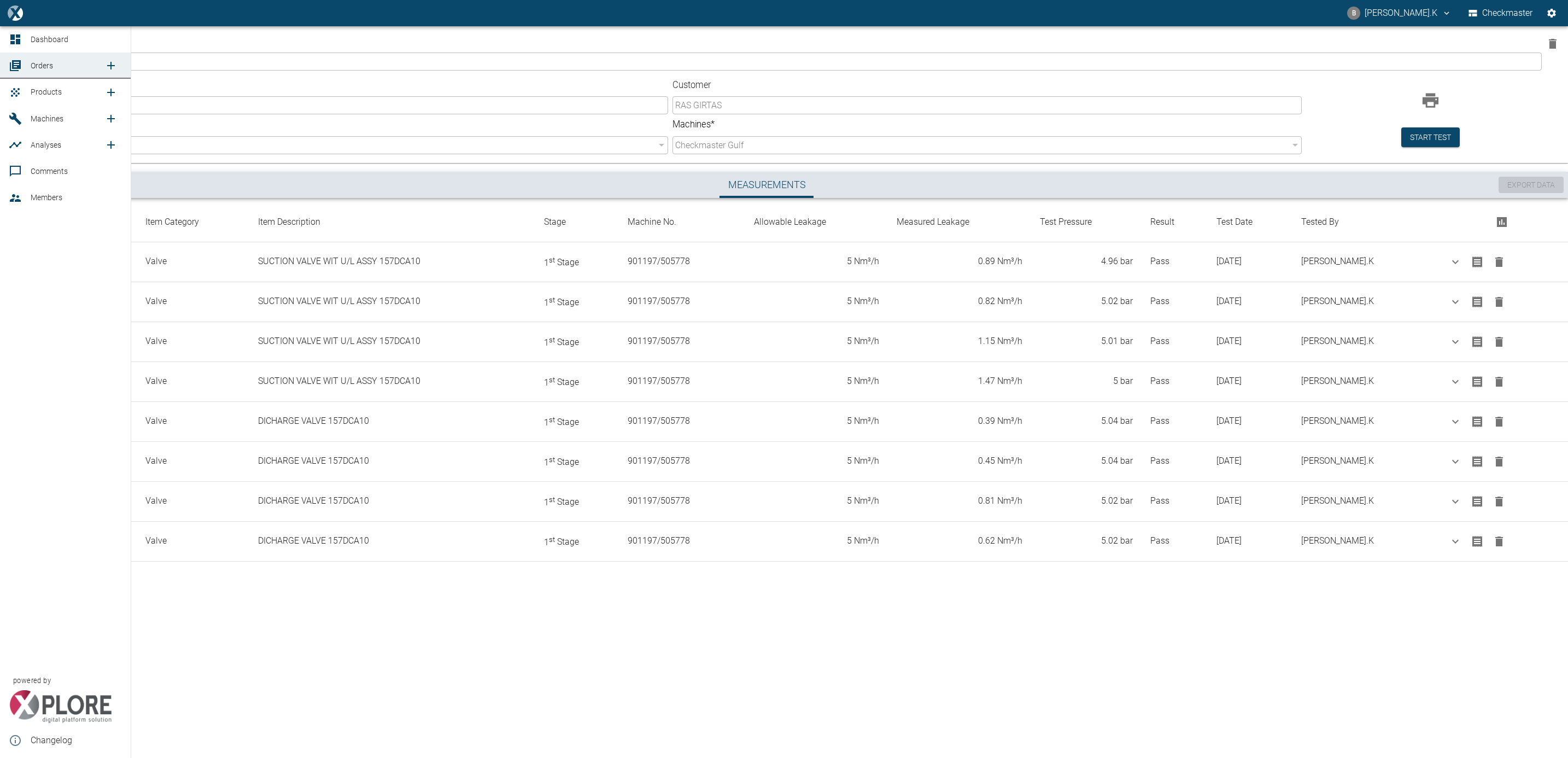
click at [33, 89] on span "Products" at bounding box center [46, 92] width 31 height 9
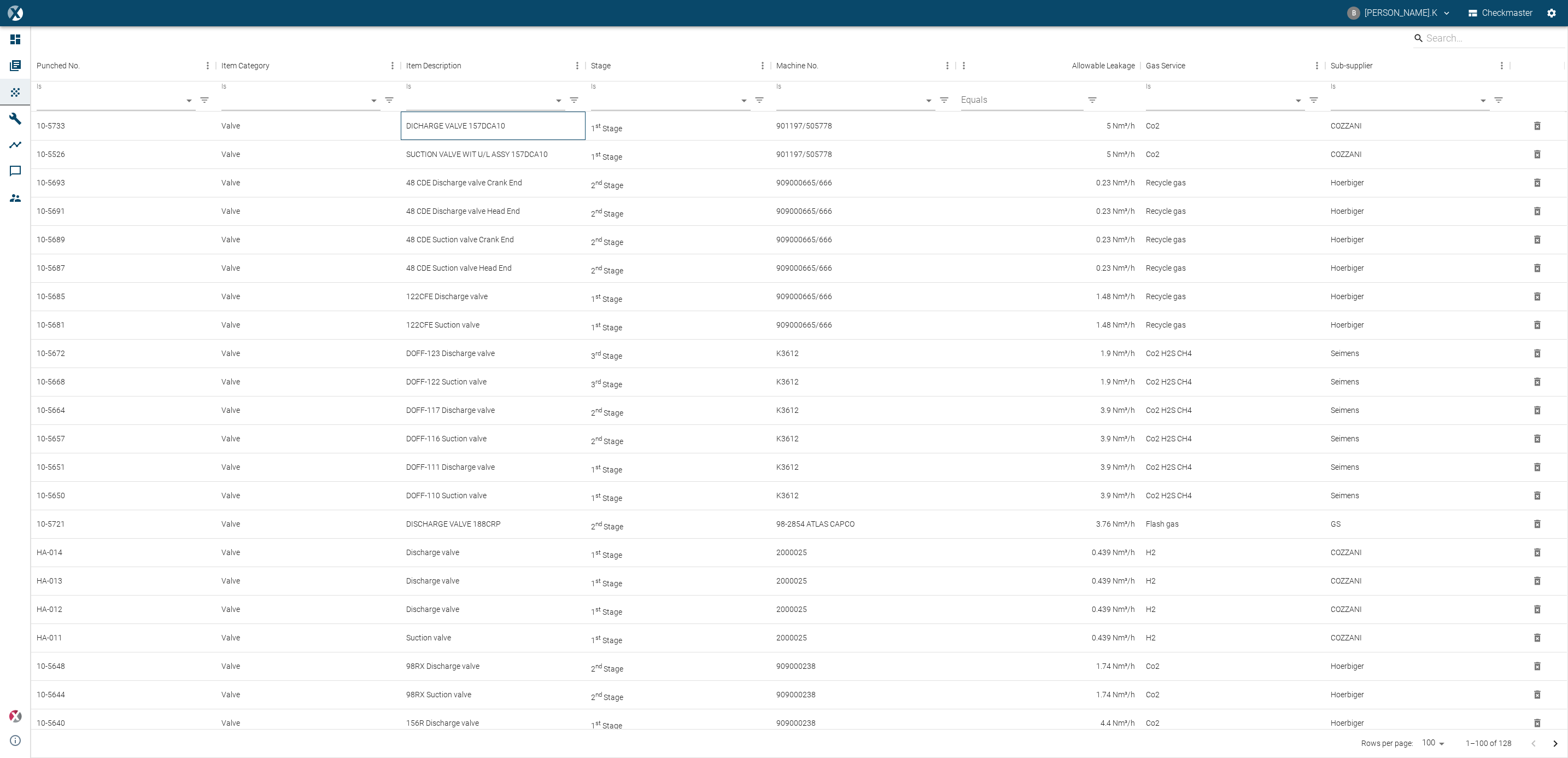
click at [497, 126] on div "DICHARGE VALVE 157DCA10" at bounding box center [494, 126] width 185 height 29
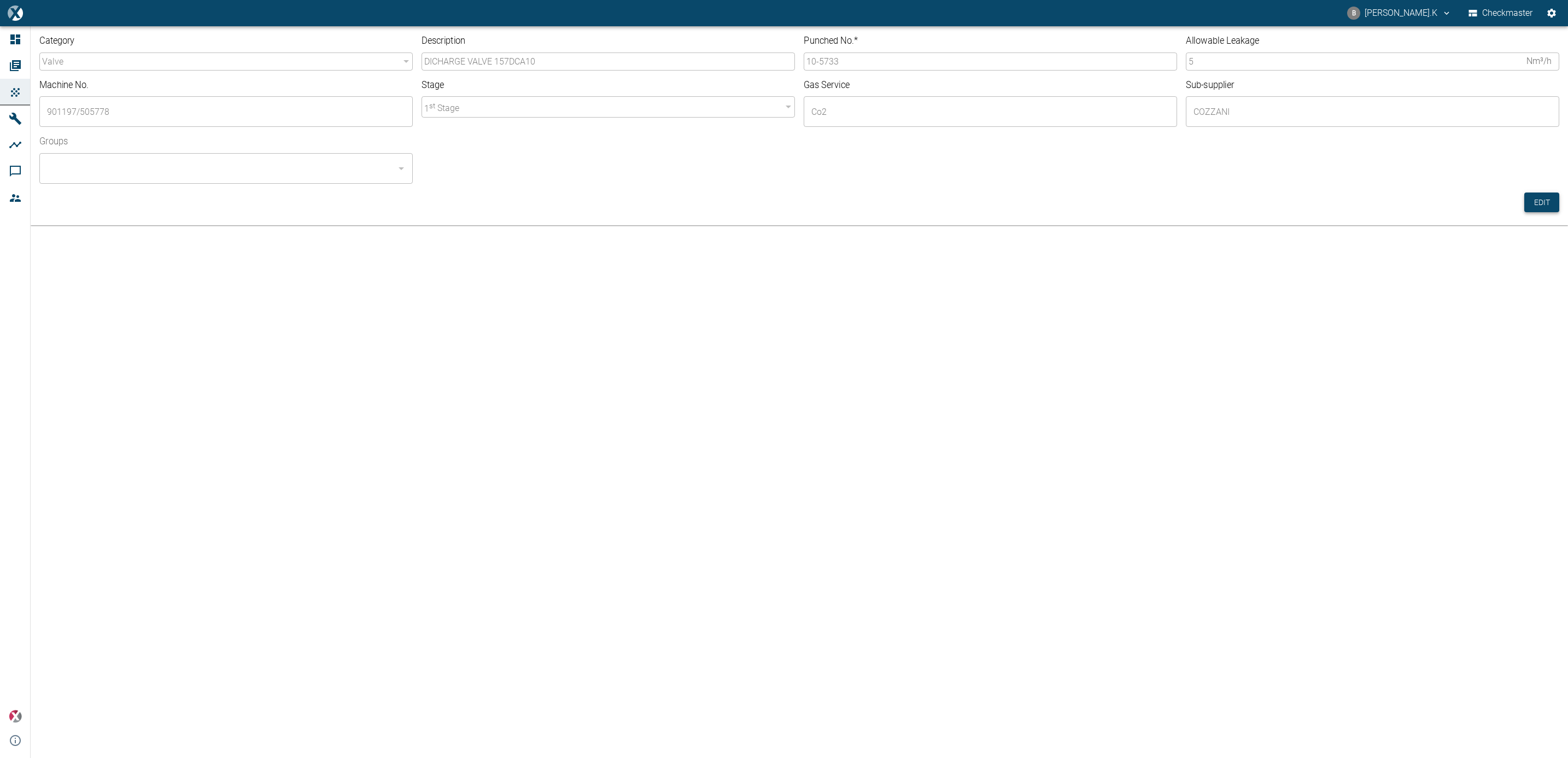
click at [1537, 201] on button "Edit" at bounding box center [1542, 202] width 35 height 21
click at [1204, 66] on input "5" at bounding box center [1354, 61] width 337 height 18
type input "2.92"
click at [878, 59] on input "10-5733" at bounding box center [991, 61] width 373 height 18
type input "10-5734"
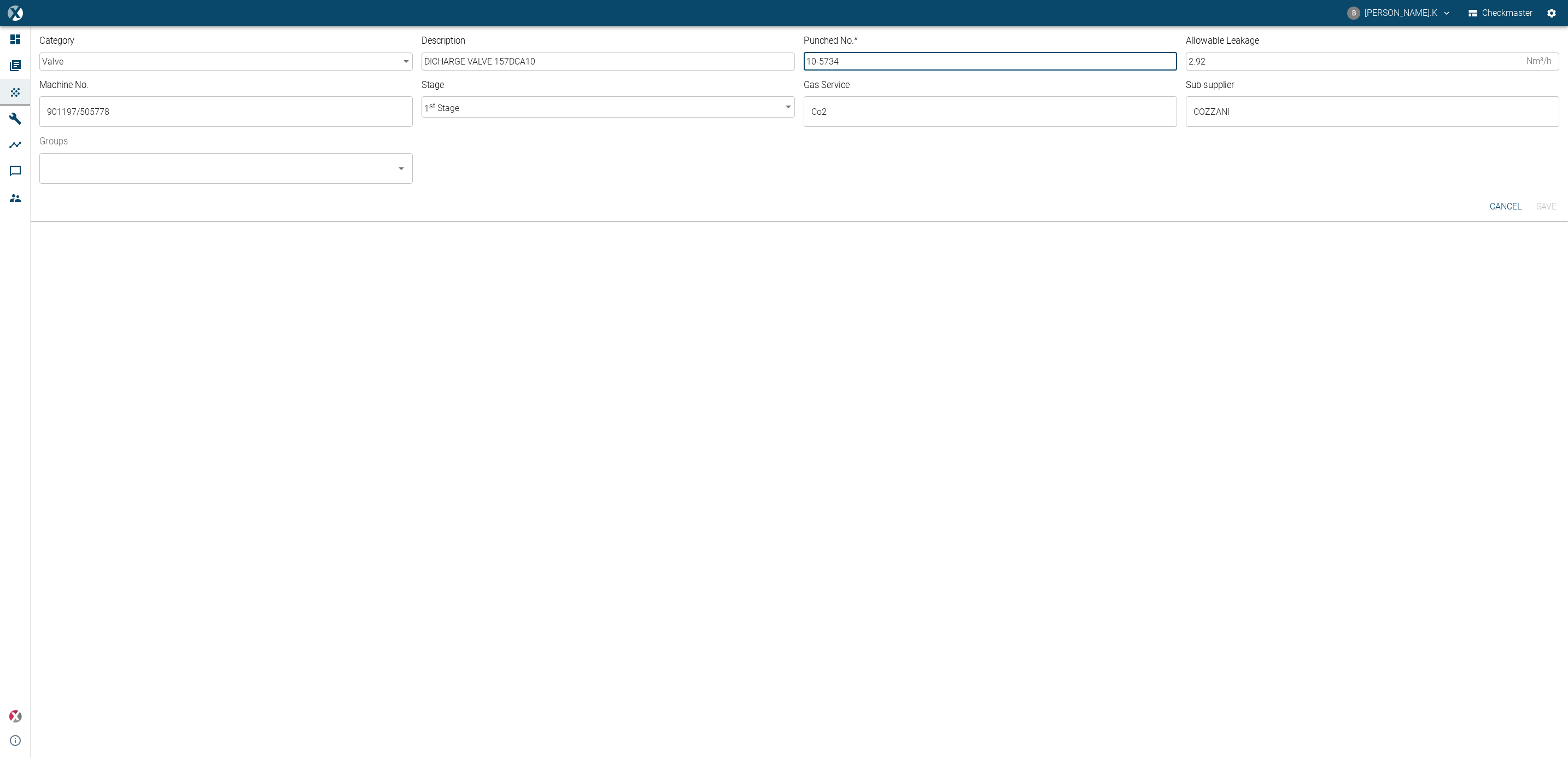
click at [196, 163] on input "Groups" at bounding box center [217, 168] width 347 height 21
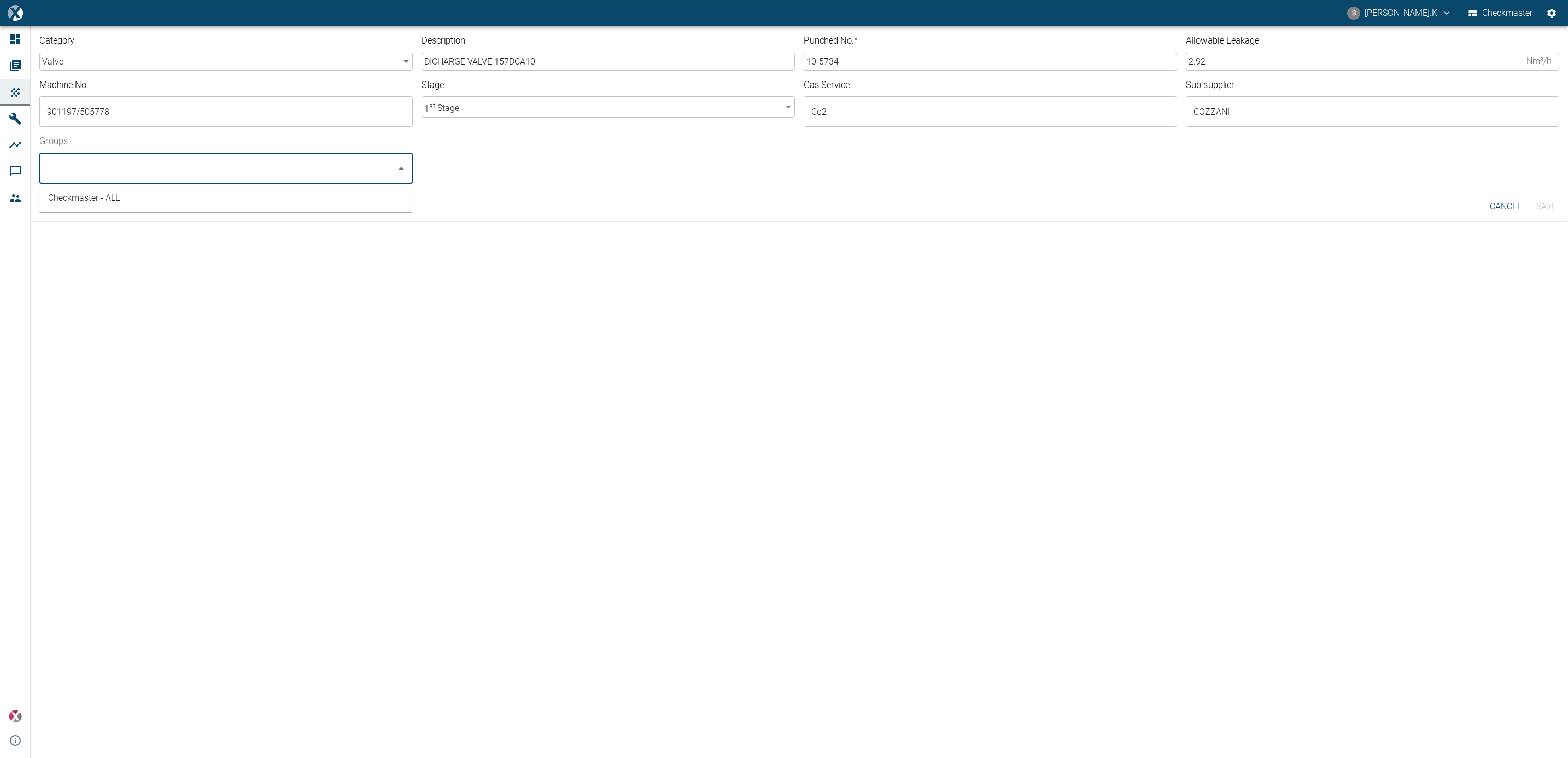
click at [184, 205] on li "Checkmaster - ALL" at bounding box center [226, 198] width 373 height 20
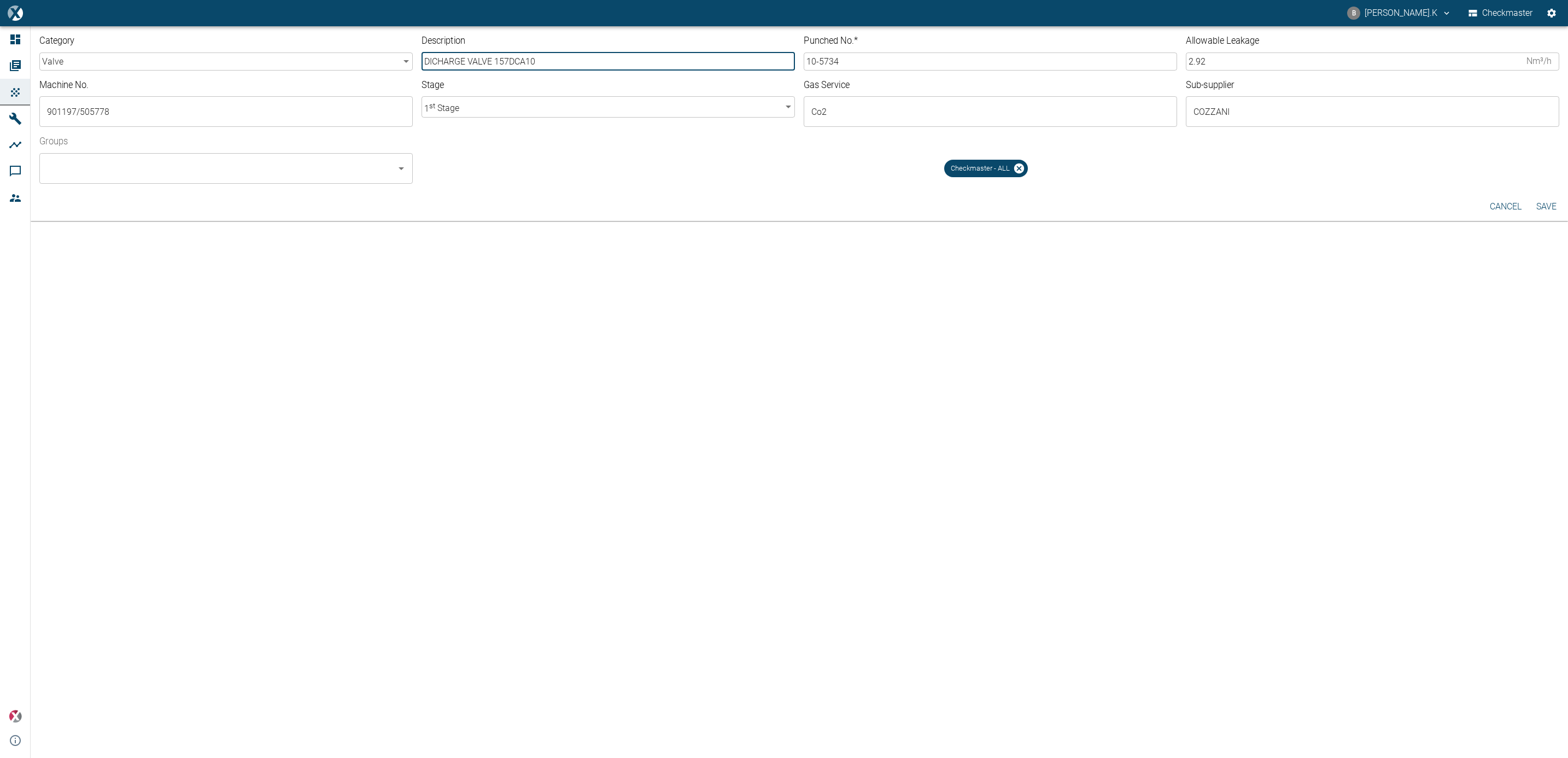
drag, startPoint x: 471, startPoint y: 56, endPoint x: 424, endPoint y: 52, distance: 47.2
click at [424, 52] on input "DICHARGE VALVE 157DCA10" at bounding box center [609, 61] width 373 height 18
click at [660, 62] on input "DICHARGE VALVE 157DCA10" at bounding box center [609, 61] width 373 height 18
drag, startPoint x: 469, startPoint y: 61, endPoint x: 420, endPoint y: 56, distance: 49.3
click at [420, 56] on div "Description DICHARGE VALVE 157DCA10 ​" at bounding box center [604, 48] width 382 height 44
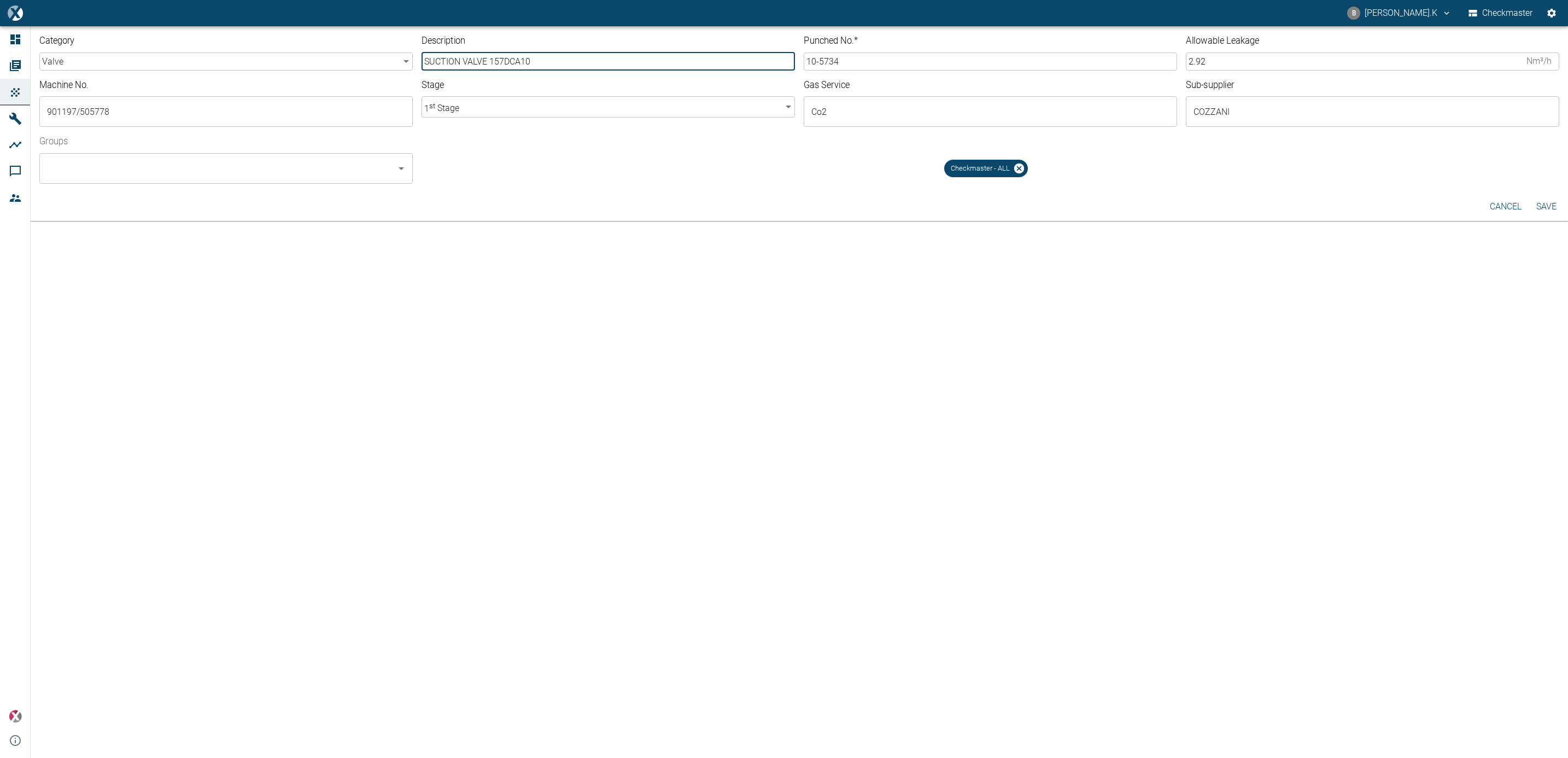
click at [487, 61] on input "SUCTION VALVE 157DCA10" at bounding box center [609, 61] width 373 height 18
click at [569, 59] on input "SUCTION VALVE WITH U/L ASSY 157DCA10" at bounding box center [609, 61] width 373 height 18
click at [584, 58] on input "SUCTION VALVE WITH U/L ASSY 117DCA10" at bounding box center [609, 61] width 373 height 18
click at [596, 59] on input "SUCTION VALVE WITH U/L ASSY 117DEA10" at bounding box center [609, 61] width 373 height 18
type input "SUCTION VALVE WITH U/L ASSY 117DEA8"
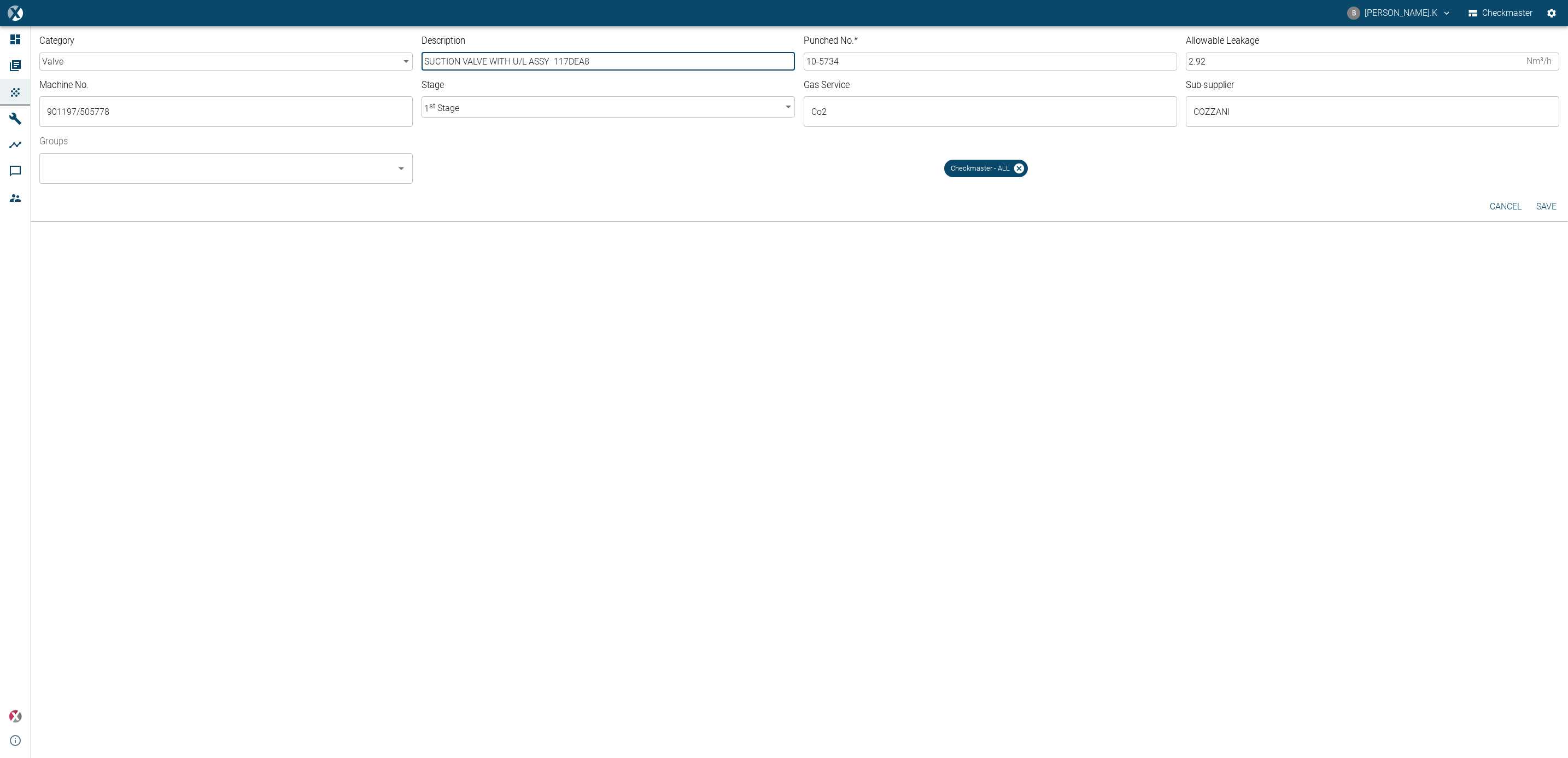
click at [586, 107] on body "B BALREDDY.K Checkmaster Dashboard Orders Products Machines Analyses Comments M…" at bounding box center [784, 379] width 1568 height 758
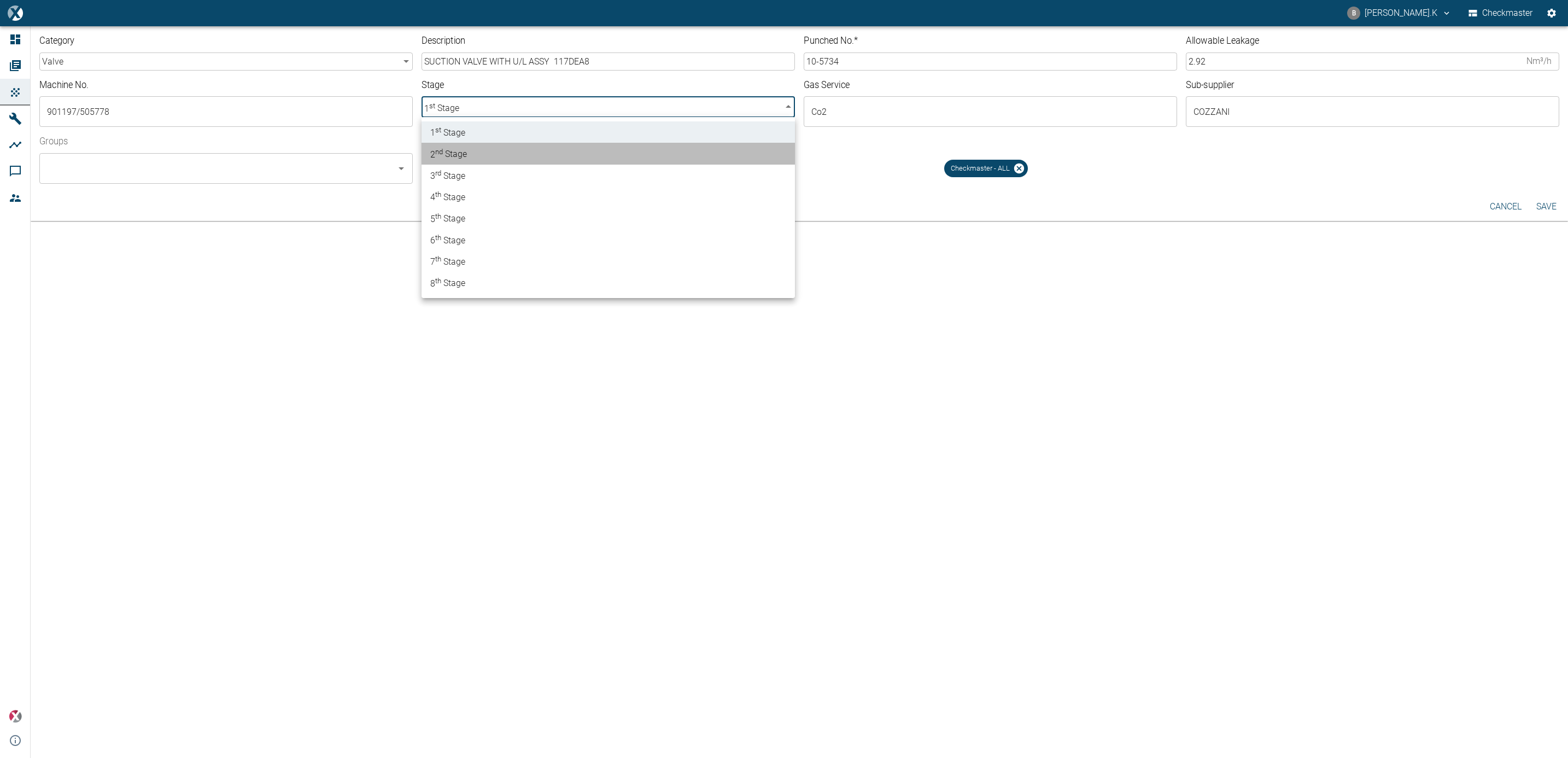
click at [557, 152] on li "2 nd Stage" at bounding box center [609, 154] width 373 height 22
type input "2"
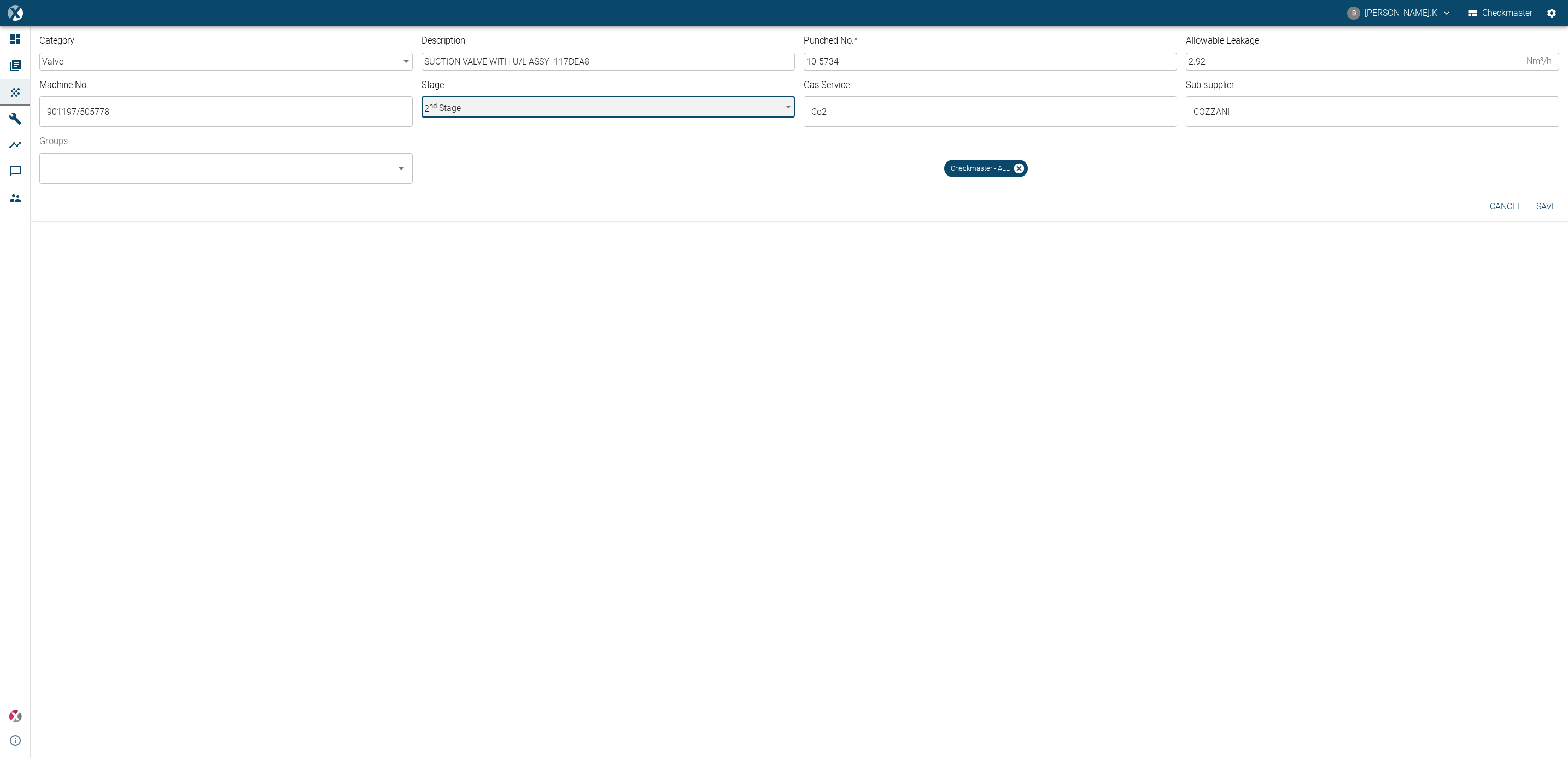
click at [396, 174] on icon "Open" at bounding box center [401, 168] width 13 height 13
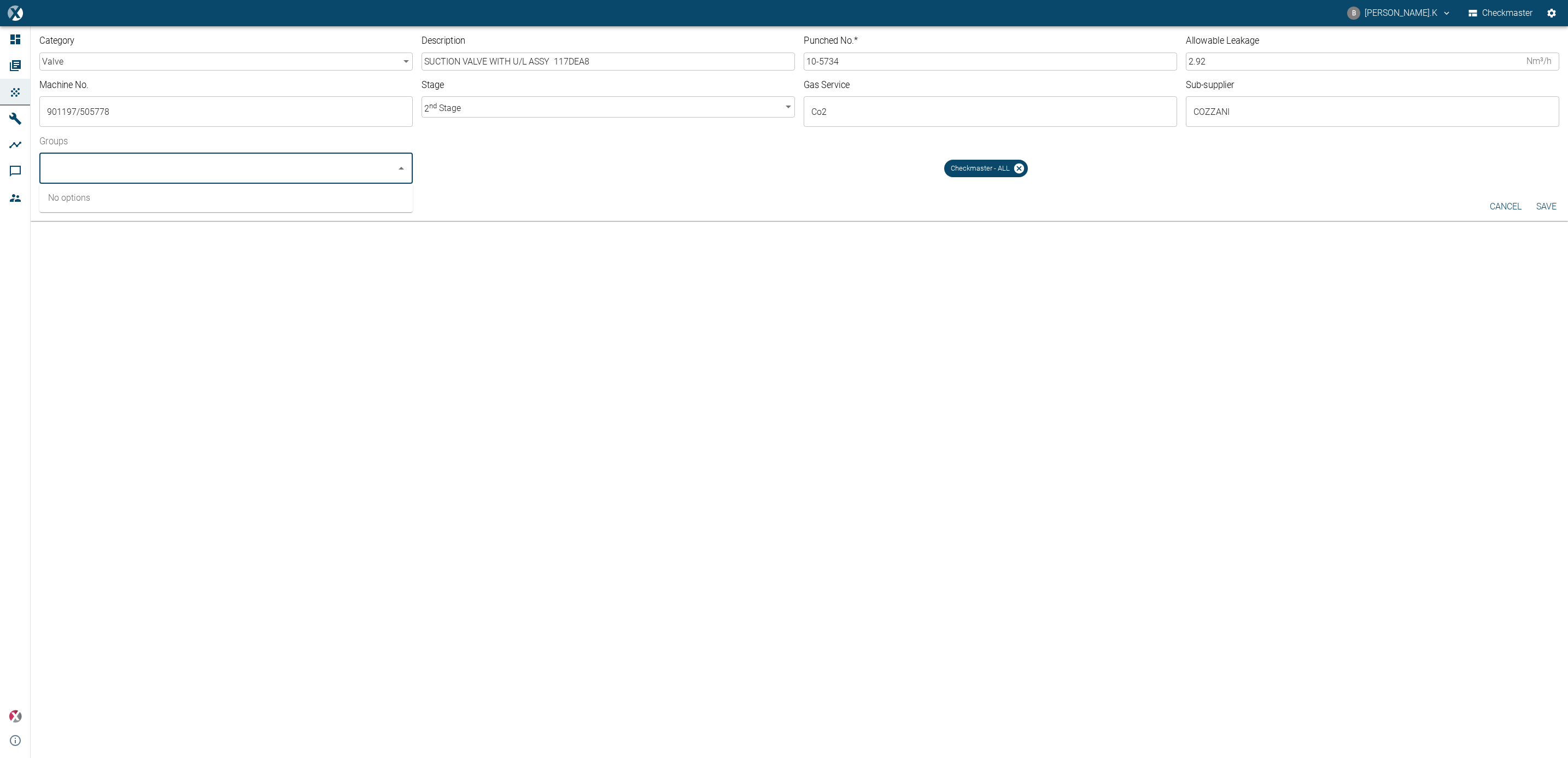
click at [571, 207] on div "cancel Save" at bounding box center [799, 207] width 1537 height 29
click at [1546, 205] on button "Save" at bounding box center [1546, 207] width 35 height 20
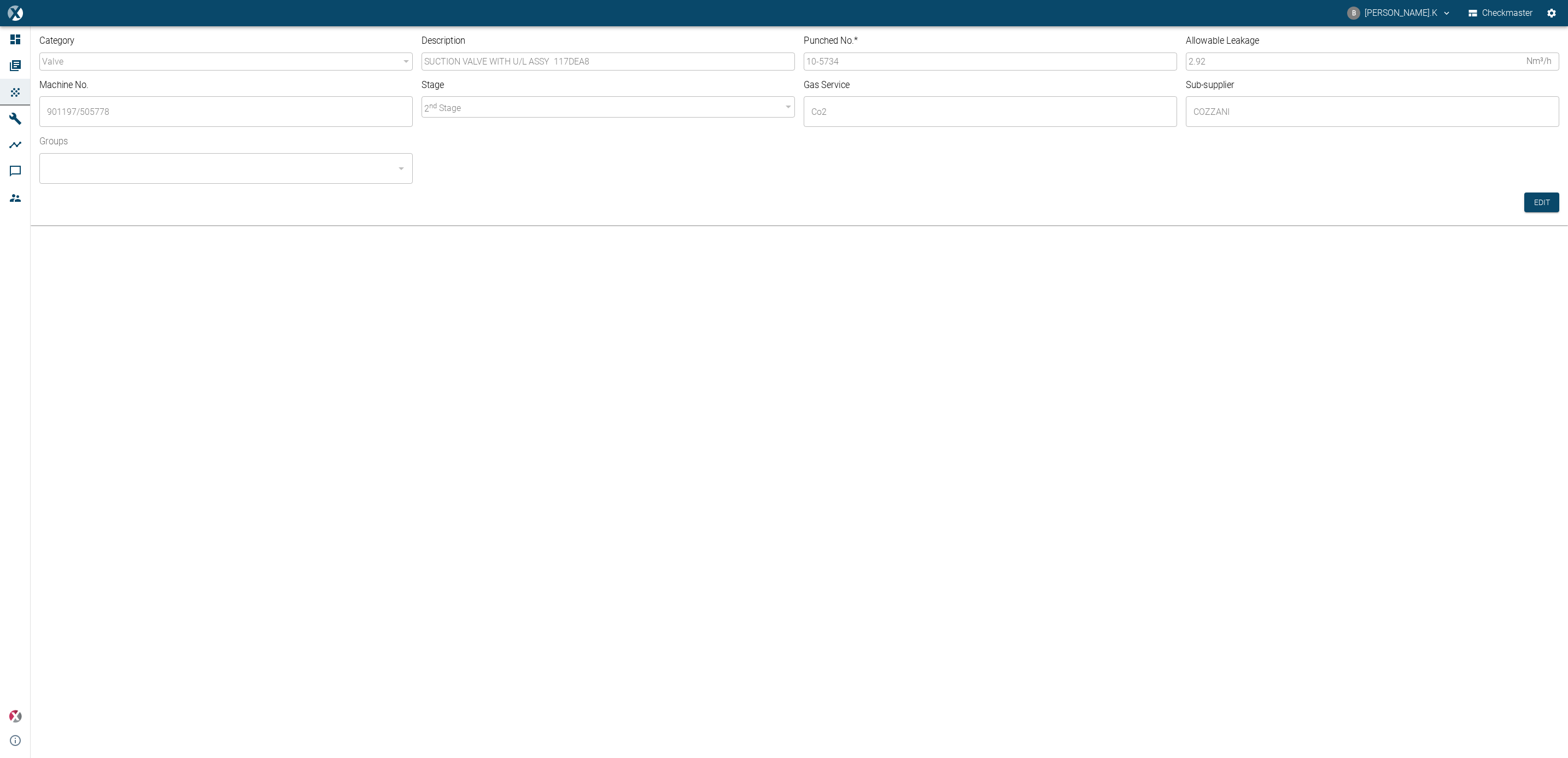
click at [399, 168] on div at bounding box center [401, 168] width 14 height 15
drag, startPoint x: 29, startPoint y: 59, endPoint x: 24, endPoint y: 66, distance: 8.6
click at [24, 66] on div at bounding box center [17, 66] width 16 height 13
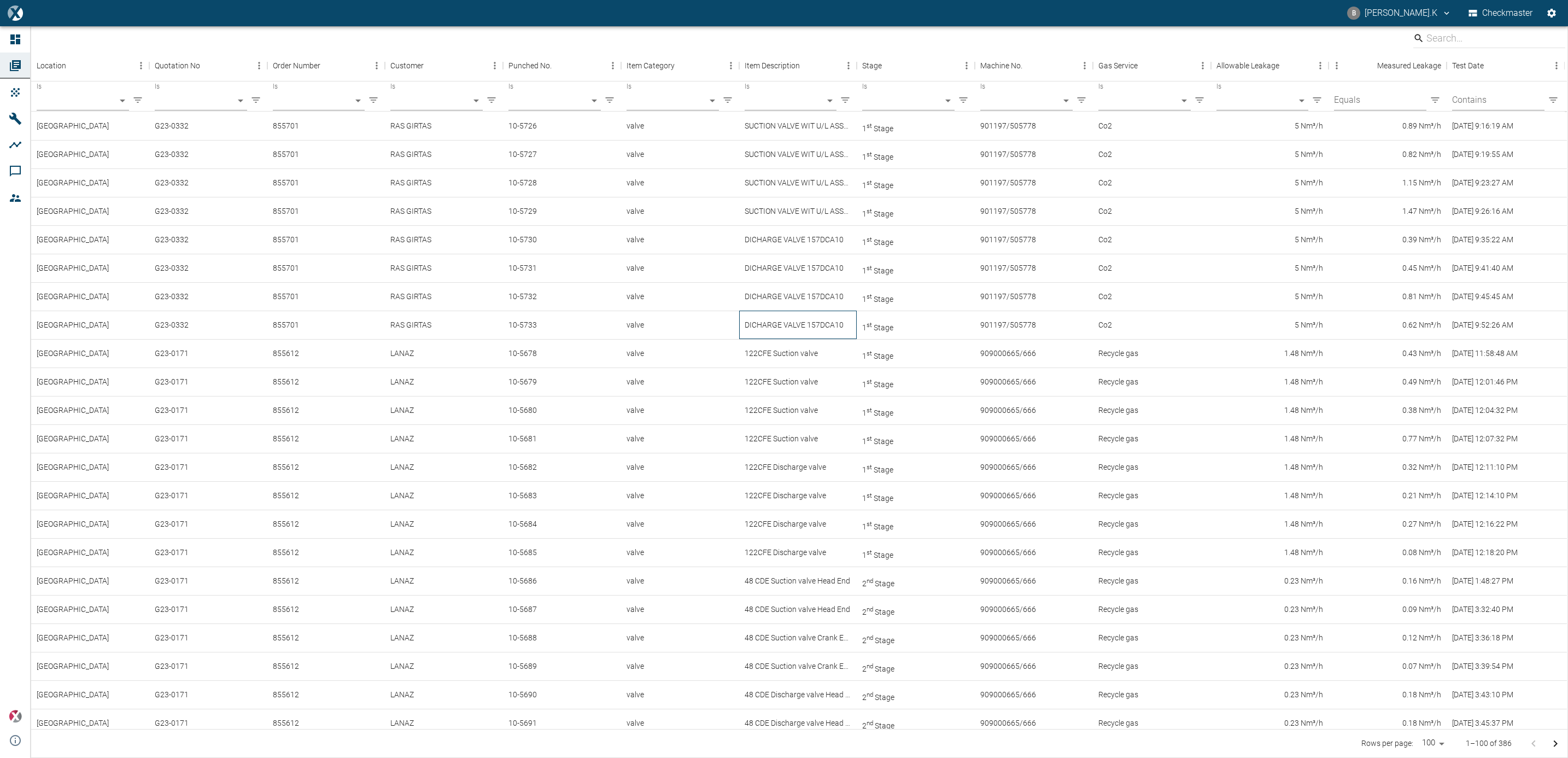
click at [787, 324] on div "DICHARGE VALVE 157DCA10" at bounding box center [799, 325] width 118 height 29
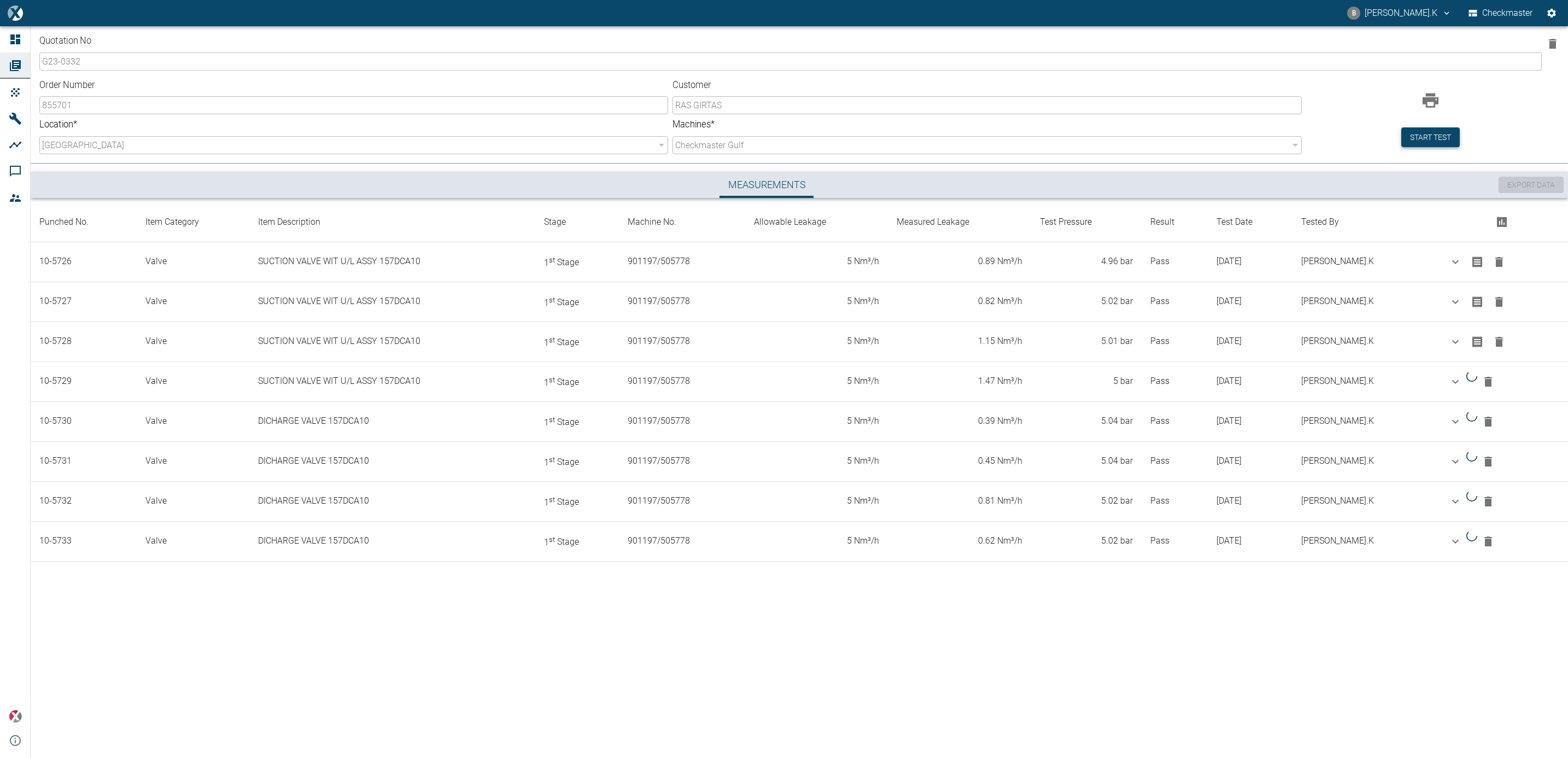
click at [1437, 130] on button "Start test" at bounding box center [1431, 137] width 58 height 21
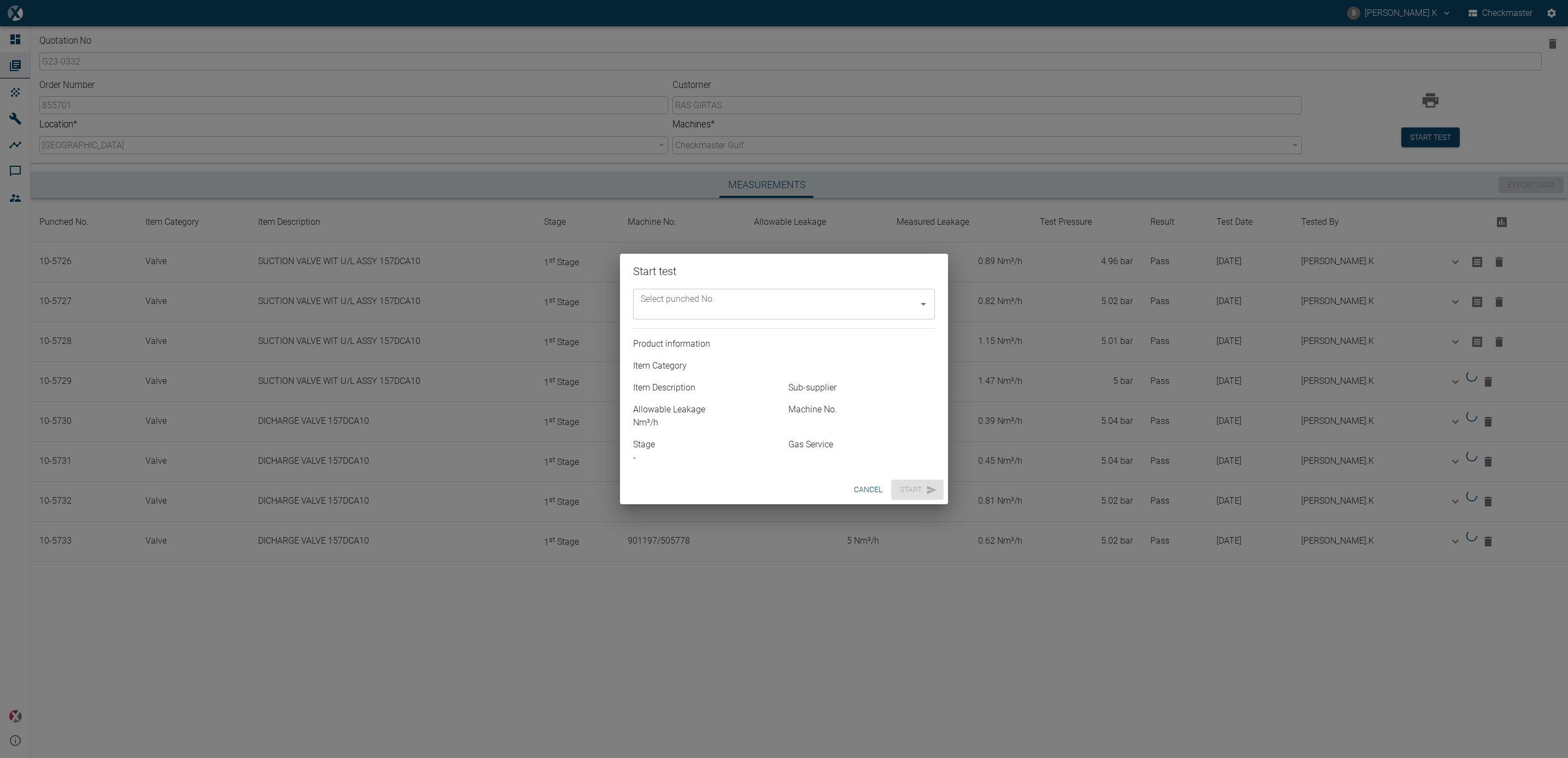
click at [921, 304] on icon "Open" at bounding box center [924, 304] width 13 height 13
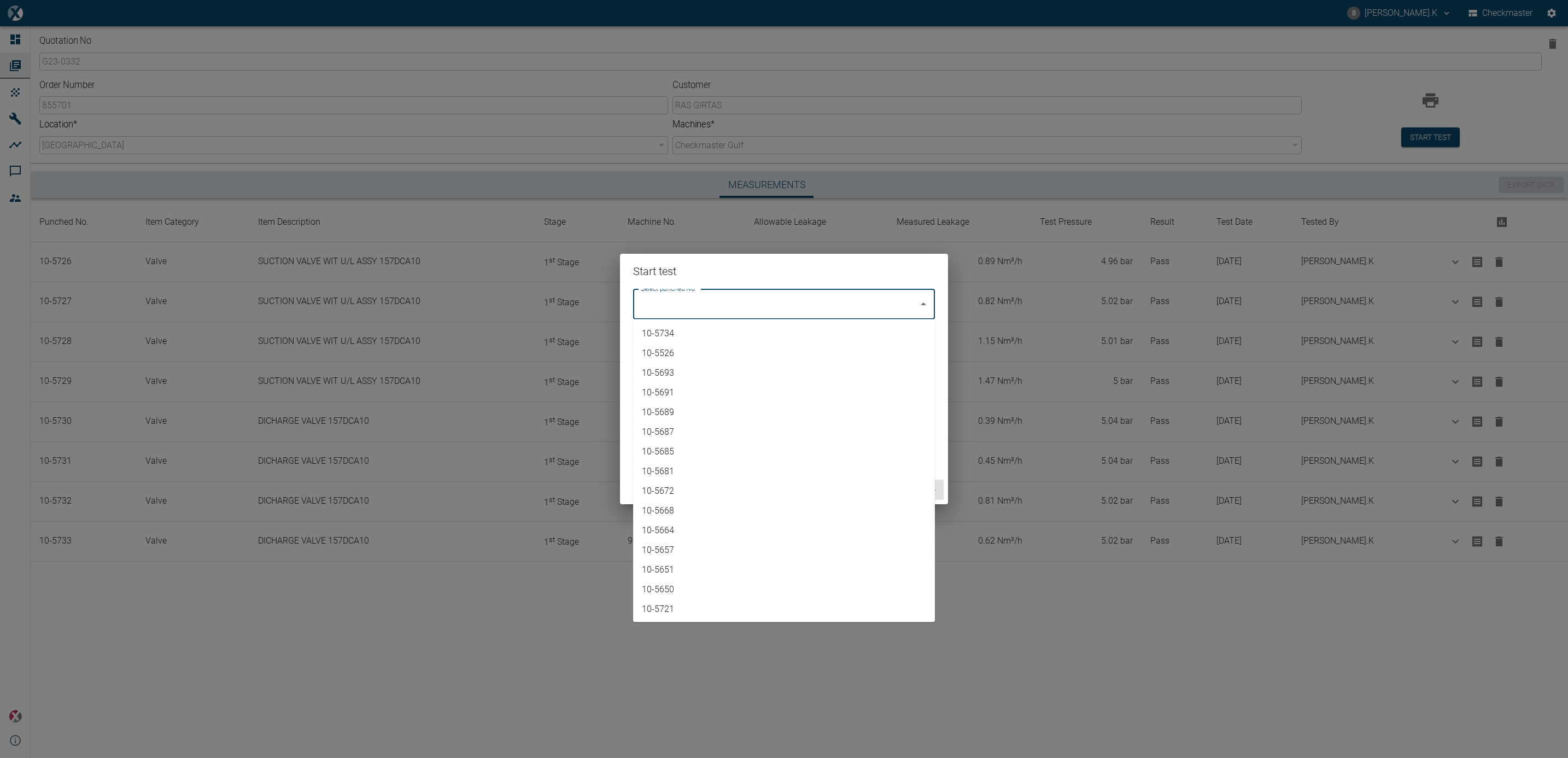
click at [873, 340] on li "10-5734" at bounding box center [784, 334] width 302 height 20
type input "10-5734"
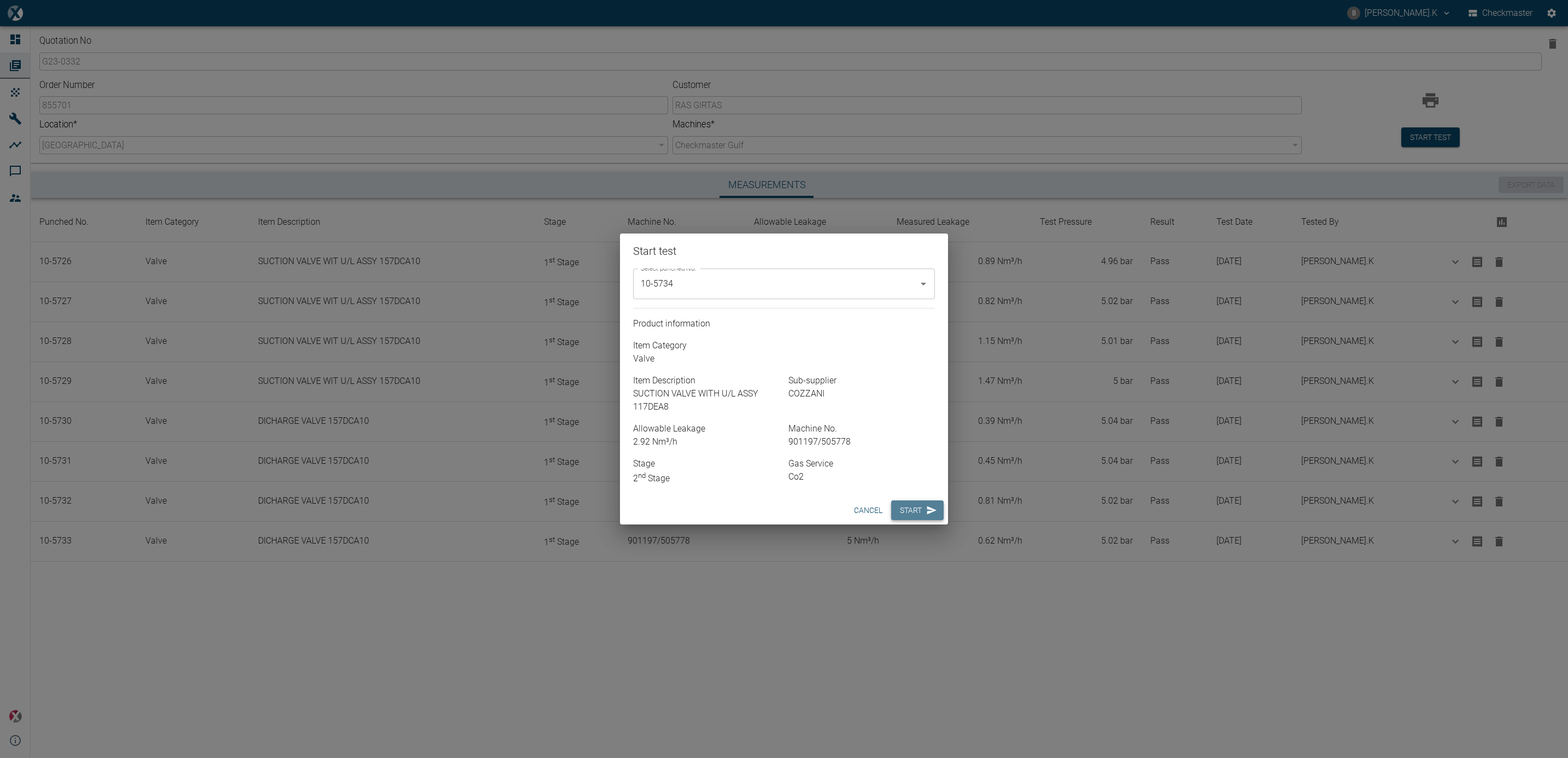
click at [909, 511] on button "Start" at bounding box center [917, 510] width 52 height 21
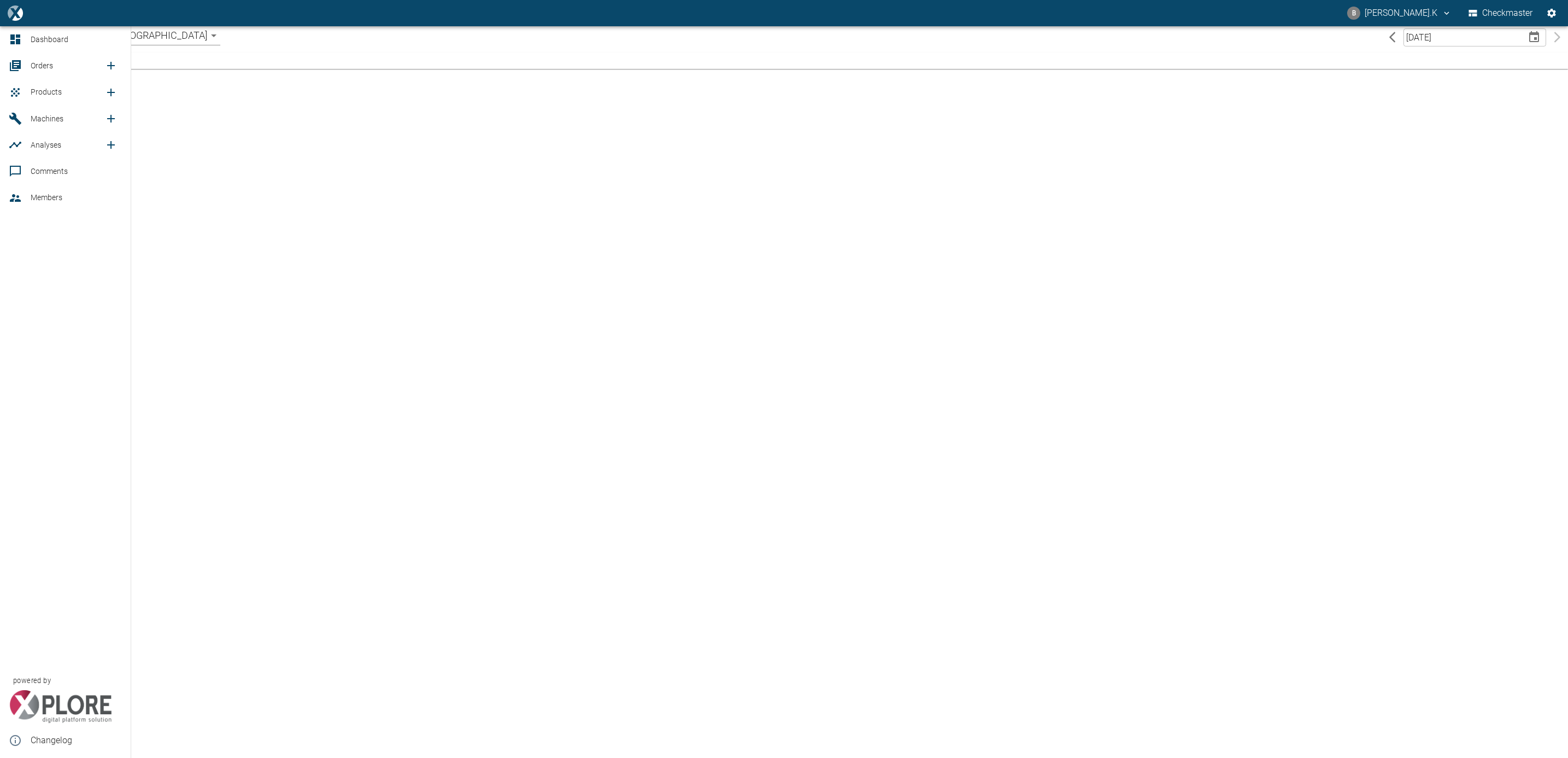
click at [23, 69] on div at bounding box center [17, 66] width 16 height 13
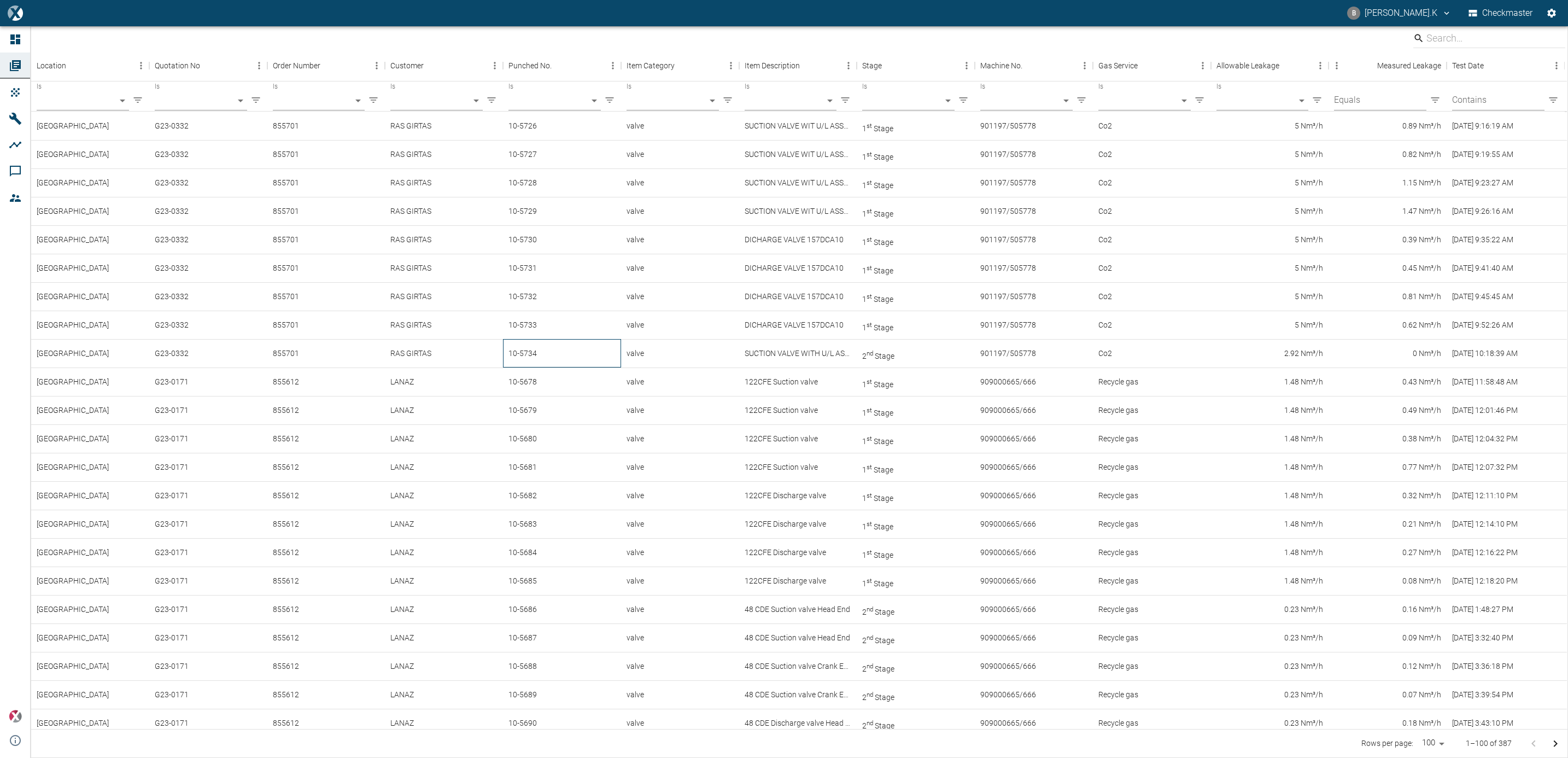
click at [524, 357] on div "10-5734" at bounding box center [563, 354] width 118 height 29
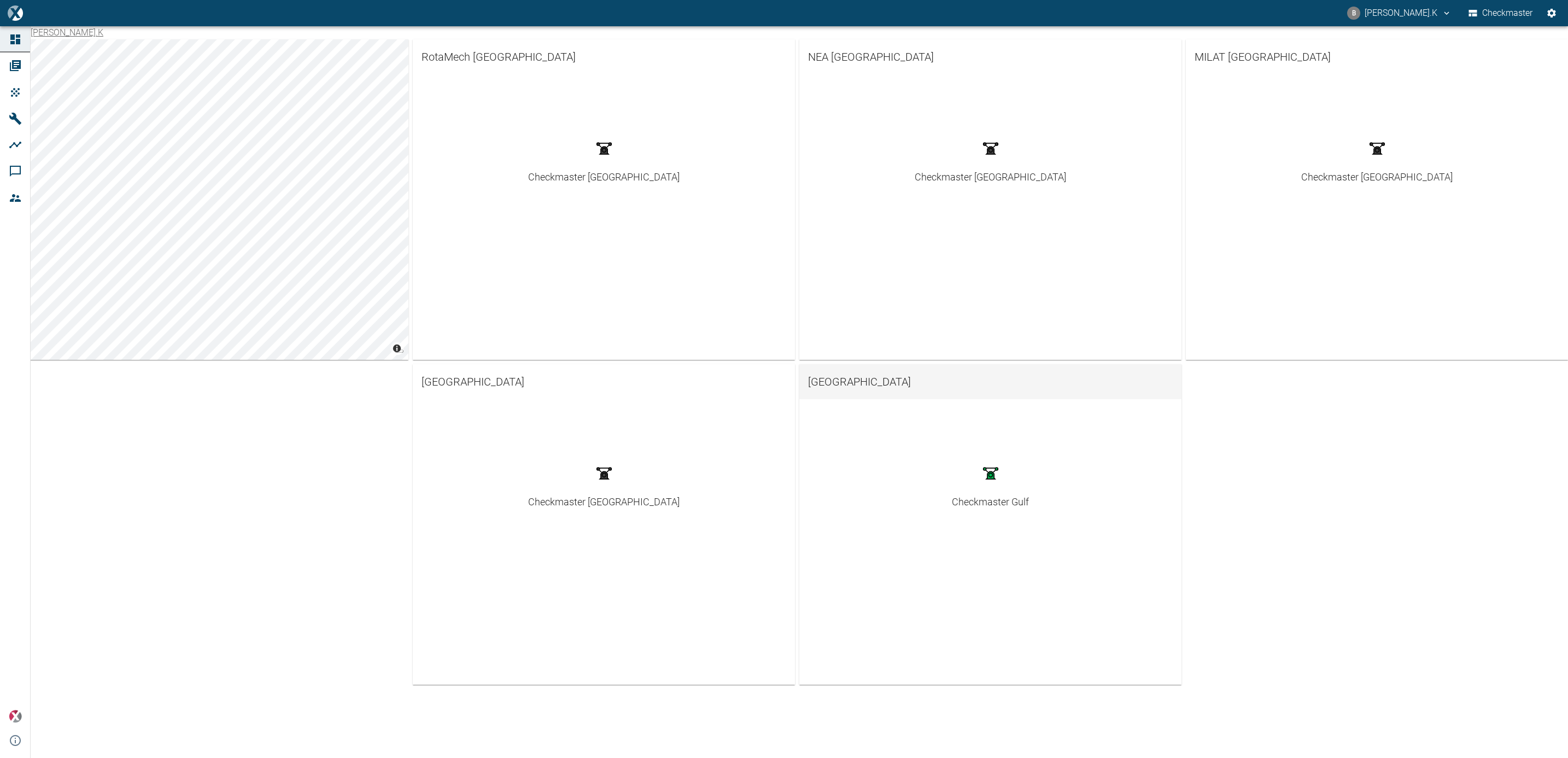
click at [840, 376] on span "[GEOGRAPHIC_DATA]" at bounding box center [991, 382] width 364 height 17
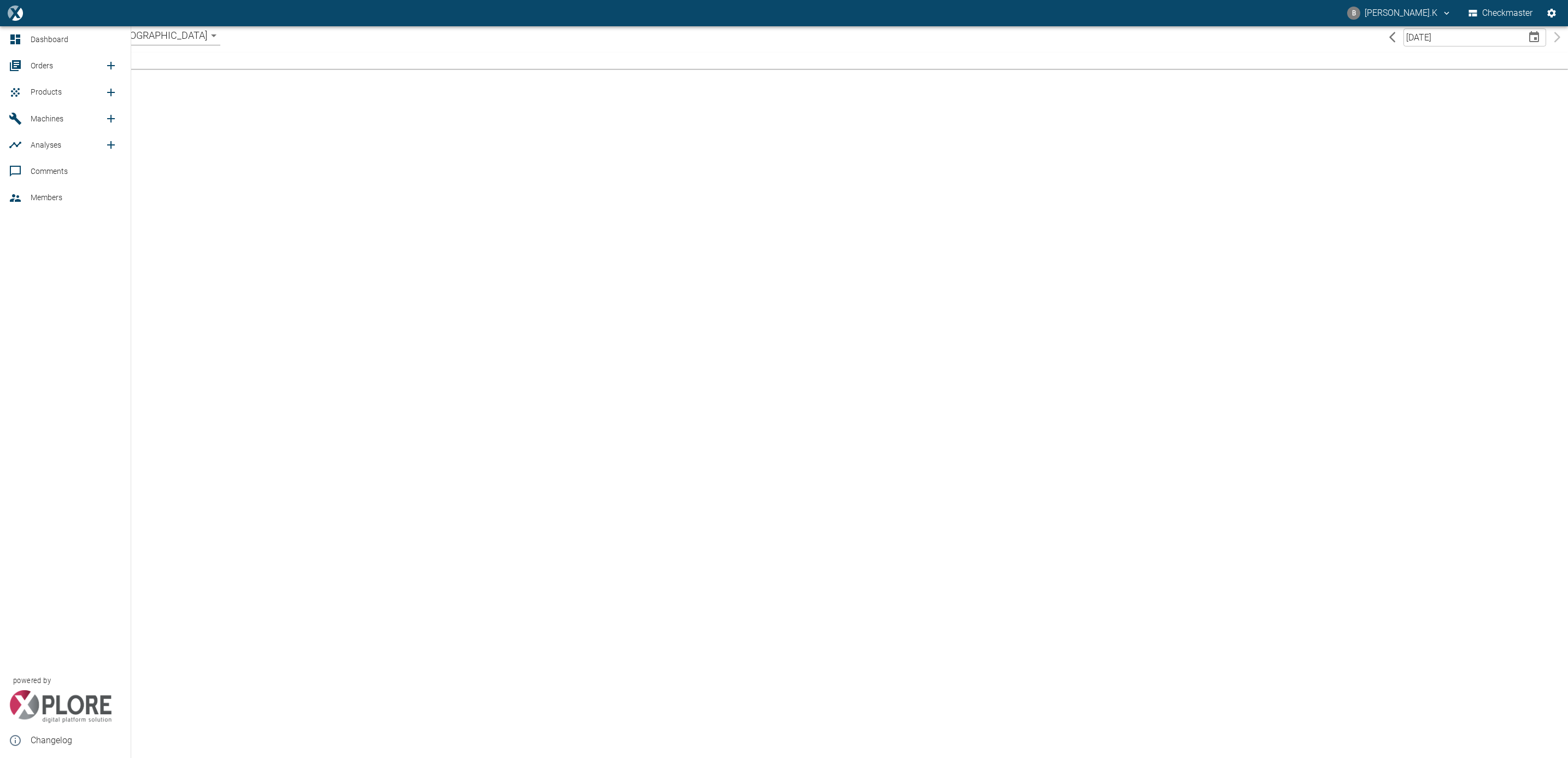
click at [51, 65] on span "Orders" at bounding box center [41, 66] width 22 height 9
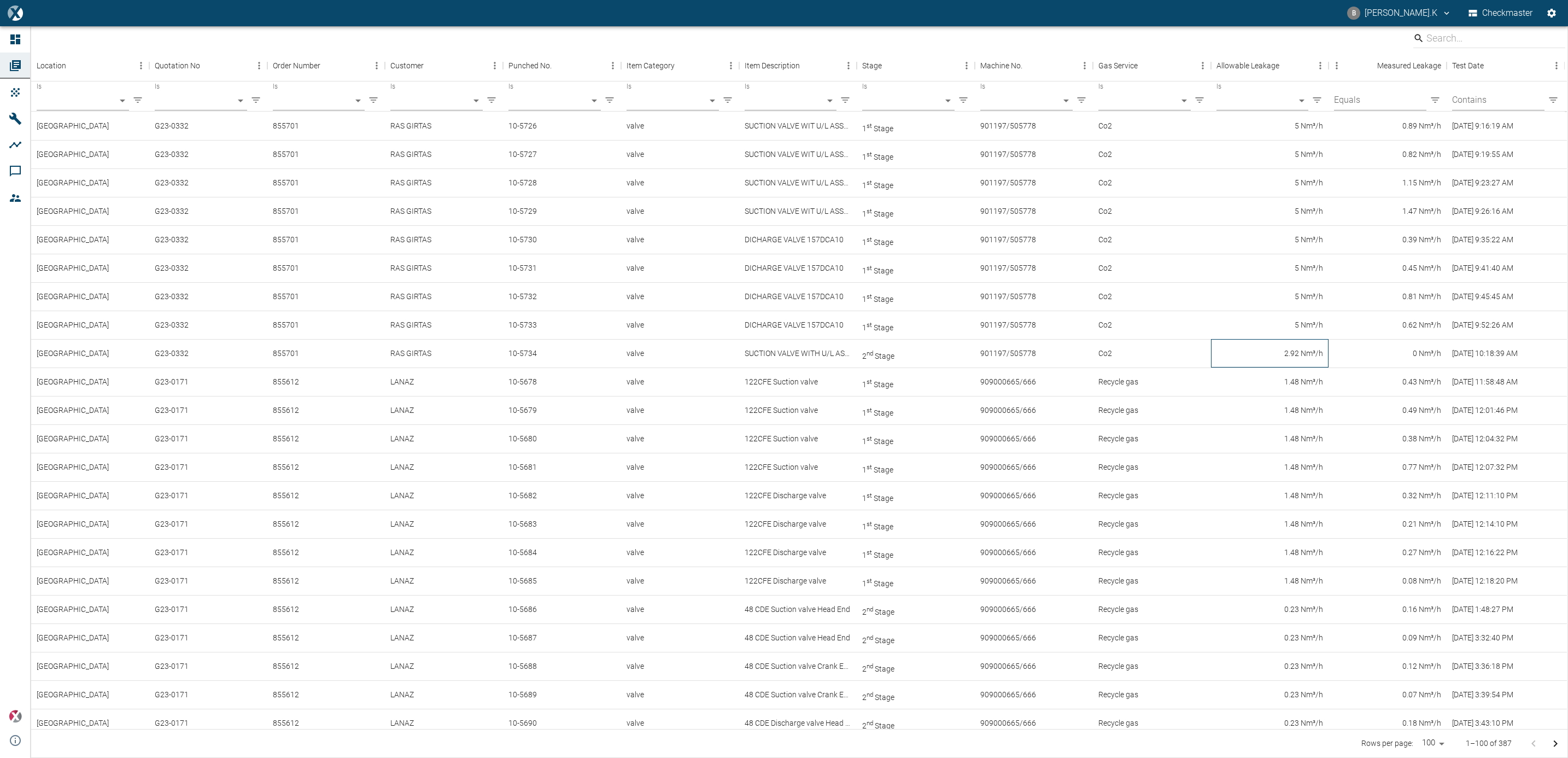
click at [1319, 358] on div "2.92 Nm³/h" at bounding box center [1271, 354] width 118 height 29
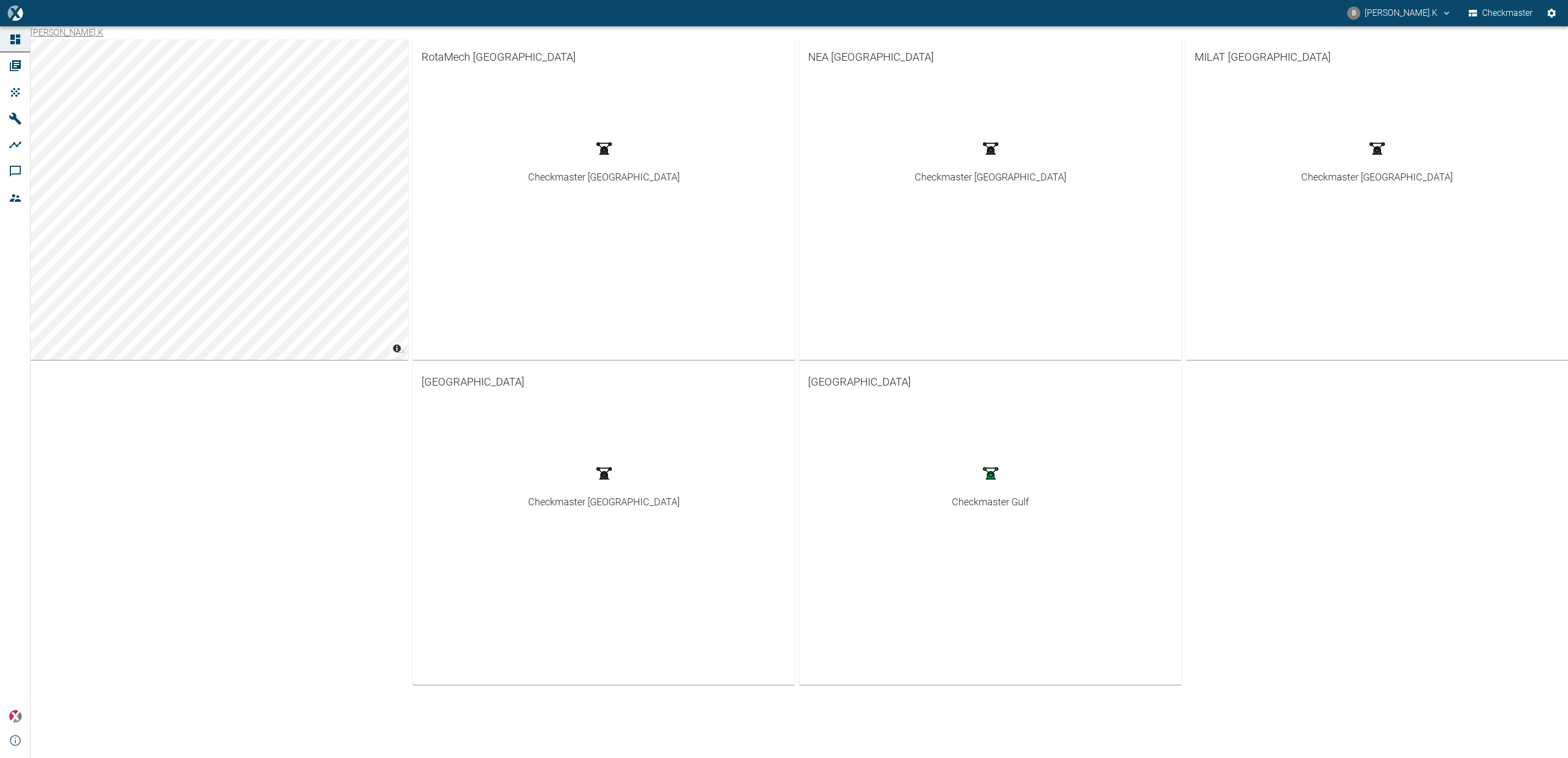
click at [975, 486] on link "Checkmaster Gulf" at bounding box center [991, 484] width 77 height 51
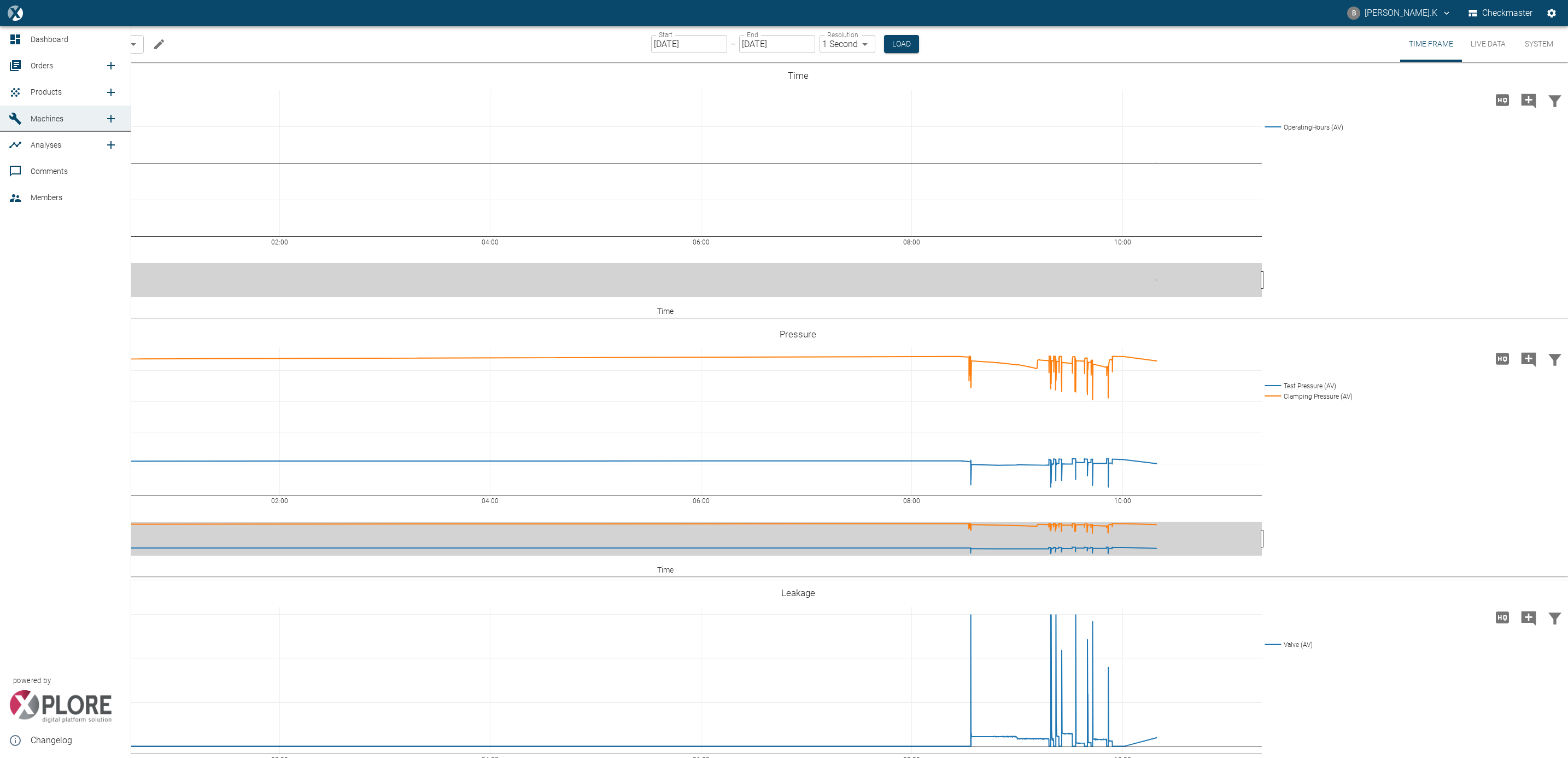
click at [48, 87] on span "Products" at bounding box center [46, 92] width 31 height 9
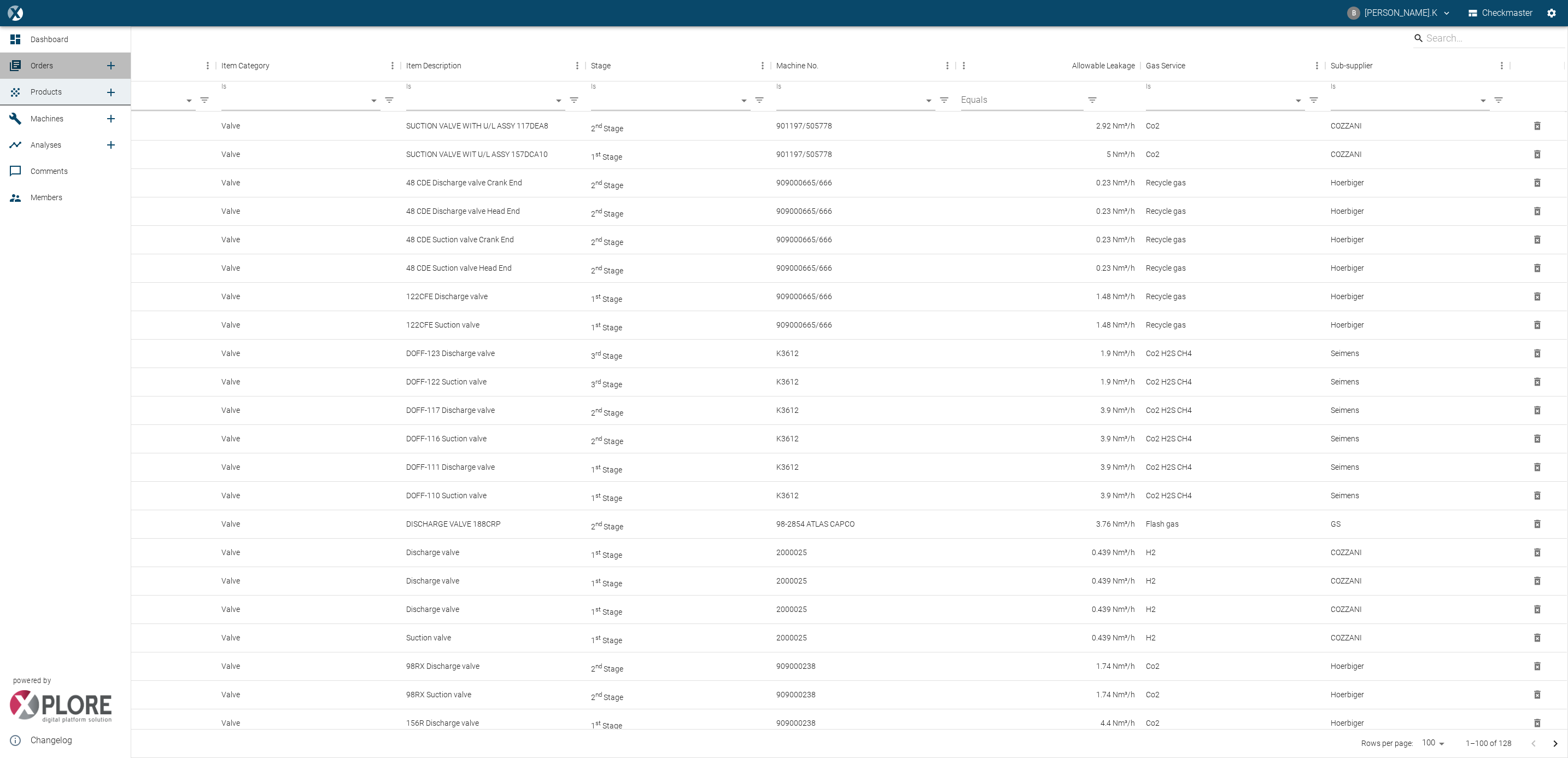
click at [24, 67] on div at bounding box center [17, 66] width 16 height 13
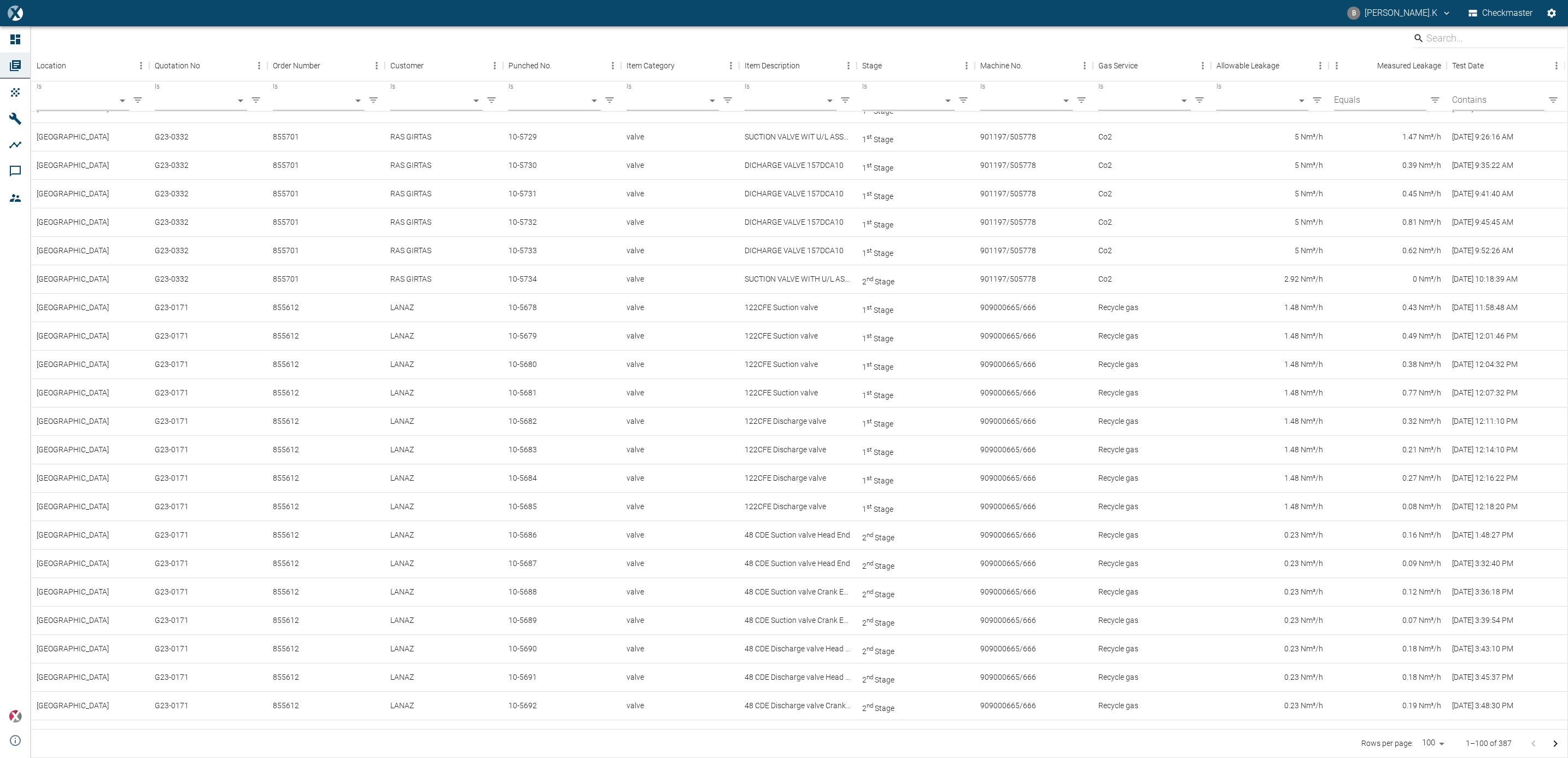
scroll to position [75, 0]
drag, startPoint x: 1055, startPoint y: 271, endPoint x: 927, endPoint y: 272, distance: 128.0
click at [927, 272] on div "2 nd Stage" at bounding box center [916, 271] width 118 height 29
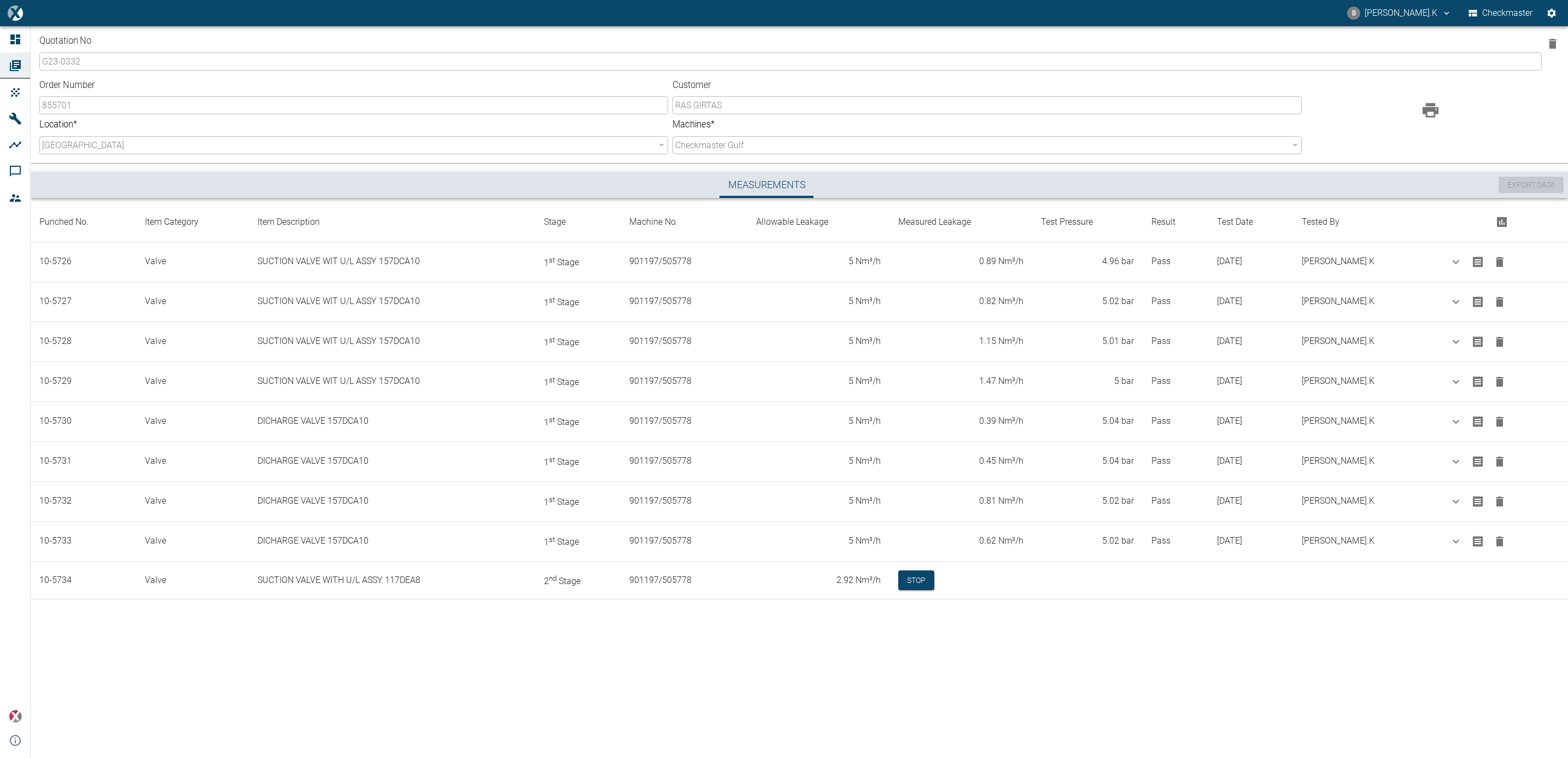
drag, startPoint x: 927, startPoint y: 272, endPoint x: 704, endPoint y: 684, distance: 468.5
click at [704, 684] on div "Quotation No G23-0332 ​ Order Number 855701 ​ Customer RAS GIRTAS ​ Location * …" at bounding box center [784, 392] width 1568 height 732
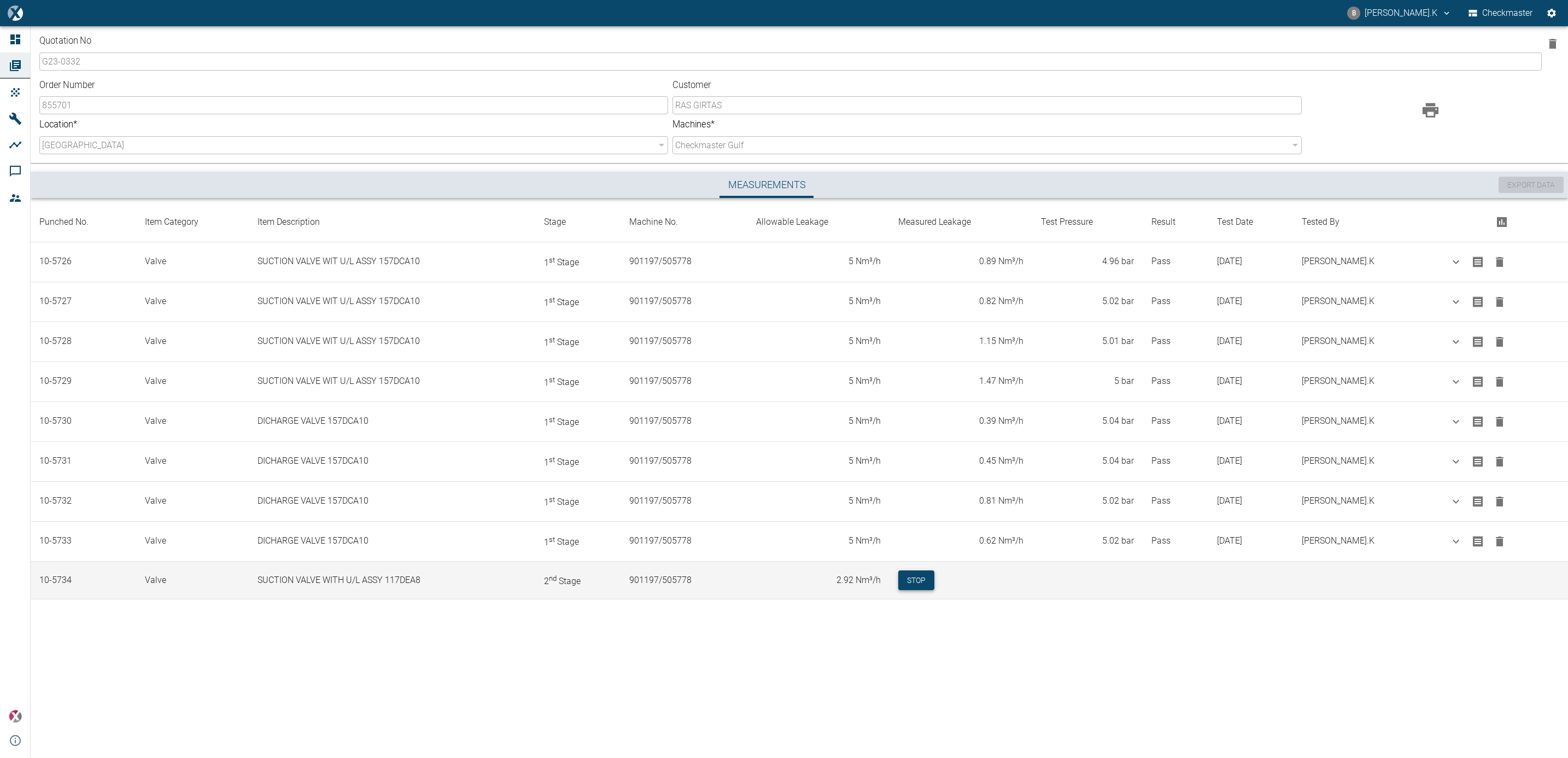
click at [929, 591] on button "Stop" at bounding box center [916, 580] width 36 height 21
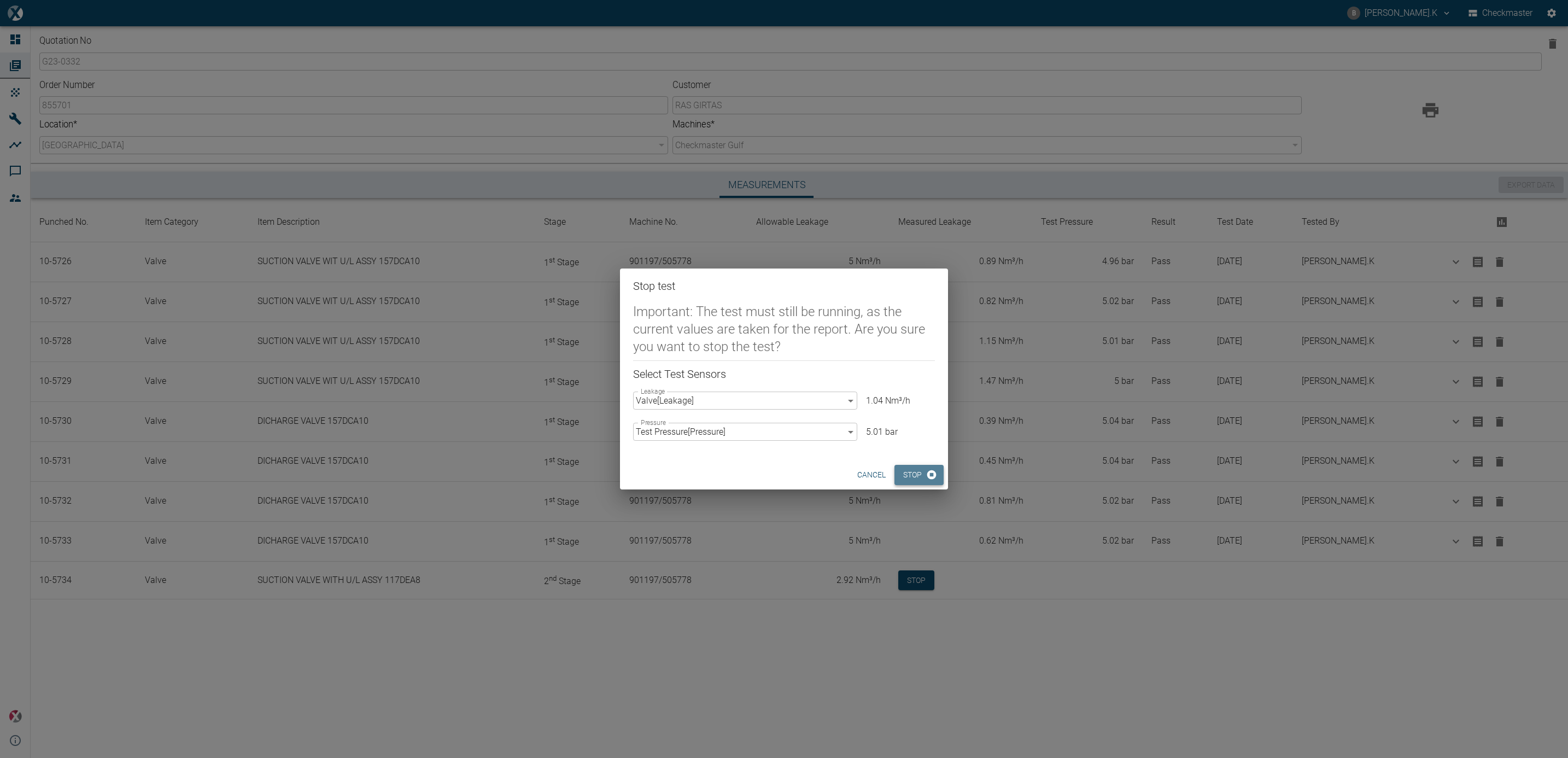
click at [917, 474] on button "Stop" at bounding box center [919, 475] width 49 height 21
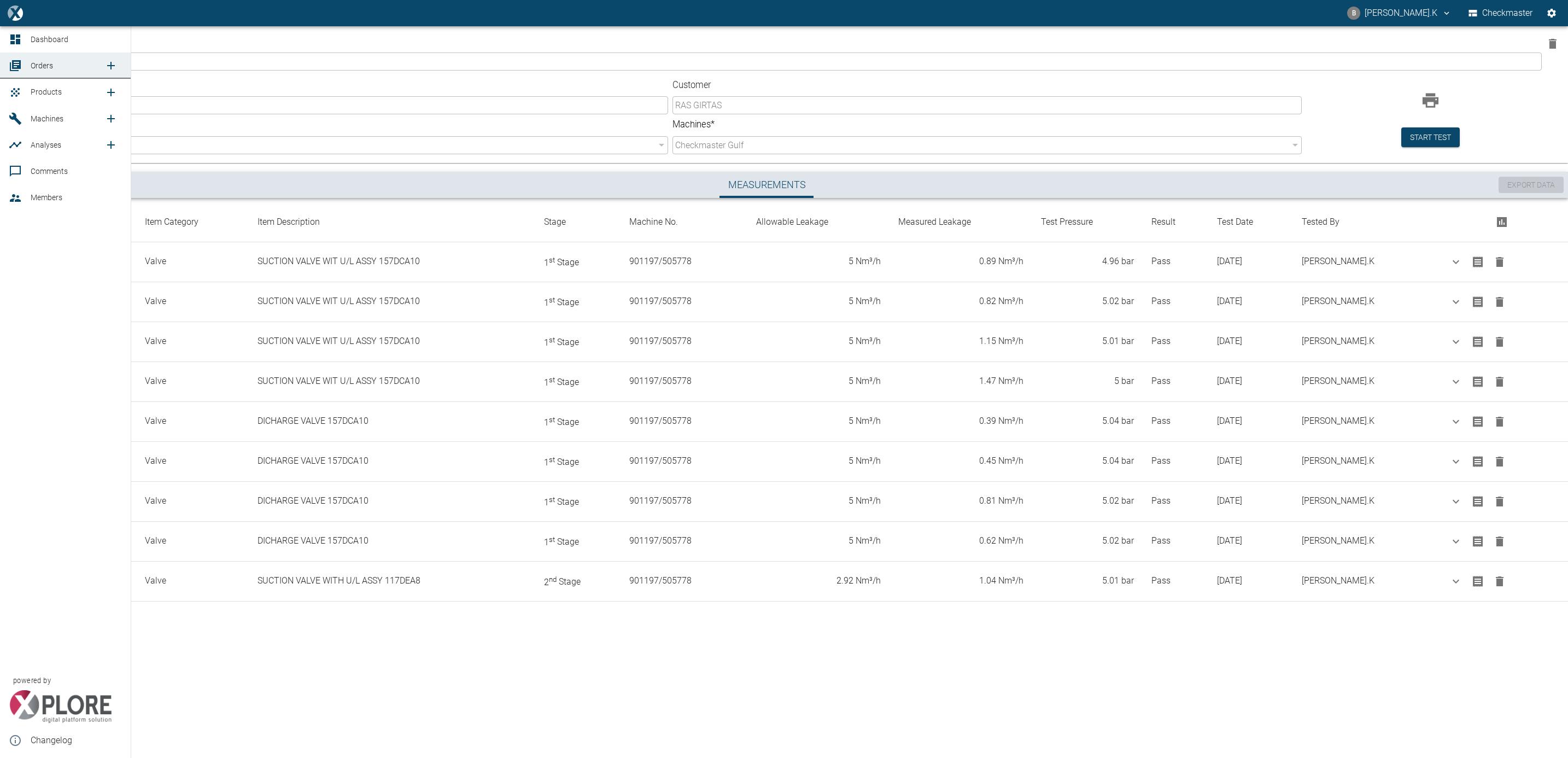
click at [49, 89] on span "Products" at bounding box center [46, 92] width 31 height 9
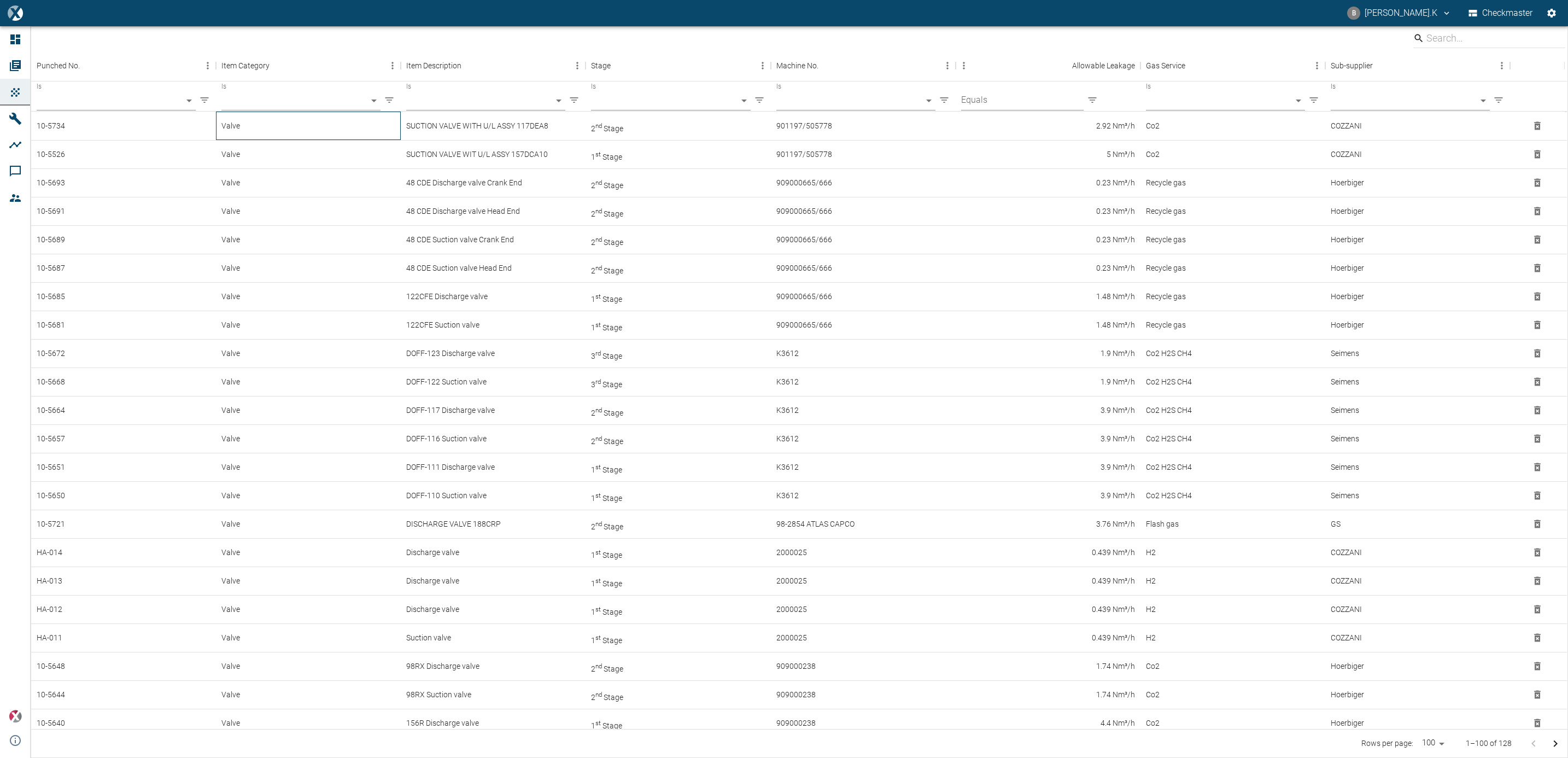
click at [400, 127] on div "Valve" at bounding box center [309, 126] width 185 height 29
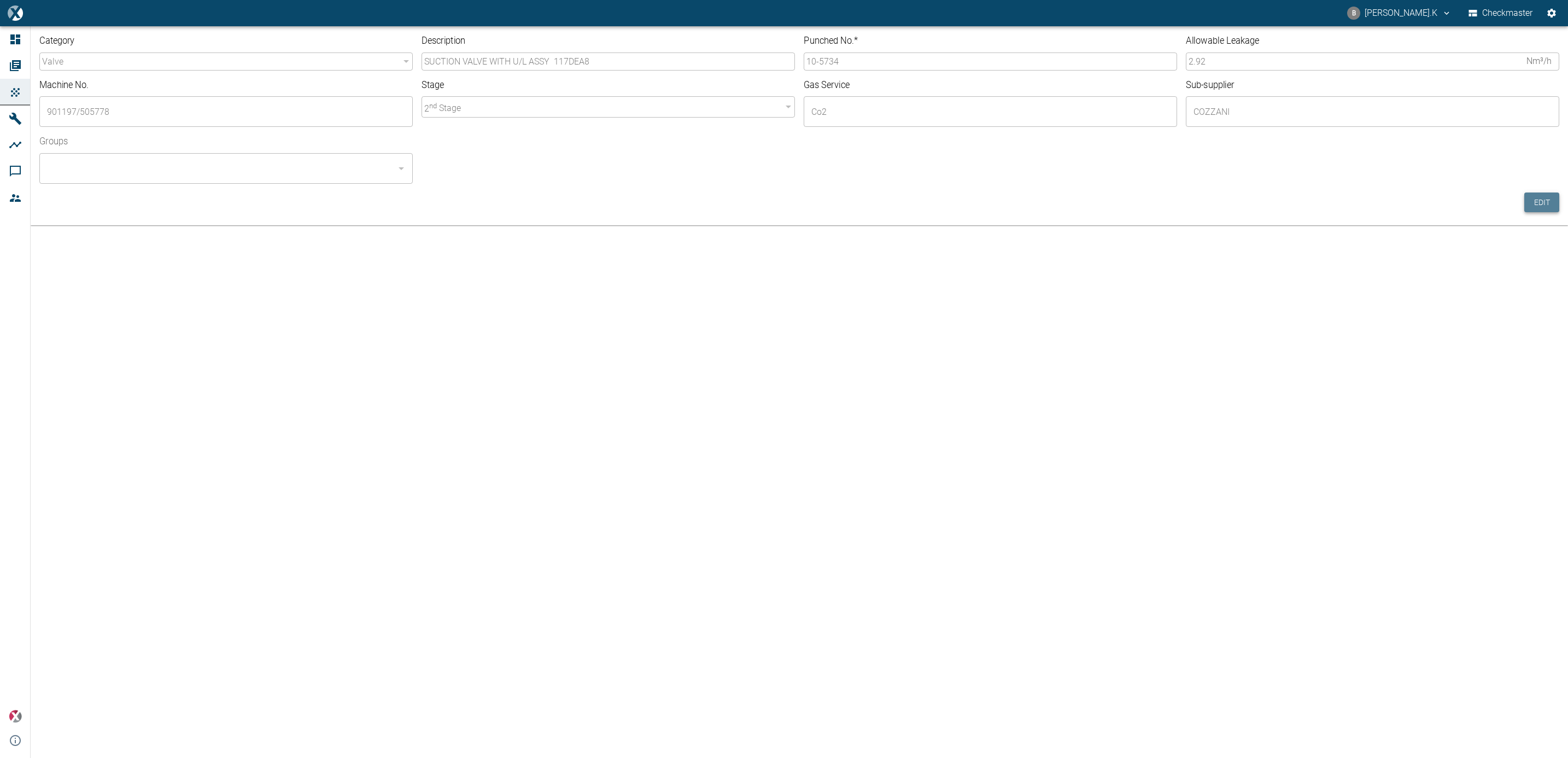
click at [1549, 204] on button "Edit" at bounding box center [1542, 202] width 35 height 21
click at [873, 57] on input "10-5734" at bounding box center [991, 61] width 373 height 18
click at [402, 161] on button "Open" at bounding box center [401, 168] width 15 height 15
type input "10-5735"
click at [371, 192] on li "Checkmaster - ALL" at bounding box center [226, 198] width 373 height 20
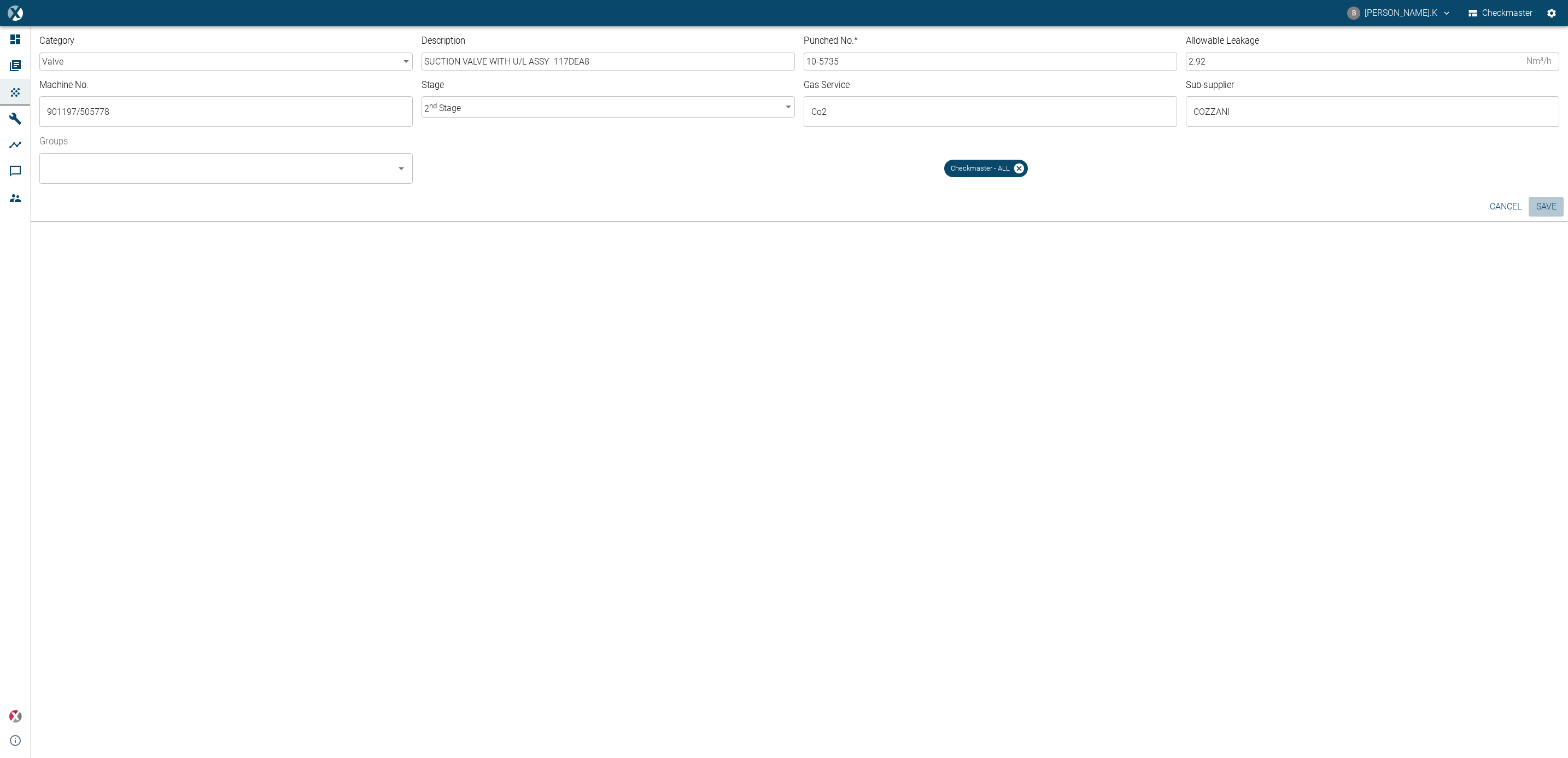
click at [1539, 204] on button "Save" at bounding box center [1546, 207] width 35 height 20
click at [25, 69] on link "Orders" at bounding box center [66, 65] width 131 height 26
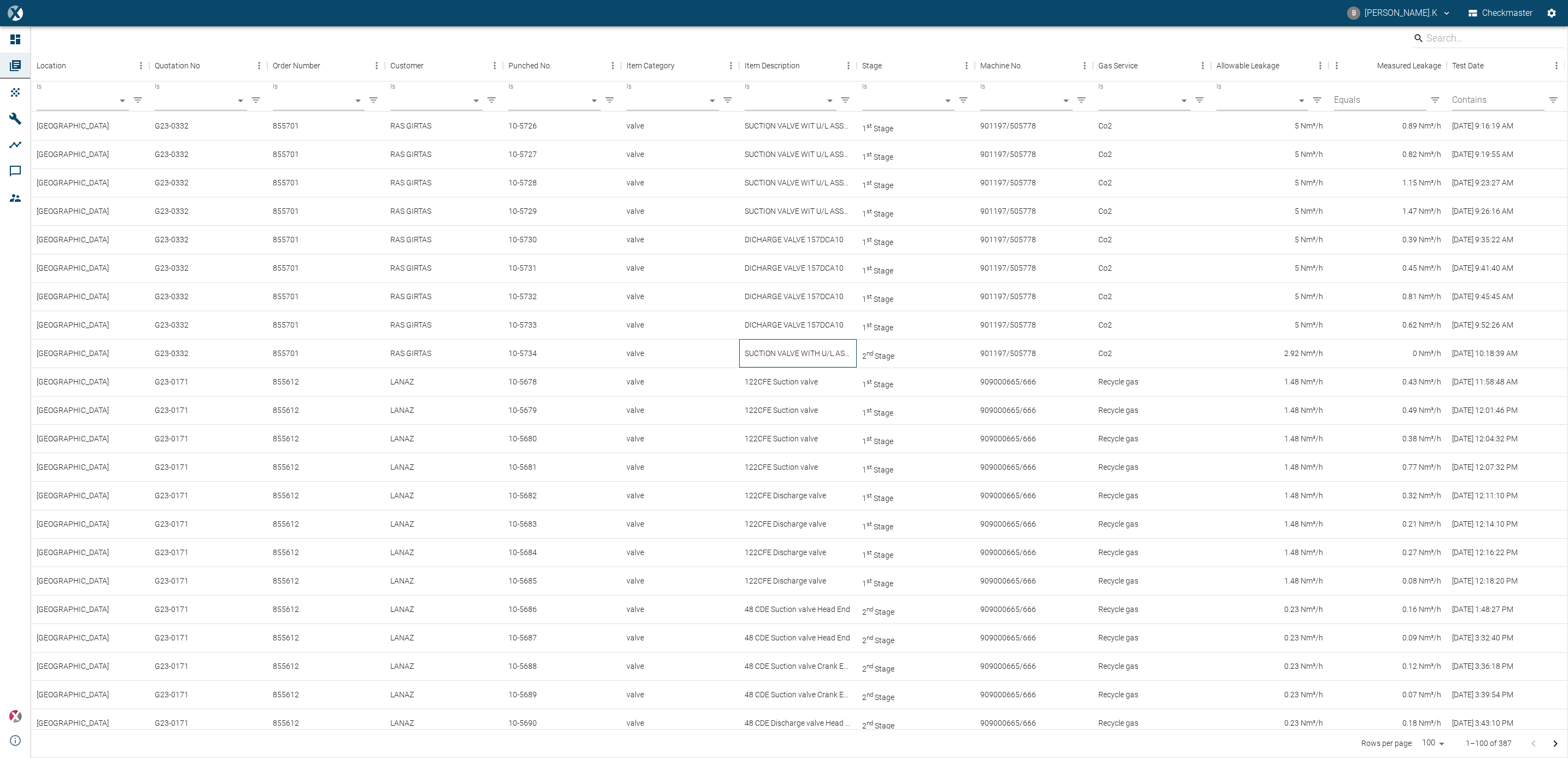
click at [814, 350] on div "SUCTION VALVE WITH U/L ASSY 117DEA8" at bounding box center [799, 354] width 118 height 29
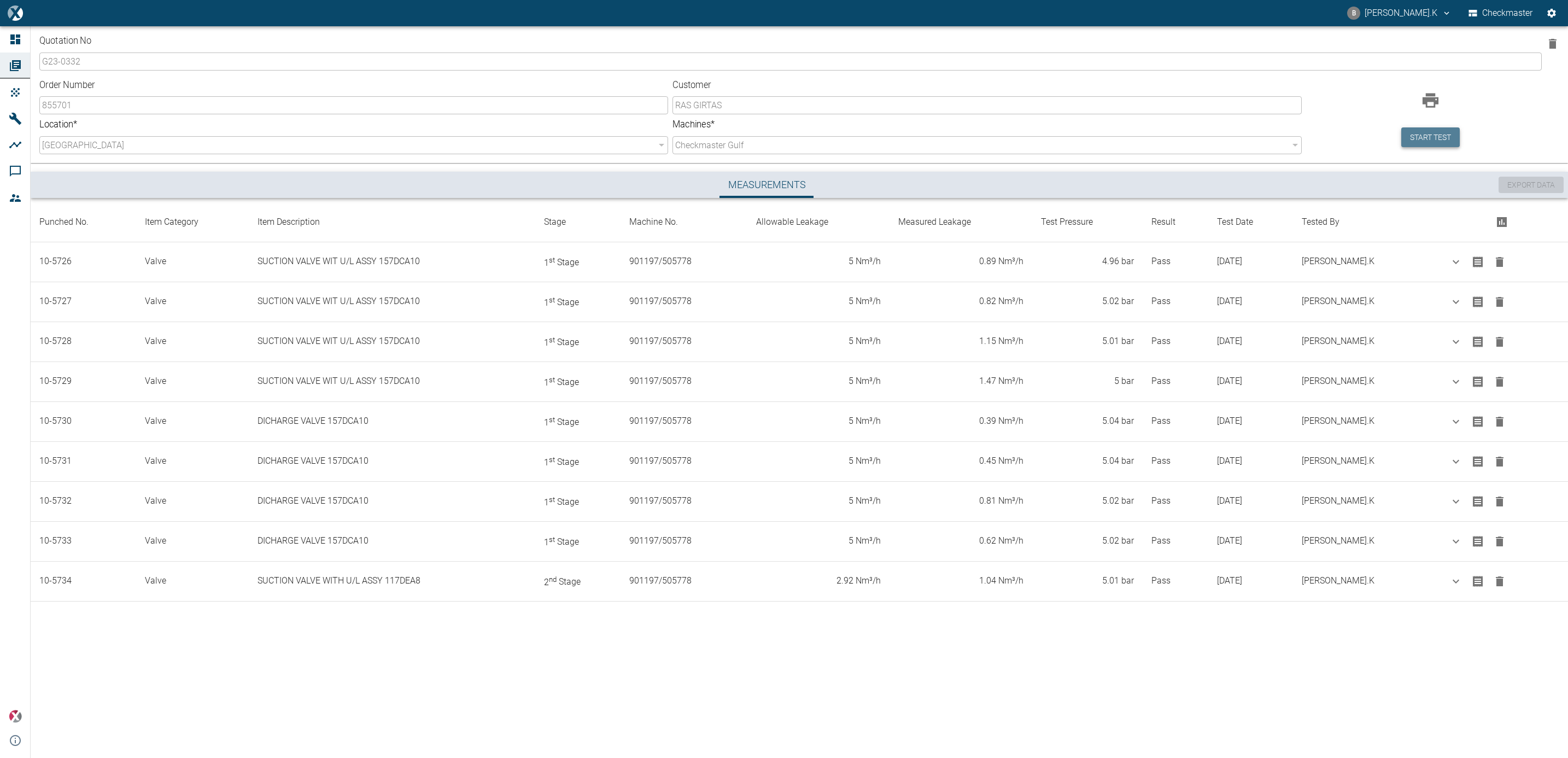
click at [1450, 142] on button "Start test" at bounding box center [1431, 137] width 58 height 21
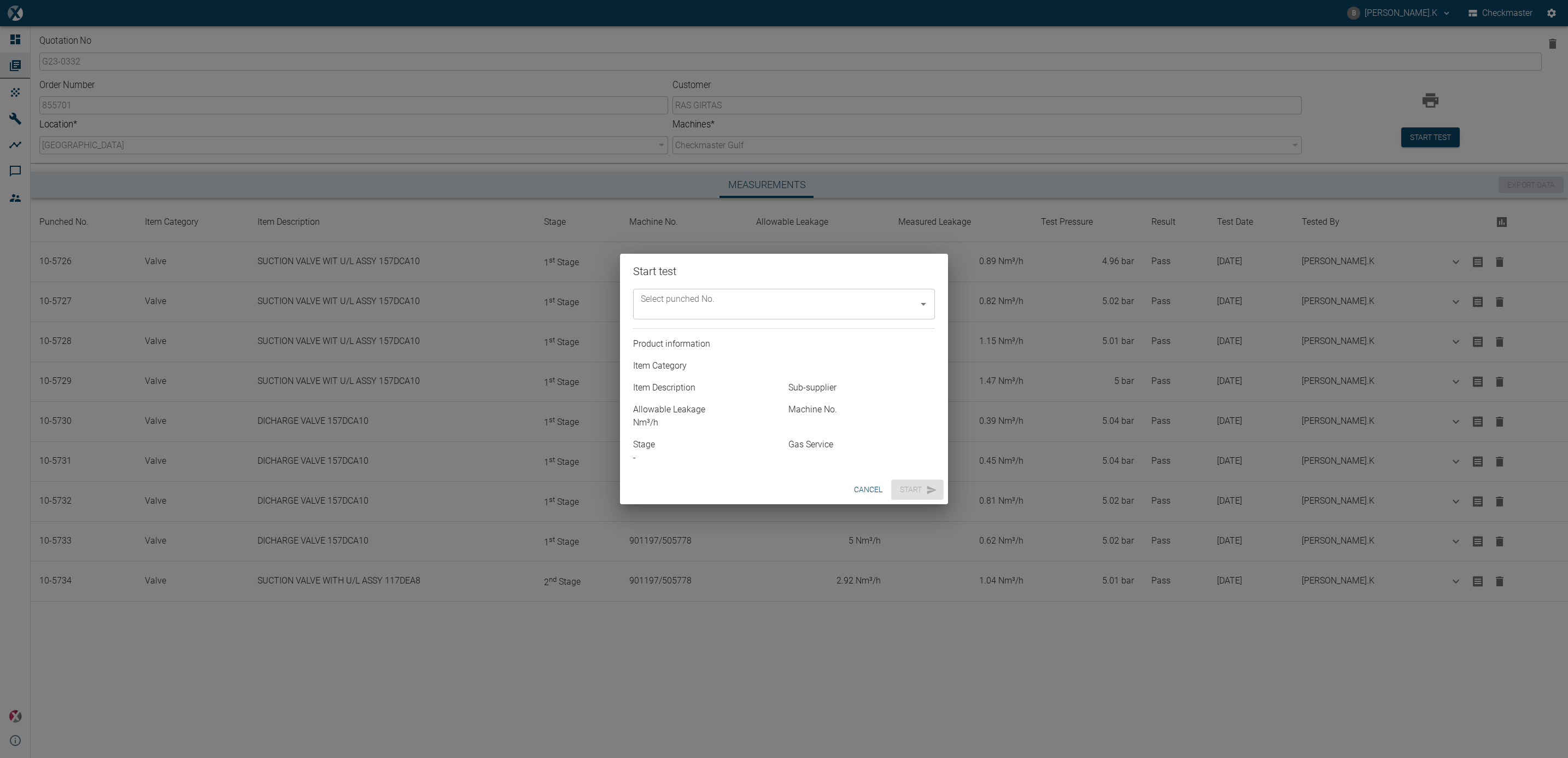
click at [924, 304] on icon "Open" at bounding box center [924, 304] width 5 height 3
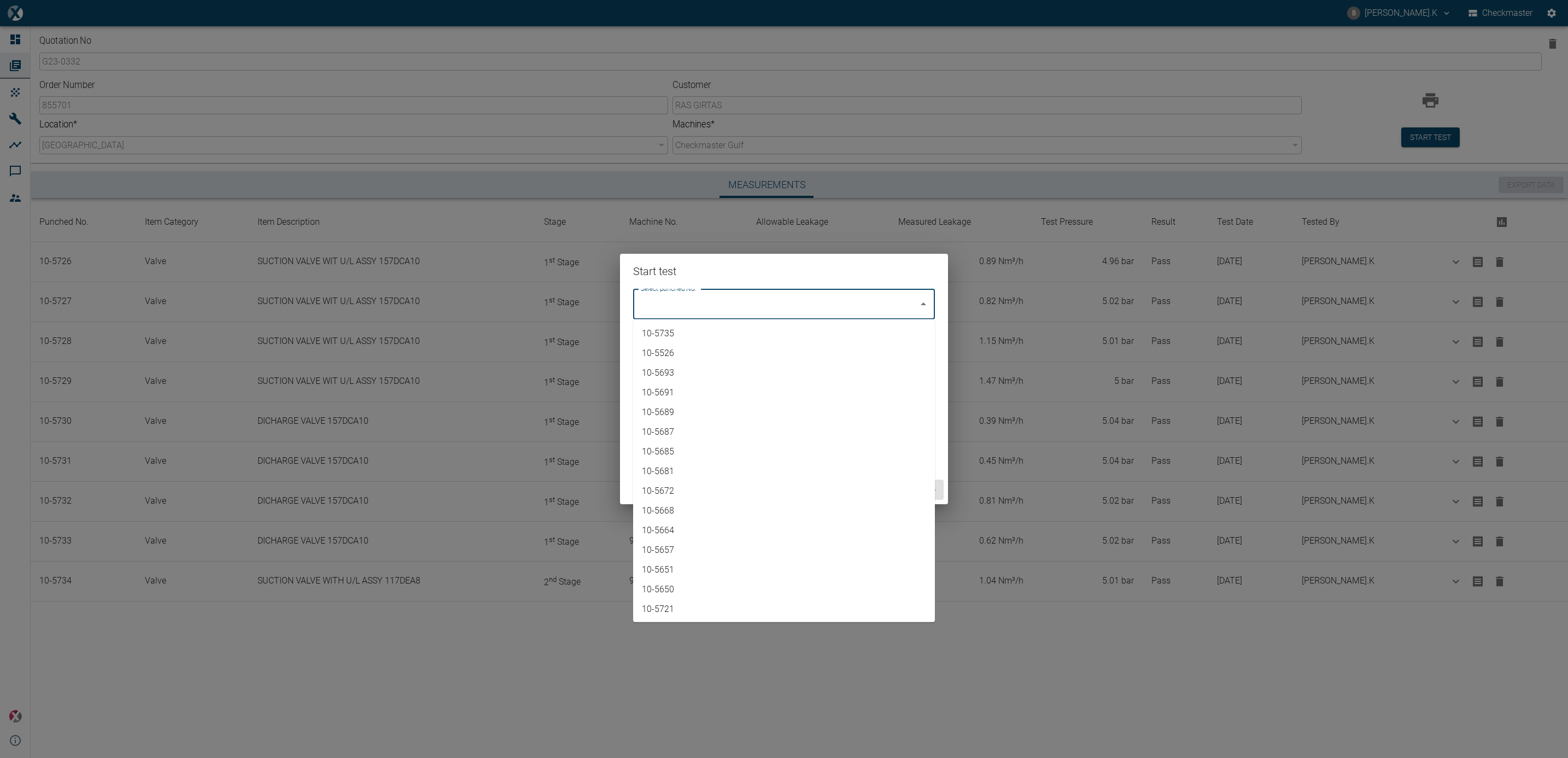
click at [880, 341] on li "10-5735" at bounding box center [784, 334] width 302 height 20
type input "10-5735"
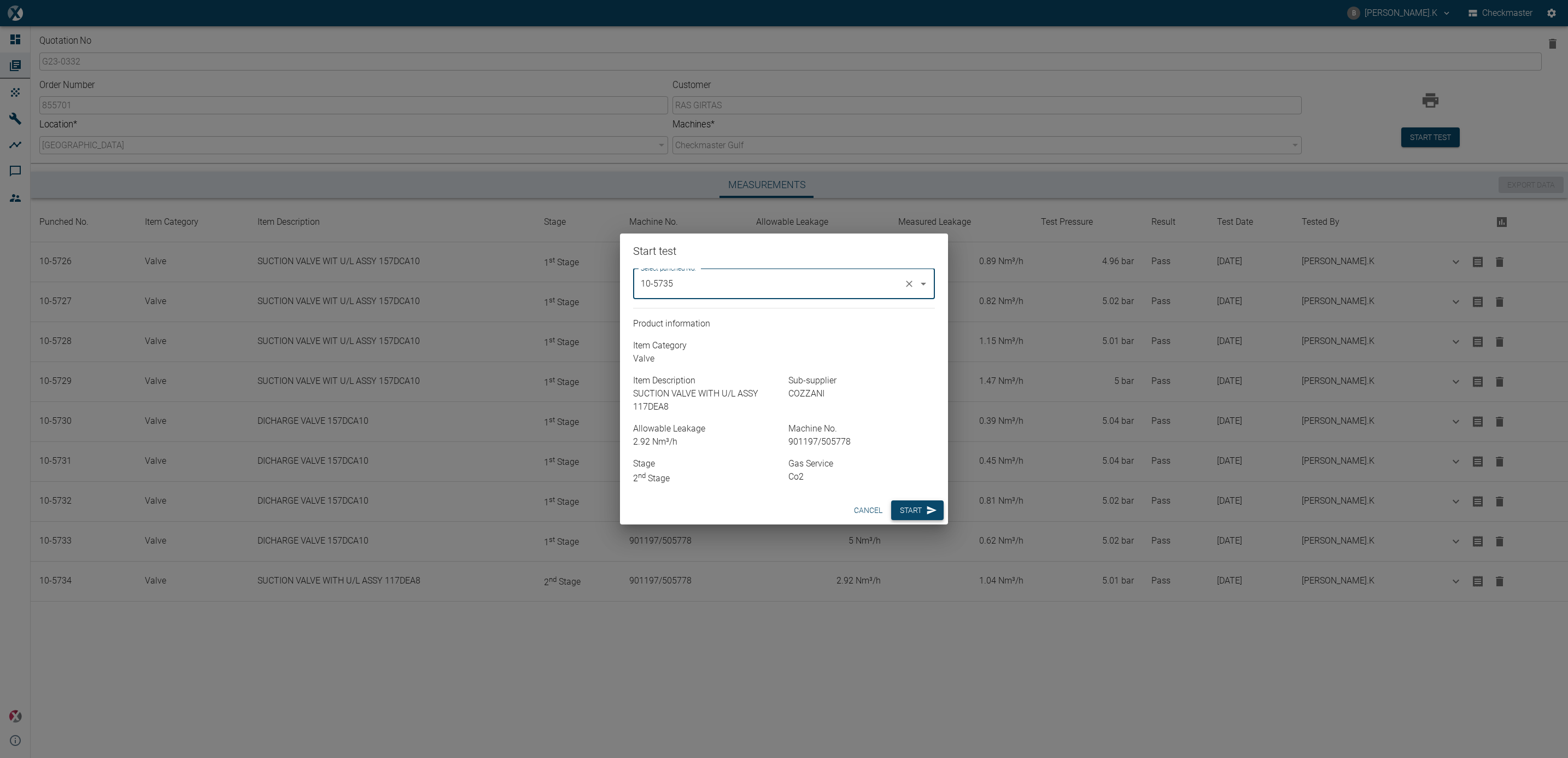
click at [907, 507] on button "Start" at bounding box center [917, 510] width 52 height 21
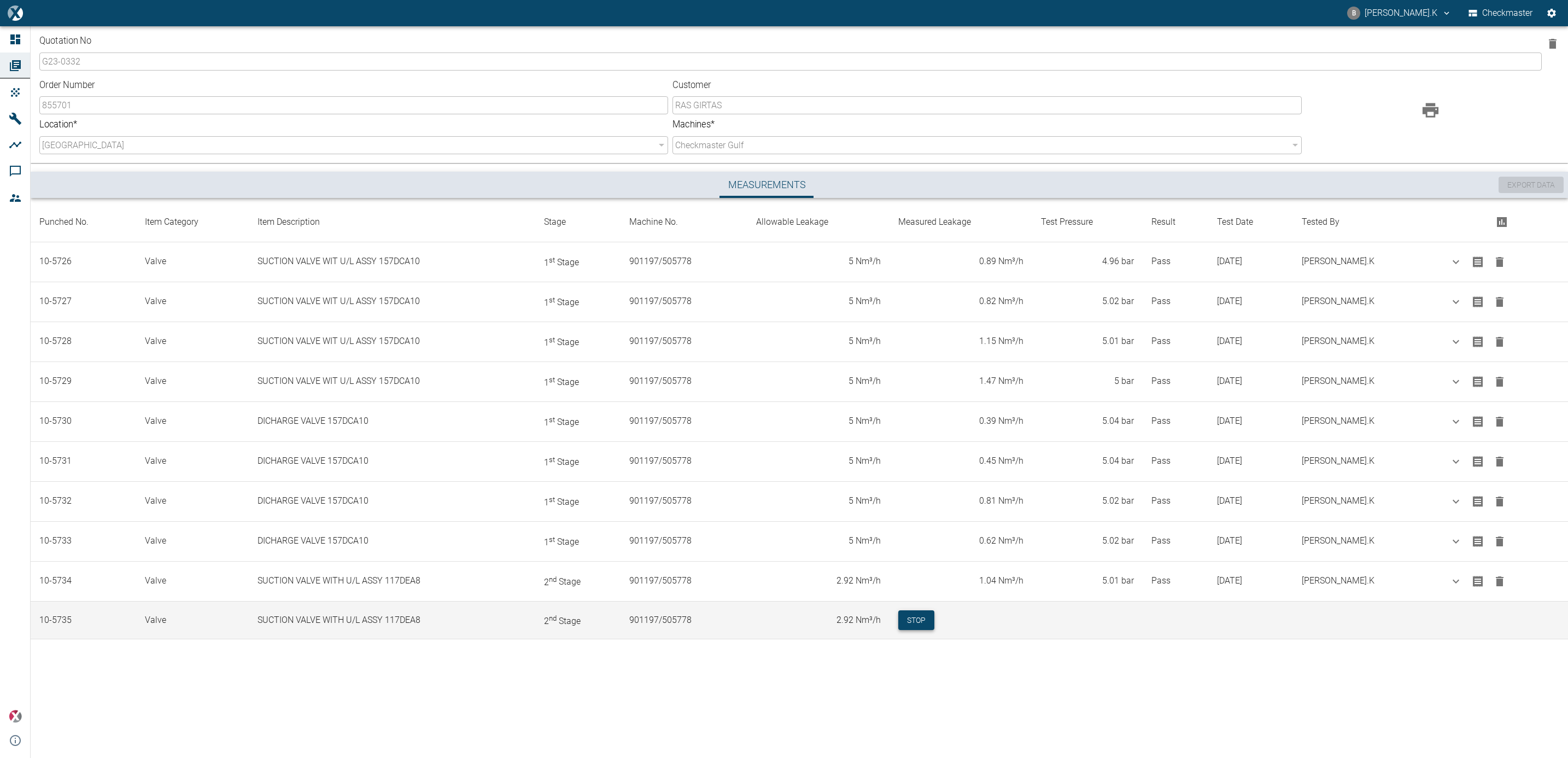
click at [934, 622] on button "Stop" at bounding box center [916, 621] width 36 height 21
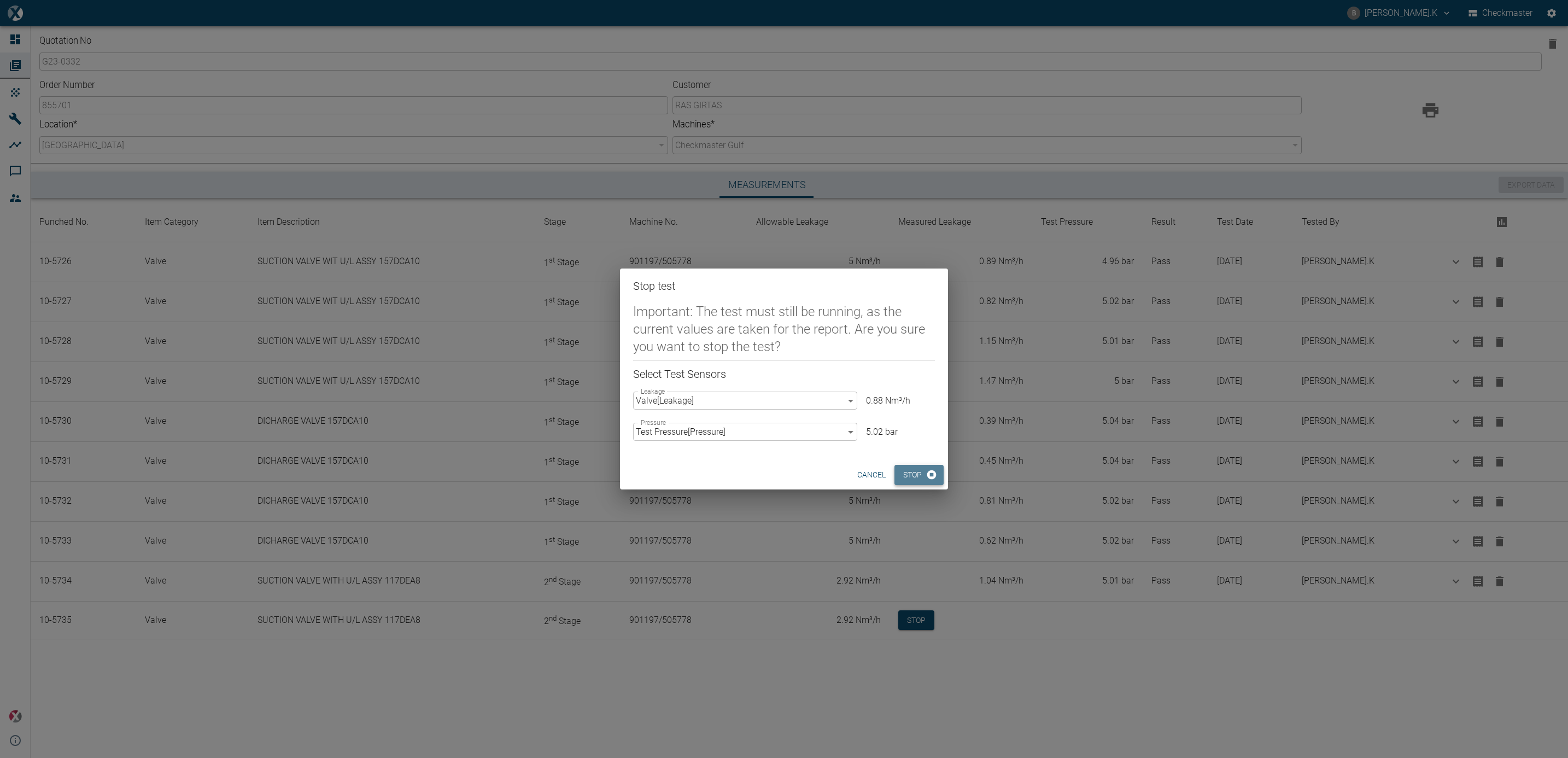
click at [913, 470] on button "Stop" at bounding box center [919, 475] width 49 height 21
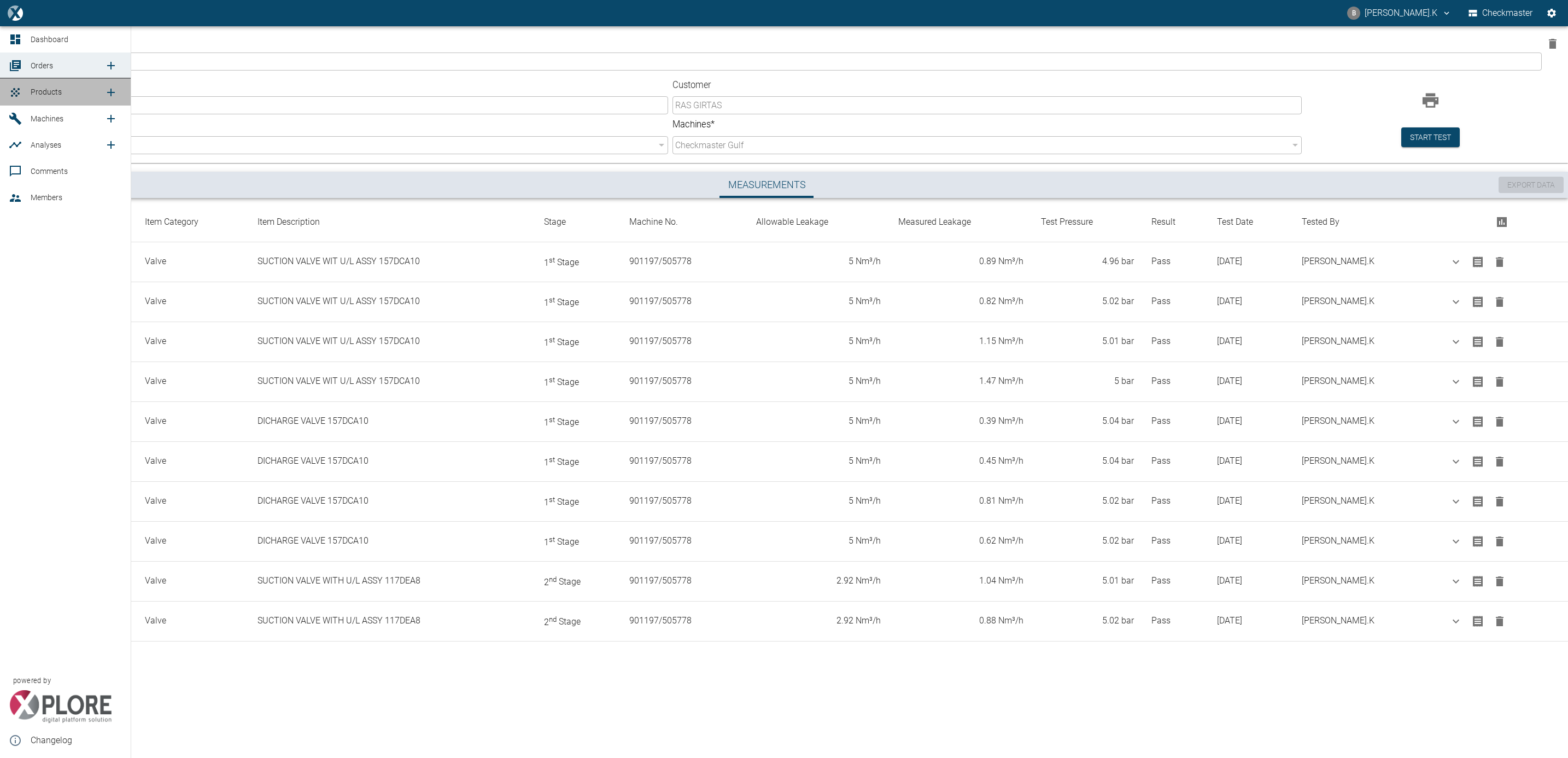
click at [33, 89] on span "Products" at bounding box center [46, 92] width 31 height 9
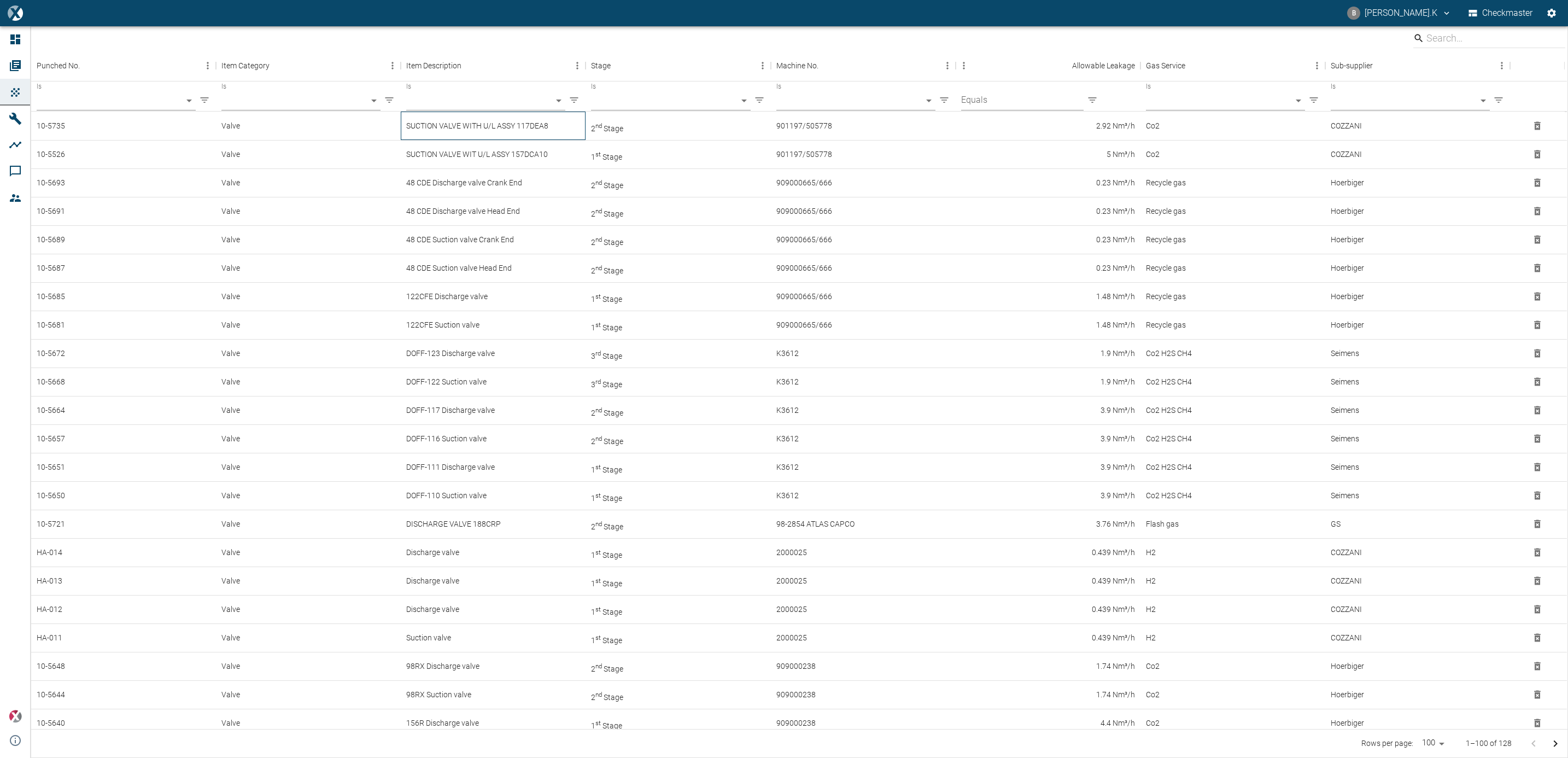
click at [569, 131] on div "SUCTION VALVE WITH U/L ASSY 117DEA8" at bounding box center [494, 126] width 185 height 29
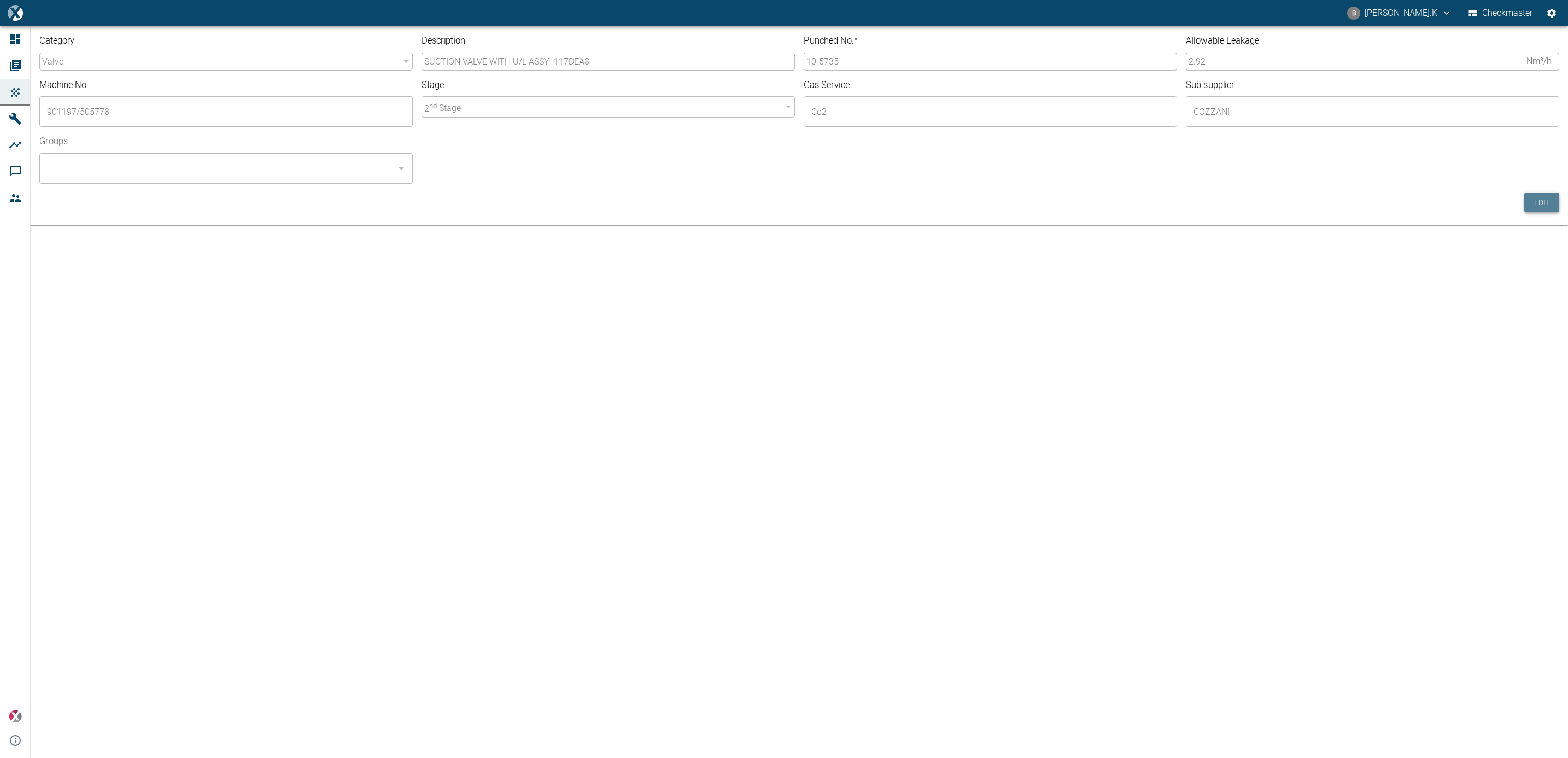
click at [1539, 208] on button "Edit" at bounding box center [1542, 202] width 35 height 21
click at [624, 59] on input "SUCTION VALVE WITH U/L ASSY 117DEA8" at bounding box center [609, 61] width 373 height 18
click at [550, 61] on input "SUCTION VALVE WITH U/L ASSY 117DEA8" at bounding box center [609, 61] width 373 height 18
type input "DISCHARGE VALVE 117DEA8"
click at [344, 152] on div "Groups ​" at bounding box center [222, 154] width 382 height 57
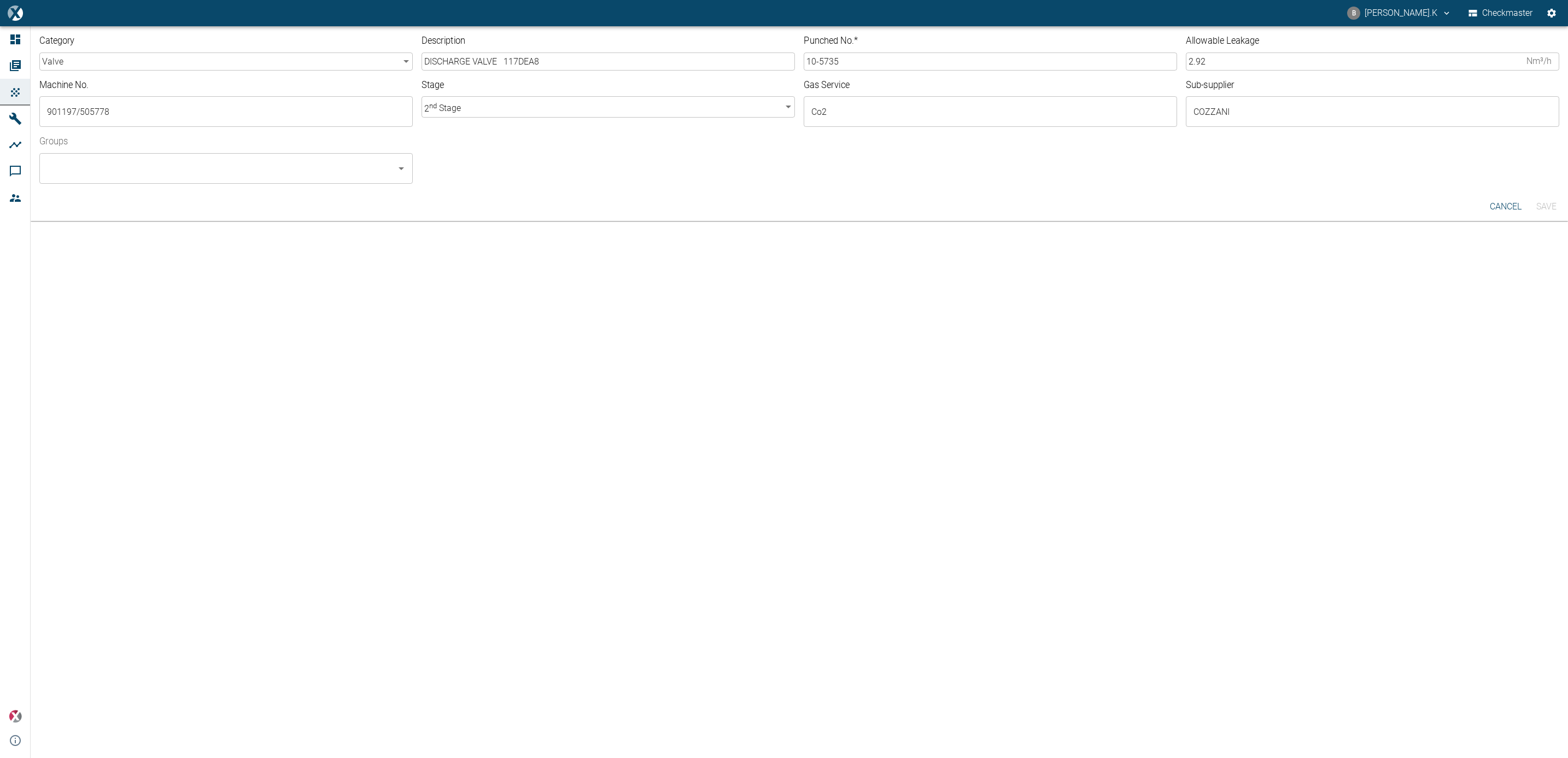
click at [343, 161] on input "Groups" at bounding box center [217, 168] width 347 height 21
click at [320, 205] on li "Checkmaster - ALL" at bounding box center [226, 198] width 373 height 20
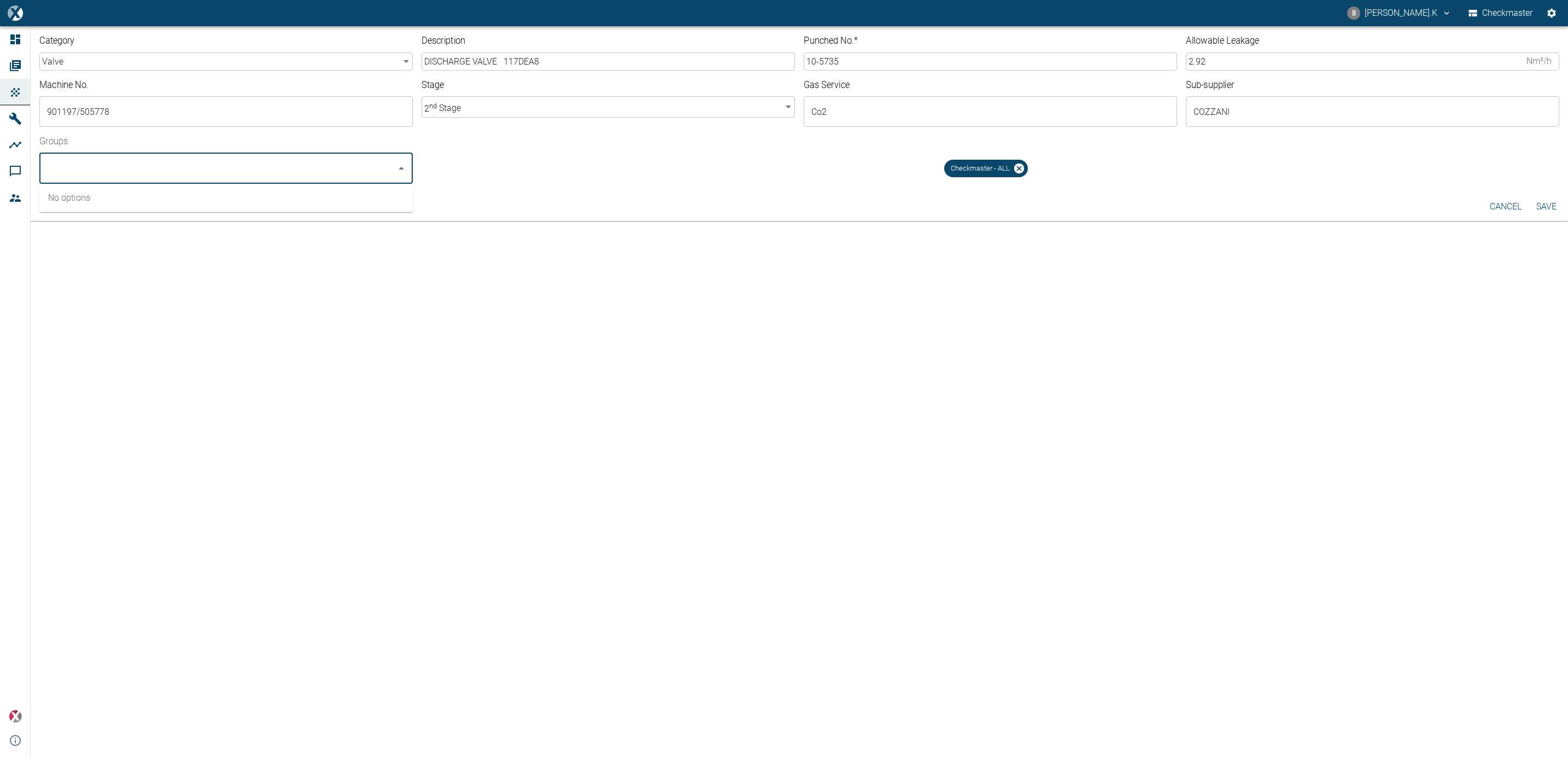
click at [879, 66] on input "10-5735" at bounding box center [991, 61] width 373 height 18
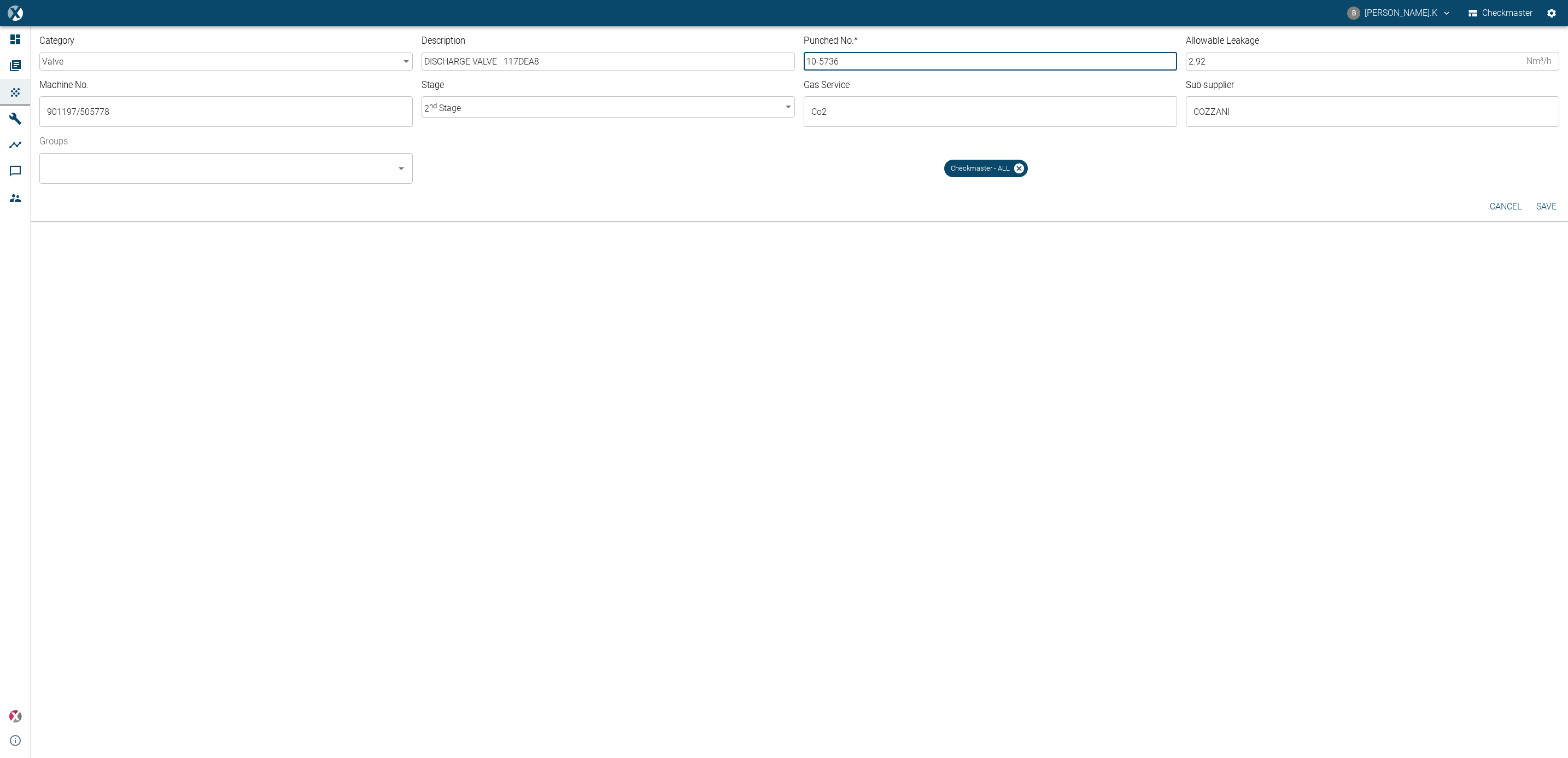
type input "10-5736"
click at [1537, 207] on button "Save" at bounding box center [1546, 207] width 35 height 20
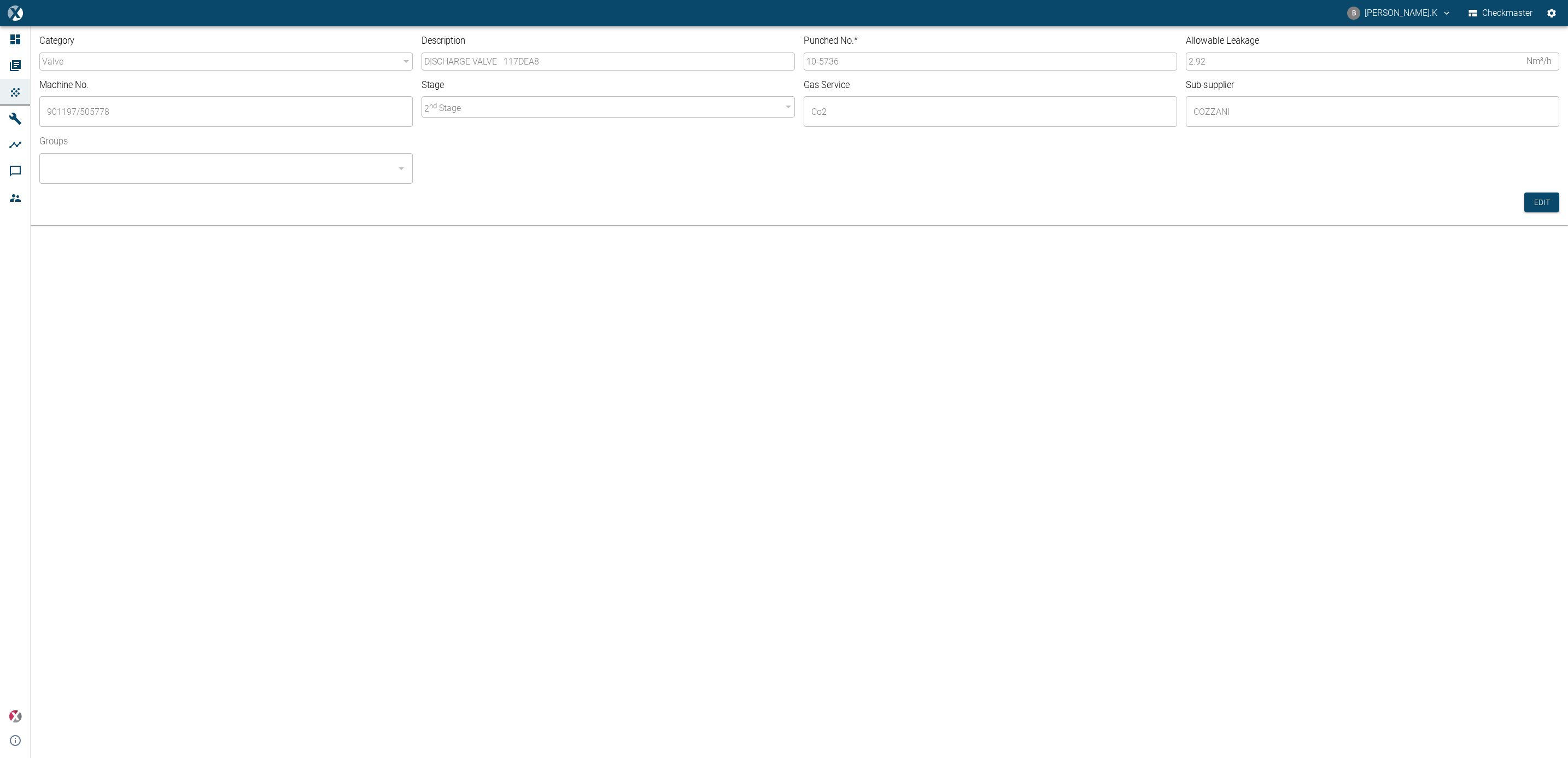
click at [31, 66] on div "Category valve valve ​" at bounding box center [222, 48] width 382 height 44
click at [21, 66] on icon at bounding box center [15, 66] width 11 height 11
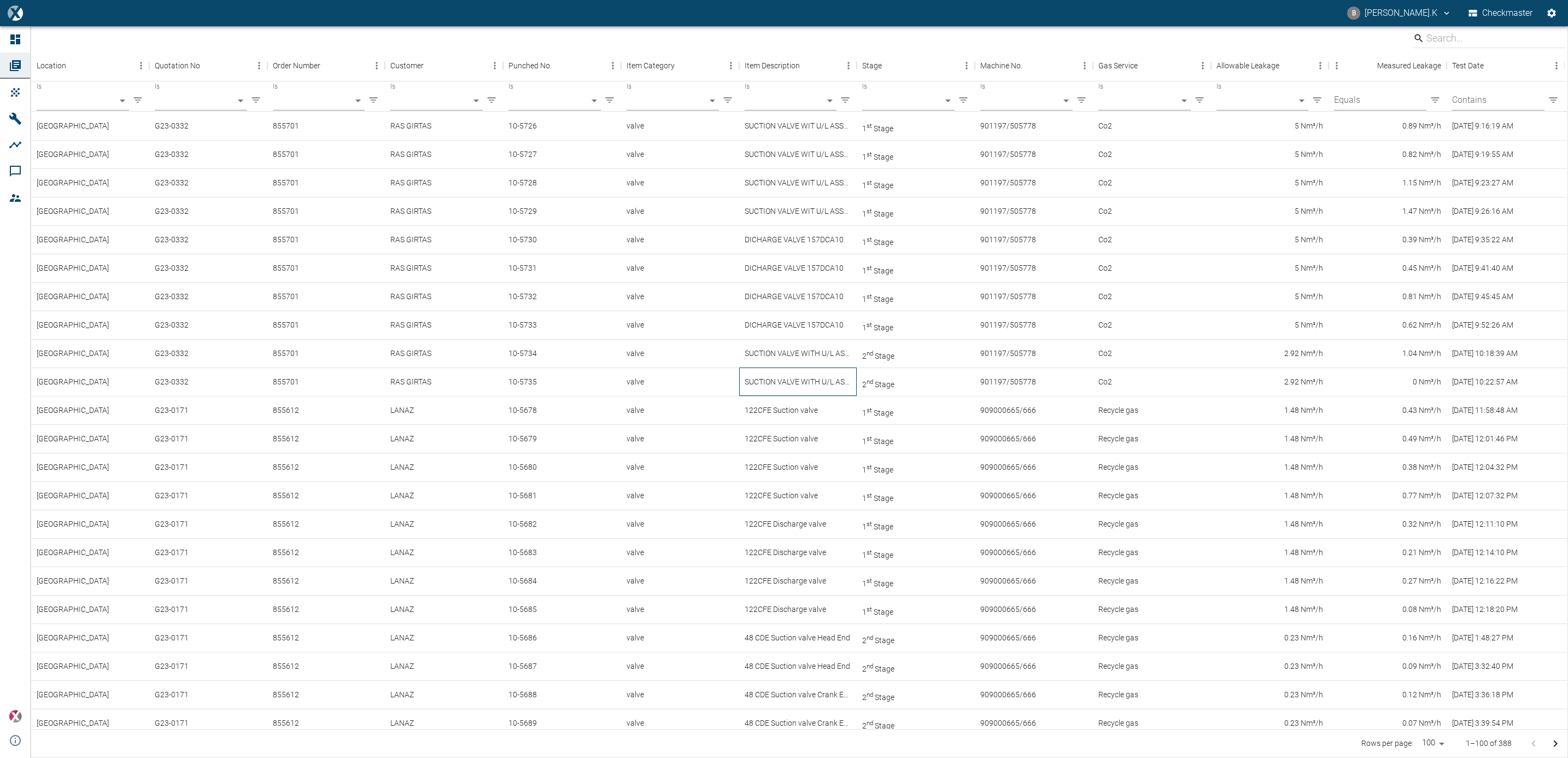
click at [749, 392] on div "SUCTION VALVE WITH U/L ASSY 117DEA8" at bounding box center [799, 382] width 118 height 29
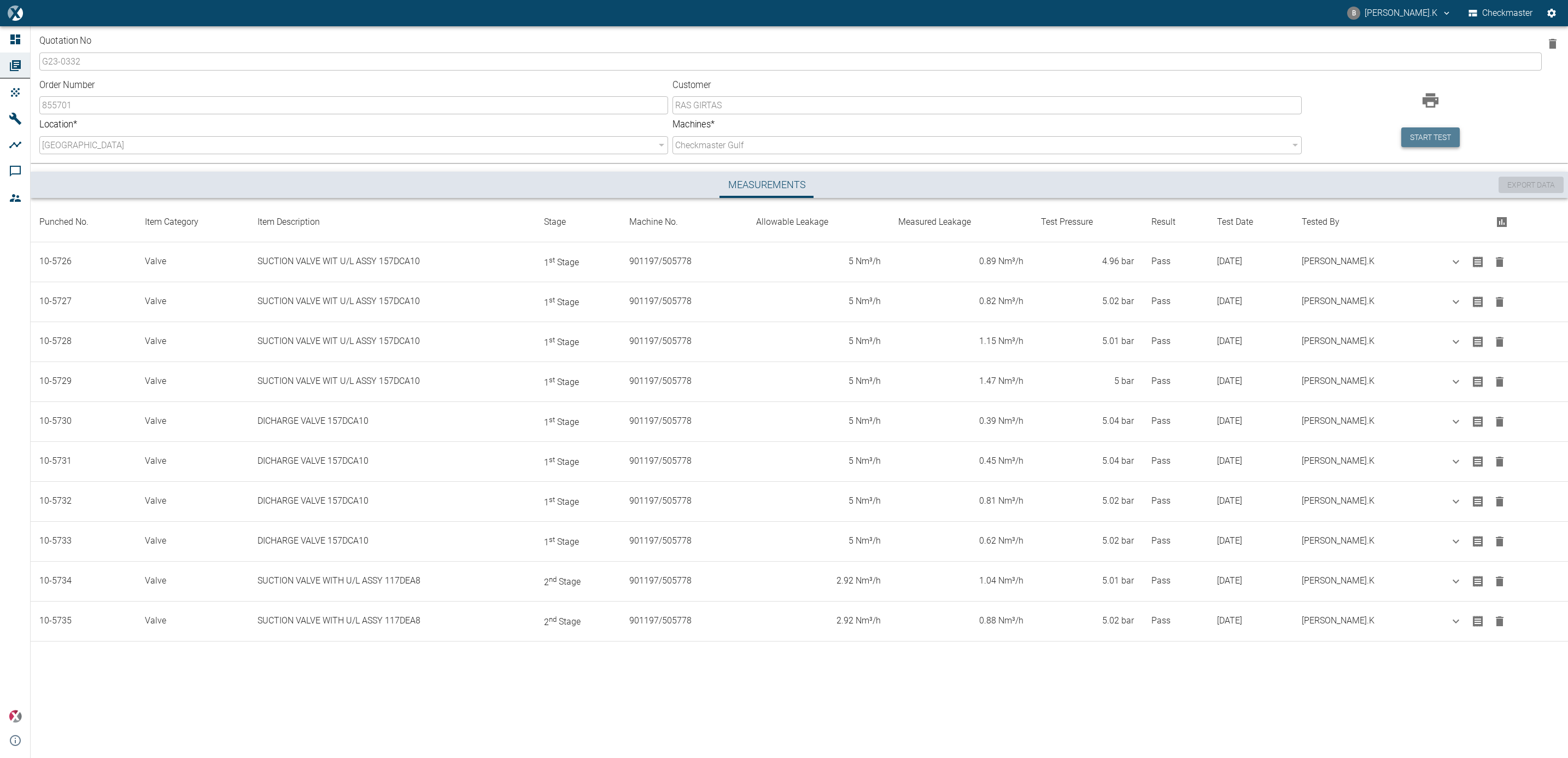
click at [1407, 137] on button "Start test" at bounding box center [1431, 137] width 58 height 21
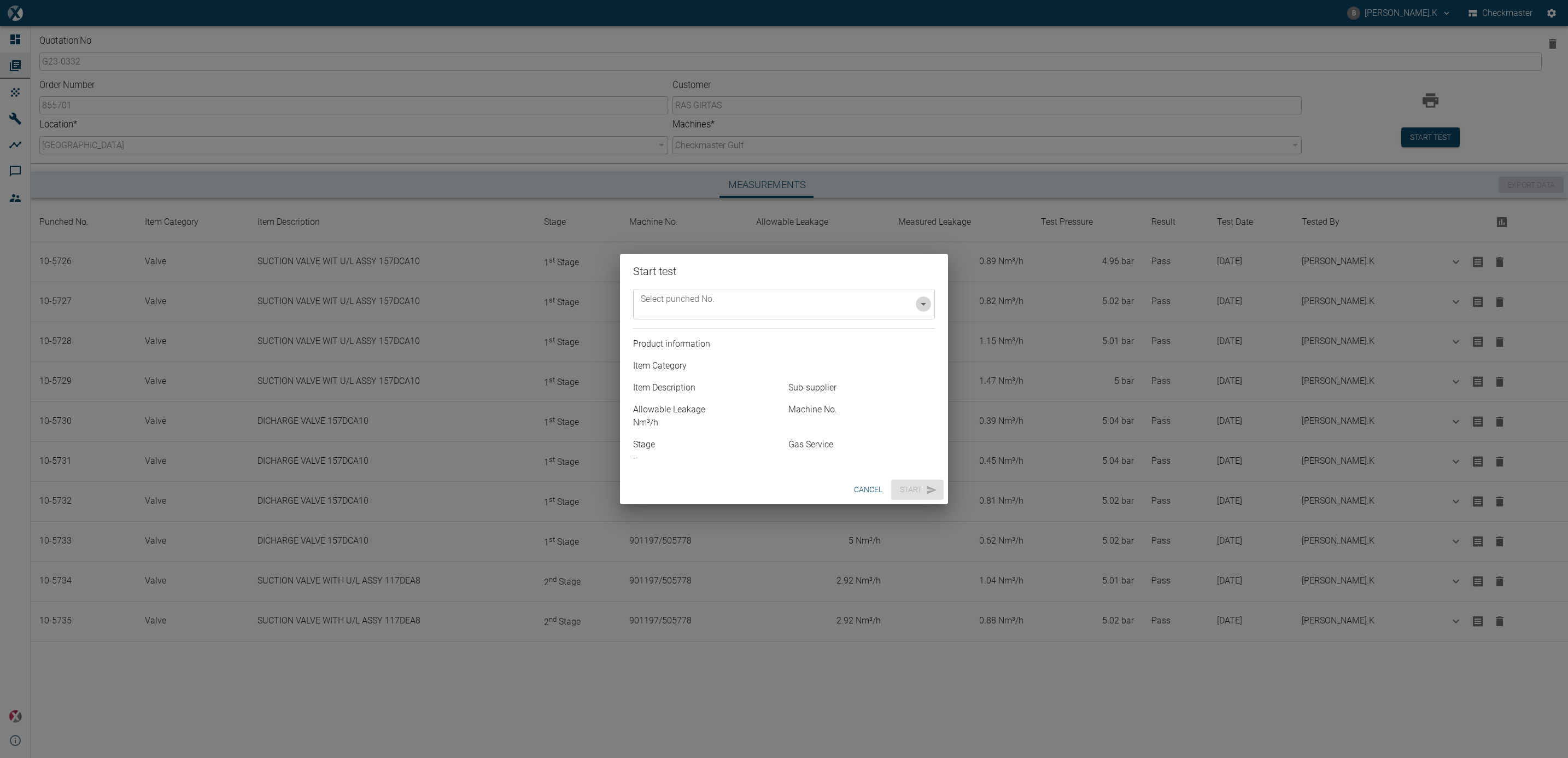
click at [919, 305] on icon "Open" at bounding box center [924, 304] width 13 height 13
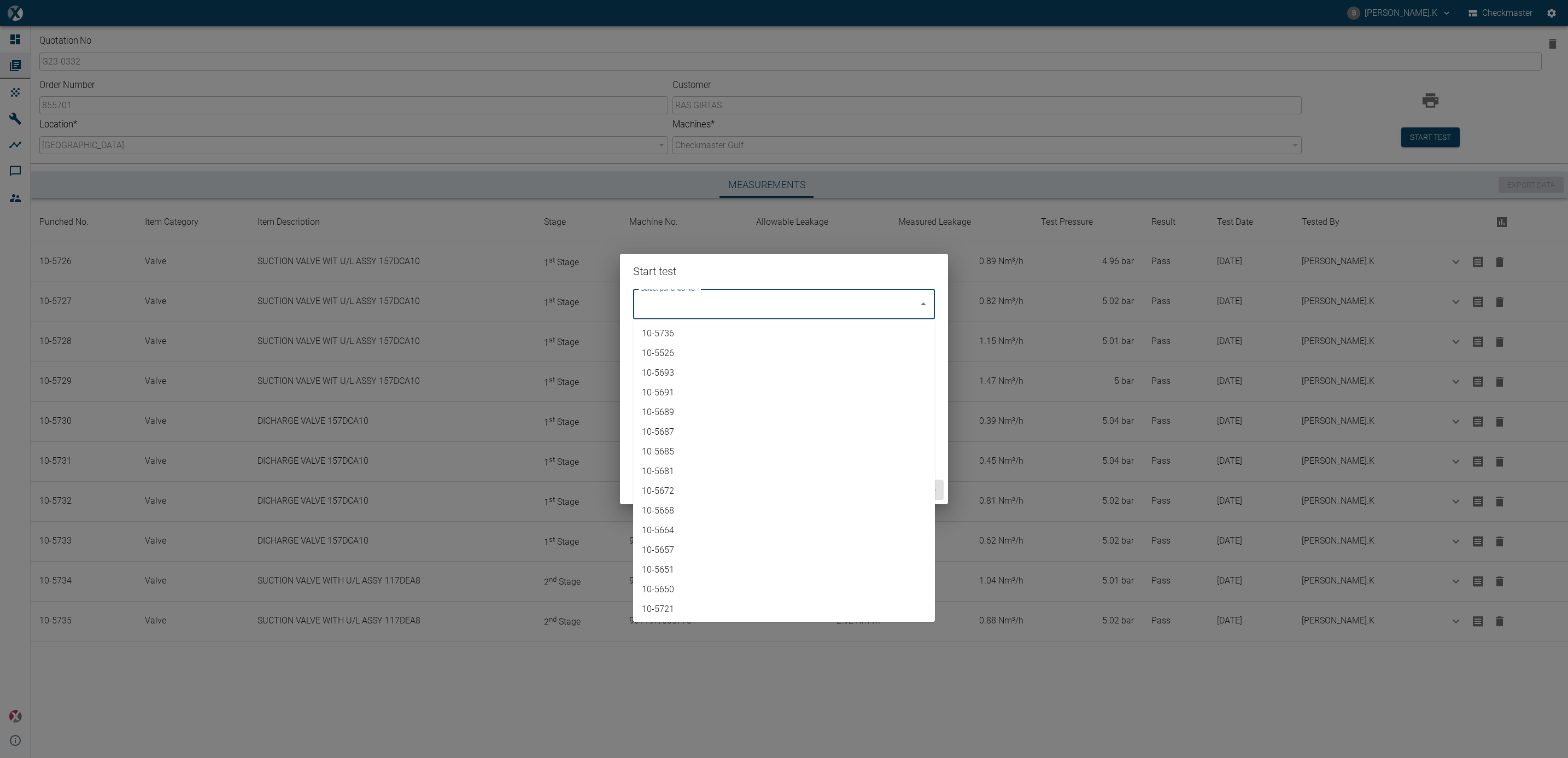
click at [907, 325] on li "10-5736" at bounding box center [784, 334] width 302 height 20
type input "10-5736"
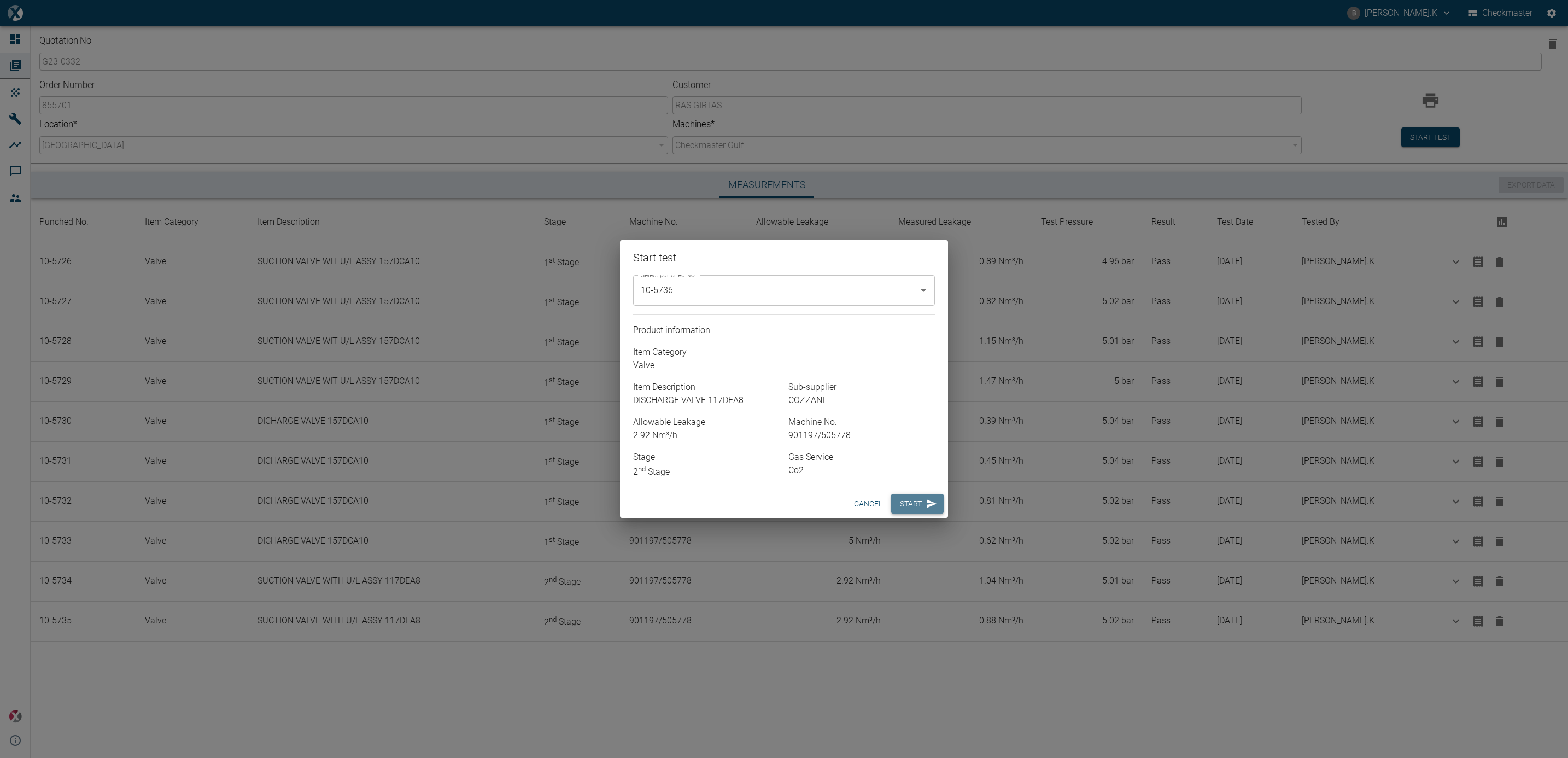
click at [900, 500] on button "Start" at bounding box center [917, 504] width 52 height 21
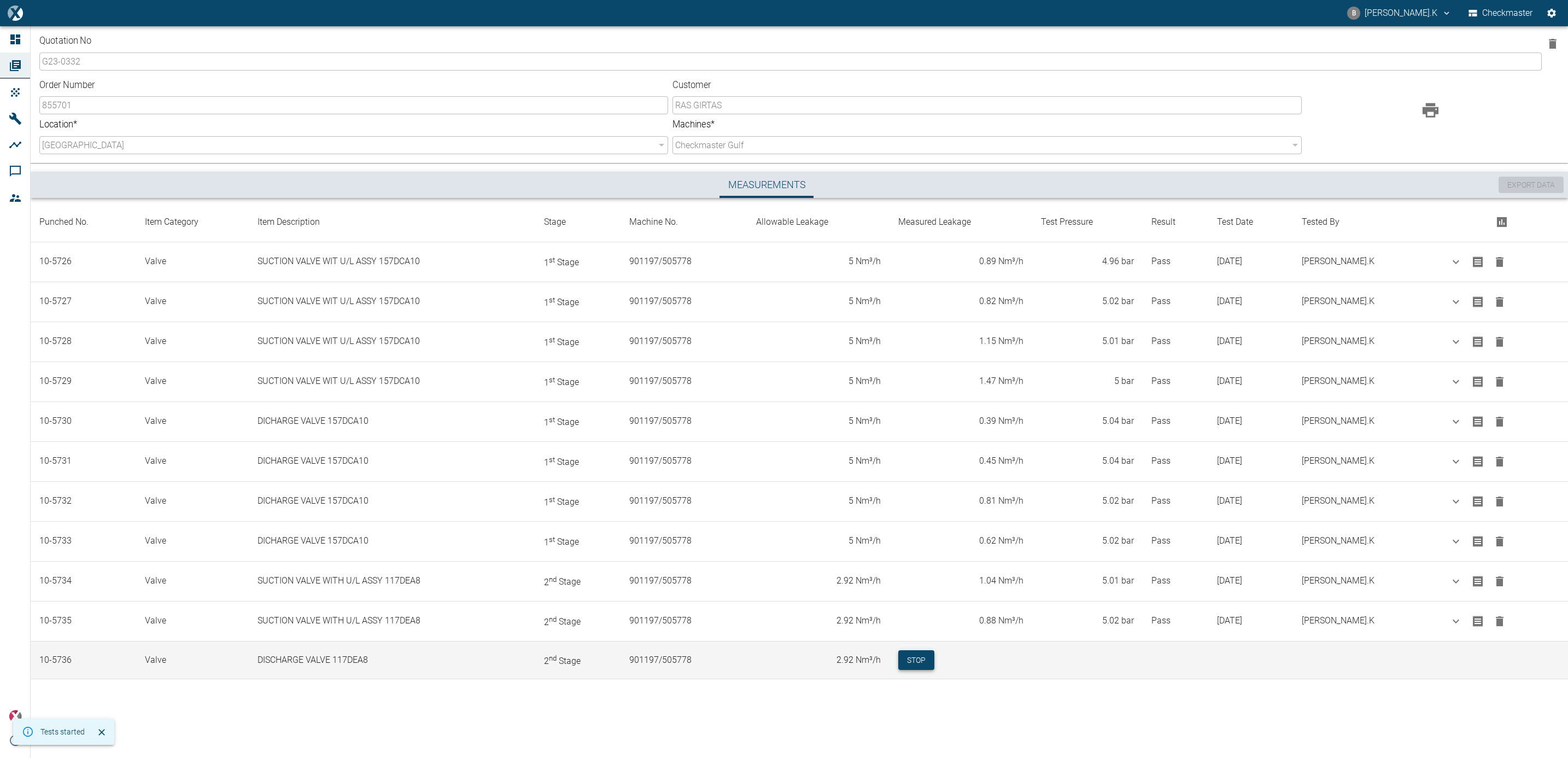
click at [926, 660] on button "Stop" at bounding box center [916, 660] width 36 height 21
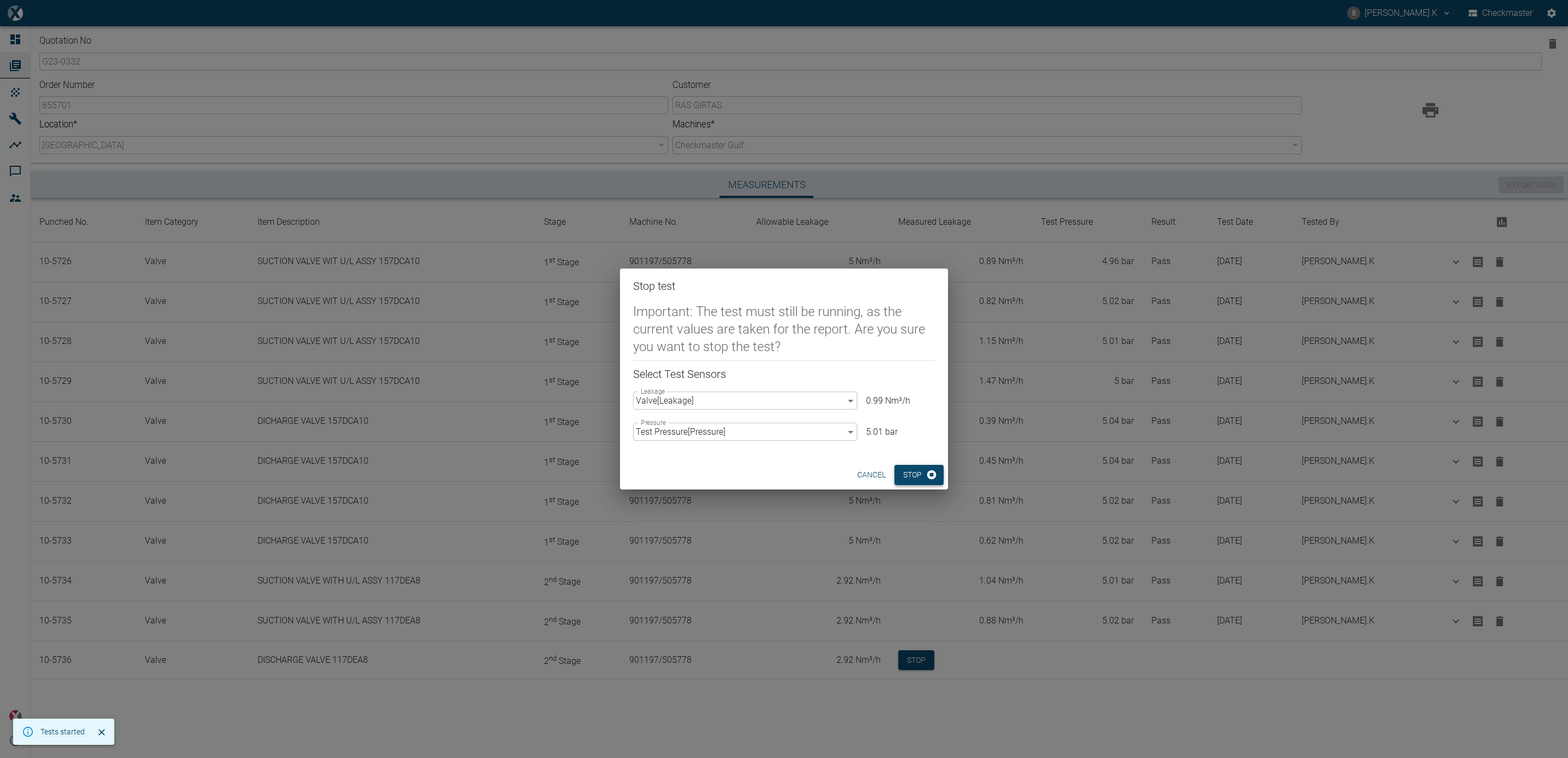
click at [911, 470] on button "Stop" at bounding box center [919, 475] width 49 height 21
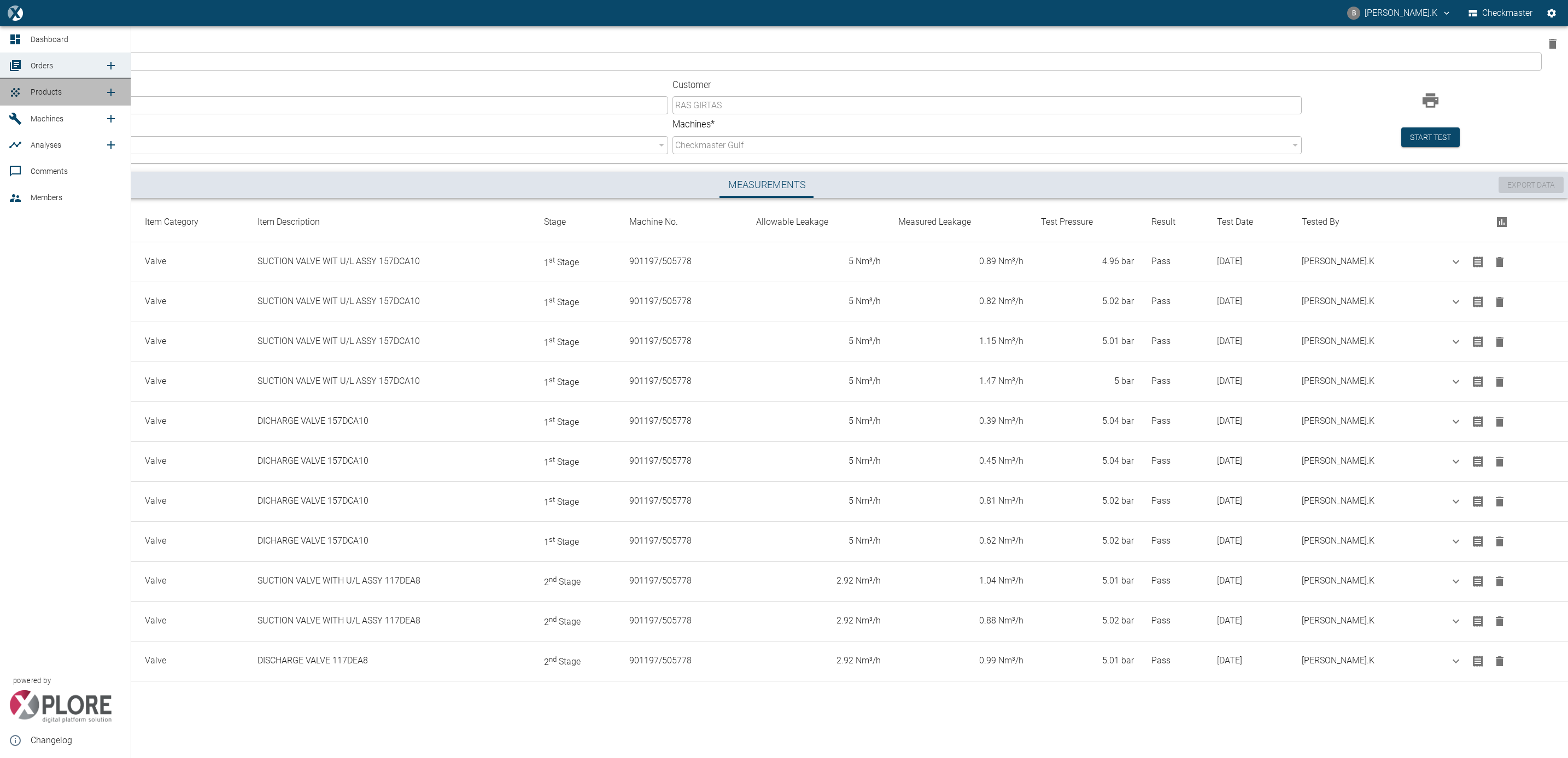
click at [31, 87] on span "Products" at bounding box center [46, 92] width 31 height 9
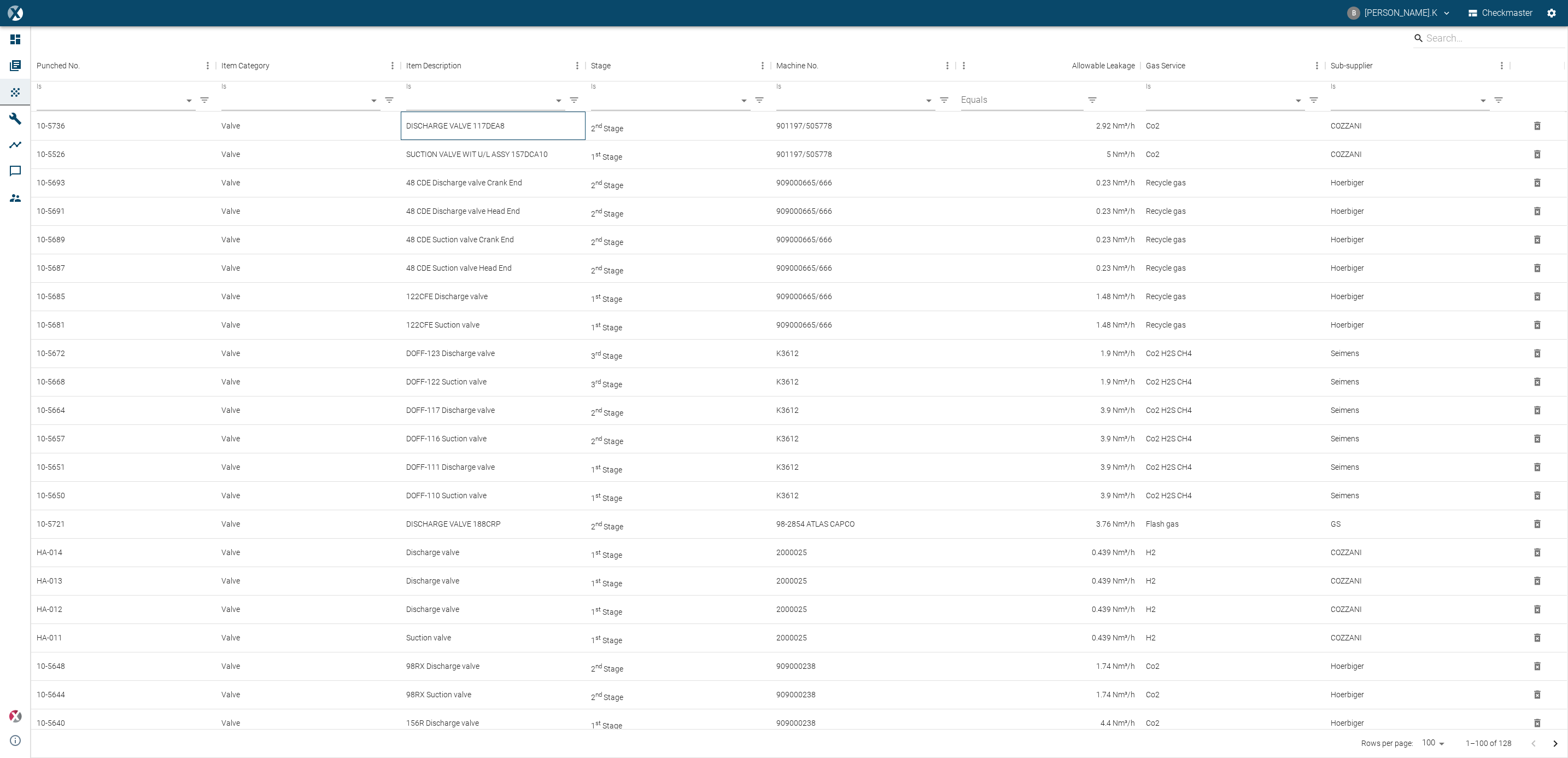
click at [504, 131] on div "DISCHARGE VALVE 117DEA8" at bounding box center [494, 126] width 185 height 29
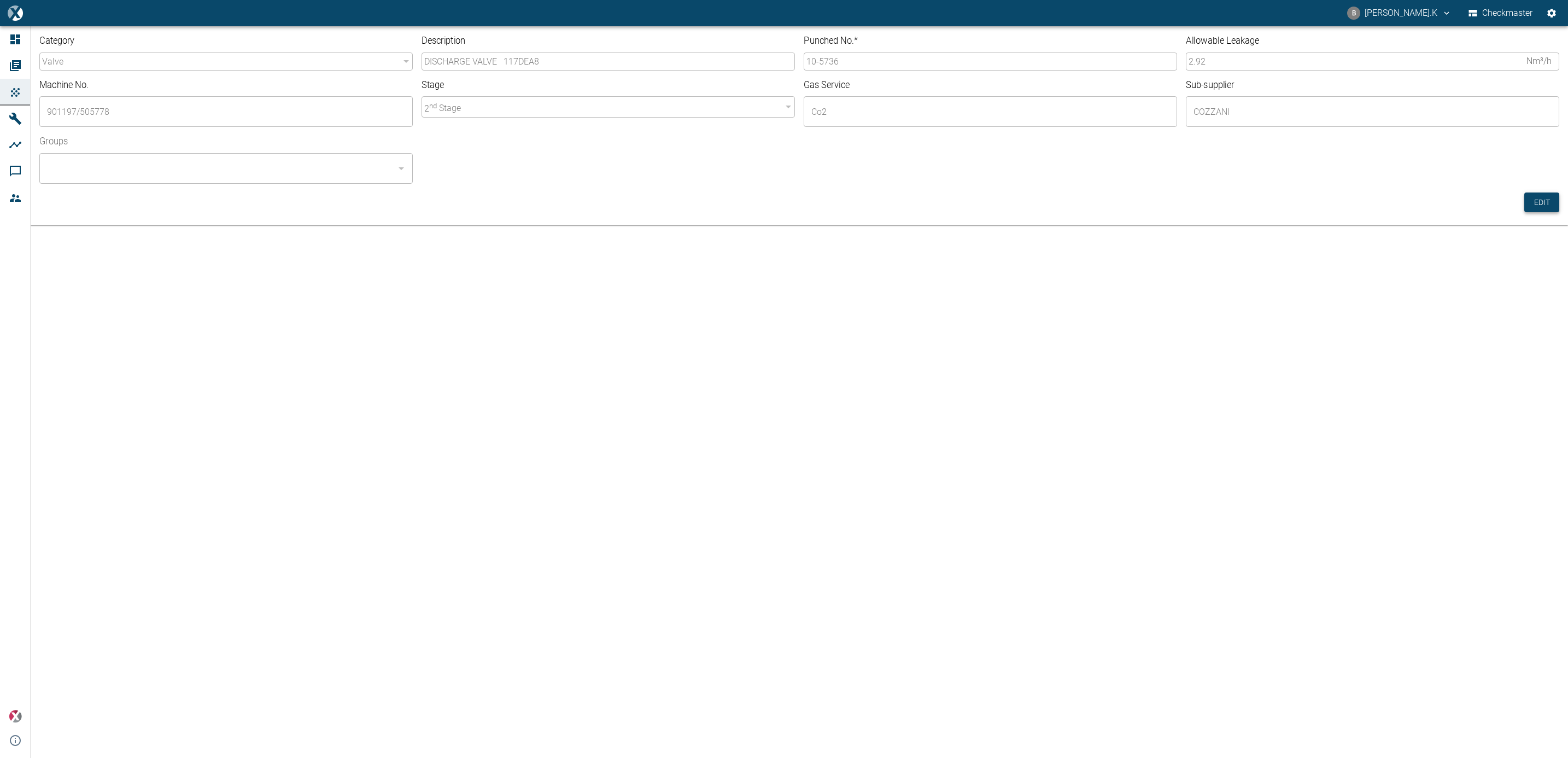
click at [1533, 202] on button "Edit" at bounding box center [1542, 202] width 35 height 21
click at [317, 158] on input "Groups" at bounding box center [217, 168] width 347 height 21
click at [291, 189] on li "Checkmaster - ALL" at bounding box center [226, 198] width 373 height 20
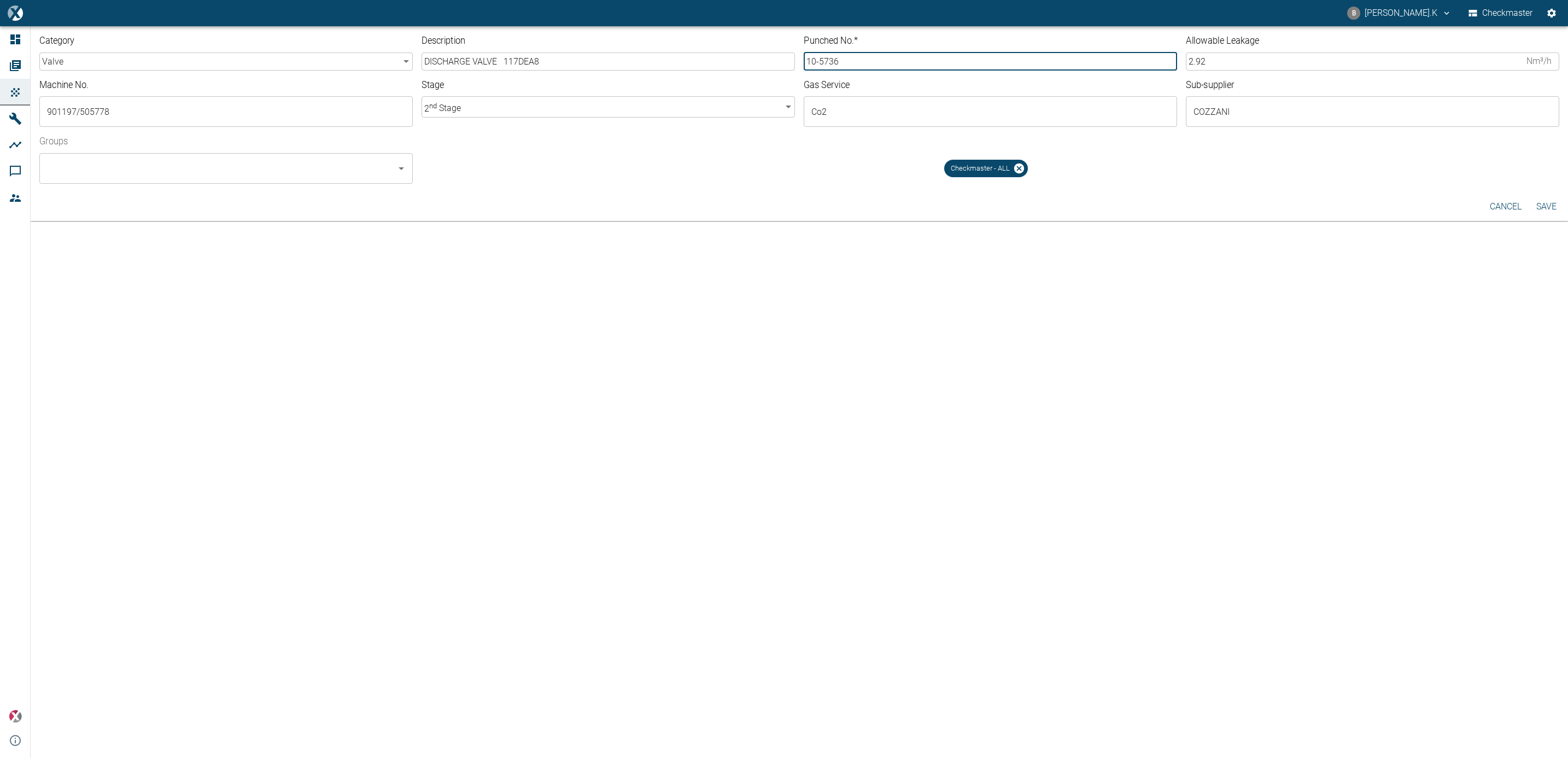
click at [850, 63] on input "10-5736" at bounding box center [991, 61] width 373 height 18
type input "10-5737"
click at [1542, 202] on button "Save" at bounding box center [1546, 207] width 35 height 20
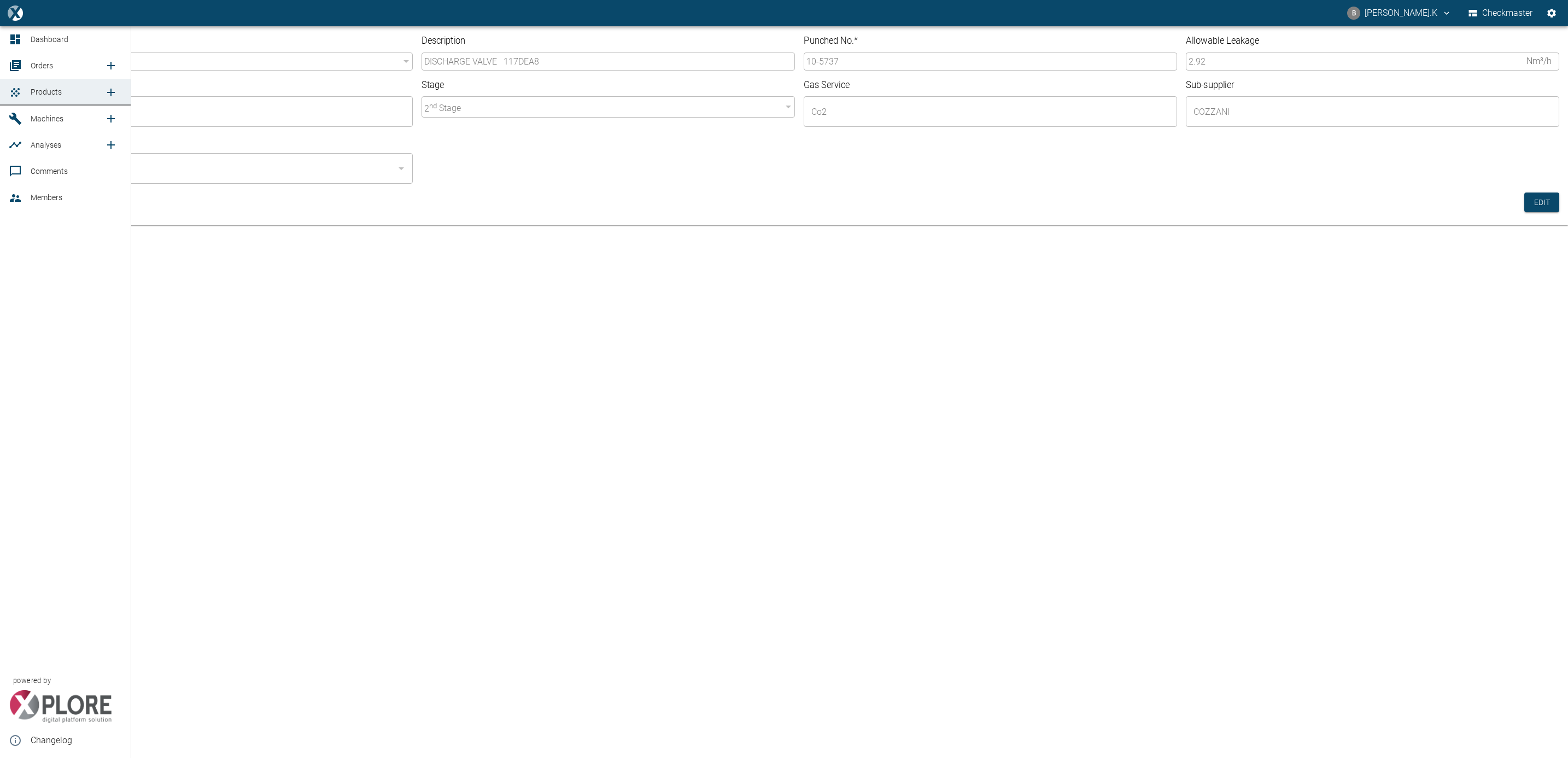
click at [33, 73] on link "Orders" at bounding box center [66, 65] width 131 height 26
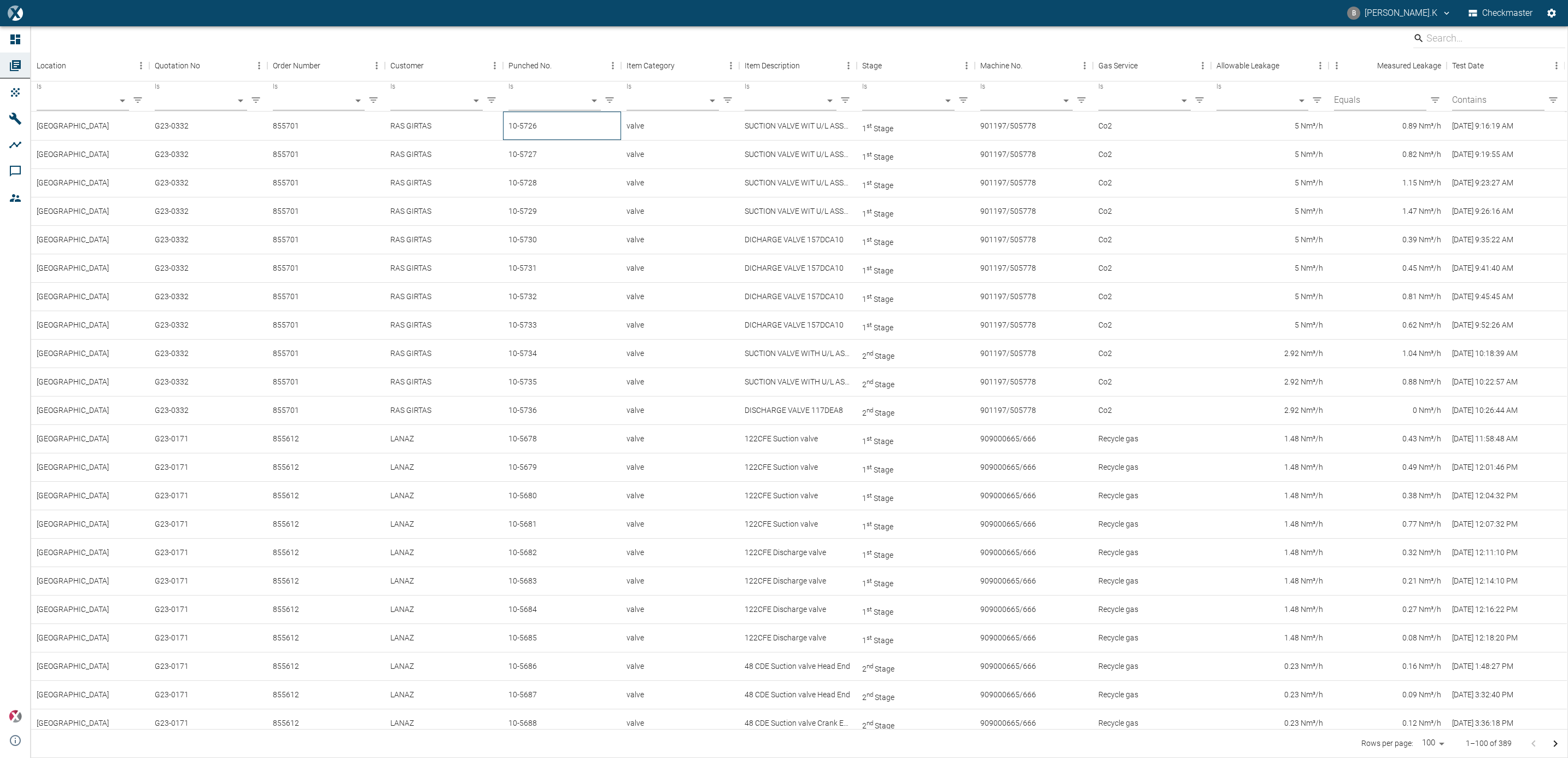
click at [512, 137] on div "10-5726" at bounding box center [563, 126] width 118 height 29
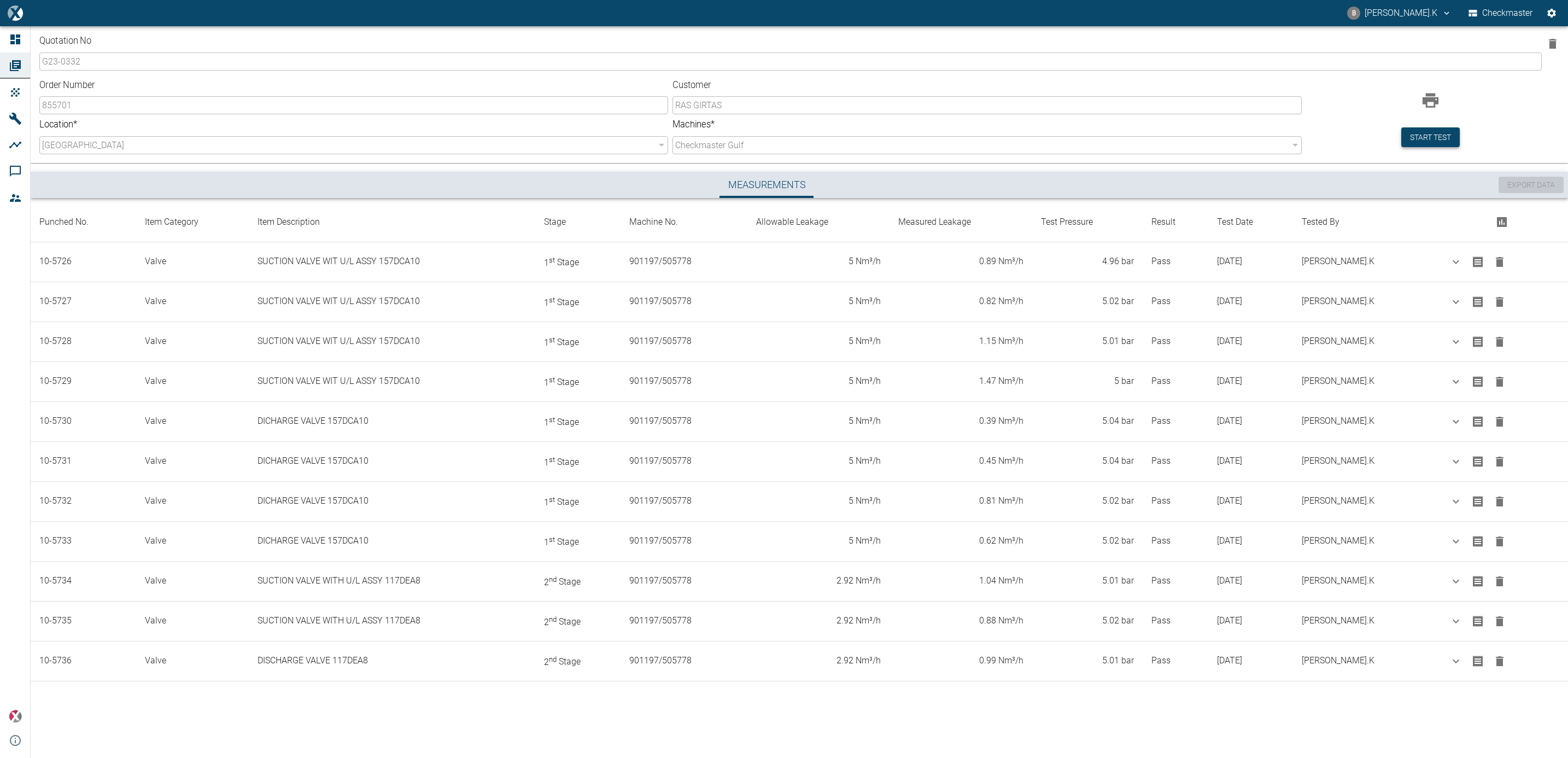
click at [1448, 141] on button "Start test" at bounding box center [1431, 137] width 58 height 21
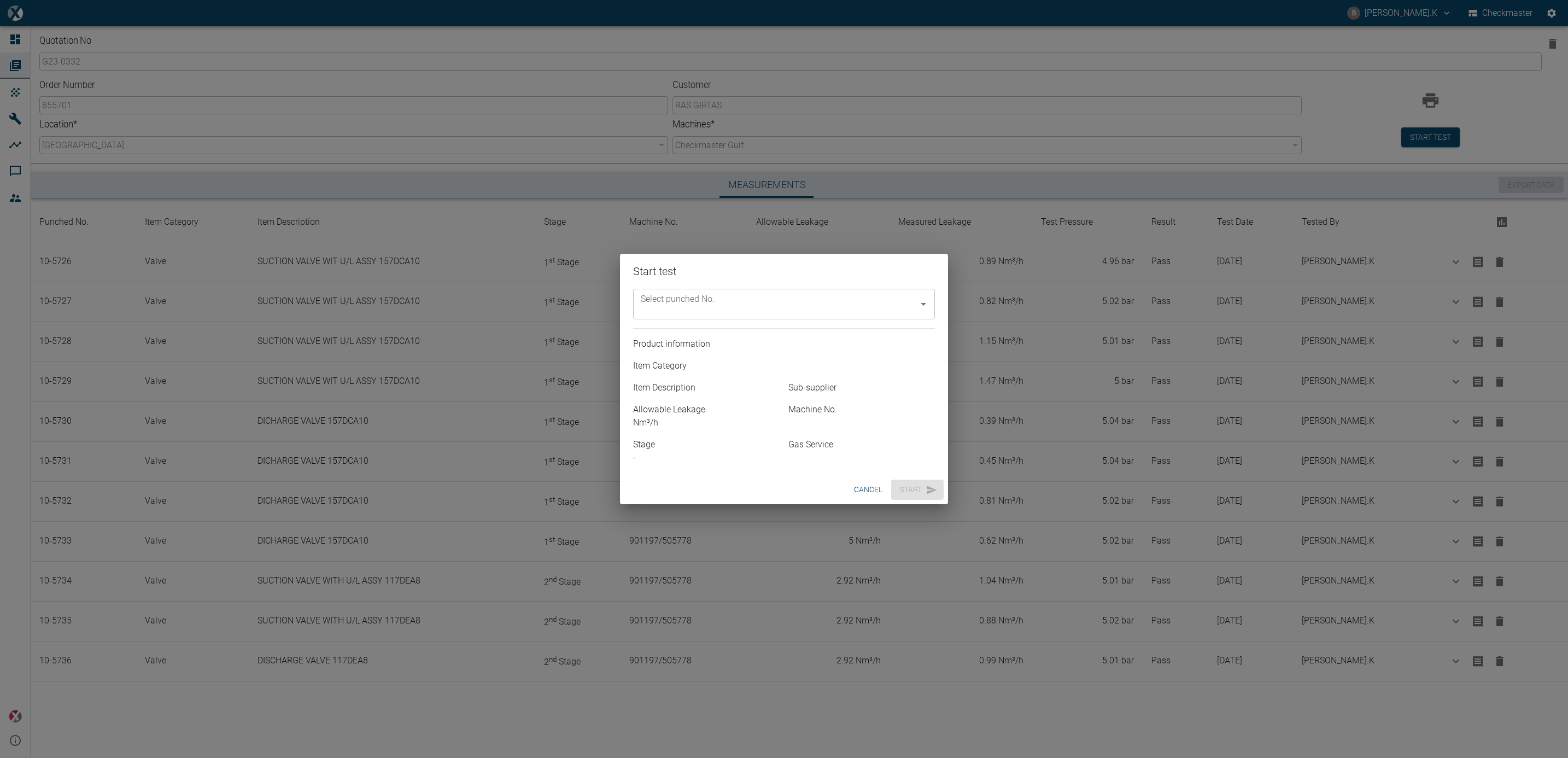
click at [927, 302] on icon "Open" at bounding box center [924, 304] width 13 height 13
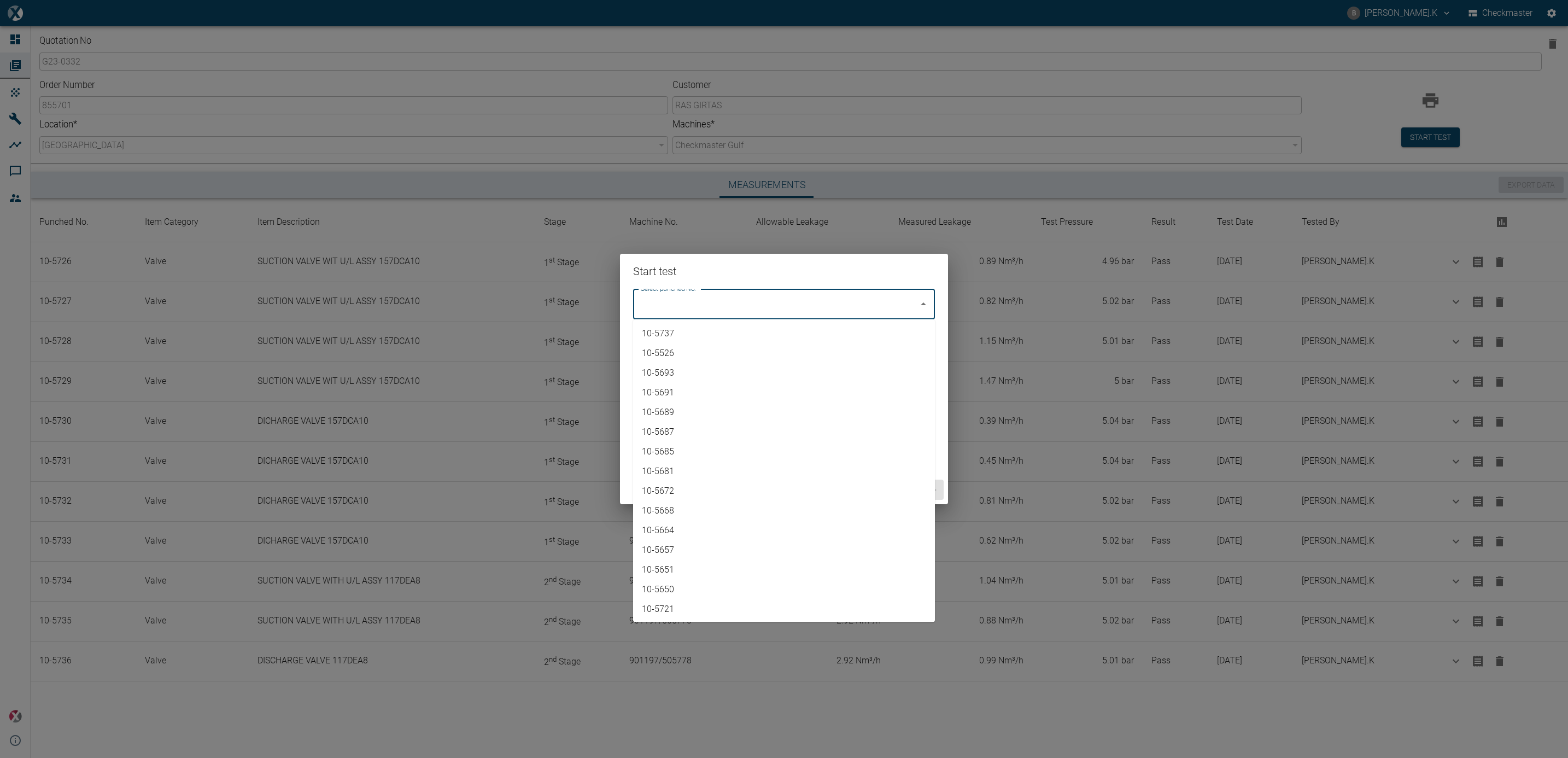
click at [880, 331] on li "10-5737" at bounding box center [784, 334] width 302 height 20
type input "10-5737"
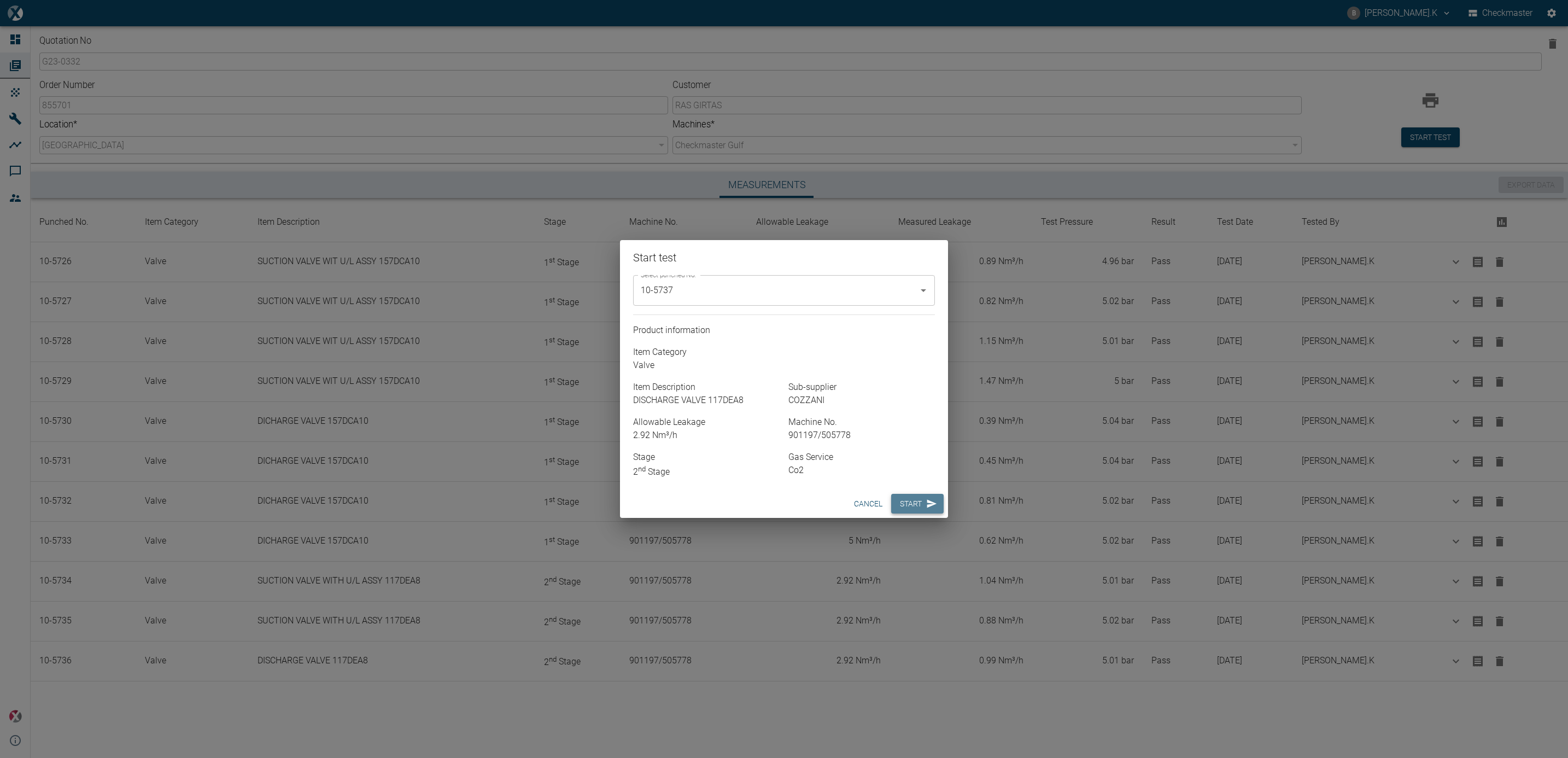
click at [917, 504] on button "Start" at bounding box center [917, 504] width 52 height 21
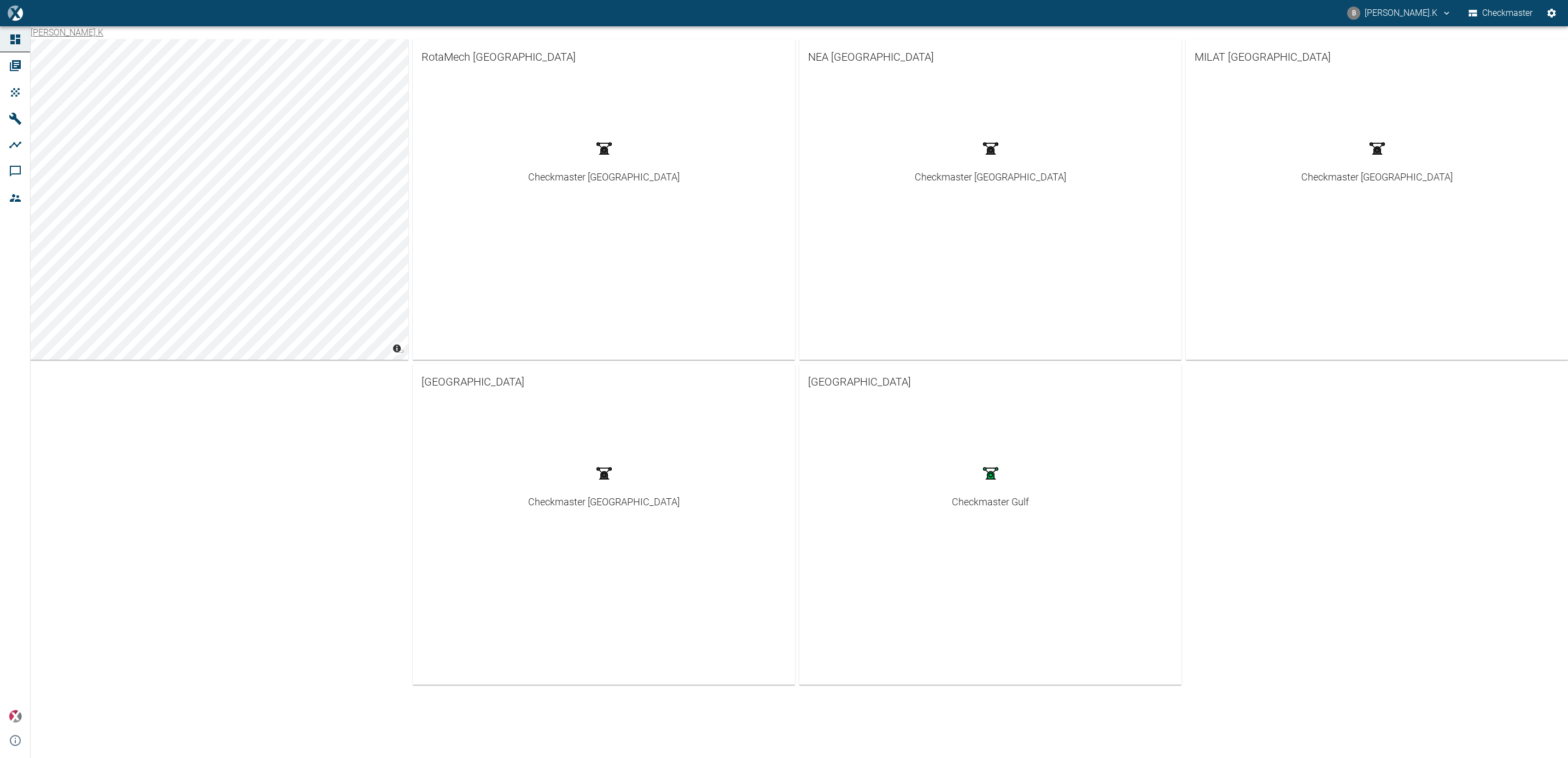
click at [1003, 491] on link "Checkmaster Gulf" at bounding box center [991, 484] width 77 height 51
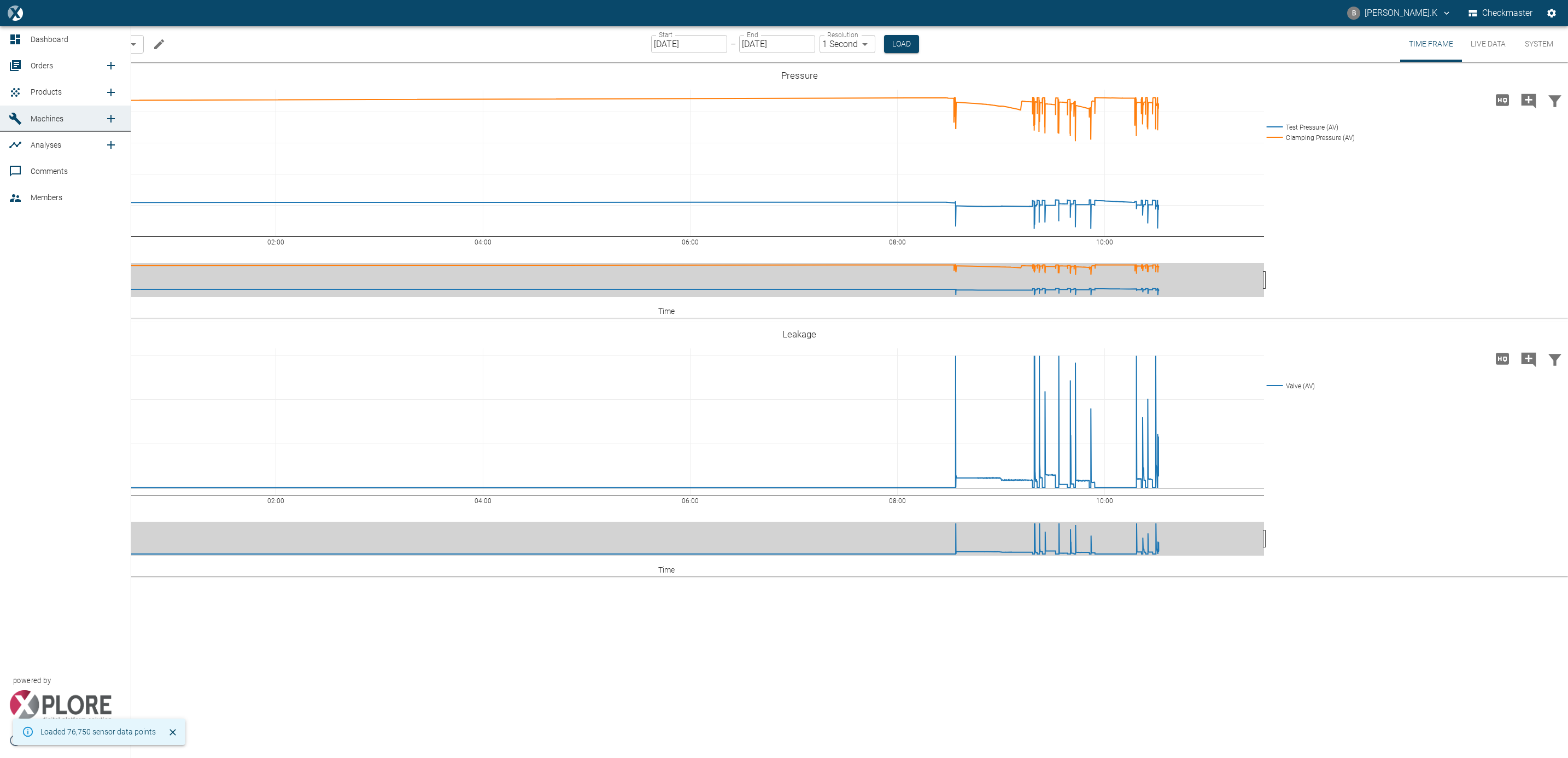
click at [31, 87] on span "Products" at bounding box center [46, 92] width 31 height 9
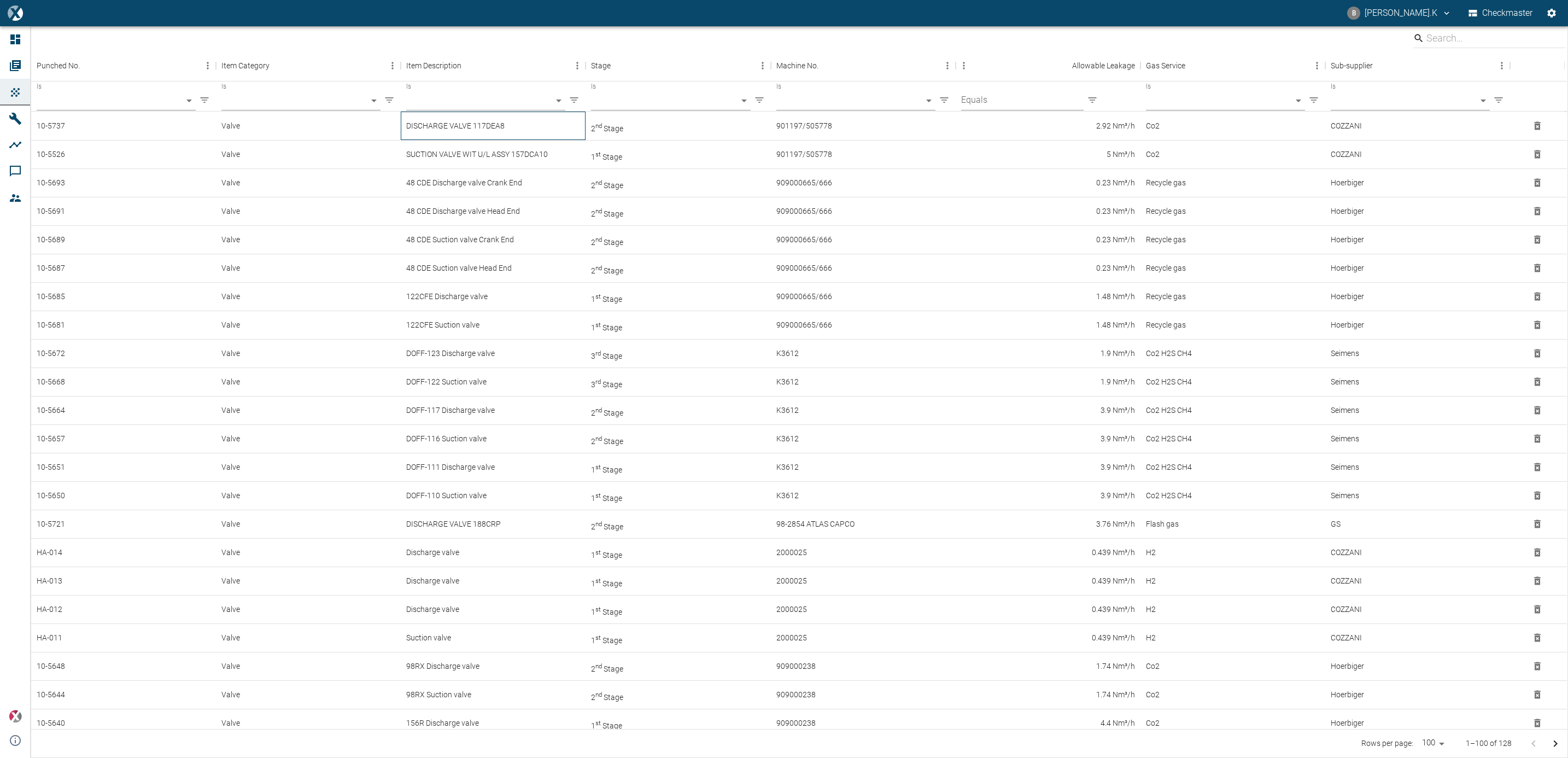
click at [519, 128] on div "DISCHARGE VALVE 117DEA8" at bounding box center [494, 126] width 185 height 29
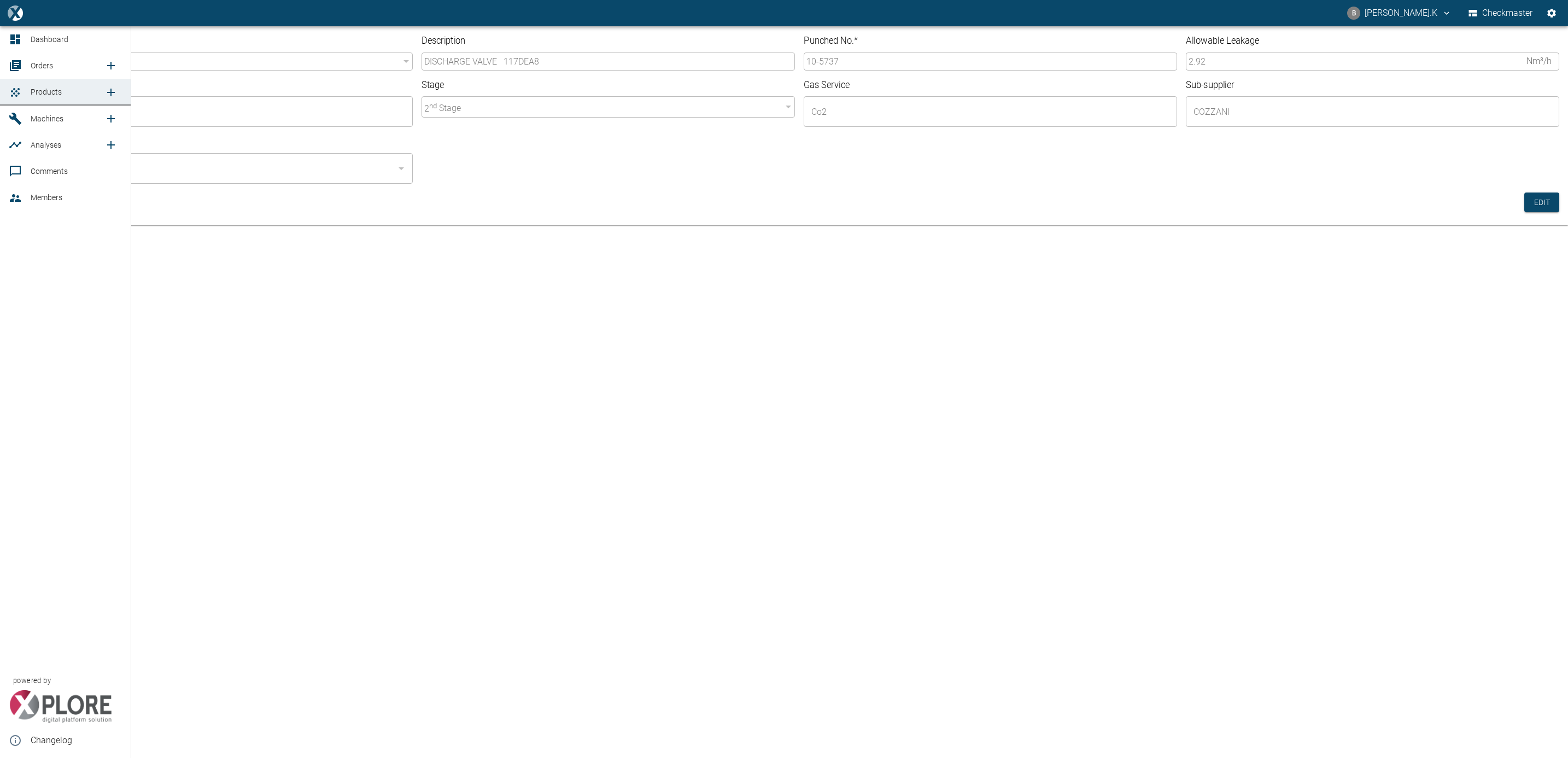
click at [39, 62] on span "Orders" at bounding box center [41, 66] width 22 height 9
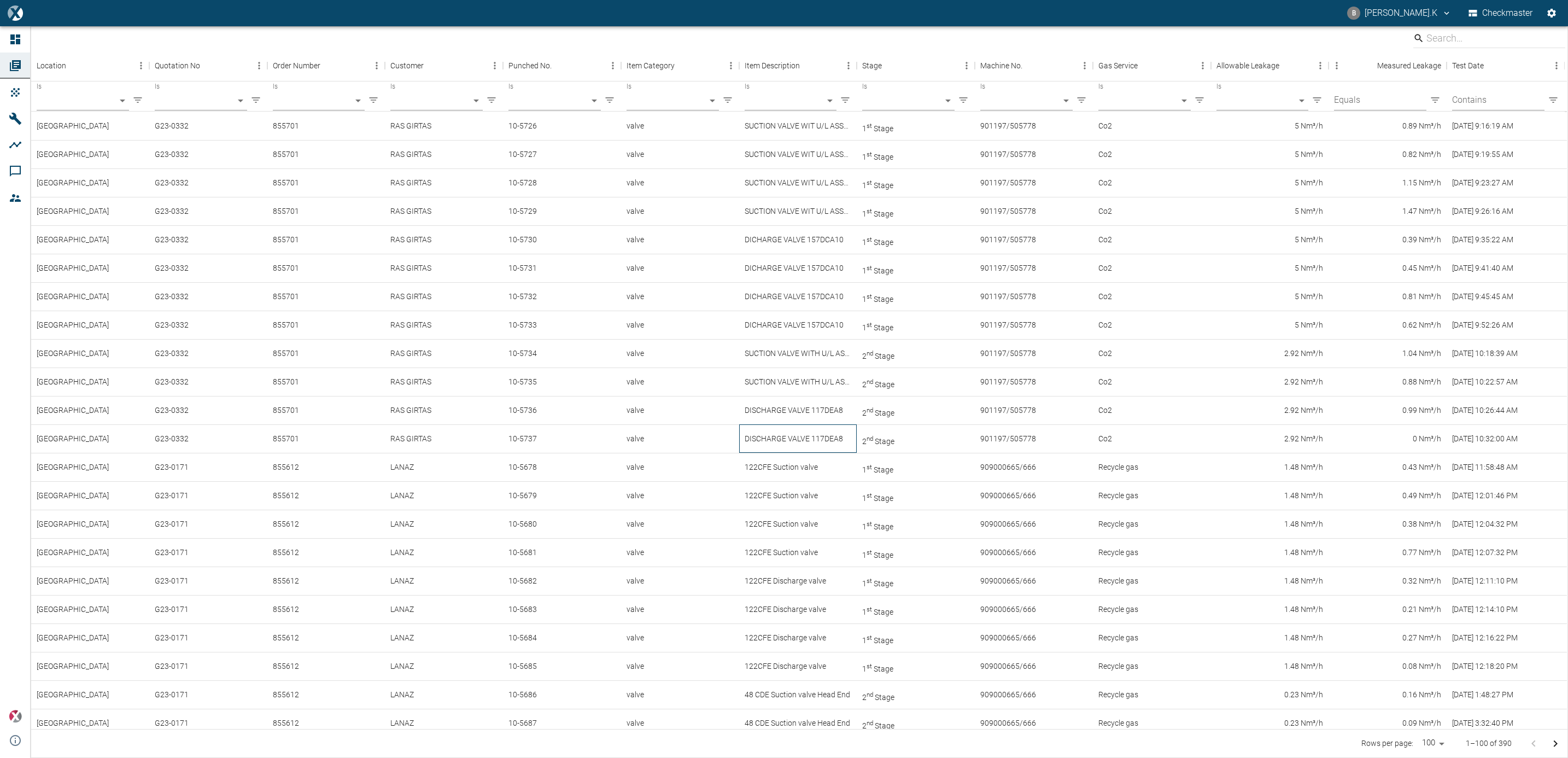
click at [795, 444] on div "DISCHARGE VALVE 117DEA8" at bounding box center [799, 439] width 118 height 29
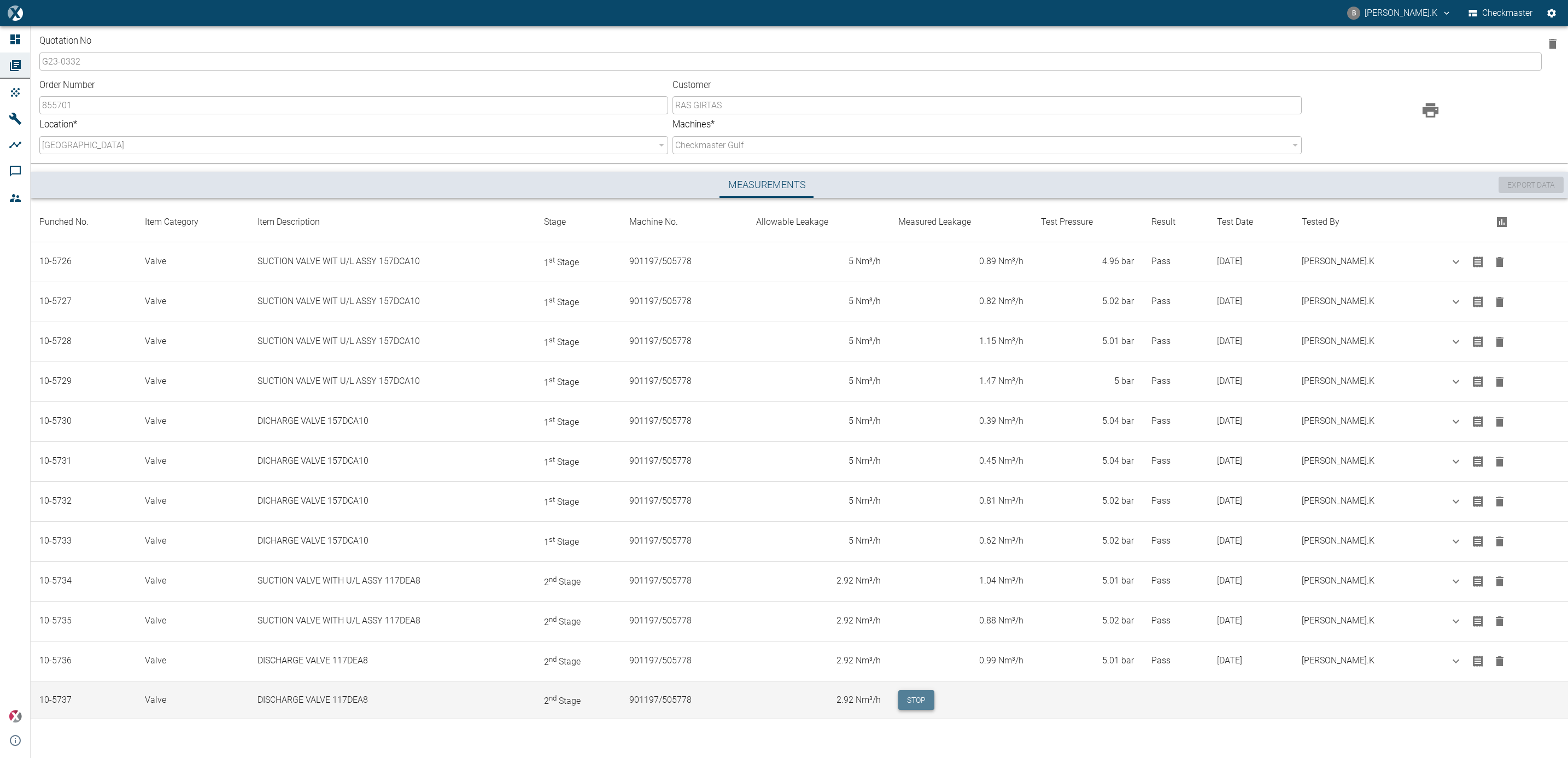
click at [927, 706] on button "Stop" at bounding box center [916, 701] width 36 height 21
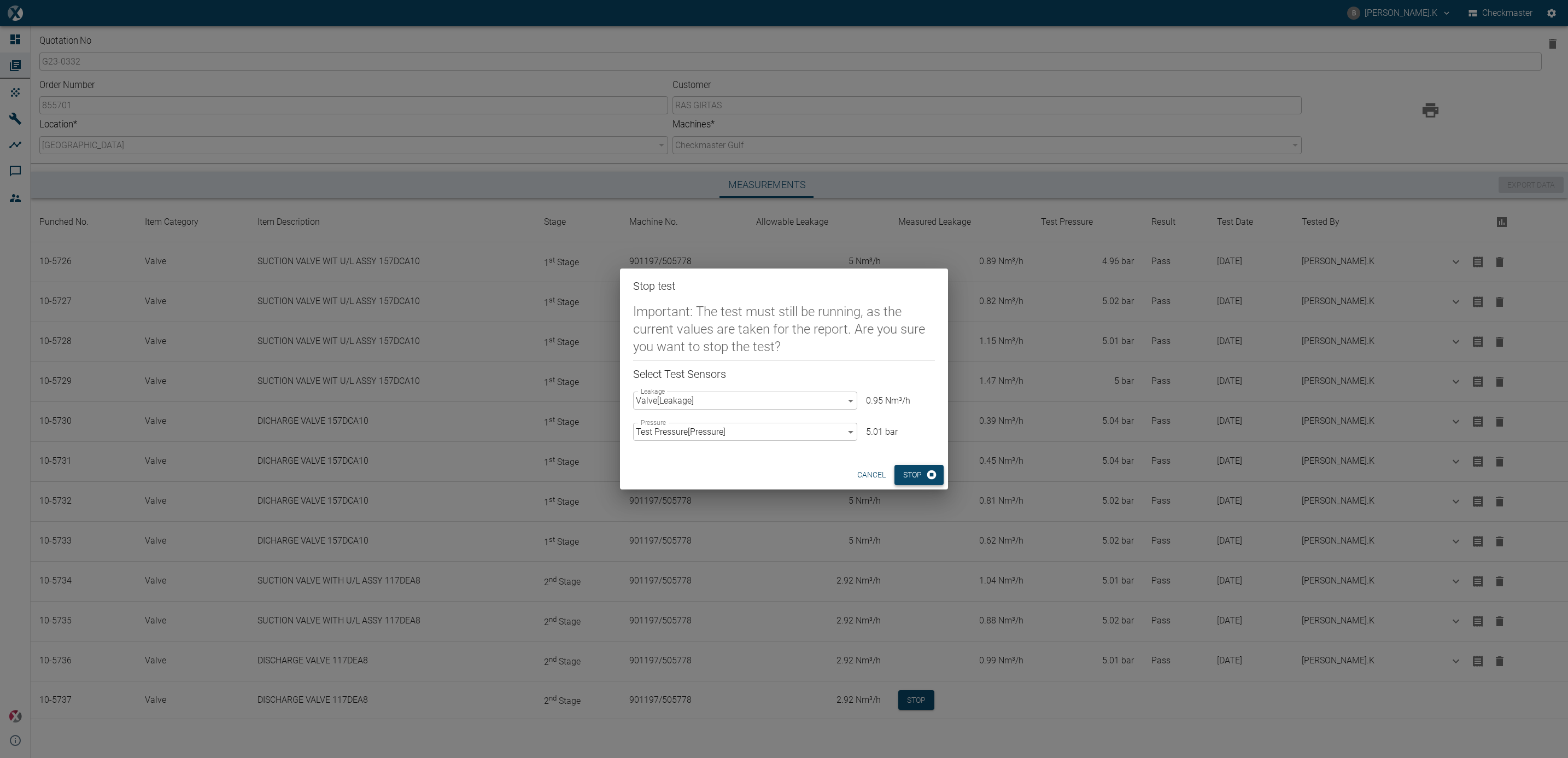
click at [915, 470] on button "Stop" at bounding box center [919, 475] width 49 height 21
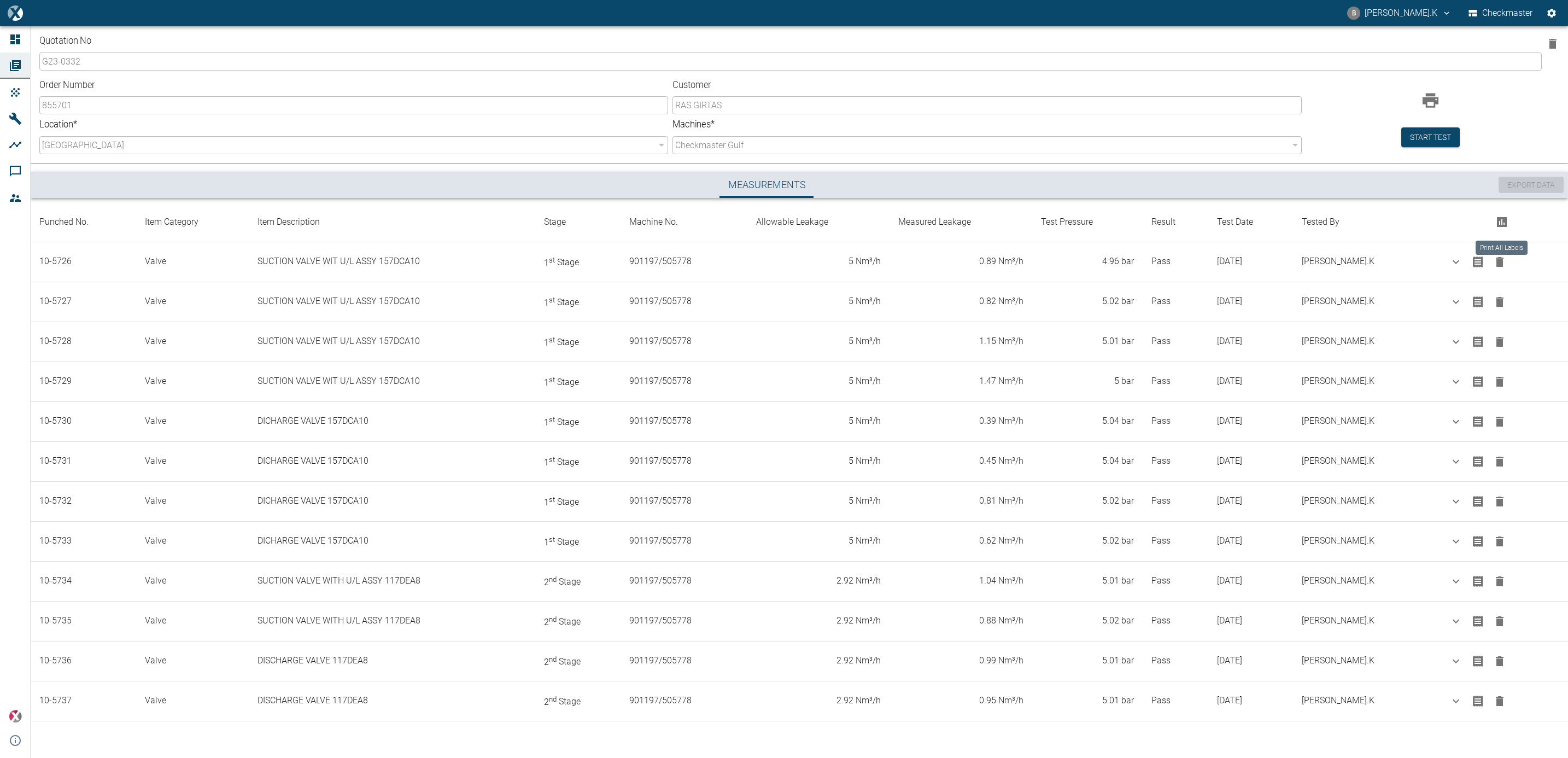
click at [1497, 221] on icon "Print All Labels" at bounding box center [1502, 222] width 10 height 10
click at [1434, 104] on icon "Print Report for 855701" at bounding box center [1431, 101] width 16 height 14
click at [1520, 184] on div "Export Data" at bounding box center [1531, 185] width 66 height 16
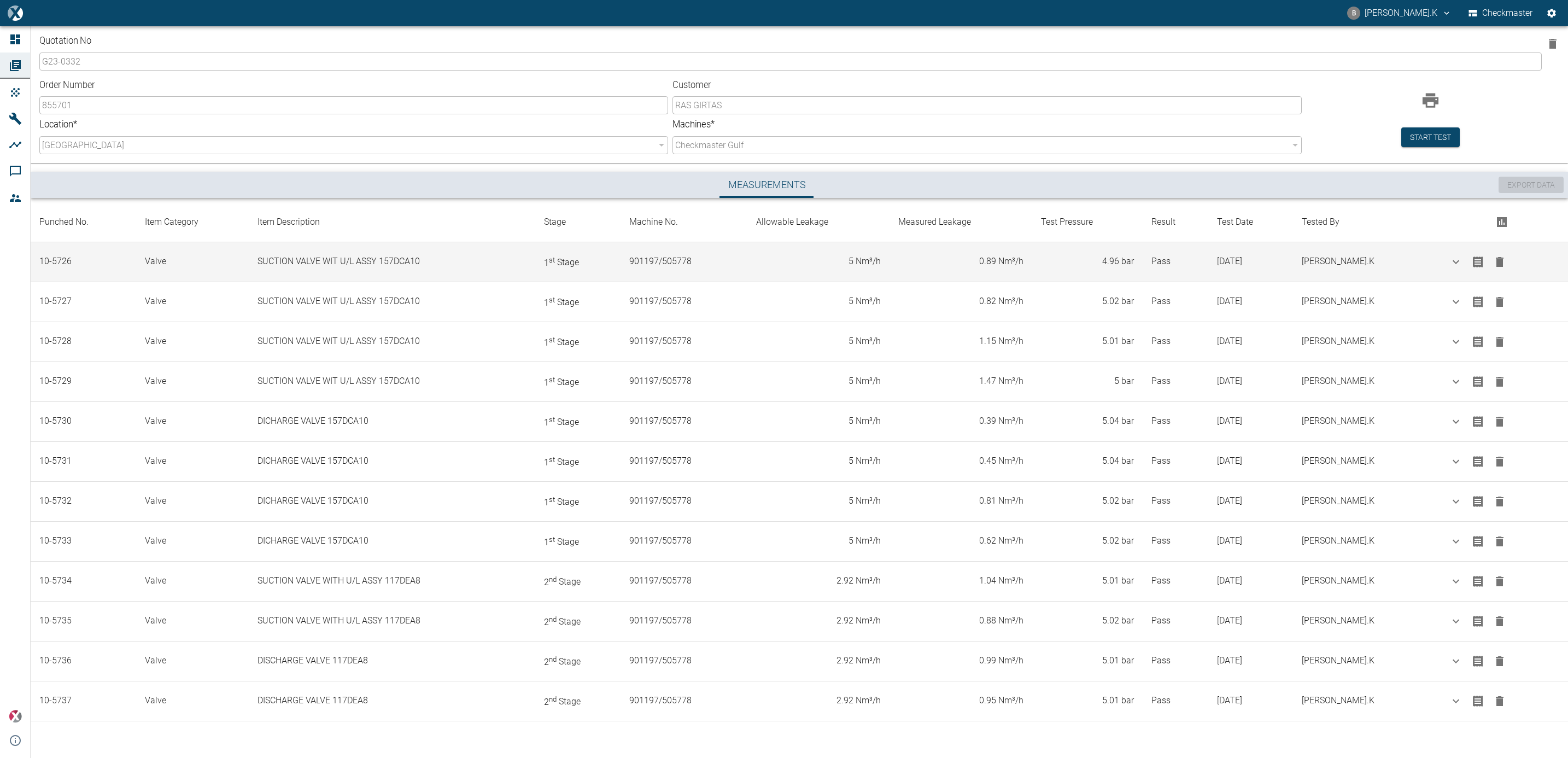
click at [1441, 278] on td at bounding box center [1502, 261] width 132 height 40
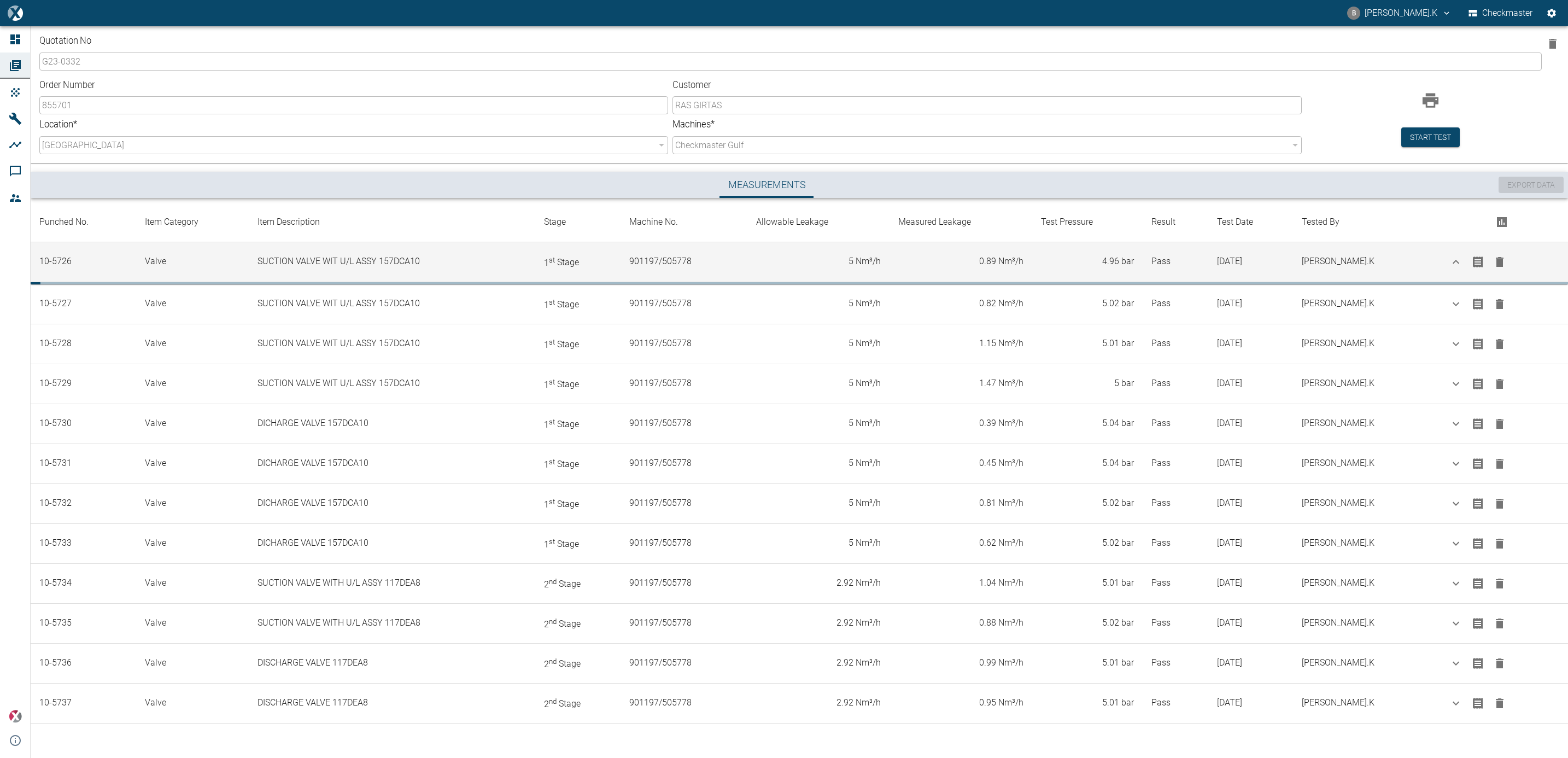
click at [1450, 260] on icon "button" at bounding box center [1456, 262] width 13 height 13
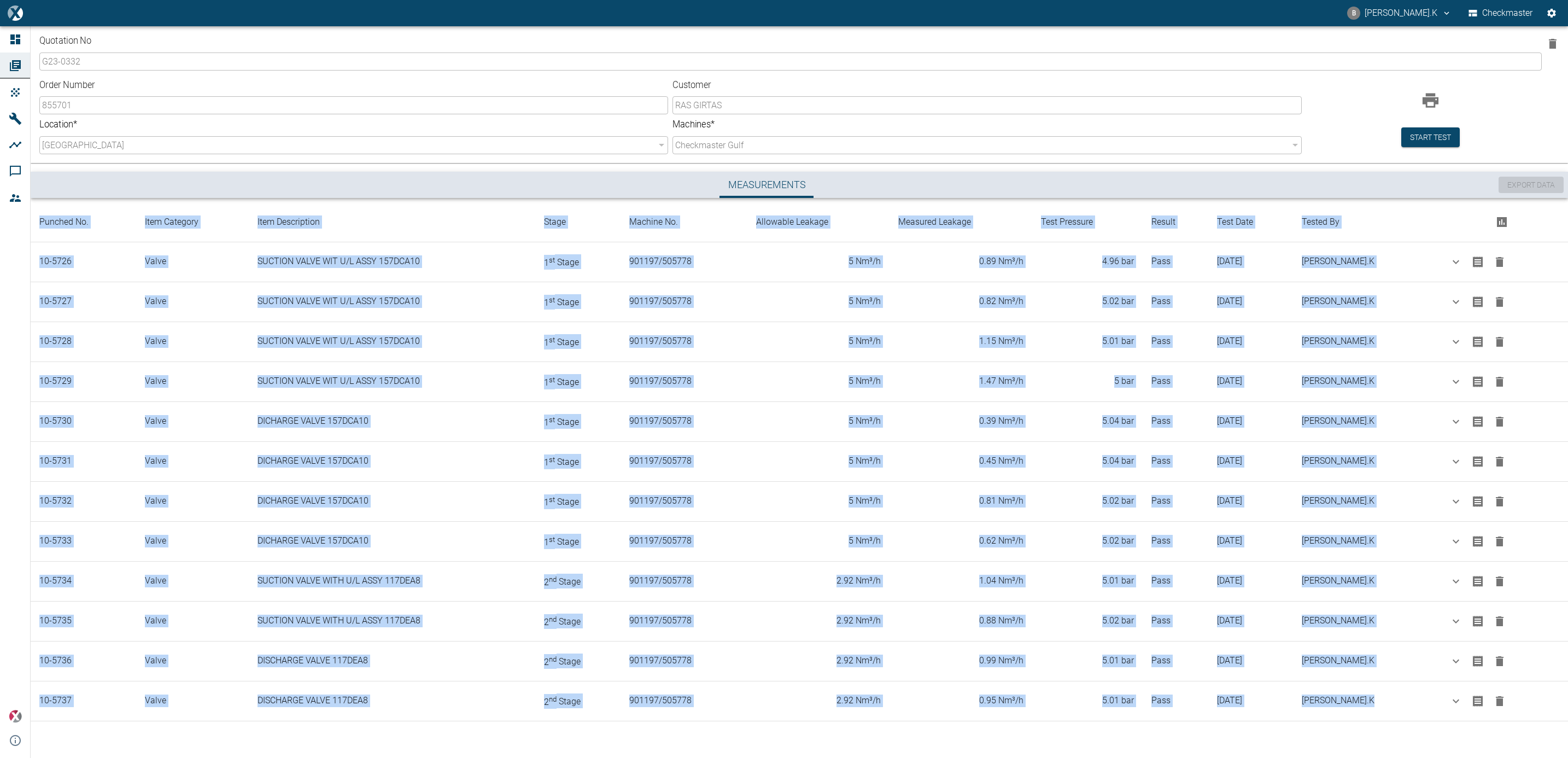
drag, startPoint x: 41, startPoint y: 218, endPoint x: 1362, endPoint y: 727, distance: 1415.7
click at [1362, 727] on div "Quotation No G23-0332 ​ Order Number 855701 ​ Customer RAS GIRTAS ​ Location * …" at bounding box center [799, 387] width 1537 height 723
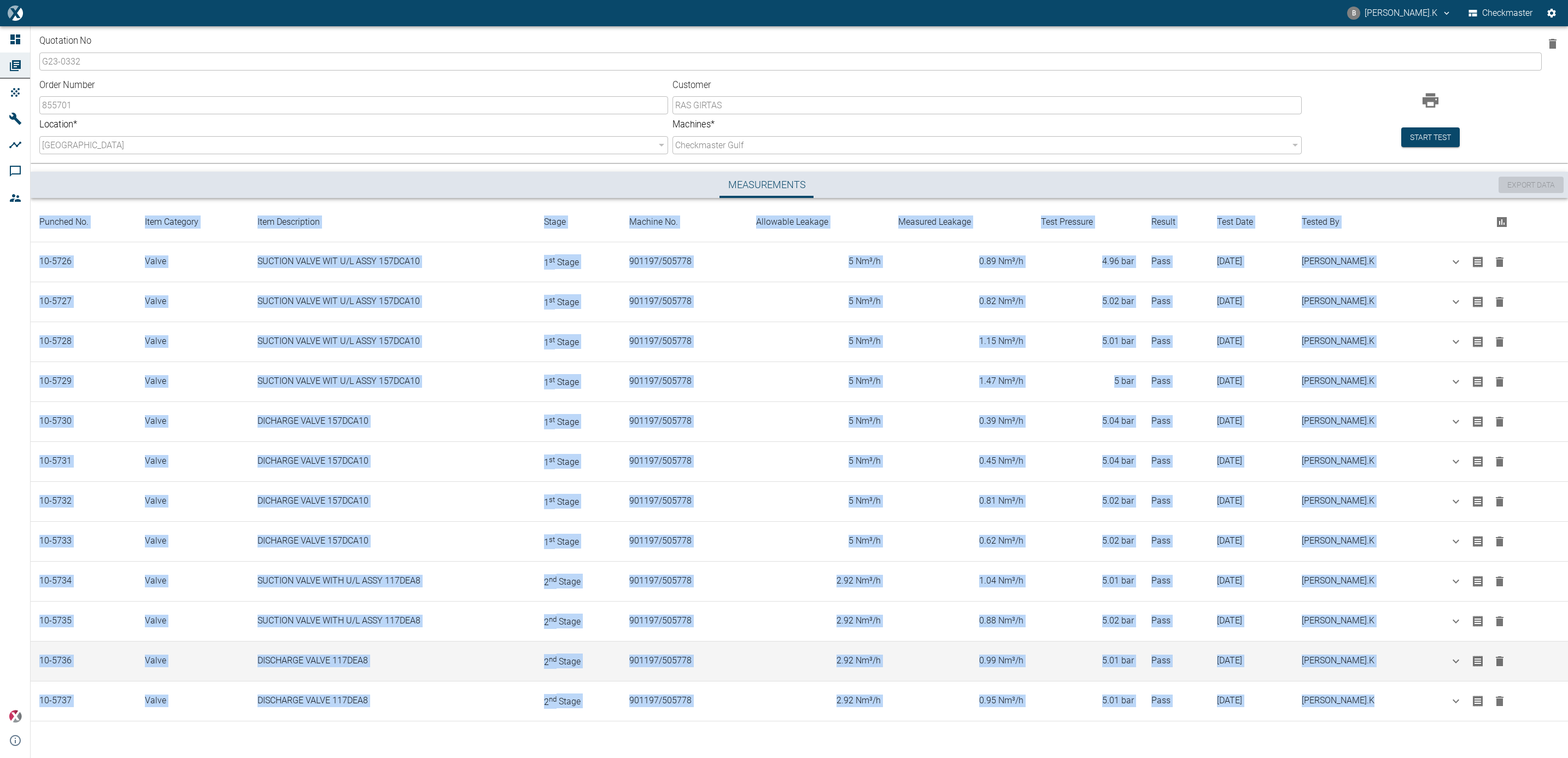
drag, startPoint x: 1362, startPoint y: 727, endPoint x: 1267, endPoint y: 663, distance: 114.5
copy table "Loremip Do. Sita Consecte Adip Elitseddoei Tempo Incidid Ut. Laboreetd Magnaal …"
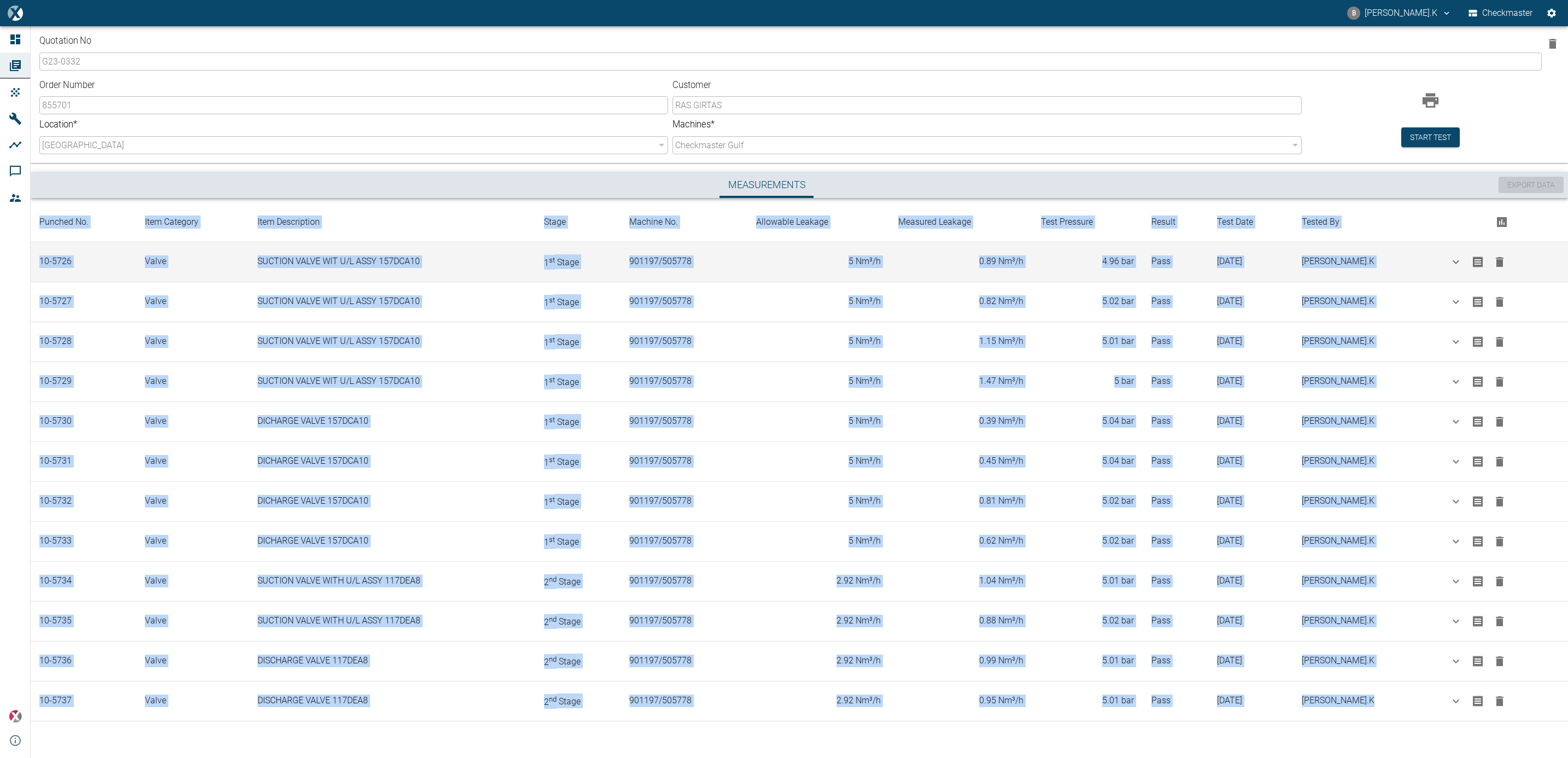
click at [101, 273] on td "10-5726" at bounding box center [83, 261] width 106 height 40
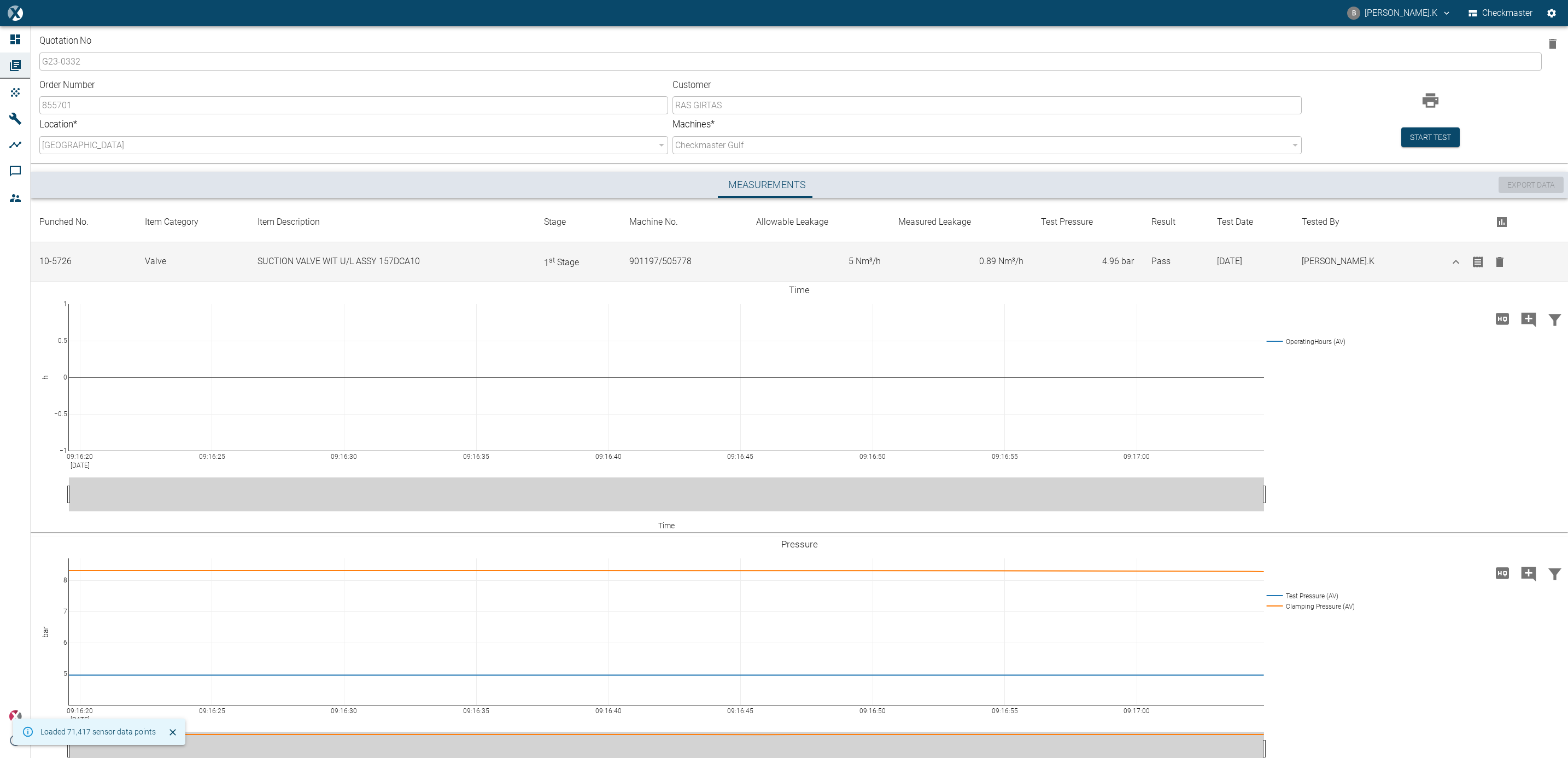
click at [1450, 260] on icon "button" at bounding box center [1456, 262] width 13 height 13
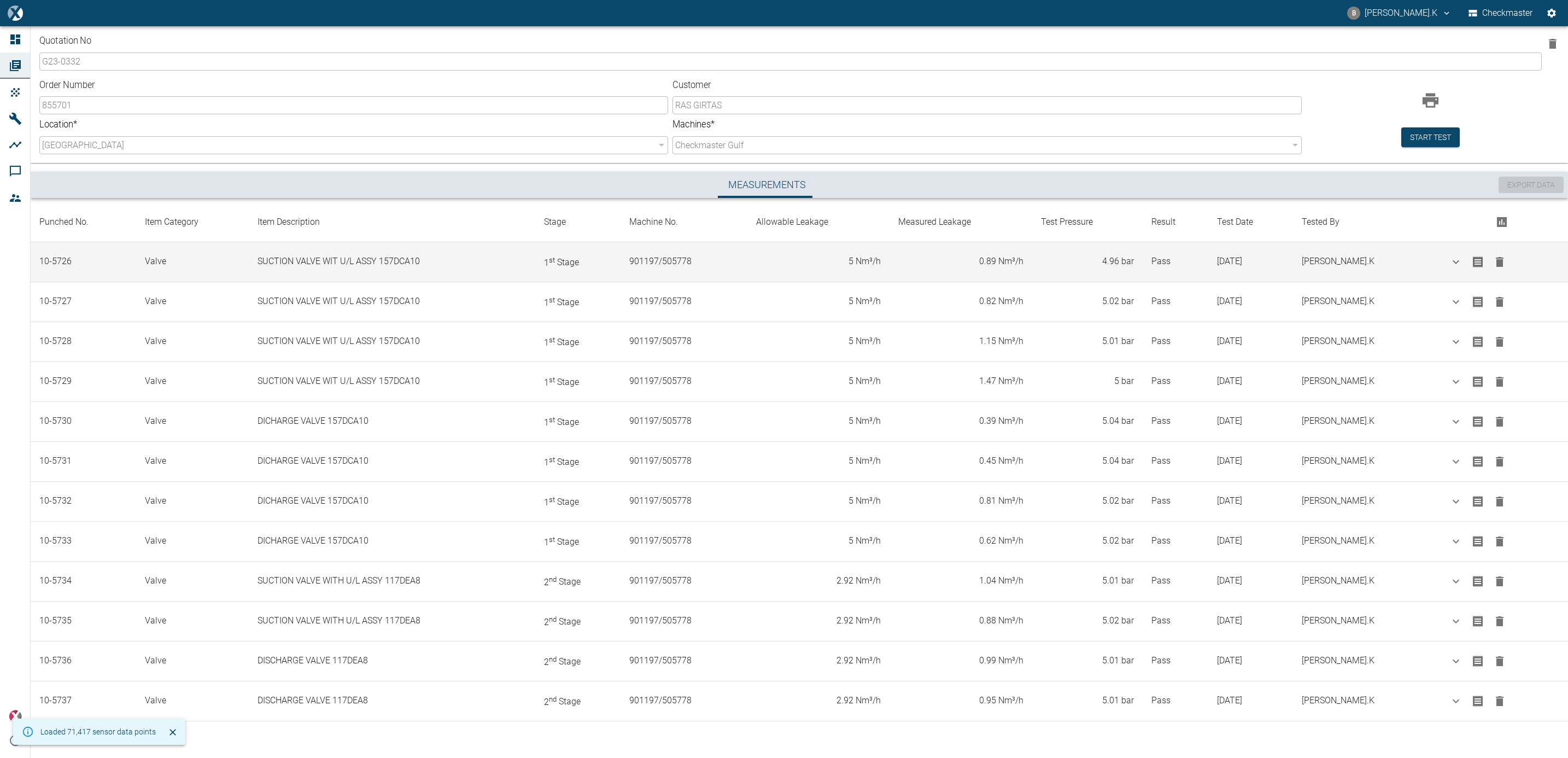
click at [61, 256] on td "10-5726" at bounding box center [83, 261] width 106 height 40
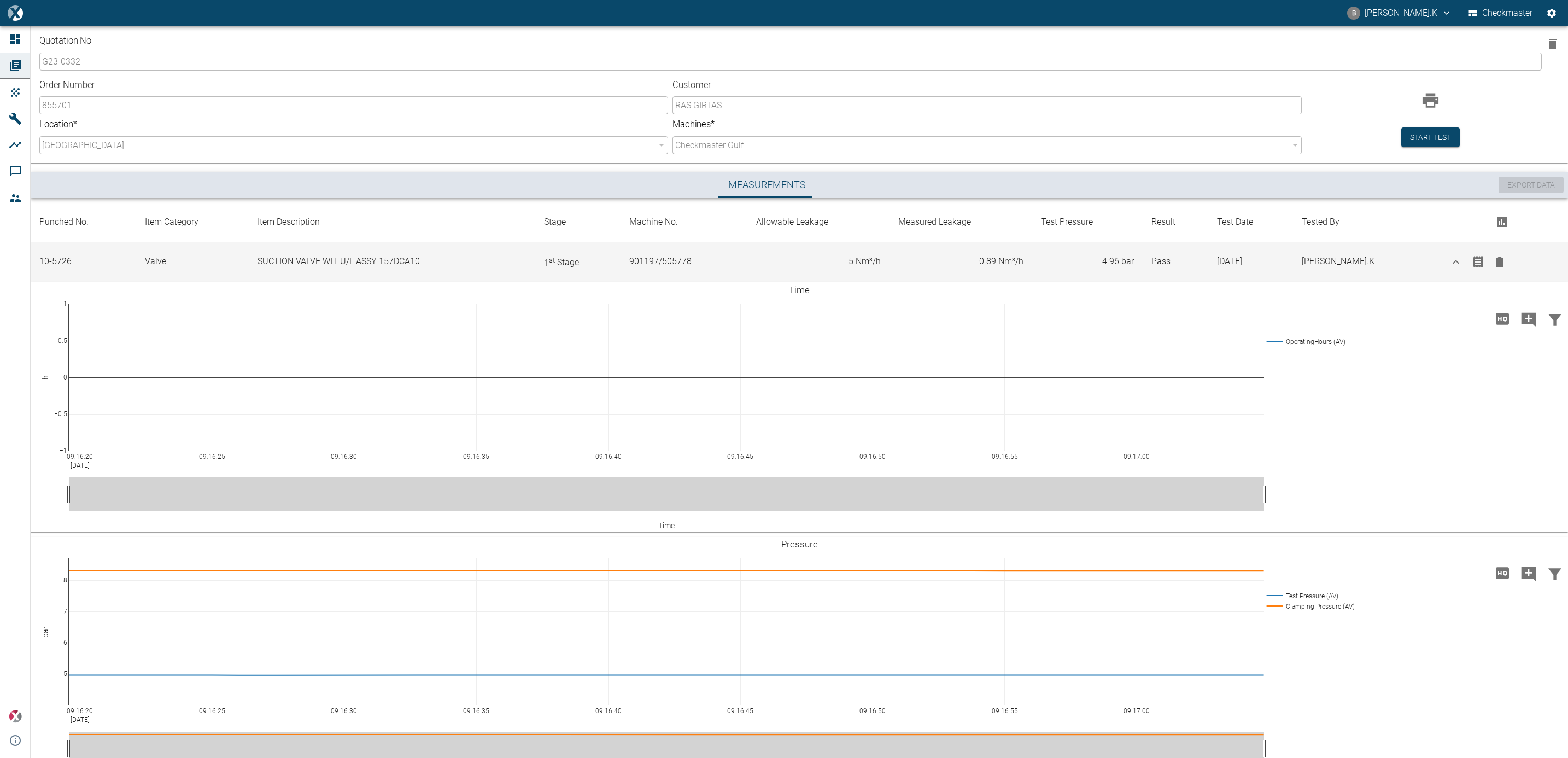
click at [1456, 261] on icon "button" at bounding box center [1456, 262] width 13 height 13
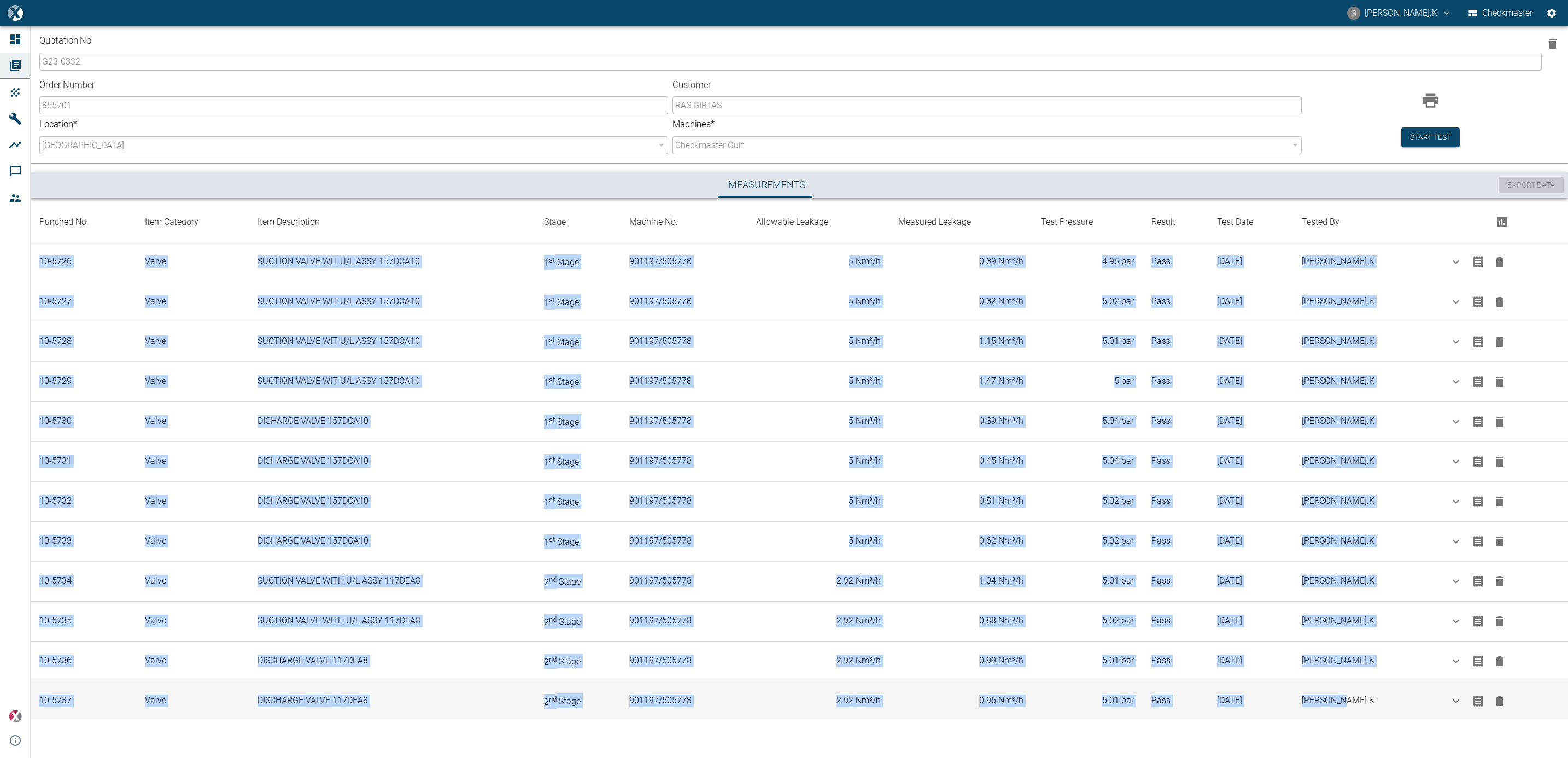
drag, startPoint x: 41, startPoint y: 261, endPoint x: 1378, endPoint y: 698, distance: 1406.6
click at [1378, 698] on tbody "10-5726 valve SUCTION VALVE WIT U/L ASSY 157DCA10 1 st Stage 901197/505778 5 Nm…" at bounding box center [799, 481] width 1537 height 480
copy tbody "84-7847 lorem IPSUMDO SITAM CON A/E SEDD 203EIU64 7 te Incid 254528/127044 6 Ut…"
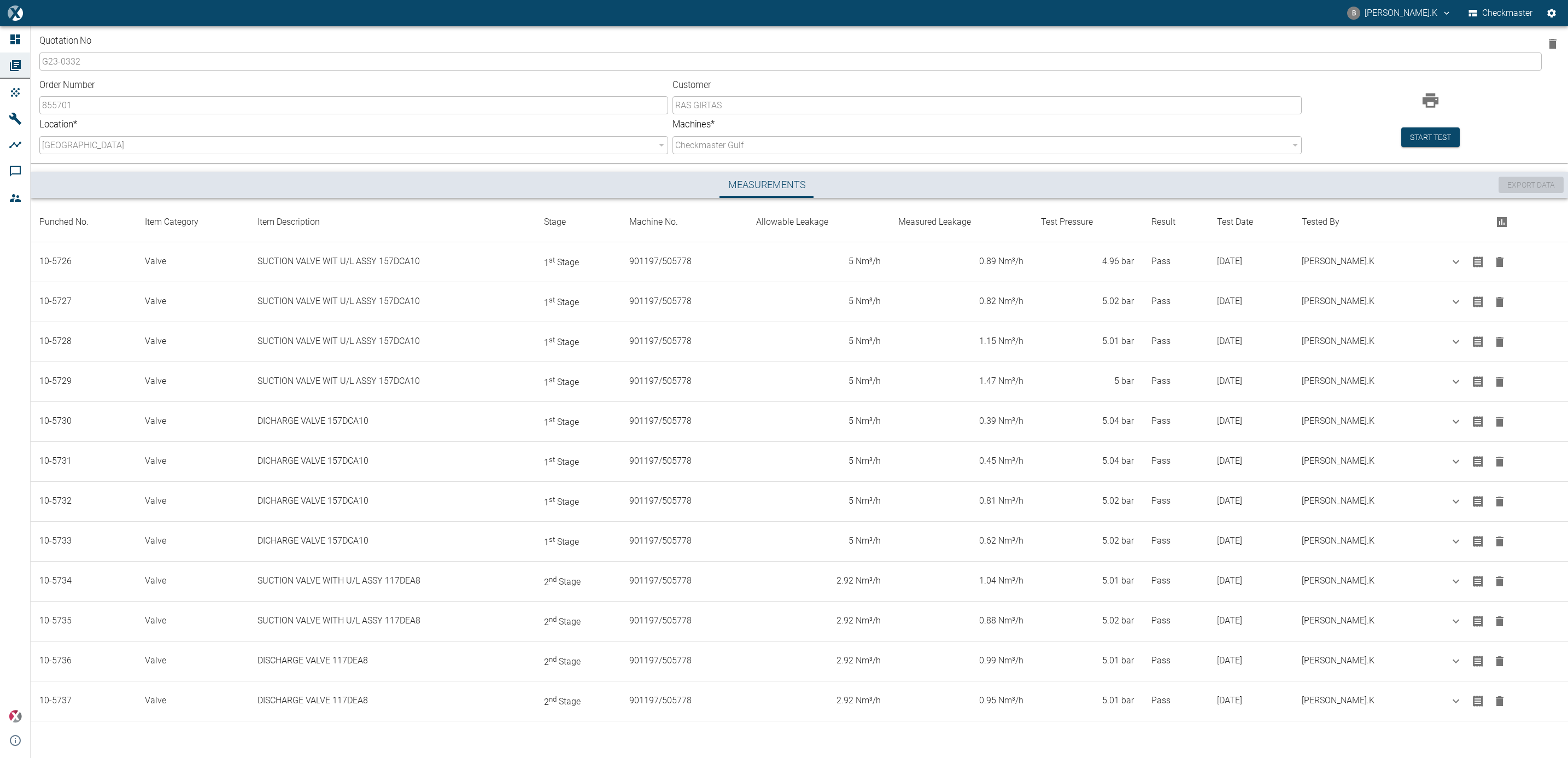
click at [58, 218] on th "Punched No." at bounding box center [83, 222] width 106 height 40
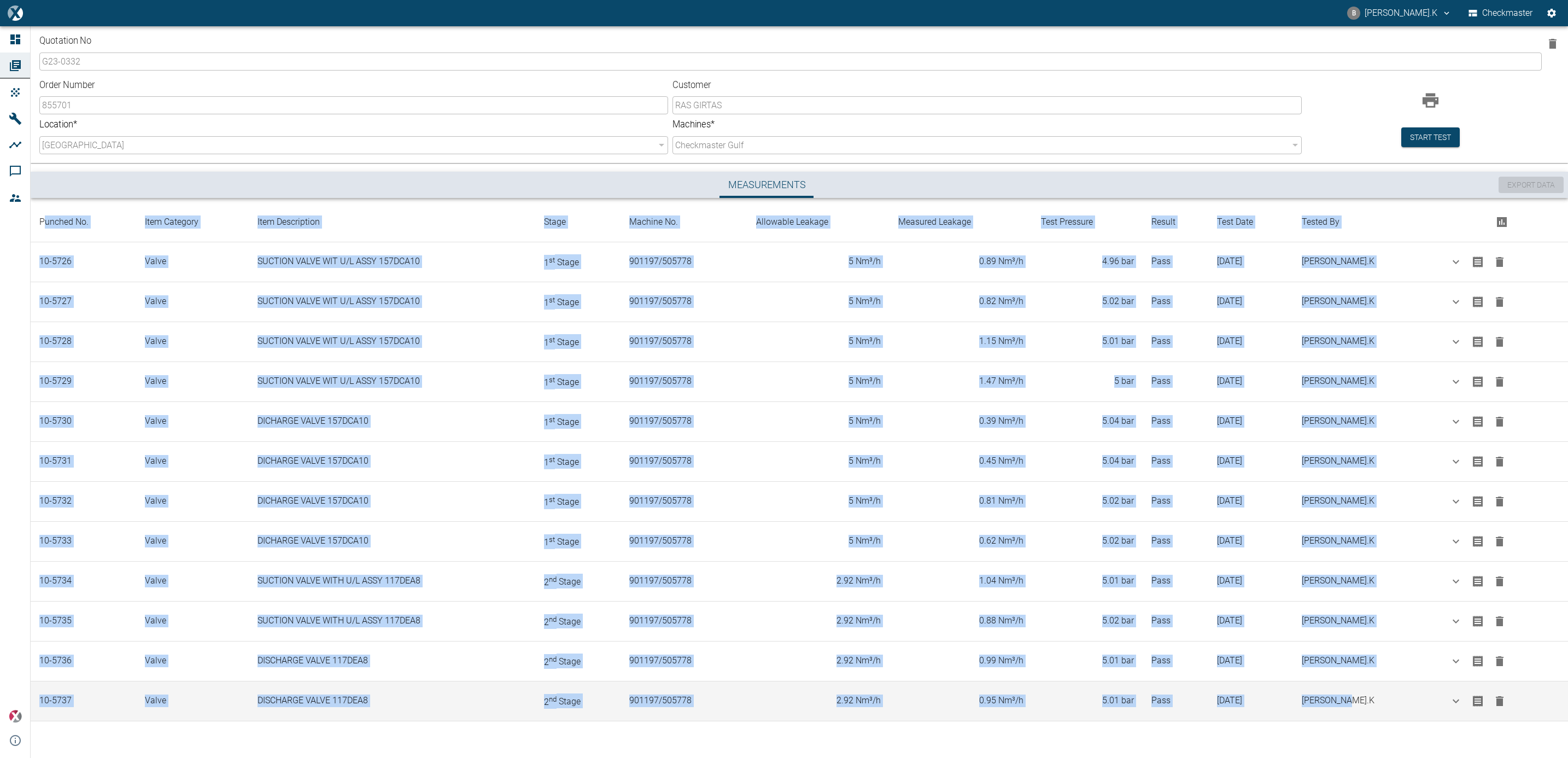
drag, startPoint x: 45, startPoint y: 219, endPoint x: 1388, endPoint y: 701, distance: 1426.9
click at [1388, 701] on table "Punched No. Item Category Item Description Stage Machine No. Allowable Leakage …" at bounding box center [799, 462] width 1537 height 519
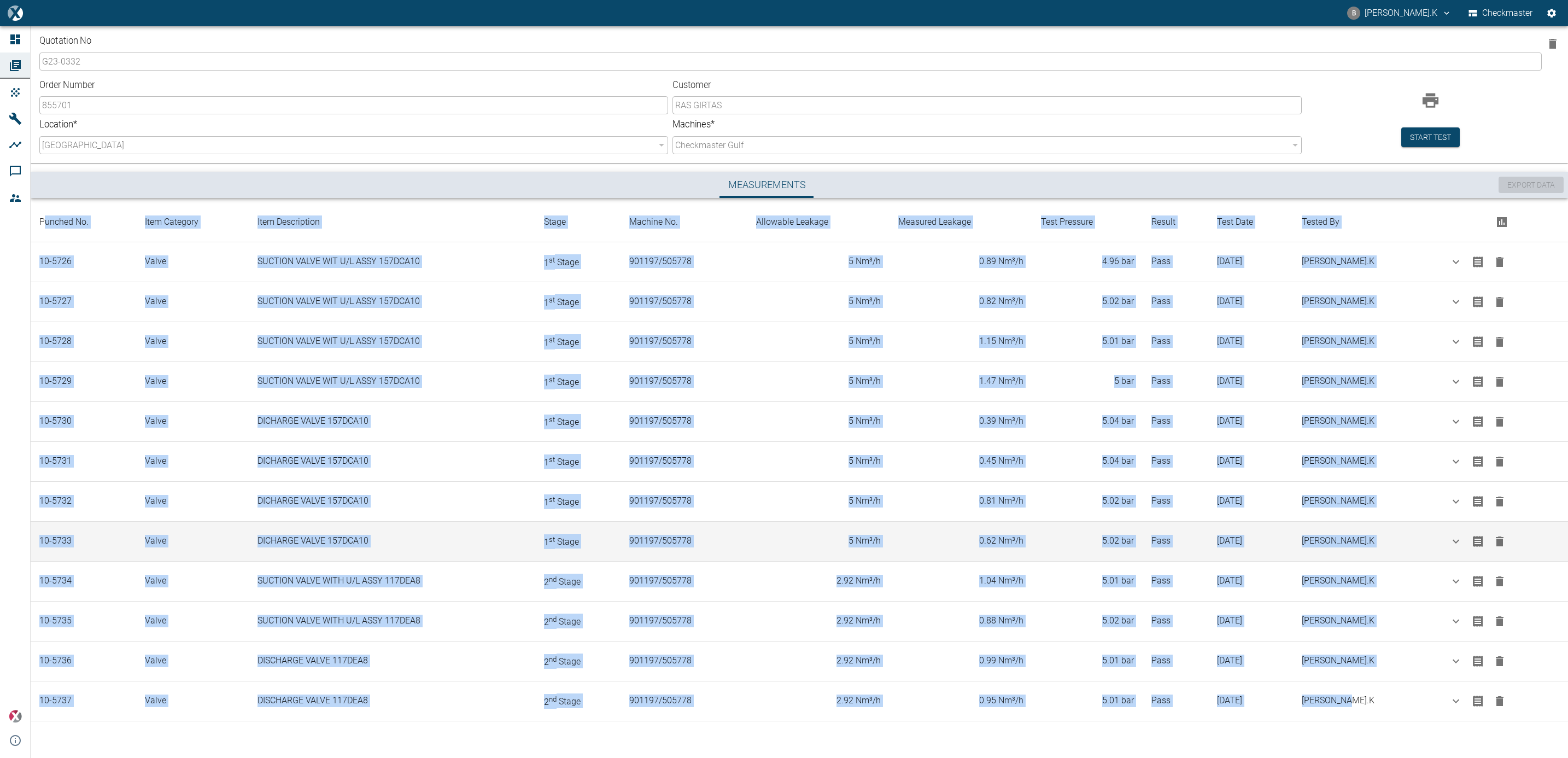
click at [673, 540] on td "901197/505778" at bounding box center [684, 542] width 127 height 40
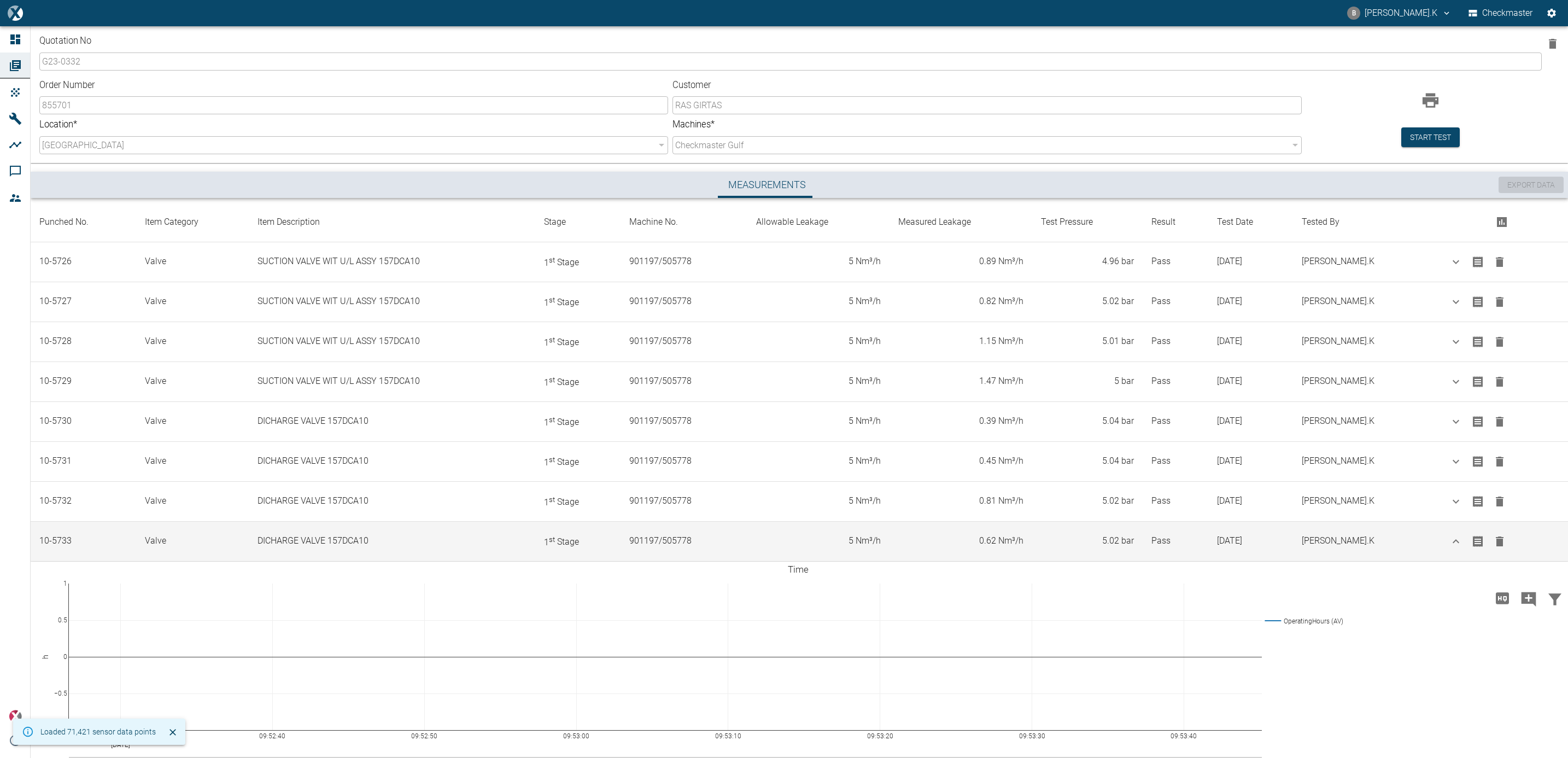
click at [1457, 543] on icon "button" at bounding box center [1456, 542] width 13 height 13
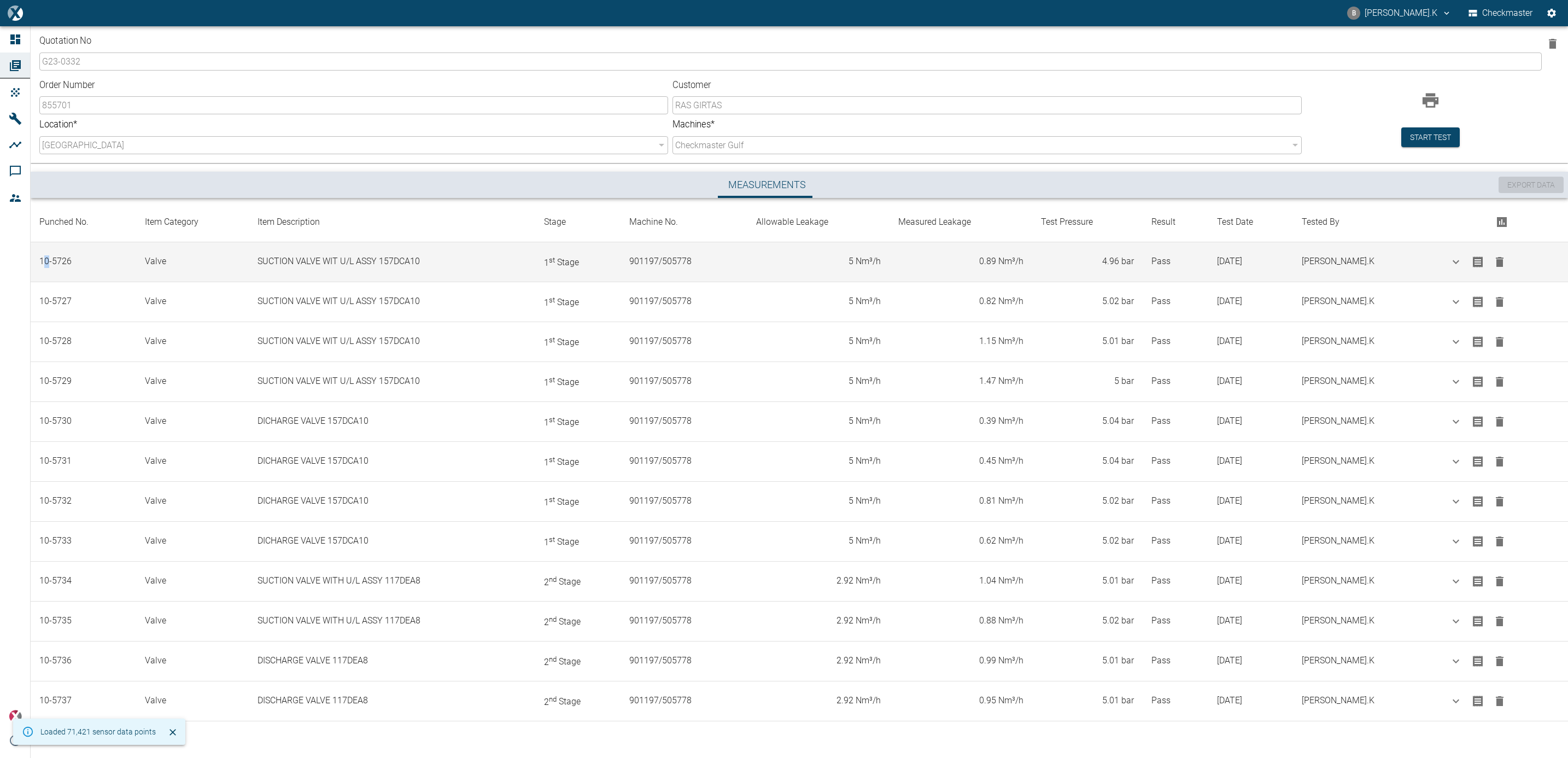
drag, startPoint x: 39, startPoint y: 325, endPoint x: 43, endPoint y: 267, distance: 58.1
click at [43, 267] on td "10-5726" at bounding box center [83, 261] width 106 height 40
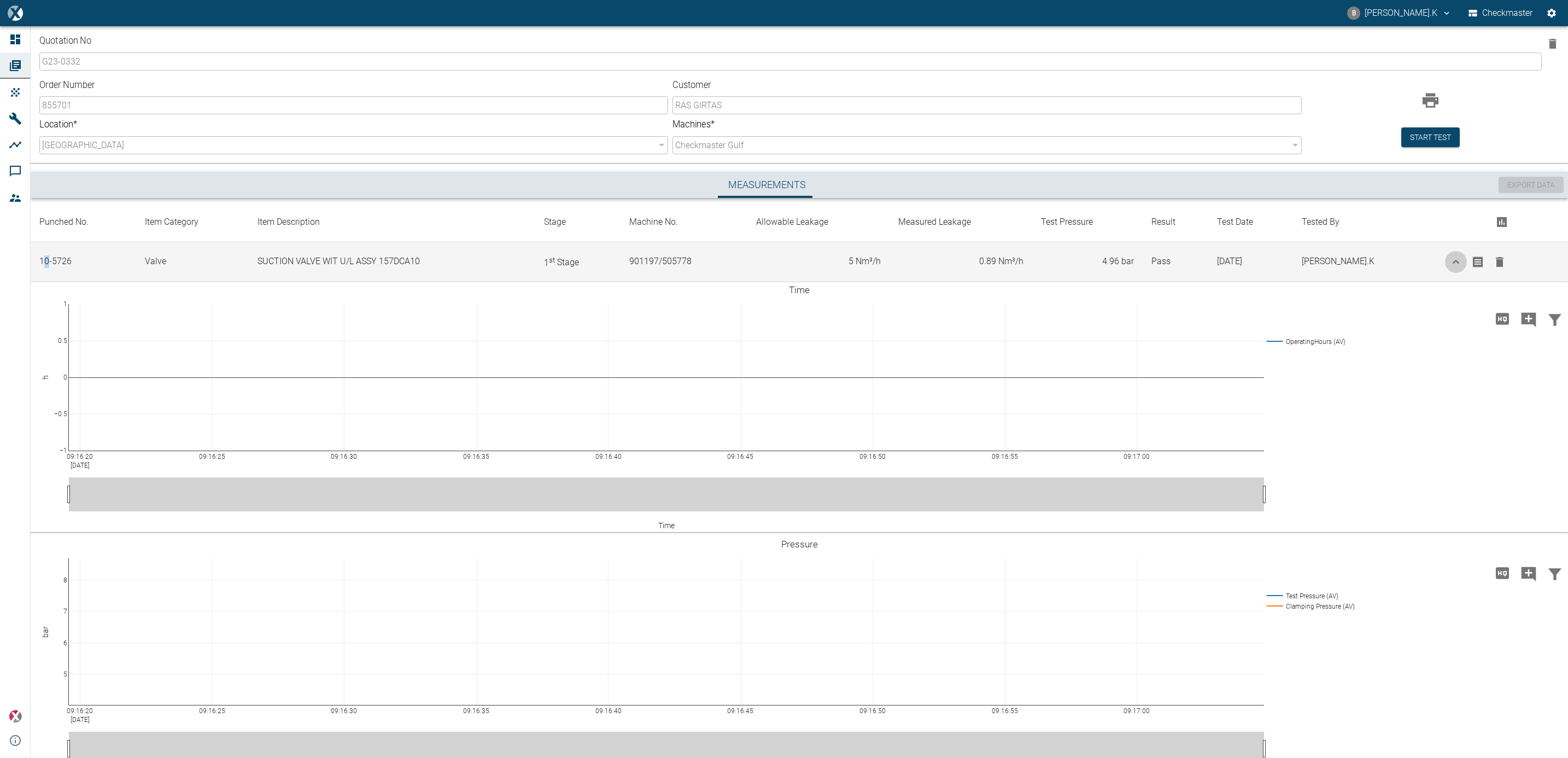
click at [1455, 266] on icon "button" at bounding box center [1456, 262] width 13 height 13
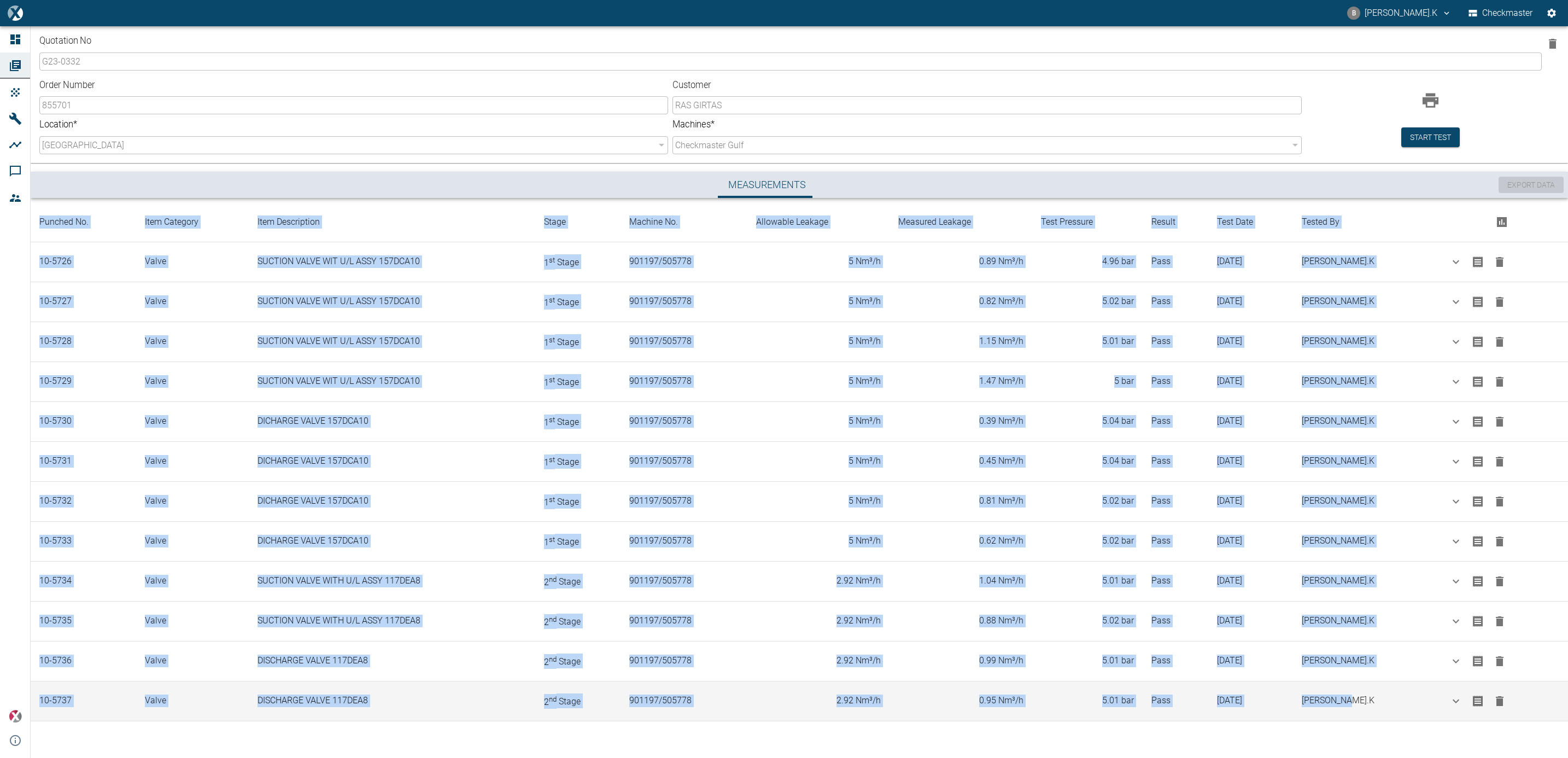
drag, startPoint x: 39, startPoint y: 218, endPoint x: 1387, endPoint y: 713, distance: 1436.0
click at [1387, 713] on table "Punched No. Item Category Item Description Stage Machine No. Allowable Leakage …" at bounding box center [799, 462] width 1537 height 519
copy table "Loremip Do. Sita Consecte Adip Elitseddoei Tempo Incidid Ut. Laboreetd Magnaal …"
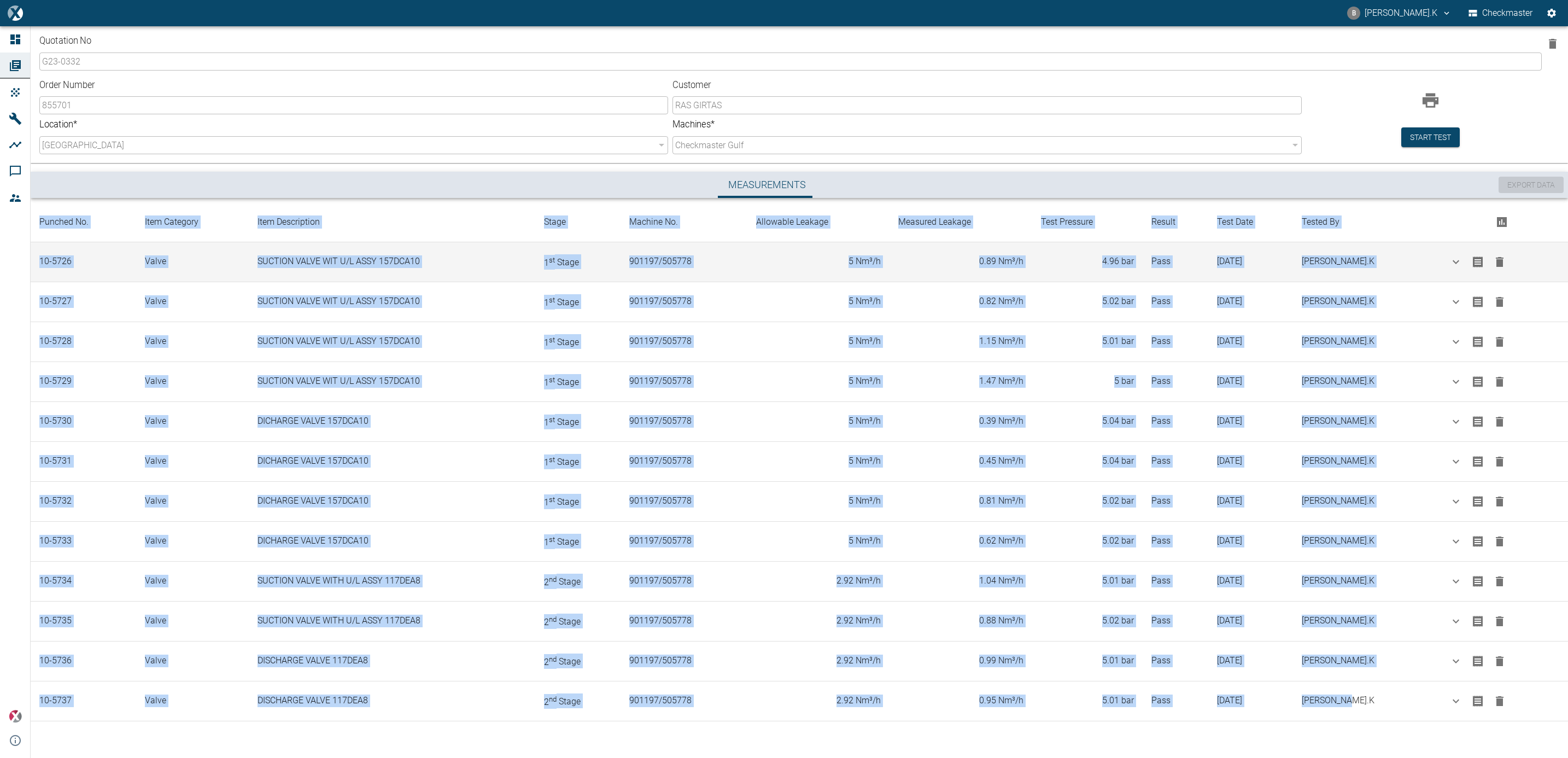
click at [471, 276] on td "SUCTION VALVE WIT U/L ASSY 157DCA10" at bounding box center [391, 261] width 286 height 40
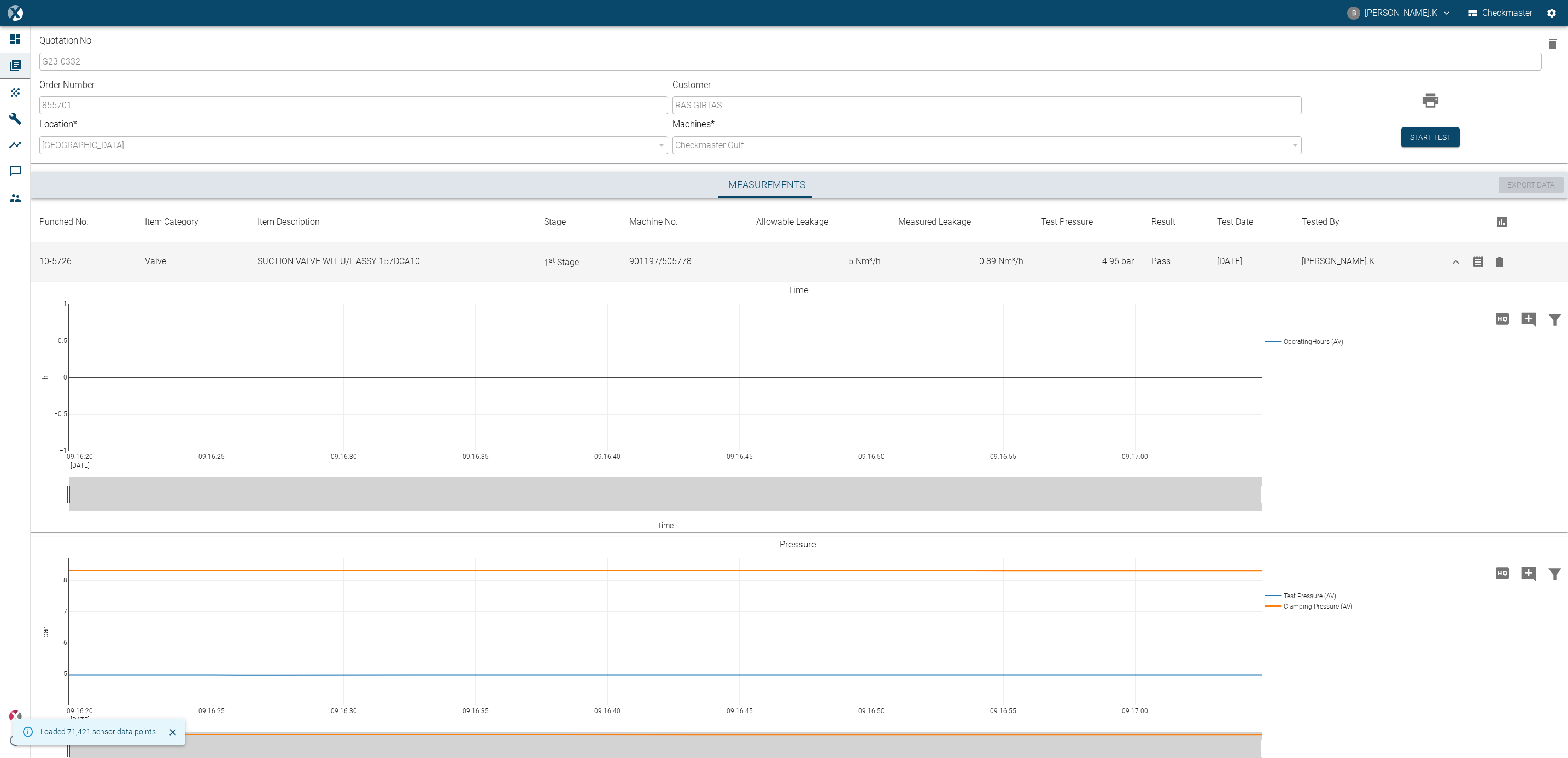
click at [1456, 259] on icon "button" at bounding box center [1456, 262] width 13 height 13
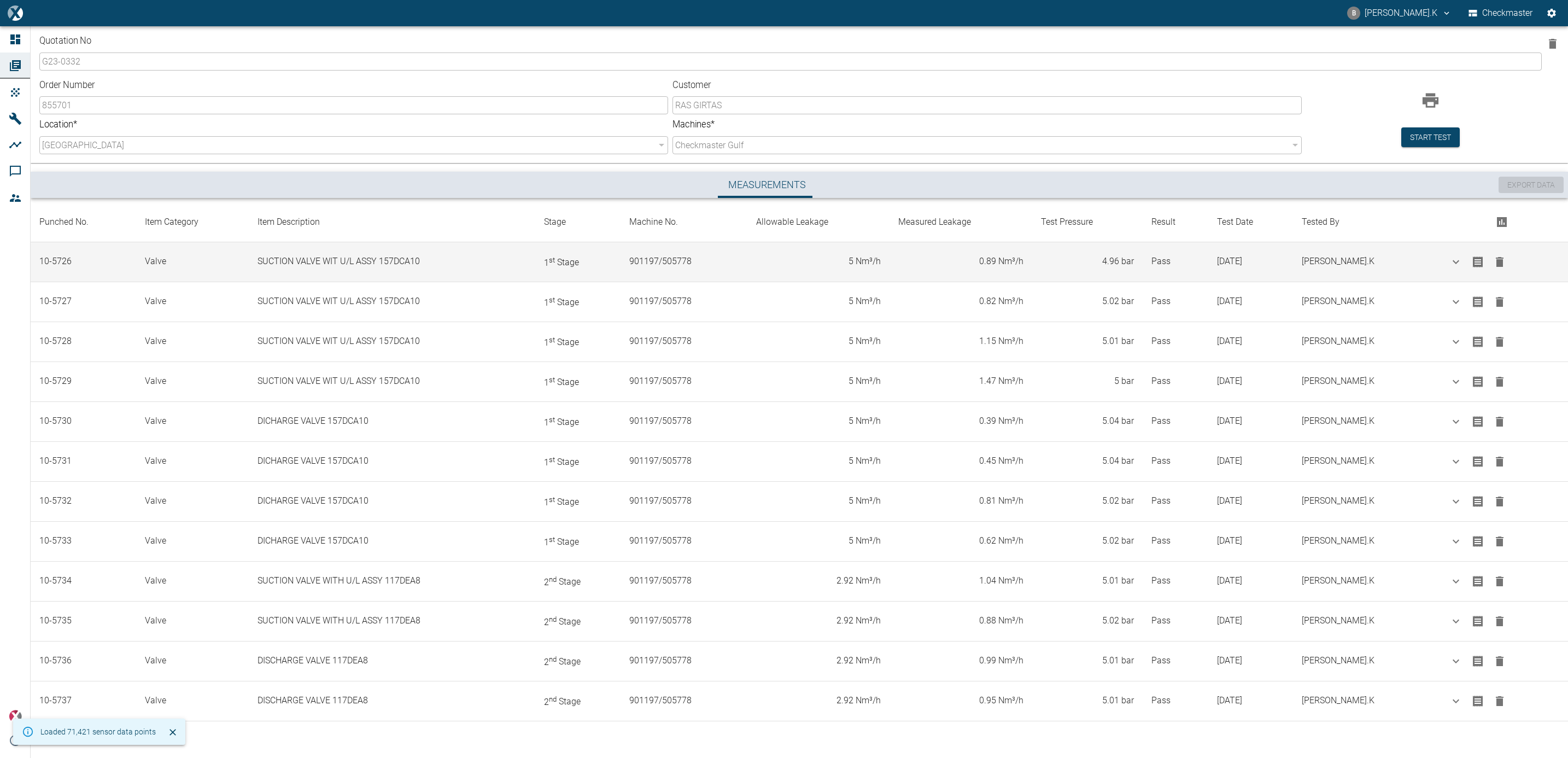
click at [816, 255] on td "5 Nm³/h" at bounding box center [819, 261] width 142 height 40
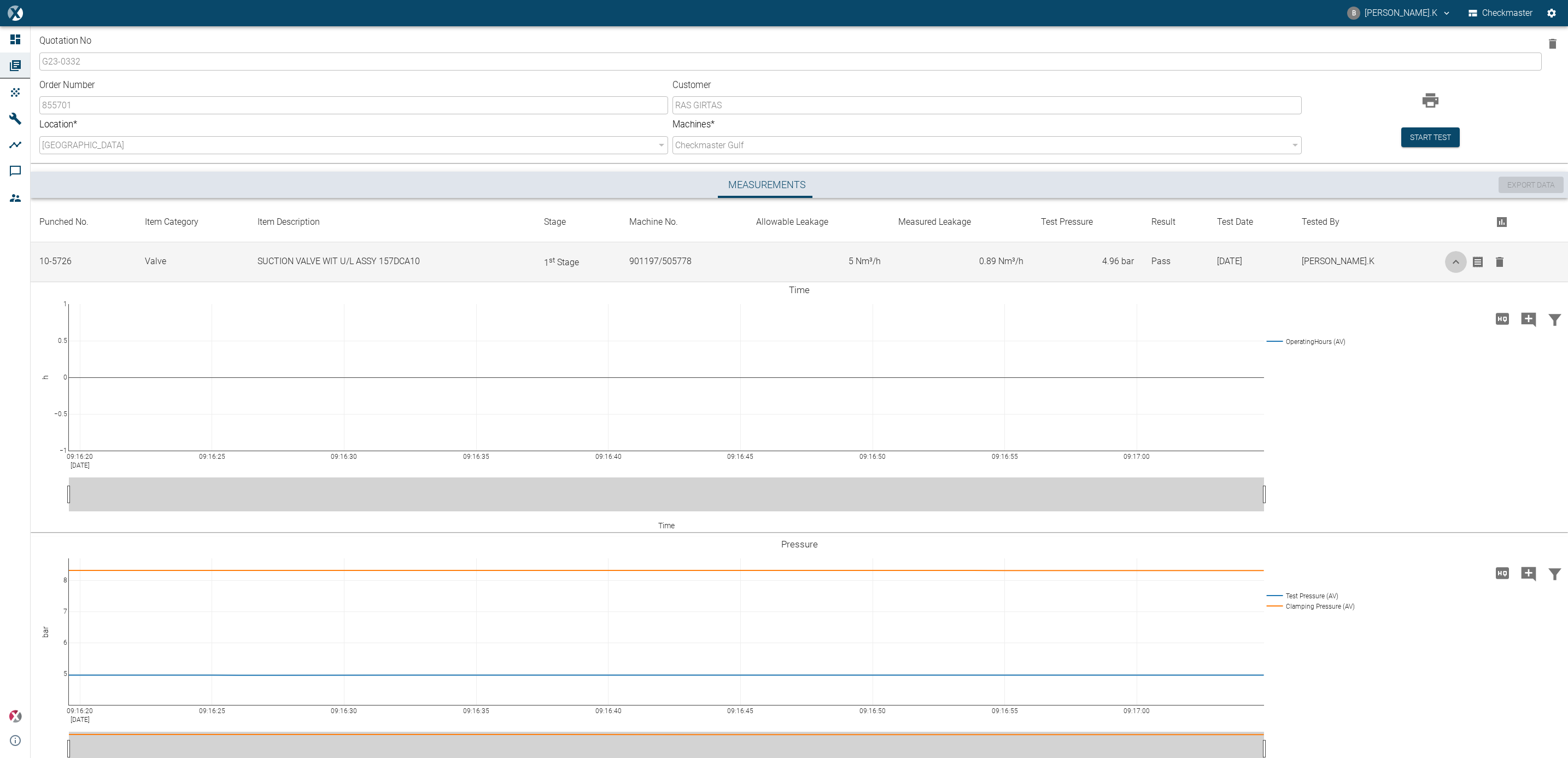
click at [1460, 260] on button "button" at bounding box center [1456, 262] width 22 height 22
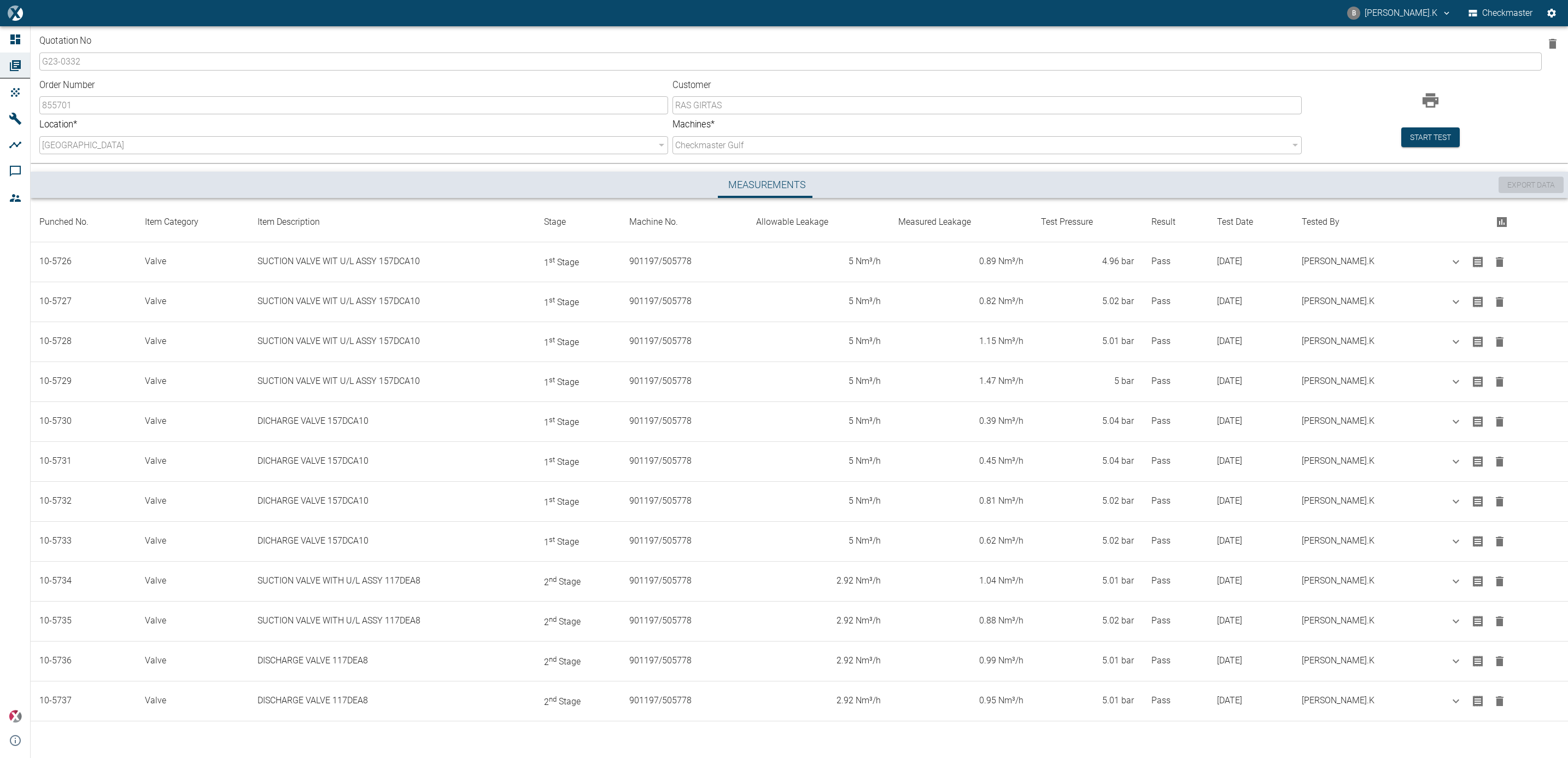
click at [822, 221] on th "Allowable Leakage" at bounding box center [819, 222] width 142 height 40
click at [824, 222] on th "Allowable Leakage" at bounding box center [819, 222] width 142 height 40
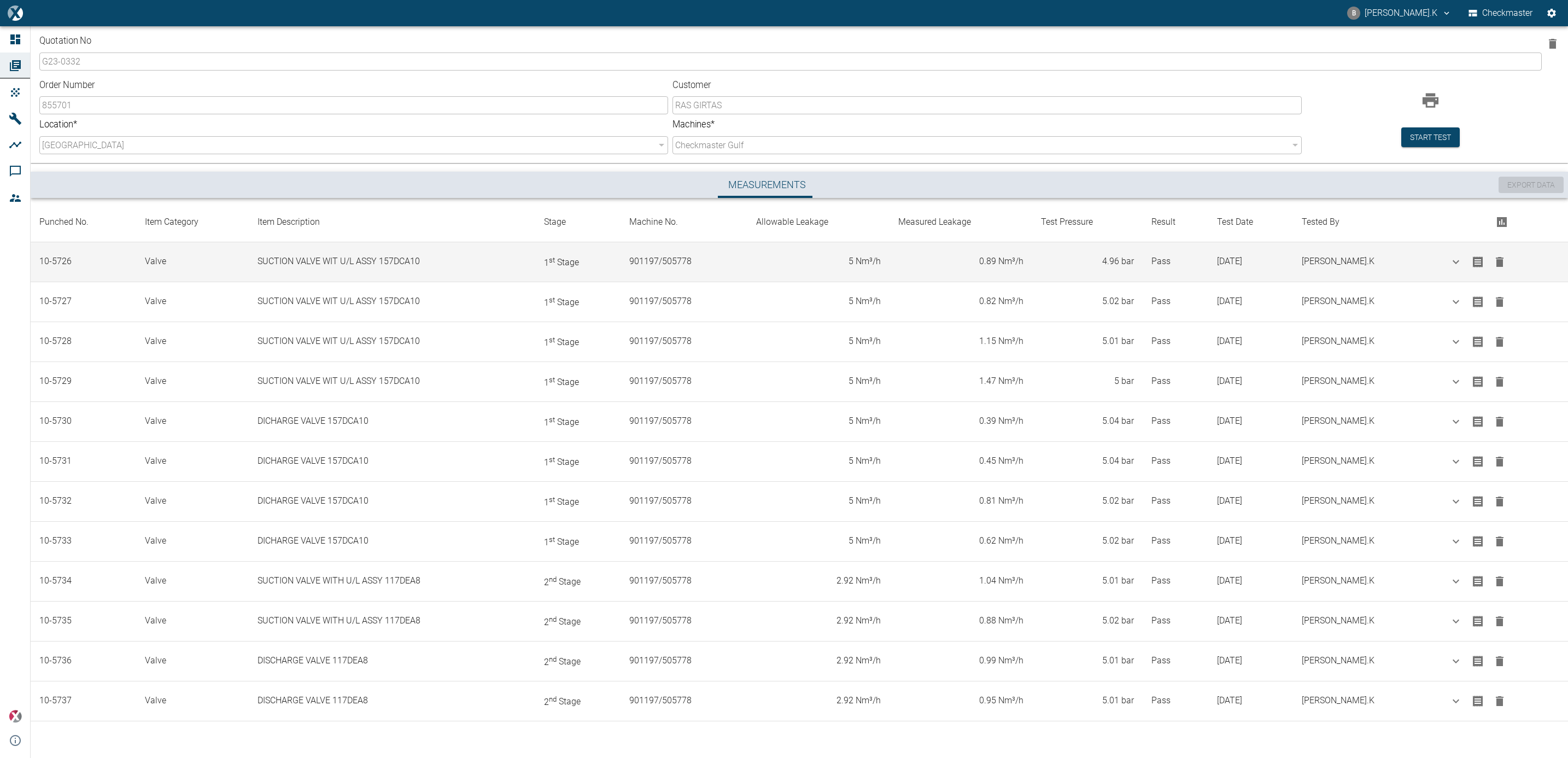
click at [856, 258] on td "5 Nm³/h" at bounding box center [819, 261] width 142 height 40
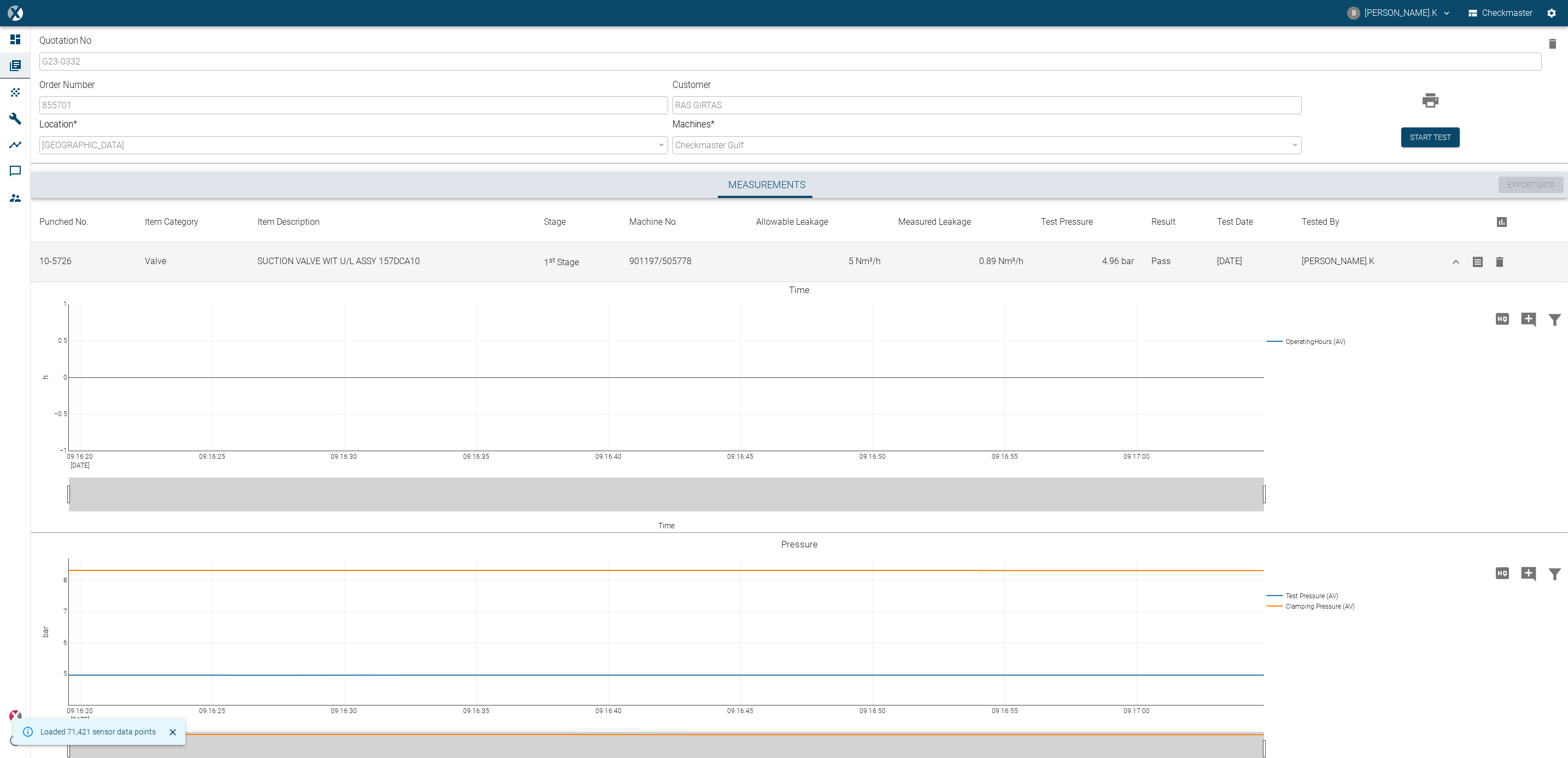
click at [856, 258] on td "5 Nm³/h" at bounding box center [819, 261] width 142 height 40
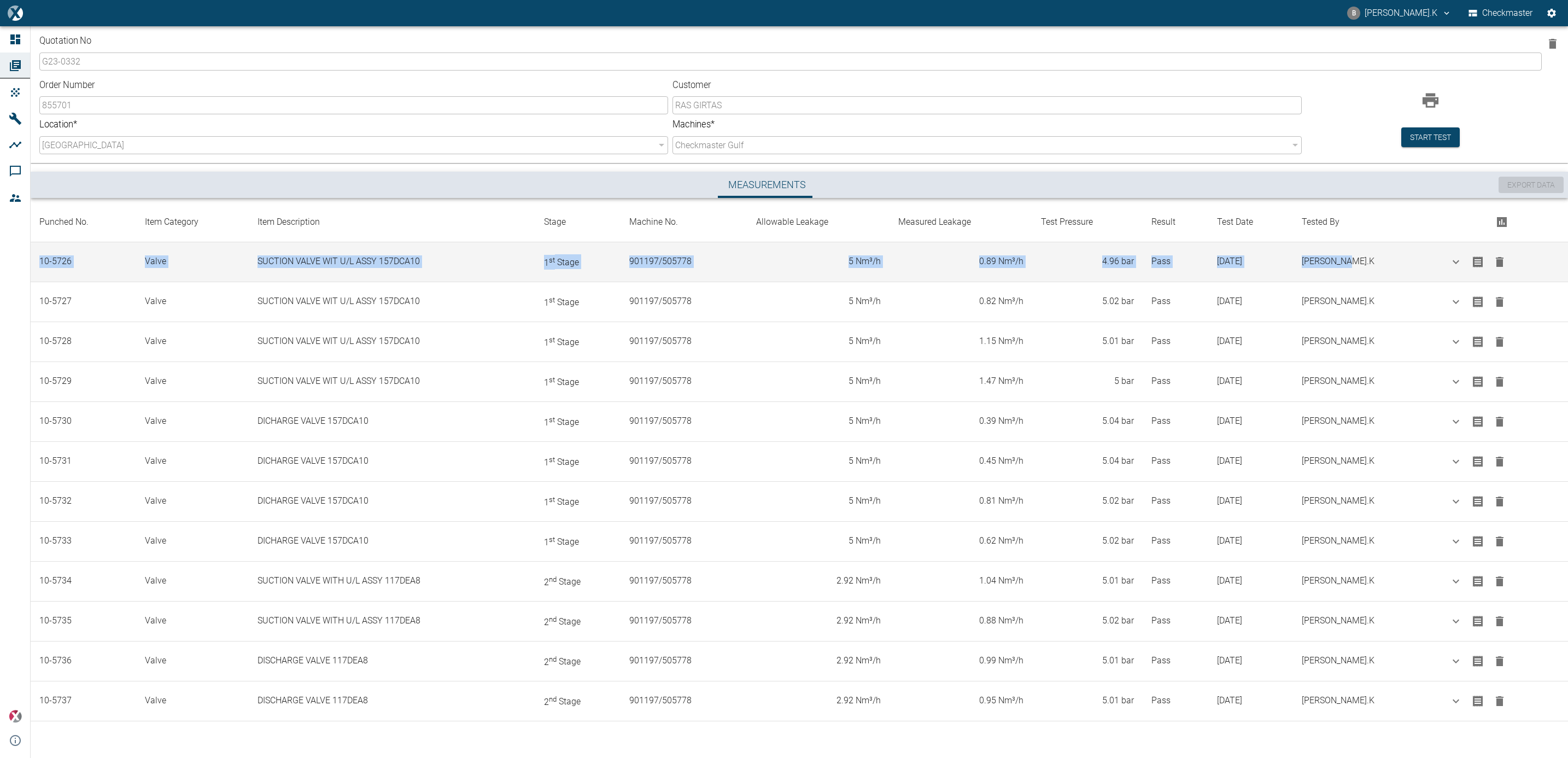
drag, startPoint x: 39, startPoint y: 261, endPoint x: 1383, endPoint y: 248, distance: 1344.1
click at [1383, 248] on tr "10-5726 valve SUCTION VALVE WIT U/L ASSY 157DCA10 1 st Stage 901197/505778 5 Nm…" at bounding box center [799, 261] width 1537 height 40
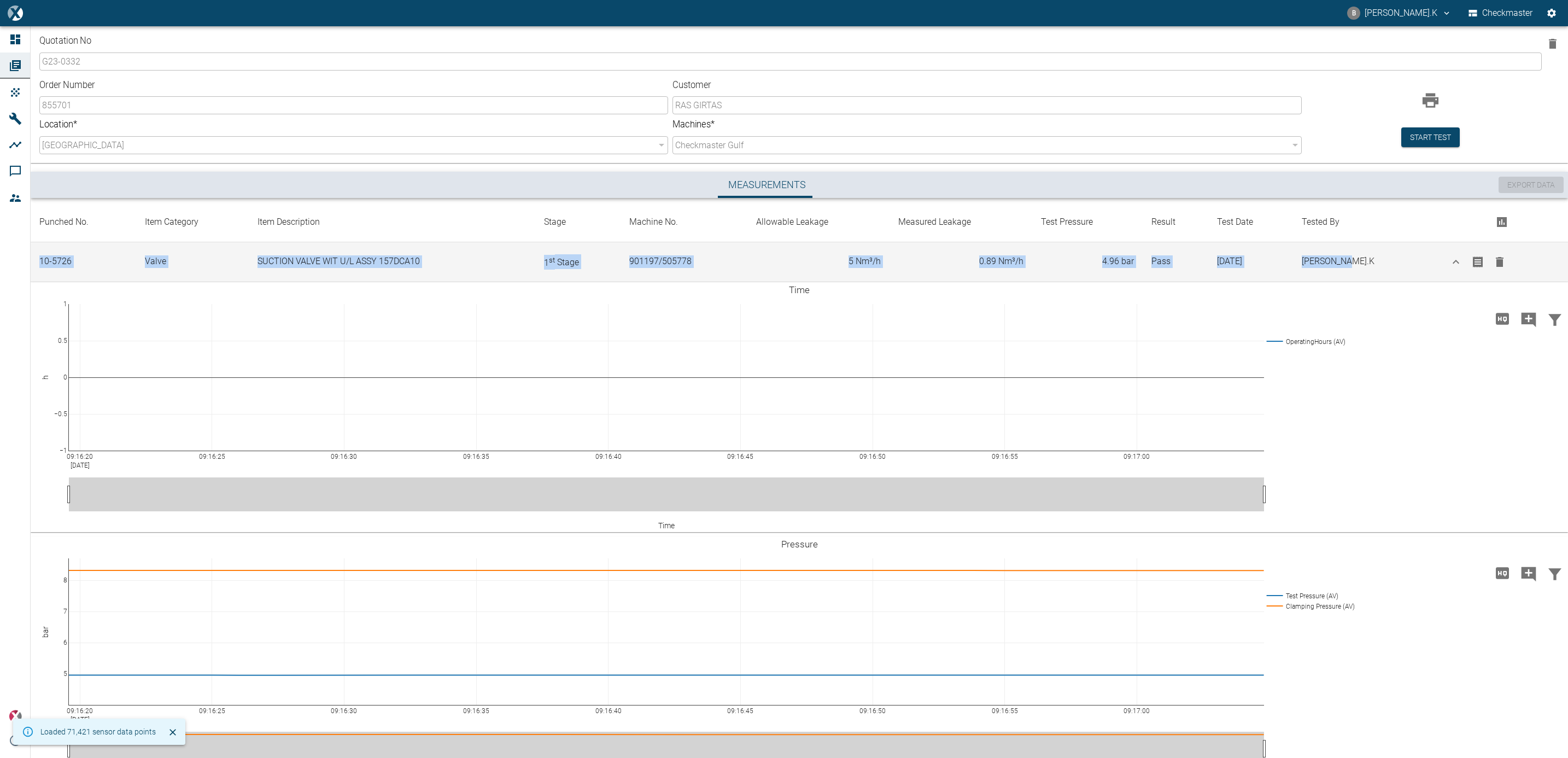
copy tr "10-5726 valve SUCTION VALVE WIT U/L ASSY 157DCA10 1 st Stage 901197/505778 5 Nm…"
click at [1450, 258] on icon "button" at bounding box center [1456, 262] width 13 height 13
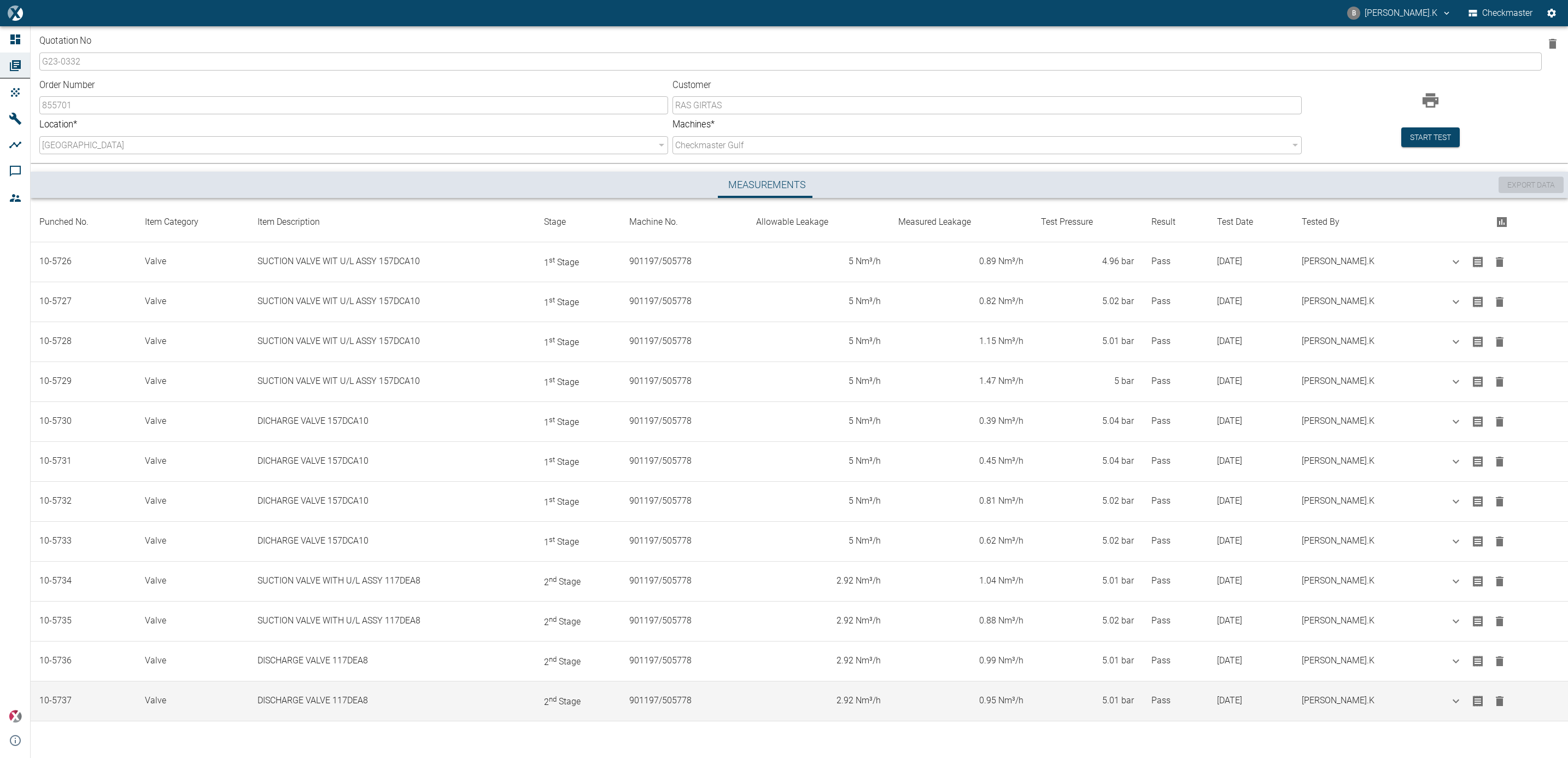
click at [1011, 702] on td "0.95 Nm³/h" at bounding box center [961, 701] width 144 height 40
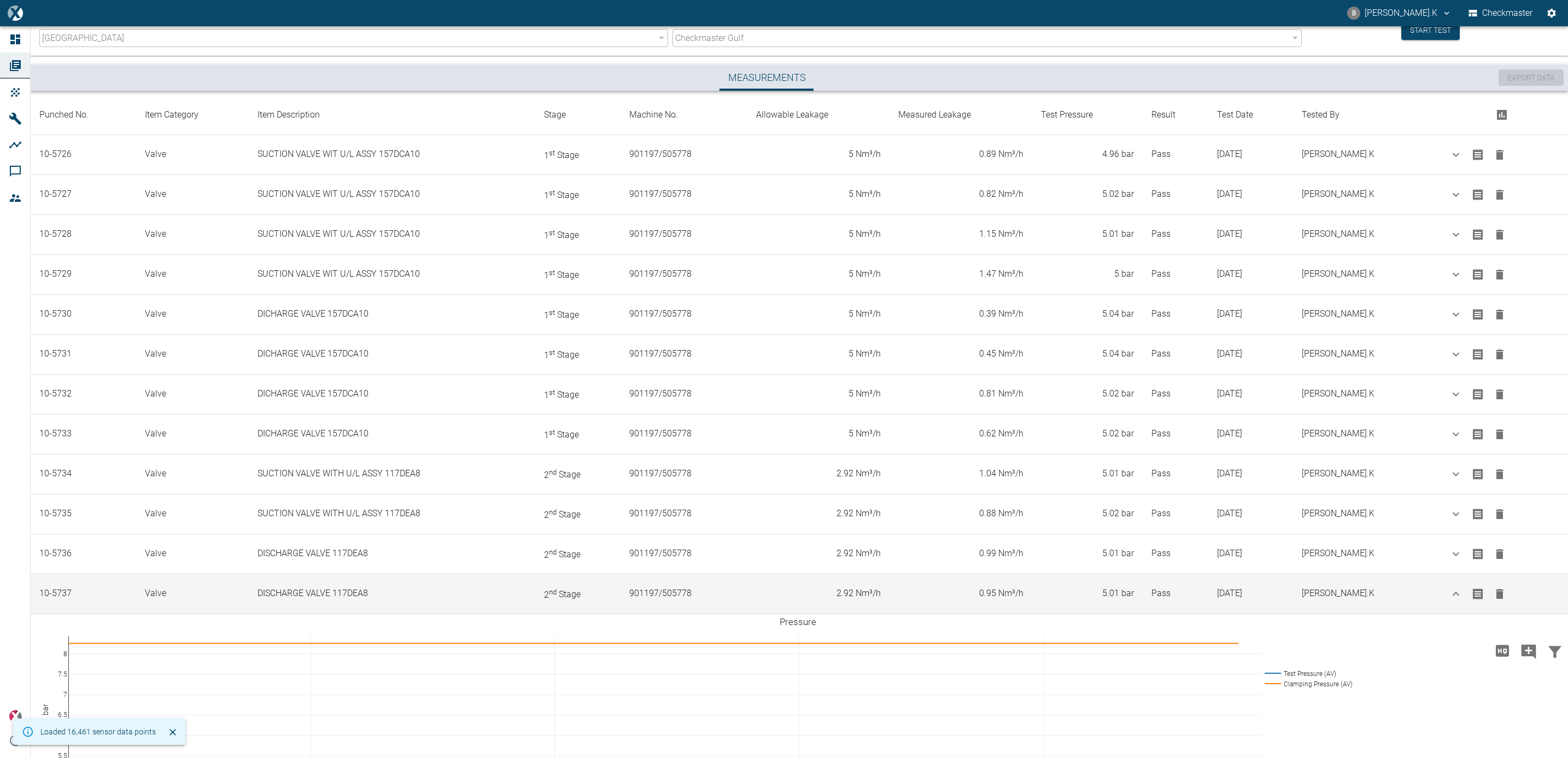
scroll to position [109, 0]
click at [1450, 593] on icon "button" at bounding box center [1456, 593] width 13 height 13
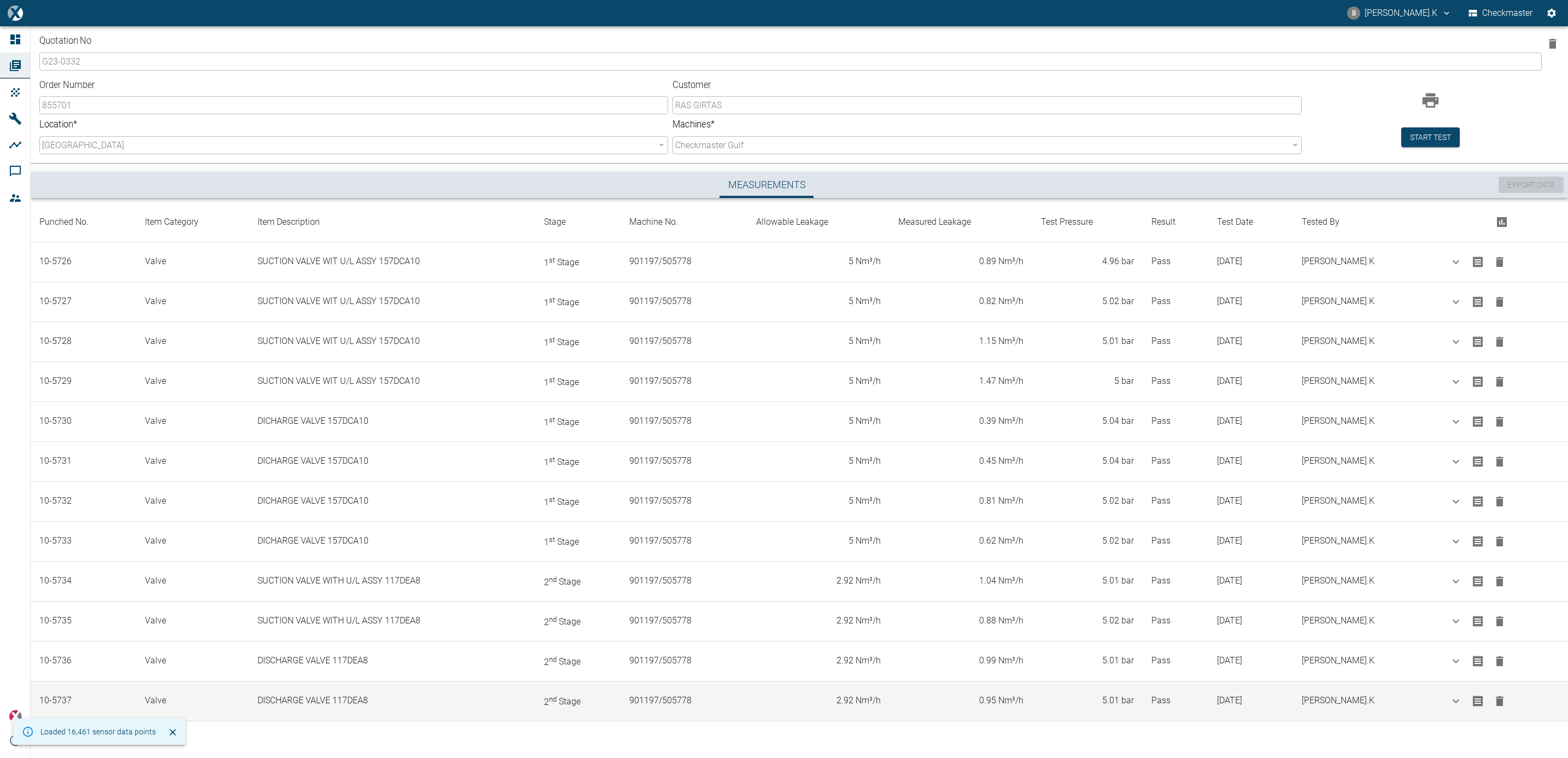
scroll to position [0, 0]
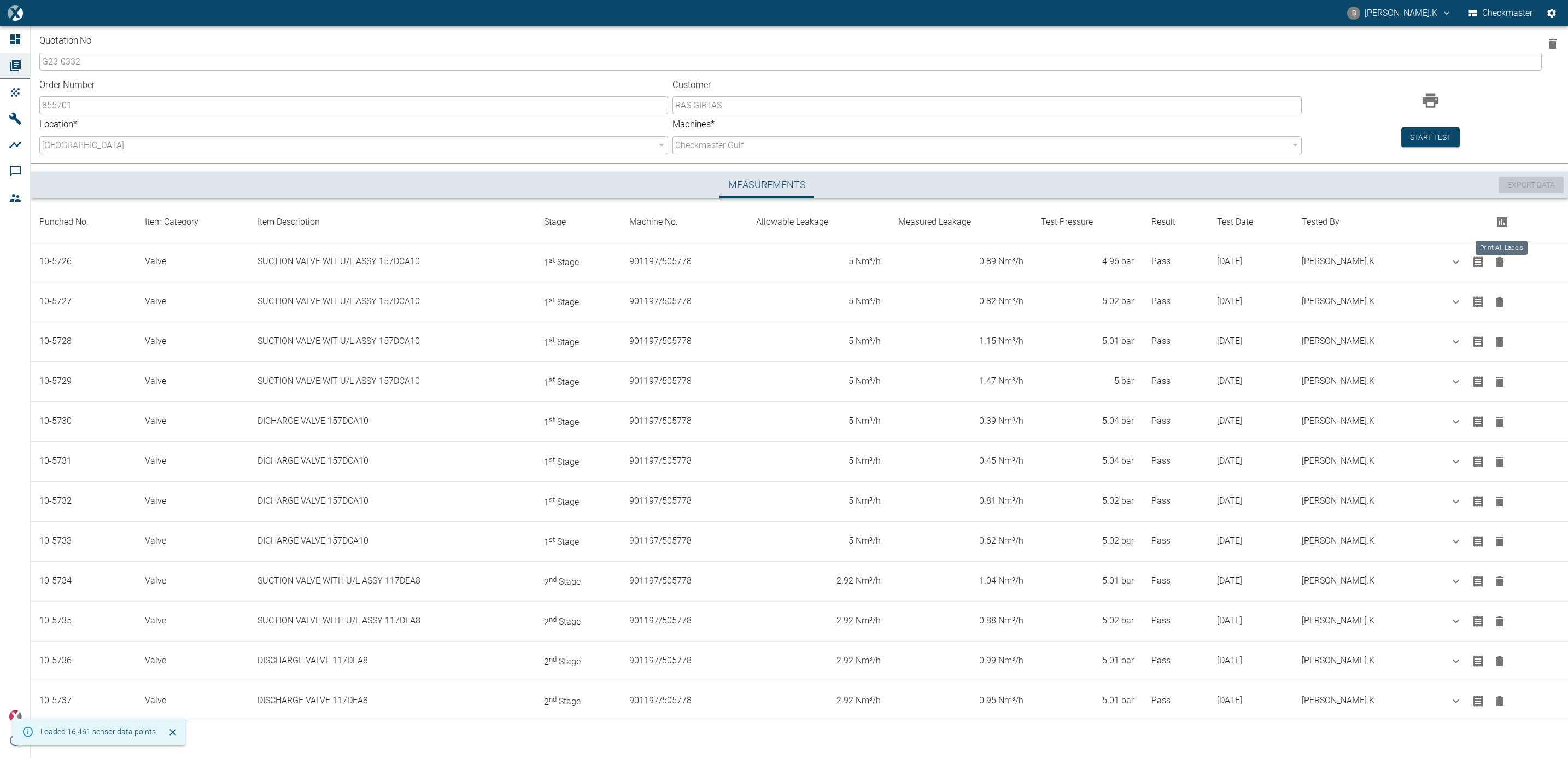
click at [1495, 222] on icon "Print All Labels" at bounding box center [1502, 222] width 13 height 13
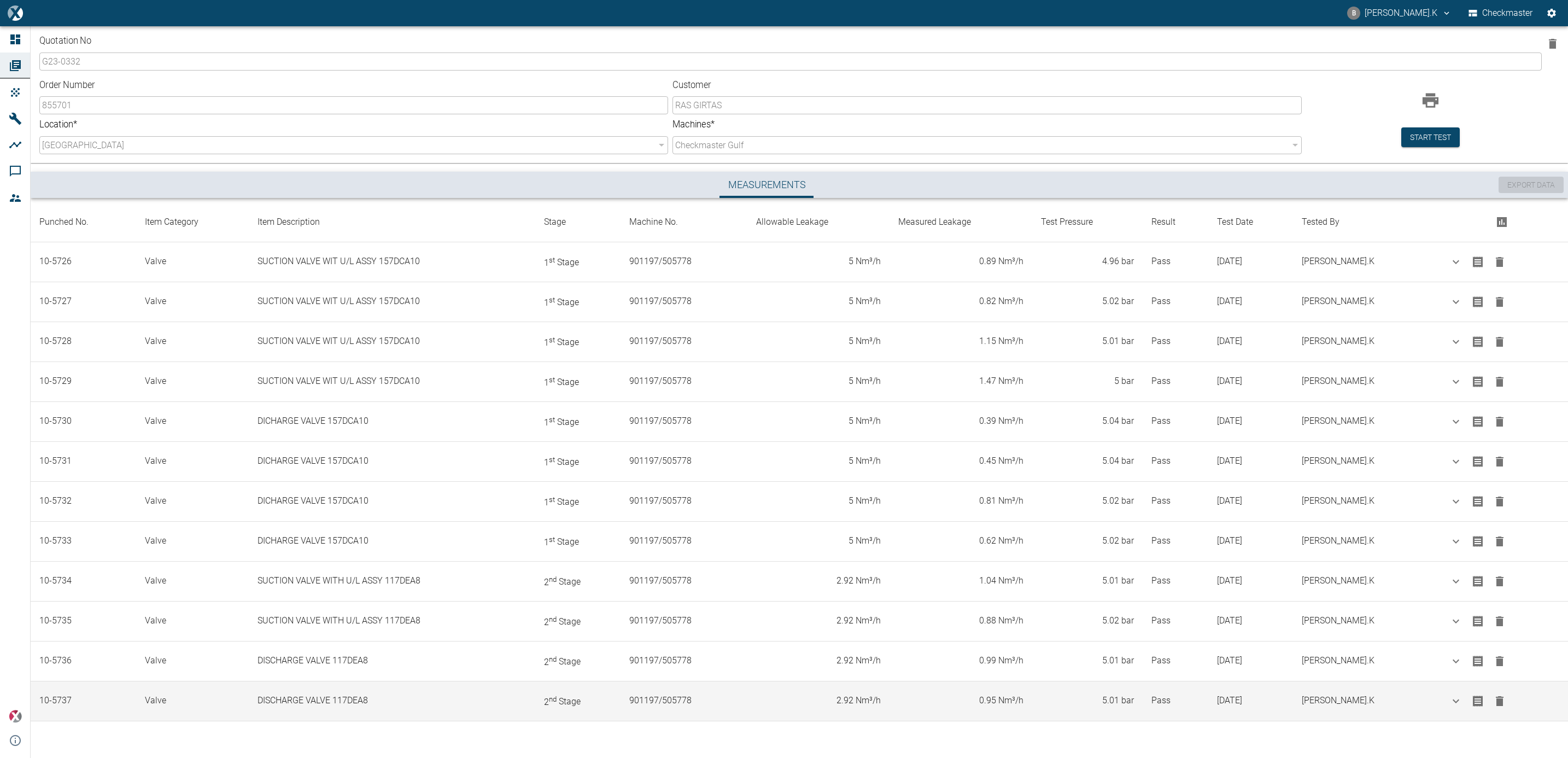
click at [1025, 705] on td "0.95 Nm³/h" at bounding box center [961, 701] width 144 height 40
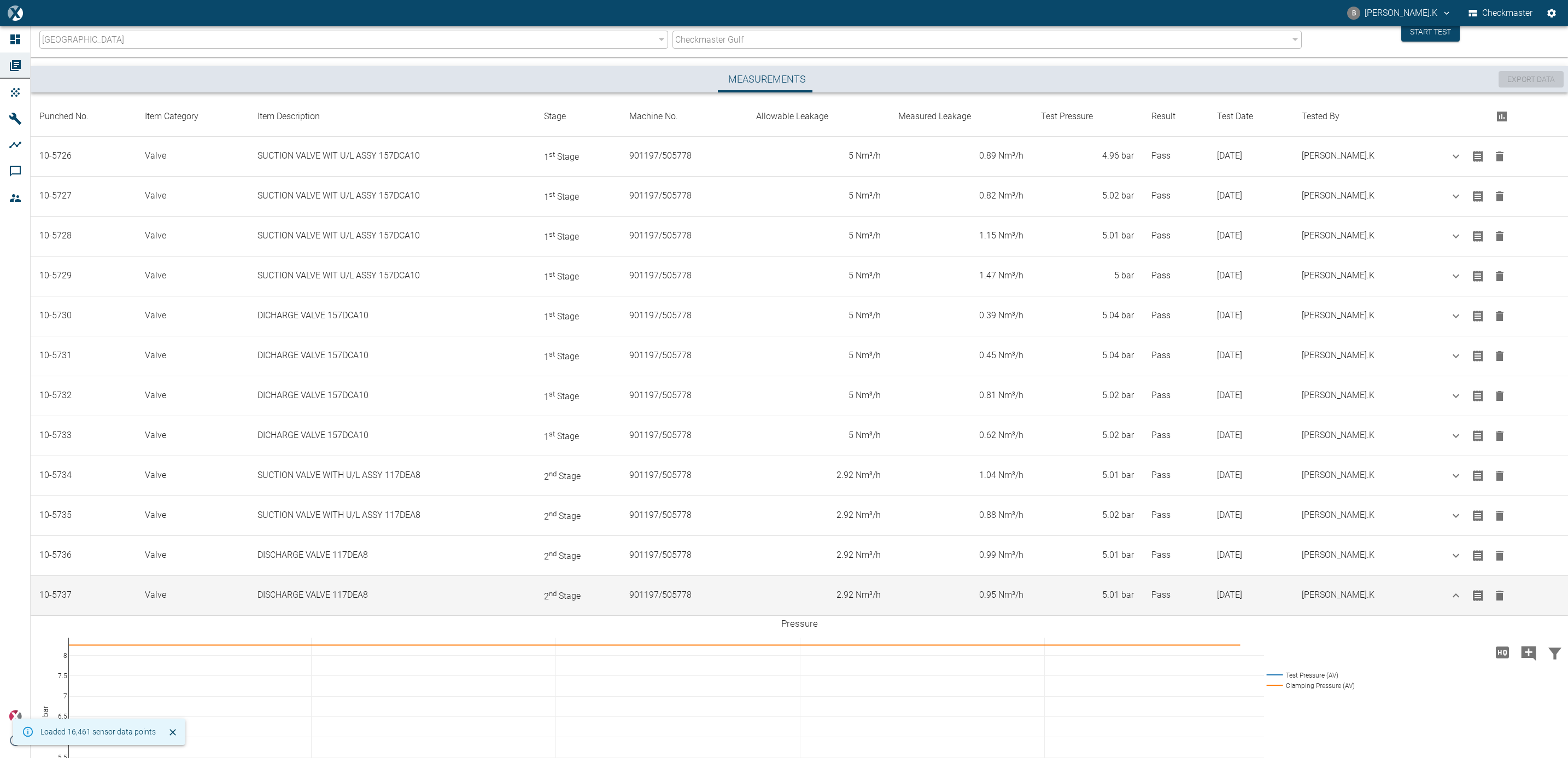
scroll to position [109, 0]
click at [1476, 597] on icon "Print Label" at bounding box center [1478, 593] width 13 height 13
click at [1454, 595] on icon "button" at bounding box center [1456, 592] width 6 height 4
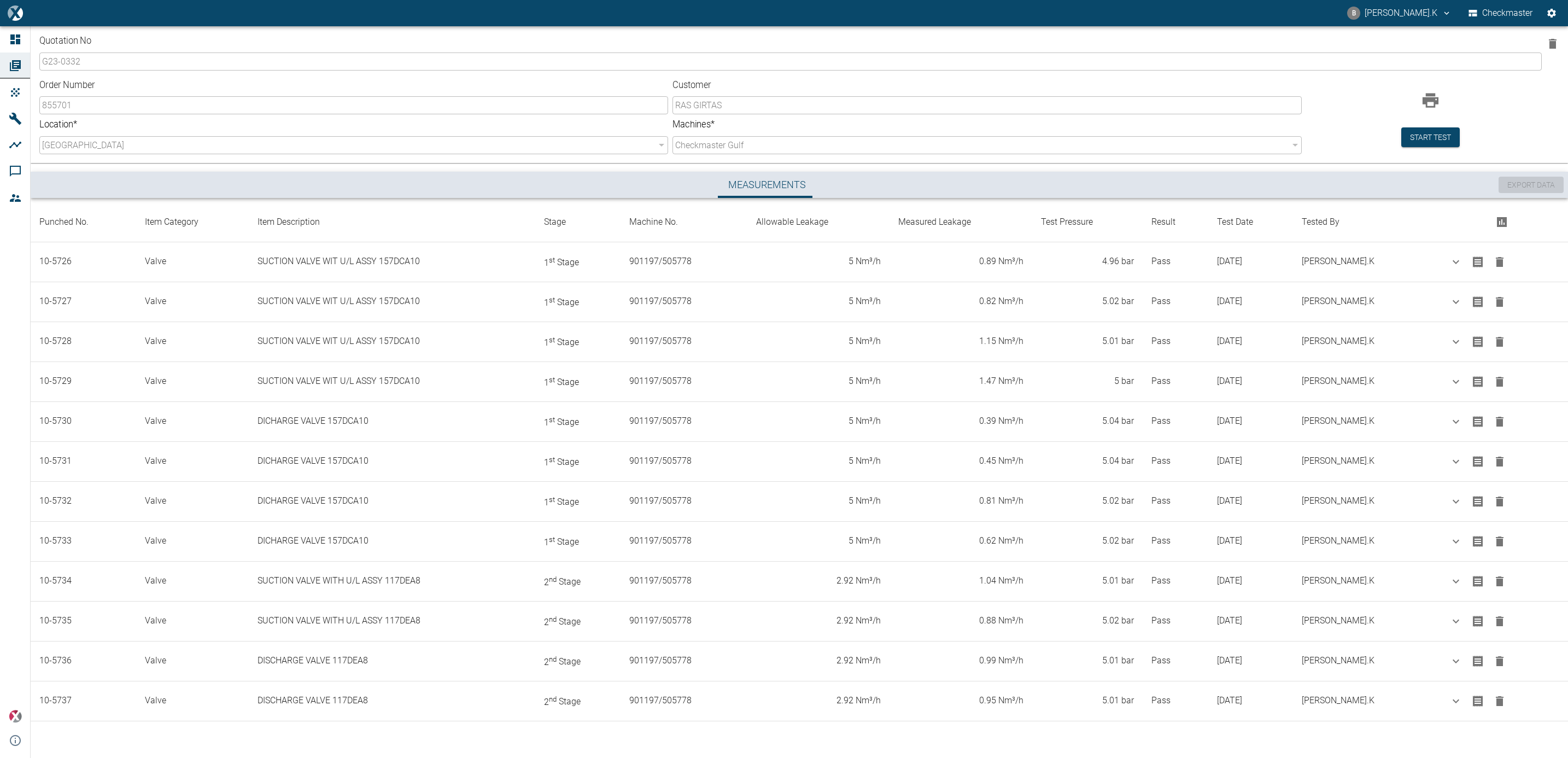
scroll to position [0, 0]
click at [1500, 221] on icon "Print All Labels" at bounding box center [1502, 222] width 10 height 10
